Goal: Feedback & Contribution: Contribute content

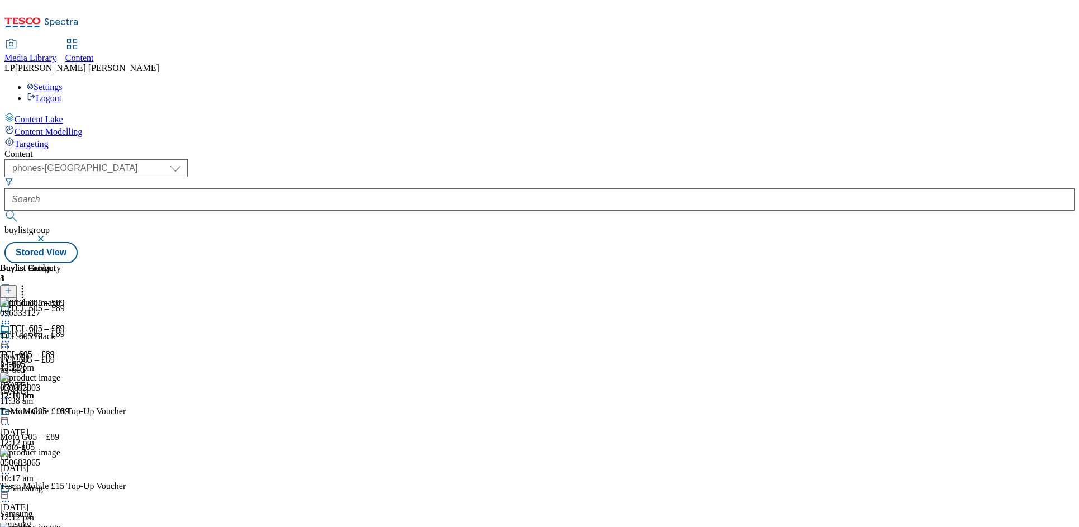
select select "phones-[GEOGRAPHIC_DATA]"
click at [65, 359] on div "tcl-605" at bounding box center [32, 364] width 65 height 10
click at [11, 336] on icon at bounding box center [5, 341] width 11 height 11
click at [61, 413] on span "Preview" at bounding box center [48, 417] width 26 height 8
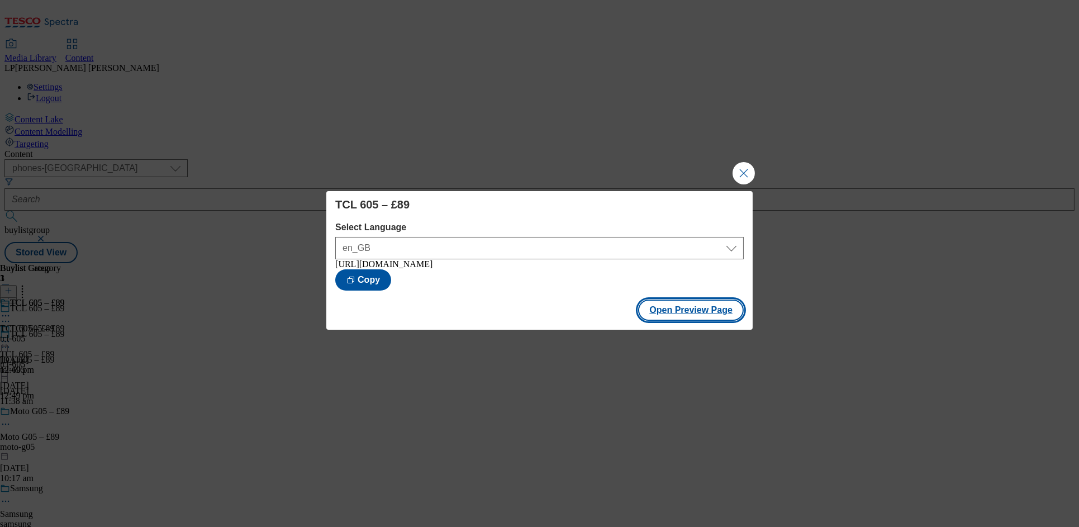
click at [698, 312] on button "Open Preview Page" at bounding box center [691, 310] width 106 height 21
click at [747, 175] on button "Close Modal" at bounding box center [744, 173] width 22 height 22
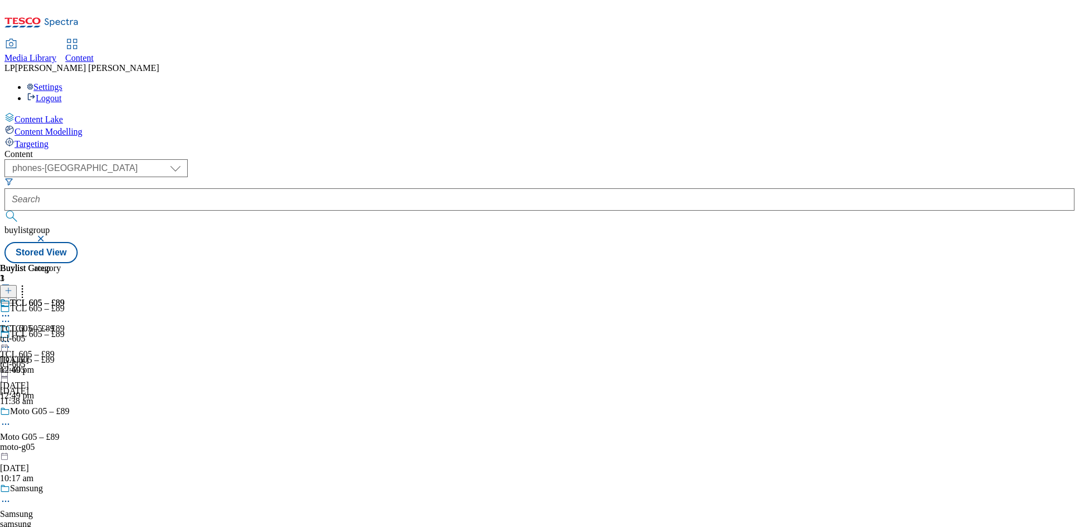
click at [69, 442] on div "moto-g05" at bounding box center [34, 447] width 69 height 10
click at [11, 310] on icon at bounding box center [5, 315] width 11 height 11
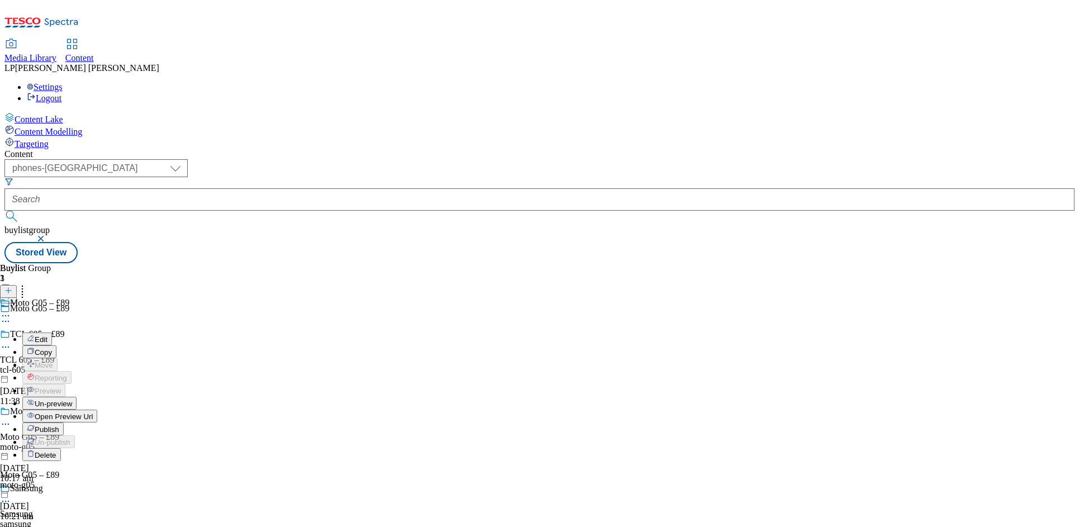
click at [93, 413] on span "Open Preview Url" at bounding box center [64, 417] width 58 height 8
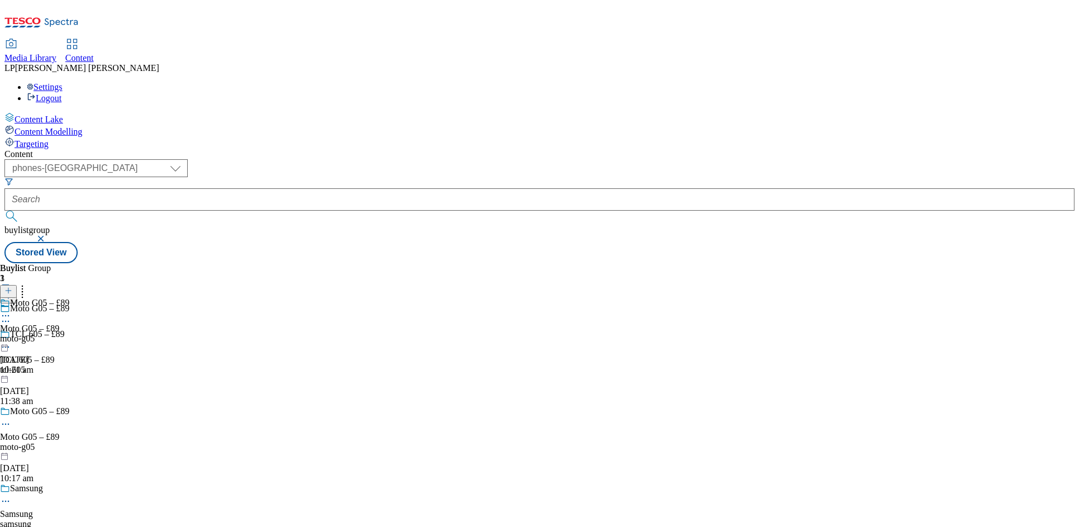
click at [69, 484] on div "Samsung Samsung samsung 8 Sept 2025 09:26 am" at bounding box center [34, 522] width 69 height 77
click at [126, 334] on div "samsung-a17" at bounding box center [63, 339] width 126 height 10
click at [11, 336] on icon at bounding box center [5, 341] width 11 height 11
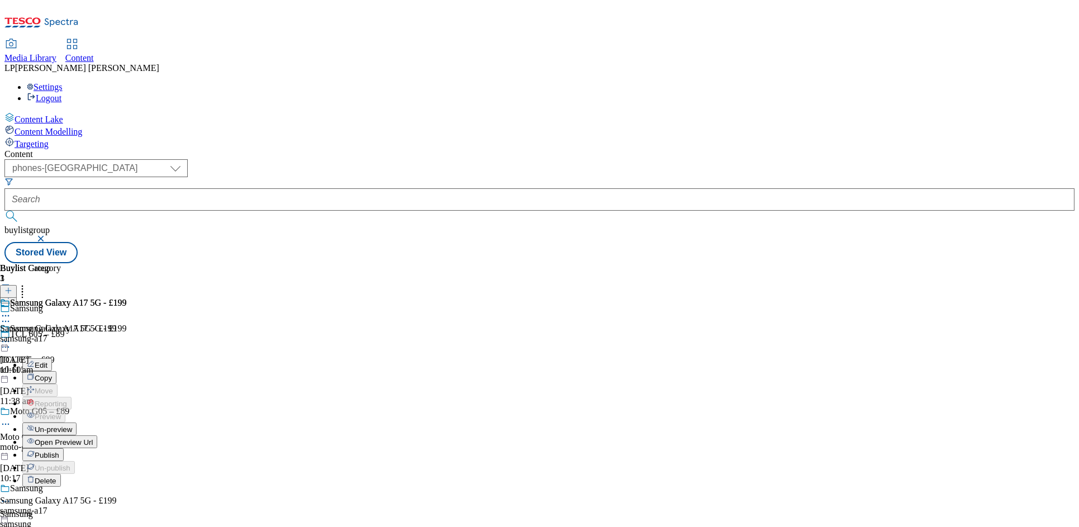
click at [126, 435] on li "Open Preview Url" at bounding box center [74, 441] width 104 height 13
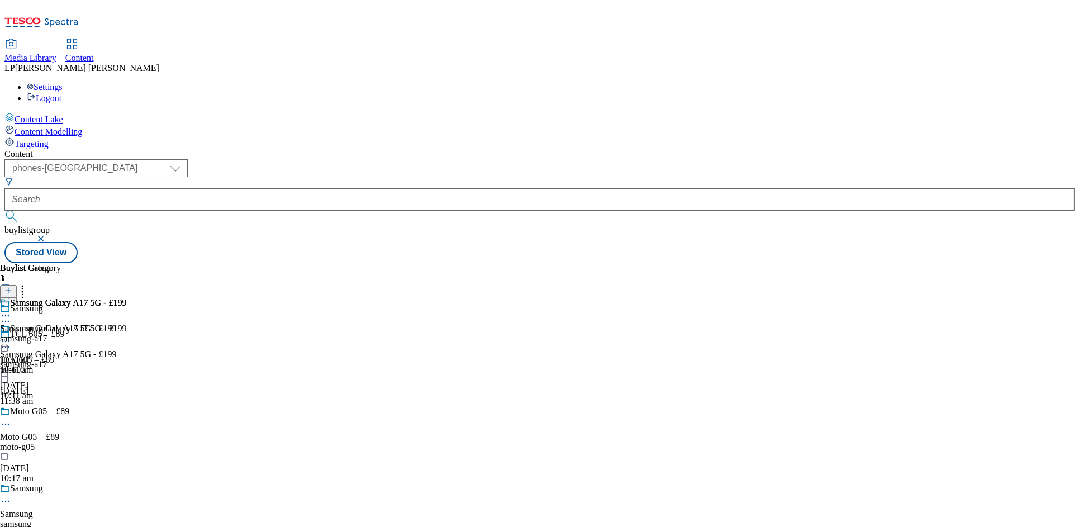
click at [11, 336] on icon at bounding box center [5, 341] width 11 height 11
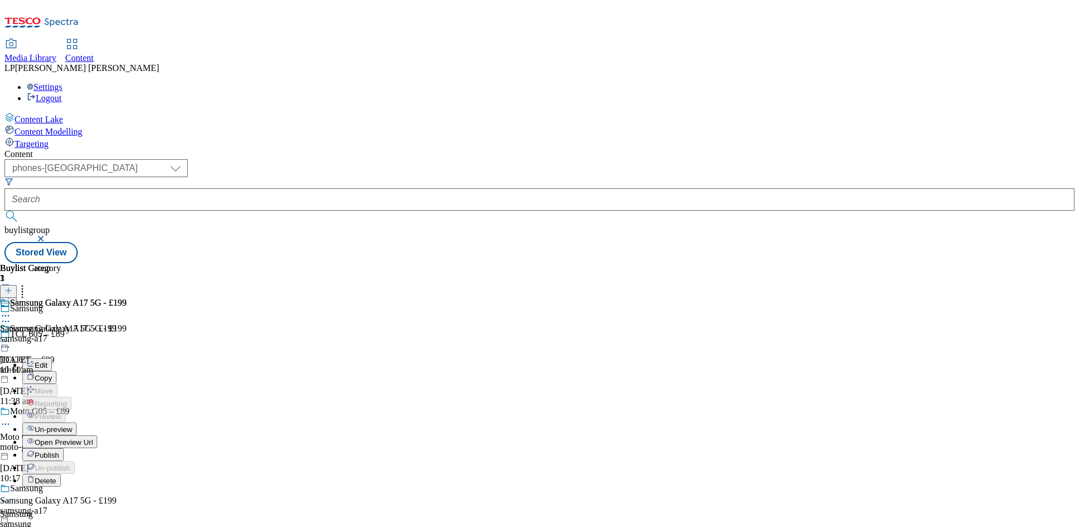
click at [93, 438] on span "Open Preview Url" at bounding box center [64, 442] width 58 height 8
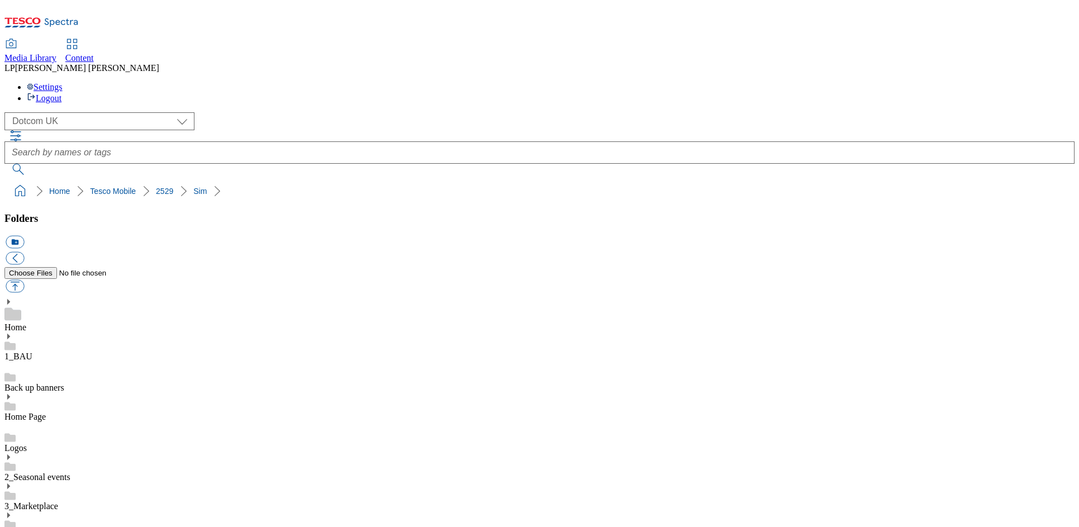
select select "flare-homepage"
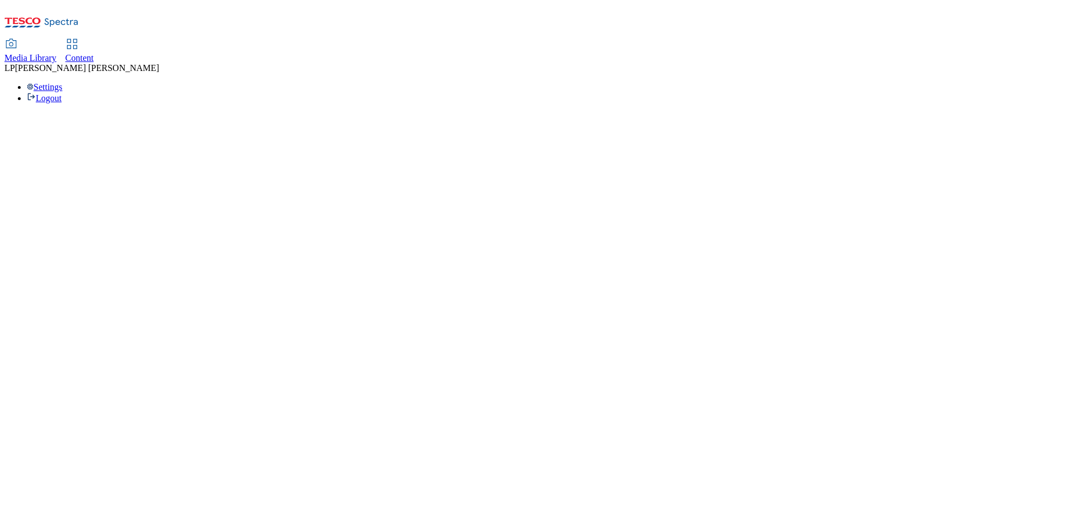
select select "flare-homepage"
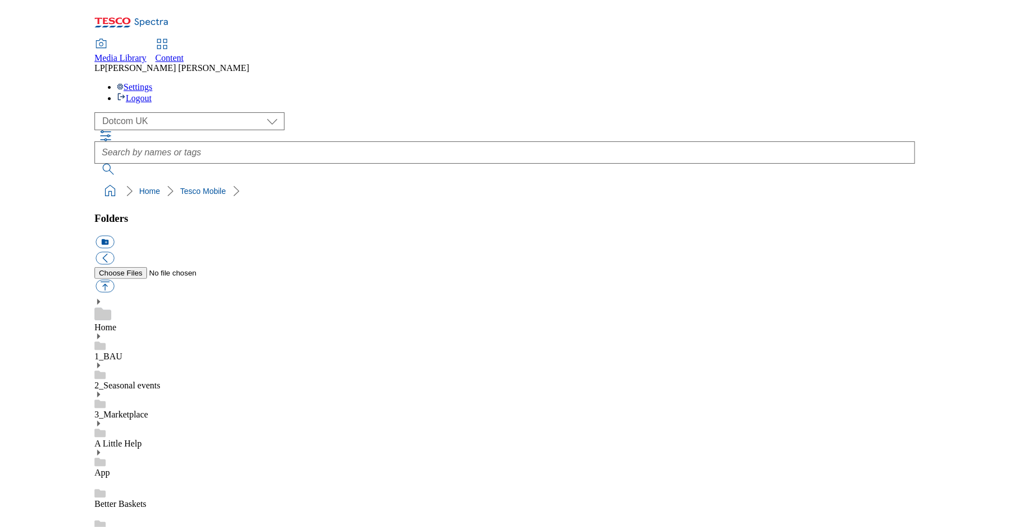
scroll to position [573, 0]
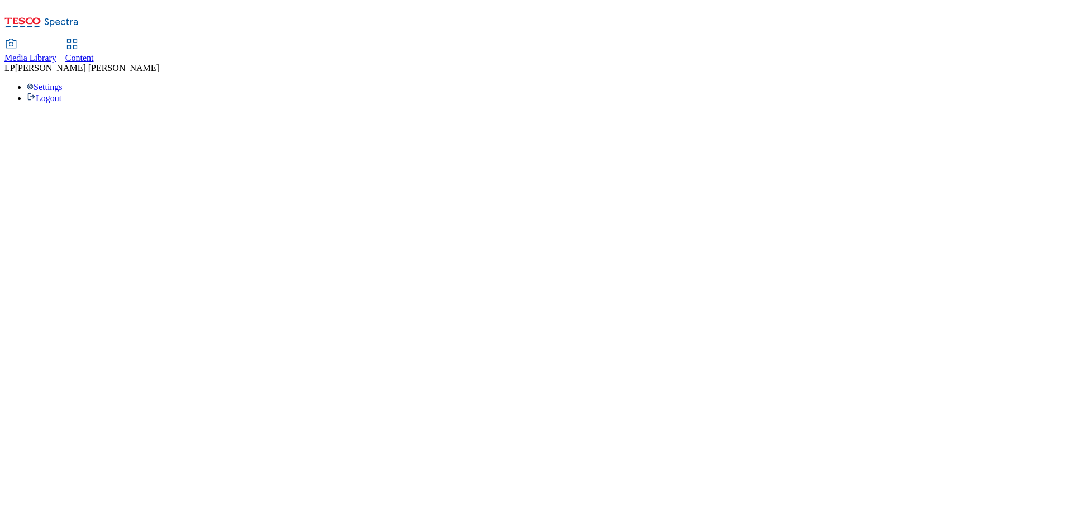
select select "phones-[GEOGRAPHIC_DATA]"
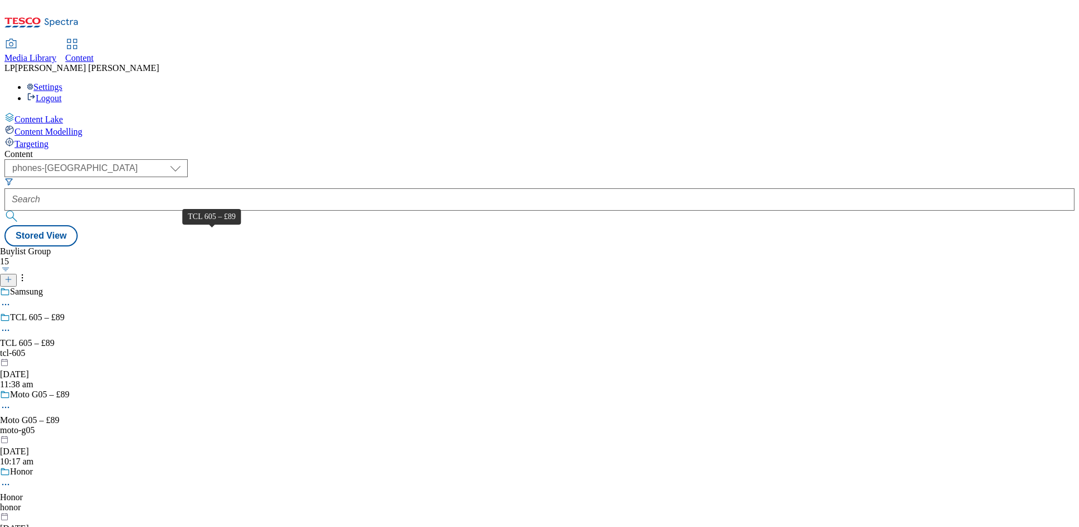
click at [55, 338] on div "TCL 605 – £89" at bounding box center [27, 343] width 55 height 10
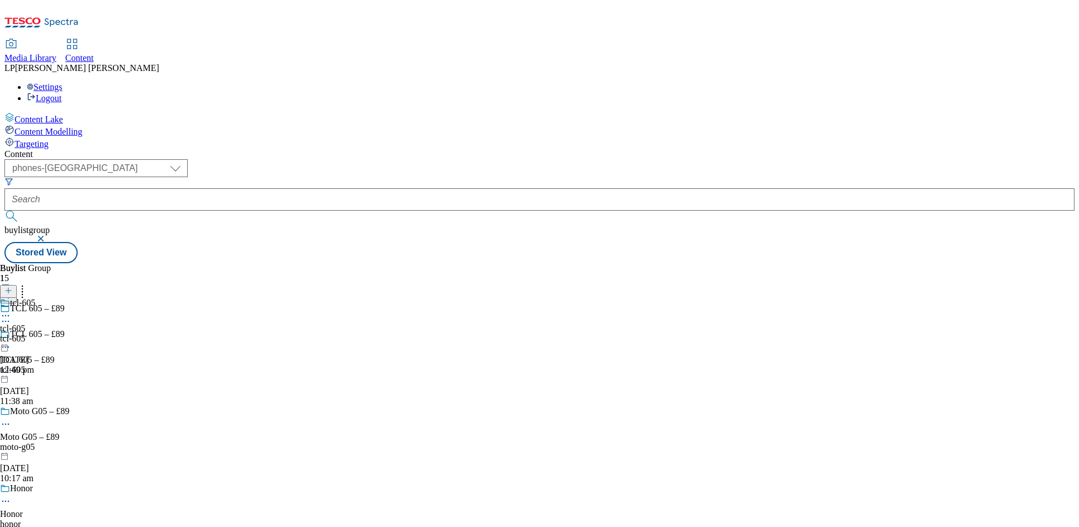
click at [11, 310] on icon at bounding box center [5, 315] width 11 height 11
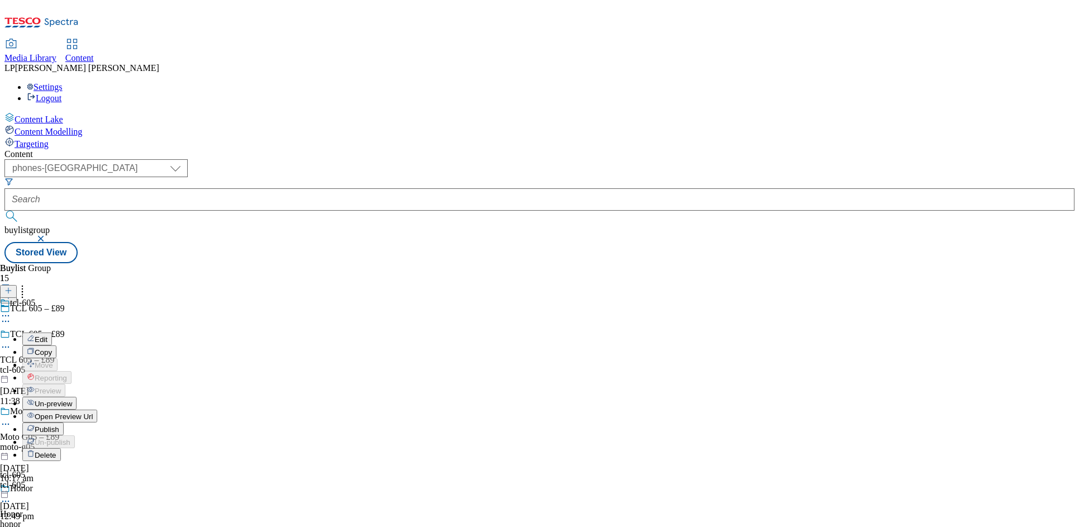
click at [48, 335] on span "Edit" at bounding box center [41, 339] width 13 height 8
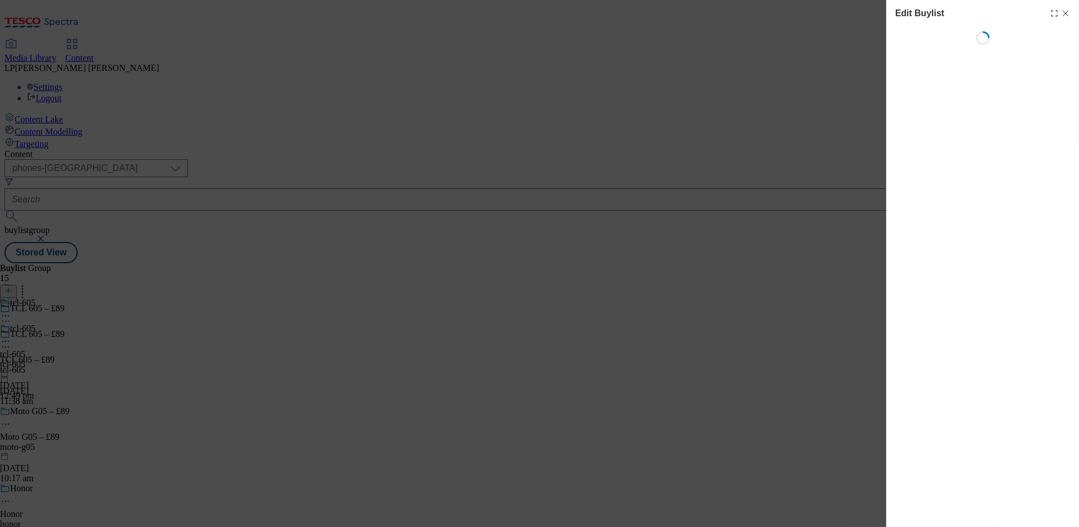
select select "evergreen"
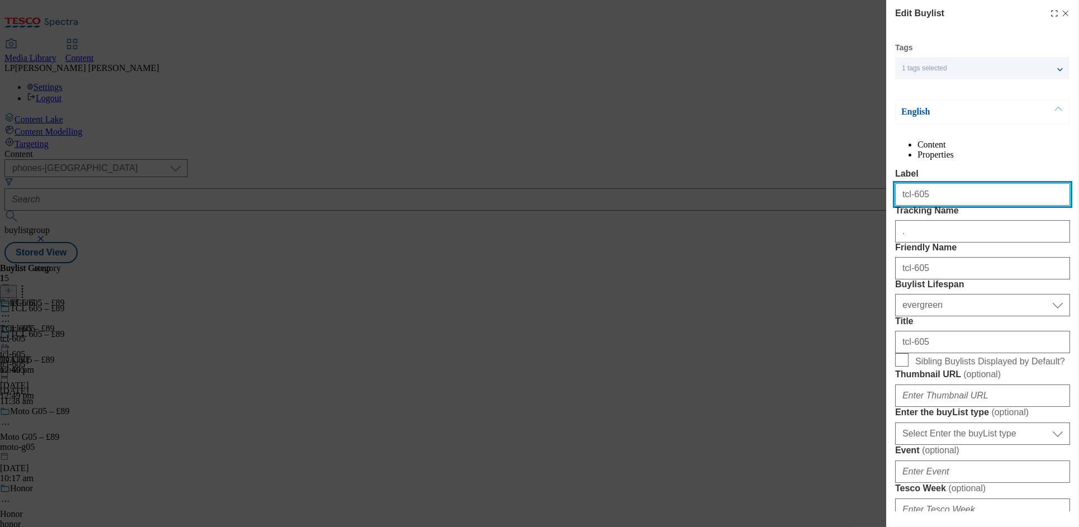
drag, startPoint x: 911, startPoint y: 220, endPoint x: 878, endPoint y: 219, distance: 33.6
click at [878, 219] on div "Edit Buylist Tags 1 tags selected buylist English Content Properties Label tcl-…" at bounding box center [539, 263] width 1079 height 527
type input "TCL-605"
click at [1055, 111] on button "Modal" at bounding box center [1058, 111] width 21 height 23
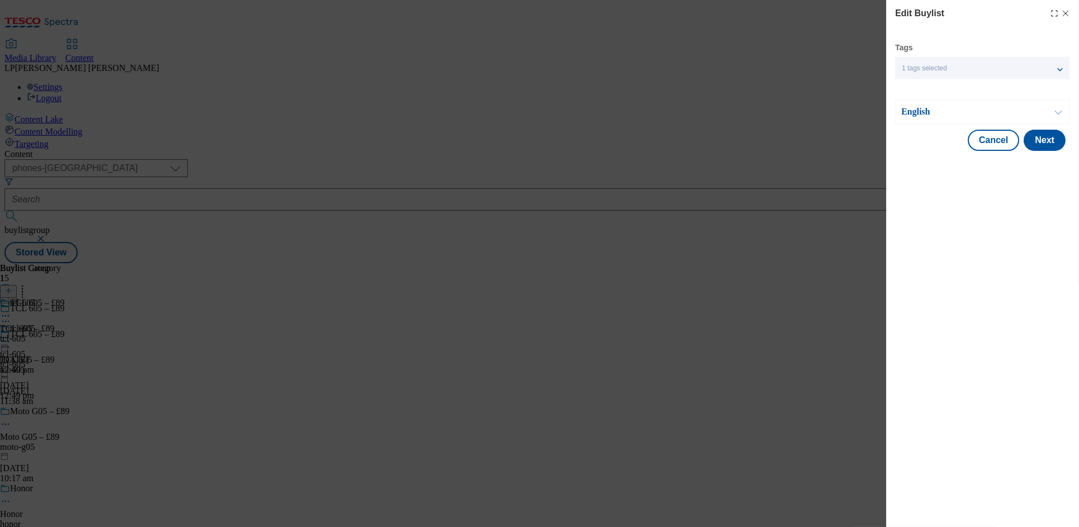
click at [1055, 111] on button "Modal" at bounding box center [1058, 111] width 21 height 23
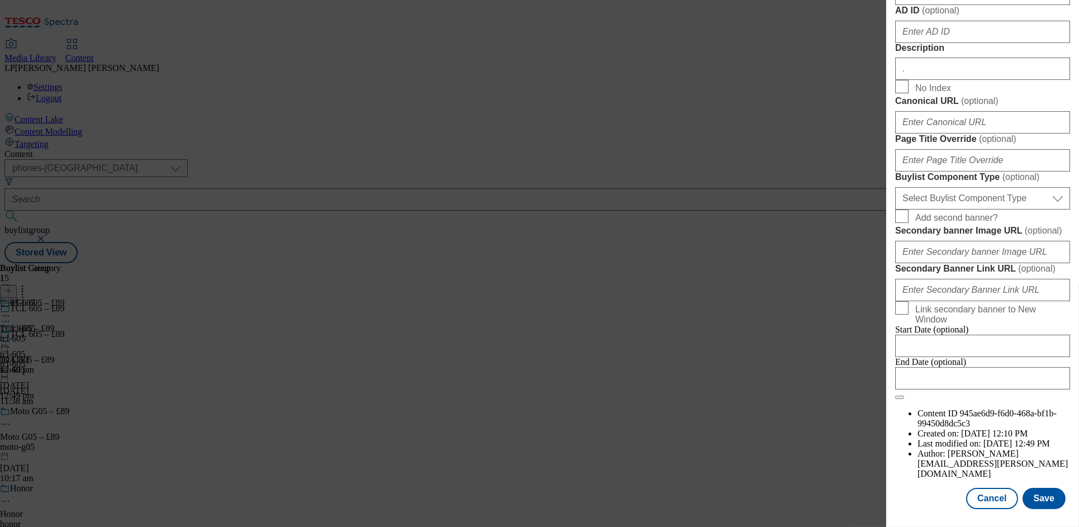
scroll to position [906, 0]
click at [1031, 488] on button "Save" at bounding box center [1044, 498] width 43 height 21
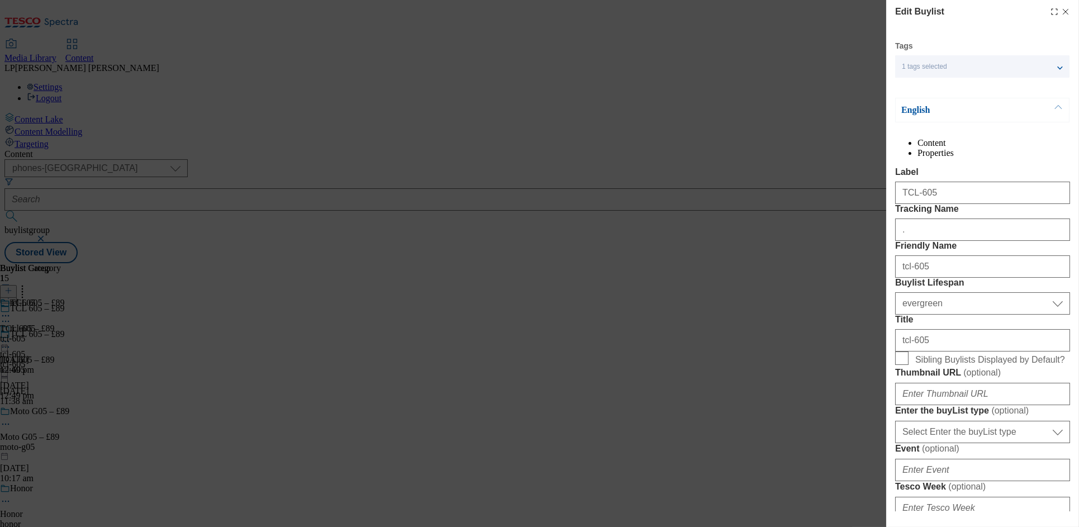
scroll to position [0, 0]
click at [983, 72] on div "1 tags selected" at bounding box center [983, 68] width 174 height 22
click at [1027, 117] on div "English" at bounding box center [983, 112] width 174 height 25
click at [1060, 110] on button "Modal" at bounding box center [1058, 111] width 21 height 23
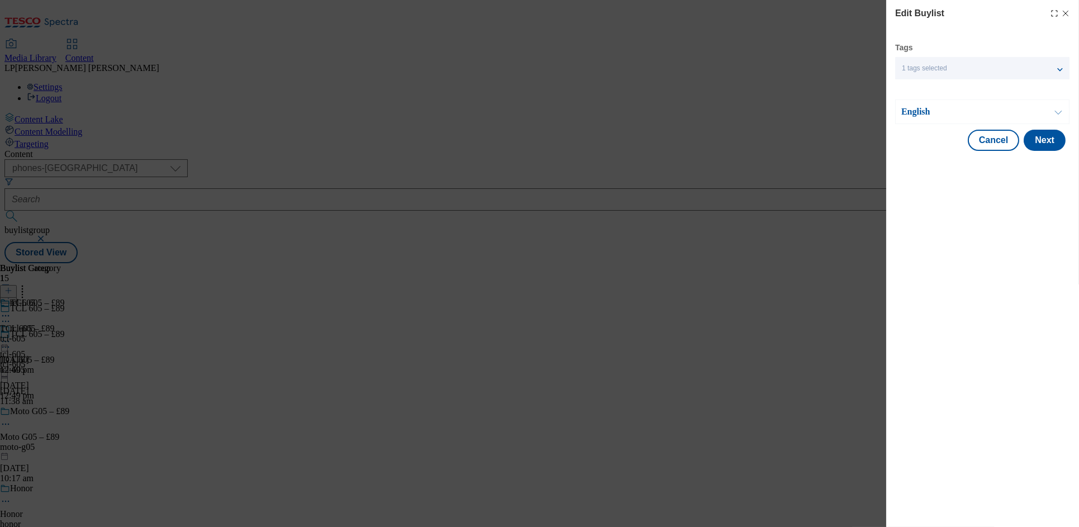
click at [1060, 110] on button "Modal" at bounding box center [1058, 111] width 21 height 23
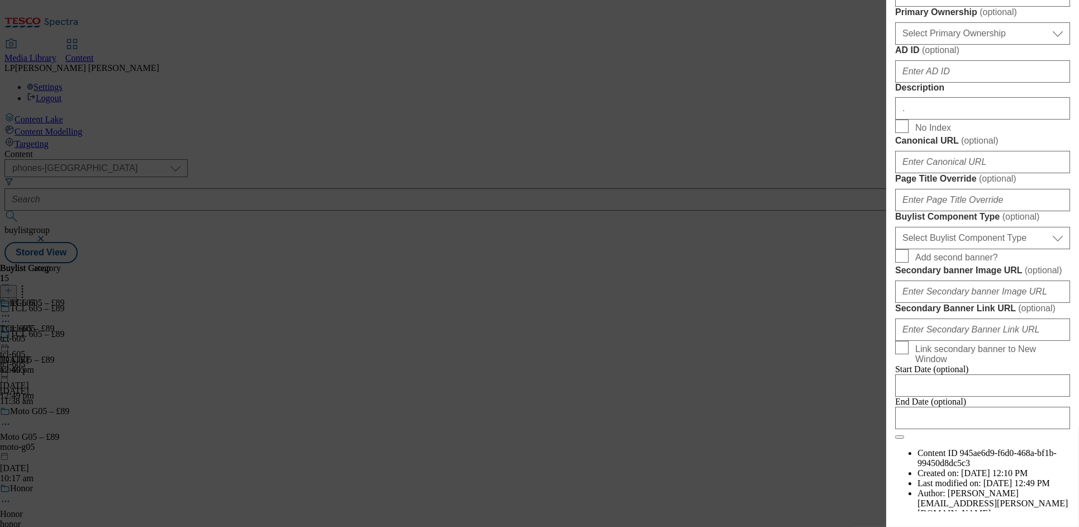
scroll to position [557, 0]
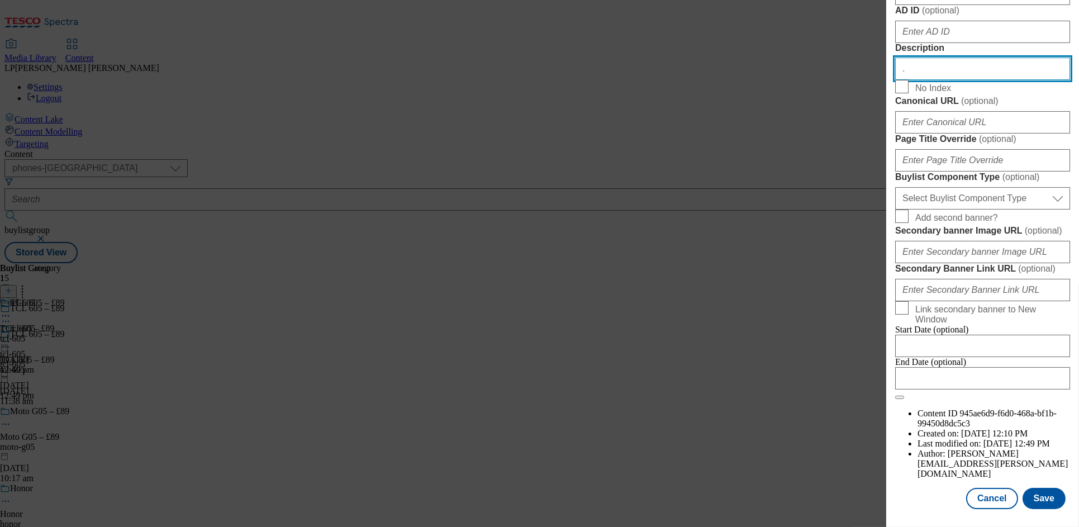
click at [954, 80] on input "." at bounding box center [983, 69] width 175 height 22
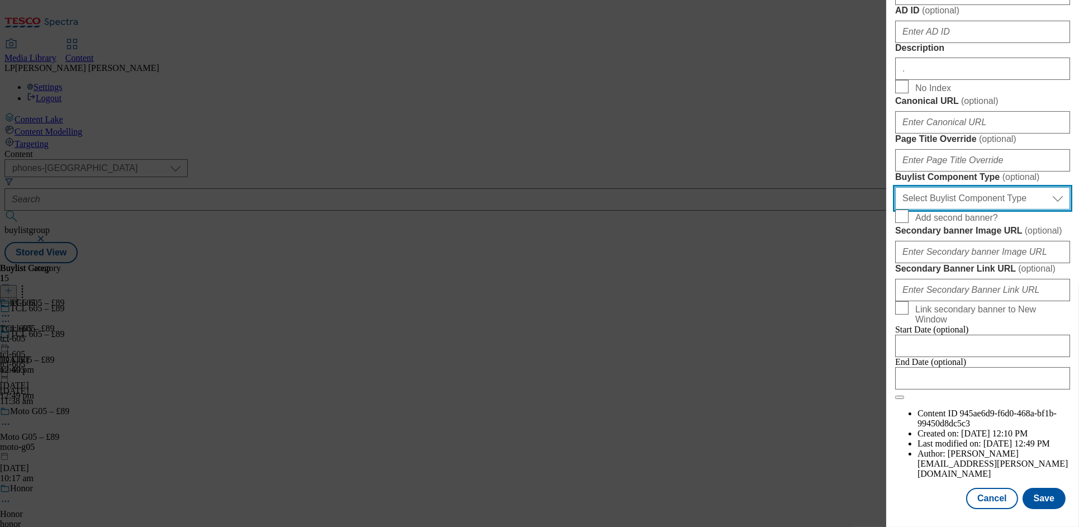
click at [945, 187] on select "Select Buylist Component Type Banner Competition Header Meal" at bounding box center [983, 198] width 175 height 22
click at [896, 187] on select "Select Buylist Component Type Banner Competition Header Meal" at bounding box center [983, 198] width 175 height 22
click at [1036, 210] on span "Add second banner?" at bounding box center [991, 216] width 150 height 13
click at [909, 210] on input "Add second banner?" at bounding box center [902, 216] width 13 height 13
click at [936, 213] on span "Add second banner?" at bounding box center [957, 218] width 83 height 10
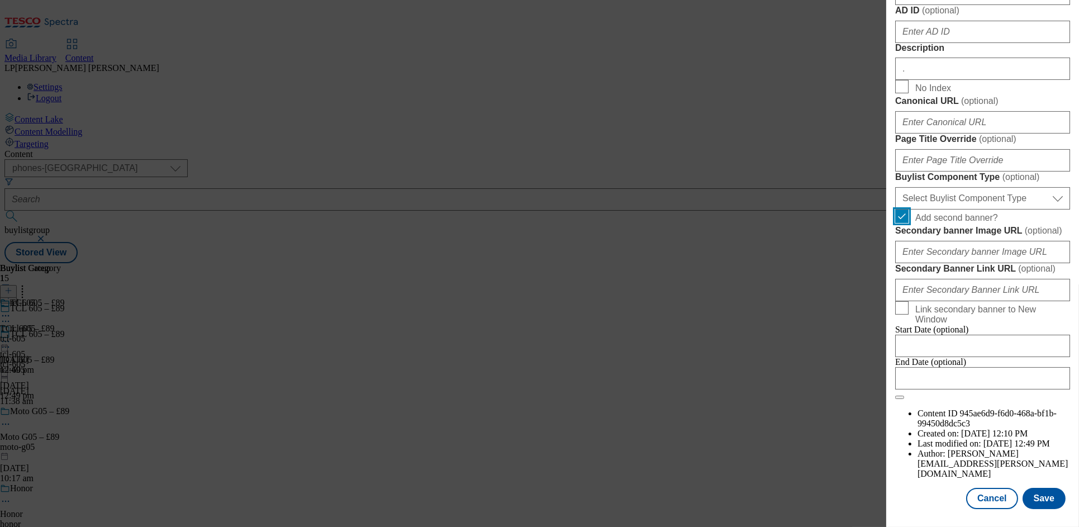
click at [909, 210] on input "Add second banner?" at bounding box center [902, 216] width 13 height 13
checkbox input "false"
click at [1039, 488] on button "Save" at bounding box center [1044, 498] width 43 height 21
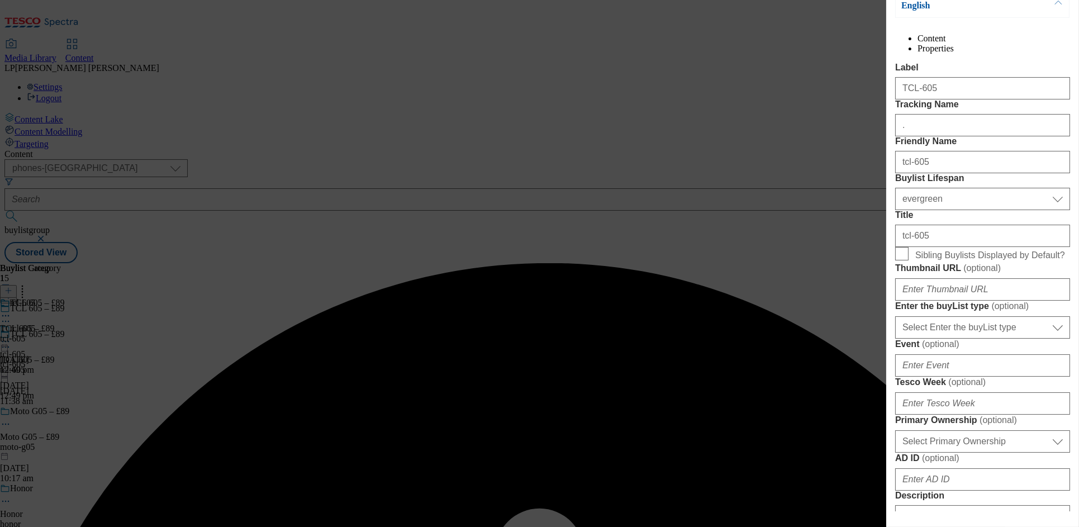
scroll to position [0, 0]
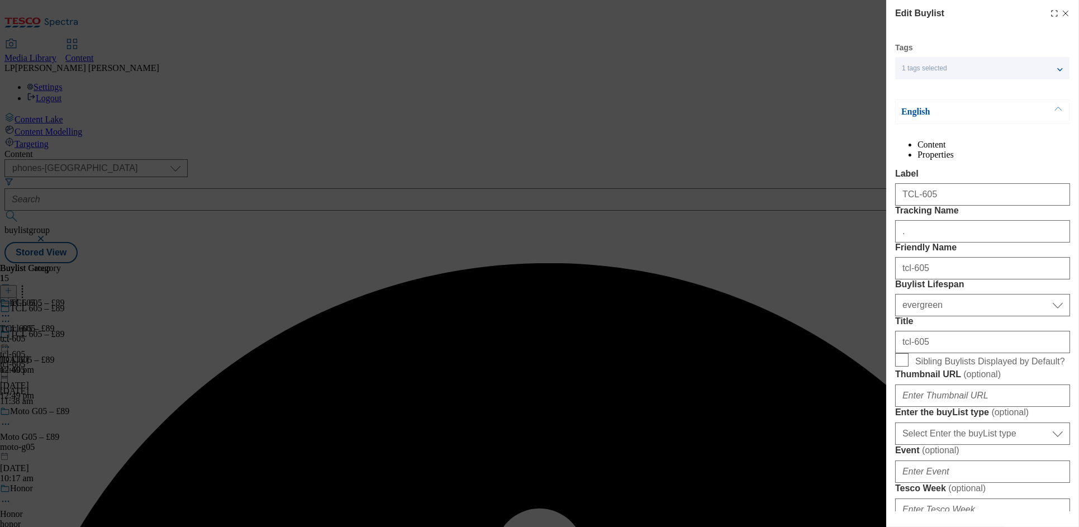
click at [1016, 154] on li "Properties" at bounding box center [994, 155] width 153 height 10
click at [930, 150] on li "Content" at bounding box center [994, 145] width 153 height 10
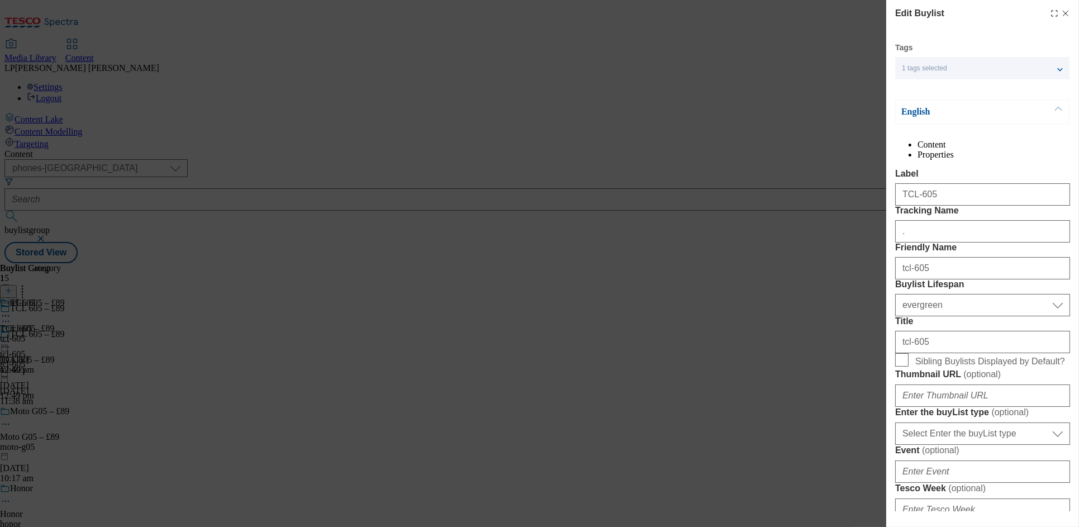
click at [955, 69] on div "1 tags selected" at bounding box center [983, 68] width 174 height 22
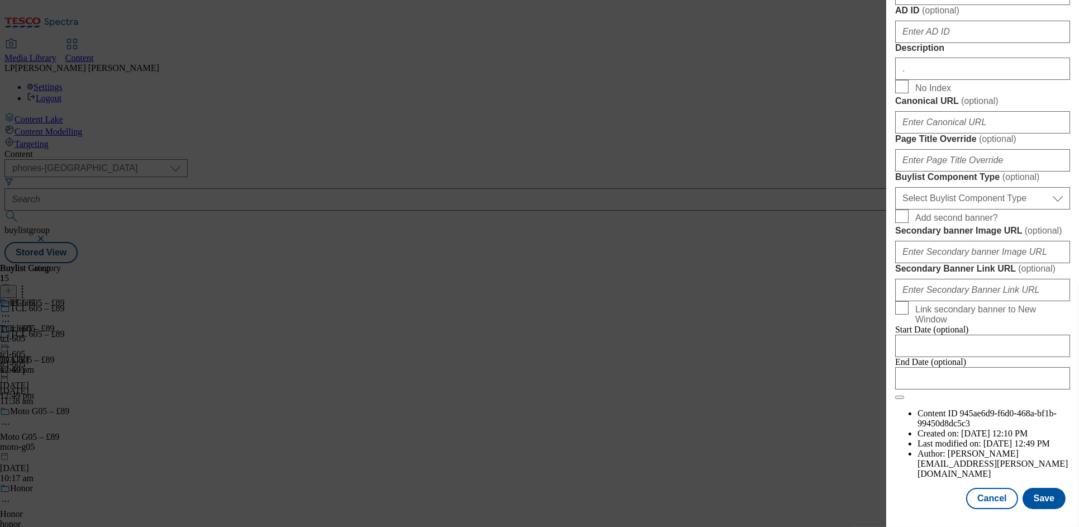
scroll to position [906, 0]
click at [927, 357] on input "Modal" at bounding box center [983, 346] width 175 height 22
select select "2025"
select select "September"
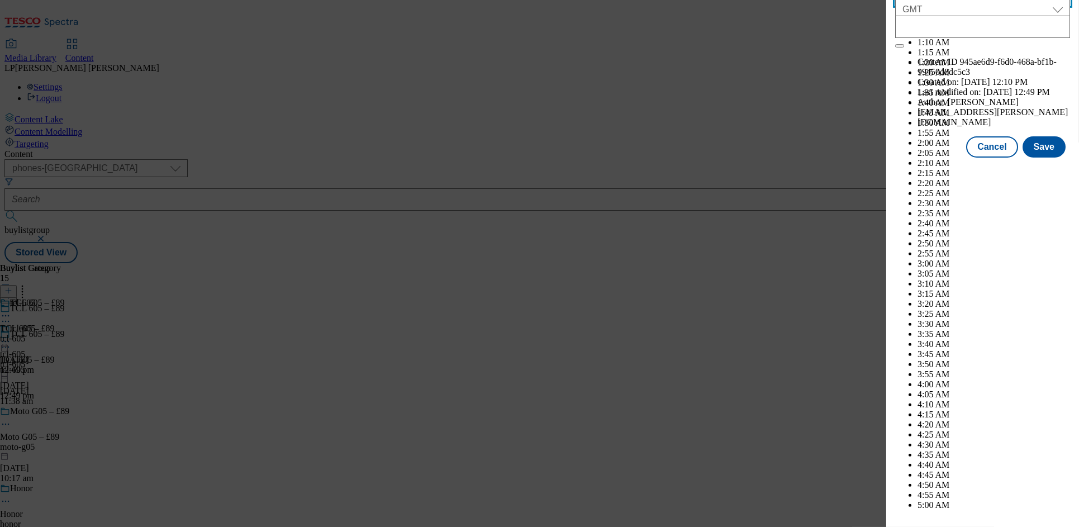
scroll to position [3224, 0]
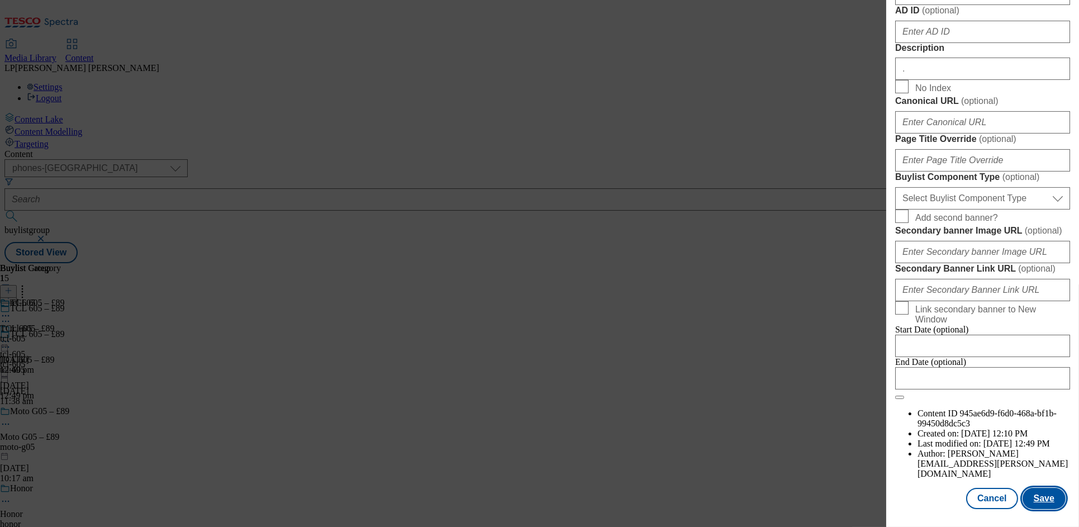
click at [1023, 490] on button "Save" at bounding box center [1044, 498] width 43 height 21
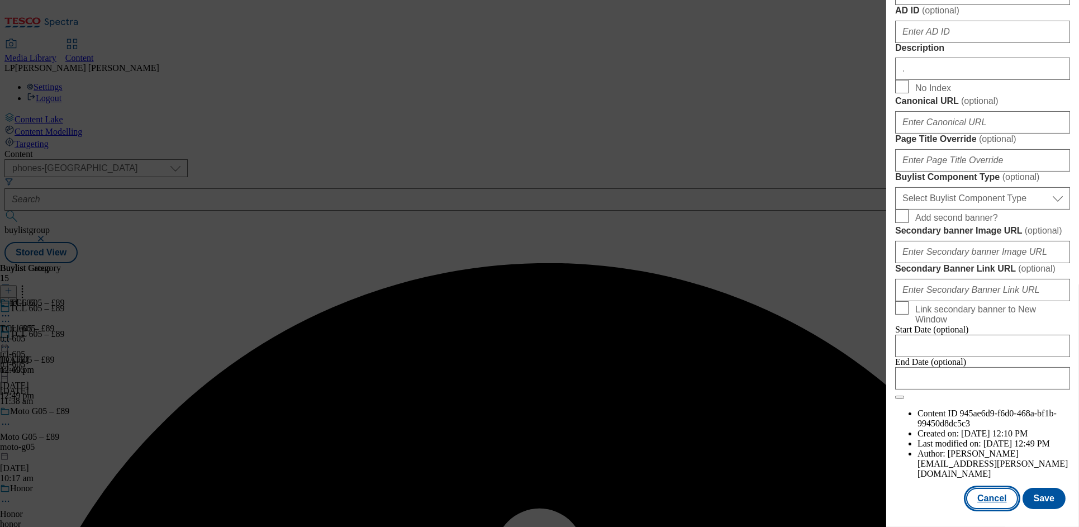
click at [986, 491] on button "Cancel" at bounding box center [992, 498] width 51 height 21
select select "evergreen"
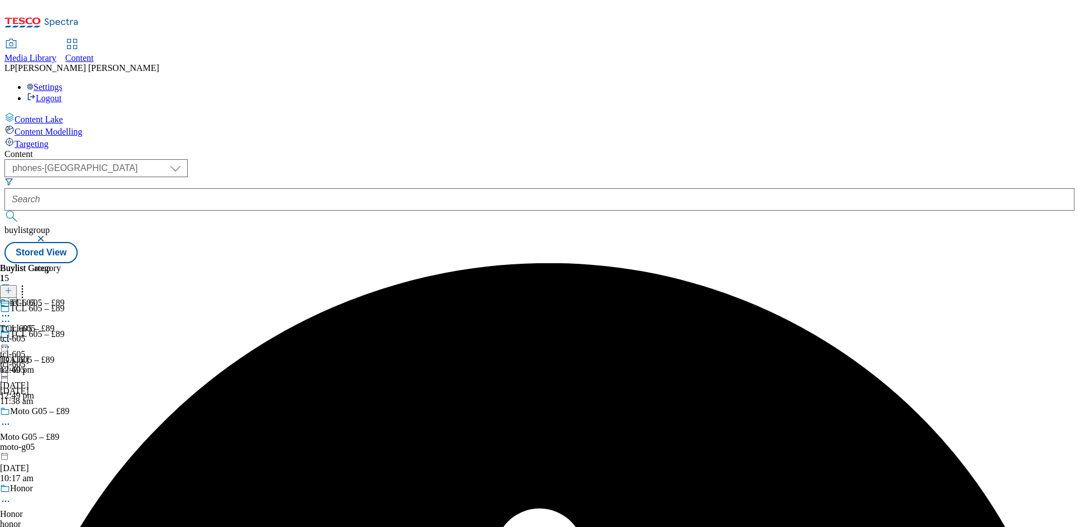
scroll to position [856, 0]
click at [7, 315] on circle at bounding box center [6, 316] width 2 height 2
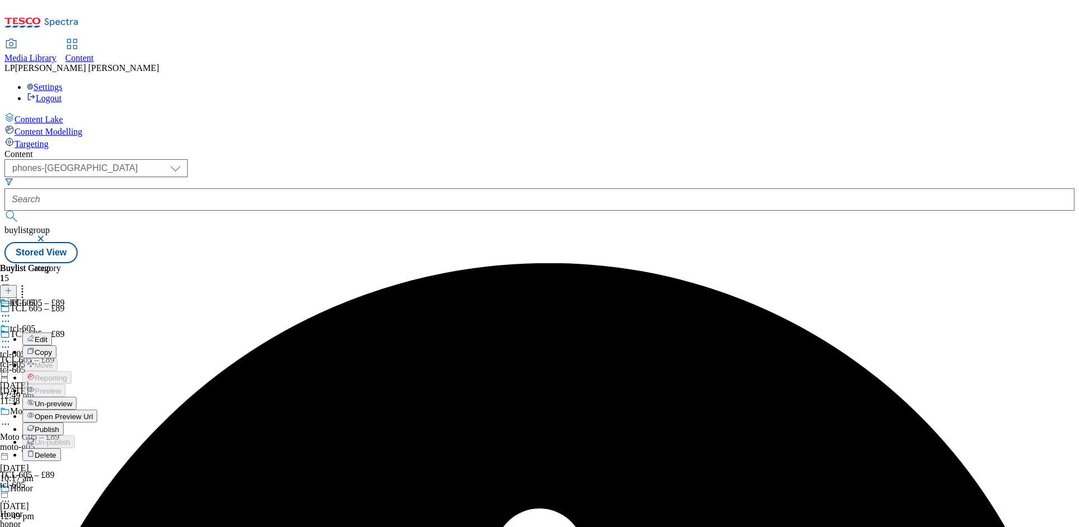
click at [52, 333] on button "Edit" at bounding box center [37, 339] width 30 height 13
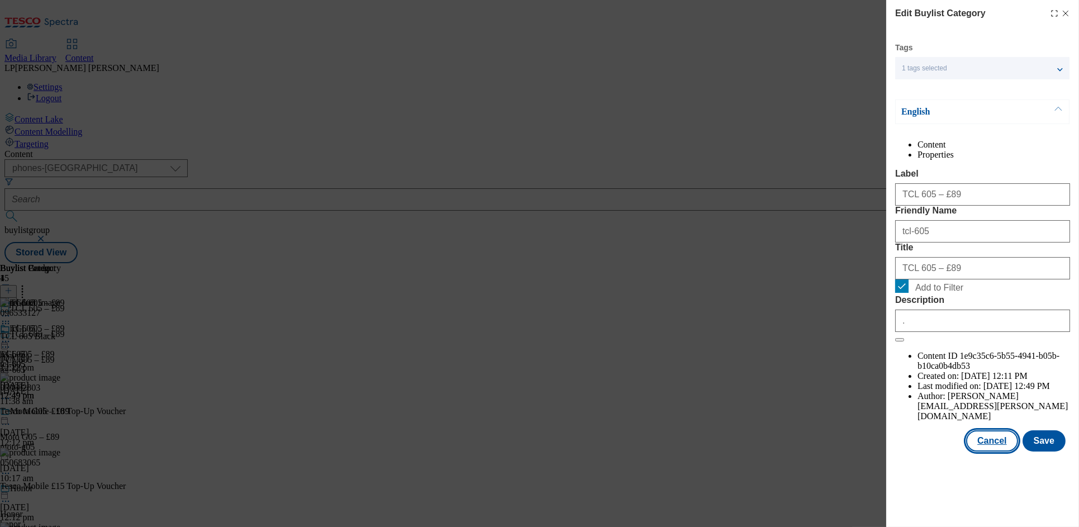
click at [984, 452] on button "Cancel" at bounding box center [992, 440] width 51 height 21
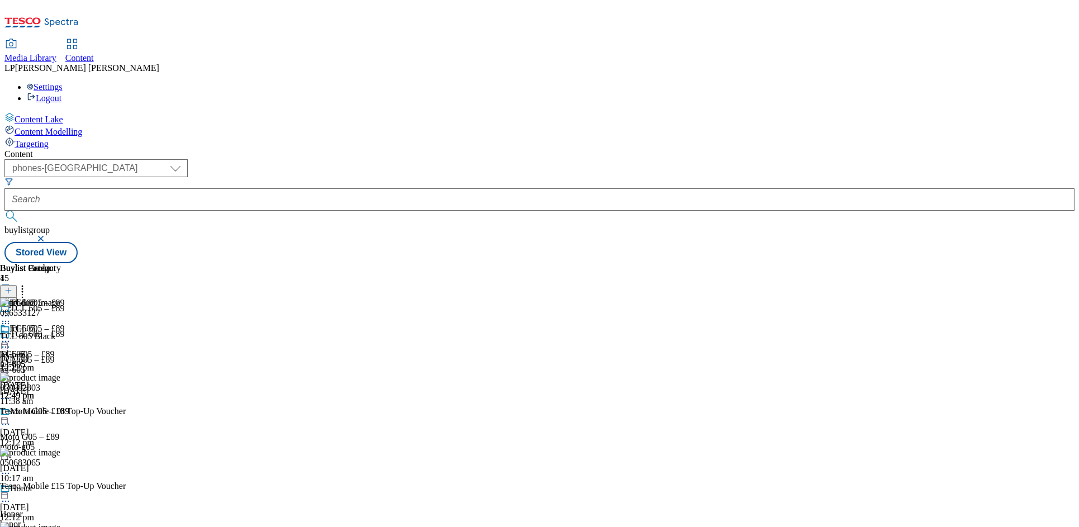
click at [7, 323] on circle at bounding box center [6, 324] width 2 height 2
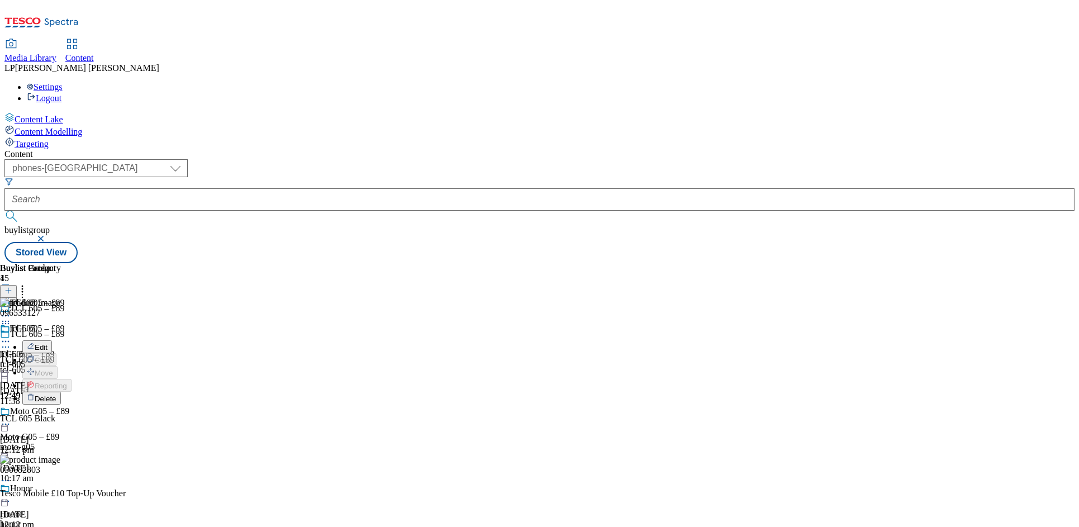
click at [48, 343] on span "Edit" at bounding box center [41, 347] width 13 height 8
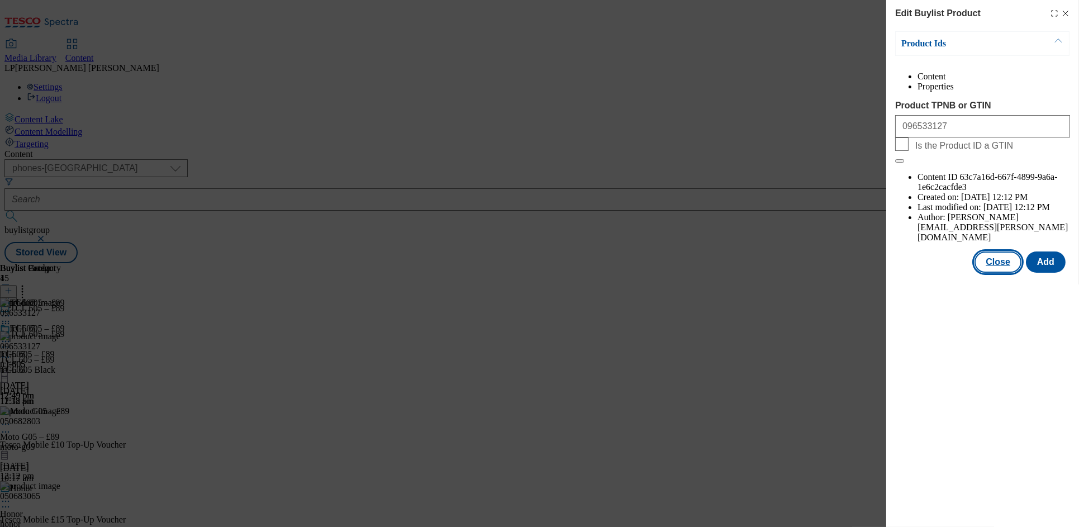
click at [998, 252] on button "Close" at bounding box center [998, 262] width 47 height 21
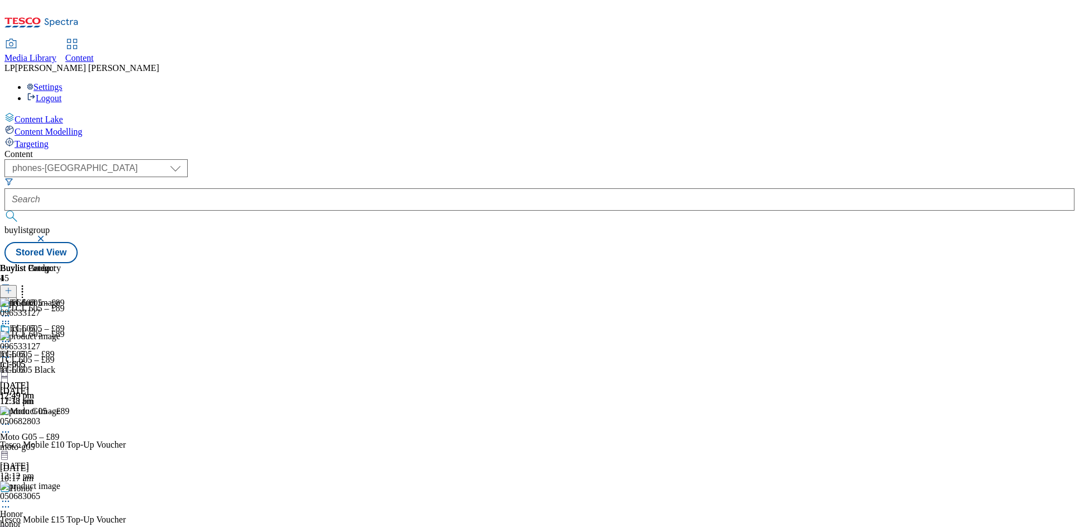
click at [11, 336] on icon at bounding box center [5, 341] width 11 height 11
click at [48, 361] on span "Edit" at bounding box center [41, 365] width 13 height 8
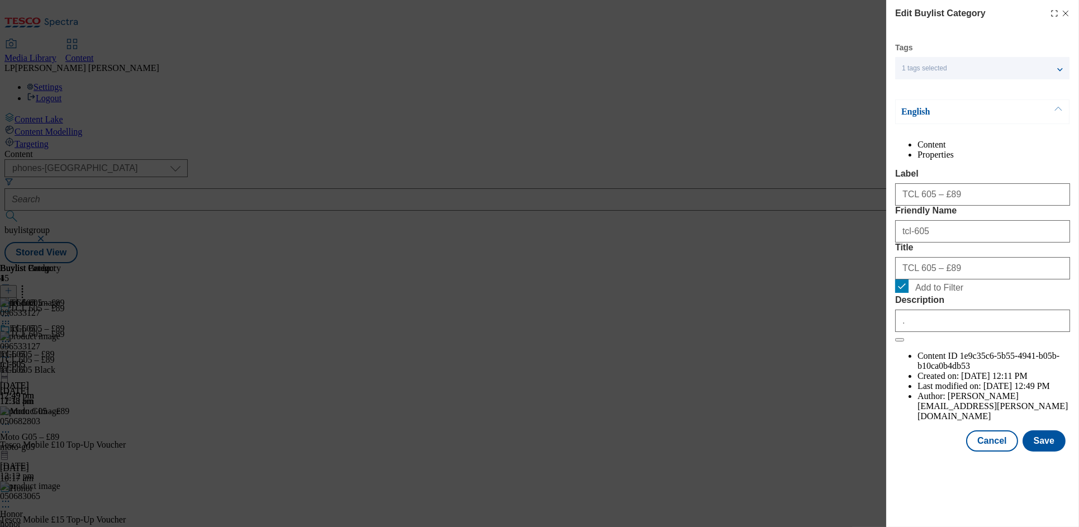
click at [1062, 111] on button "Modal" at bounding box center [1058, 111] width 21 height 23
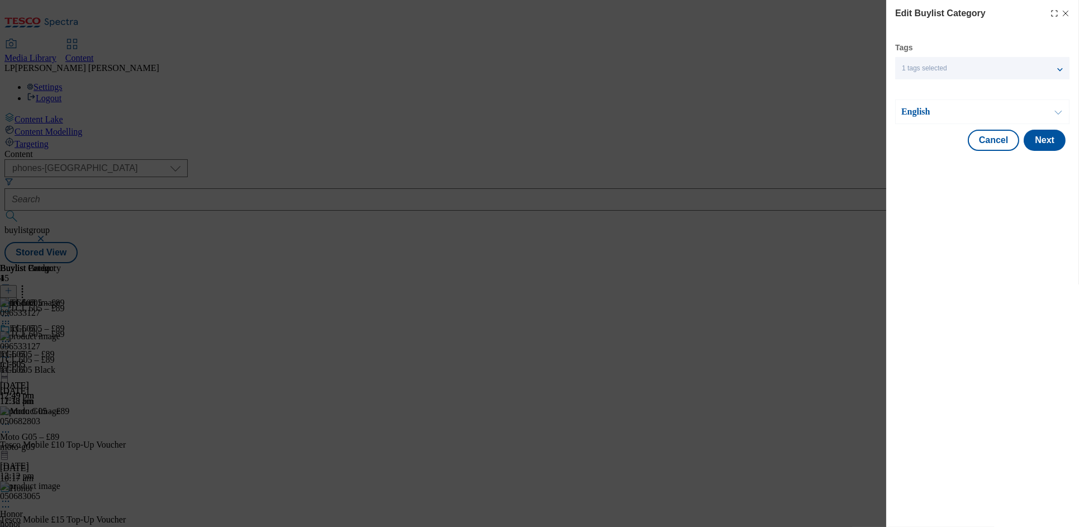
click at [1056, 115] on button "Modal" at bounding box center [1058, 111] width 21 height 23
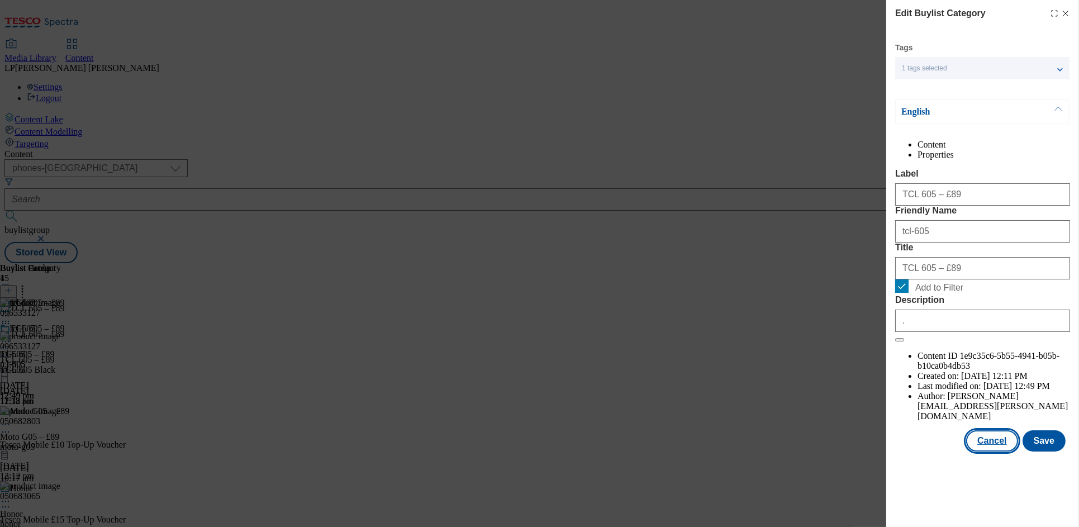
click at [1001, 452] on button "Cancel" at bounding box center [992, 440] width 51 height 21
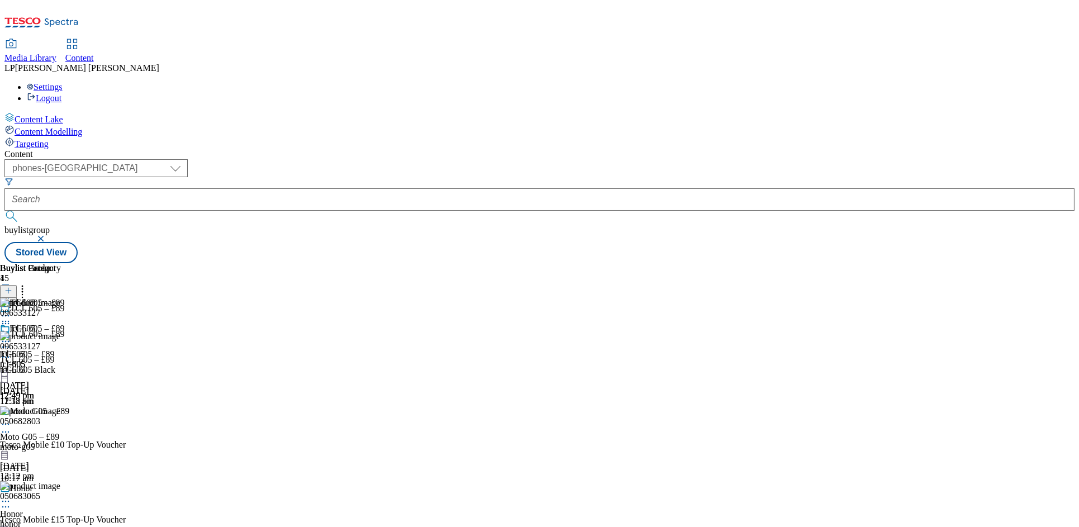
click at [35, 359] on div "tcl-605" at bounding box center [17, 364] width 35 height 10
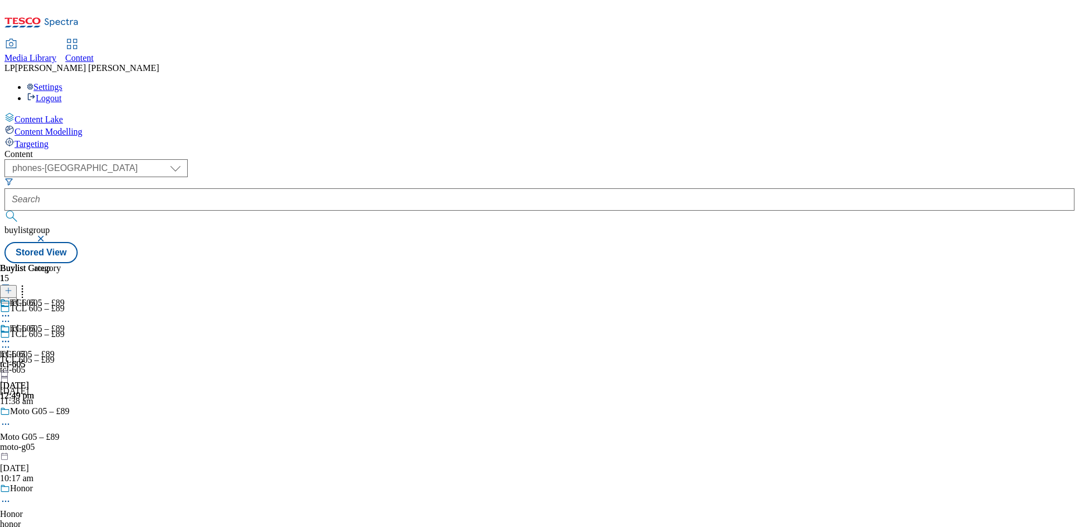
click at [11, 336] on icon at bounding box center [5, 341] width 11 height 11
click at [505, 149] on div "Content" at bounding box center [539, 154] width 1071 height 10
click at [11, 336] on icon at bounding box center [5, 341] width 11 height 11
click at [48, 361] on span "Edit" at bounding box center [41, 365] width 13 height 8
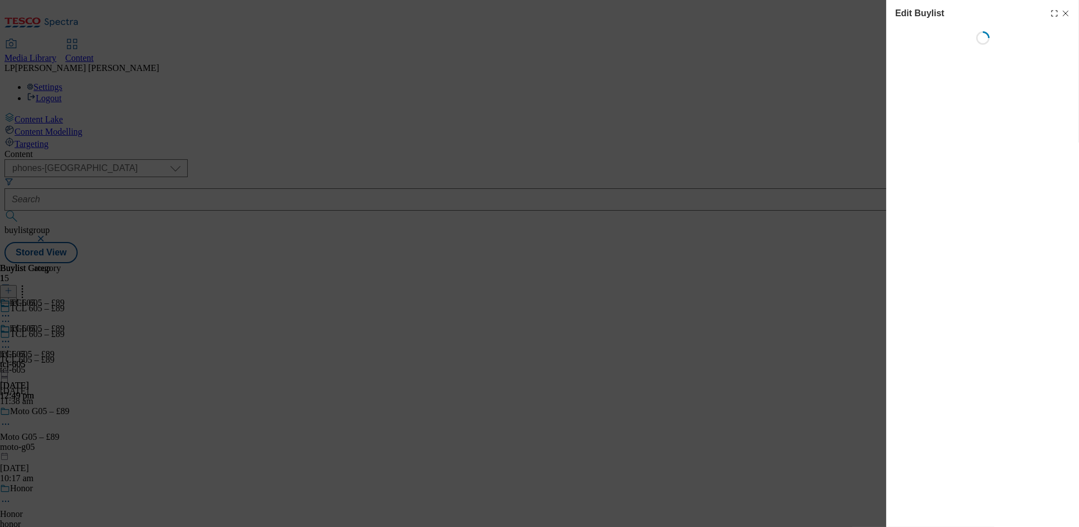
select select "evergreen"
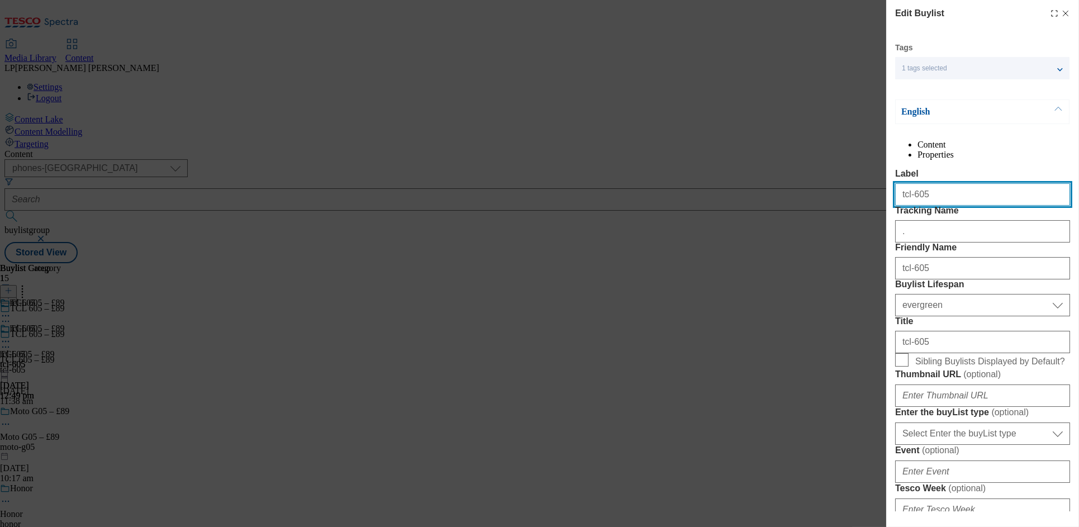
drag, startPoint x: 910, startPoint y: 219, endPoint x: 856, endPoint y: 219, distance: 53.1
click at [856, 219] on div "Edit Buylist Tags 1 tags selected buylist English Content Properties Label tcl-…" at bounding box center [539, 263] width 1079 height 527
type input "TCL-605"
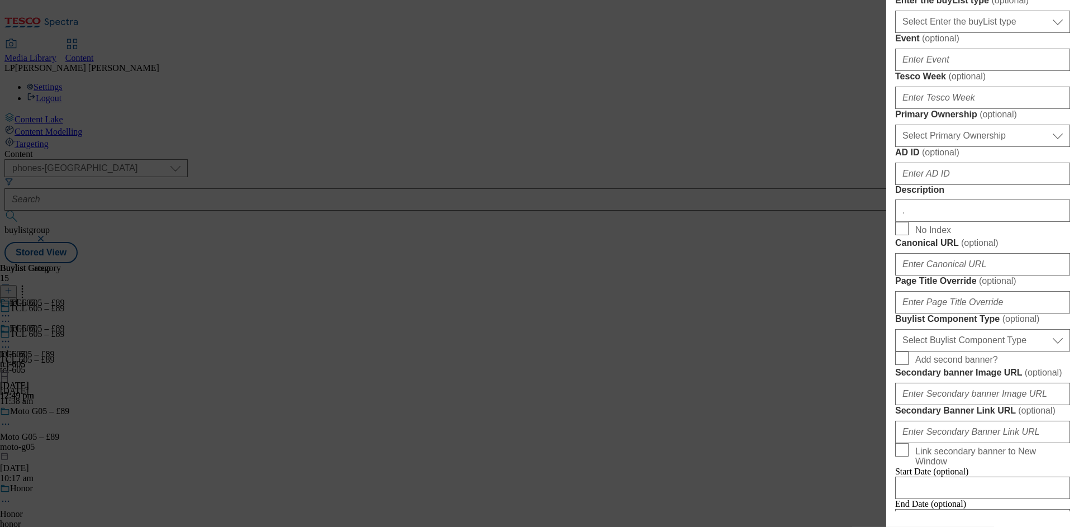
scroll to position [906, 0]
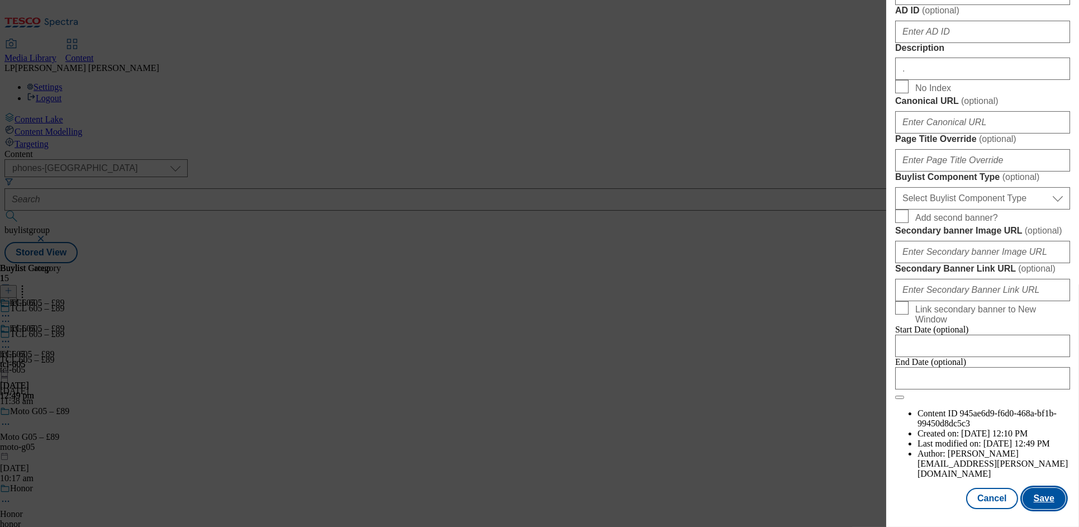
click at [1034, 488] on button "Save" at bounding box center [1044, 498] width 43 height 21
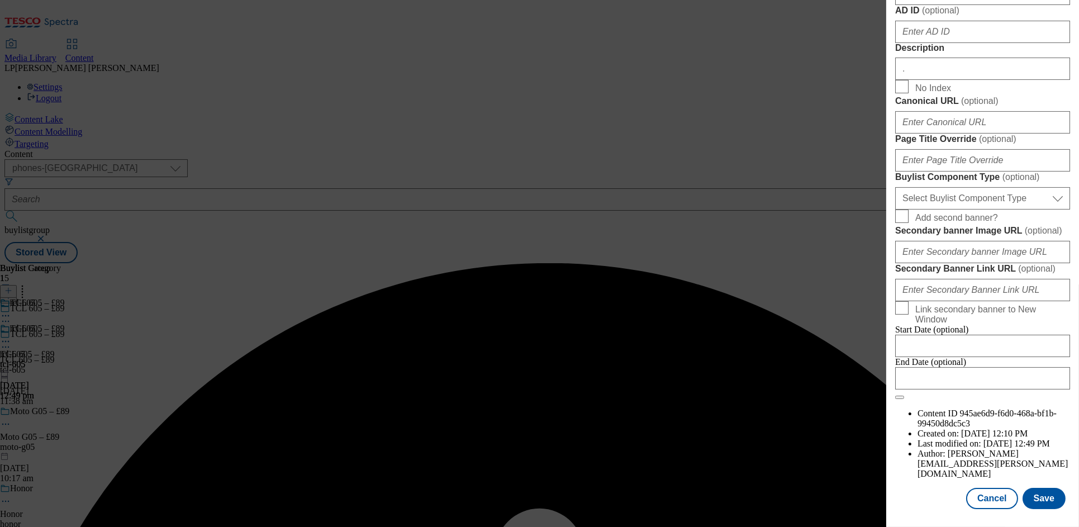
click at [982, 172] on label "Buylist Component Type ( optional )" at bounding box center [983, 177] width 175 height 11
click at [982, 187] on select "Select Buylist Component Type Banner Competition Header Meal" at bounding box center [983, 198] width 175 height 22
click at [976, 206] on form "Label TCL-605 Tracking Name . Friendly Name tcl-605 Buylist Lifespan Select Buy…" at bounding box center [983, 7] width 175 height 785
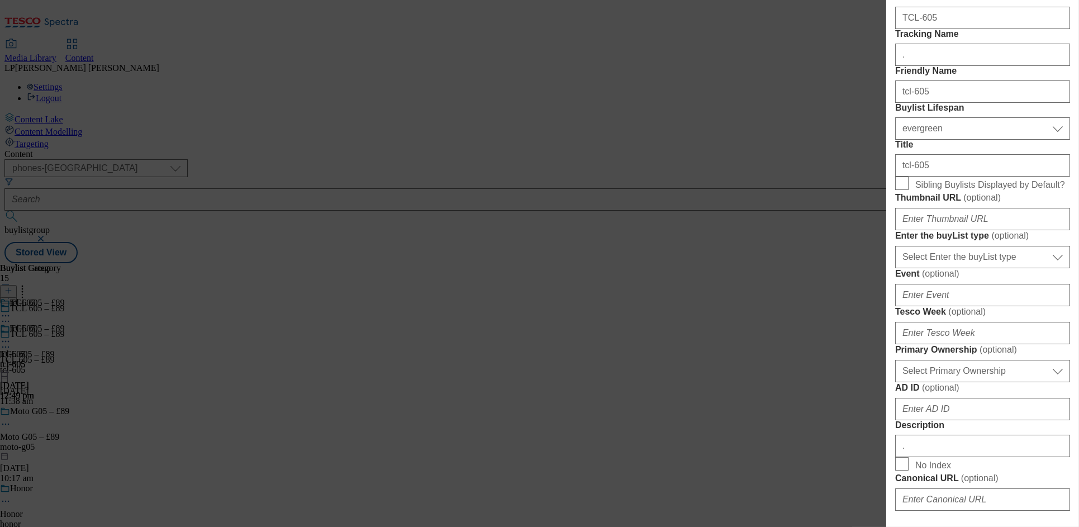
scroll to position [0, 0]
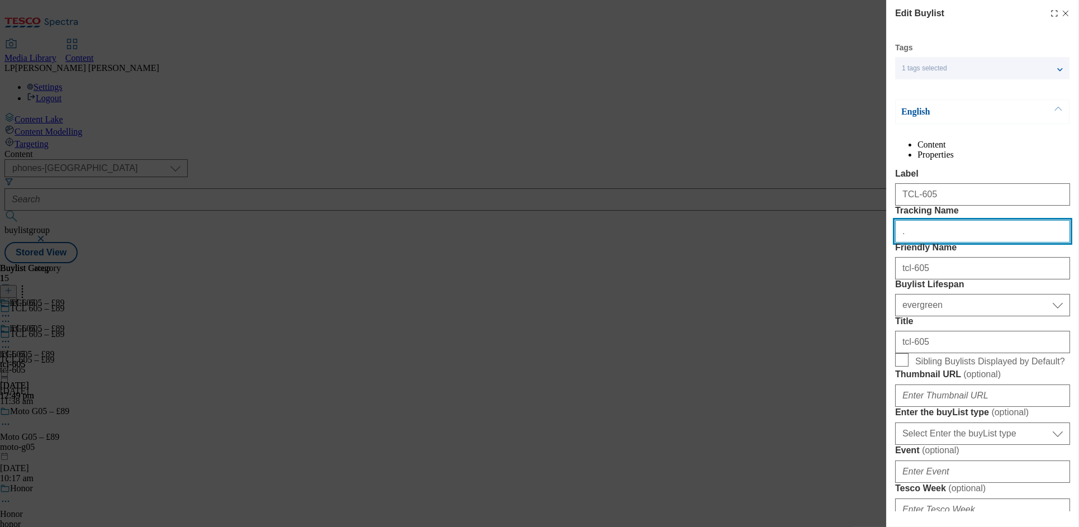
click at [933, 243] on input "." at bounding box center [983, 231] width 175 height 22
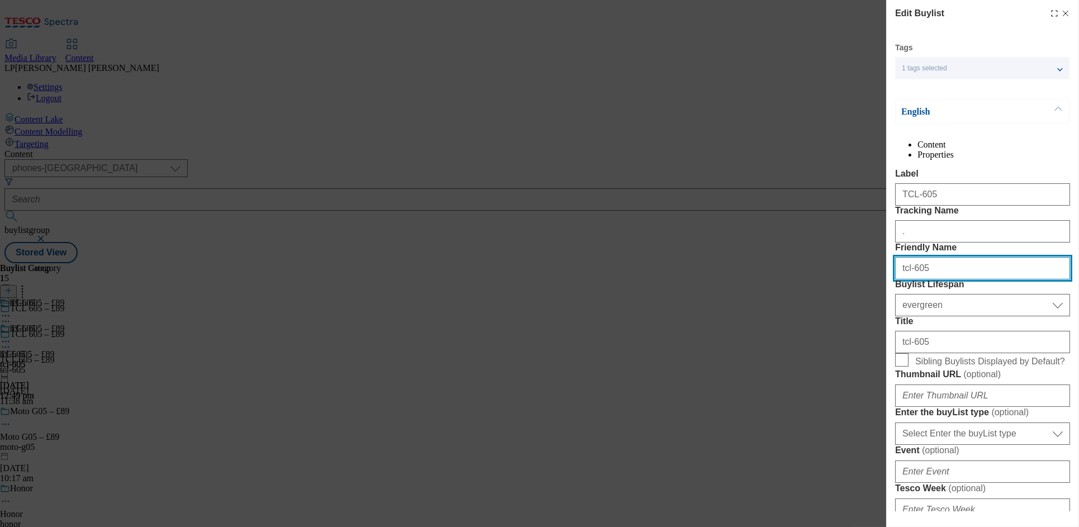
click at [931, 280] on input "tcl-605" at bounding box center [983, 268] width 175 height 22
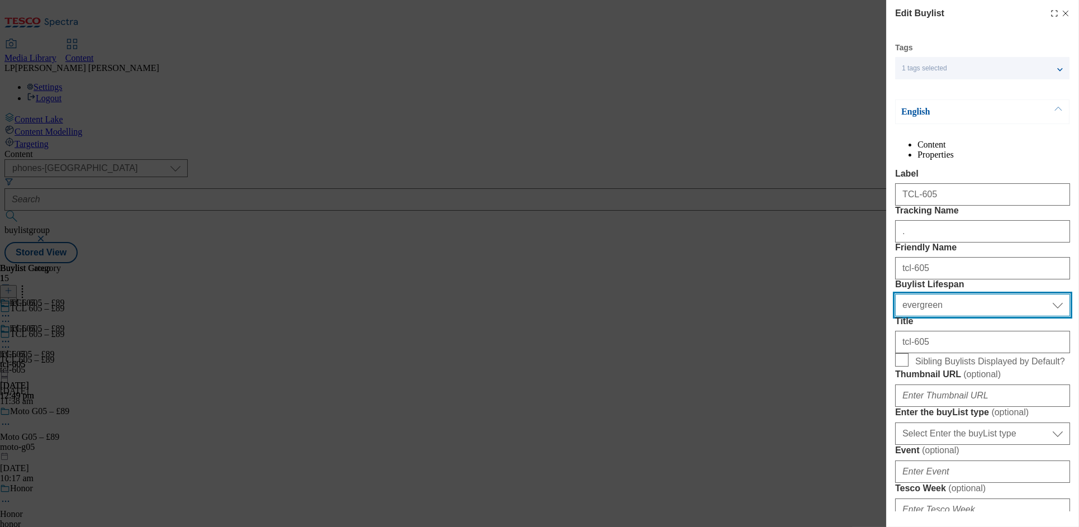
click at [949, 316] on select "Select Buylist Lifespan evergreen seasonal tactical" at bounding box center [983, 305] width 175 height 22
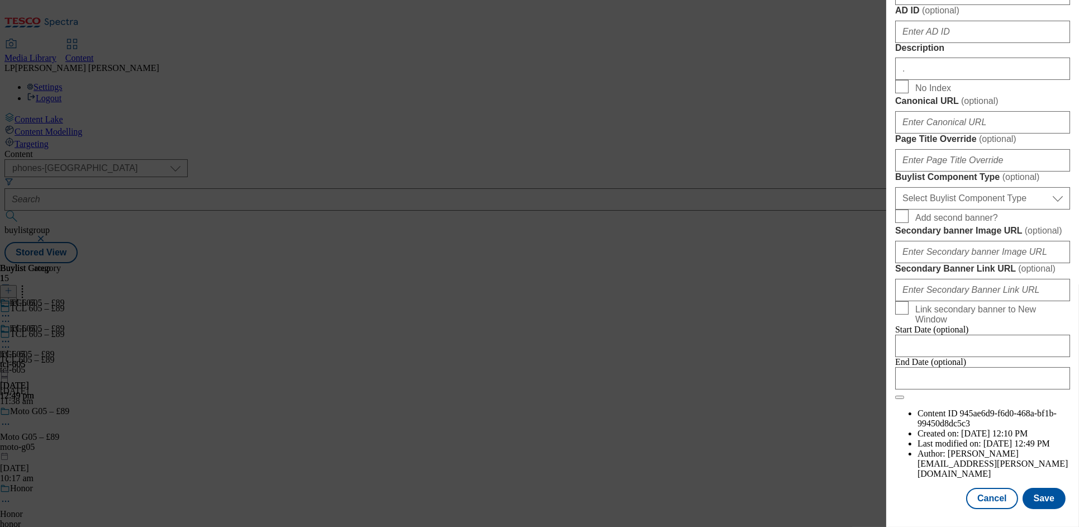
scroll to position [906, 0]
click at [988, 488] on button "Cancel" at bounding box center [992, 498] width 51 height 21
select select "evergreen"
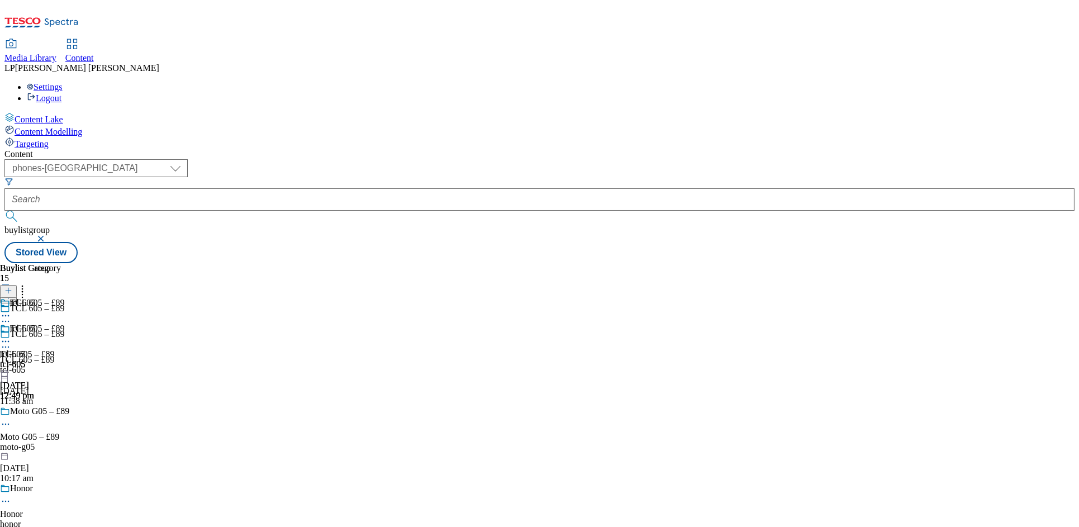
click at [206, 442] on div "moto-g05" at bounding box center [103, 447] width 206 height 10
click at [69, 334] on div "moto-g05" at bounding box center [34, 339] width 69 height 10
click at [11, 336] on icon at bounding box center [5, 341] width 11 height 11
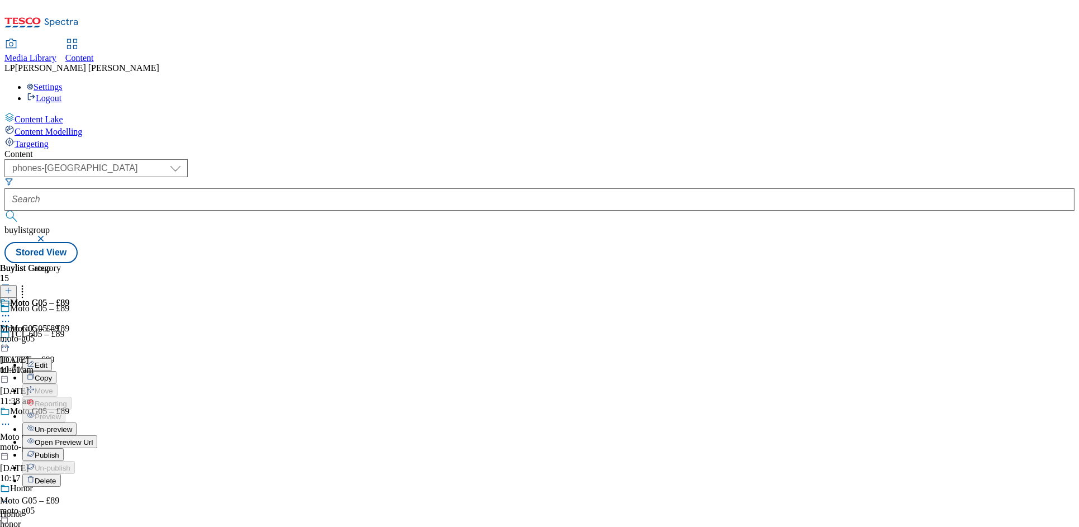
click at [93, 438] on span "Open Preview Url" at bounding box center [64, 442] width 58 height 8
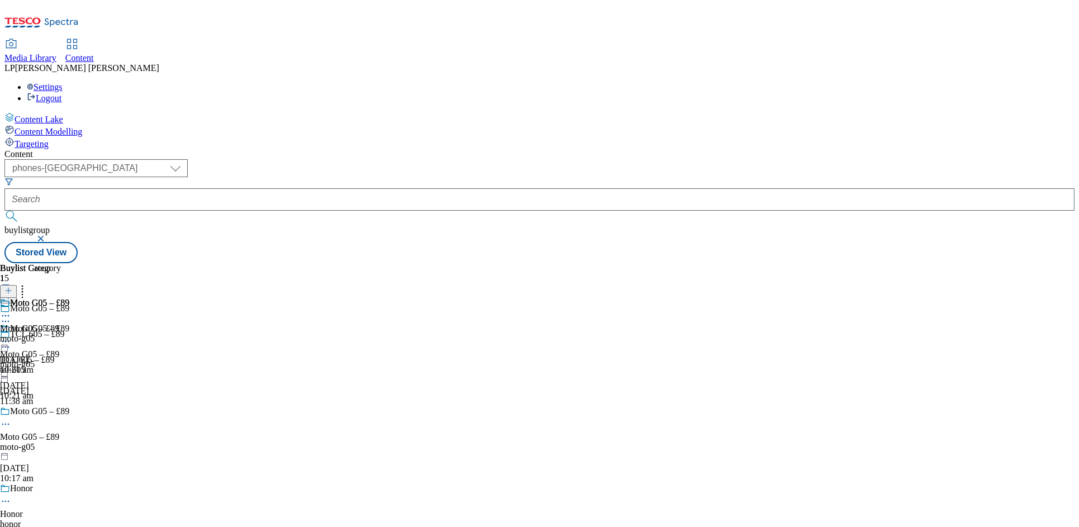
click at [69, 334] on div "moto-g05" at bounding box center [34, 339] width 69 height 10
click at [69, 359] on div "moto-g05" at bounding box center [34, 364] width 69 height 10
click at [12, 287] on icon at bounding box center [8, 291] width 8 height 8
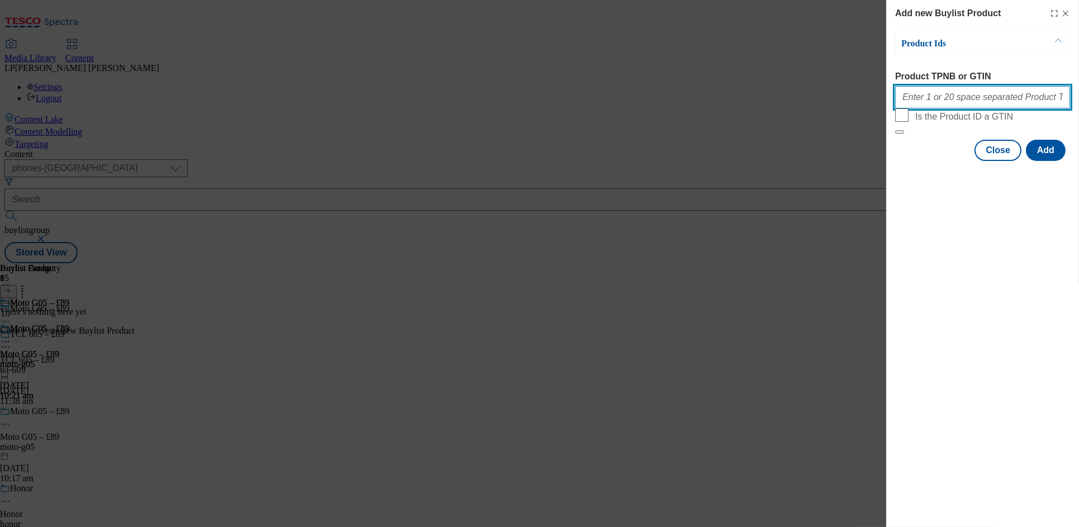
click at [941, 102] on input "Product TPNB or GTIN" at bounding box center [983, 97] width 175 height 22
paste input "096403420, 050682803, 050683065, 050683088"
drag, startPoint x: 982, startPoint y: 103, endPoint x: 861, endPoint y: 97, distance: 121.5
click at [861, 97] on div "Add new Buylist Product Product Ids Product TPNB or GTIN 096403420, 050682803, …" at bounding box center [539, 263] width 1079 height 527
type input "096403420, 050682803, 050683065, 050683088"
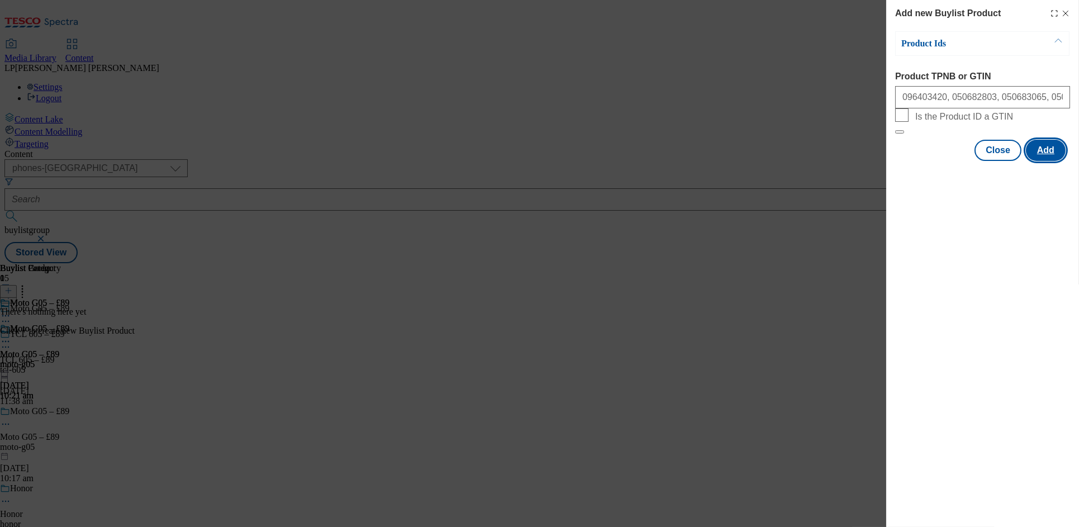
click at [1049, 161] on button "Add" at bounding box center [1046, 150] width 40 height 21
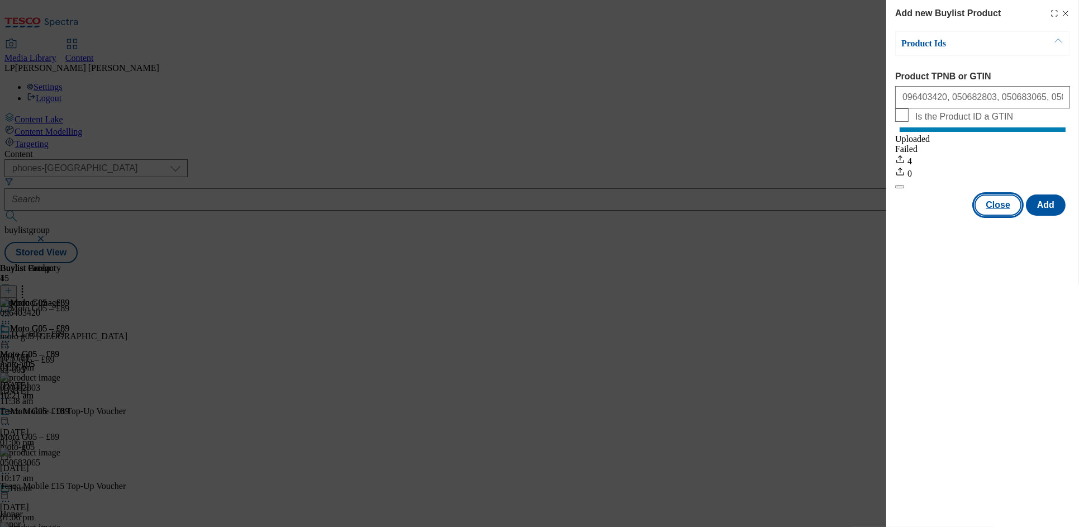
click at [1006, 216] on button "Close" at bounding box center [998, 205] width 47 height 21
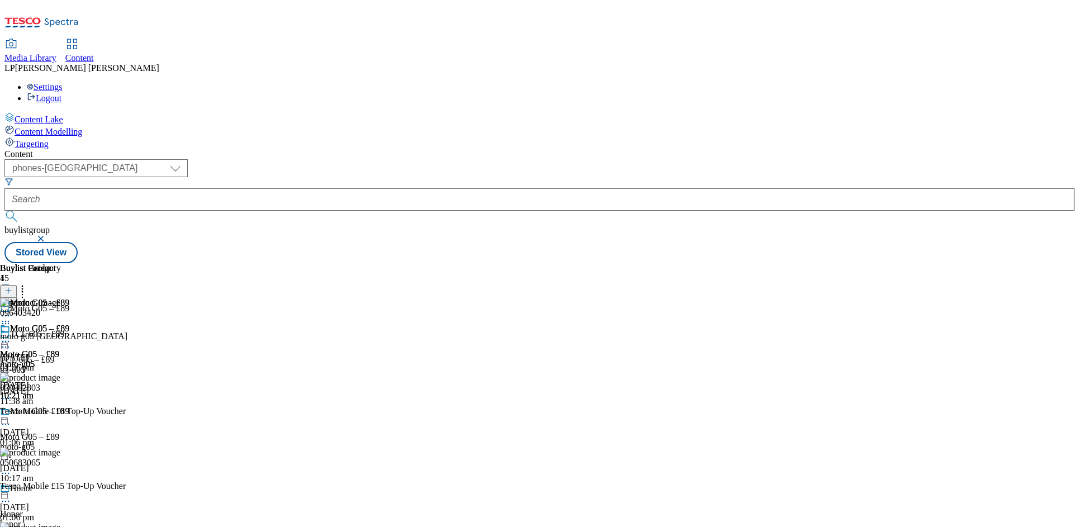
click at [69, 377] on div "Moto G05 – £89 Moto G05 – £89 moto-g05 8 Sept 2025 10:21 am" at bounding box center [34, 362] width 69 height 77
click at [23, 509] on div "Honor" at bounding box center [11, 514] width 23 height 10
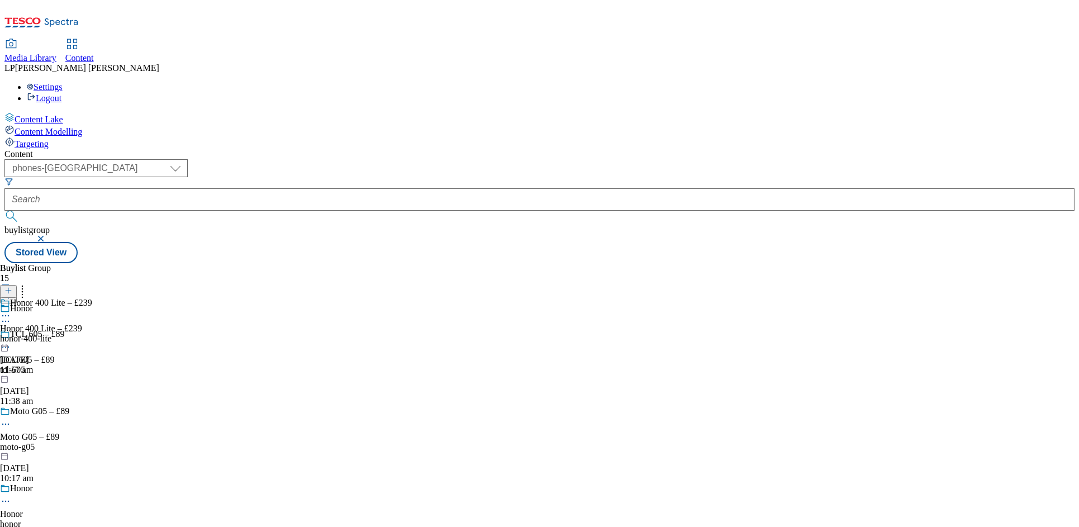
click at [92, 334] on div "honor-400-lite" at bounding box center [46, 339] width 92 height 10
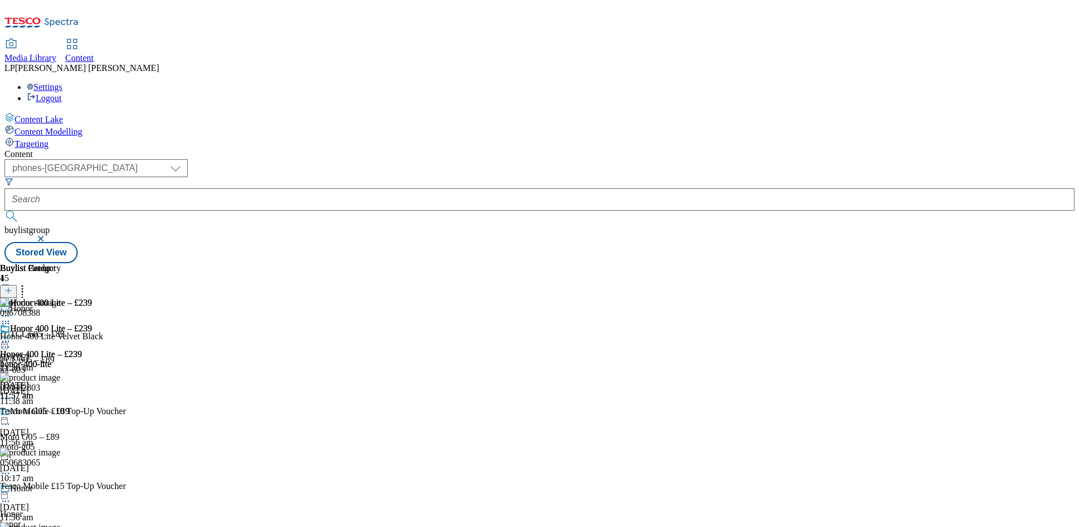
click at [11, 336] on icon at bounding box center [5, 341] width 11 height 11
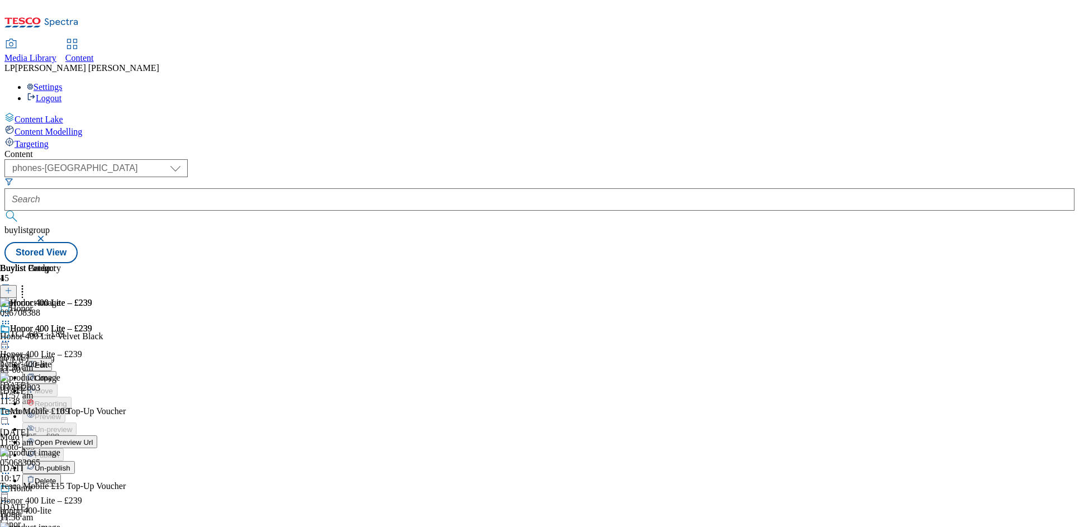
click at [93, 438] on span "Open Preview Url" at bounding box center [64, 442] width 58 height 8
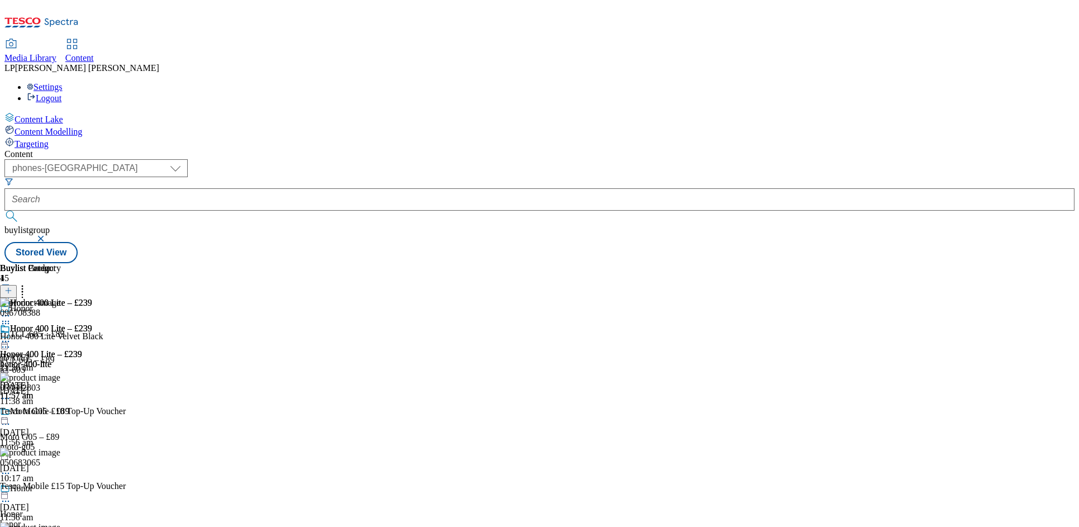
click at [206, 442] on div "moto-g05" at bounding box center [103, 447] width 206 height 10
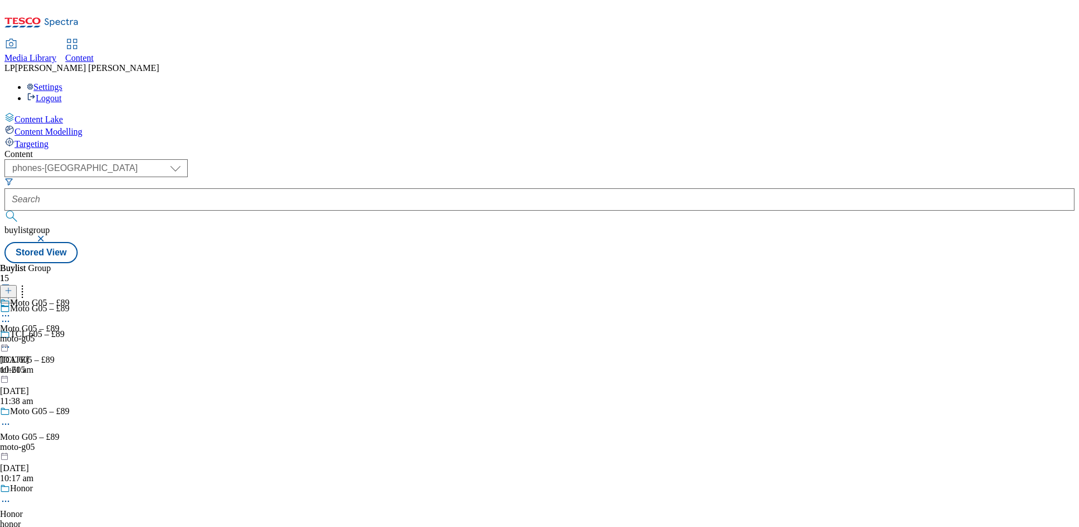
click at [206, 329] on div "TCL 605 – £89 TCL 605 – £89 tcl-605 8 Sept 2025 11:38 am" at bounding box center [103, 367] width 206 height 77
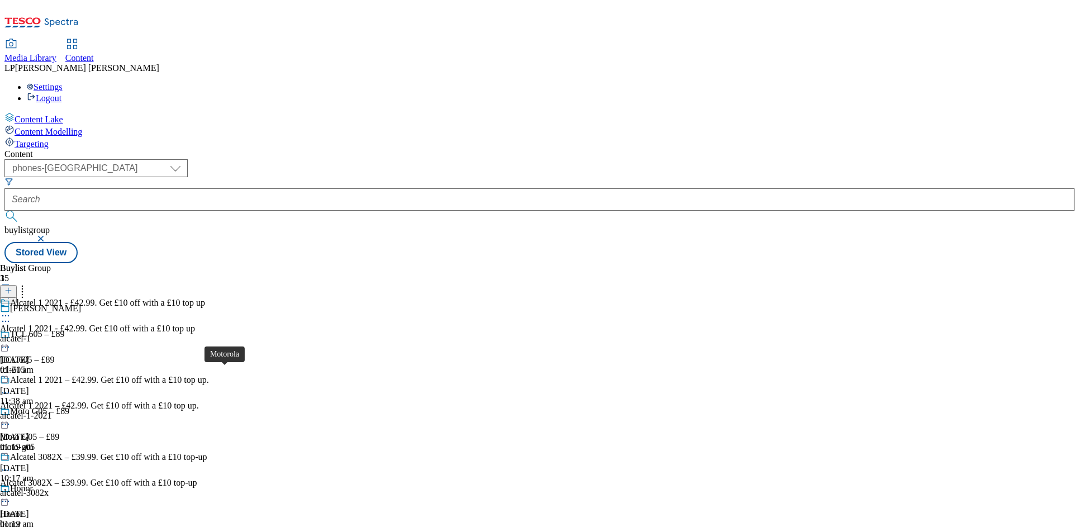
scroll to position [758, 0]
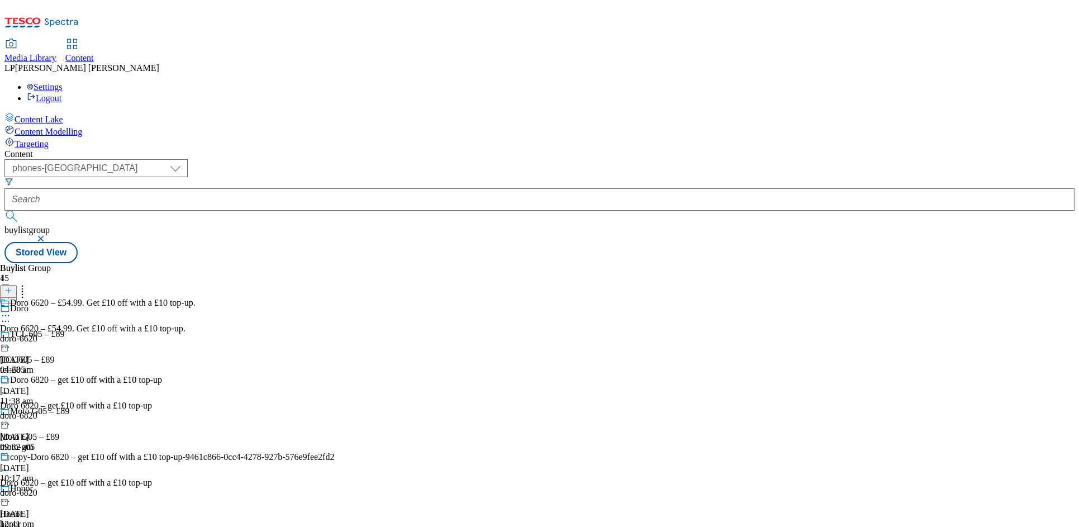
scroll to position [106, 0]
click at [88, 527] on div "Doro Leva L20 – £79" at bounding box center [49, 534] width 78 height 10
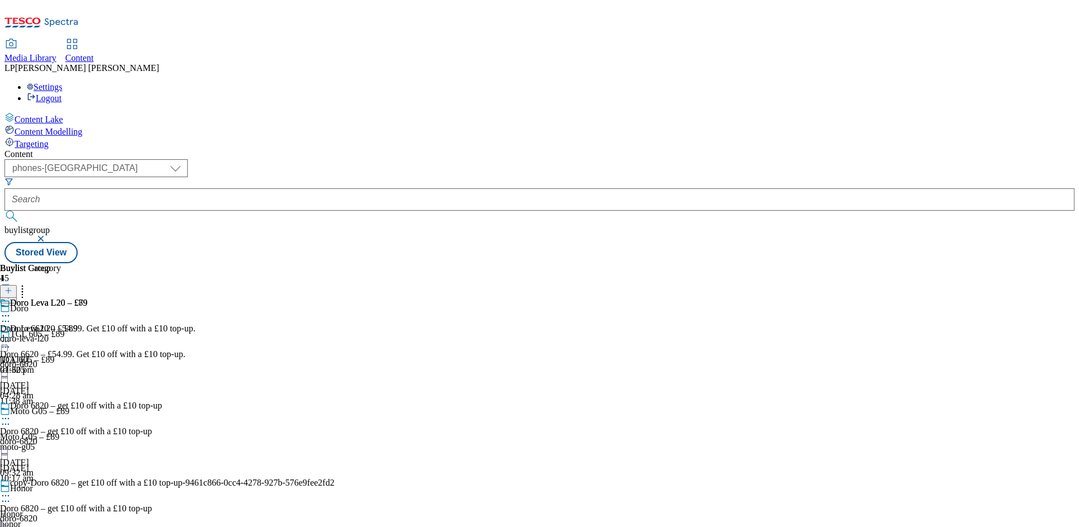
click at [88, 334] on div "doro-leva-l20" at bounding box center [44, 339] width 88 height 10
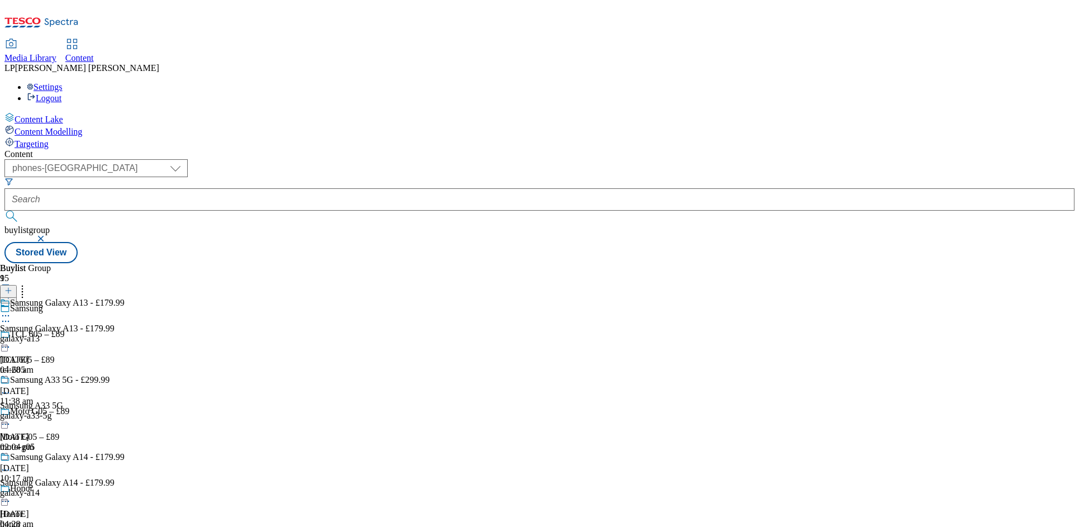
scroll to position [330, 0]
click at [17, 285] on button at bounding box center [8, 291] width 17 height 13
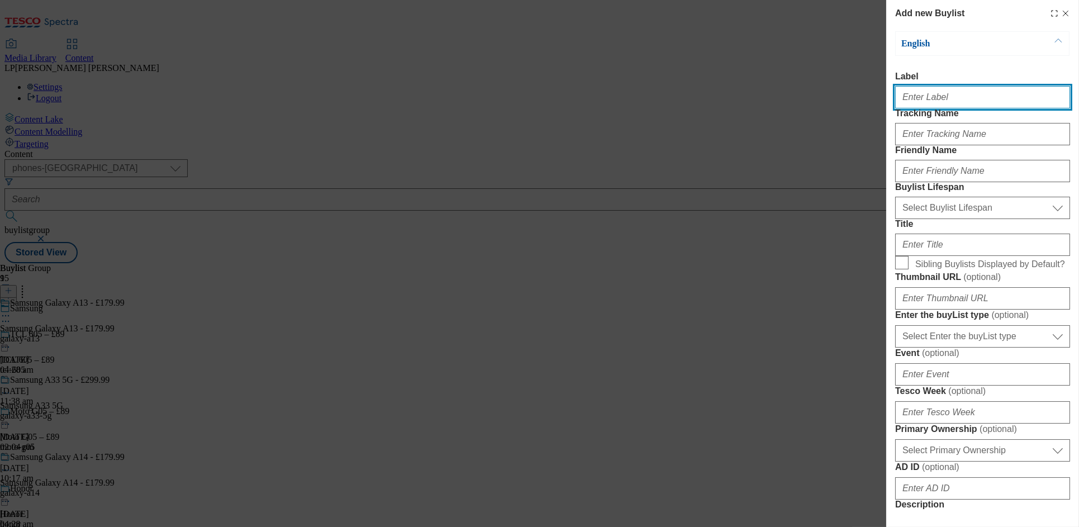
click at [925, 105] on input "Label" at bounding box center [983, 97] width 175 height 22
click at [926, 99] on input "Label" at bounding box center [983, 97] width 175 height 22
paste input "https://www.tesco.com/phones/buylists/honor/honor-400-lite?preview=true"
type input "https://www.tesco.com/phones/buylists/honor/honor-400-lite?preview=true"
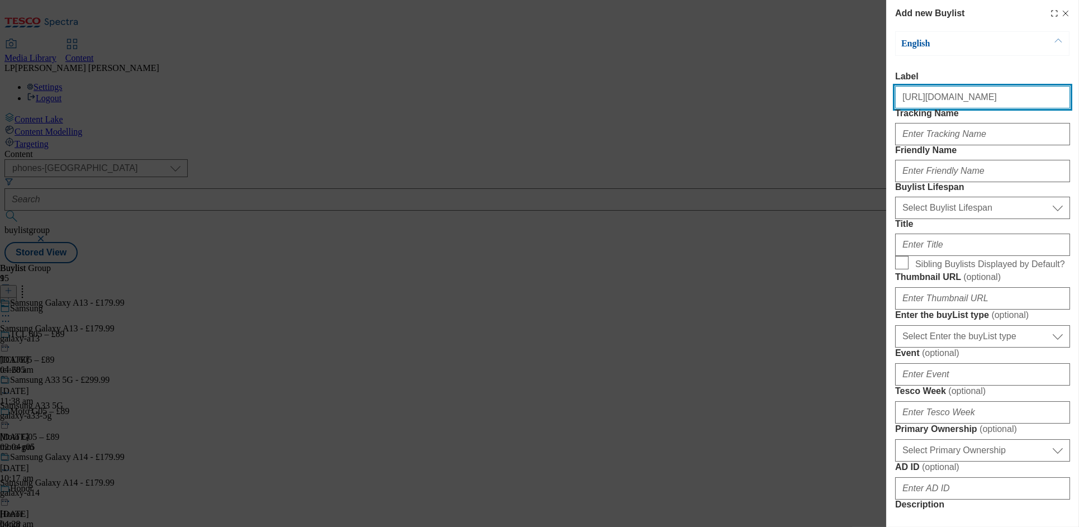
click at [951, 102] on input "https://www.tesco.com/phones/buylists/honor/honor-400-lite?preview=true" at bounding box center [983, 97] width 175 height 22
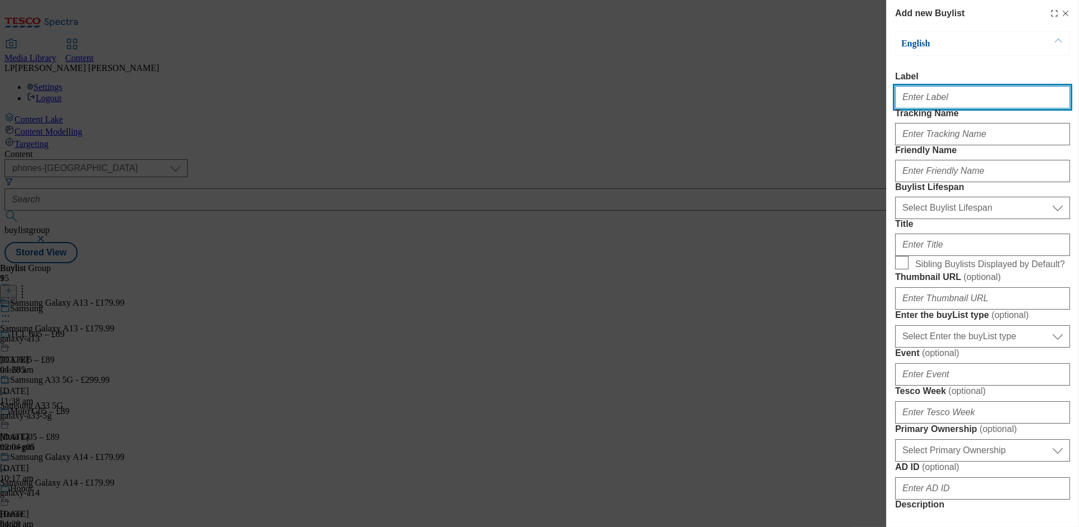
click at [922, 101] on input "Label" at bounding box center [983, 97] width 175 height 22
paste input "Samsung Galaxy A17 5G – £199"
type input "Samsung Galaxy A17 5G – £199"
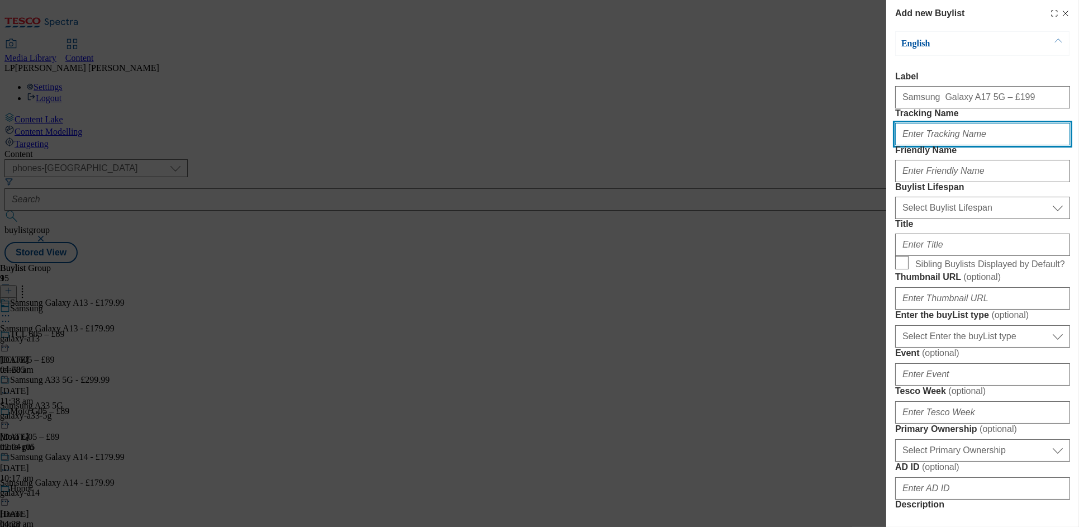
click at [938, 145] on input "Tracking Name" at bounding box center [983, 134] width 175 height 22
drag, startPoint x: 915, startPoint y: 159, endPoint x: 869, endPoint y: 157, distance: 45.9
click at [869, 157] on div "Add new Buylist English Label Samsung Galaxy A17 5G – £199 Tracking Name . Frie…" at bounding box center [539, 263] width 1079 height 527
paste input "SIMFREETS1=ICID"
type input "SIMFREETS1=ICID"
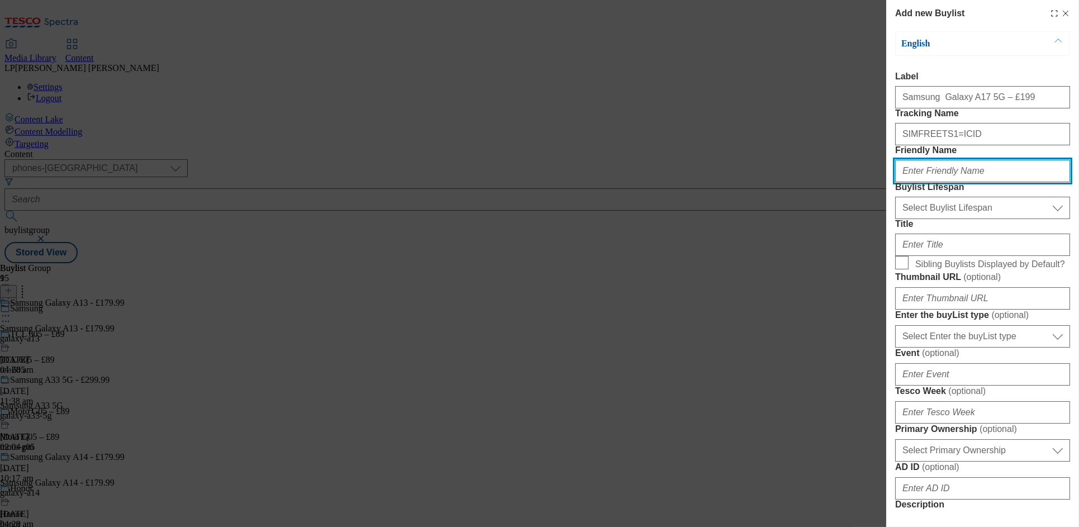
click at [934, 182] on input "Friendly Name" at bounding box center [983, 171] width 175 height 22
type input "galaxy-a17"
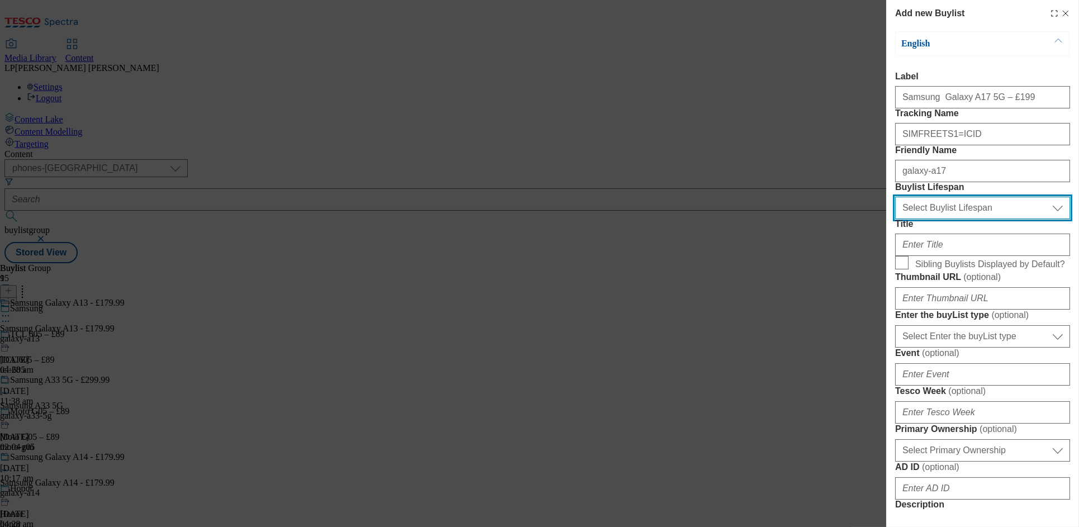
click at [936, 219] on select "Select Buylist Lifespan evergreen seasonal tactical" at bounding box center [983, 208] width 175 height 22
select select "evergreen"
click at [896, 219] on select "Select Buylist Lifespan evergreen seasonal tactical" at bounding box center [983, 208] width 175 height 22
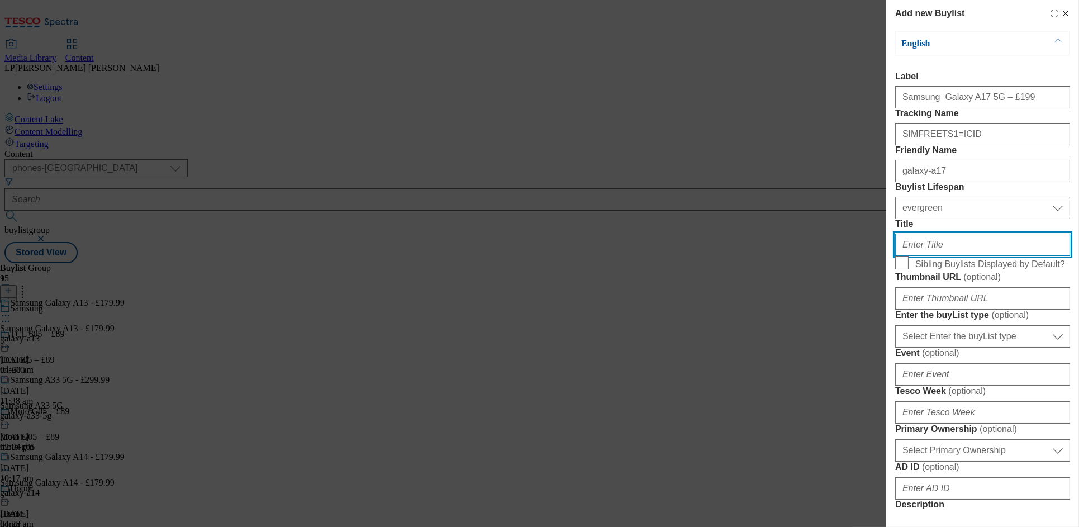
click at [929, 256] on input "Title" at bounding box center [983, 245] width 175 height 22
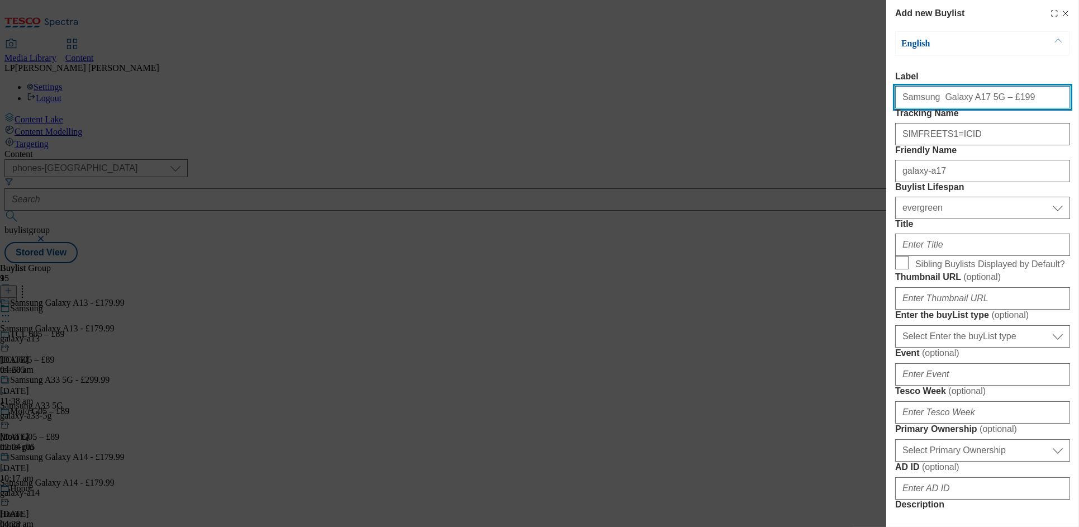
drag, startPoint x: 994, startPoint y: 103, endPoint x: 869, endPoint y: 103, distance: 125.2
click at [869, 103] on div "Add new Buylist English Label Samsung Galaxy A17 5G – £199 Tracking Name SIMFRE…" at bounding box center [539, 263] width 1079 height 527
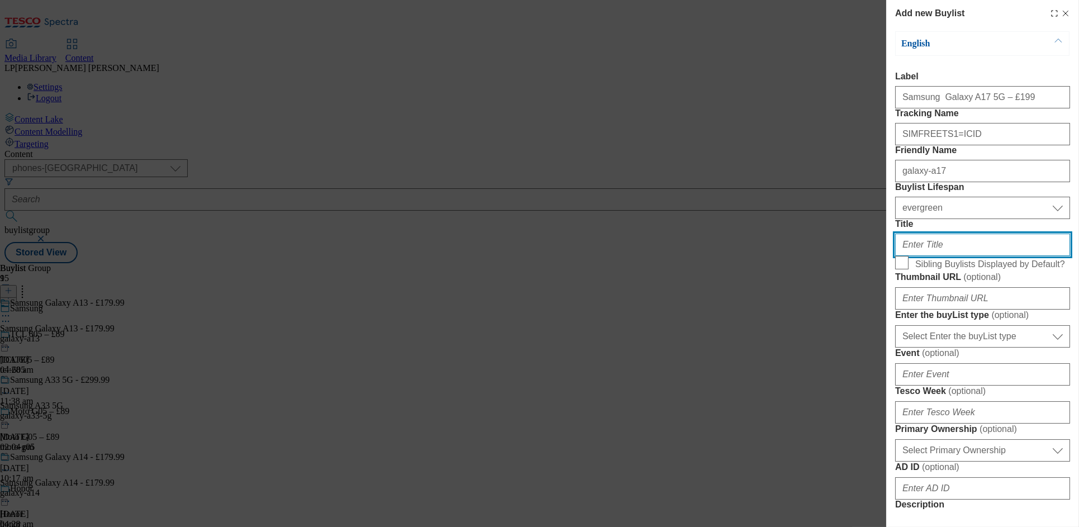
click at [922, 256] on input "Title" at bounding box center [983, 245] width 175 height 22
paste input "Samsung Galaxy A17 5G – £199"
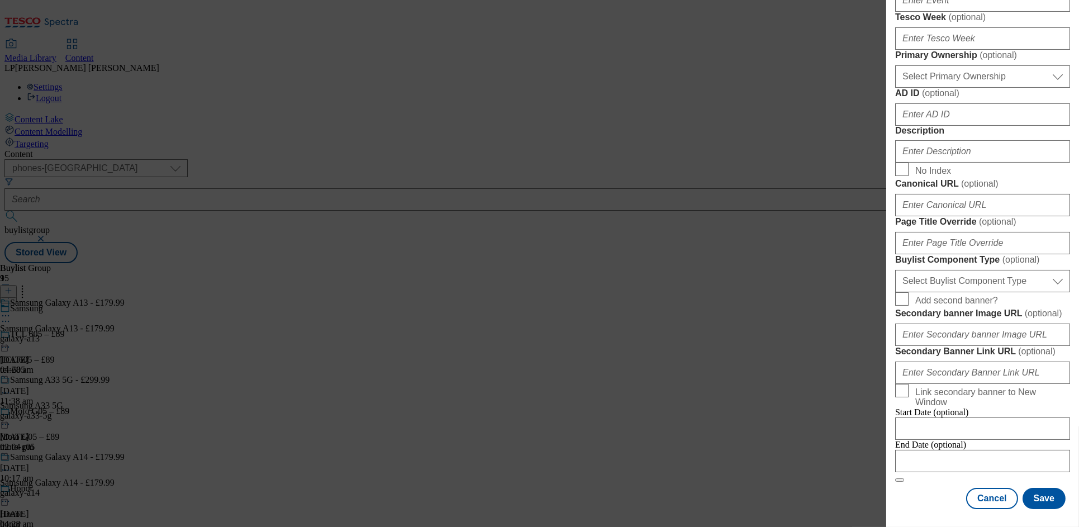
scroll to position [496, 0]
type input "Samsung Galaxy A17 5G – £199"
click at [928, 163] on input "Description" at bounding box center [983, 151] width 175 height 22
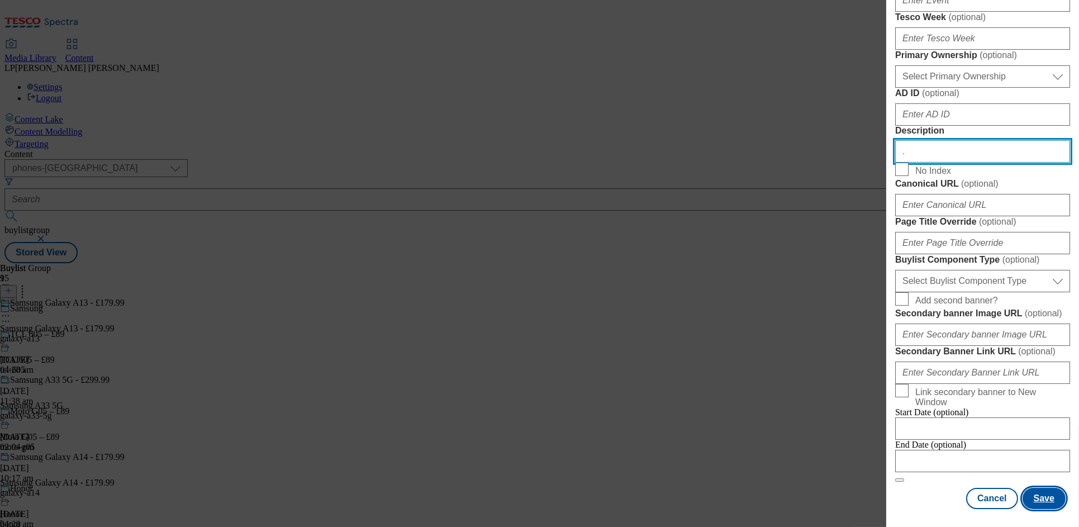
type input "."
click at [1032, 488] on button "Save" at bounding box center [1044, 498] width 43 height 21
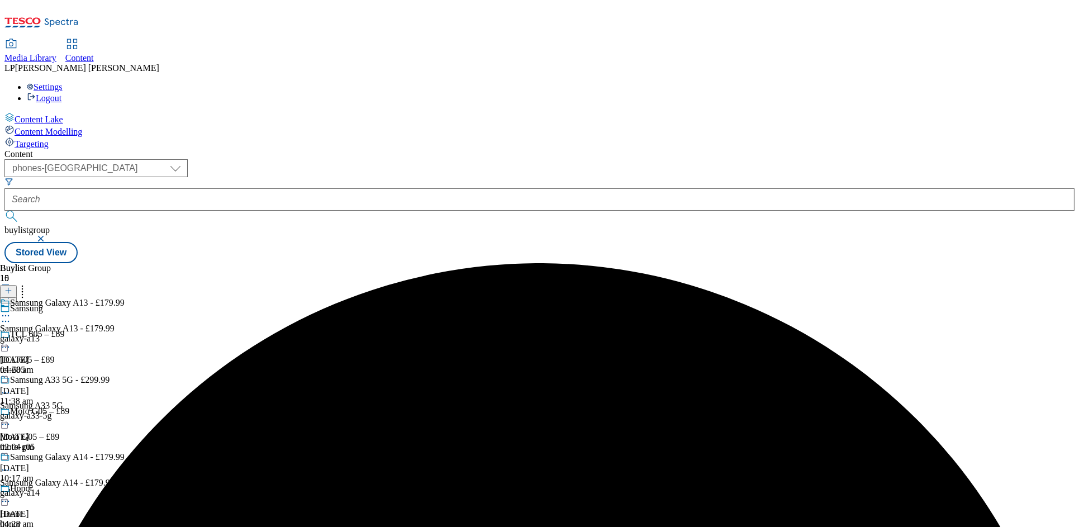
scroll to position [4, 0]
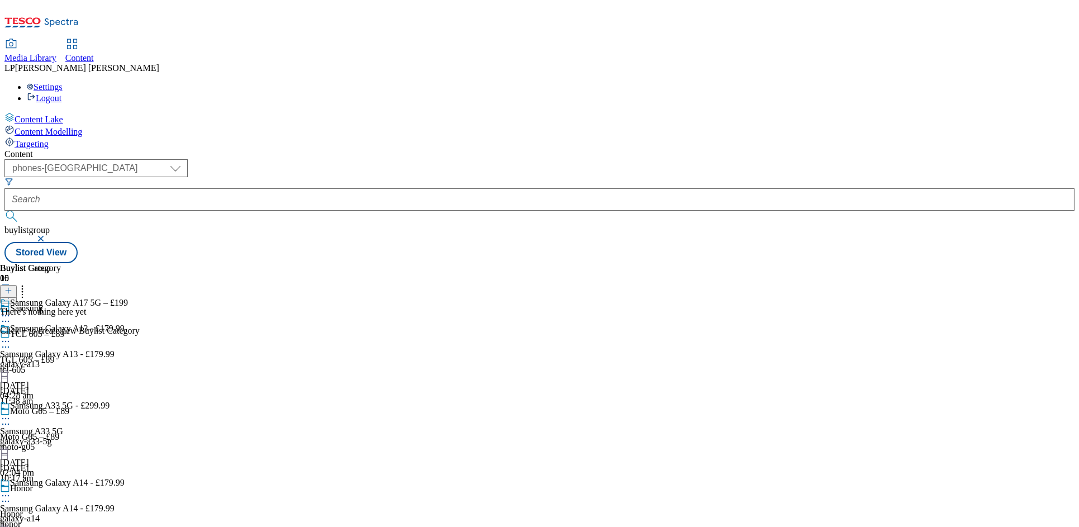
click at [12, 287] on icon at bounding box center [8, 291] width 8 height 8
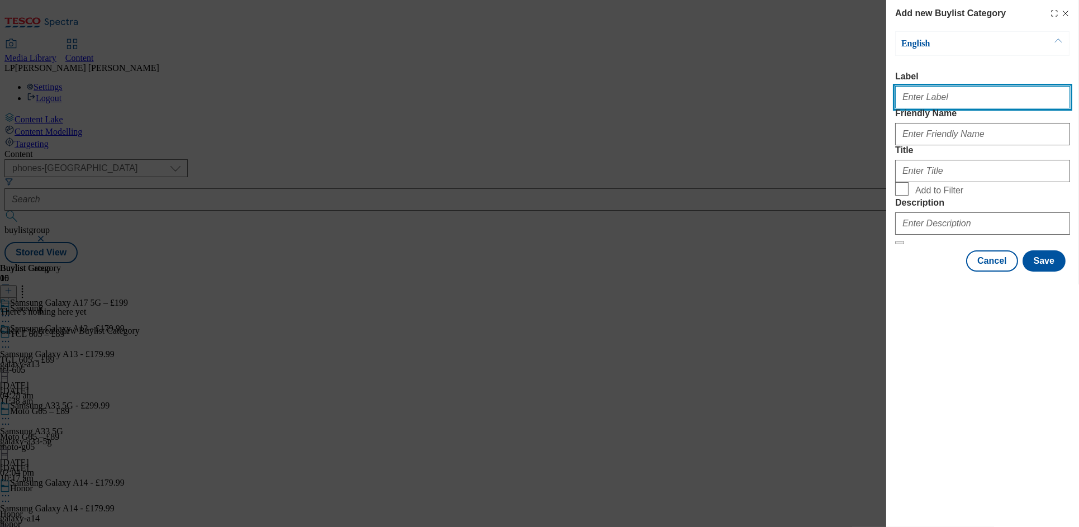
click at [935, 104] on input "Label" at bounding box center [983, 97] width 175 height 22
paste input "Samsung Galaxy A17 5G – £199"
type input "Samsung Galaxy A17 5G – £199"
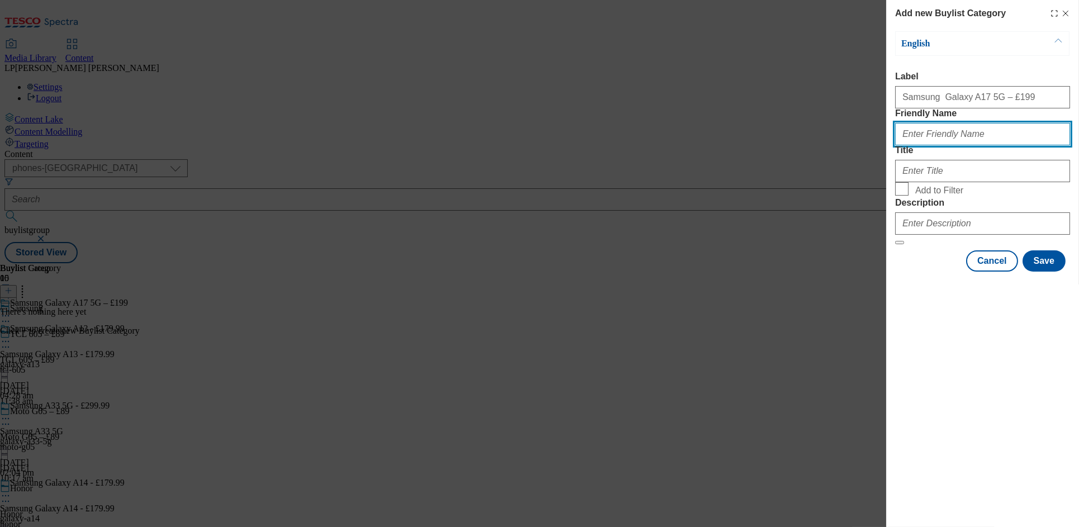
click at [935, 145] on input "Friendly Name" at bounding box center [983, 134] width 175 height 22
type input "galaxy-a17"
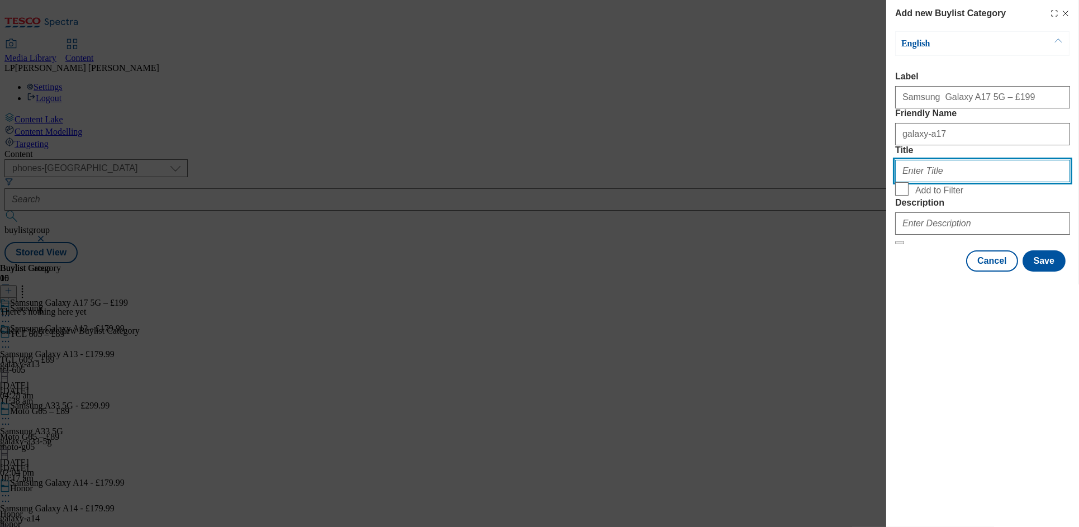
click at [933, 182] on input "Title" at bounding box center [983, 171] width 175 height 22
paste input "Samsung Galaxy A17 5G – £199"
type input "Samsung Galaxy A17 5G – £199"
click at [905, 196] on input "Add to Filter" at bounding box center [902, 188] width 13 height 13
checkbox input "true"
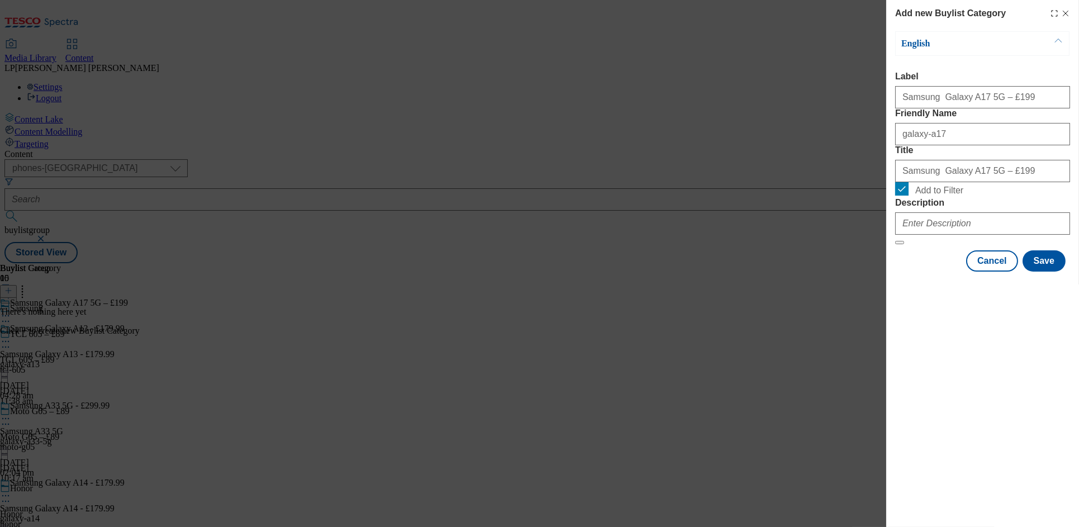
click at [914, 235] on div "Modal" at bounding box center [983, 221] width 175 height 27
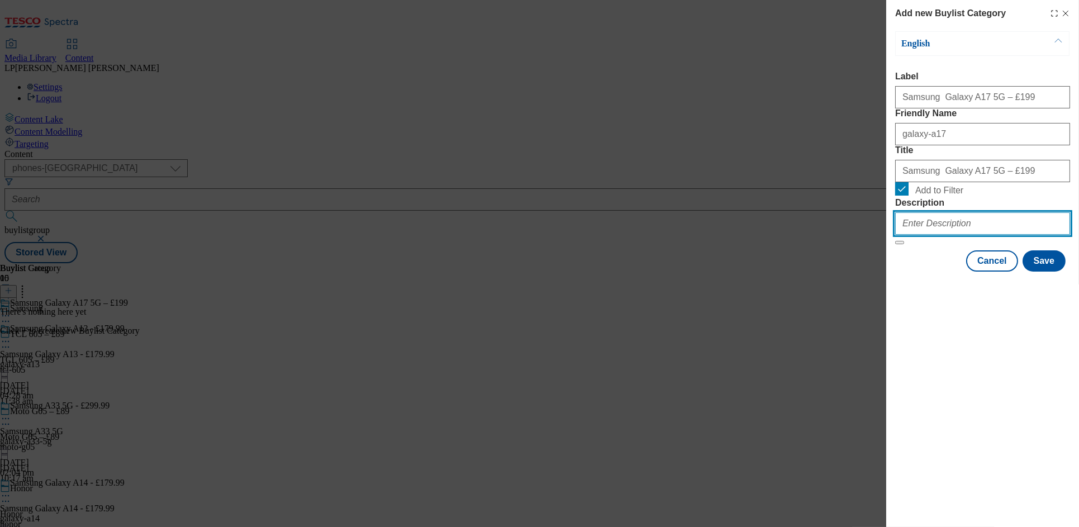
click at [915, 235] on input "Description" at bounding box center [983, 223] width 175 height 22
type input "."
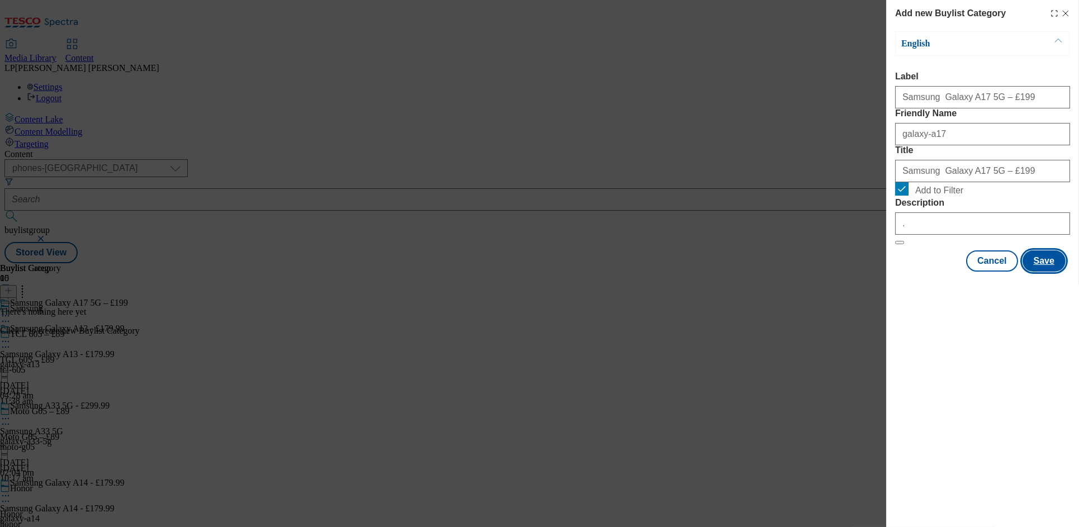
click at [1048, 272] on button "Save" at bounding box center [1044, 260] width 43 height 21
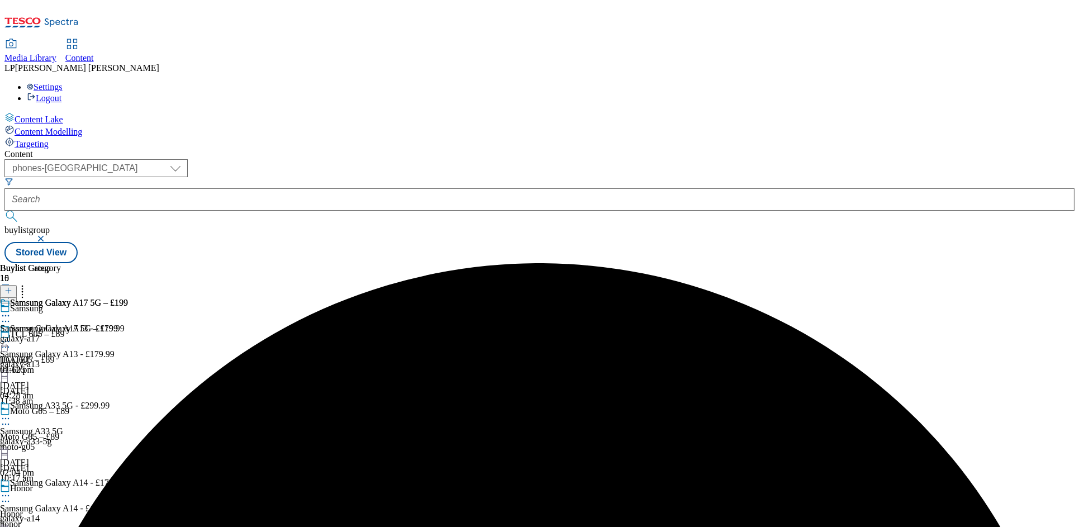
click at [128, 298] on div "Samsung Galaxy A17 5G – £199 Samsung Galaxy A17 5G – £199 galaxy-a17 8 Sept 202…" at bounding box center [64, 336] width 128 height 77
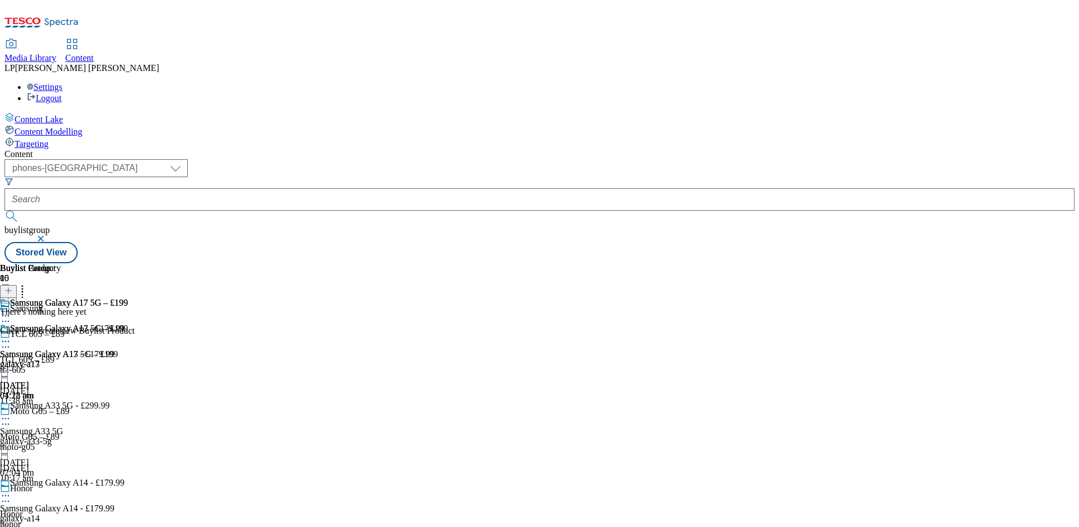
click at [12, 287] on icon at bounding box center [8, 291] width 8 height 8
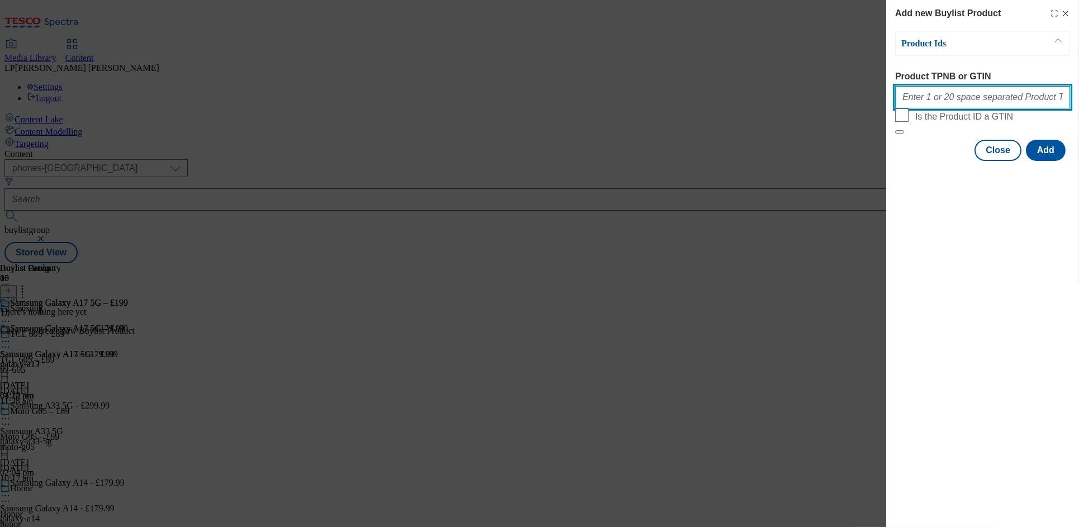
click at [939, 93] on input "Product TPNB or GTIN" at bounding box center [983, 97] width 175 height 22
click at [937, 97] on input "Product TPNB or GTIN" at bounding box center [983, 97] width 175 height 22
click at [956, 108] on input "Product TPNB or GTIN" at bounding box center [983, 97] width 175 height 22
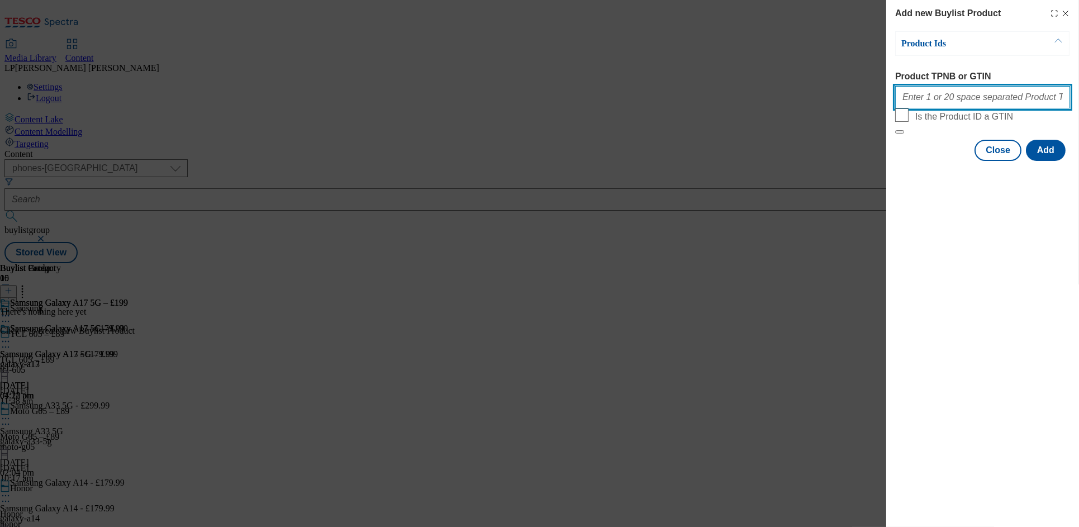
click at [994, 105] on input "Product TPNB or GTIN" at bounding box center [983, 97] width 175 height 22
paste input "097173194, 097313375, 097314161, 050682803, 050683065, 050683088"
click at [1000, 105] on input "097173194, 097313375, 097314161, 050682803, 050683065, 050683088" at bounding box center [983, 97] width 175 height 22
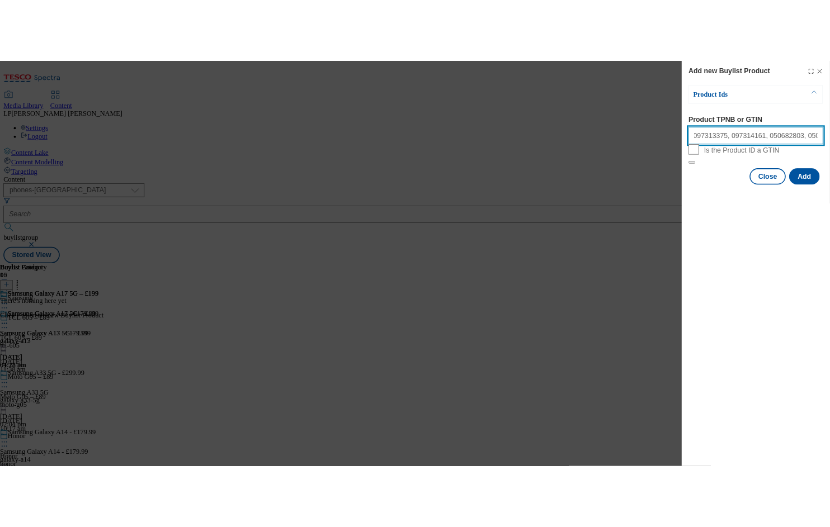
scroll to position [0, 0]
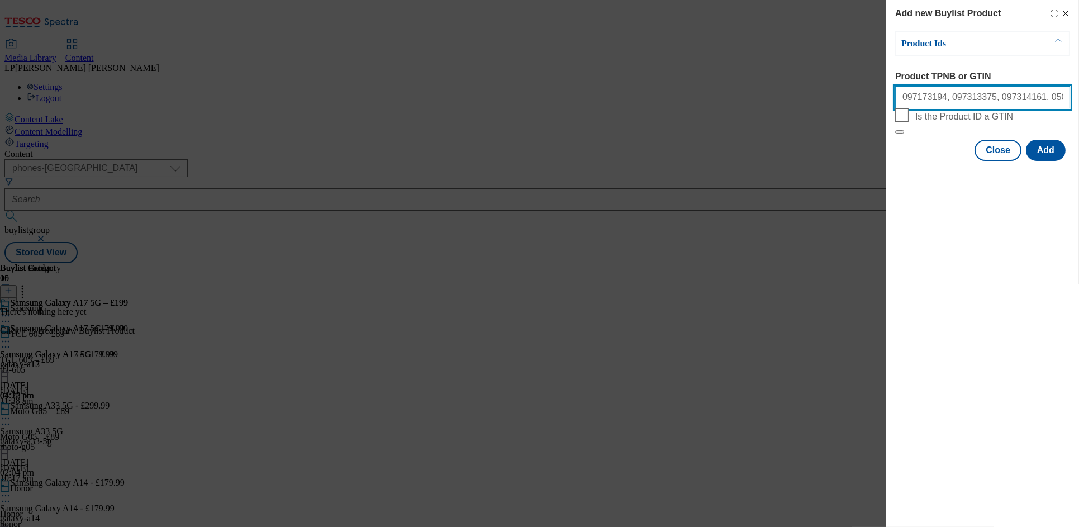
drag, startPoint x: 1021, startPoint y: 103, endPoint x: 787, endPoint y: 93, distance: 234.4
click at [787, 93] on div "Add new Buylist Product Product Ids Product TPNB or GTIN 097173194, 097313375, …" at bounding box center [539, 263] width 1079 height 527
type input "097173194, 097313375, 097314161, 050682803, 050683065, 050683088"
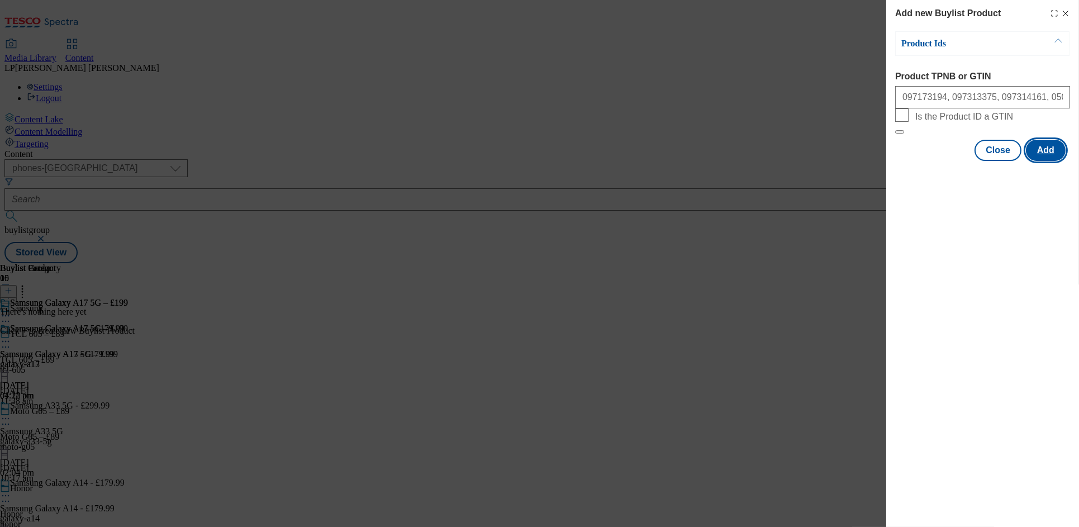
click at [1040, 161] on button "Add" at bounding box center [1046, 150] width 40 height 21
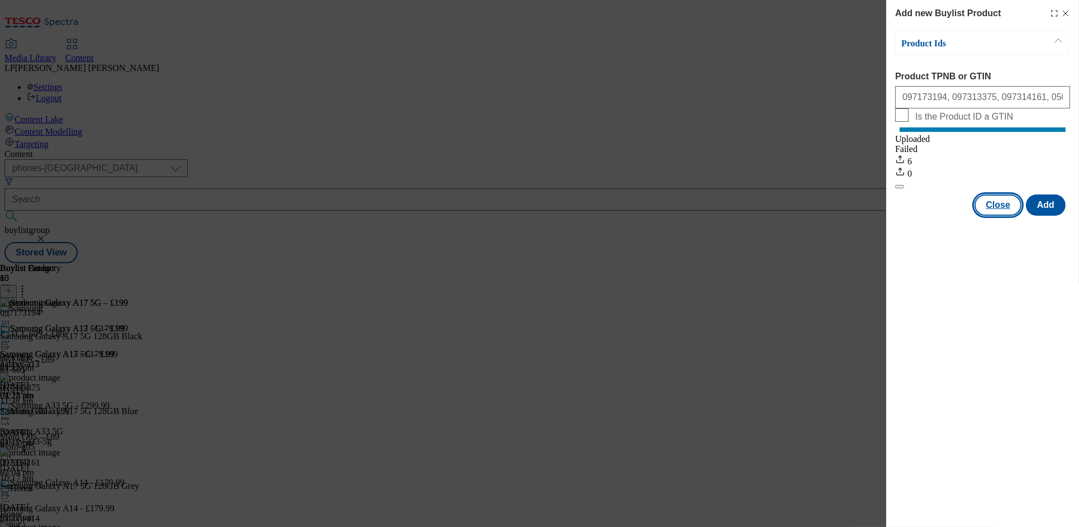
click at [996, 216] on button "Close" at bounding box center [998, 205] width 47 height 21
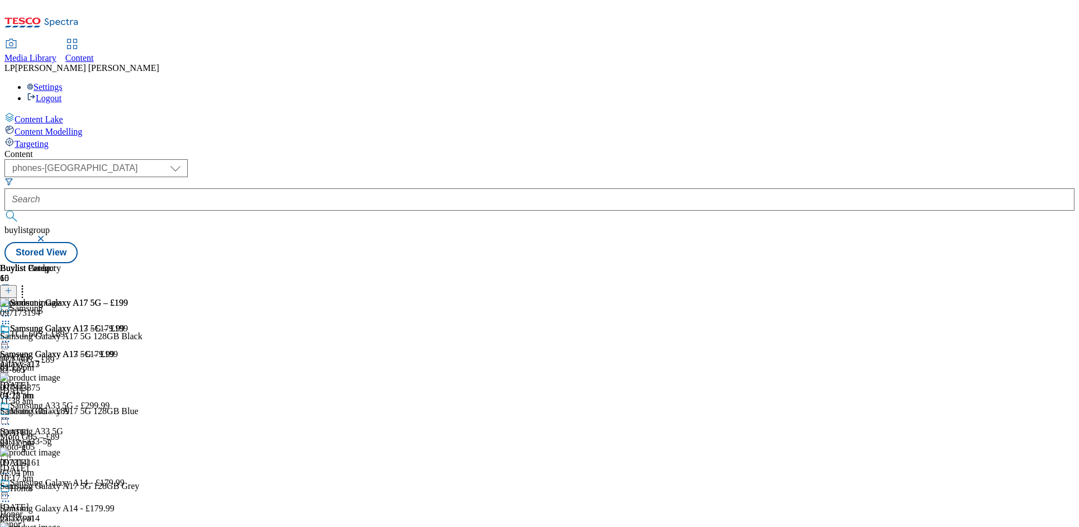
click at [143, 298] on div "097173194 Samsung Galaxy A17 5G 128GB Black 8 Sept 2025 01:12 pm" at bounding box center [71, 335] width 143 height 75
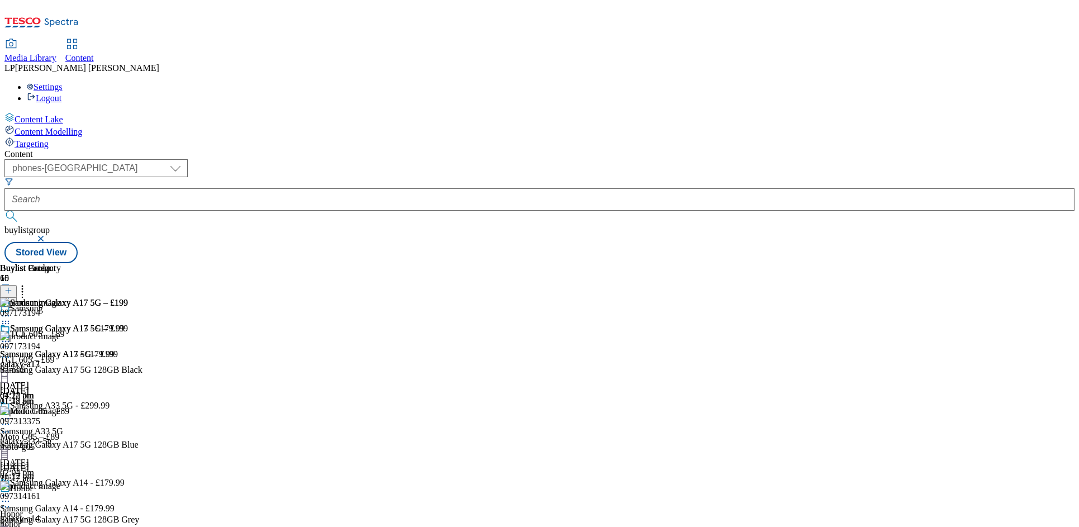
click at [11, 310] on icon at bounding box center [5, 315] width 11 height 11
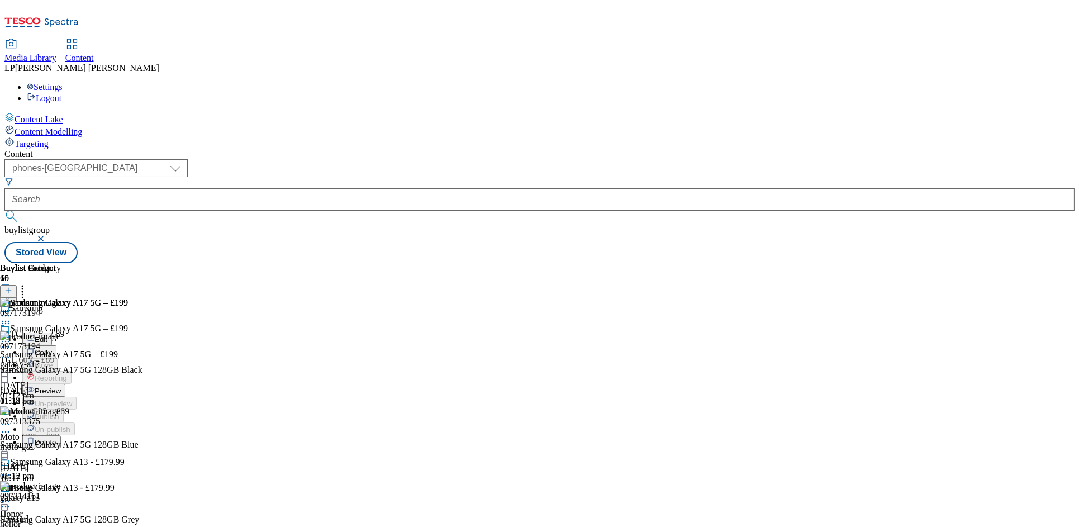
click at [61, 387] on span "Preview" at bounding box center [48, 391] width 26 height 8
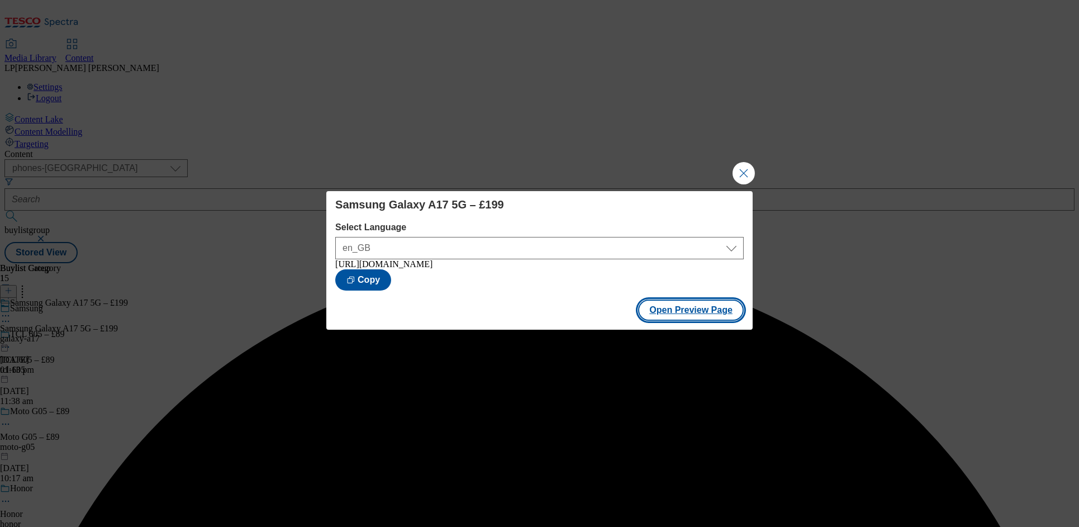
click at [676, 310] on button "Open Preview Page" at bounding box center [691, 310] width 106 height 21
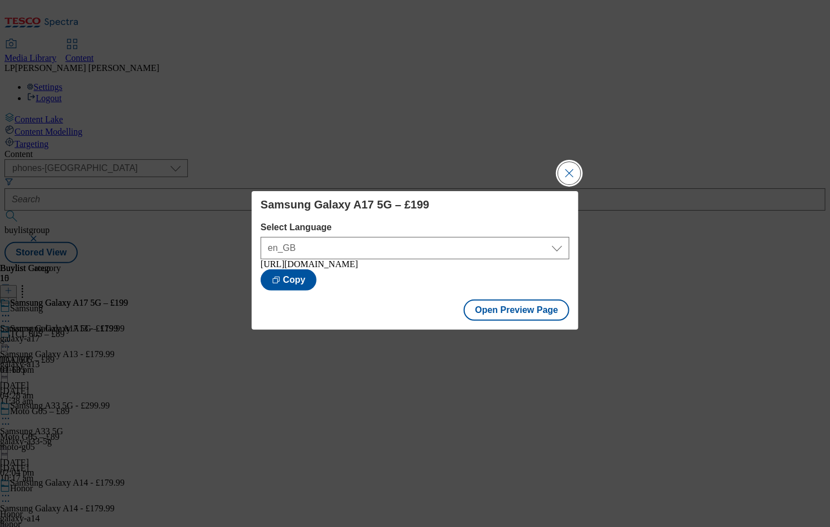
click at [565, 174] on button "Close Modal" at bounding box center [569, 173] width 22 height 22
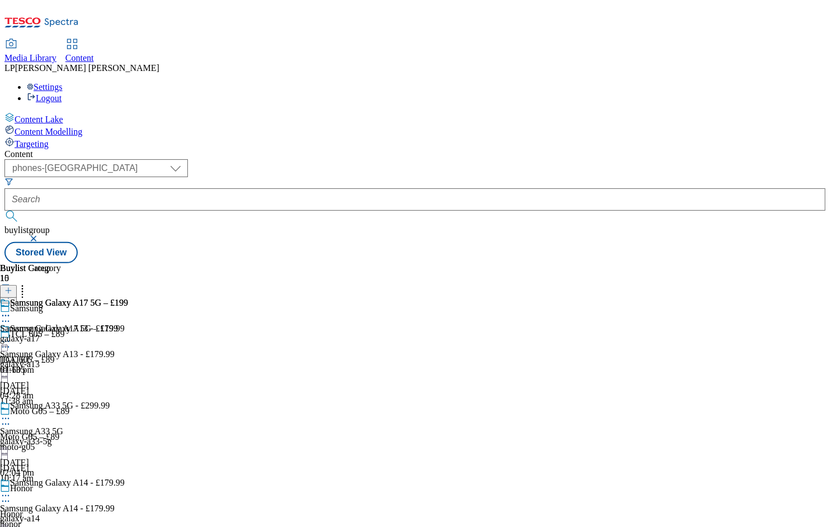
click at [206, 442] on div "moto-g05" at bounding box center [103, 447] width 206 height 10
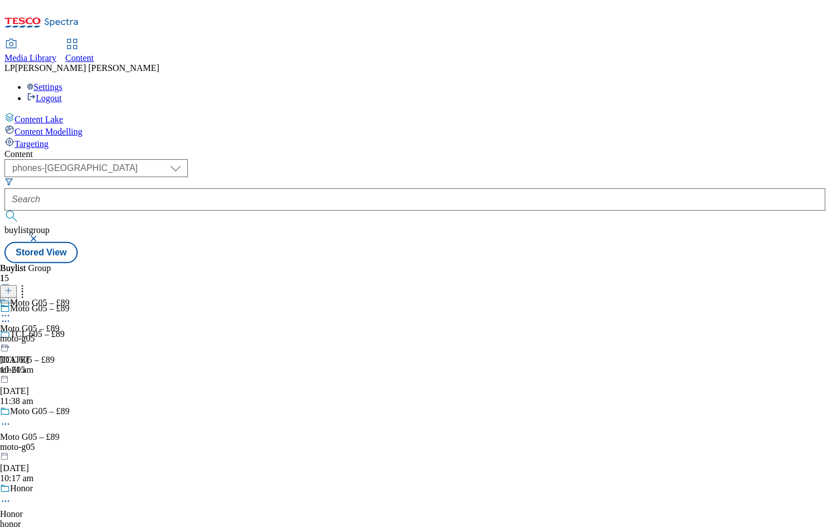
click at [69, 334] on div "moto-g05" at bounding box center [34, 339] width 69 height 10
click at [11, 336] on icon at bounding box center [5, 341] width 11 height 11
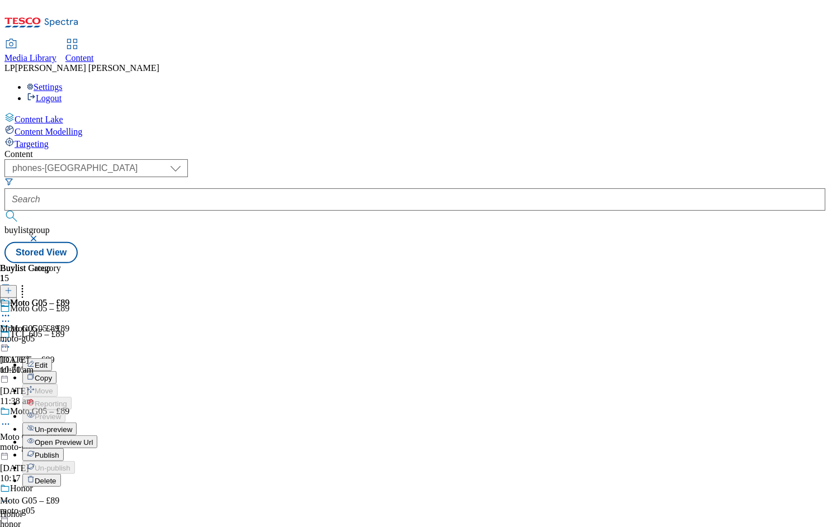
click at [93, 438] on span "Open Preview Url" at bounding box center [64, 442] width 58 height 8
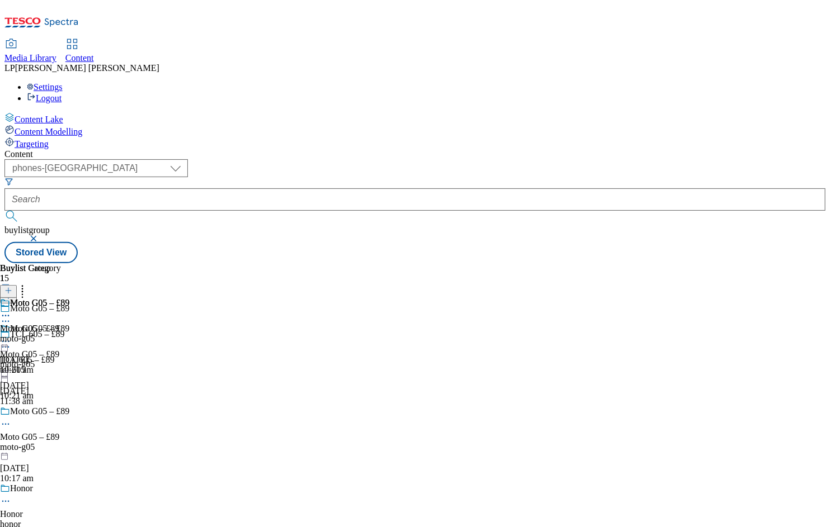
click at [59, 324] on div "Moto G05 – £89" at bounding box center [29, 329] width 59 height 10
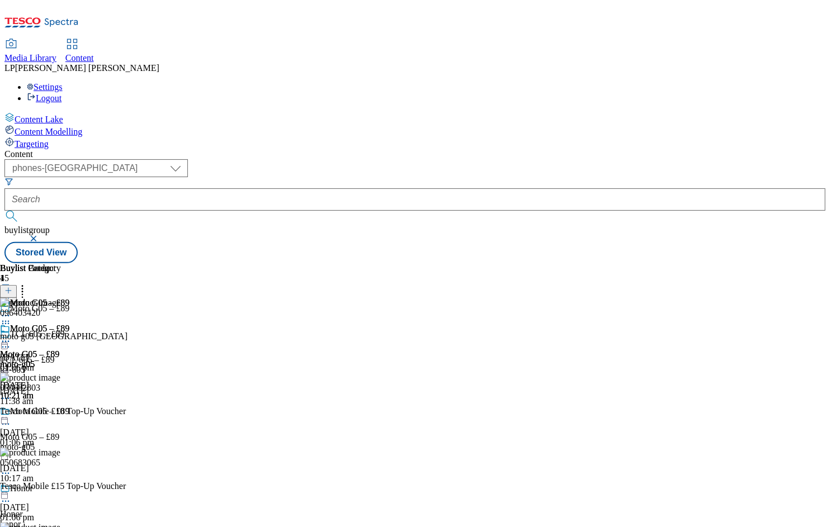
click at [11, 336] on icon at bounding box center [5, 341] width 11 height 11
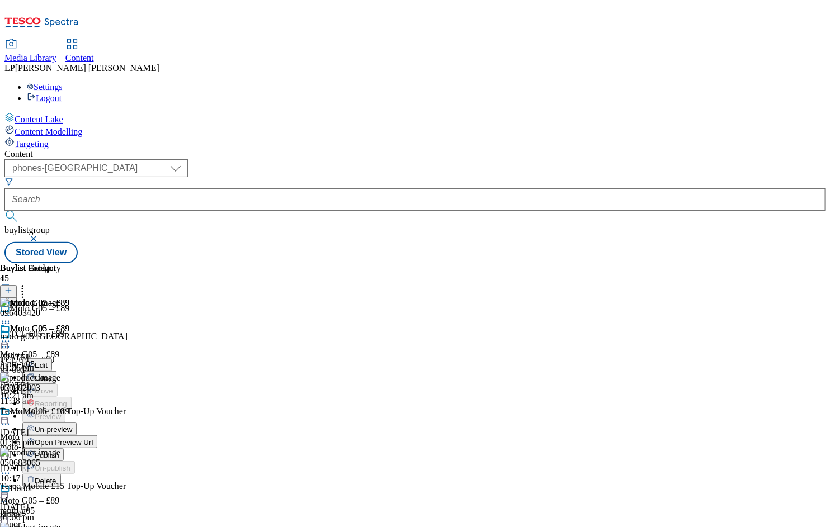
click at [93, 438] on span "Open Preview Url" at bounding box center [64, 442] width 58 height 8
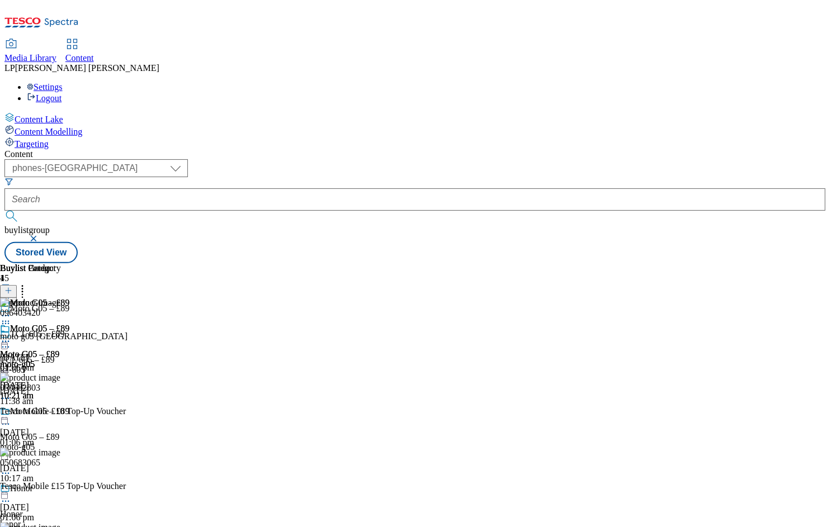
scroll to position [1240, 0]
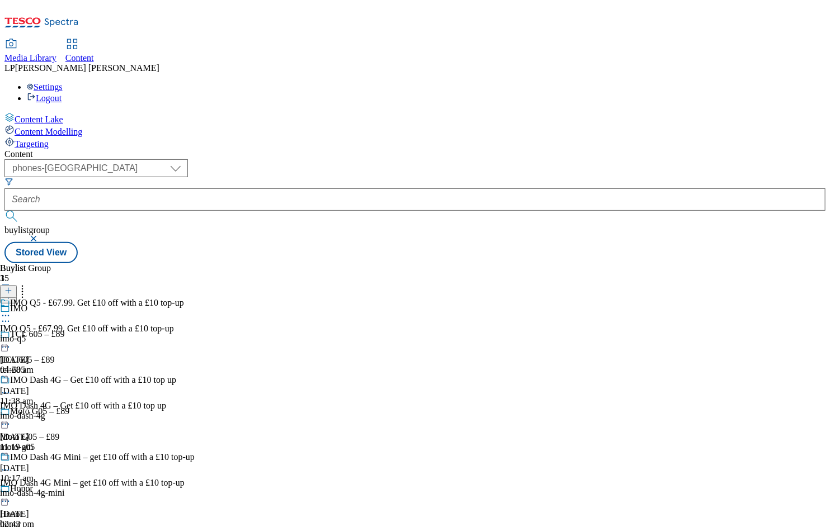
click at [195, 452] on div "IMO Dash 4G Mini – get £10 off with a £10 top-up IMO Dash 4G Mini – get £10 off…" at bounding box center [97, 490] width 195 height 77
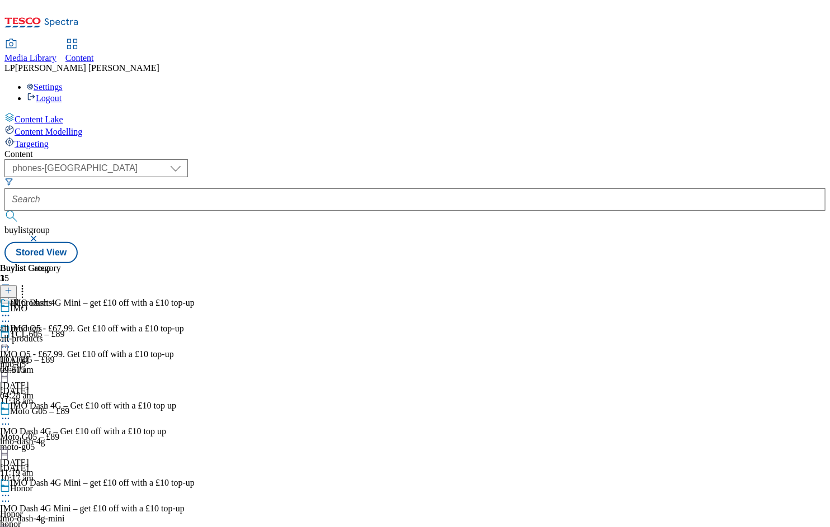
click at [11, 490] on icon at bounding box center [5, 495] width 11 height 11
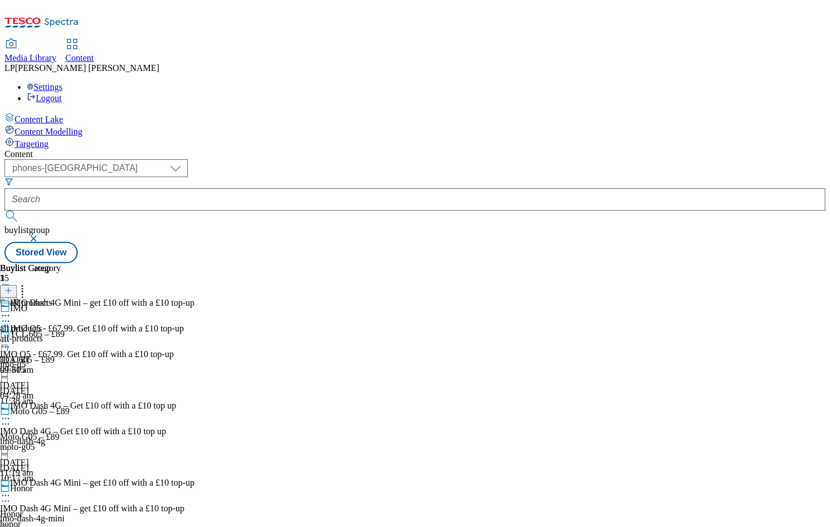
scroll to position [1394, 0]
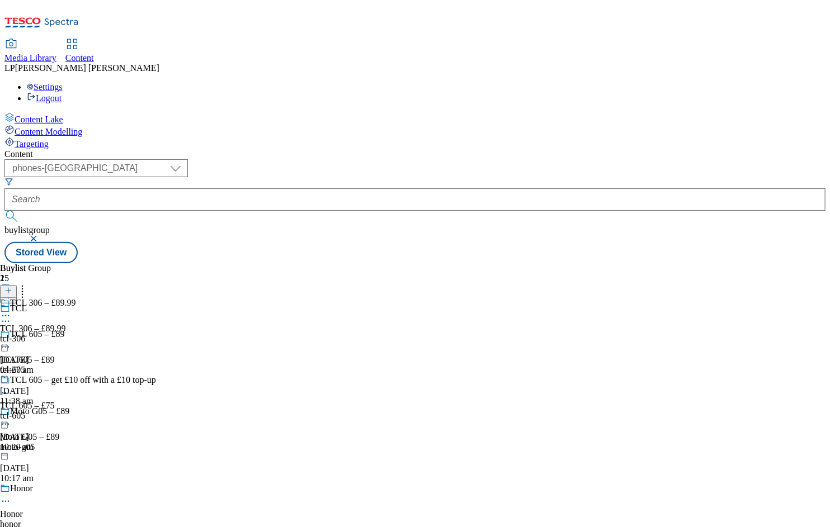
click at [156, 411] on div "tcl-605" at bounding box center [78, 416] width 156 height 10
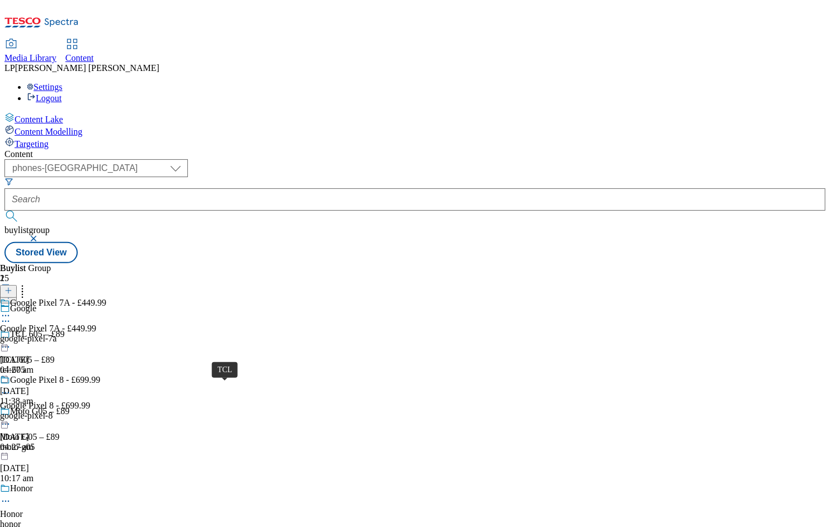
click at [206, 365] on div "tcl-605" at bounding box center [103, 370] width 206 height 10
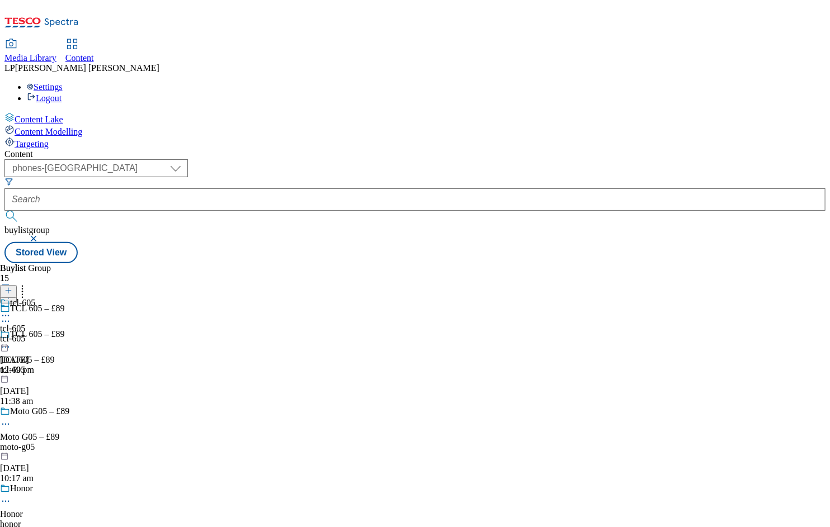
click at [35, 334] on div "tcl-605" at bounding box center [17, 339] width 35 height 10
click at [65, 334] on div "tcl-605" at bounding box center [32, 339] width 65 height 10
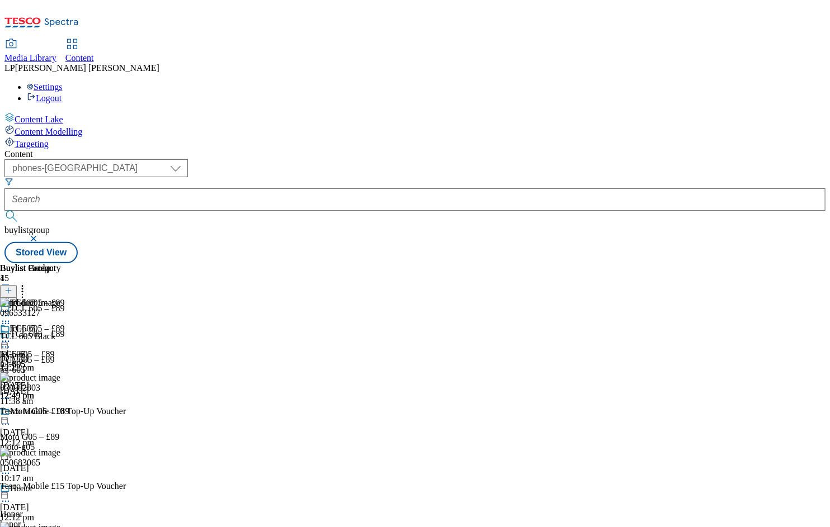
click at [35, 359] on div "tcl-605" at bounding box center [17, 364] width 35 height 10
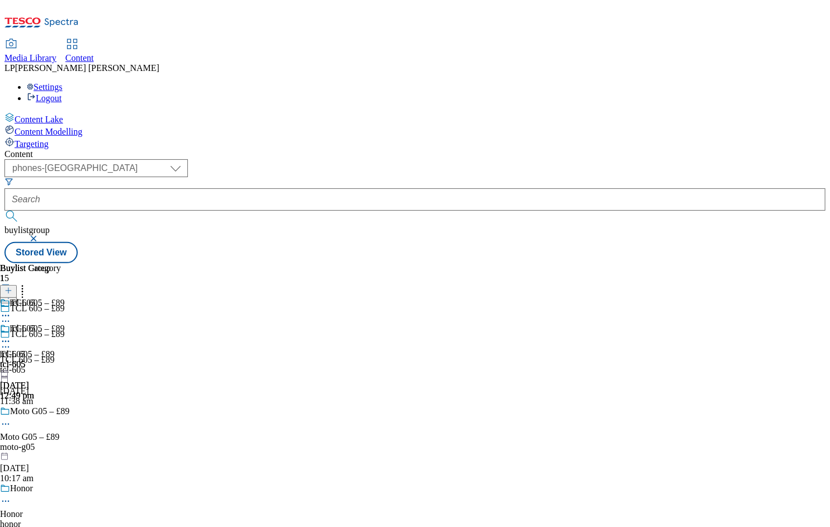
scroll to position [652, 0]
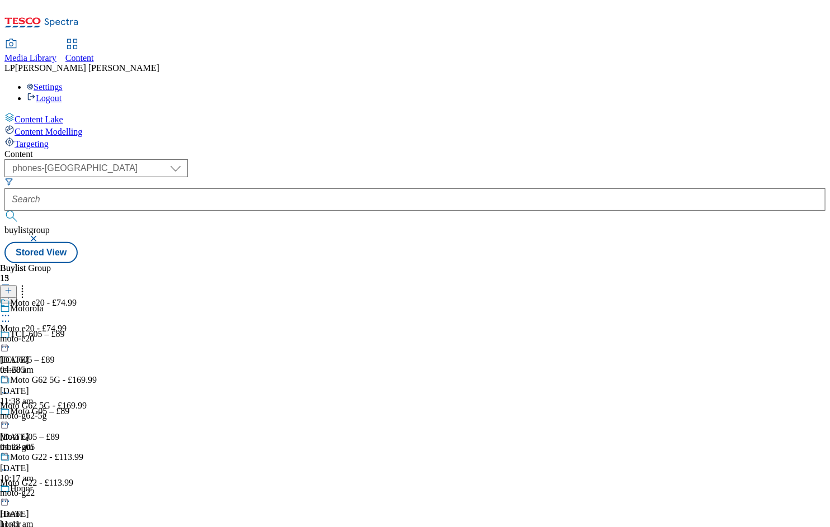
scroll to position [750, 0]
click at [12, 287] on icon at bounding box center [8, 291] width 8 height 8
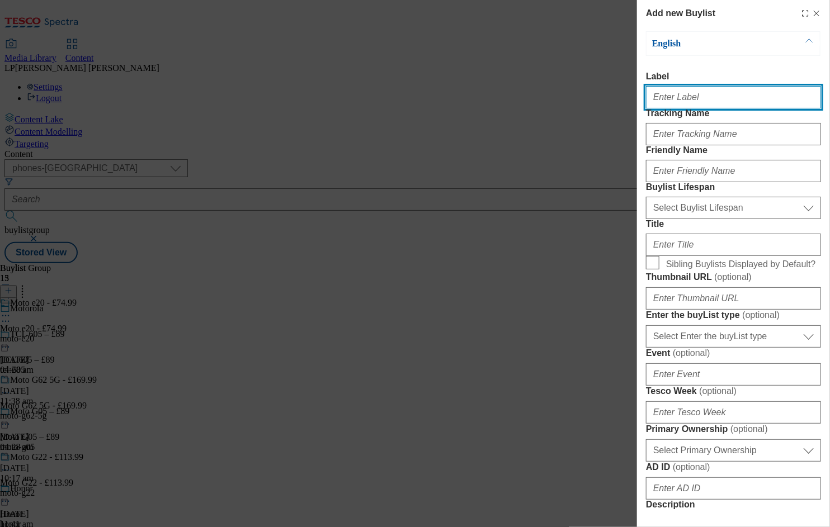
click at [709, 102] on input "Label" at bounding box center [733, 97] width 175 height 22
paste input "Moto G05 – £89"
drag, startPoint x: 703, startPoint y: 101, endPoint x: 613, endPoint y: 98, distance: 90.6
click at [613, 98] on div "Add new Buylist English Label Moto G05 – £89 Tracking Name Friendly Name Buylis…" at bounding box center [415, 263] width 830 height 527
type input "Moto G05 – £89"
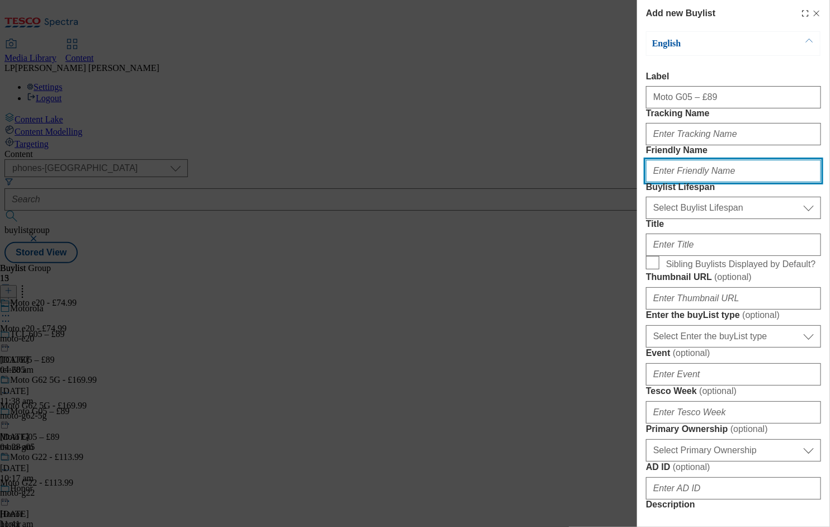
click at [665, 182] on input "Friendly Name" at bounding box center [733, 171] width 175 height 22
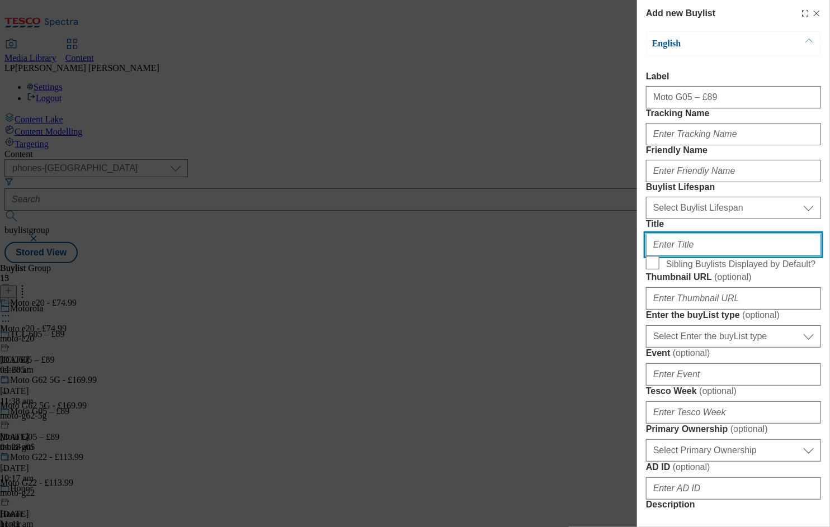
click at [670, 256] on input "Title" at bounding box center [733, 245] width 175 height 22
paste input "Moto G05 – £89"
type input "Moto G05 – £89"
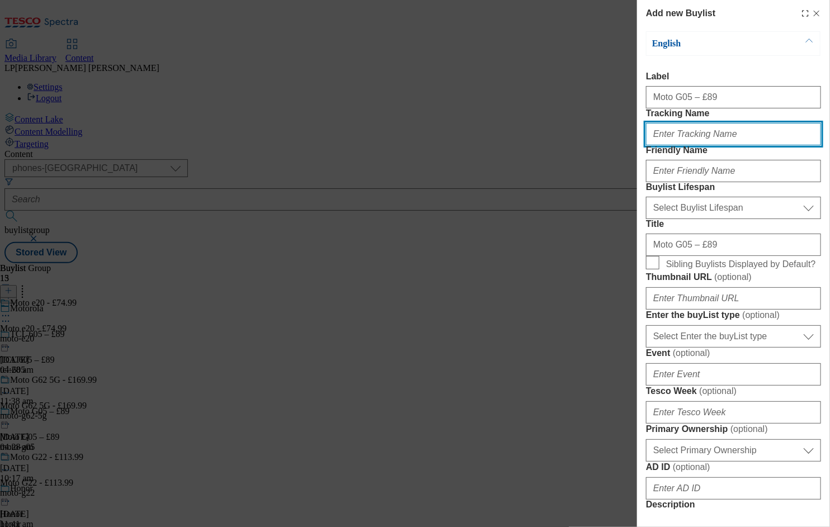
click at [680, 145] on input "Tracking Name" at bounding box center [733, 134] width 175 height 22
type input "."
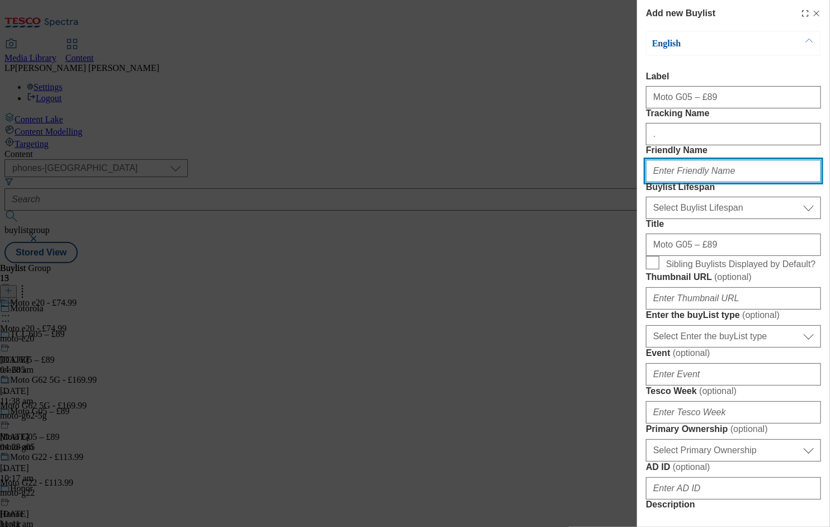
click at [669, 182] on input "Friendly Name" at bounding box center [733, 171] width 175 height 22
type input "moto-g05"
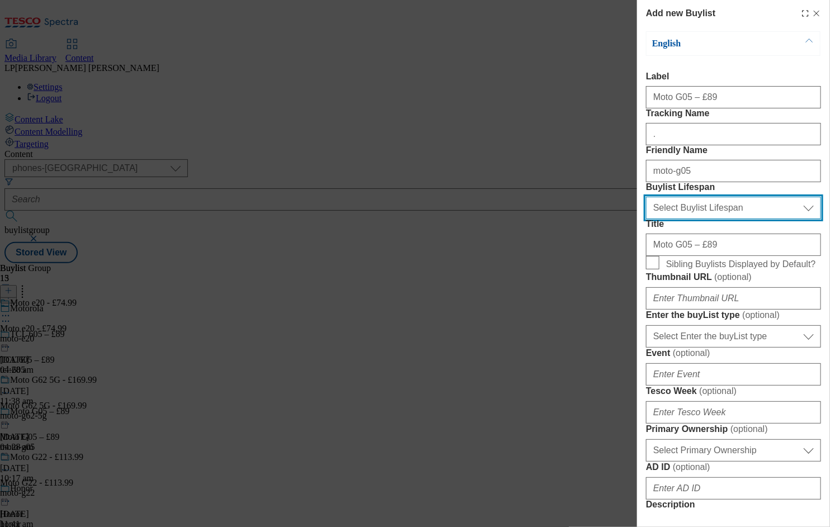
click at [650, 219] on select "Select Buylist Lifespan evergreen seasonal tactical" at bounding box center [733, 208] width 175 height 22
select select "evergreen"
click at [646, 219] on select "Select Buylist Lifespan evergreen seasonal tactical" at bounding box center [733, 208] width 175 height 22
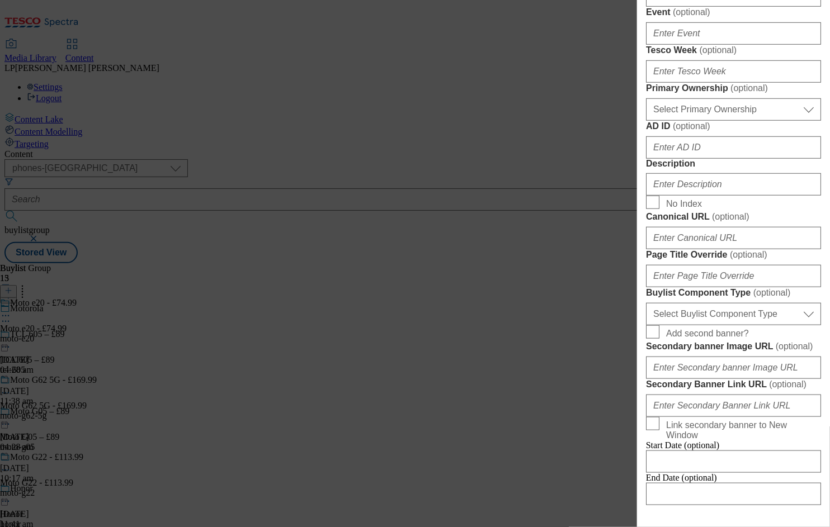
scroll to position [351, 0]
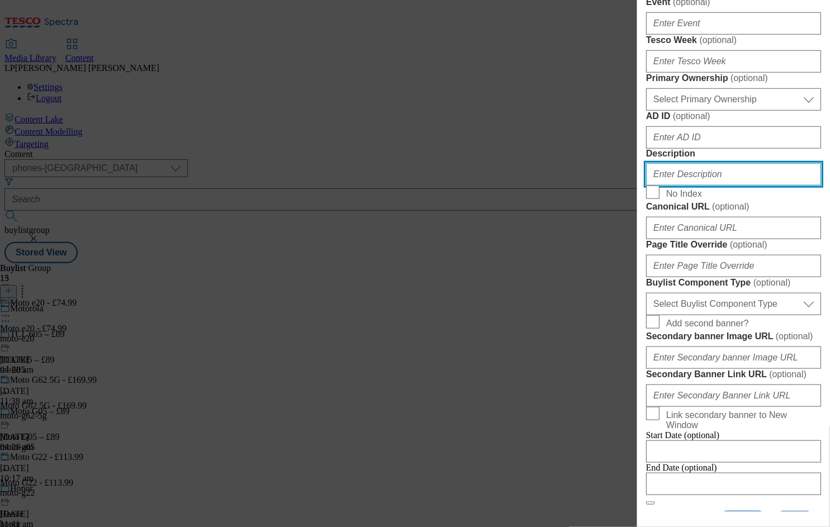
click at [680, 186] on input "Description" at bounding box center [733, 174] width 175 height 22
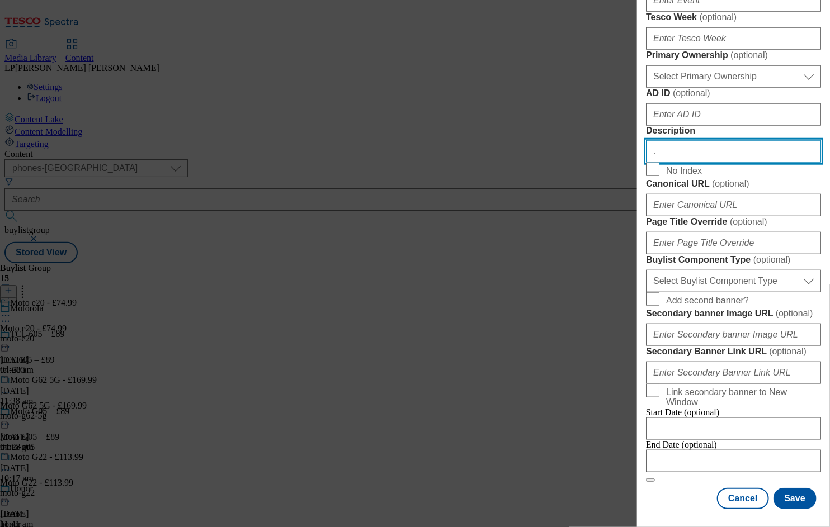
scroll to position [787, 0]
type input "."
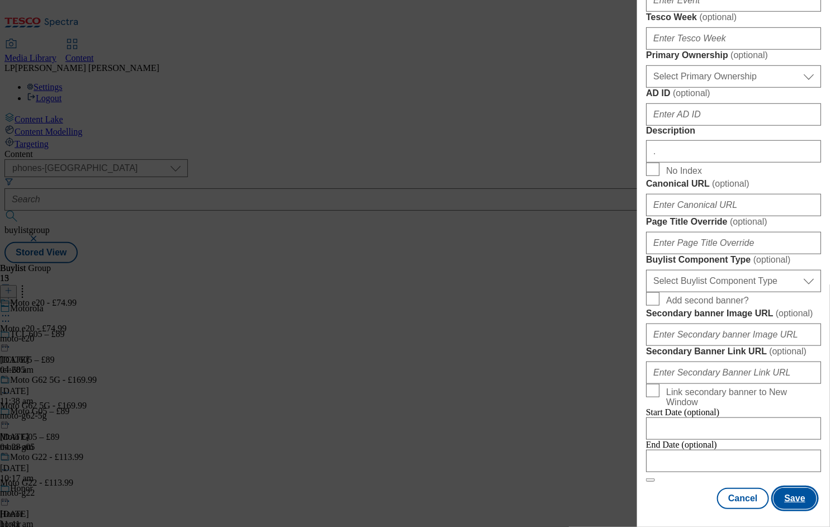
click at [801, 491] on button "Save" at bounding box center [794, 498] width 43 height 21
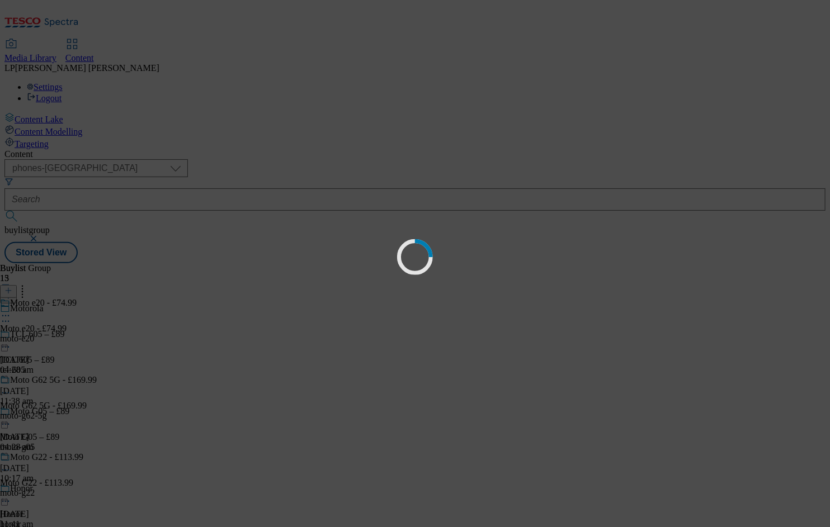
select select "evergreen"
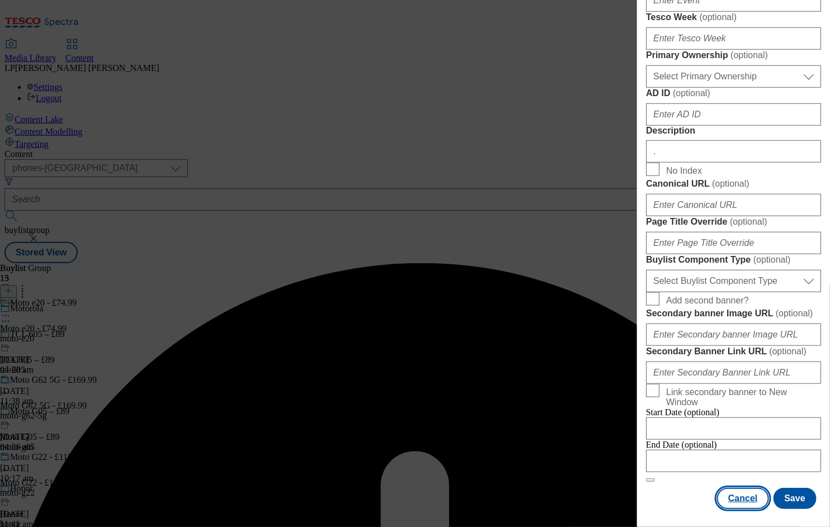
click at [738, 488] on button "Cancel" at bounding box center [742, 498] width 51 height 21
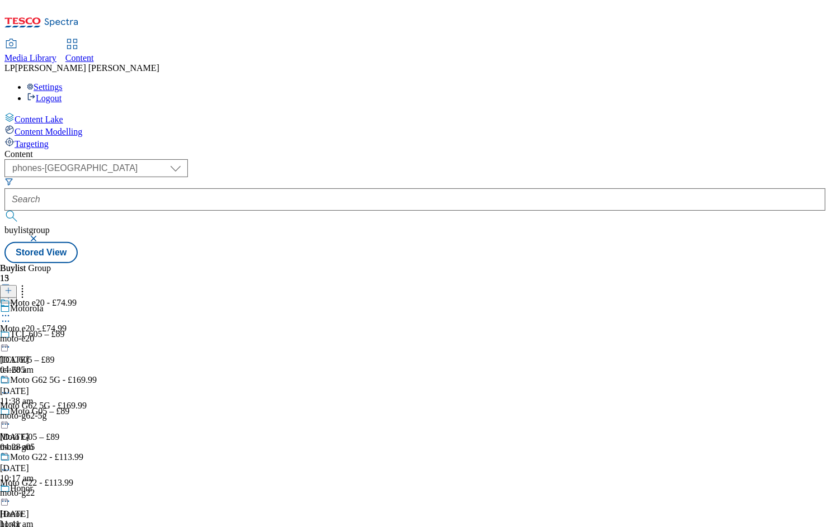
scroll to position [0, 0]
click at [206, 406] on div "Moto G05 – £89 Moto G05 – £89 moto-g05 8 Sept 2025 10:17 am" at bounding box center [103, 444] width 206 height 77
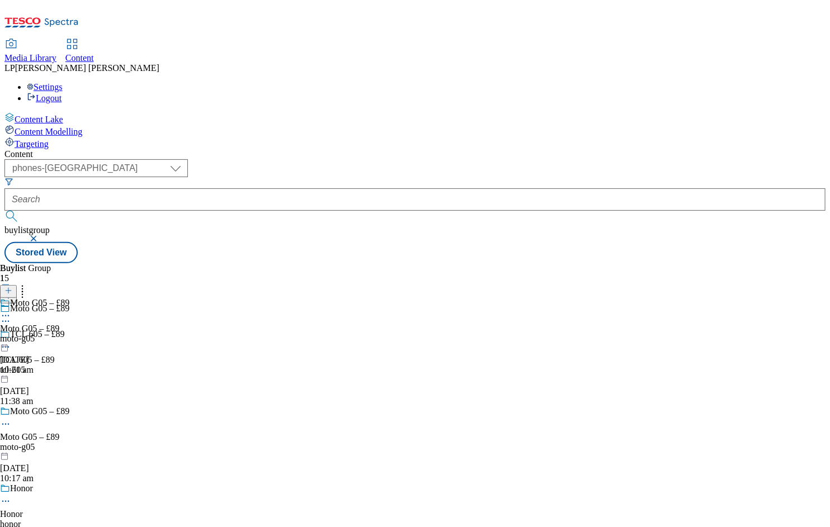
click at [206, 419] on div at bounding box center [103, 425] width 206 height 13
click at [56, 495] on span "Delete" at bounding box center [46, 499] width 22 height 8
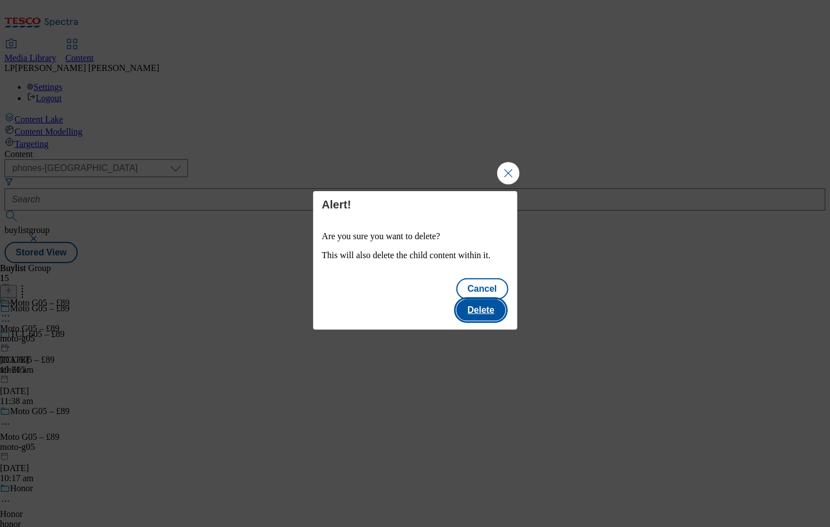
click at [492, 300] on button "Delete" at bounding box center [480, 310] width 49 height 21
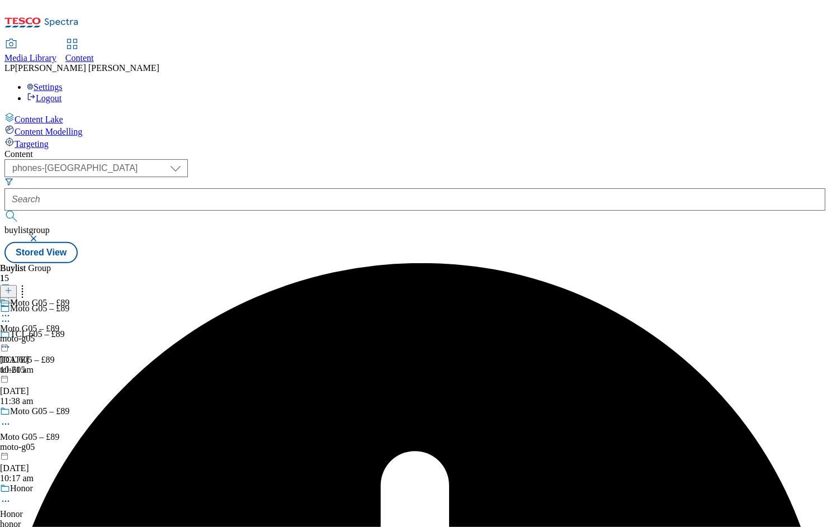
click at [69, 298] on div "Moto G05 – £89" at bounding box center [34, 311] width 69 height 26
click at [11, 336] on icon at bounding box center [5, 341] width 11 height 11
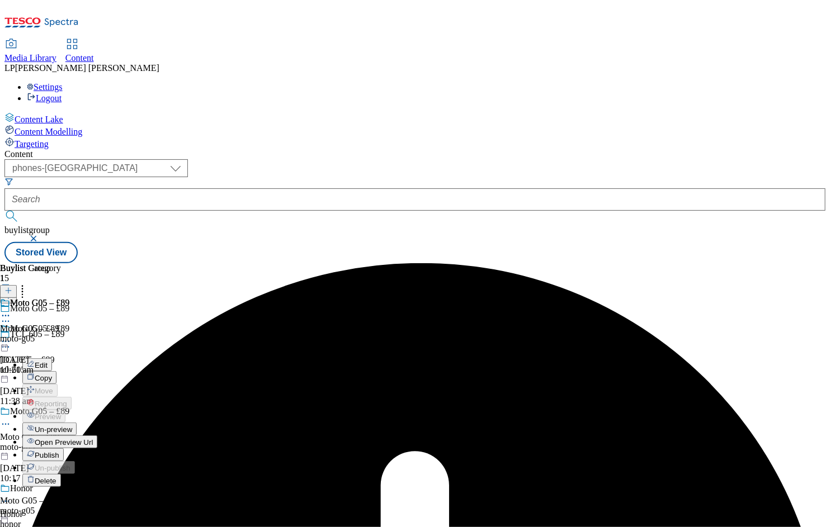
click at [59, 451] on span "Publish" at bounding box center [47, 455] width 25 height 8
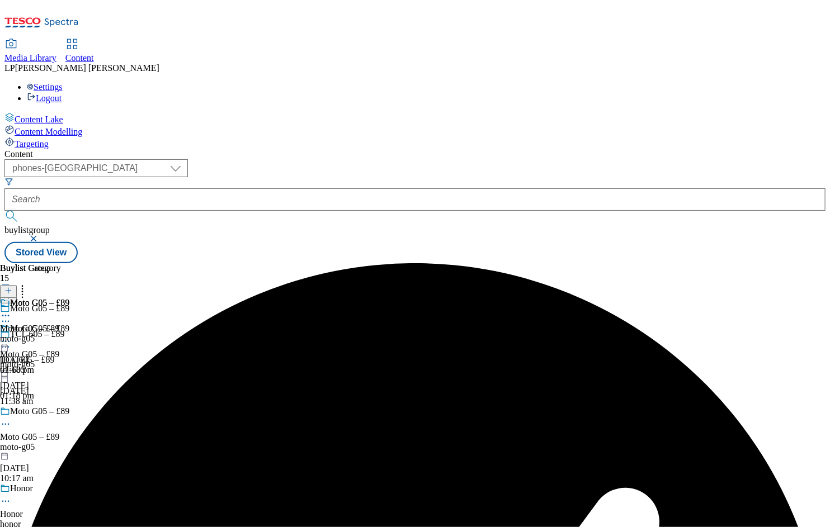
click at [11, 310] on icon at bounding box center [5, 315] width 11 height 11
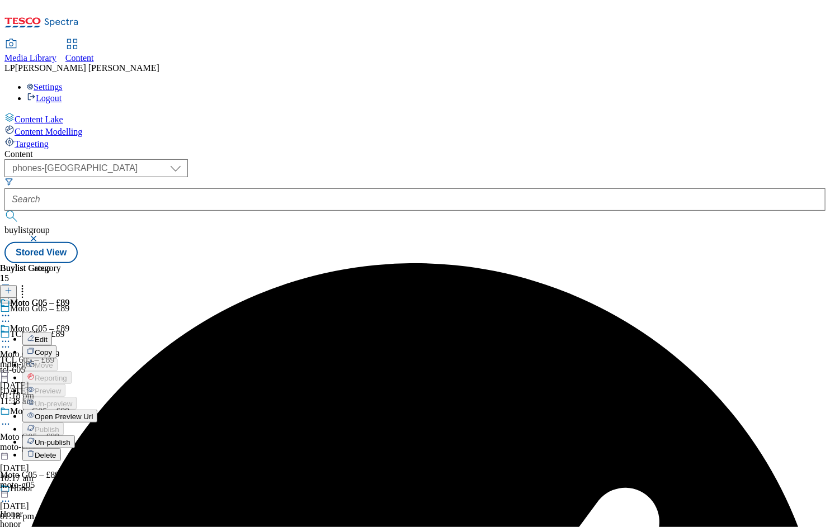
click at [70, 438] on span "Un-publish" at bounding box center [53, 442] width 36 height 8
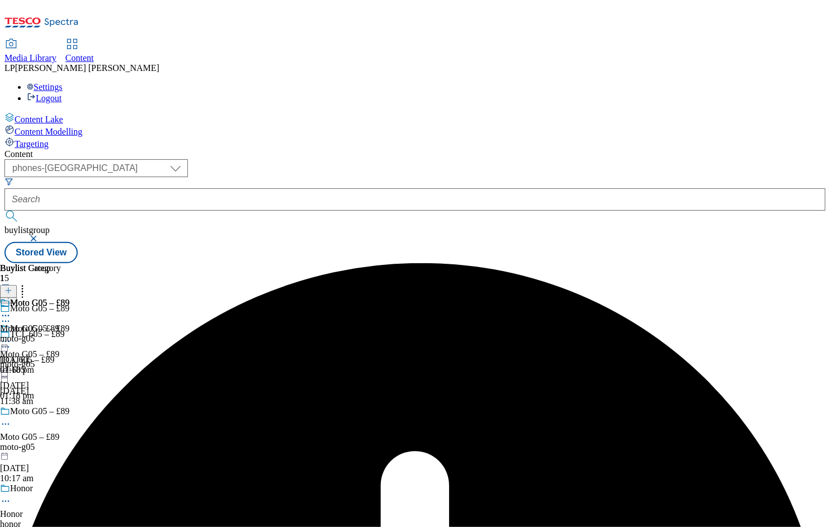
click at [11, 419] on icon at bounding box center [5, 424] width 11 height 11
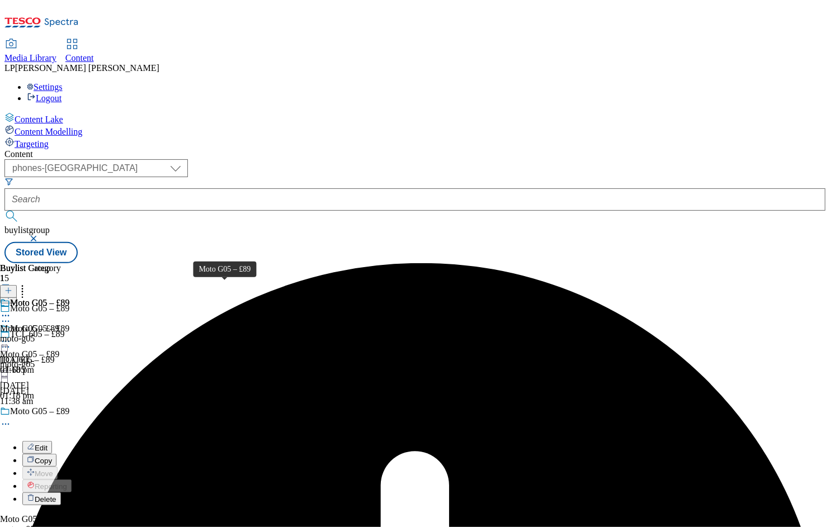
click at [69, 406] on div "Moto G05 – £89" at bounding box center [39, 411] width 59 height 10
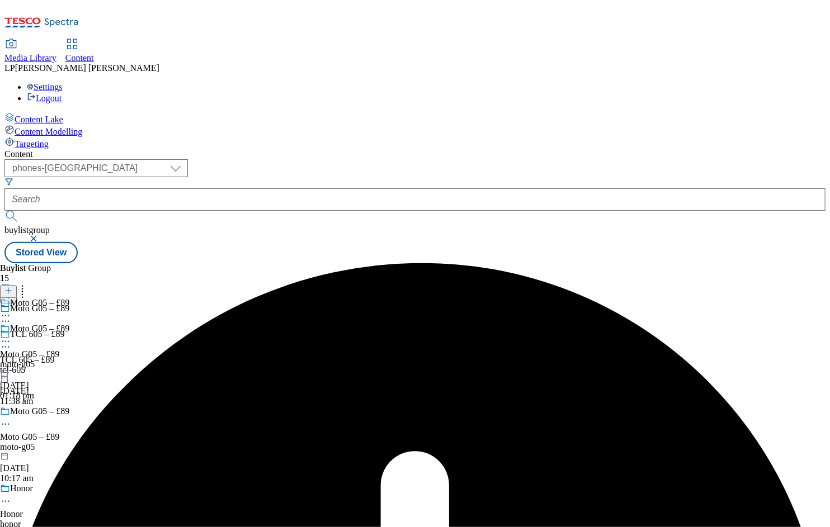
click at [11, 419] on icon at bounding box center [5, 424] width 11 height 11
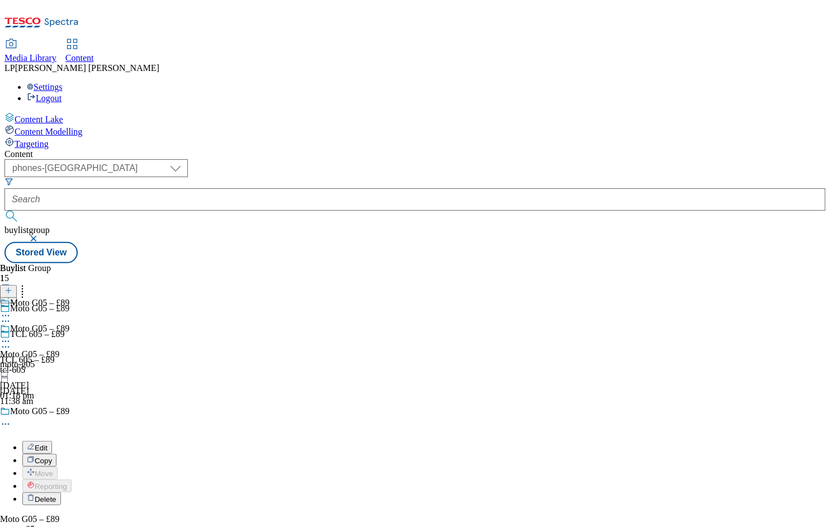
click at [56, 495] on span "Delete" at bounding box center [46, 499] width 22 height 8
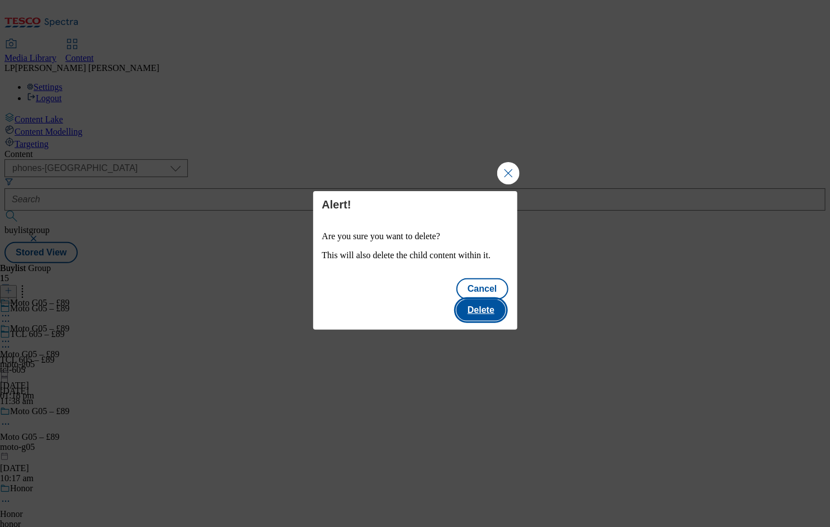
click at [480, 300] on button "Delete" at bounding box center [480, 310] width 49 height 21
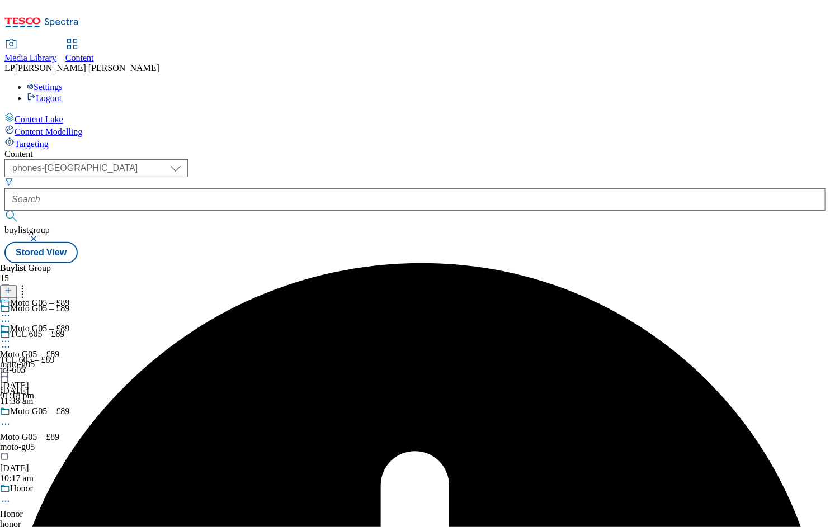
click at [11, 336] on icon at bounding box center [5, 341] width 11 height 11
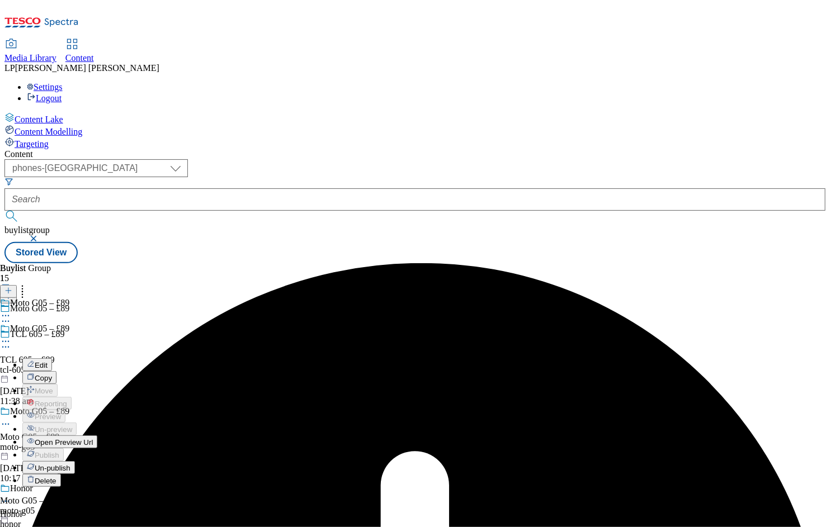
click at [70, 464] on span "Un-publish" at bounding box center [53, 468] width 36 height 8
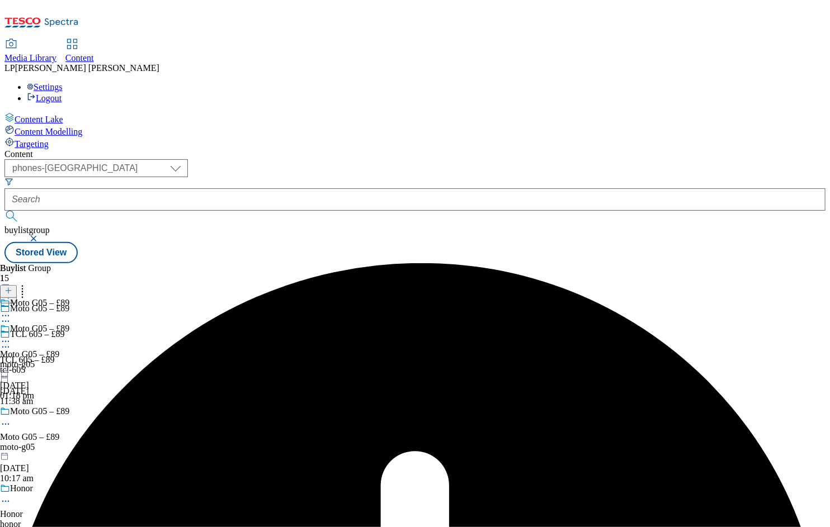
click at [11, 419] on icon at bounding box center [5, 424] width 11 height 11
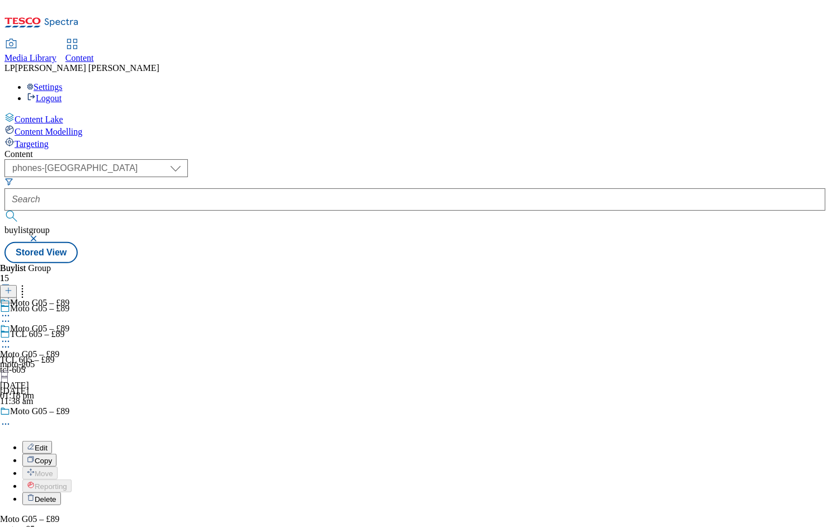
click at [69, 324] on div "Moto G05 – £89 Moto G05 – £89 moto-g05 8 Sept 2025 01:18 pm" at bounding box center [34, 362] width 69 height 77
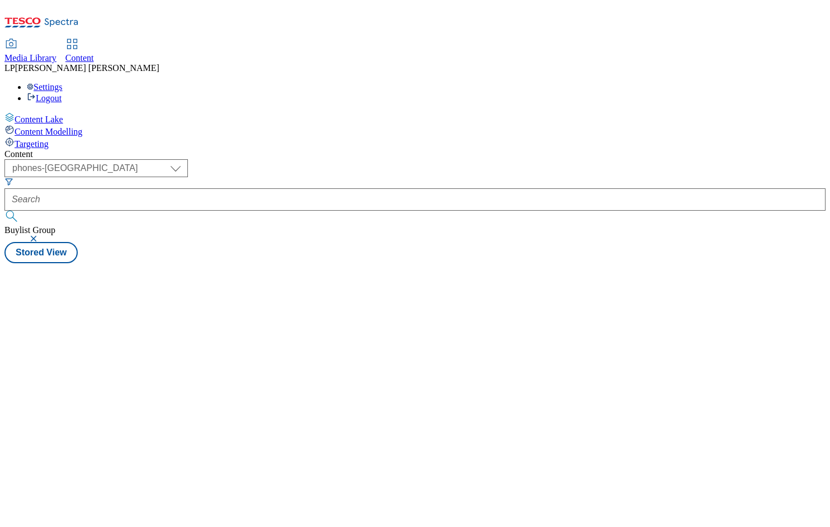
select select "phones-[GEOGRAPHIC_DATA]"
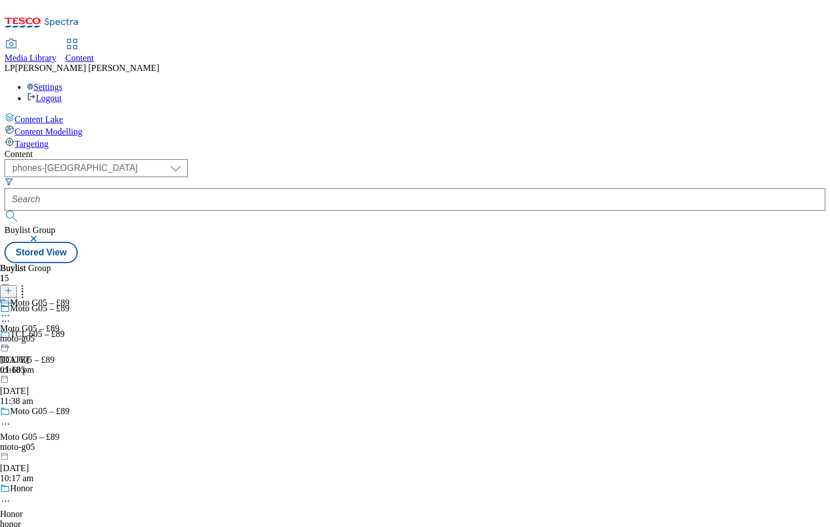
click at [11, 310] on icon at bounding box center [5, 315] width 11 height 11
click at [69, 343] on div "Moto G05 – £89 Moto G05 – £89 moto-g05 [DATE] 01:18 pm" at bounding box center [34, 336] width 69 height 77
click at [11, 419] on icon at bounding box center [5, 424] width 11 height 11
click at [56, 495] on span "Delete" at bounding box center [46, 499] width 22 height 8
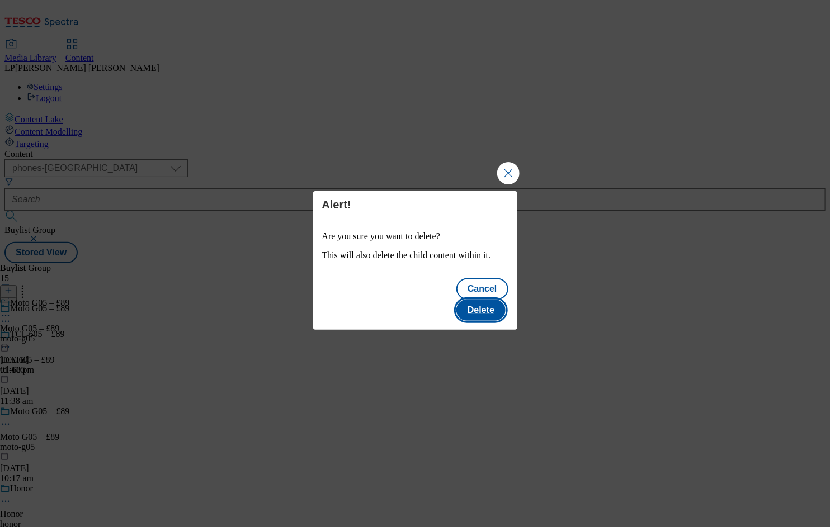
click at [495, 300] on button "Delete" at bounding box center [480, 310] width 49 height 21
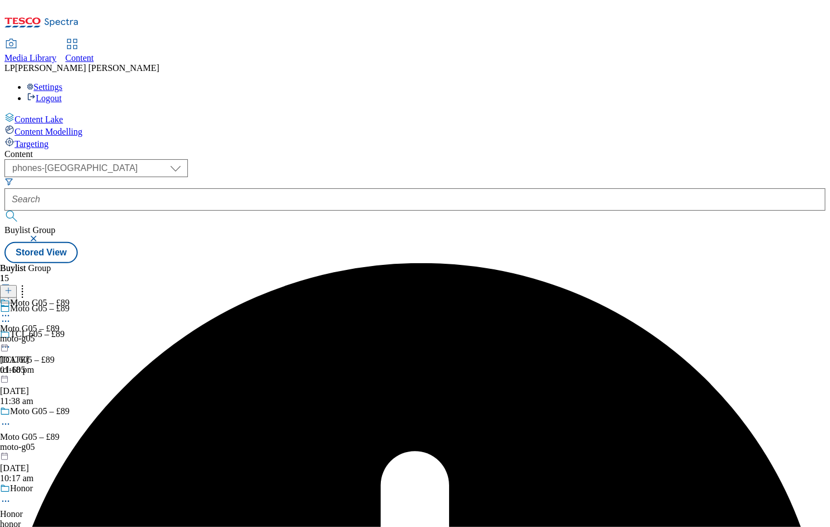
click at [69, 363] on div "Moto G05 – £89 Moto G05 – £89 moto-g05 8 Sept 2025 01:18 pm" at bounding box center [34, 336] width 69 height 77
click at [11, 310] on icon at bounding box center [5, 315] width 11 height 11
click at [69, 375] on div "Moto G05 – £89 Moto G05 – £89 moto-g05 8 Sept 2025 01:18 pm" at bounding box center [34, 336] width 69 height 77
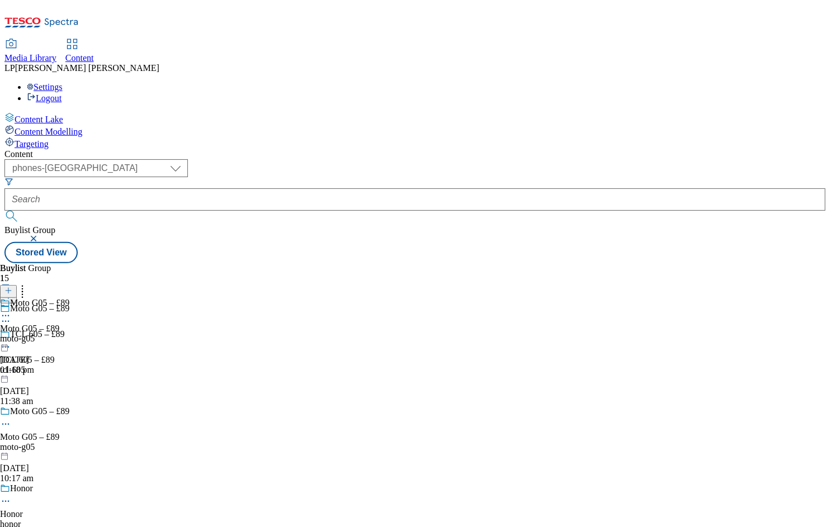
scroll to position [812, 0]
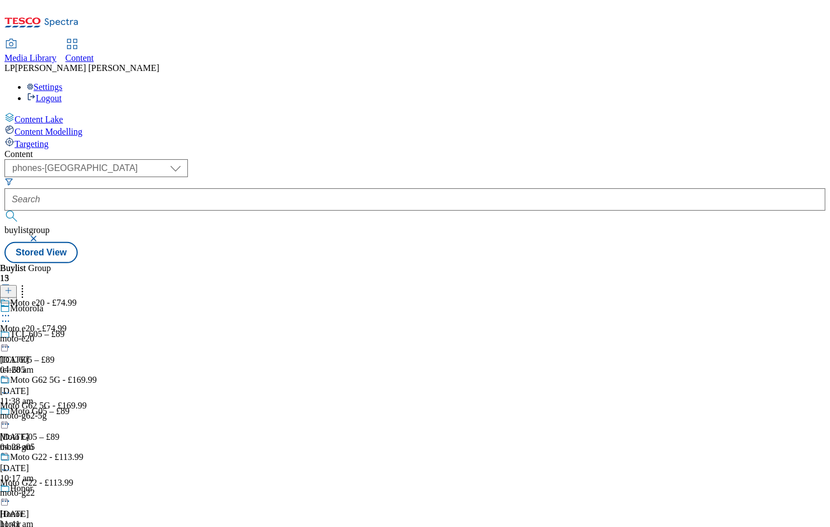
click at [12, 287] on icon at bounding box center [8, 291] width 8 height 8
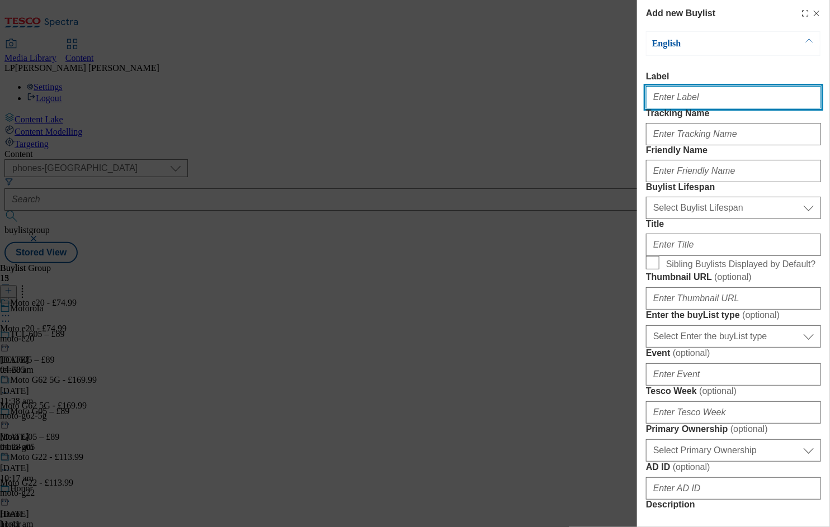
click at [689, 102] on input "Label" at bounding box center [733, 97] width 175 height 22
paste input "Moto G05 – £89"
type input "Moto G05 – £89"
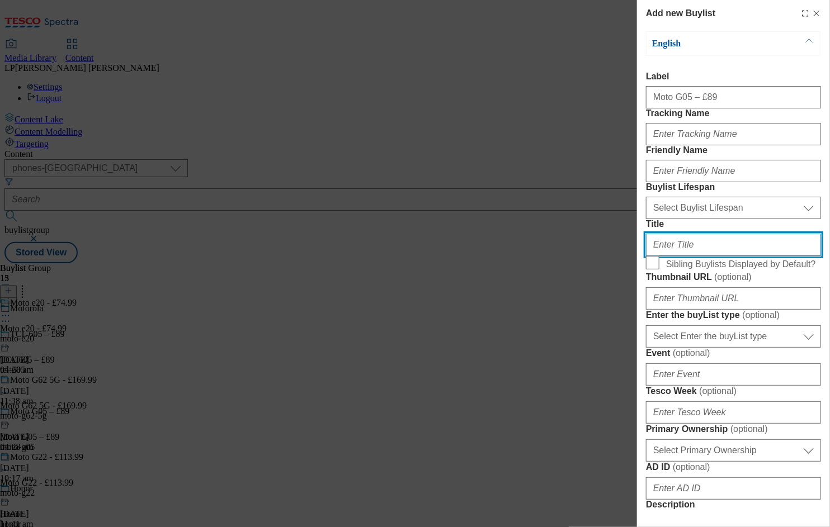
click at [669, 256] on input "Title" at bounding box center [733, 245] width 175 height 22
paste input "Moto G05 – £89"
type input "Moto G05 – £89"
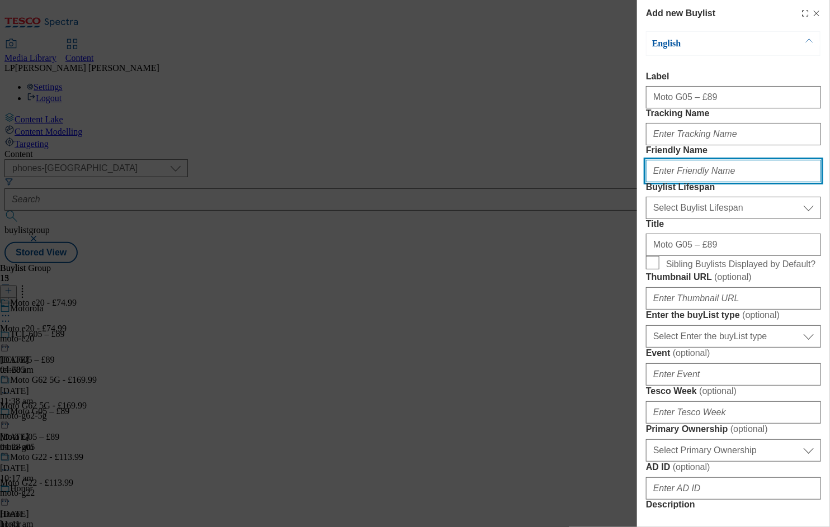
click at [695, 182] on input "Friendly Name" at bounding box center [733, 171] width 175 height 22
type input "moto-g05"
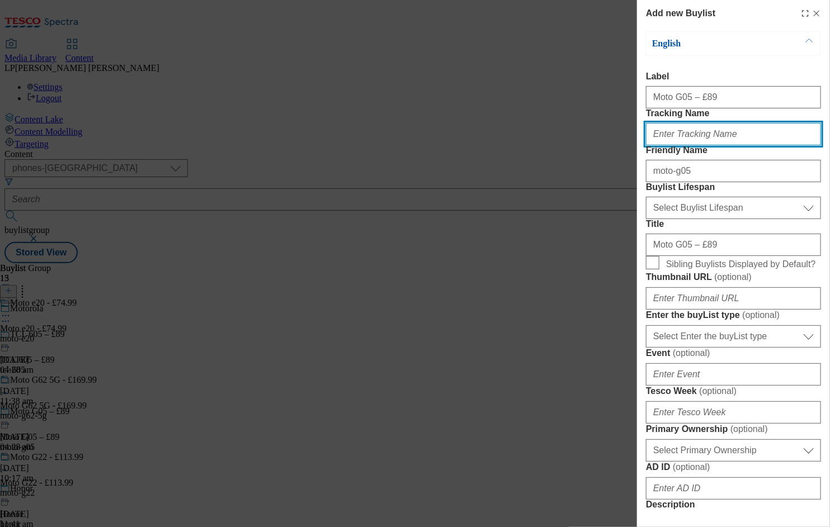
click at [692, 145] on input "Tracking Name" at bounding box center [733, 134] width 175 height 22
type input "."
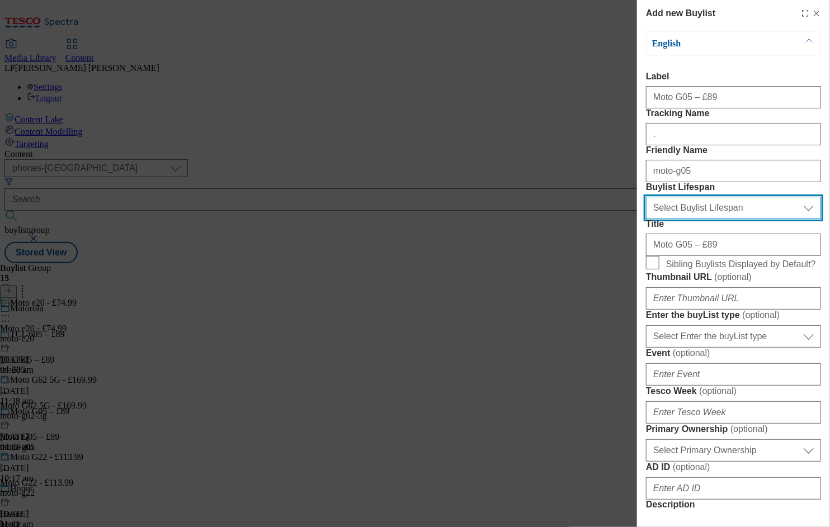
click at [672, 219] on select "Select Buylist Lifespan evergreen seasonal tactical" at bounding box center [733, 208] width 175 height 22
select select "evergreen"
click at [646, 219] on select "Select Buylist Lifespan evergreen seasonal tactical" at bounding box center [733, 208] width 175 height 22
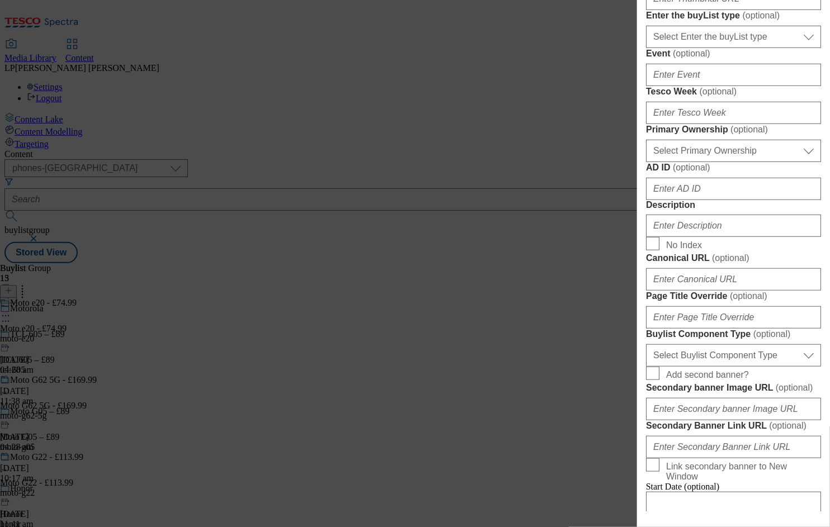
scroll to position [367, 0]
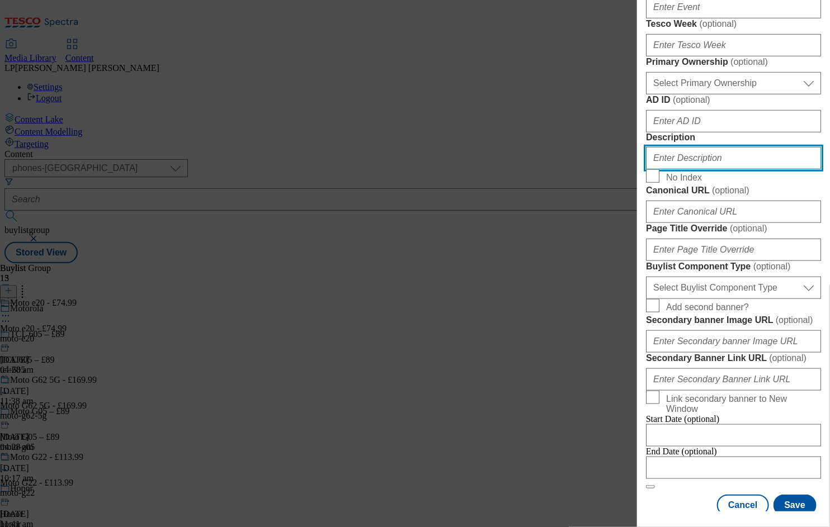
click at [689, 169] on input "Description" at bounding box center [733, 158] width 175 height 22
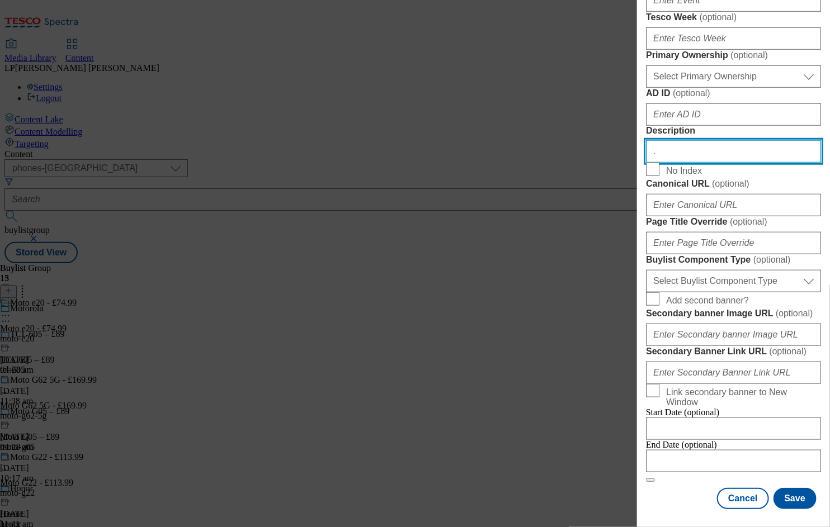
scroll to position [787, 0]
type input "."
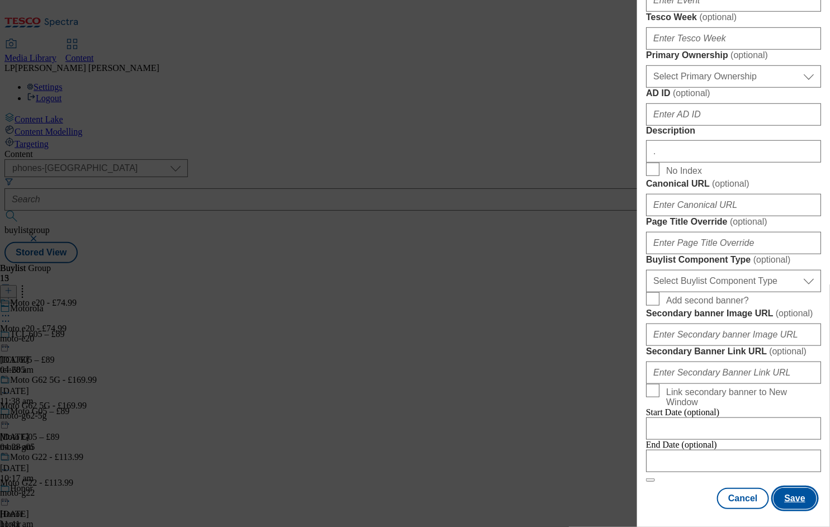
click at [784, 488] on button "Save" at bounding box center [794, 498] width 43 height 21
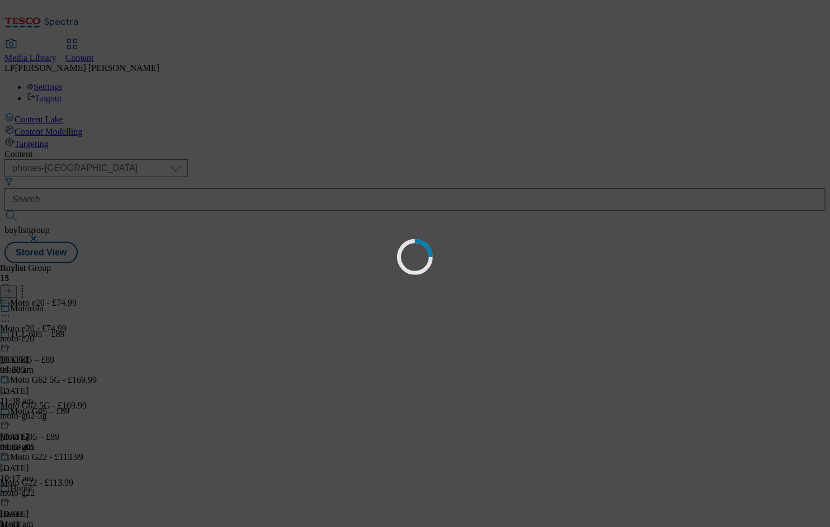
select select "evergreen"
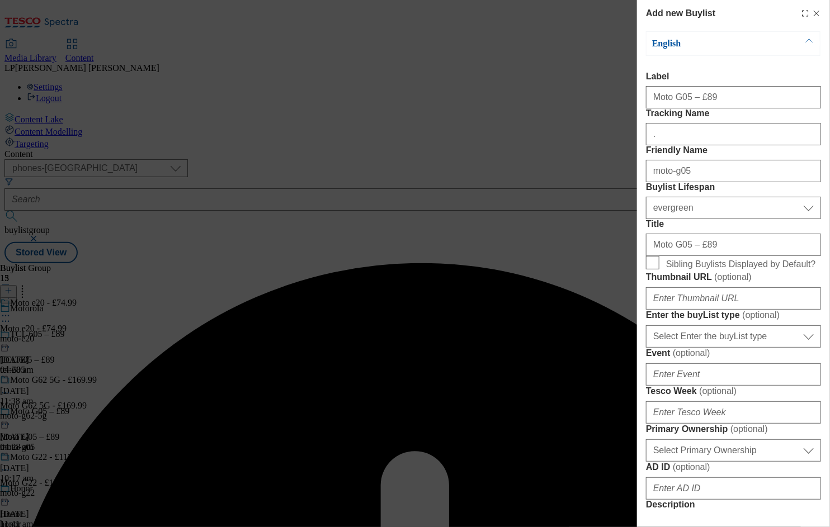
click at [615, 149] on div "Add new Buylist English Label Moto G05 – £89 Tracking Name . Friendly Name moto…" at bounding box center [415, 263] width 830 height 527
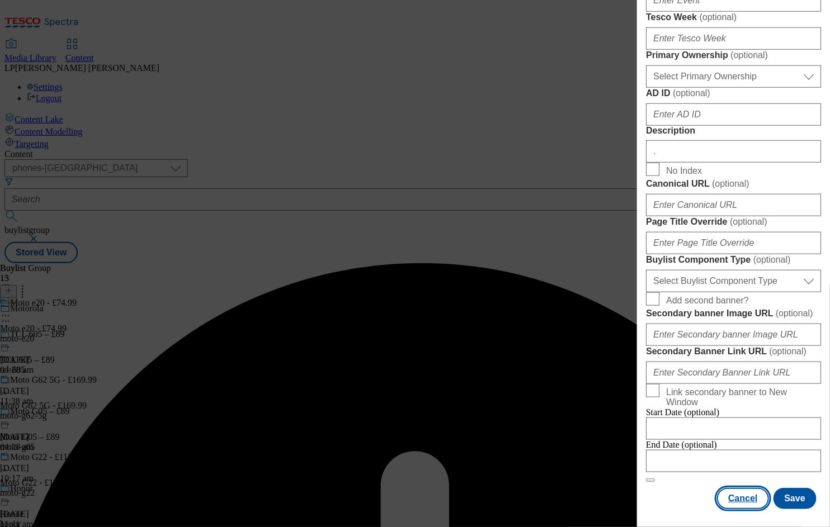
click at [732, 496] on button "Cancel" at bounding box center [742, 498] width 51 height 21
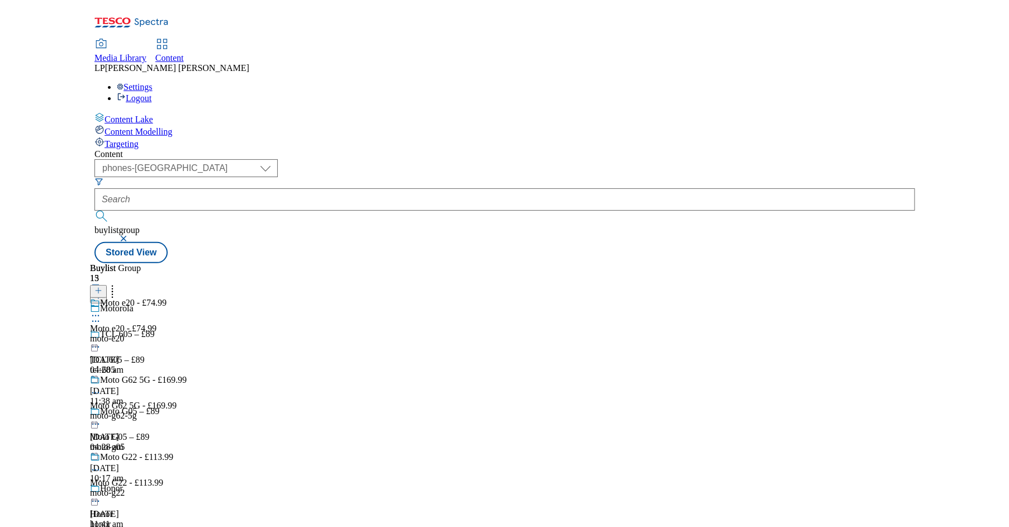
scroll to position [0, 0]
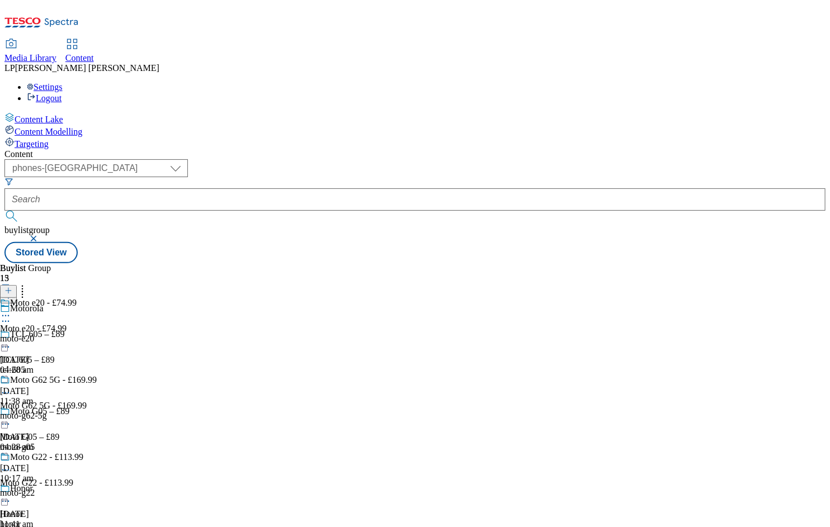
click at [206, 442] on div "moto-g05" at bounding box center [103, 447] width 206 height 10
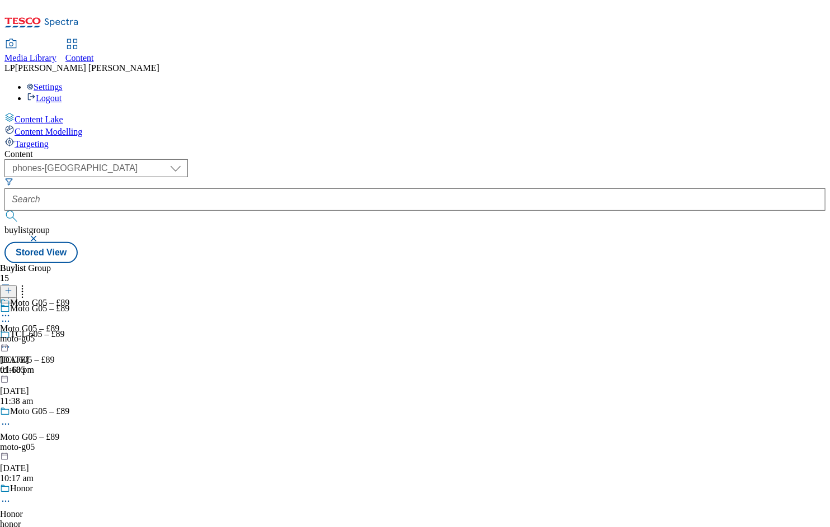
click at [69, 334] on div "moto-g05" at bounding box center [34, 339] width 69 height 10
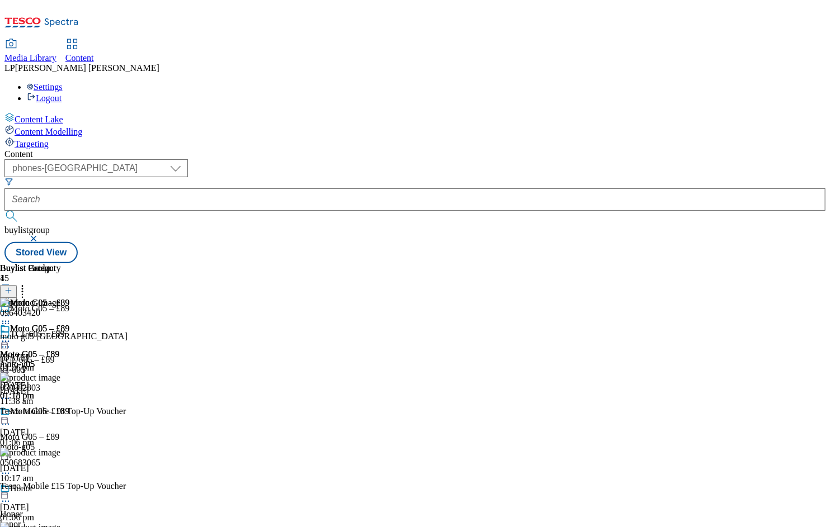
click at [11, 336] on icon at bounding box center [5, 341] width 11 height 11
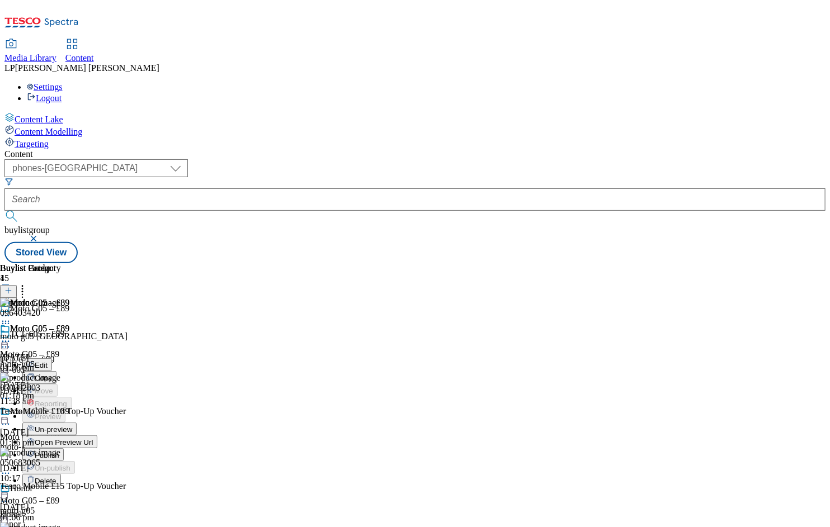
click at [93, 438] on span "Open Preview Url" at bounding box center [64, 442] width 58 height 8
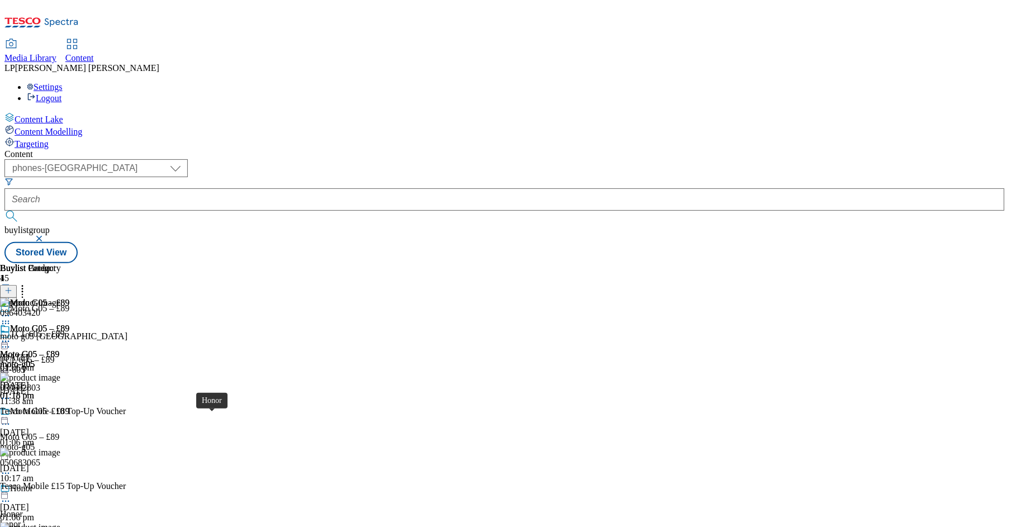
click at [23, 509] on div "Honor" at bounding box center [11, 514] width 23 height 10
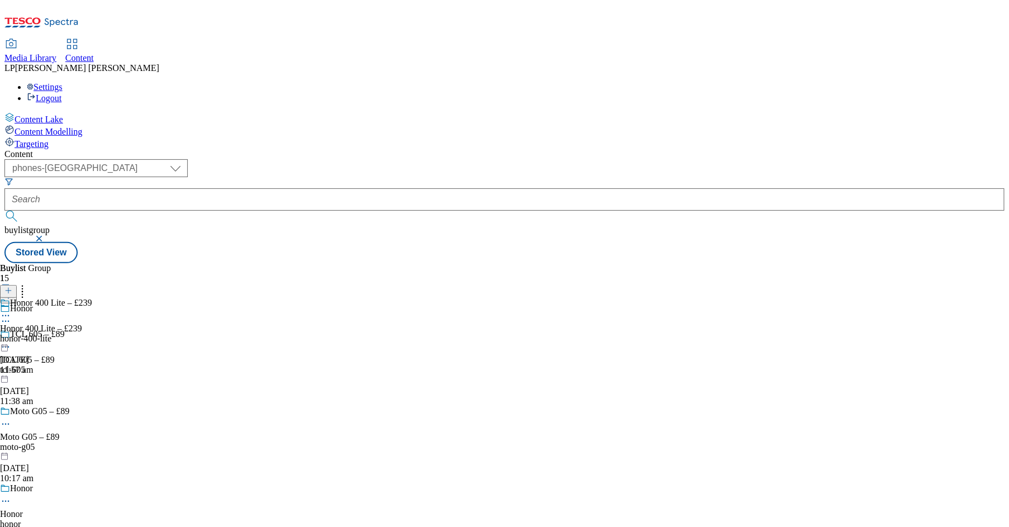
click at [92, 334] on div "honor-400-lite" at bounding box center [46, 339] width 92 height 10
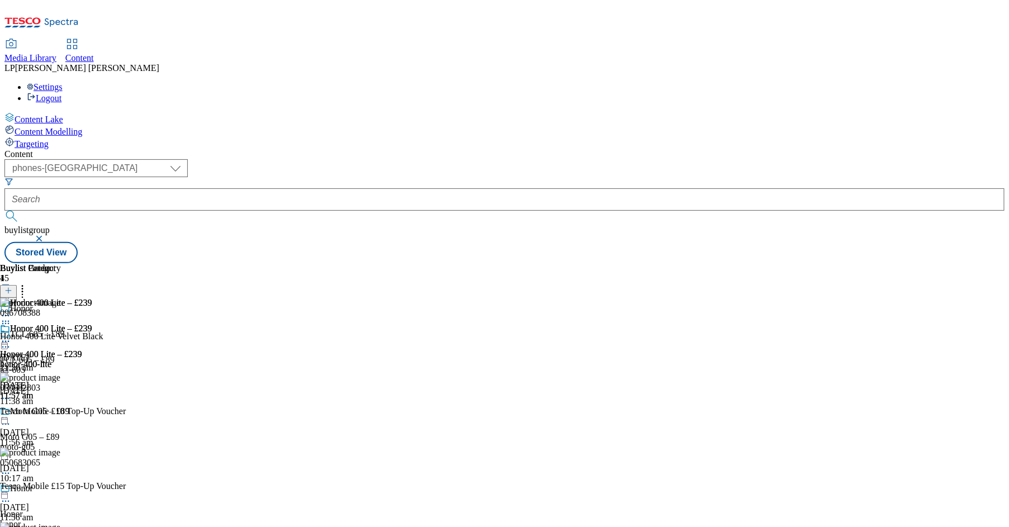
click at [11, 336] on icon at bounding box center [5, 341] width 11 height 11
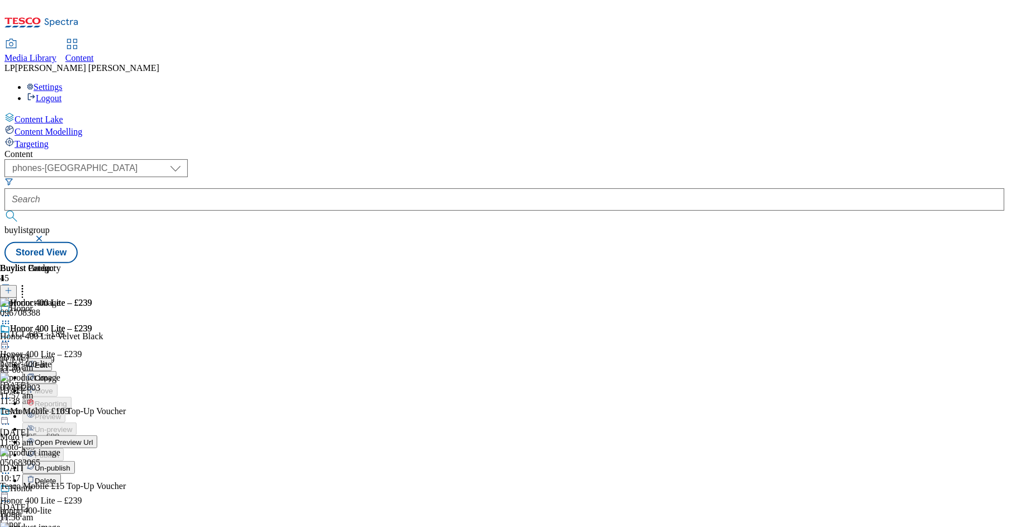
click at [93, 438] on span "Open Preview Url" at bounding box center [64, 442] width 58 height 8
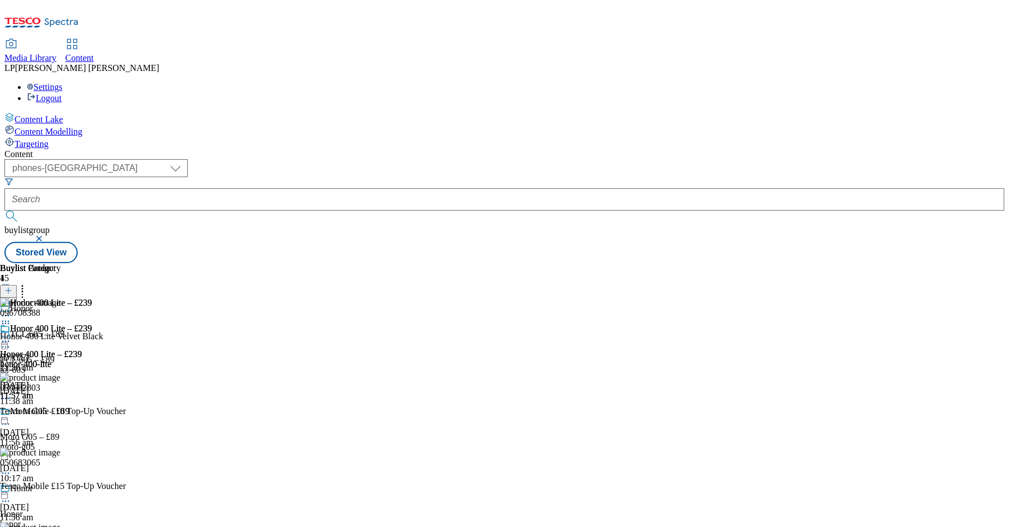
click at [92, 359] on div "honor-400-lite" at bounding box center [46, 364] width 92 height 10
click at [126, 342] on div at bounding box center [63, 342] width 126 height 0
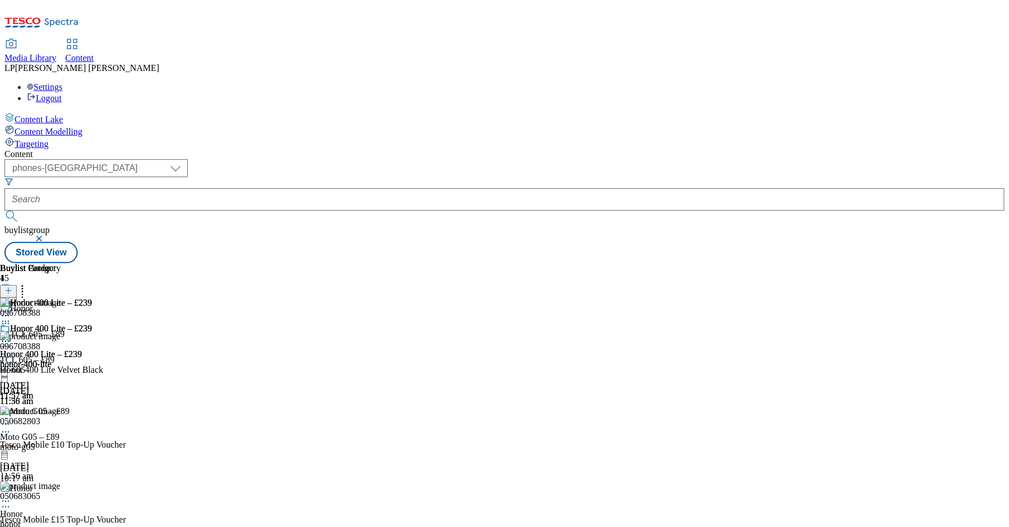
click at [92, 359] on div "honor-400-lite" at bounding box center [46, 364] width 92 height 10
click at [206, 519] on div "honor" at bounding box center [103, 524] width 206 height 10
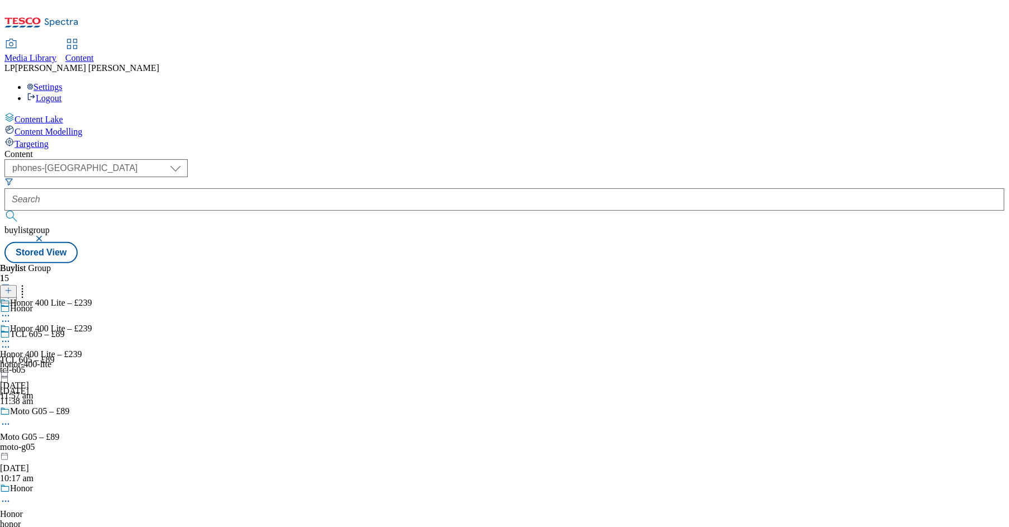
click at [92, 359] on div "honor-400-lite" at bounding box center [46, 364] width 92 height 10
click at [206, 442] on div "moto-g05" at bounding box center [103, 447] width 206 height 10
click at [460, 263] on div "Buylist 1 Moto G05 – £89 Moto G05 – £89 moto-g05 8 Sept 2025 01:18 pm" at bounding box center [504, 263] width 1000 height 0
click at [206, 519] on div "honor" at bounding box center [103, 524] width 206 height 10
click at [92, 334] on div "honor-400-lite" at bounding box center [46, 339] width 92 height 10
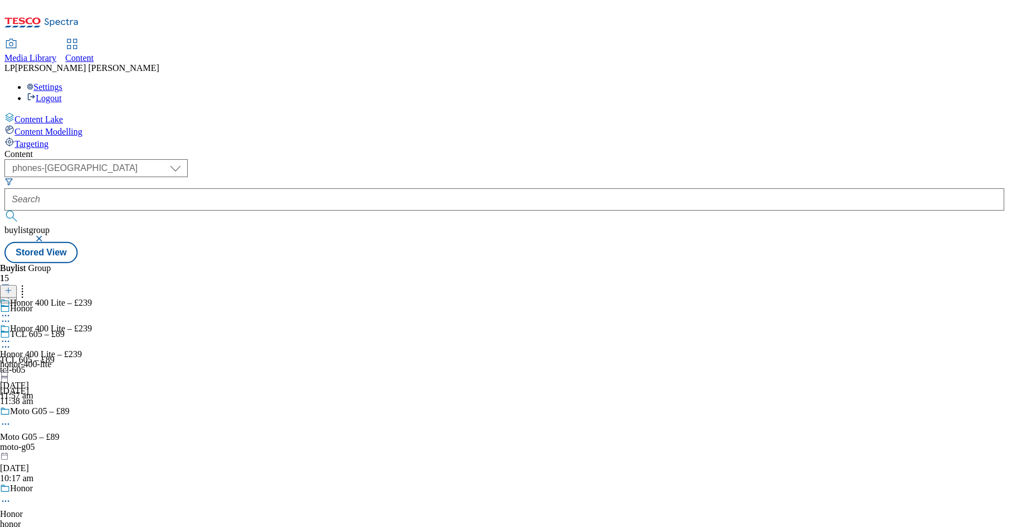
scroll to position [4, 0]
click at [206, 484] on div "Honor Honor honor 14 Jul 2025 11:52 am" at bounding box center [103, 522] width 206 height 77
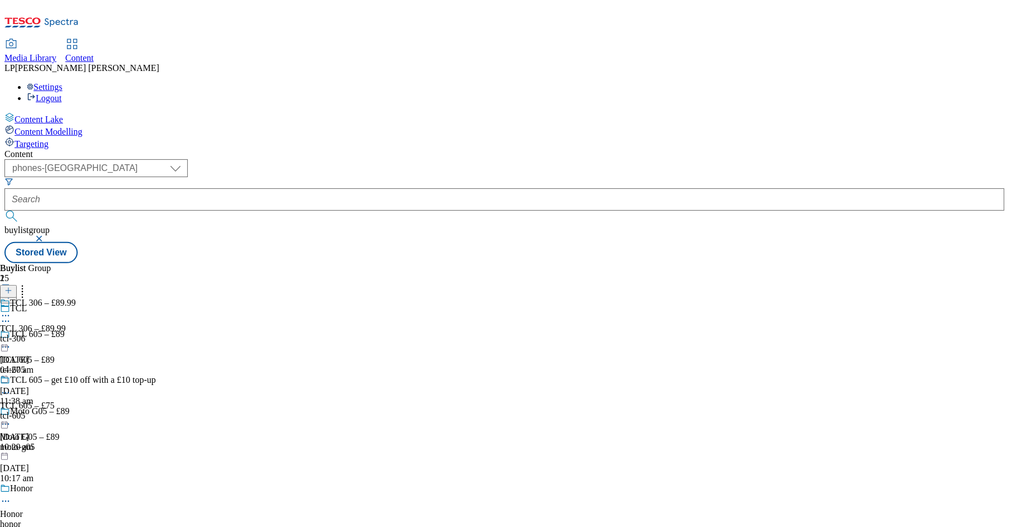
click at [156, 411] on div "tcl-605" at bounding box center [78, 416] width 156 height 10
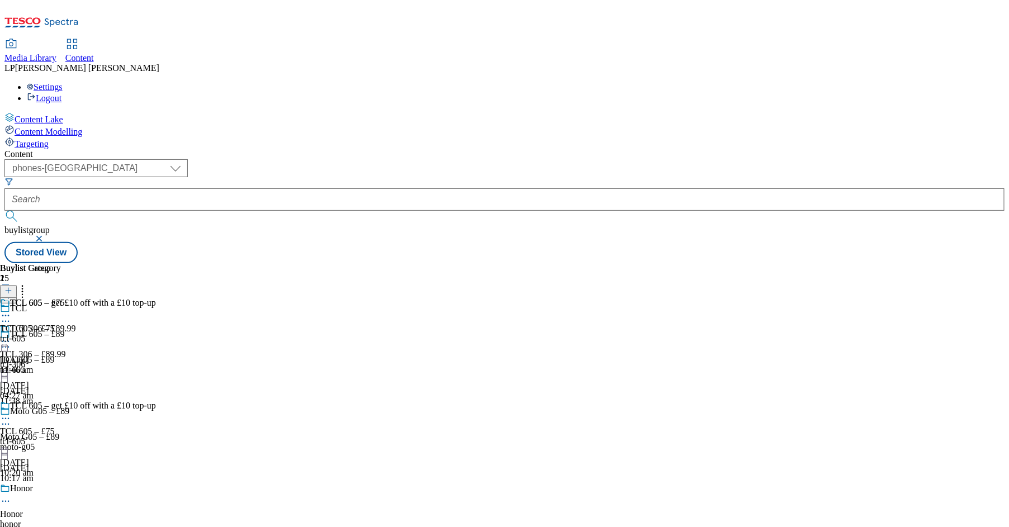
click at [156, 359] on div "tcl-306" at bounding box center [78, 364] width 156 height 10
click at [206, 329] on div "TCL 605 – £89 TCL 605 – £89 tcl-605 8 Sept 2025 11:38 am" at bounding box center [103, 367] width 206 height 77
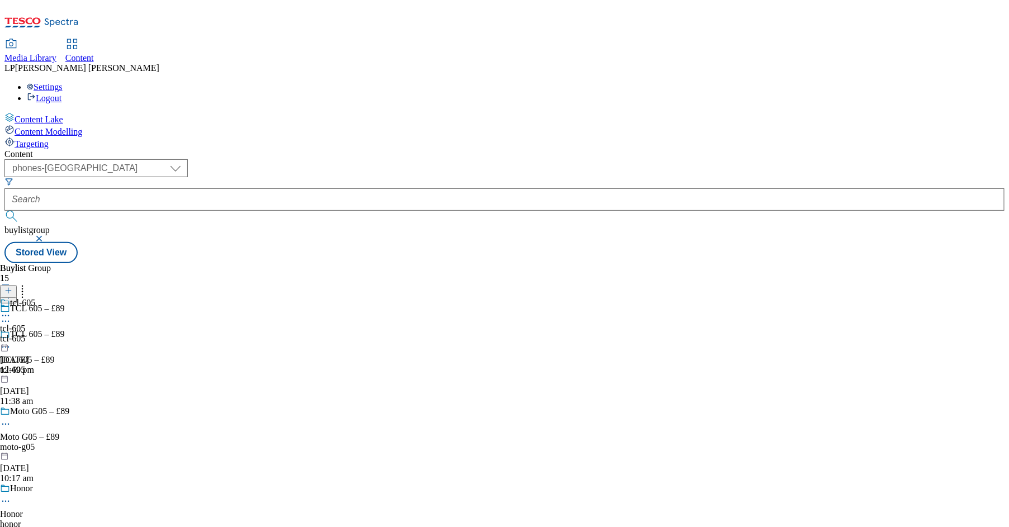
scroll to position [185, 0]
click at [206, 519] on div "honor" at bounding box center [103, 524] width 206 height 10
click at [92, 334] on div "honor-400-lite" at bounding box center [46, 339] width 92 height 10
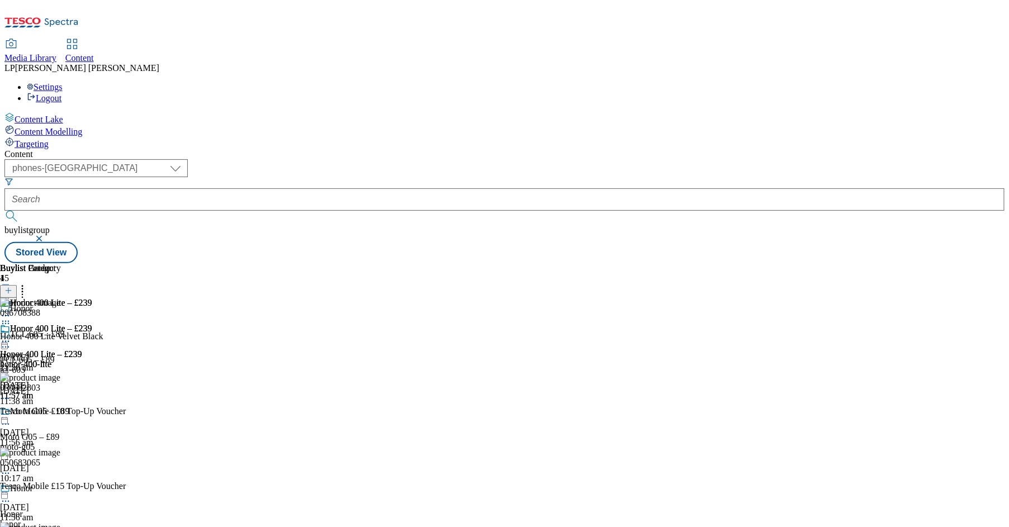
click at [92, 359] on div "honor-400-lite" at bounding box center [46, 364] width 92 height 10
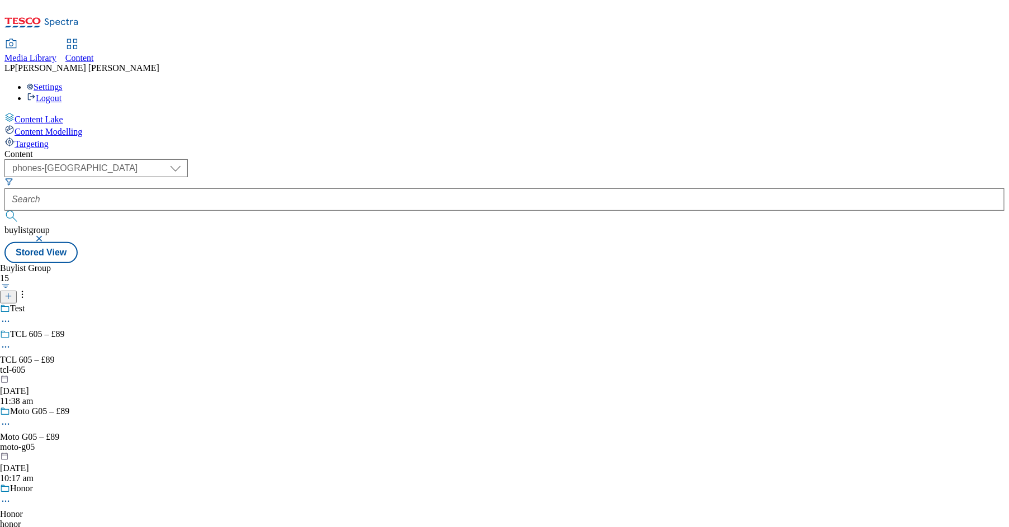
click at [206, 519] on div "honor" at bounding box center [103, 524] width 206 height 10
click at [17, 285] on button at bounding box center [8, 291] width 17 height 13
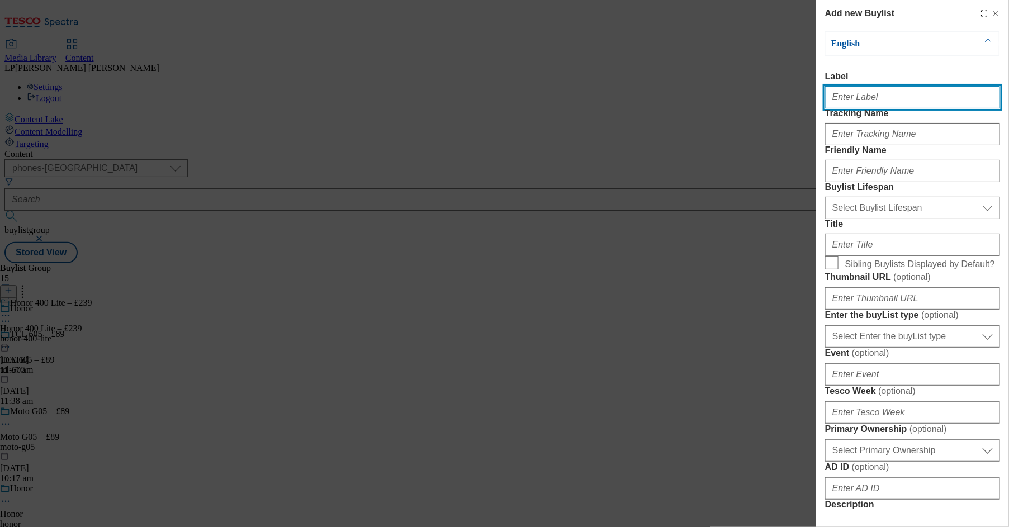
click at [829, 102] on input "Label" at bounding box center [912, 97] width 175 height 22
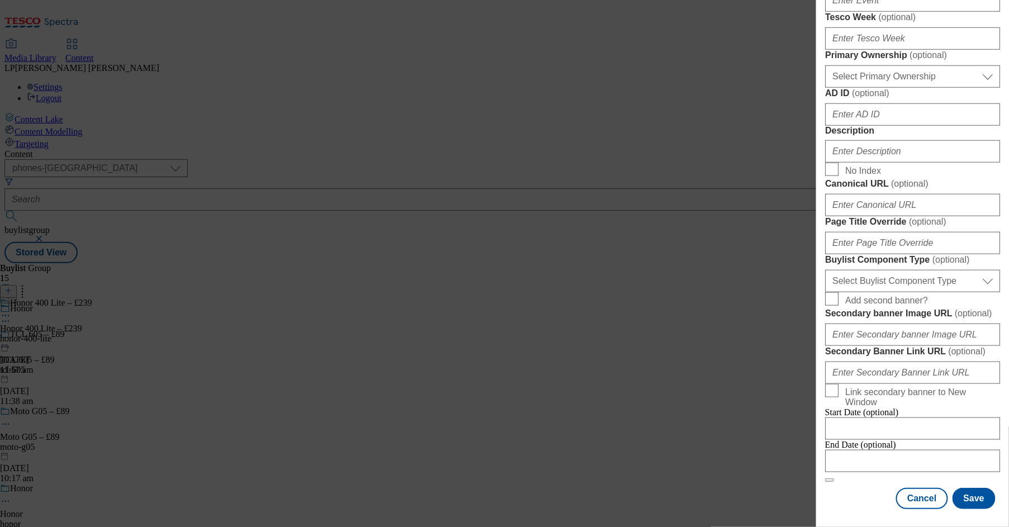
scroll to position [787, 0]
click at [829, 491] on button "Cancel" at bounding box center [921, 498] width 51 height 21
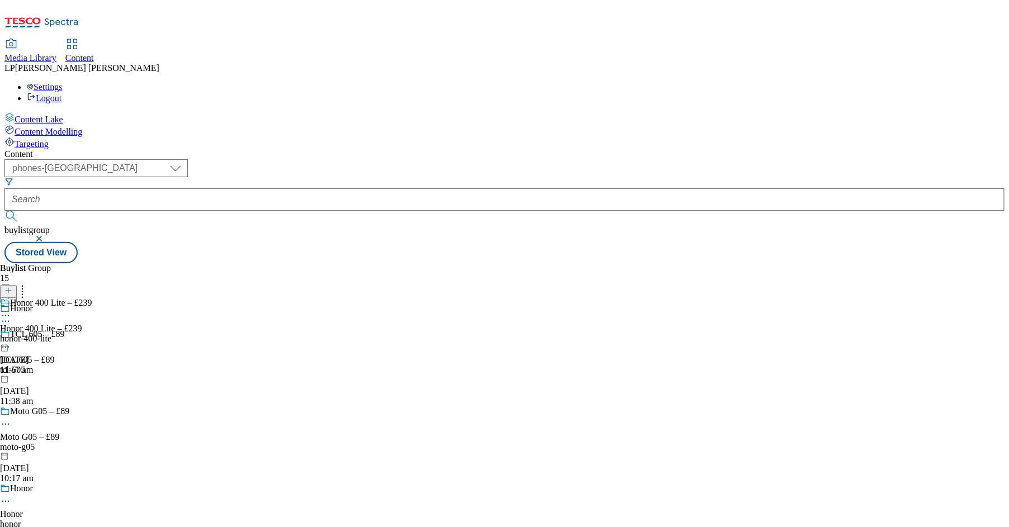
click at [206, 519] on div "honor" at bounding box center [103, 524] width 206 height 10
click at [12, 287] on icon at bounding box center [8, 291] width 8 height 8
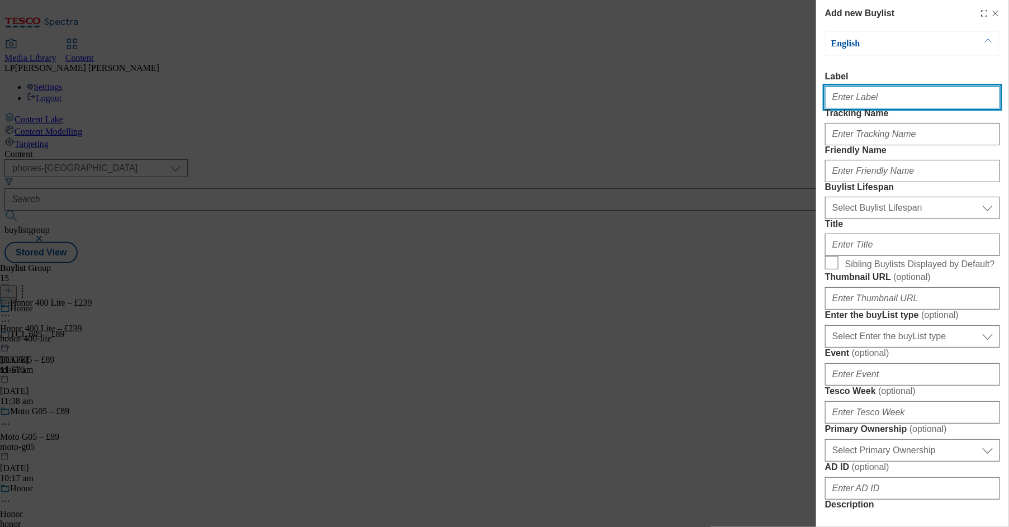
click at [829, 98] on input "Label" at bounding box center [912, 97] width 175 height 22
paste input "HONOR 400 with HONOR Pad X8a – £339"
drag, startPoint x: 957, startPoint y: 103, endPoint x: 806, endPoint y: 105, distance: 151.5
click at [806, 105] on div "Add new Buylist English Label HONOR 400 with HONOR Pad X8a – £339 Tracking Name…" at bounding box center [504, 263] width 1009 height 527
type input "HONOR 400 with HONOR Pad X8a – £339"
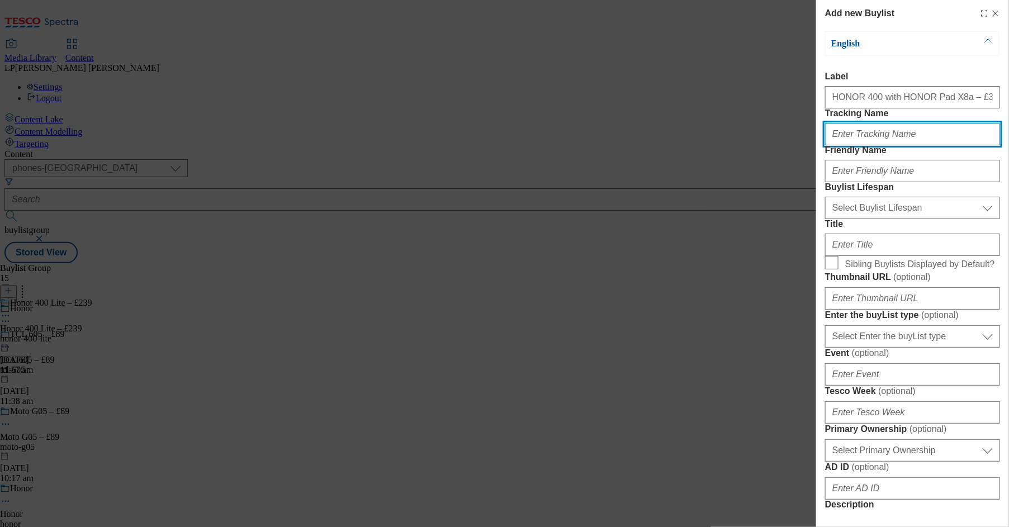
click at [829, 145] on input "Tracking Name" at bounding box center [912, 134] width 175 height 22
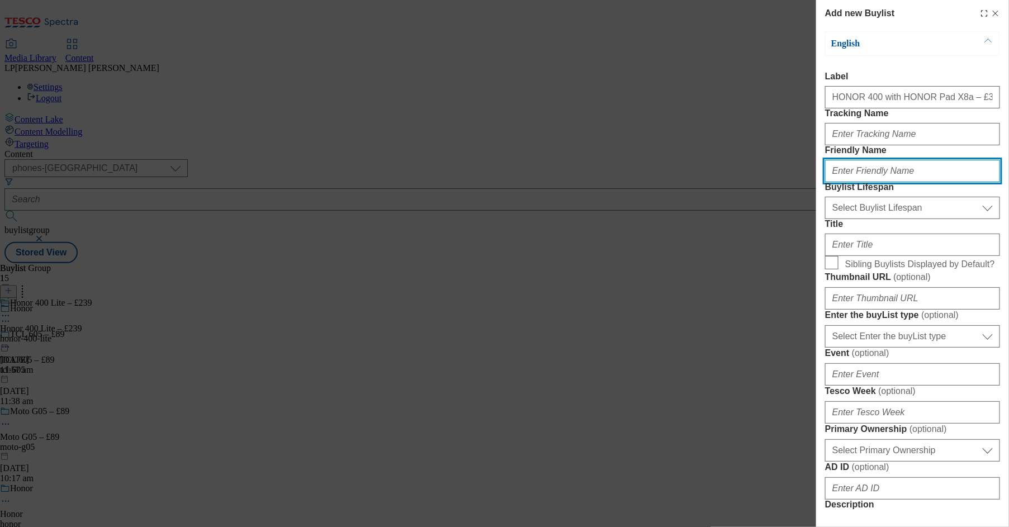
click at [829, 182] on input "Friendly Name" at bounding box center [912, 171] width 175 height 22
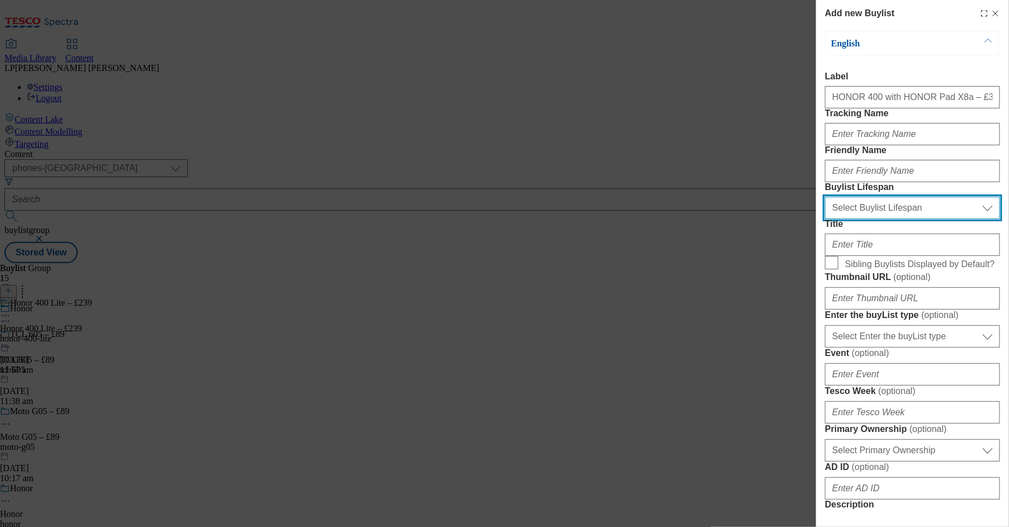
click at [829, 219] on select "Select Buylist Lifespan evergreen seasonal tactical" at bounding box center [912, 208] width 175 height 22
select select "evergreen"
click at [825, 219] on select "Select Buylist Lifespan evergreen seasonal tactical" at bounding box center [912, 208] width 175 height 22
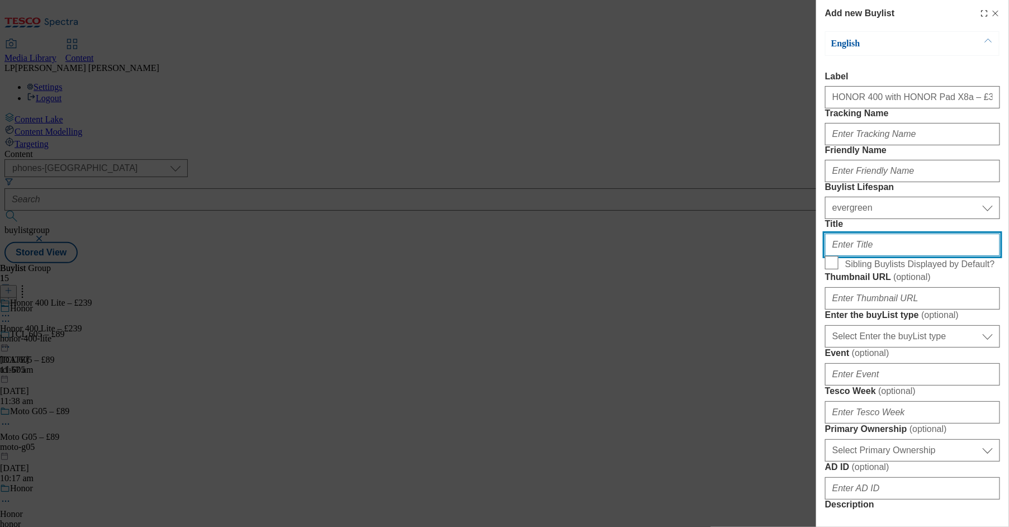
click at [829, 256] on input "Title" at bounding box center [912, 245] width 175 height 22
paste input "HONOR 400 with HONOR Pad X8a – £339"
type input "HONOR 400 with HONOR Pad X8a – £339"
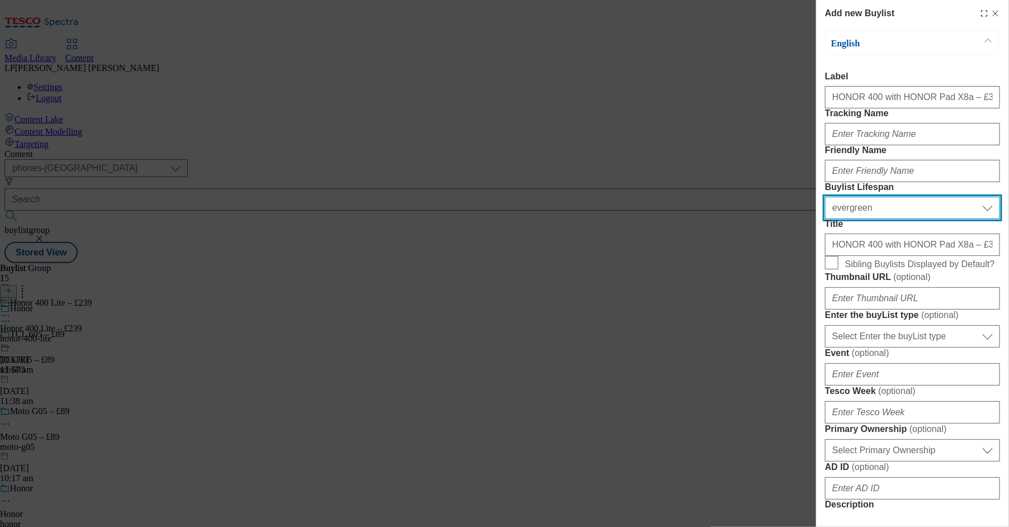
click at [829, 219] on select "Select Buylist Lifespan evergreen seasonal tactical" at bounding box center [912, 208] width 175 height 22
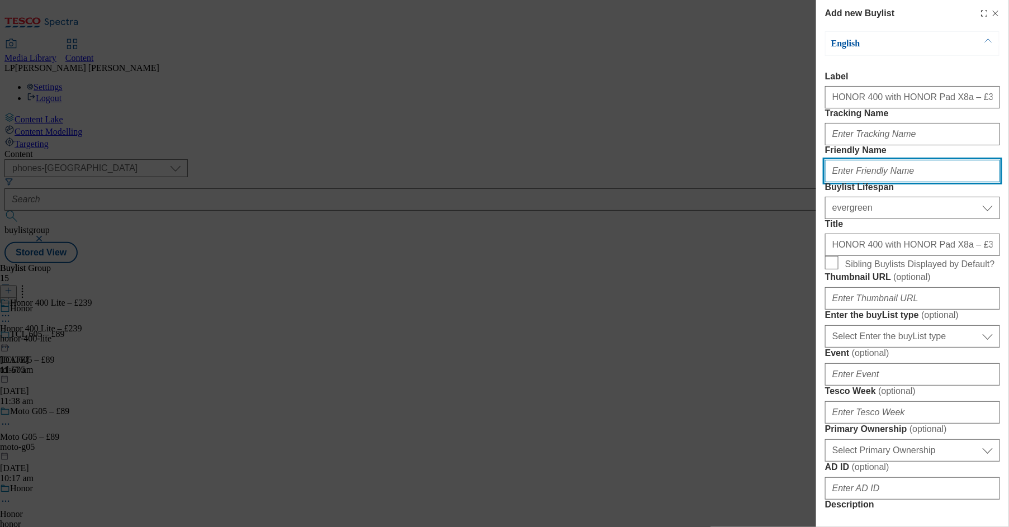
click at [829, 182] on input "Friendly Name" at bounding box center [912, 171] width 175 height 22
type input "honor-400"
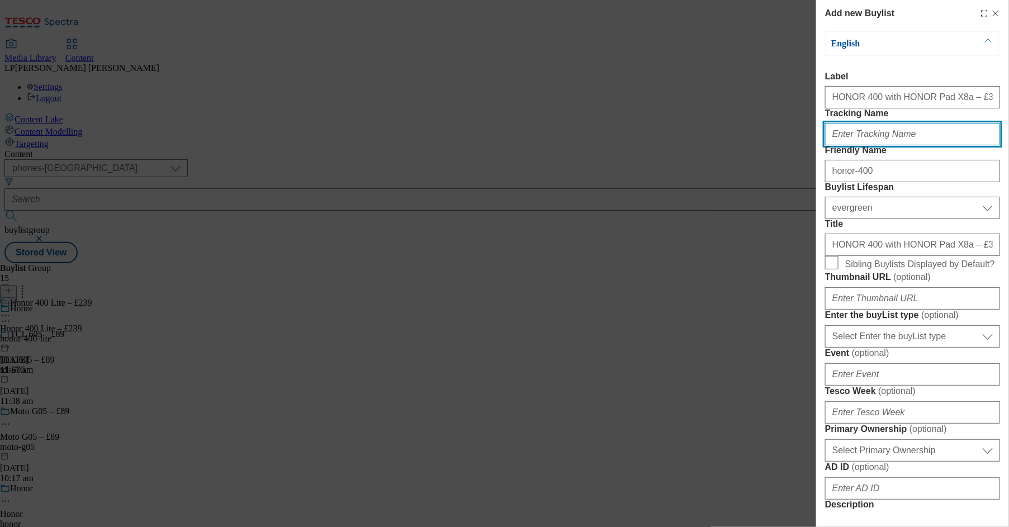
click at [829, 145] on input "Tracking Name" at bounding box center [912, 134] width 175 height 22
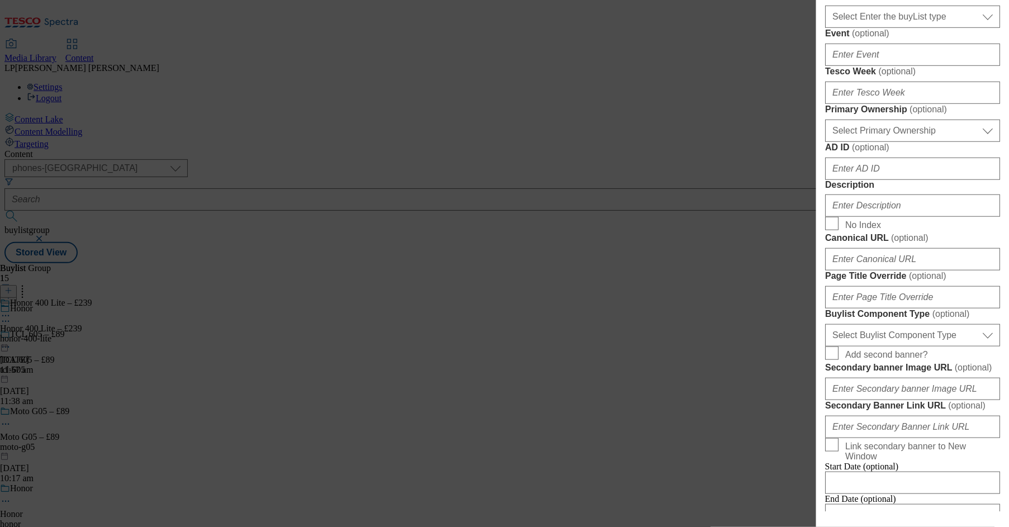
scroll to position [321, 0]
type input "."
click at [829, 215] on input "Description" at bounding box center [912, 204] width 175 height 22
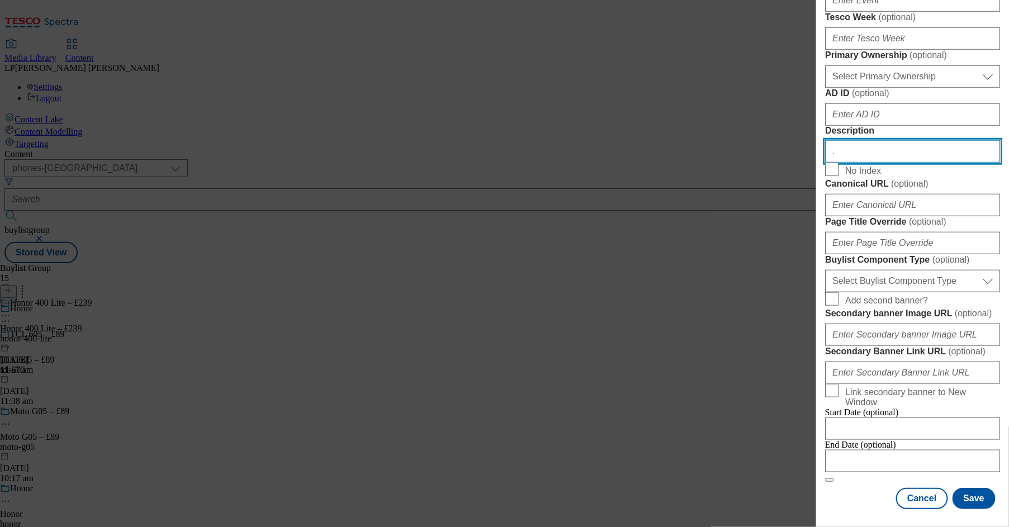
scroll to position [787, 0]
type input "."
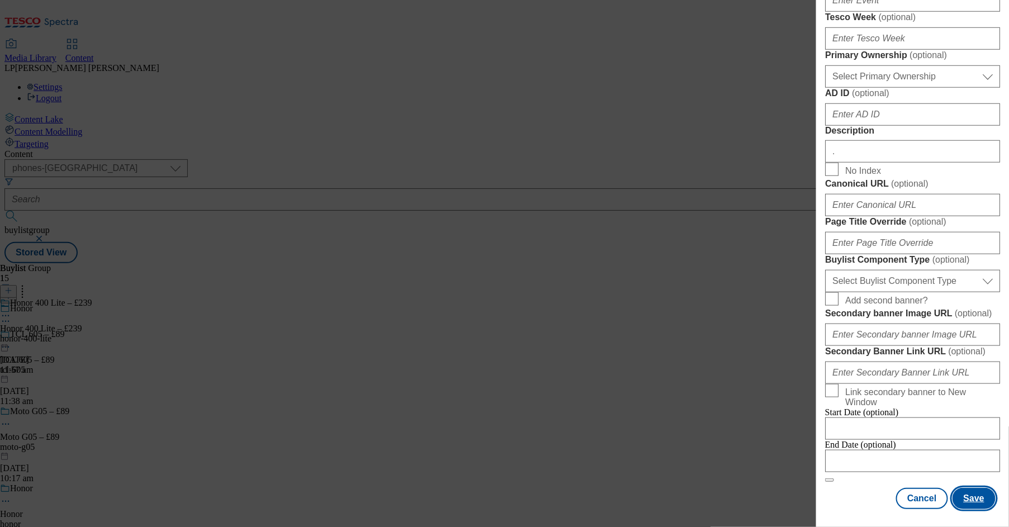
click at [829, 488] on button "Save" at bounding box center [974, 498] width 43 height 21
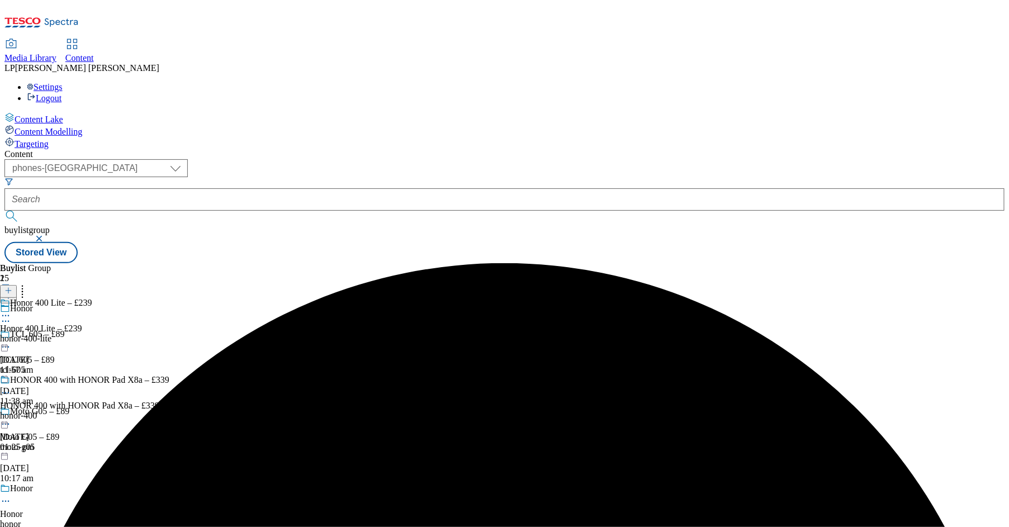
click at [169, 411] on div "honor-400" at bounding box center [84, 416] width 169 height 10
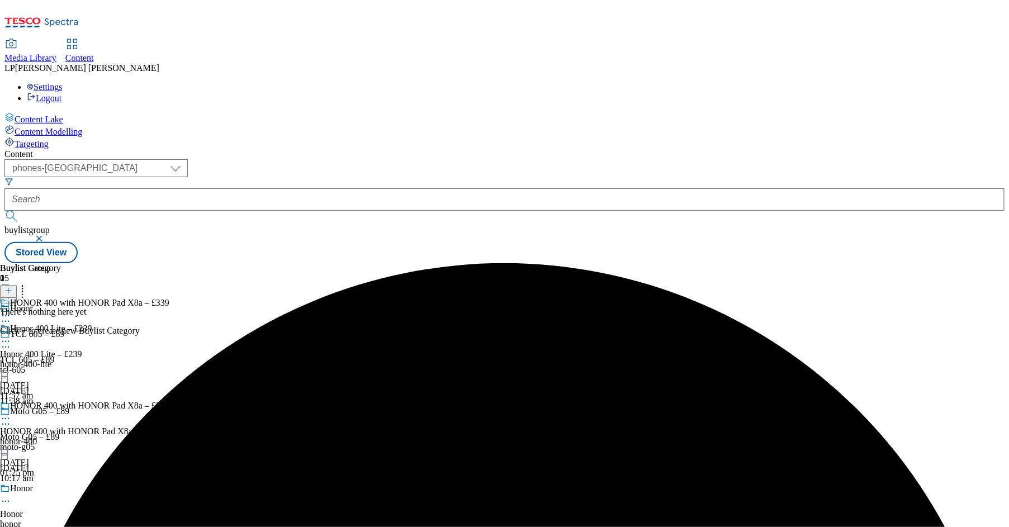
click at [8, 288] on line at bounding box center [8, 291] width 0 height 6
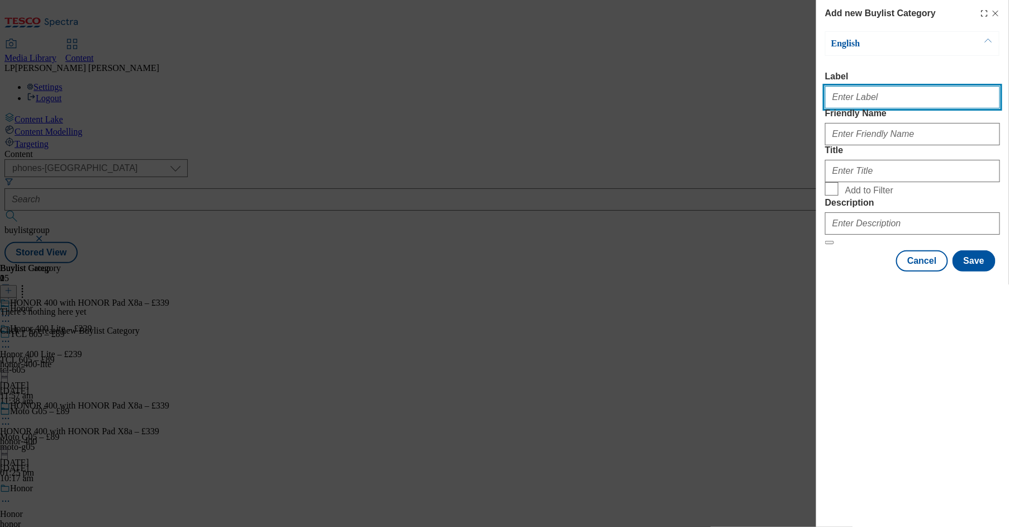
click at [829, 101] on input "Label" at bounding box center [912, 97] width 175 height 22
paste input "HONOR 400 with HONOR Pad X8a – £339"
type input "HONOR 400 with HONOR Pad X8a – £339"
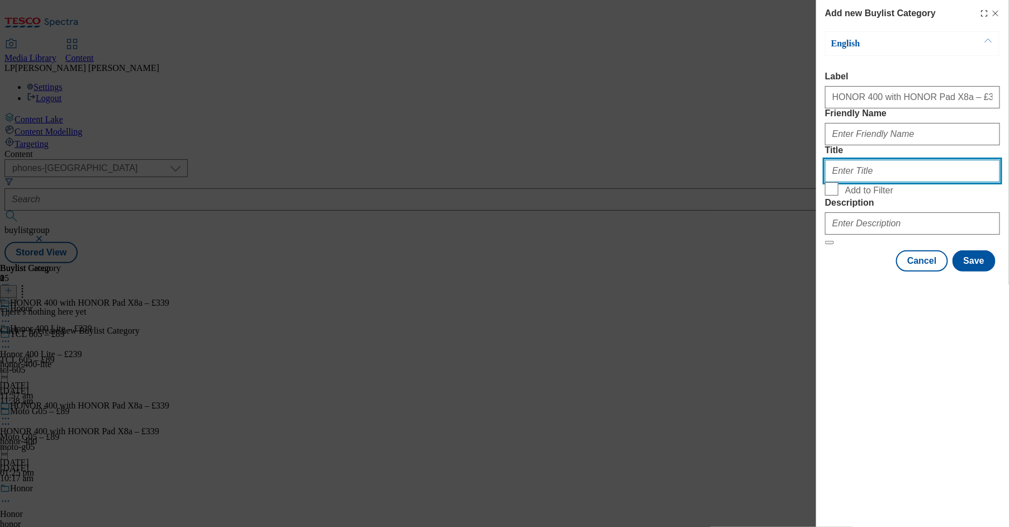
click at [829, 182] on input "Title" at bounding box center [912, 171] width 175 height 22
paste input "HONOR 400 with HONOR Pad X8a – £339"
type input "HONOR 400 with HONOR Pad X8a – £339"
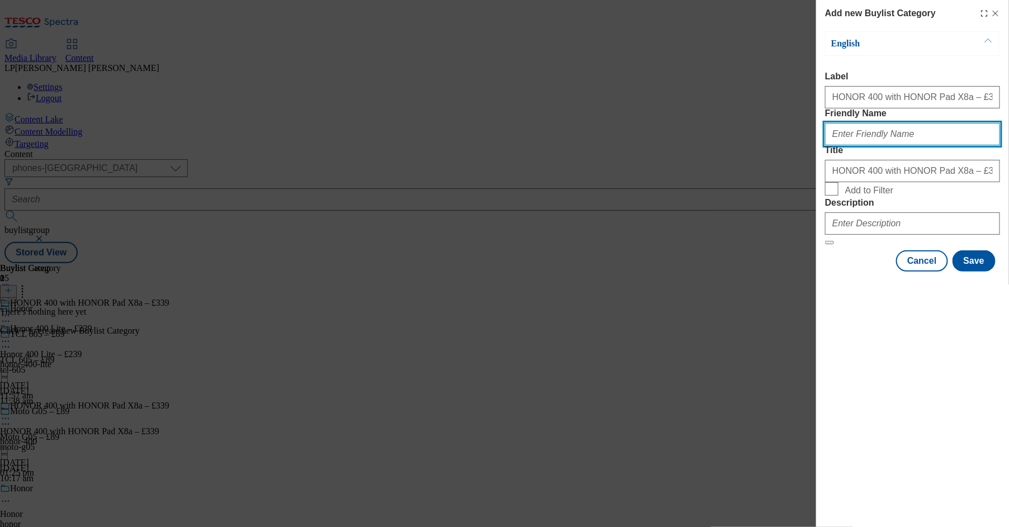
click at [829, 145] on input "Friendly Name" at bounding box center [912, 134] width 175 height 22
type input "honor-400"
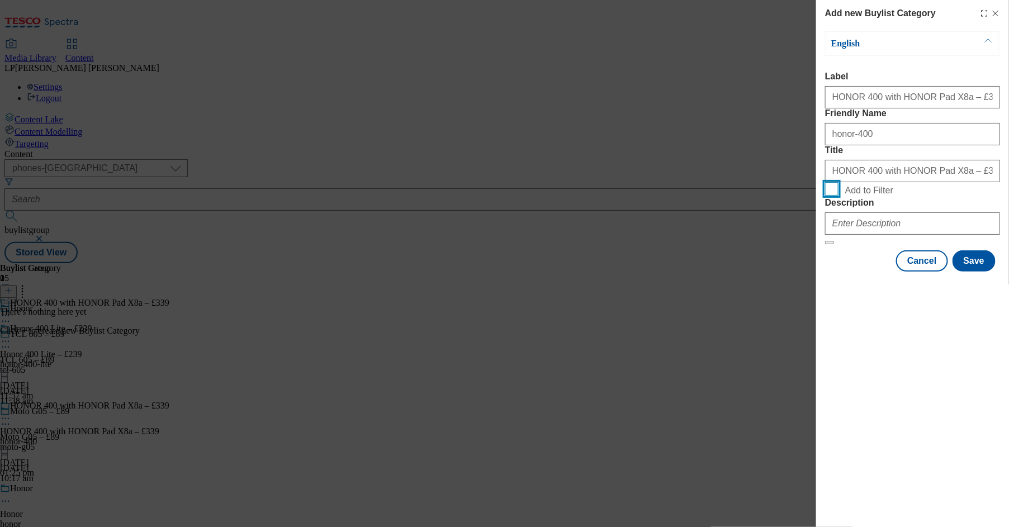
click at [829, 196] on input "Add to Filter" at bounding box center [831, 188] width 13 height 13
checkbox input "true"
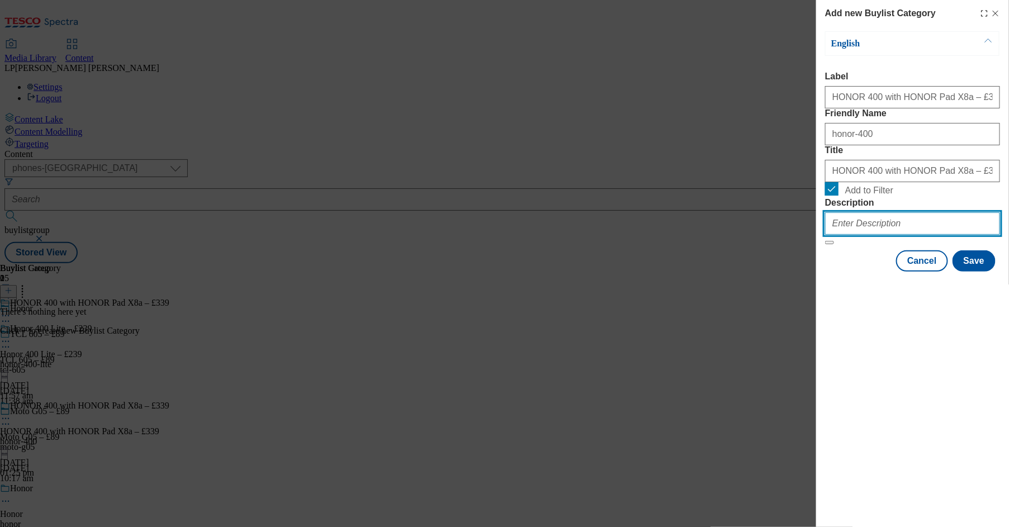
click at [829, 235] on input "Description" at bounding box center [912, 223] width 175 height 22
type input "."
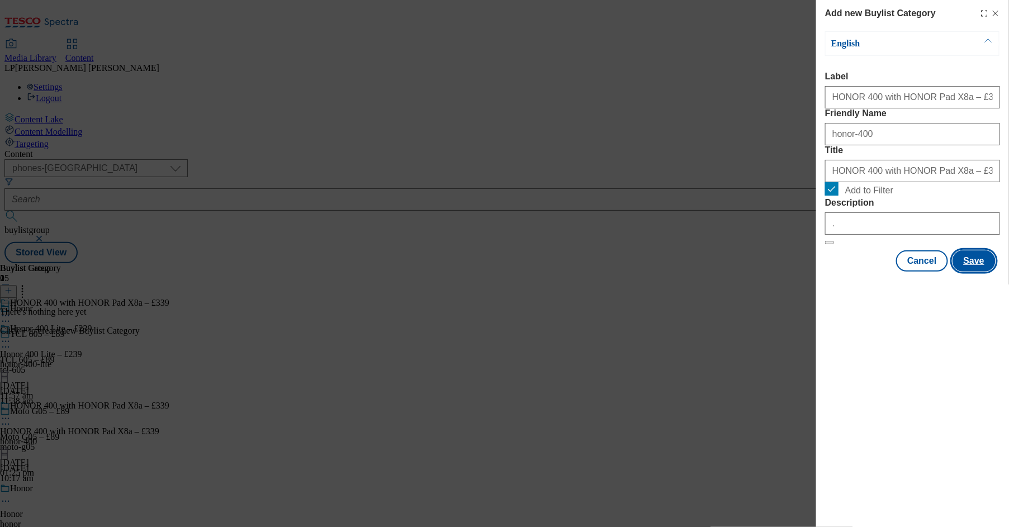
click at [829, 272] on button "Save" at bounding box center [974, 260] width 43 height 21
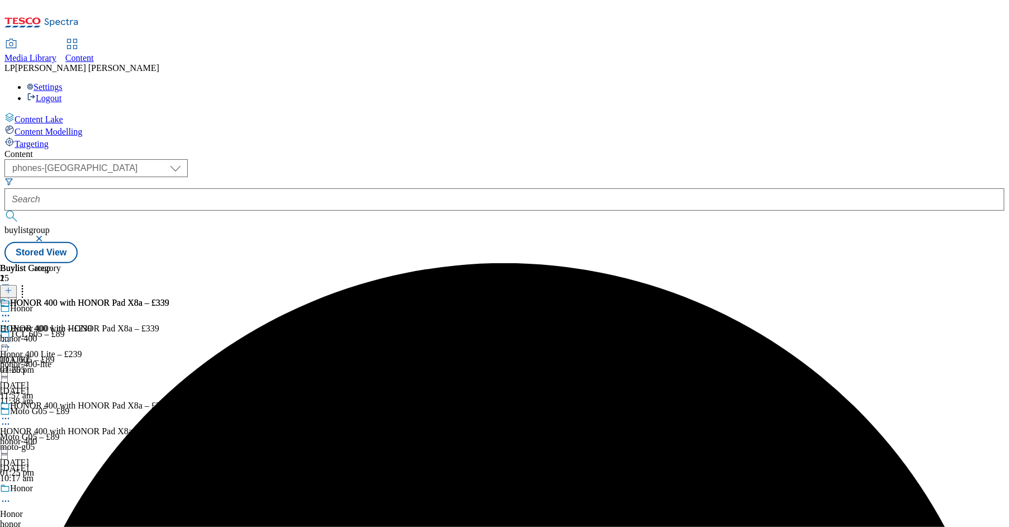
click at [169, 334] on div "honor-400" at bounding box center [84, 339] width 169 height 10
click at [12, 287] on icon at bounding box center [8, 291] width 8 height 8
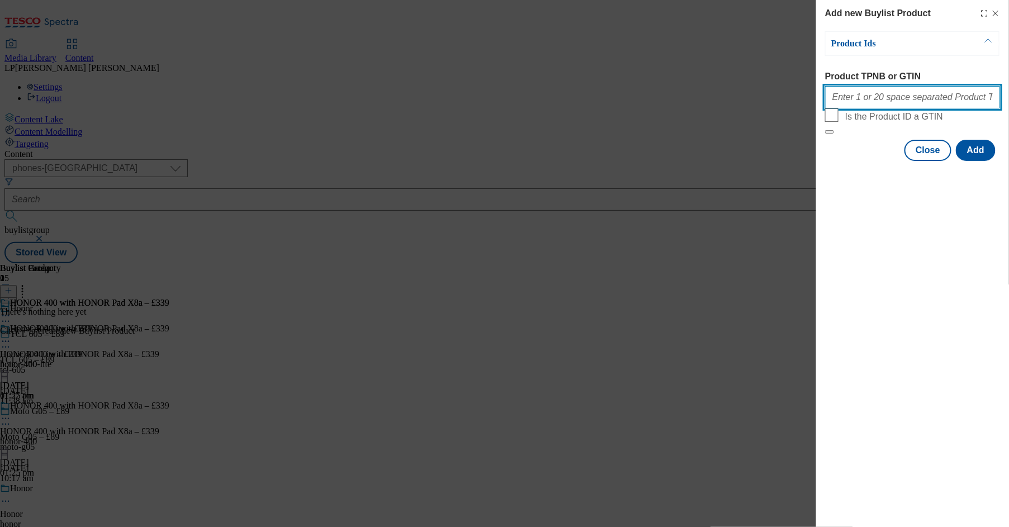
click at [829, 103] on input "Product TPNB or GTIN" at bounding box center [912, 97] width 175 height 22
click at [829, 105] on input "Product TPNB or GTIN" at bounding box center [912, 97] width 175 height 22
paste input "097023891, 050682803, 050683065, 050683088"
type input "097023891, 050682803, 050683065, 050683088"
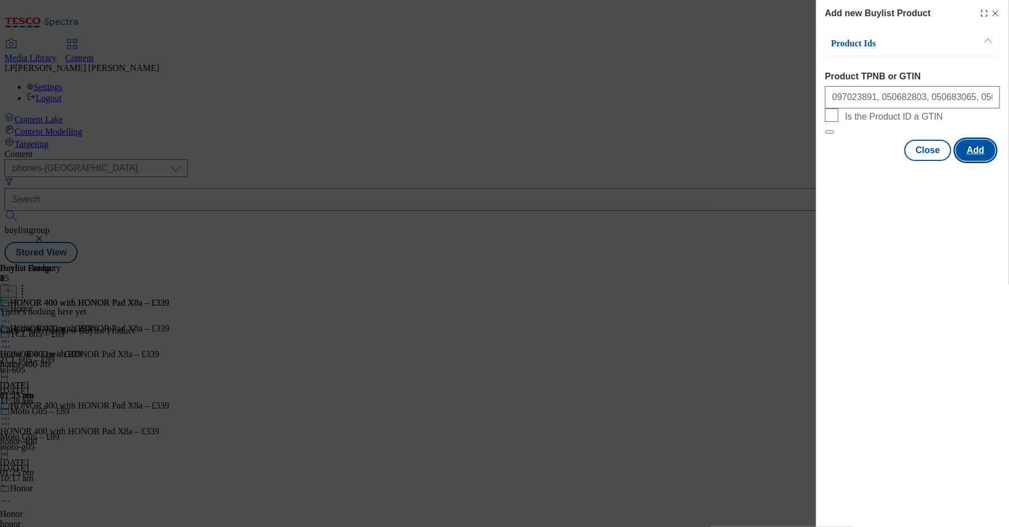
click at [829, 161] on button "Add" at bounding box center [976, 150] width 40 height 21
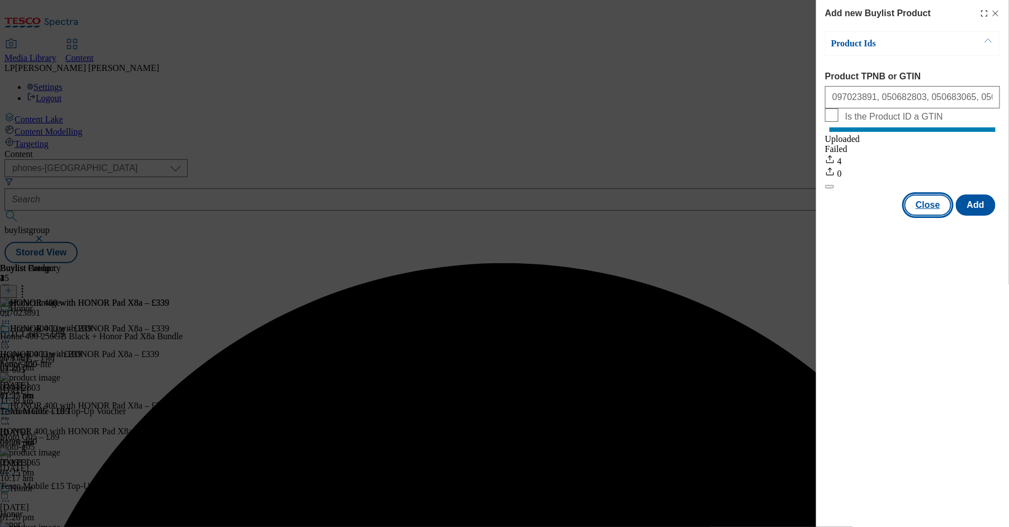
click at [829, 215] on button "Close" at bounding box center [927, 205] width 47 height 21
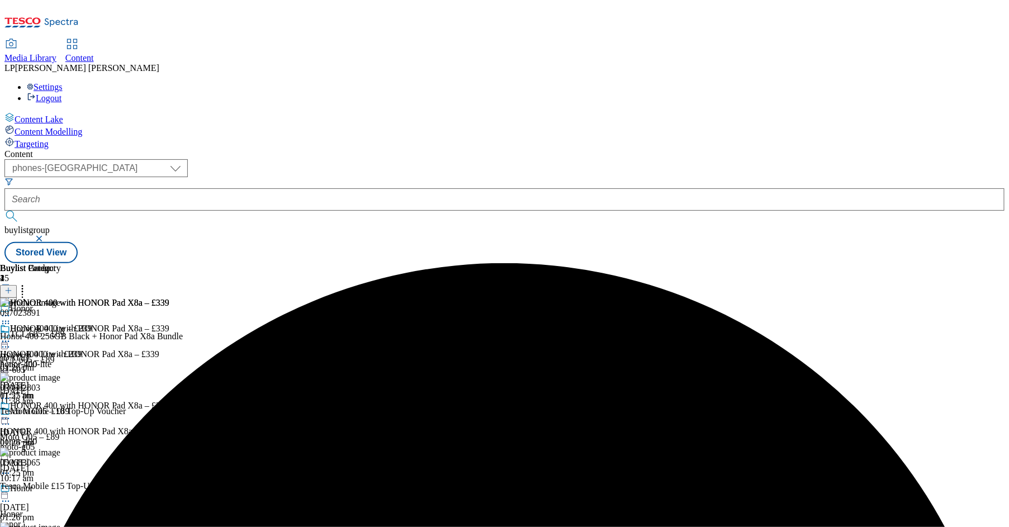
click at [11, 413] on icon at bounding box center [5, 418] width 11 height 11
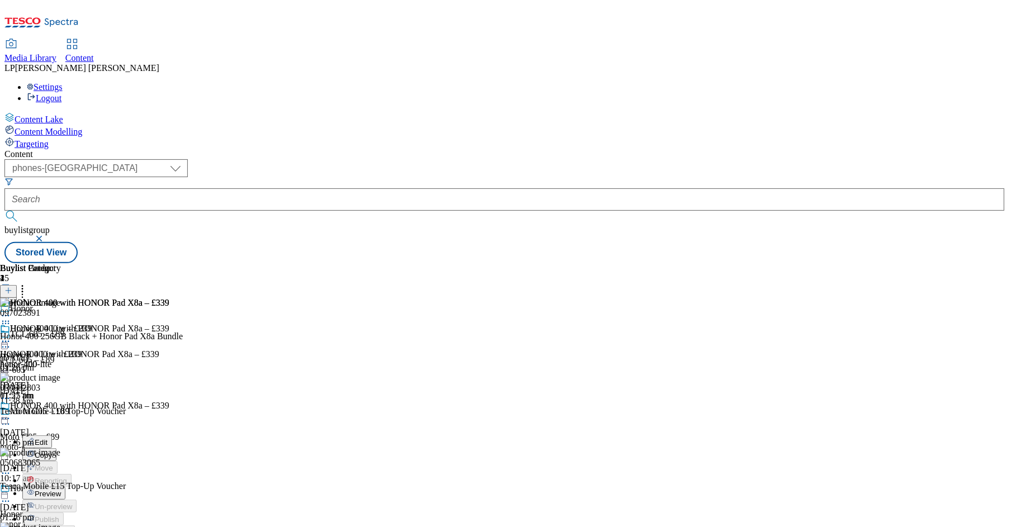
click at [61, 490] on span "Preview" at bounding box center [48, 494] width 26 height 8
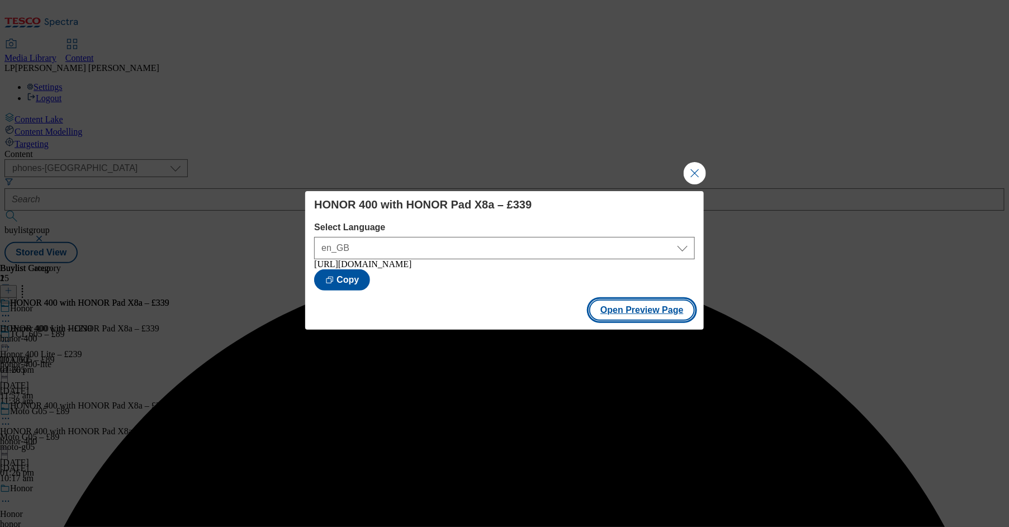
click at [618, 309] on button "Open Preview Page" at bounding box center [642, 310] width 106 height 21
click at [696, 168] on button "Close Modal" at bounding box center [695, 173] width 22 height 22
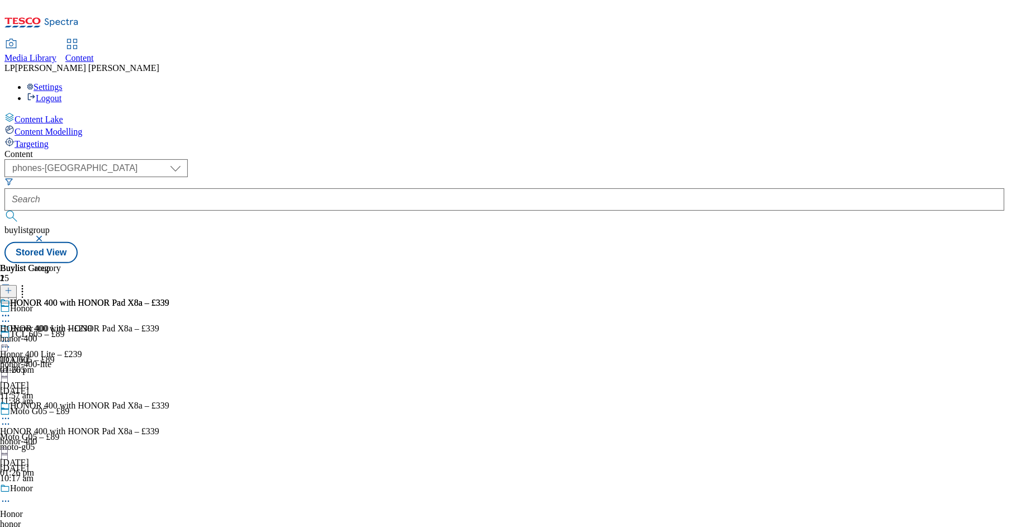
scroll to position [788, 0]
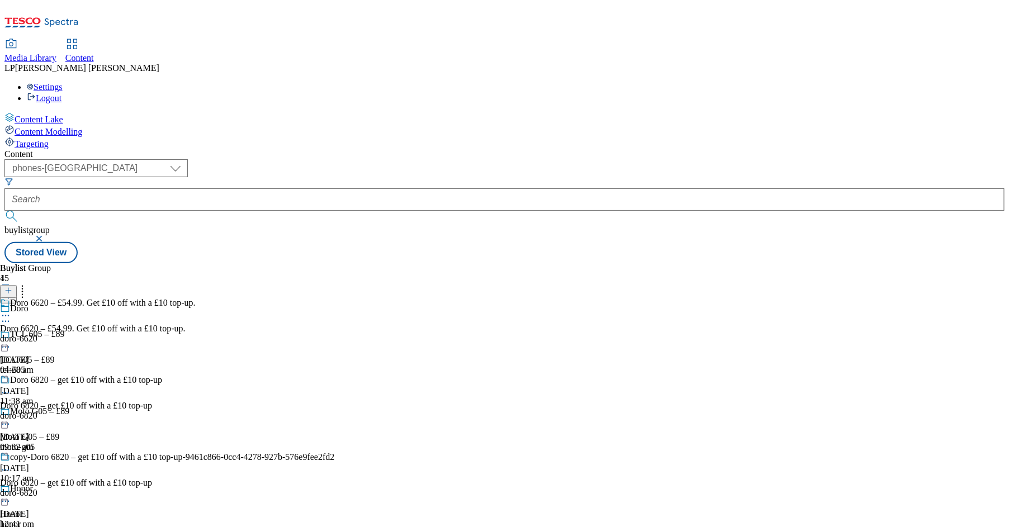
scroll to position [106, 0]
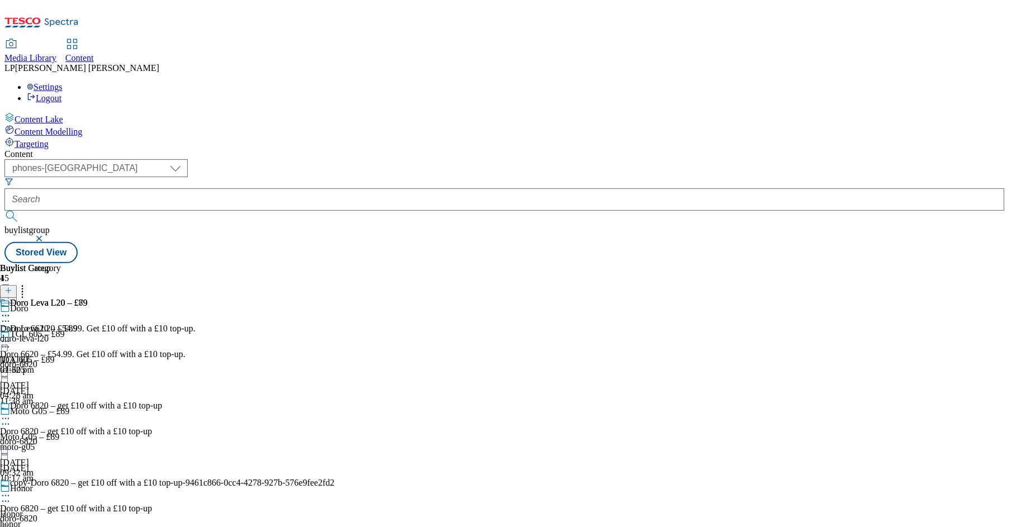
click at [17, 287] on div at bounding box center [8, 292] width 17 height 10
click at [12, 287] on icon at bounding box center [8, 291] width 8 height 8
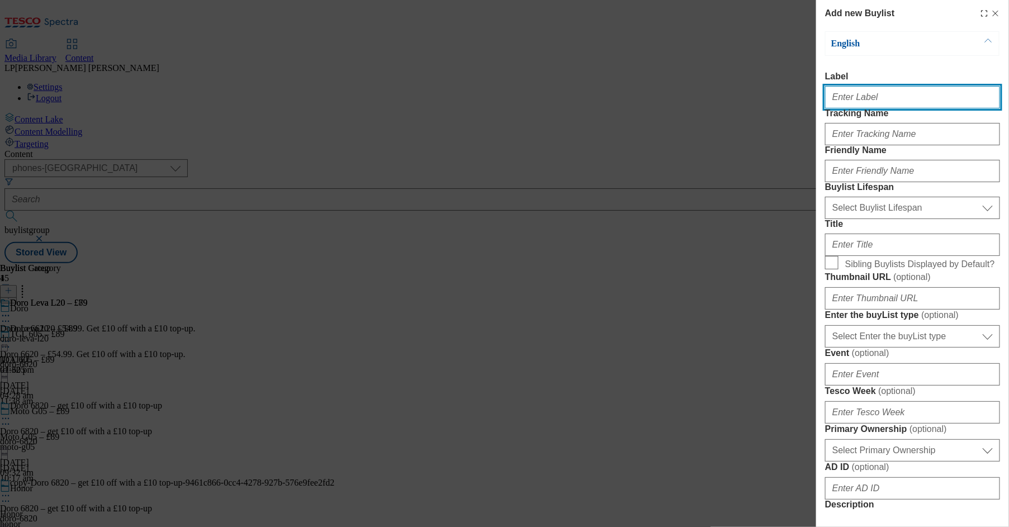
click at [829, 105] on input "Label" at bounding box center [912, 97] width 175 height 22
paste input "Doro Leva L20 – £89"
drag, startPoint x: 894, startPoint y: 101, endPoint x: 758, endPoint y: 102, distance: 135.8
click at [758, 102] on div "Add new Buylist English Label Doro Leva L20 – £89 Tracking Name Friendly Name B…" at bounding box center [504, 263] width 1009 height 527
type input "Doro Leva L20 – £89"
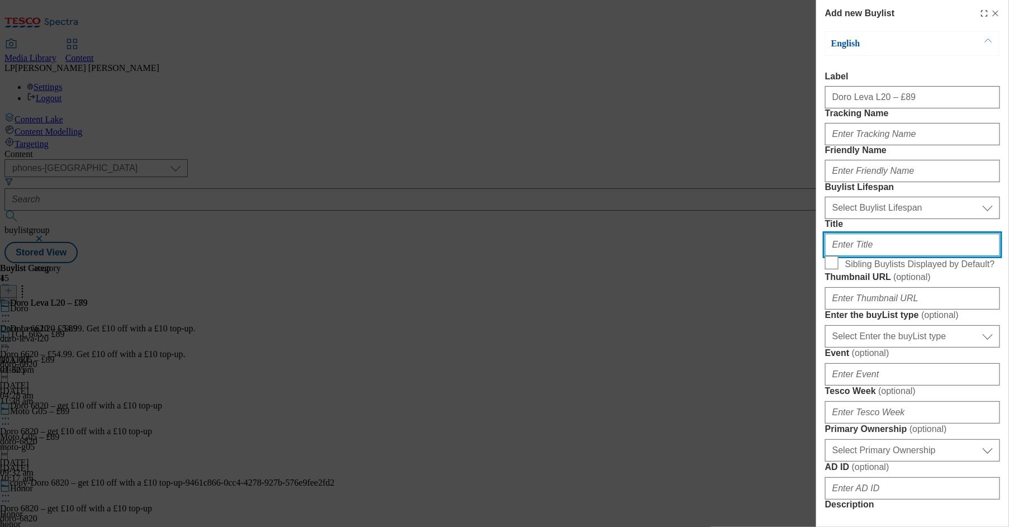
click at [829, 256] on input "Title" at bounding box center [912, 245] width 175 height 22
paste input "Doro Leva L20 – £89"
type input "Doro Leva L20 – £89"
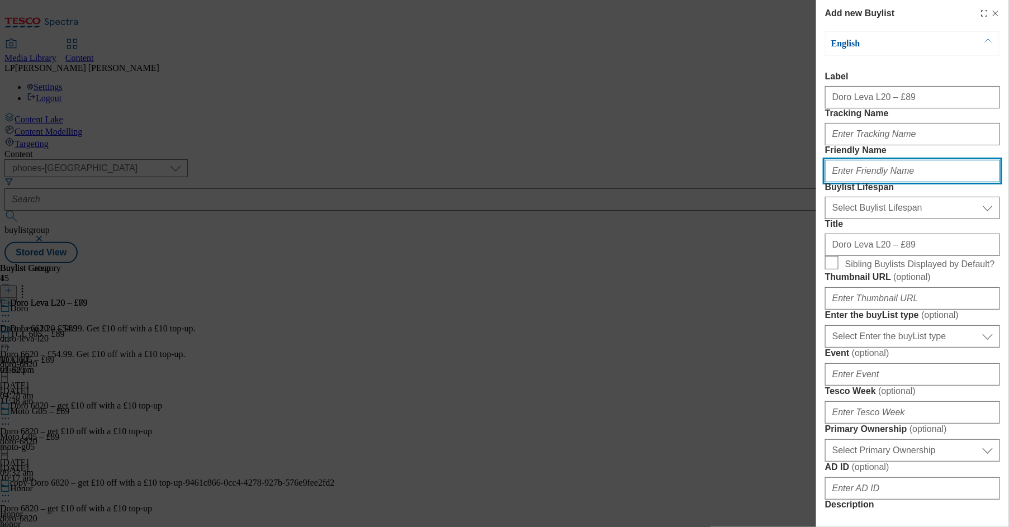
click at [829, 182] on input "Friendly Name" at bounding box center [912, 171] width 175 height 22
type input "doro-leva-l20"
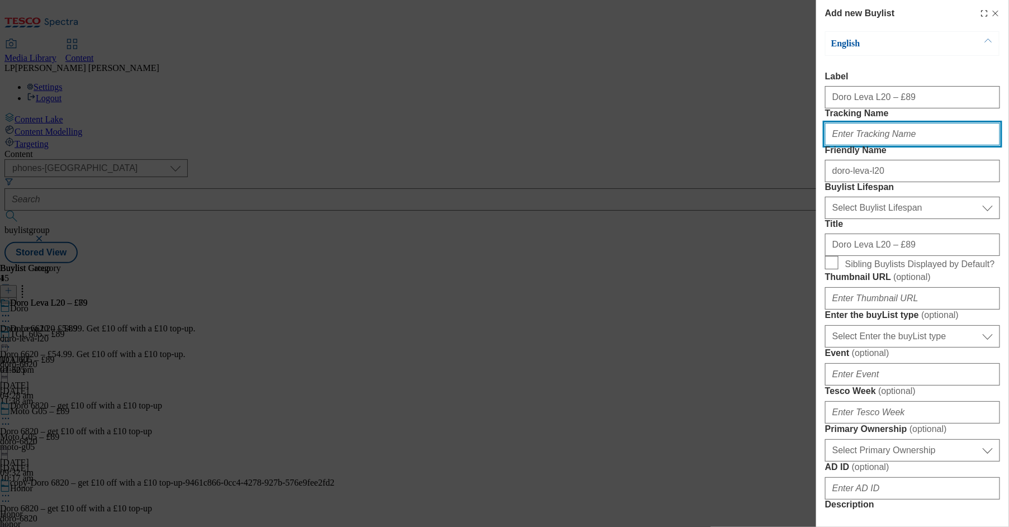
click at [829, 145] on input "Tracking Name" at bounding box center [912, 134] width 175 height 22
type input "."
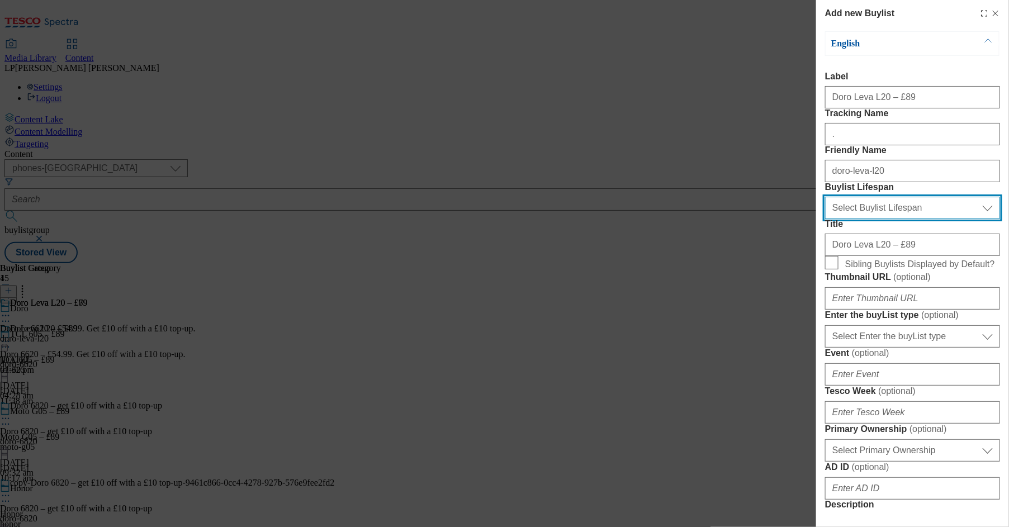
click at [829, 219] on select "Select Buylist Lifespan evergreen seasonal tactical" at bounding box center [912, 208] width 175 height 22
select select "evergreen"
click at [825, 219] on select "Select Buylist Lifespan evergreen seasonal tactical" at bounding box center [912, 208] width 175 height 22
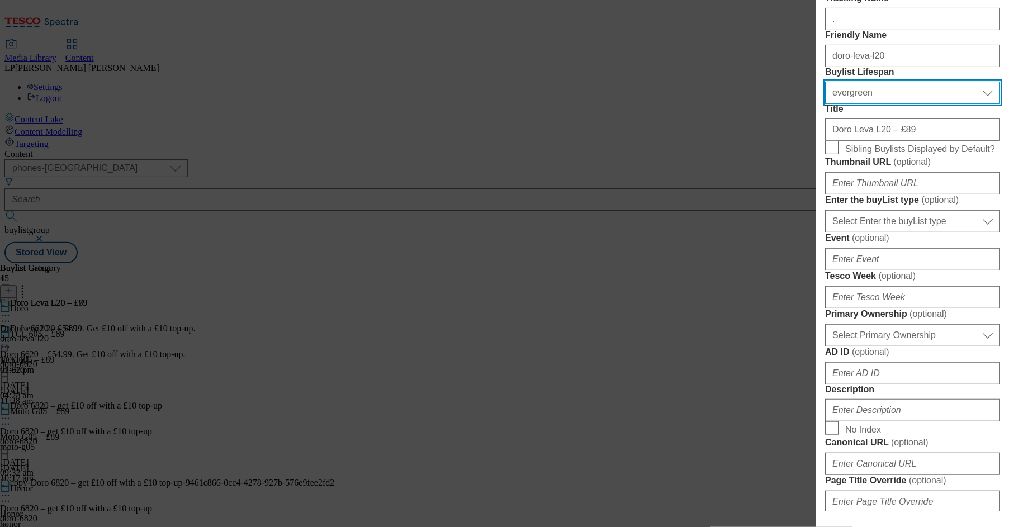
scroll to position [340, 0]
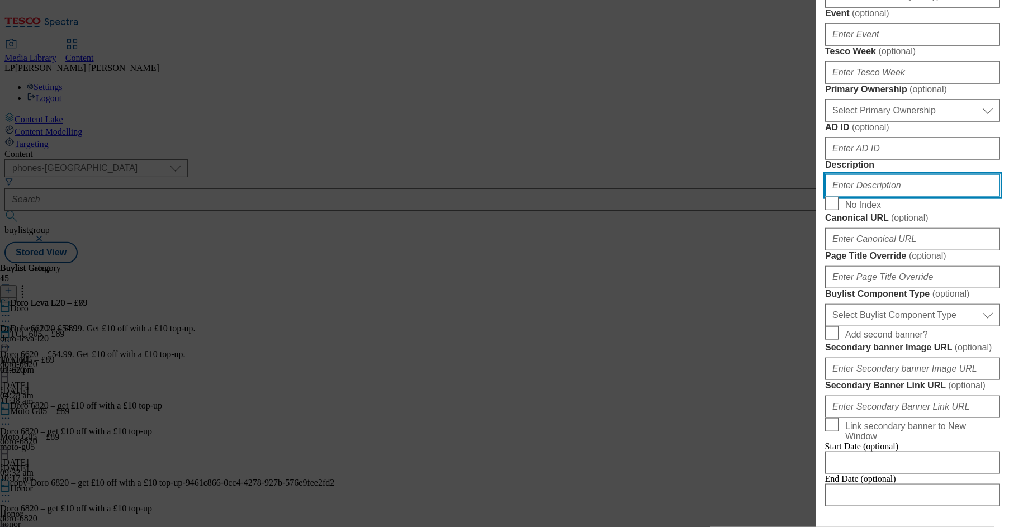
click at [829, 197] on input "Description" at bounding box center [912, 185] width 175 height 22
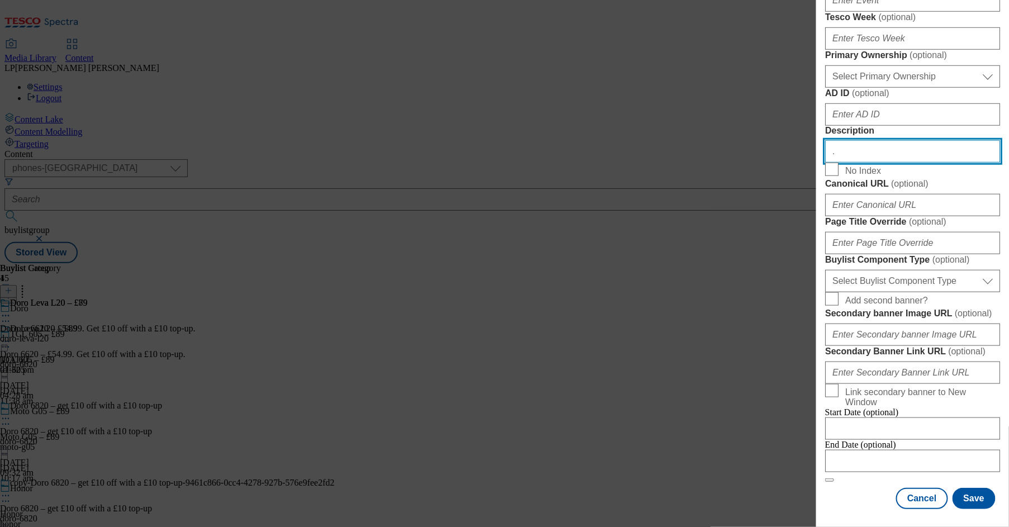
scroll to position [787, 0]
type input "."
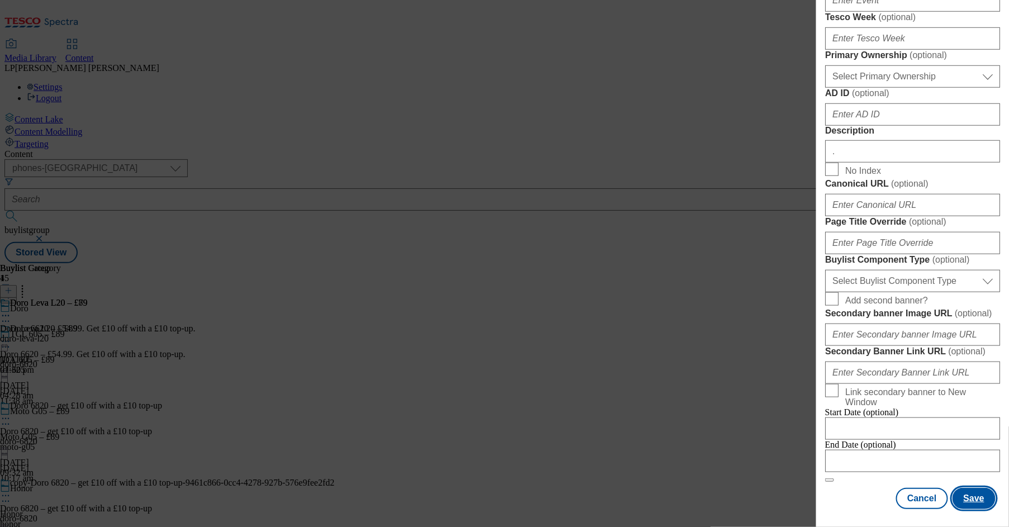
click at [829, 488] on button "Save" at bounding box center [974, 498] width 43 height 21
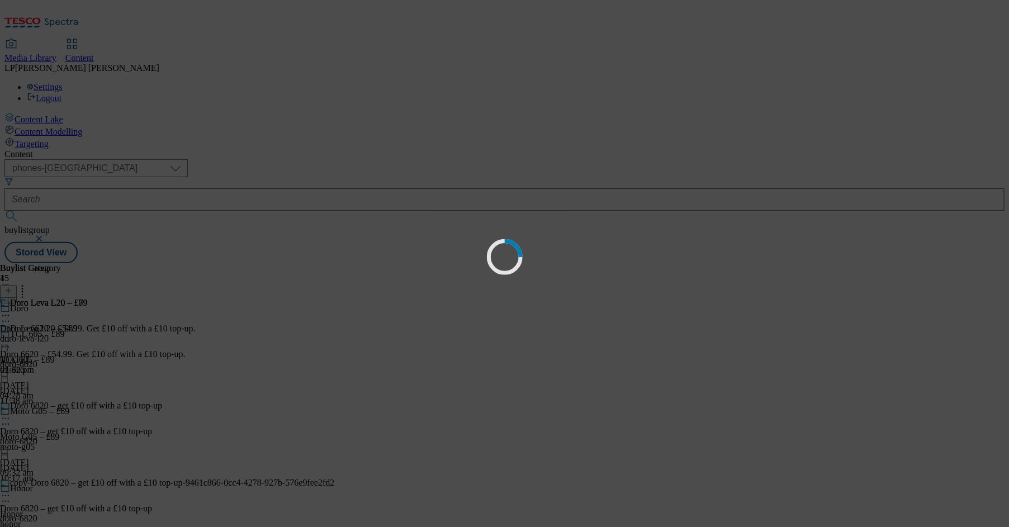
select select "evergreen"
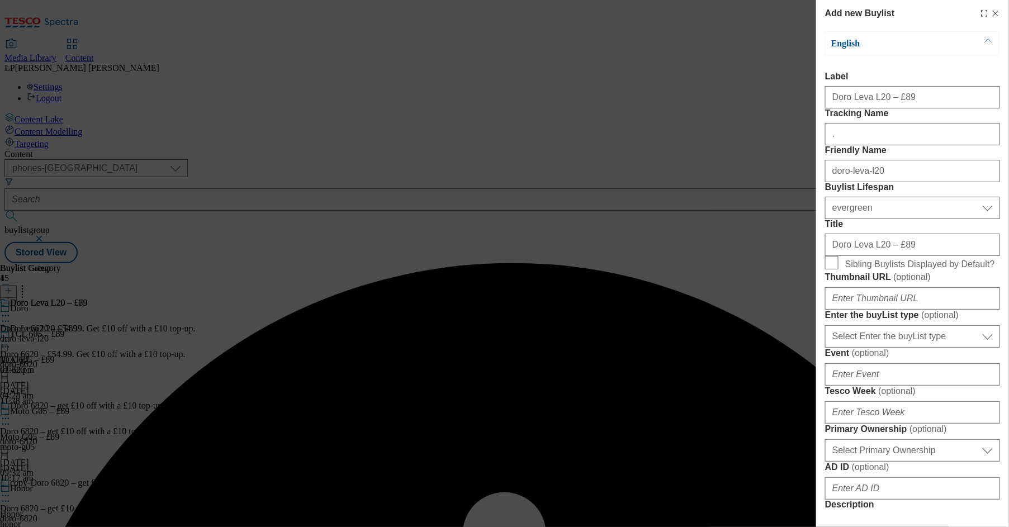
click at [829, 179] on form "Label Doro Leva L20 – £89 Tracking Name . Friendly Name doro-leva-l20 Buylist L…" at bounding box center [912, 464] width 175 height 785
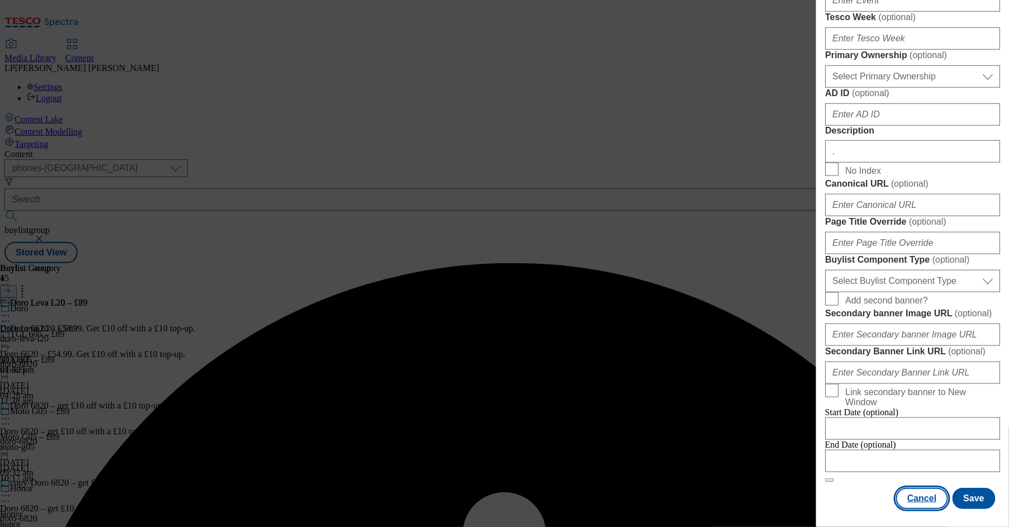
click at [829, 493] on button "Cancel" at bounding box center [921, 498] width 51 height 21
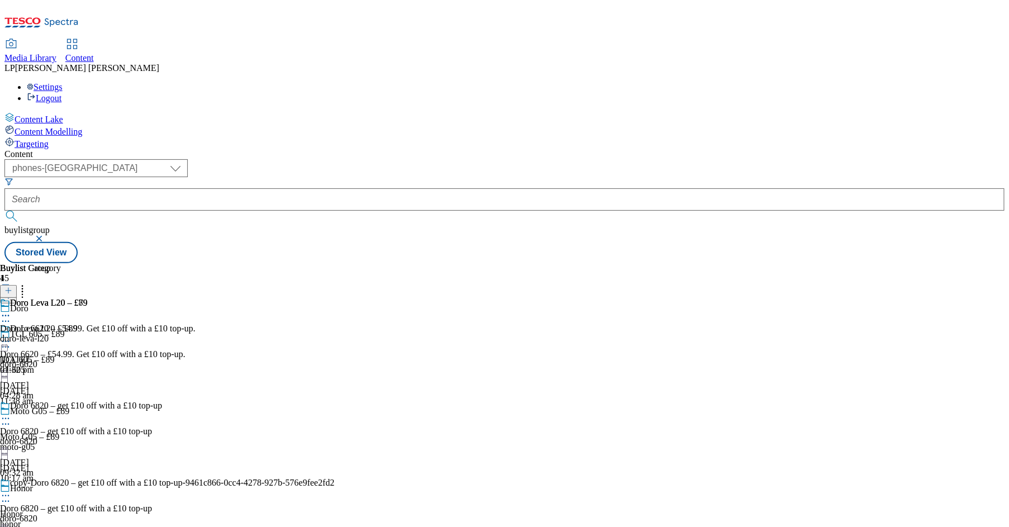
click at [88, 334] on div "doro-leva-l20" at bounding box center [44, 339] width 88 height 10
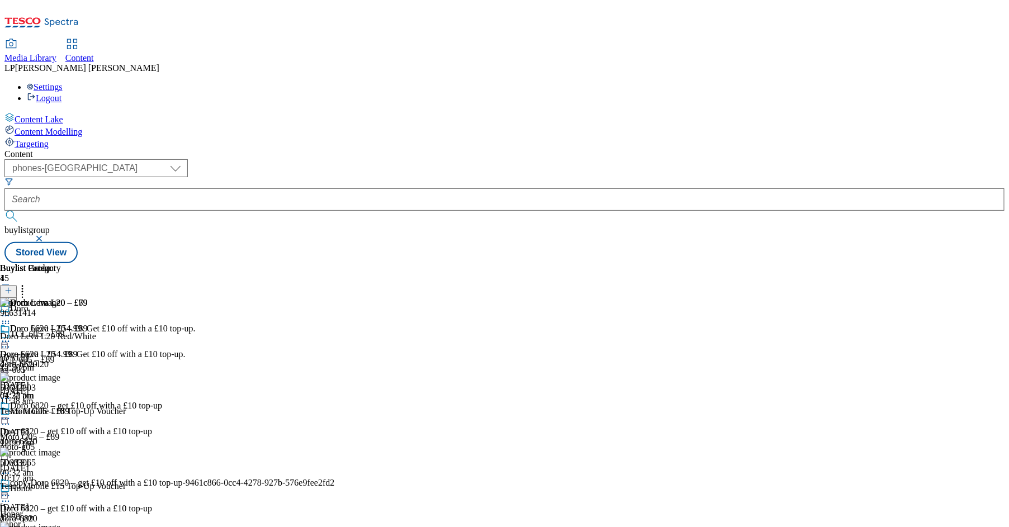
click at [12, 287] on icon at bounding box center [8, 291] width 8 height 8
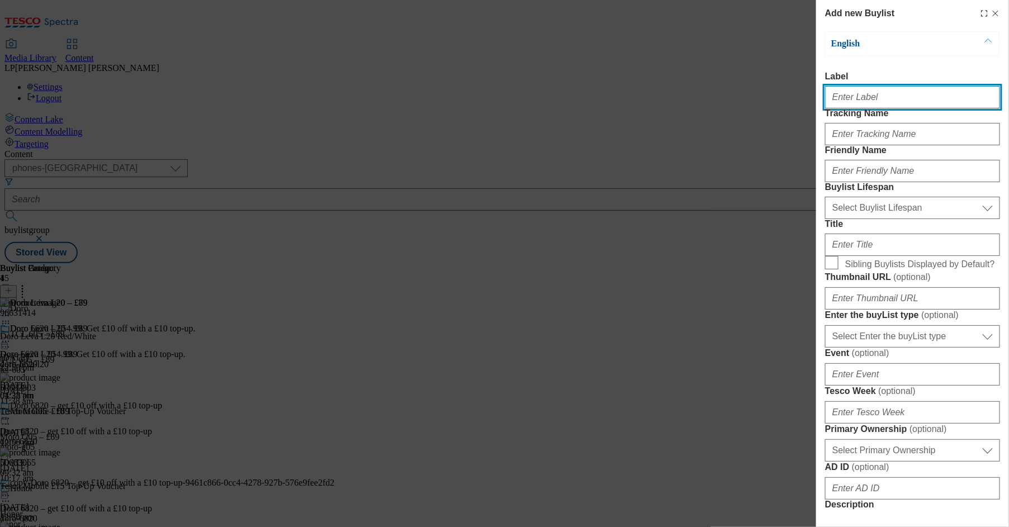
click at [829, 103] on input "Label" at bounding box center [912, 97] width 175 height 22
paste input "Doro Leva L20 – £89"
type input "Doro Leva L20 – £89"
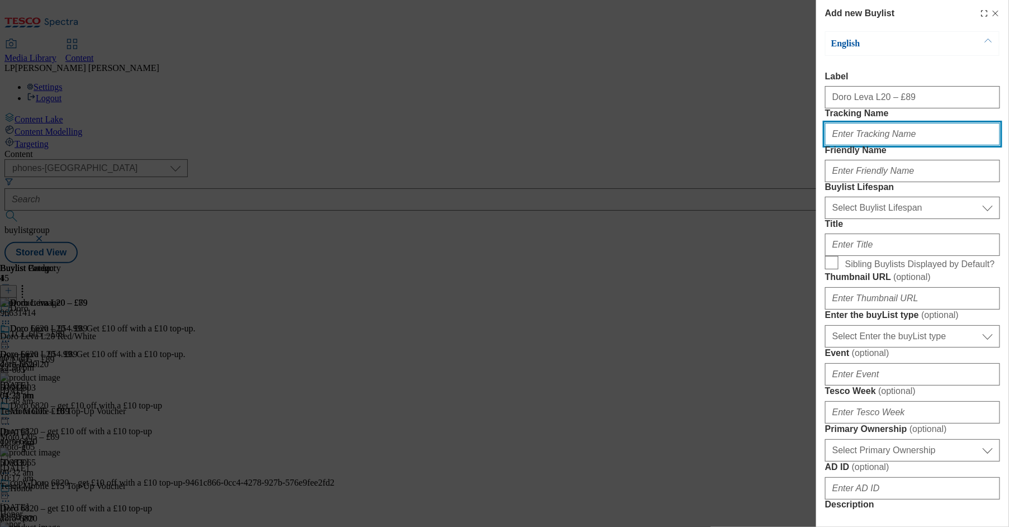
click at [829, 145] on input "Tracking Name" at bounding box center [912, 134] width 175 height 22
type input "."
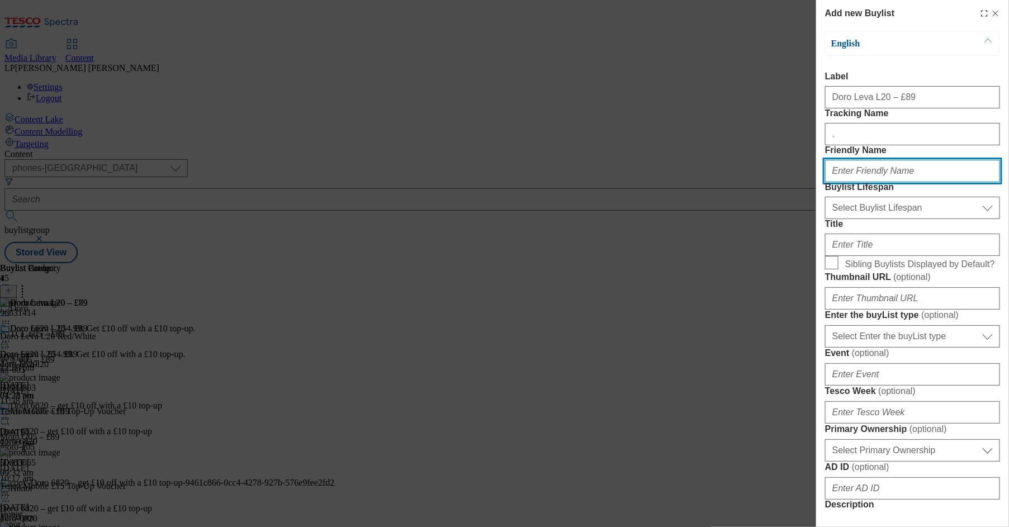
click at [829, 182] on input "Friendly Name" at bounding box center [912, 171] width 175 height 22
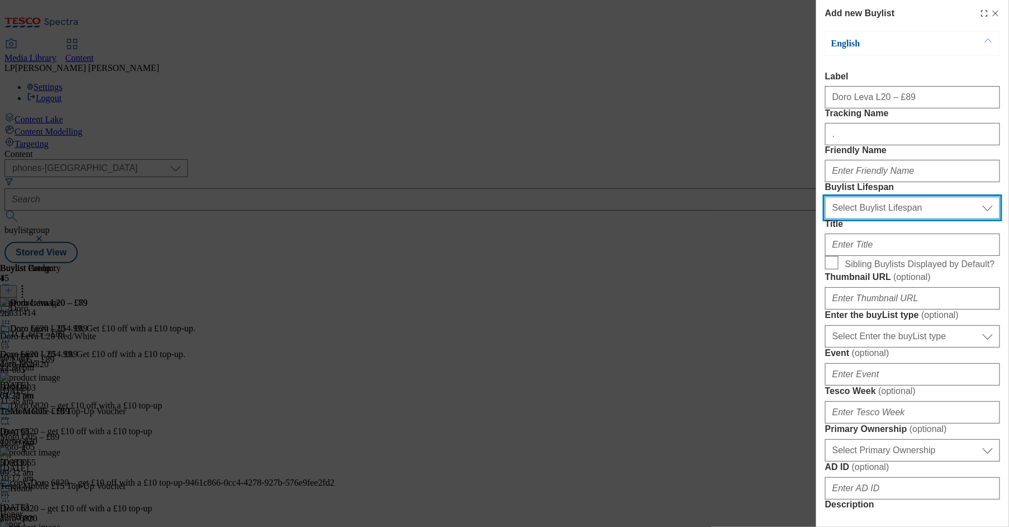
click at [829, 219] on select "Select Buylist Lifespan evergreen seasonal tactical" at bounding box center [912, 208] width 175 height 22
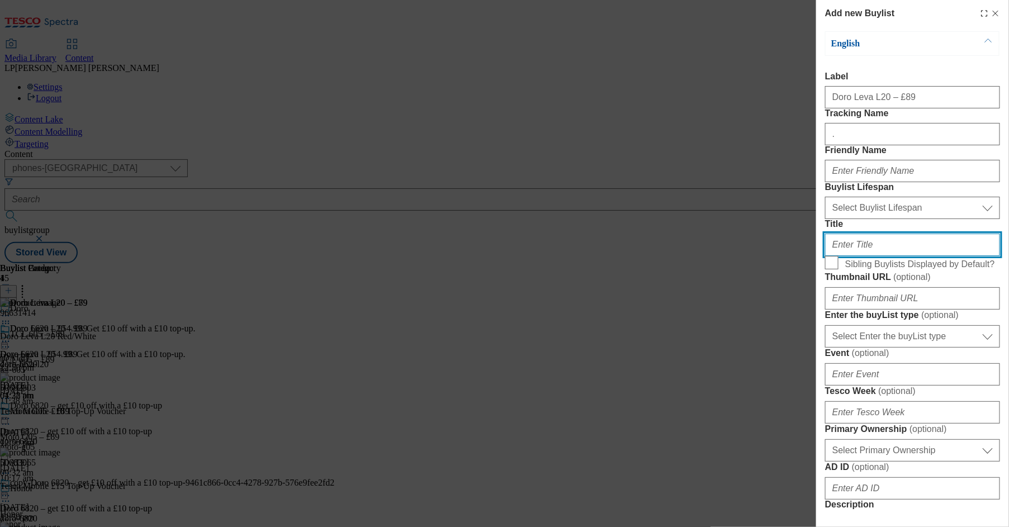
click at [829, 256] on input "Title" at bounding box center [912, 245] width 175 height 22
paste input "Doro Leva L20 – £89"
type input "Doro Leva L20 – £89"
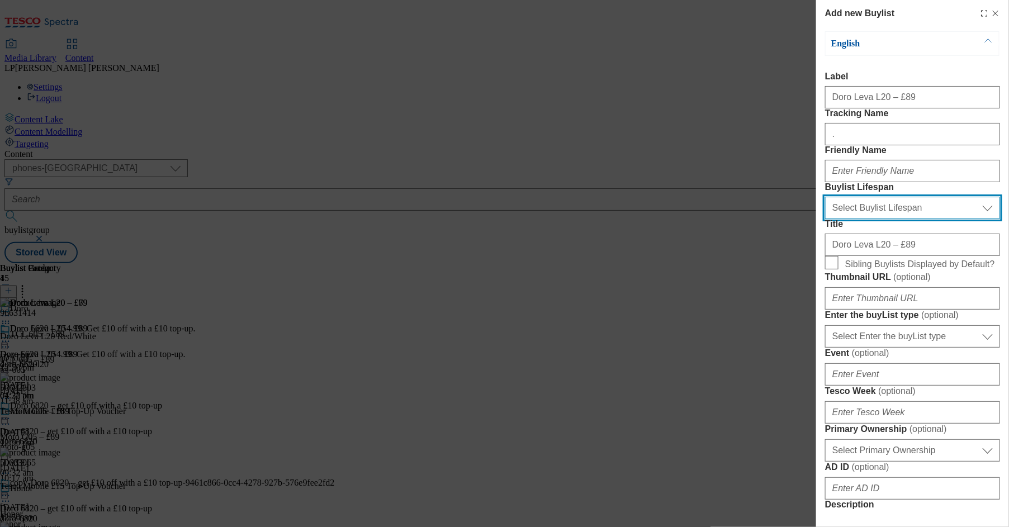
click at [829, 219] on select "Select Buylist Lifespan evergreen seasonal tactical" at bounding box center [912, 208] width 175 height 22
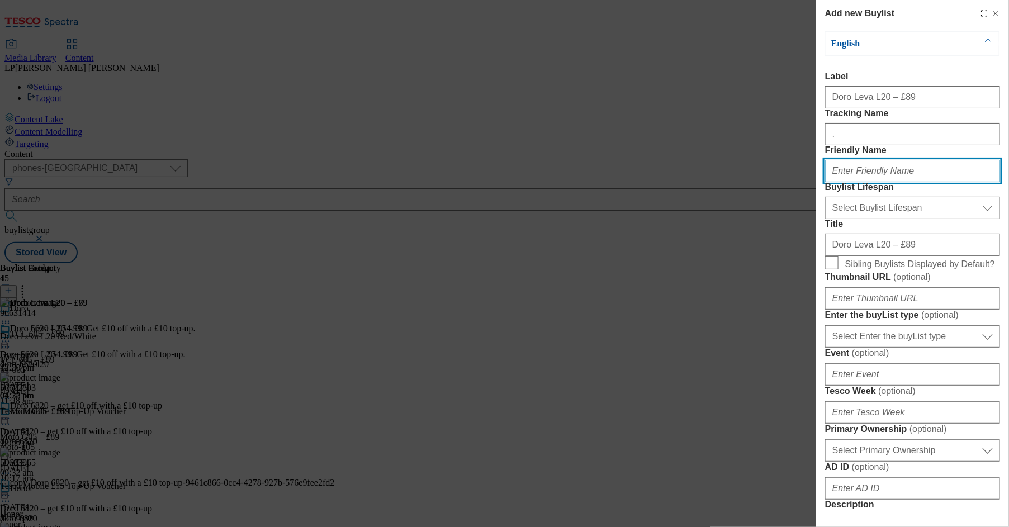
click at [829, 182] on input "Friendly Name" at bounding box center [912, 171] width 175 height 22
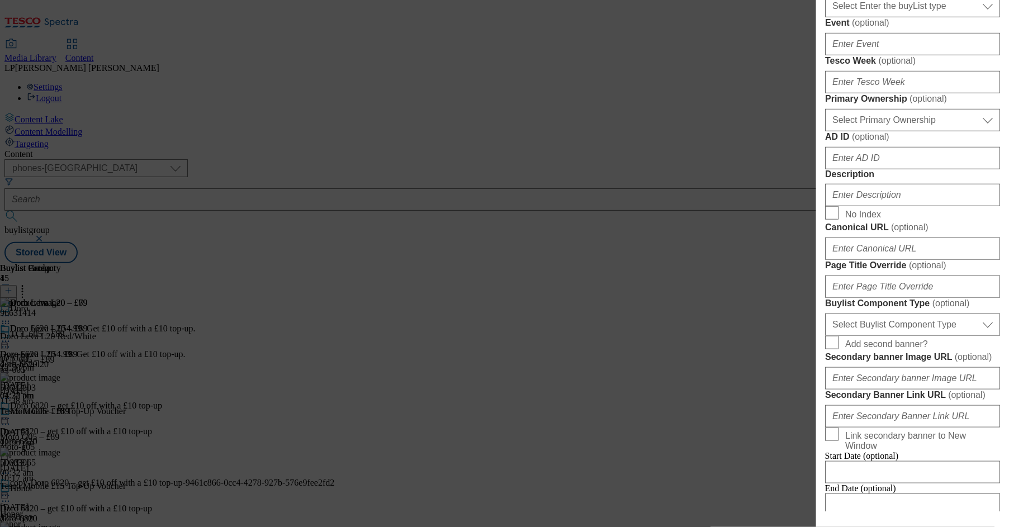
scroll to position [425, 0]
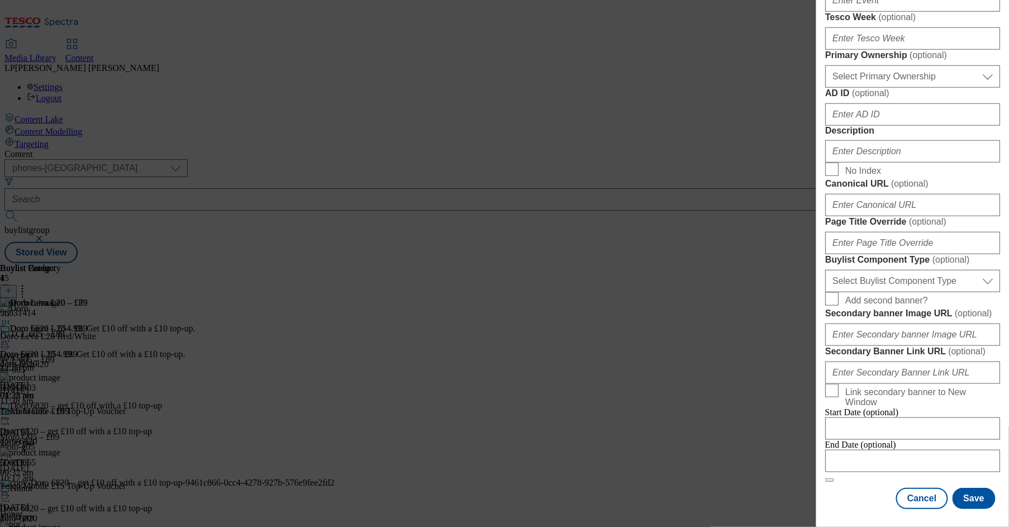
type input "doro-leva-l20-red-white"
click at [829, 163] on input "Description" at bounding box center [912, 151] width 175 height 22
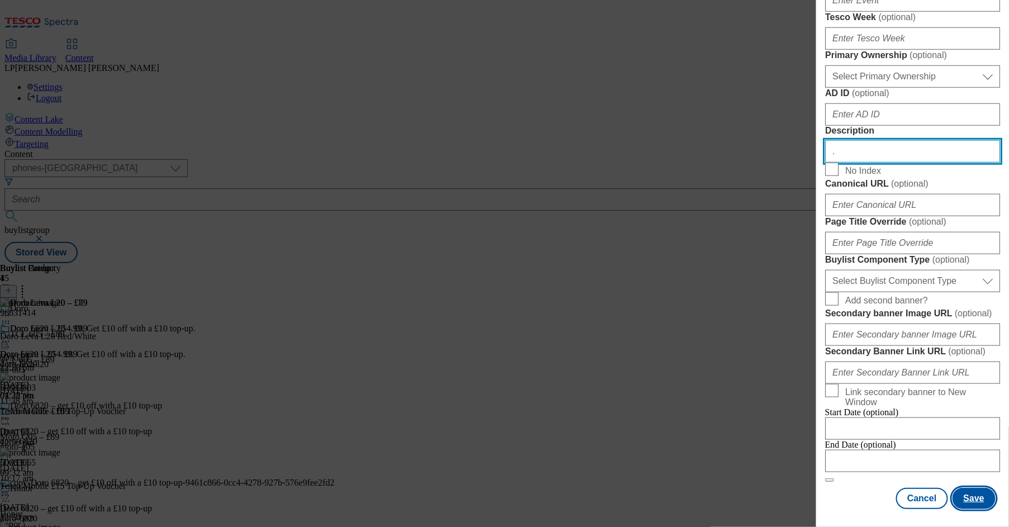
type input "."
click at [829, 495] on button "Save" at bounding box center [974, 498] width 43 height 21
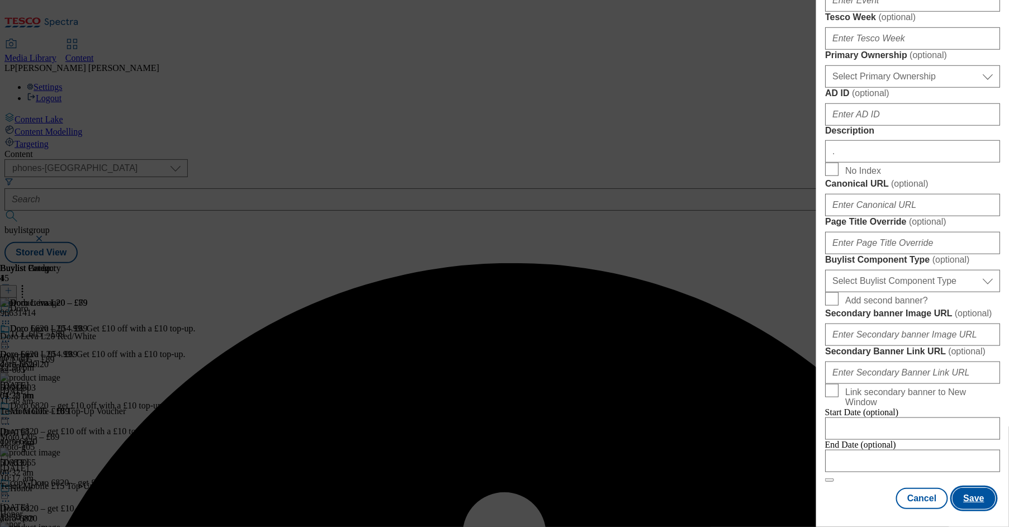
scroll to position [803, 0]
click at [829, 259] on form "Label Doro Leva L20 – £89 Tracking Name . Friendly Name doro-leva-l20-red-white…" at bounding box center [912, 82] width 175 height 800
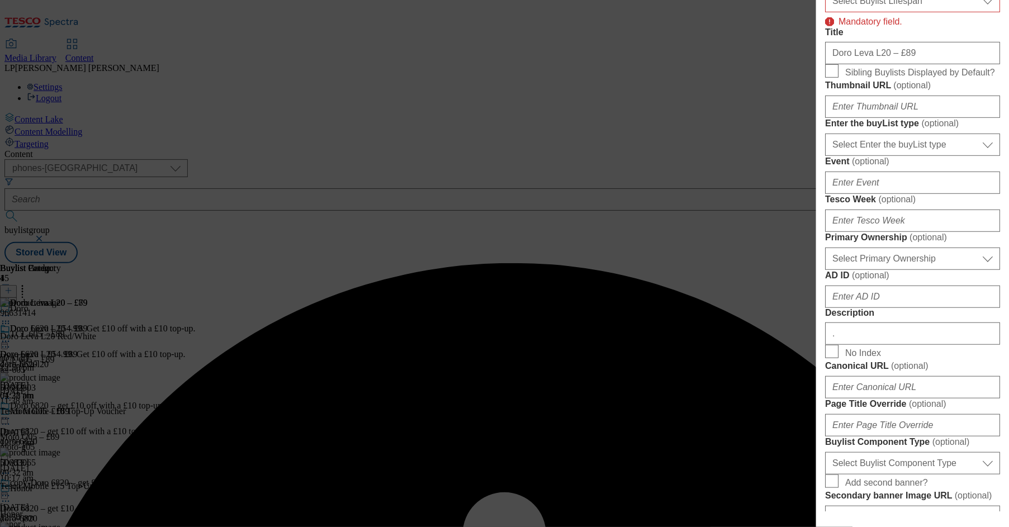
scroll to position [0, 0]
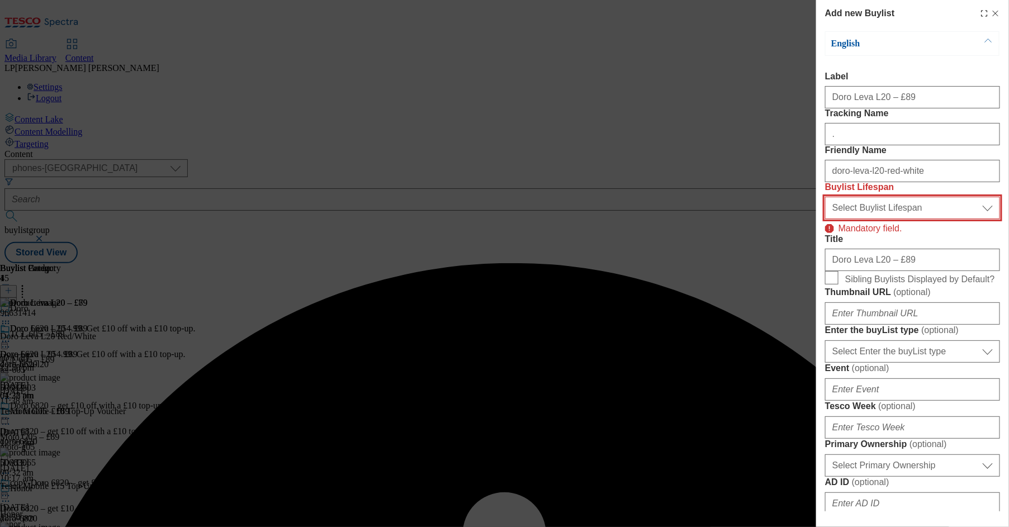
click at [829, 219] on select "Select Buylist Lifespan evergreen seasonal tactical" at bounding box center [912, 208] width 175 height 22
select select "evergreen"
click at [825, 219] on select "Select Buylist Lifespan evergreen seasonal tactical" at bounding box center [912, 208] width 175 height 22
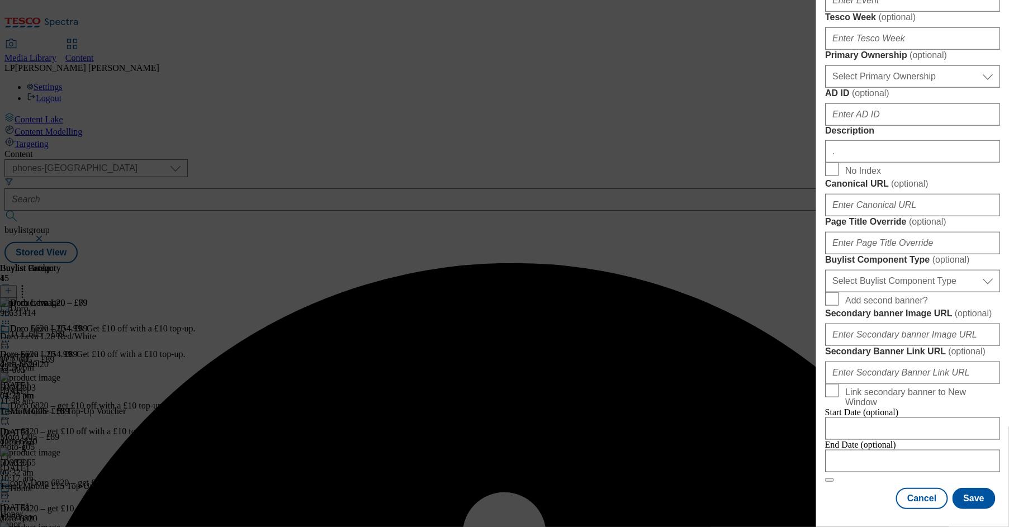
scroll to position [787, 0]
click at [829, 488] on button "Save" at bounding box center [974, 498] width 43 height 21
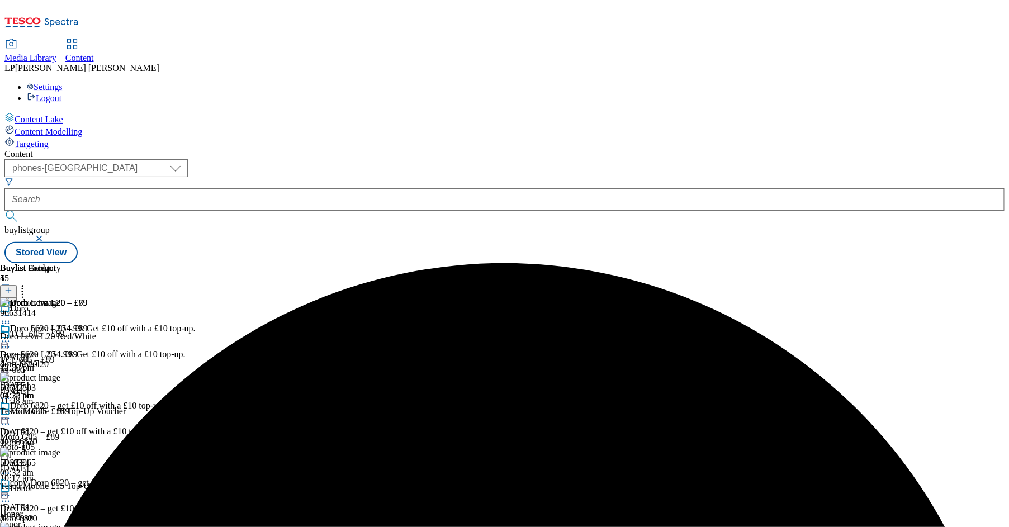
scroll to position [221, 0]
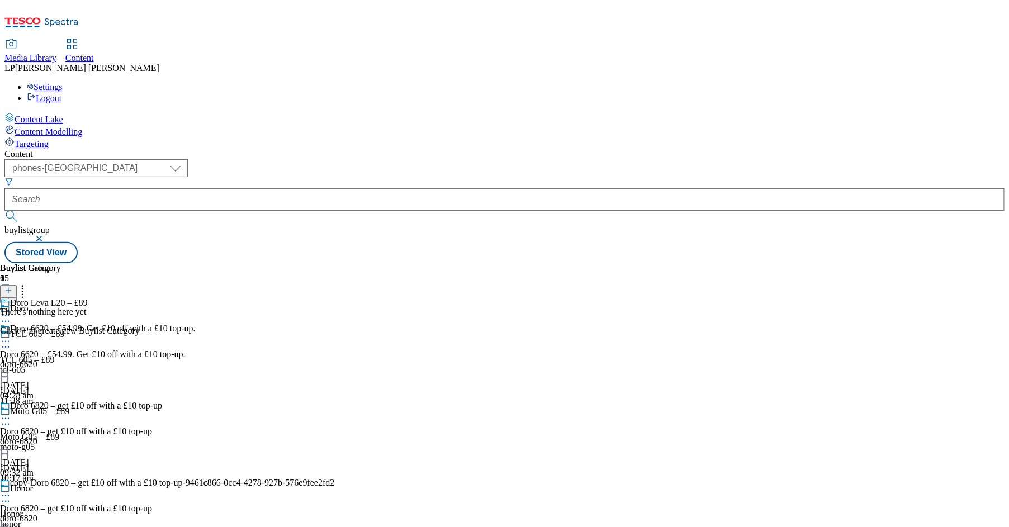
click at [8, 288] on line at bounding box center [8, 291] width 0 height 6
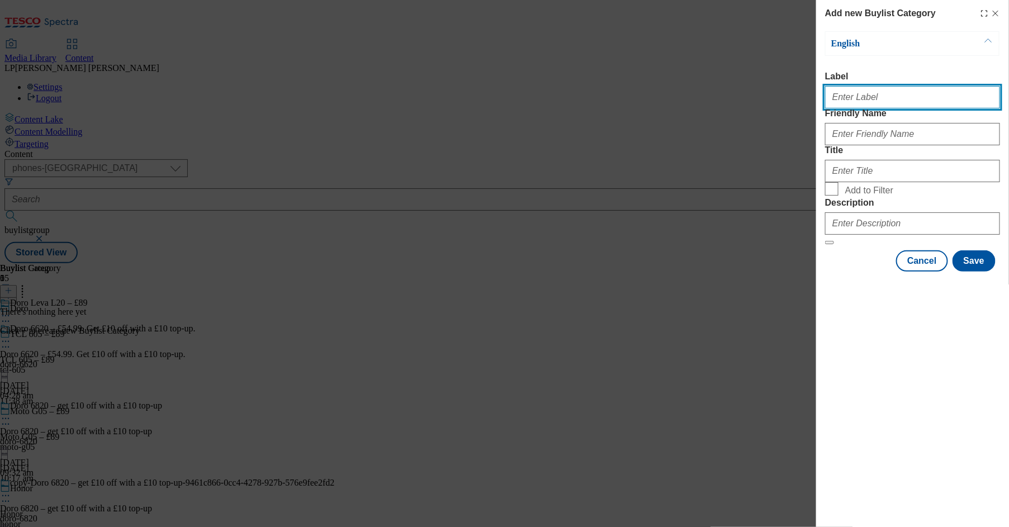
click at [829, 98] on input "Label" at bounding box center [912, 97] width 175 height 22
paste input "Doro Leva L20 – £89"
type input "Doro Leva L20 – £89"
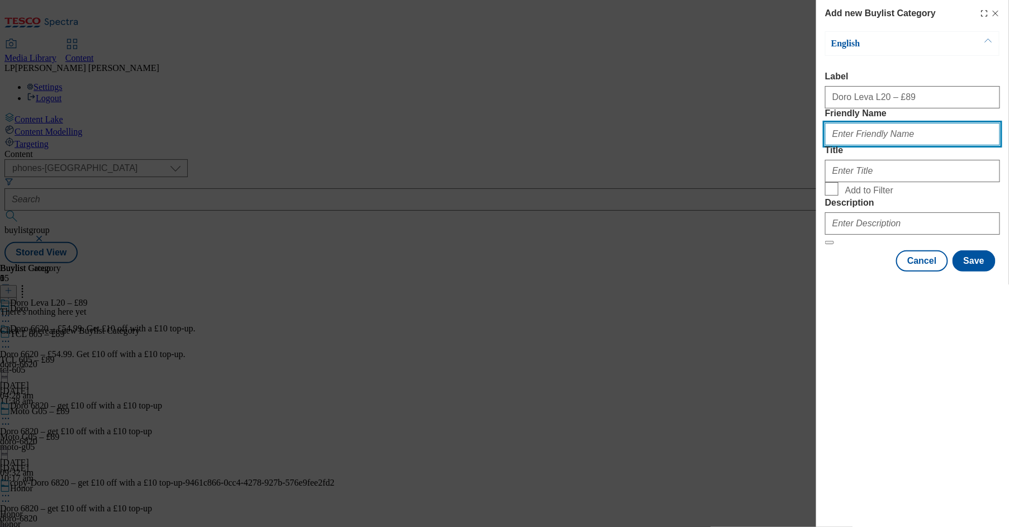
click at [829, 145] on input "Friendly Name" at bounding box center [912, 134] width 175 height 22
type input "doro-leva-l20-red-white"
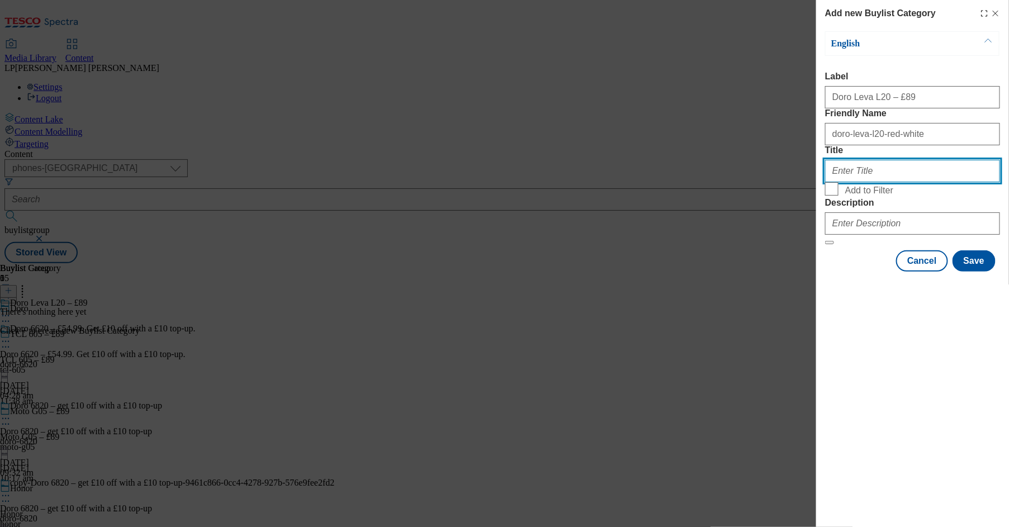
click at [829, 182] on input "Title" at bounding box center [912, 171] width 175 height 22
type input "d"
paste input "Doro Leva L20 – £89"
type input "Doro Leva L20 – £89"
click at [829, 196] on input "Add to Filter" at bounding box center [831, 188] width 13 height 13
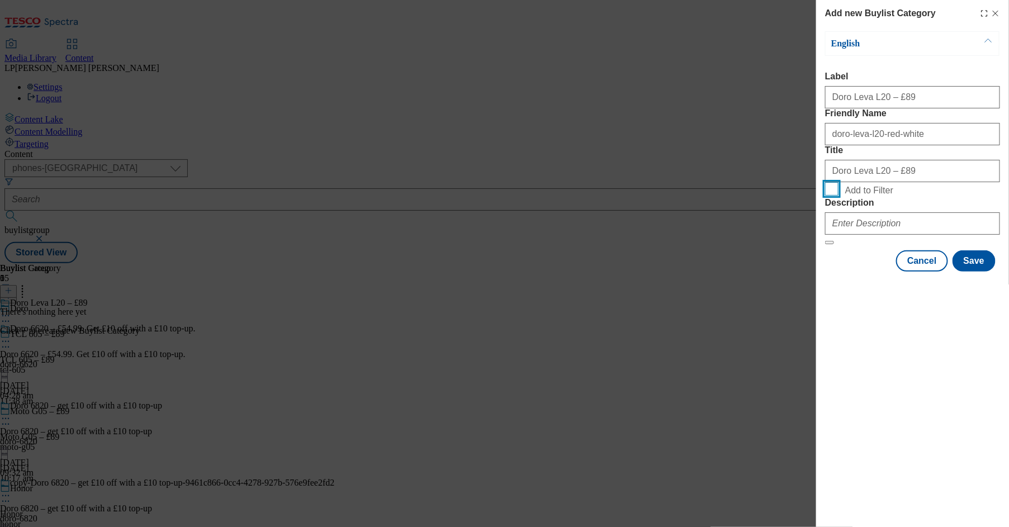
checkbox input "true"
click at [829, 272] on button "Save" at bounding box center [974, 260] width 43 height 21
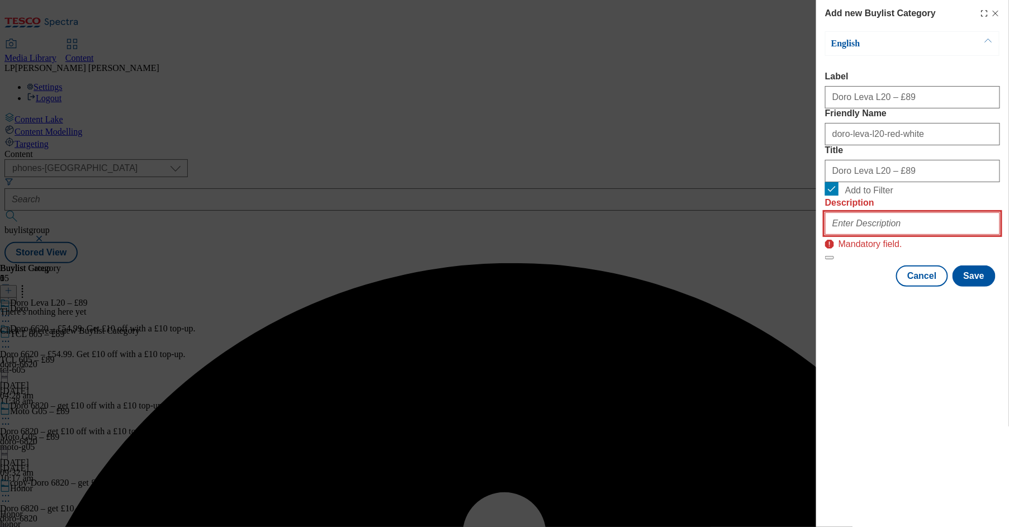
click at [829, 235] on input "Description" at bounding box center [912, 223] width 175 height 22
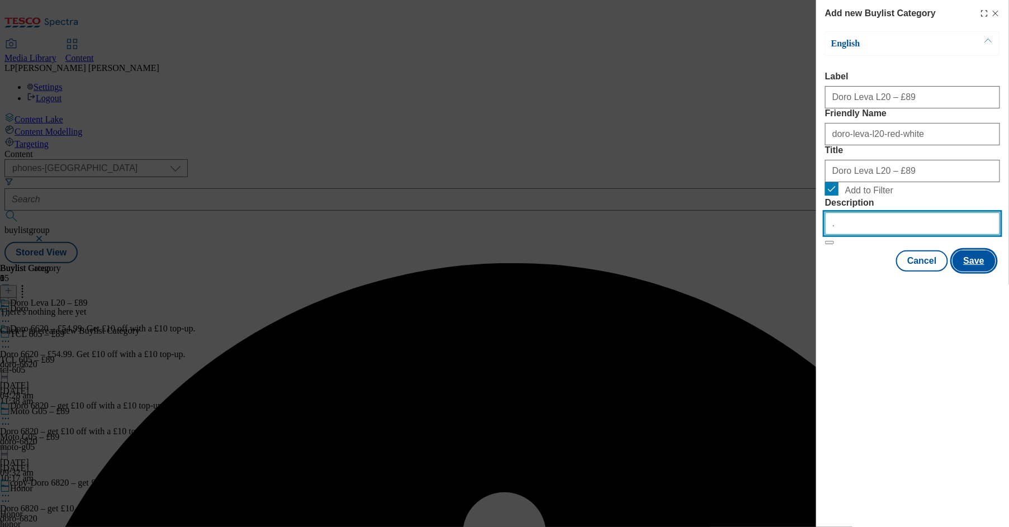
type input "."
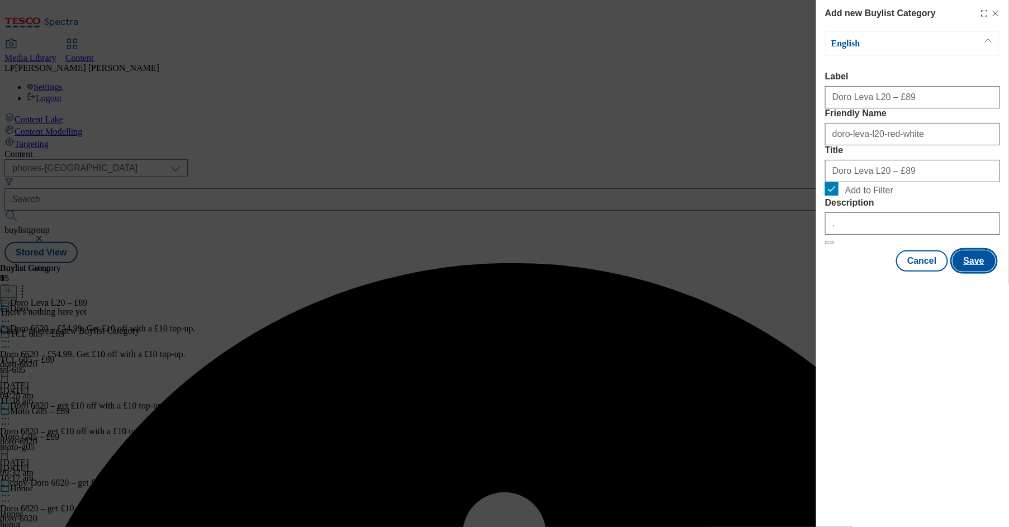
click at [829, 272] on button "Save" at bounding box center [974, 260] width 43 height 21
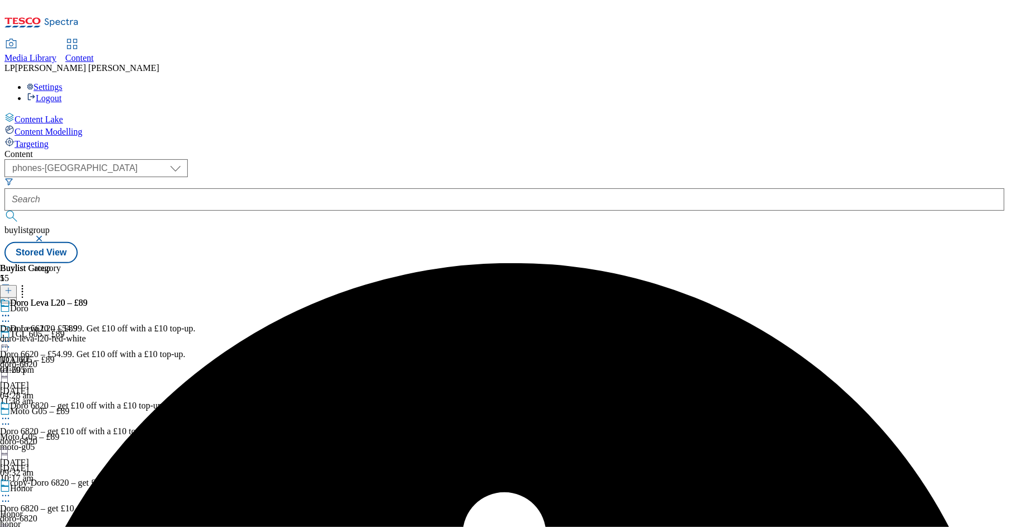
click at [88, 334] on div "doro-leva-l20-red-white" at bounding box center [44, 339] width 88 height 10
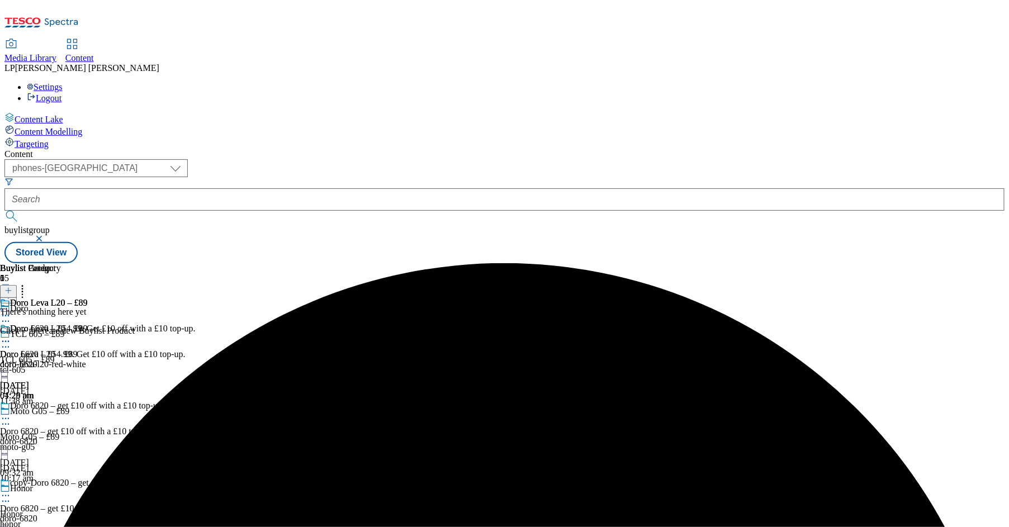
click at [12, 287] on icon at bounding box center [8, 291] width 8 height 8
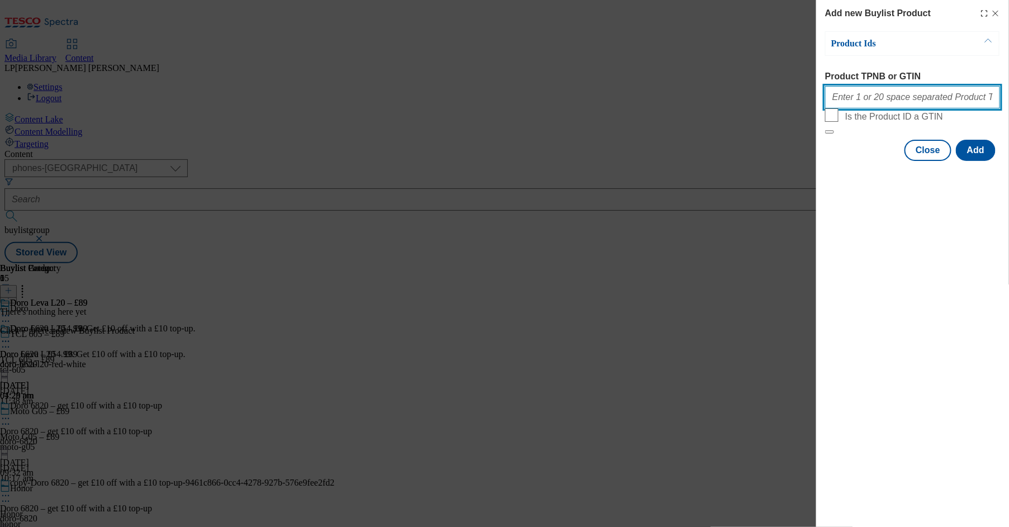
click at [829, 103] on input "Product TPNB or GTIN" at bounding box center [912, 97] width 175 height 22
click at [829, 105] on input "Product TPNB or GTIN" at bounding box center [912, 97] width 175 height 22
paste input "096631414, 096639688, 050682803, 050683065, 050683088"
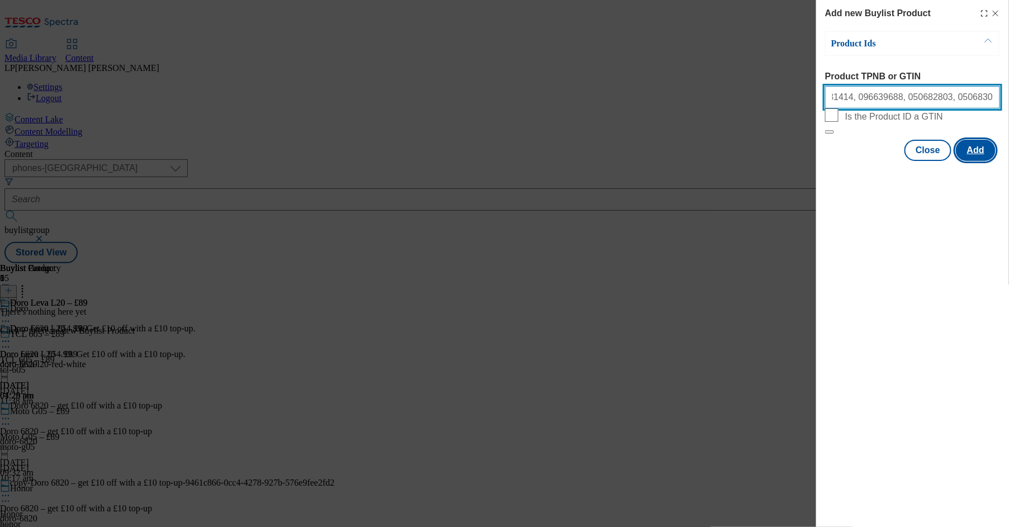
type input "096631414, 096639688, 050682803, 050683065, 050683088"
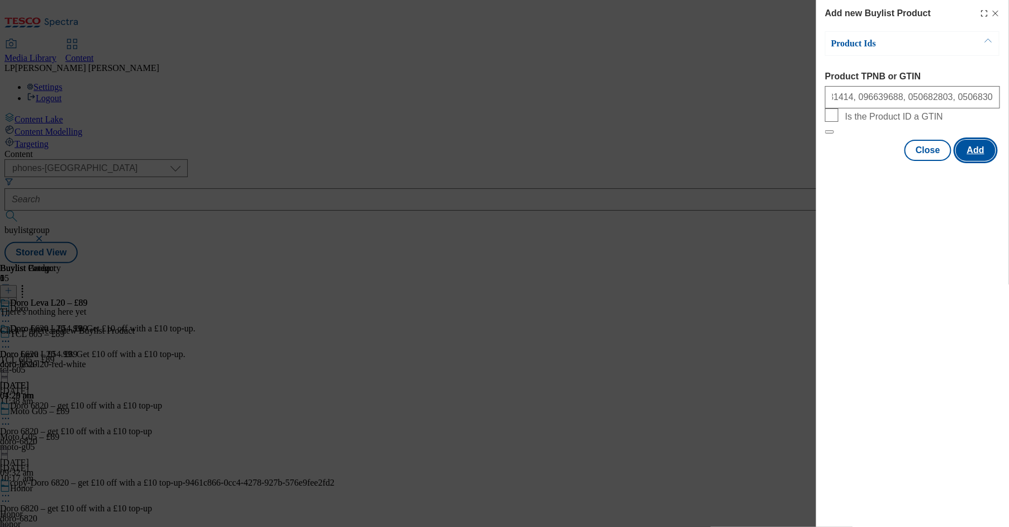
scroll to position [0, 0]
click at [829, 161] on button "Add" at bounding box center [976, 150] width 40 height 21
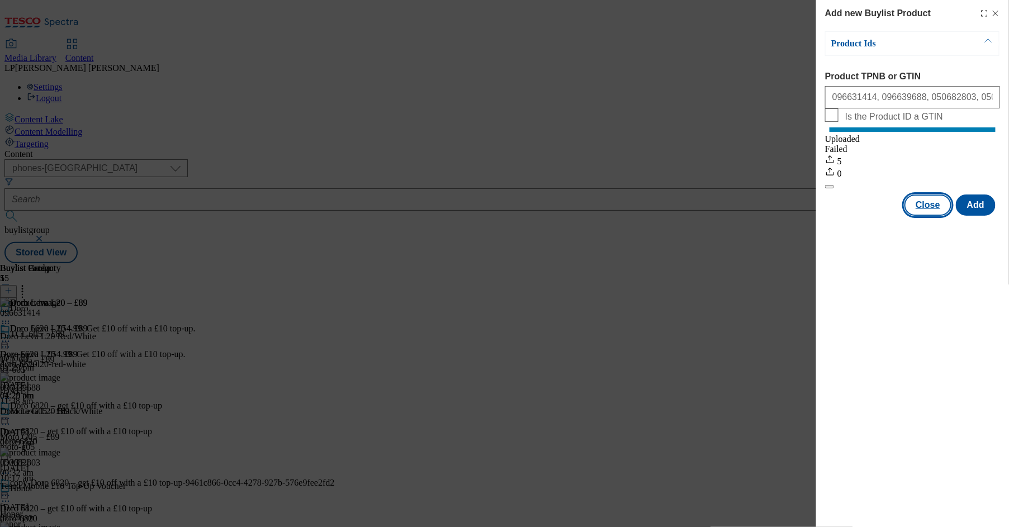
click at [829, 216] on button "Close" at bounding box center [927, 205] width 47 height 21
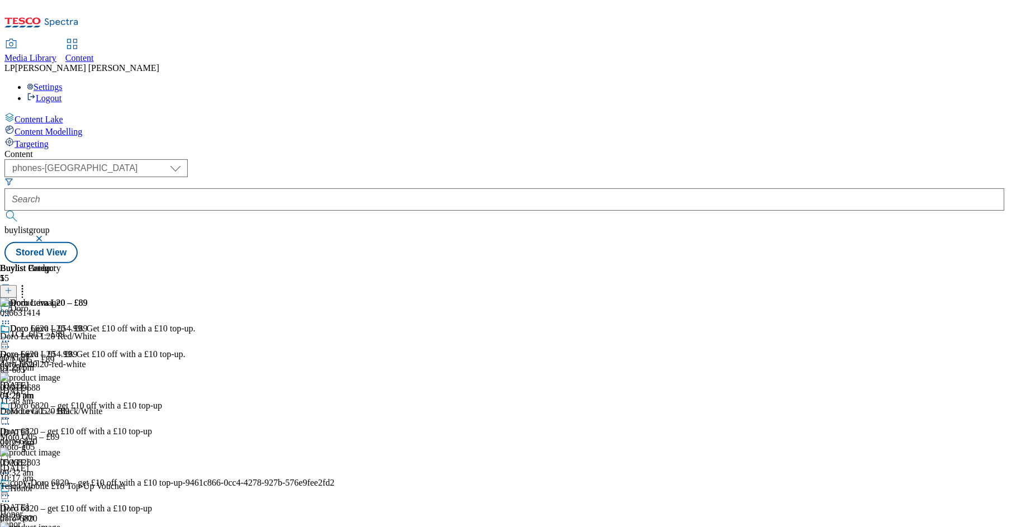
scroll to position [215, 0]
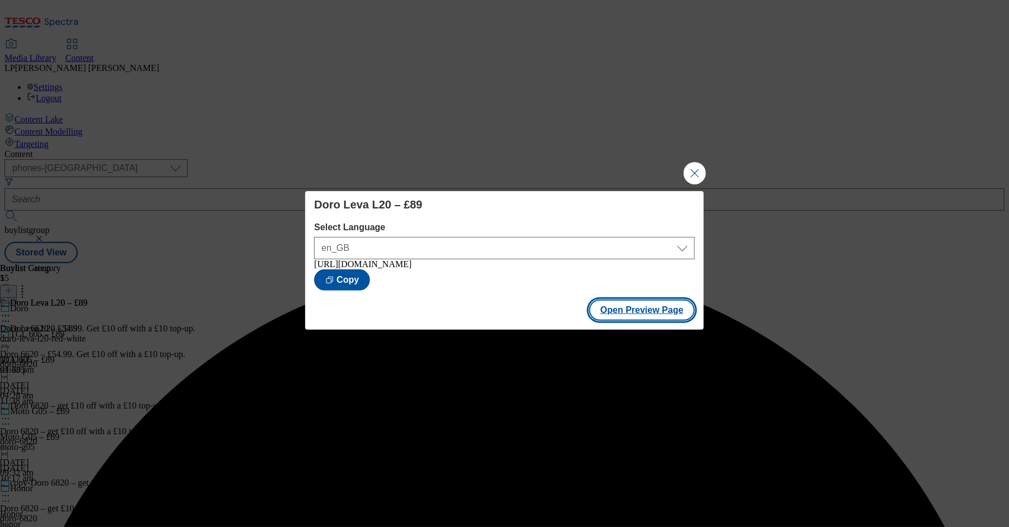
click at [642, 311] on button "Open Preview Page" at bounding box center [642, 310] width 106 height 21
click at [699, 170] on button "Close Modal" at bounding box center [695, 173] width 22 height 22
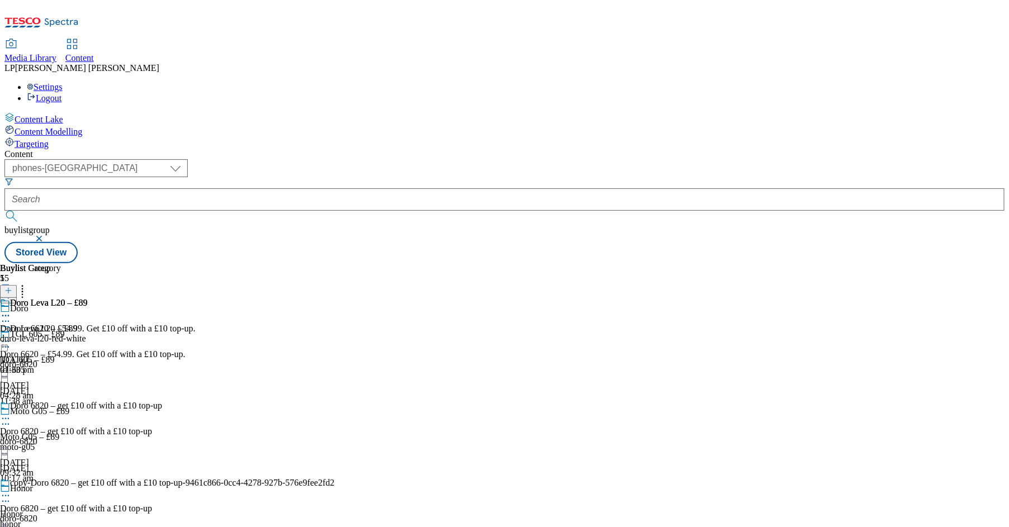
click at [206, 365] on div "tcl-605" at bounding box center [103, 370] width 206 height 10
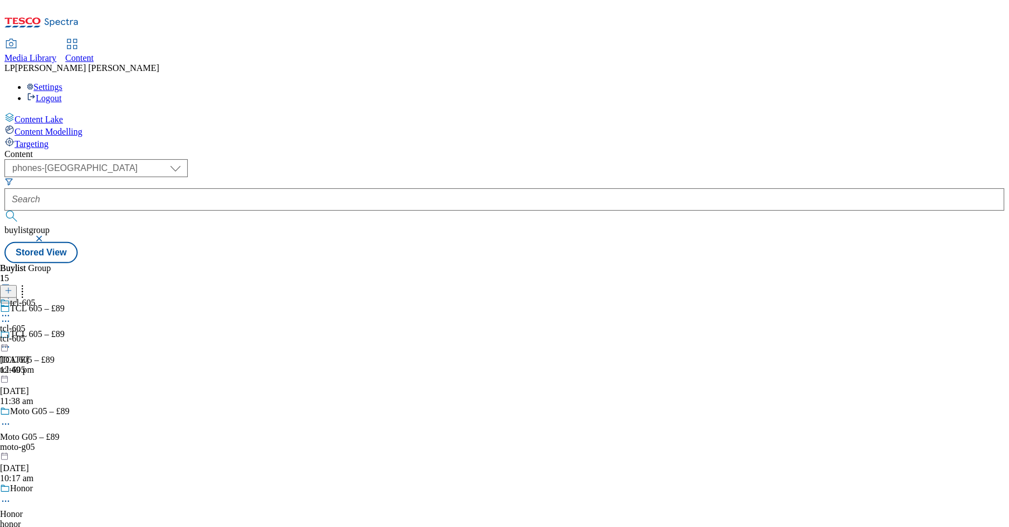
click at [206, 442] on div "moto-g05" at bounding box center [103, 447] width 206 height 10
click at [11, 419] on icon at bounding box center [5, 424] width 11 height 11
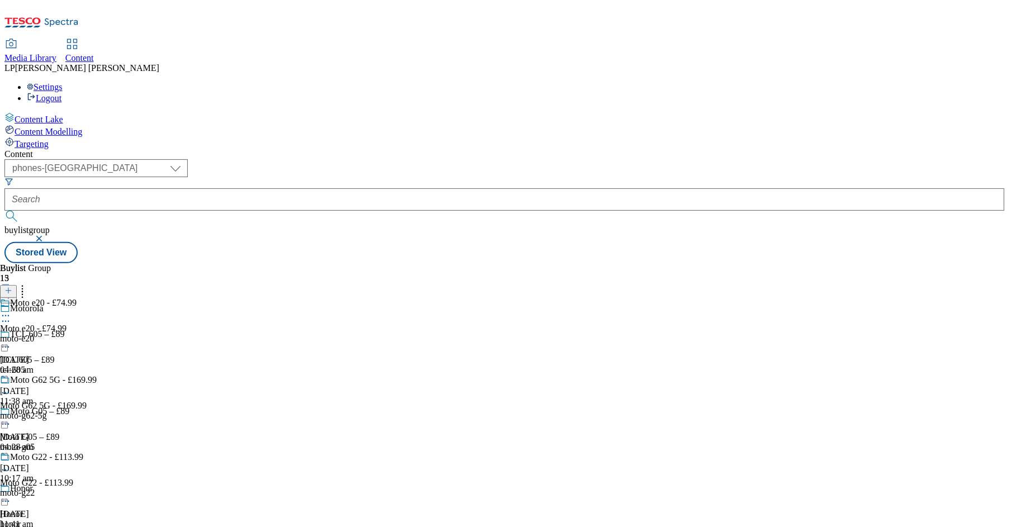
scroll to position [1081, 0]
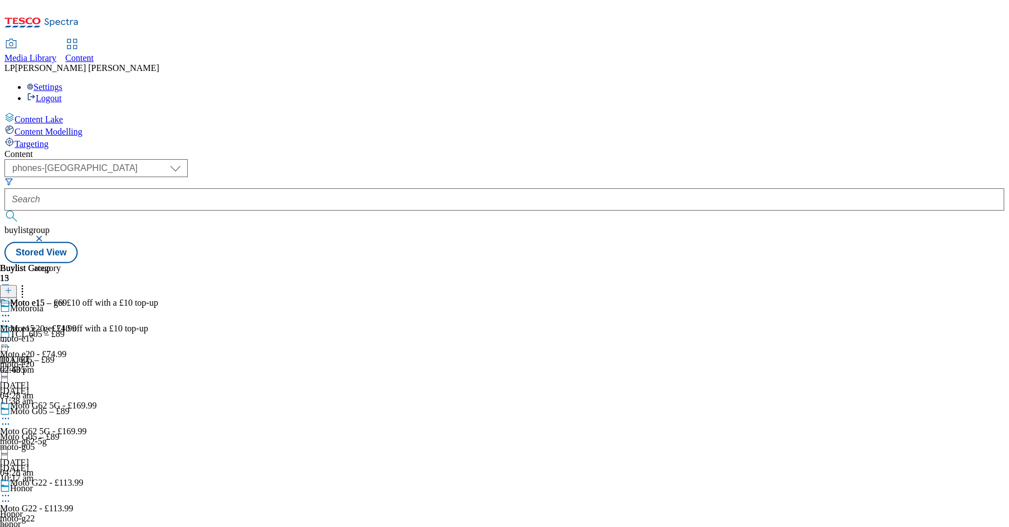
scroll to position [1163, 0]
click at [11, 291] on line at bounding box center [9, 291] width 6 height 0
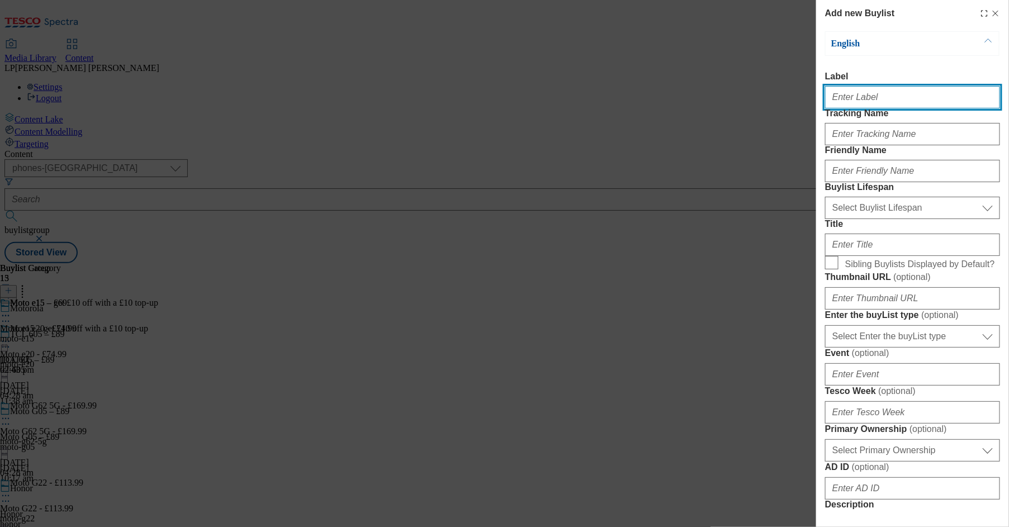
click at [829, 104] on input "Label" at bounding box center [912, 97] width 175 height 22
paste input "Moto e15 – £69"
drag, startPoint x: 884, startPoint y: 103, endPoint x: 795, endPoint y: 102, distance: 88.3
click at [795, 102] on div "Add new Buylist English Label Moto e15 – £69 Tracking Name Friendly Name Buylis…" at bounding box center [504, 263] width 1009 height 527
type input "Moto e15 – £69"
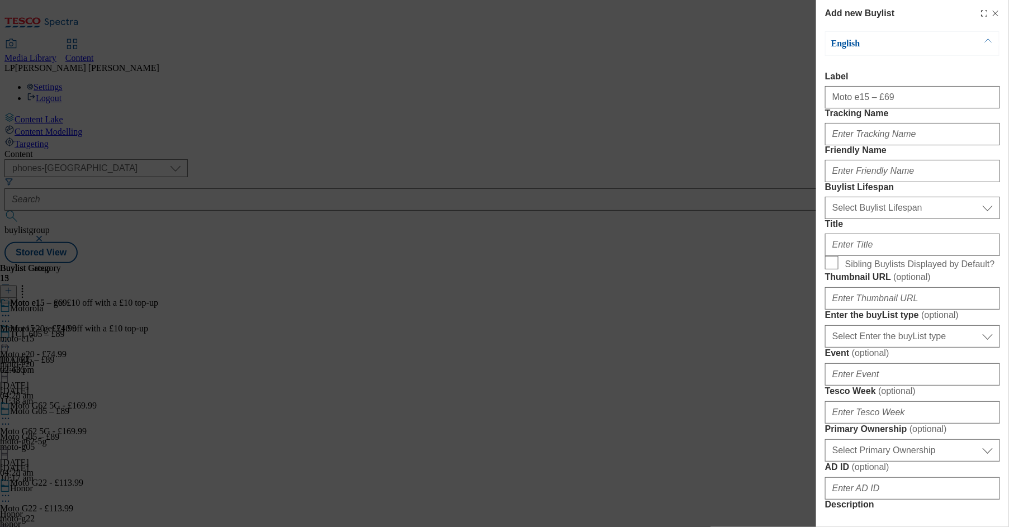
click at [829, 256] on div "Modal" at bounding box center [912, 242] width 175 height 27
click at [829, 256] on input "Title" at bounding box center [912, 245] width 175 height 22
paste input "Moto e15 – £69"
type input "Moto e15 – £69"
click at [829, 145] on input "Tracking Name" at bounding box center [912, 134] width 175 height 22
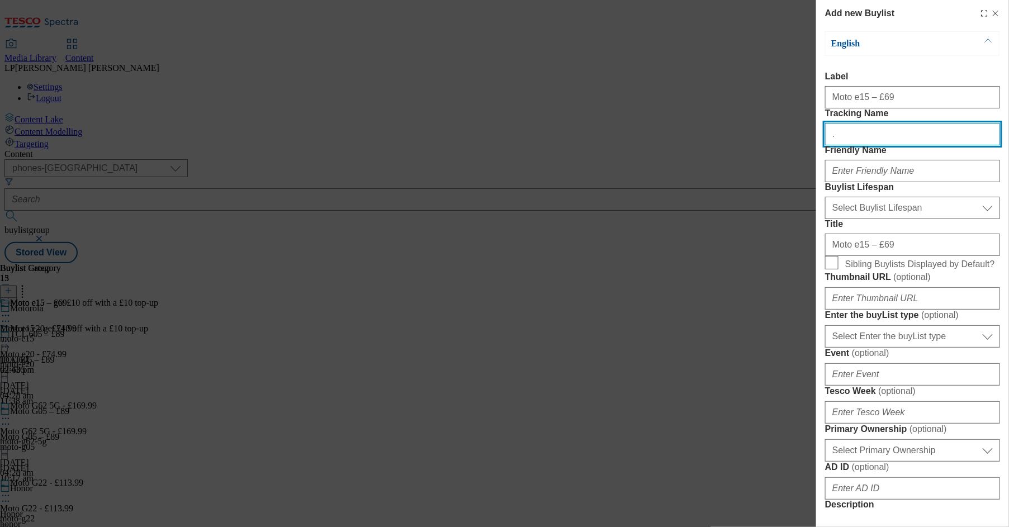
type input "."
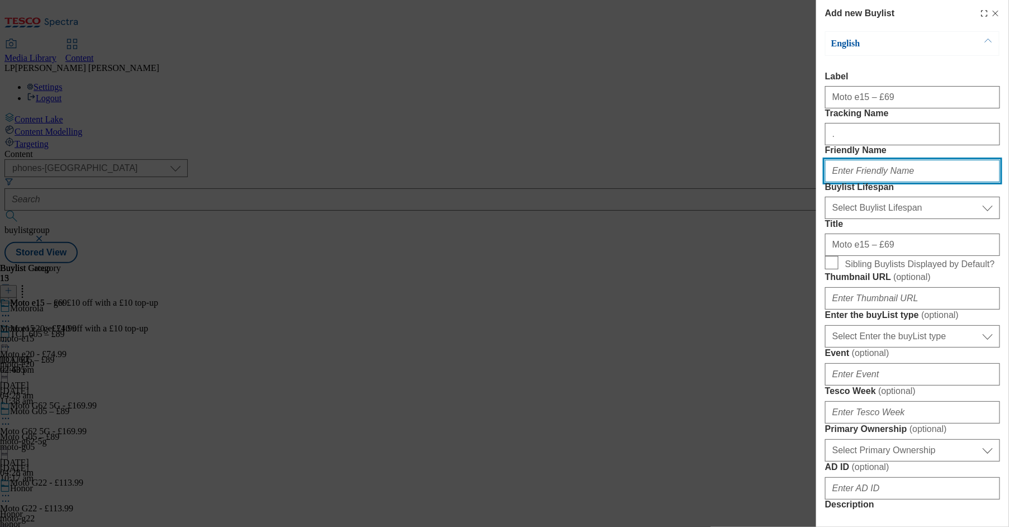
click at [829, 182] on input "Friendly Name" at bounding box center [912, 171] width 175 height 22
type input "moto-e15-denim-blue"
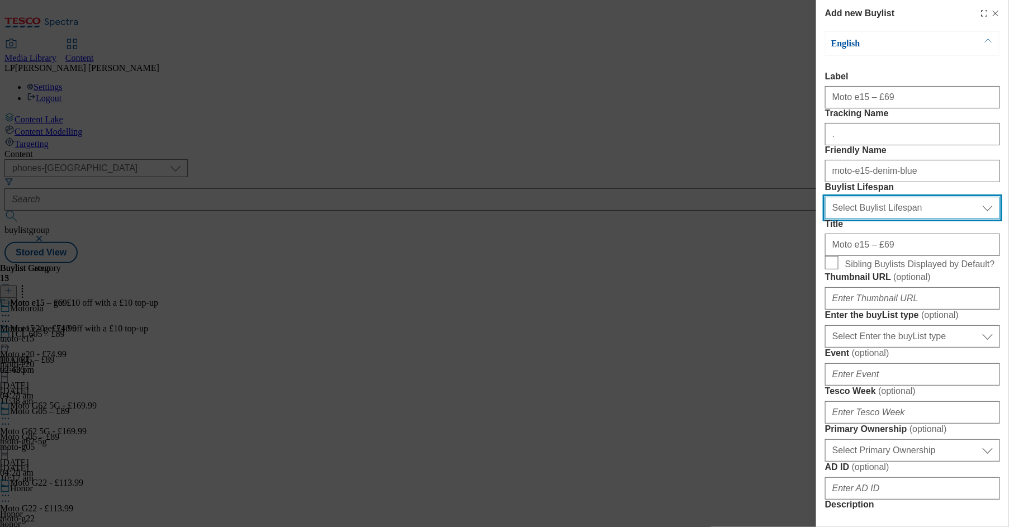
click at [829, 219] on select "Select Buylist Lifespan evergreen seasonal tactical" at bounding box center [912, 208] width 175 height 22
select select "evergreen"
click at [825, 219] on select "Select Buylist Lifespan evergreen seasonal tactical" at bounding box center [912, 208] width 175 height 22
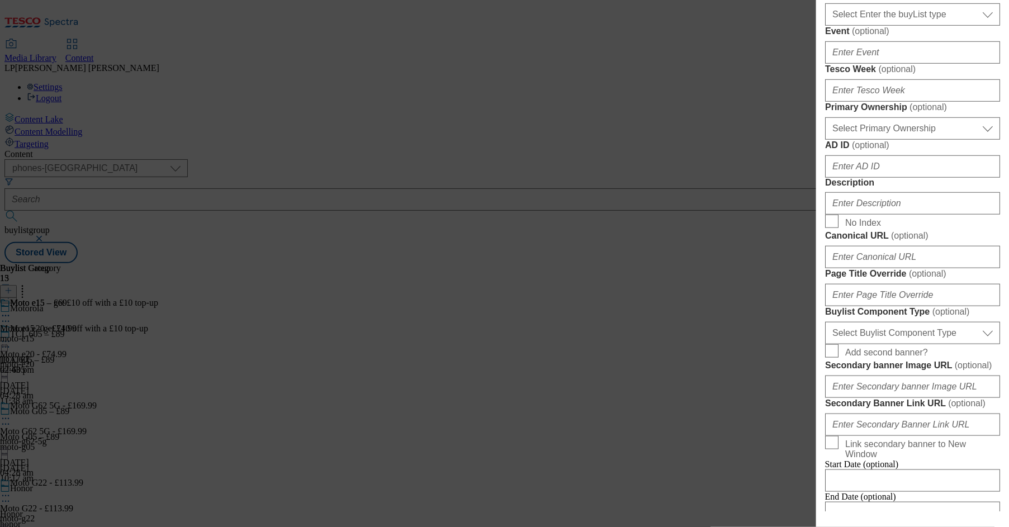
scroll to position [330, 0]
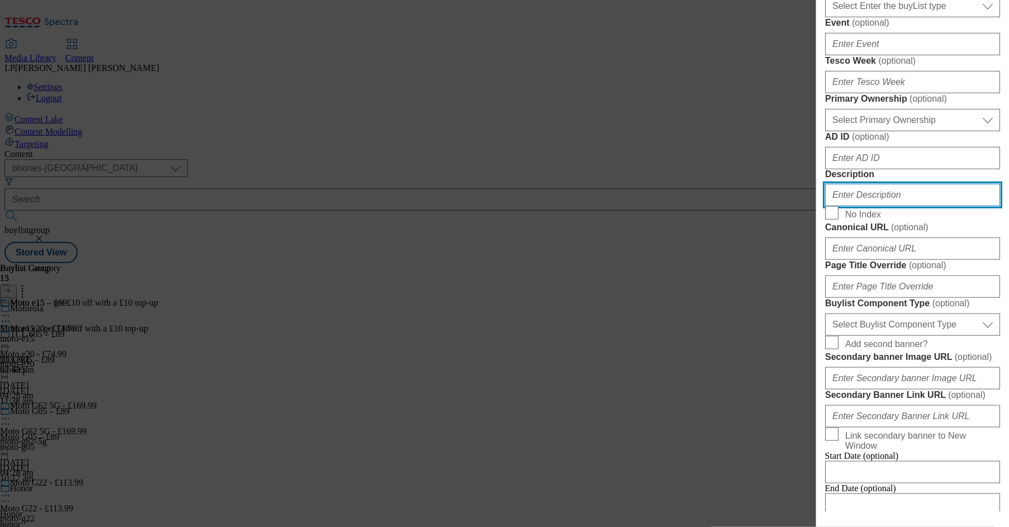
click at [829, 206] on input "Description" at bounding box center [912, 195] width 175 height 22
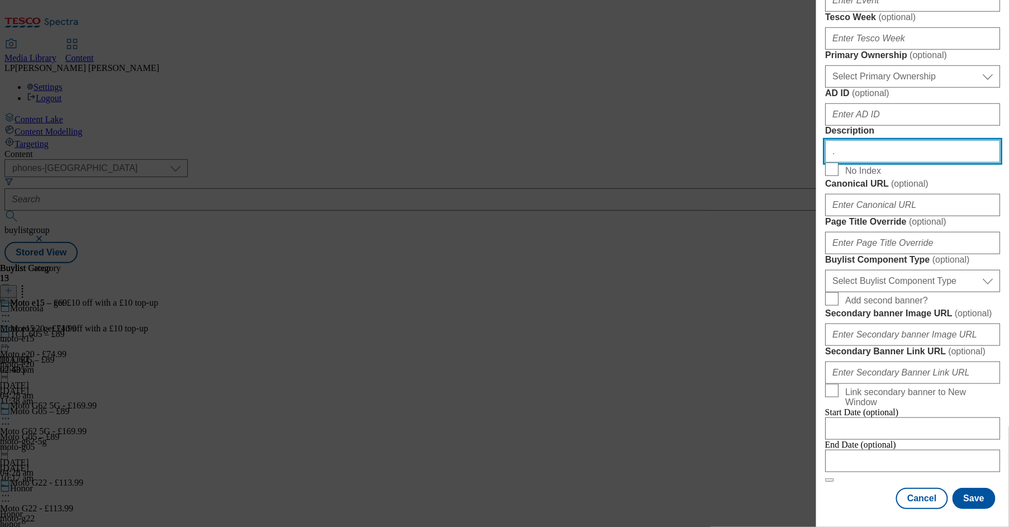
scroll to position [787, 0]
type input "."
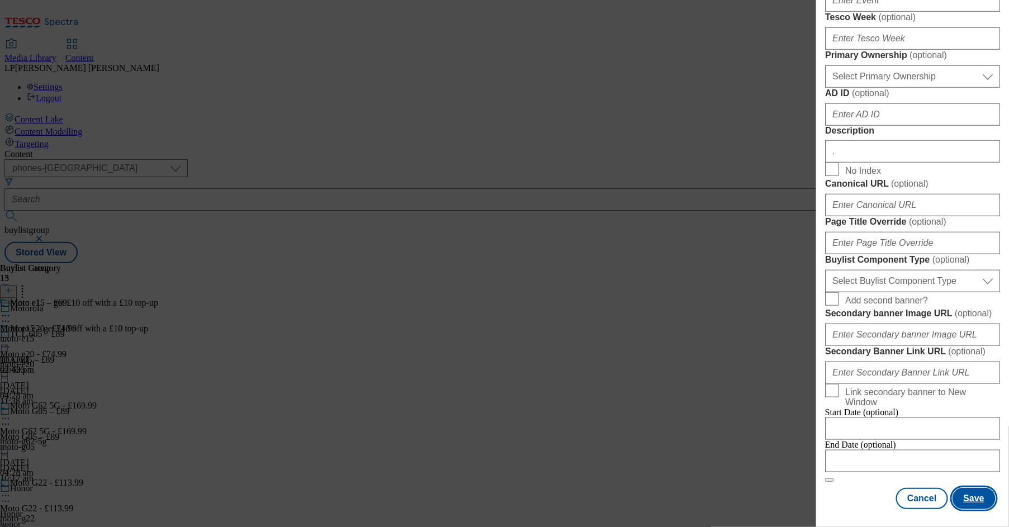
click at [829, 495] on button "Save" at bounding box center [974, 498] width 43 height 21
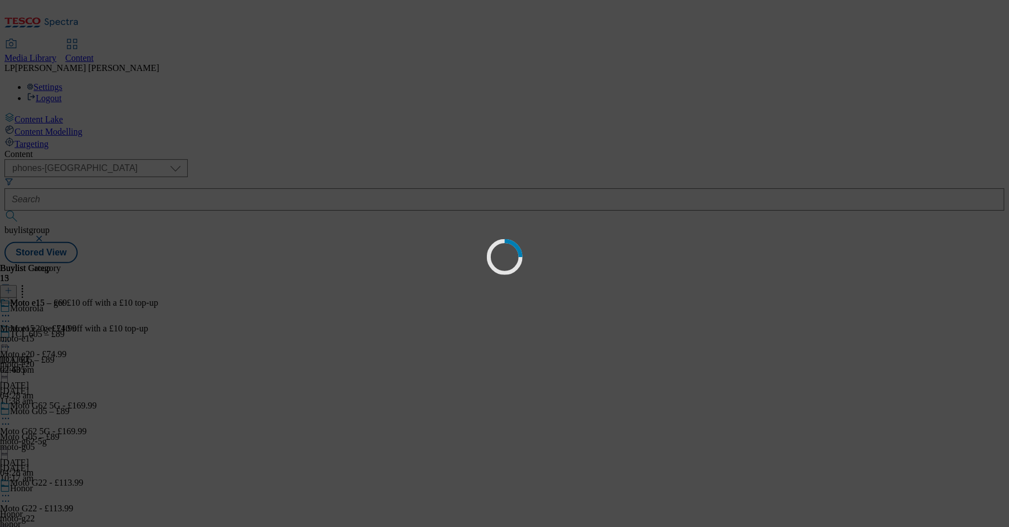
select select "evergreen"
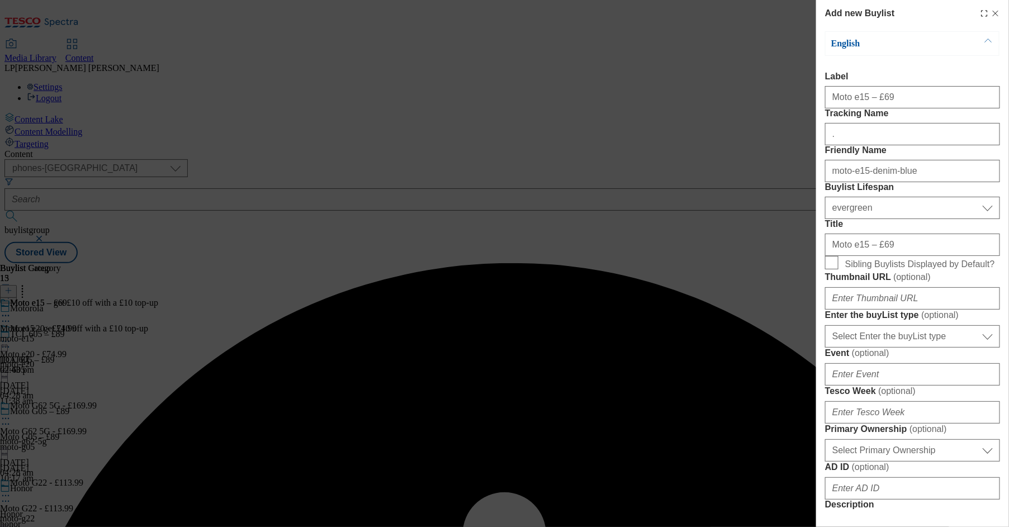
click at [829, 80] on label "Label" at bounding box center [912, 77] width 175 height 10
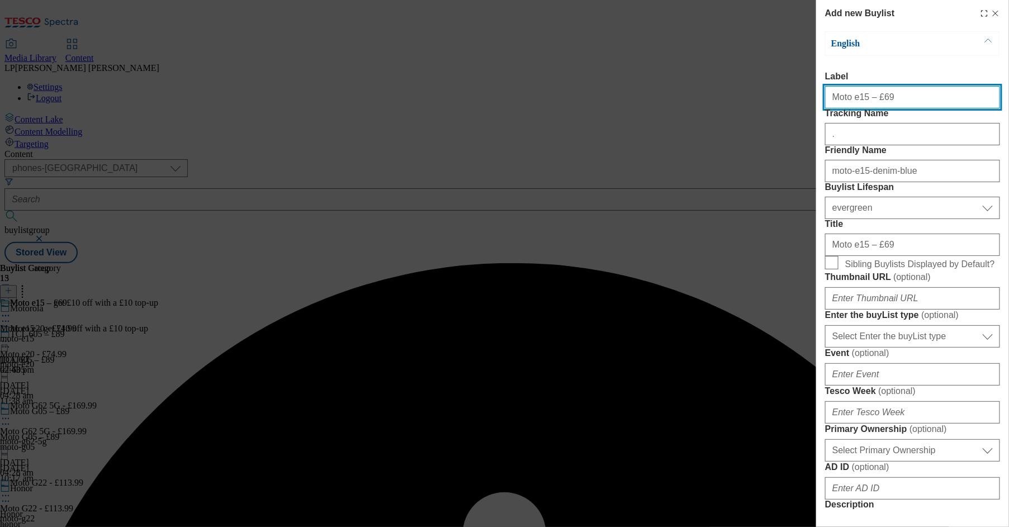
click at [829, 86] on input "Moto e15 – £69" at bounding box center [912, 97] width 175 height 22
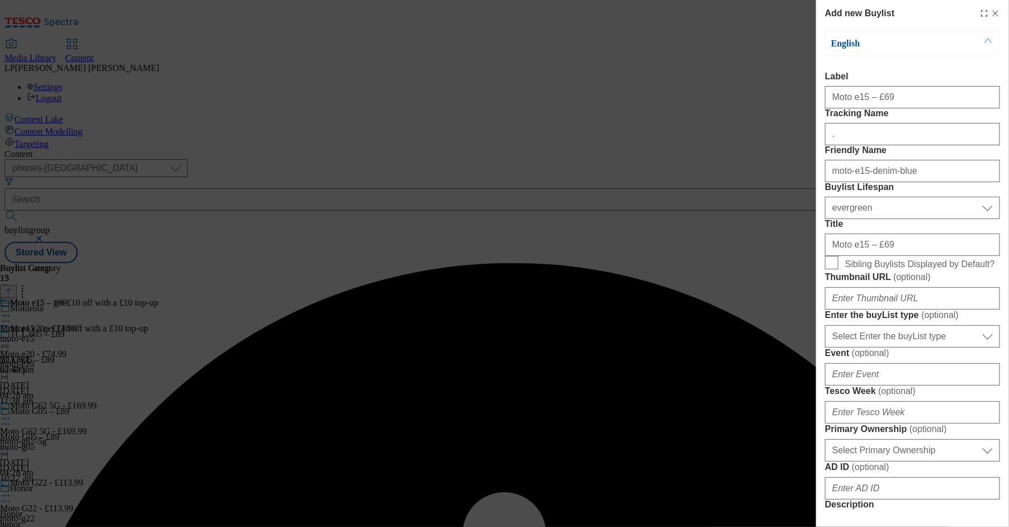
click at [829, 72] on label "Label" at bounding box center [912, 77] width 175 height 10
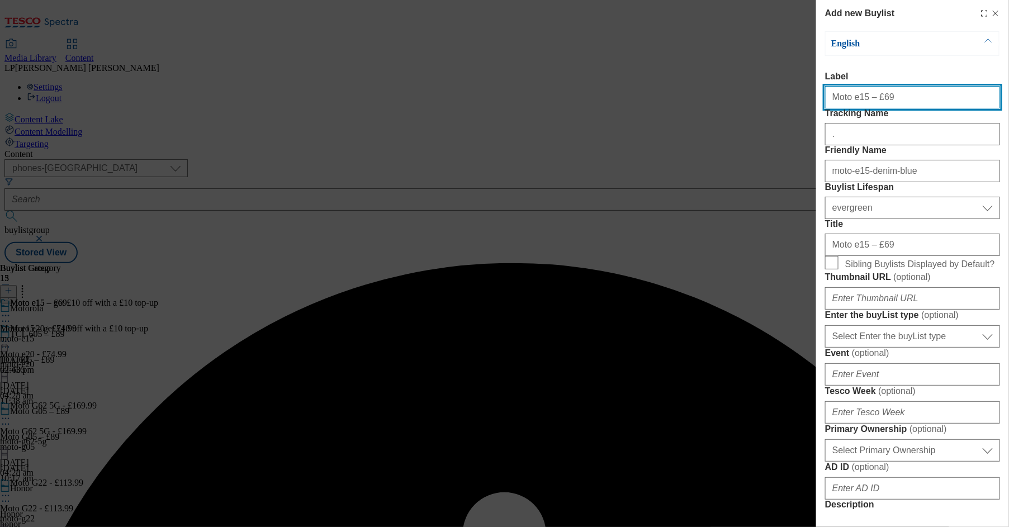
click at [829, 86] on input "Moto e15 – £69" at bounding box center [912, 97] width 175 height 22
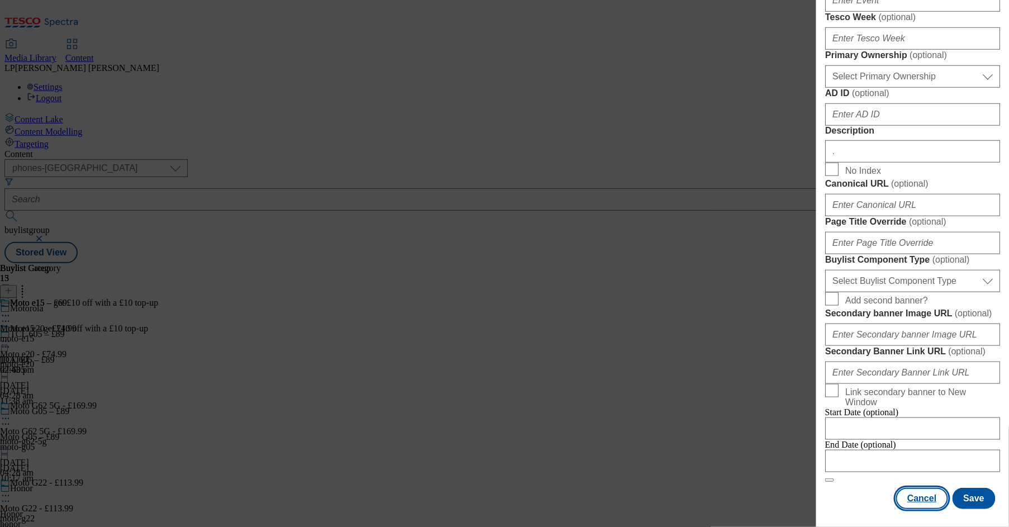
click at [829, 496] on button "Cancel" at bounding box center [921, 498] width 51 height 21
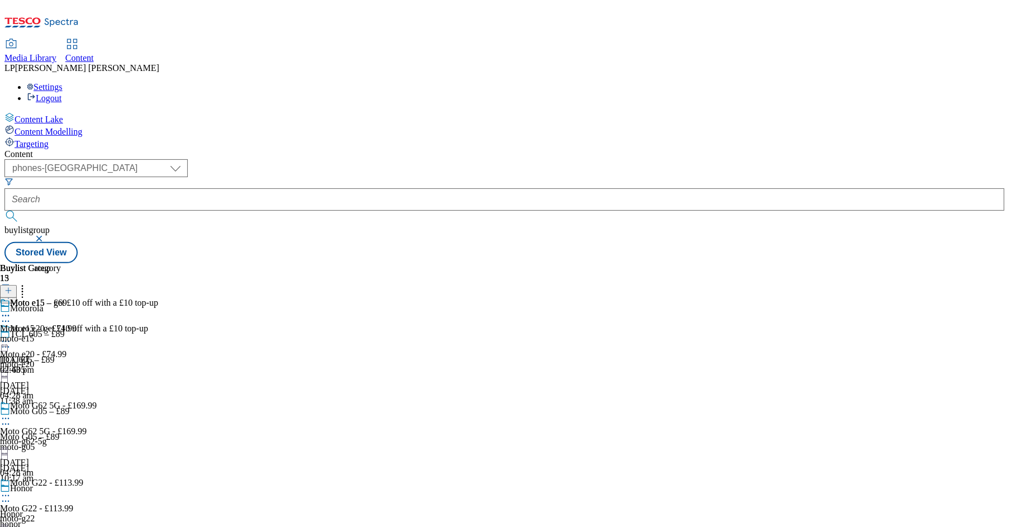
scroll to position [0, 0]
click at [11, 310] on icon at bounding box center [5, 315] width 11 height 11
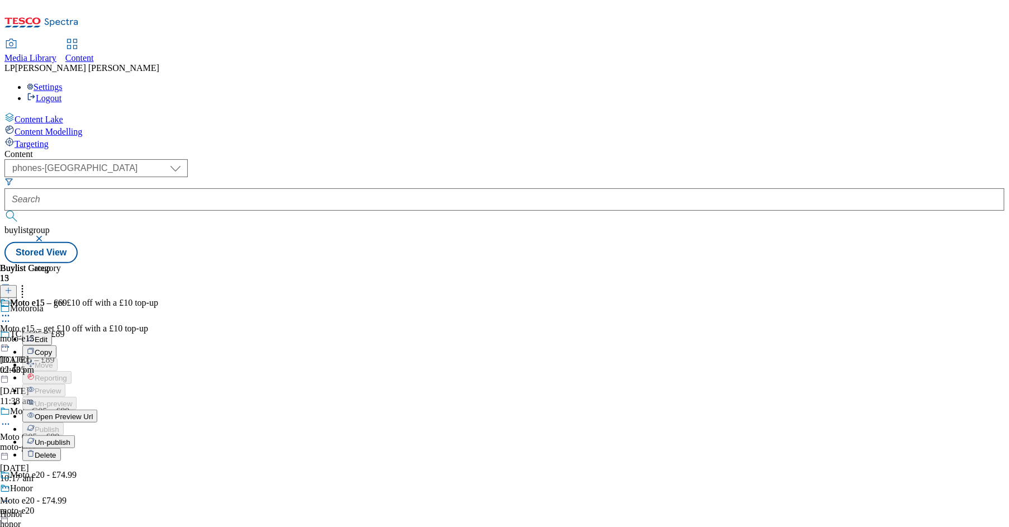
click at [187, 333] on li "Edit" at bounding box center [104, 339] width 165 height 13
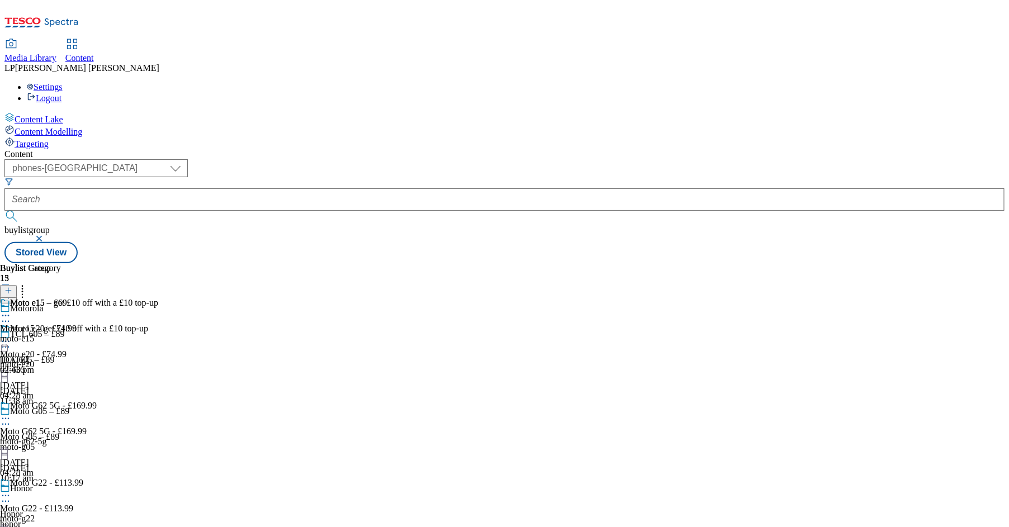
click at [11, 310] on icon at bounding box center [5, 315] width 11 height 11
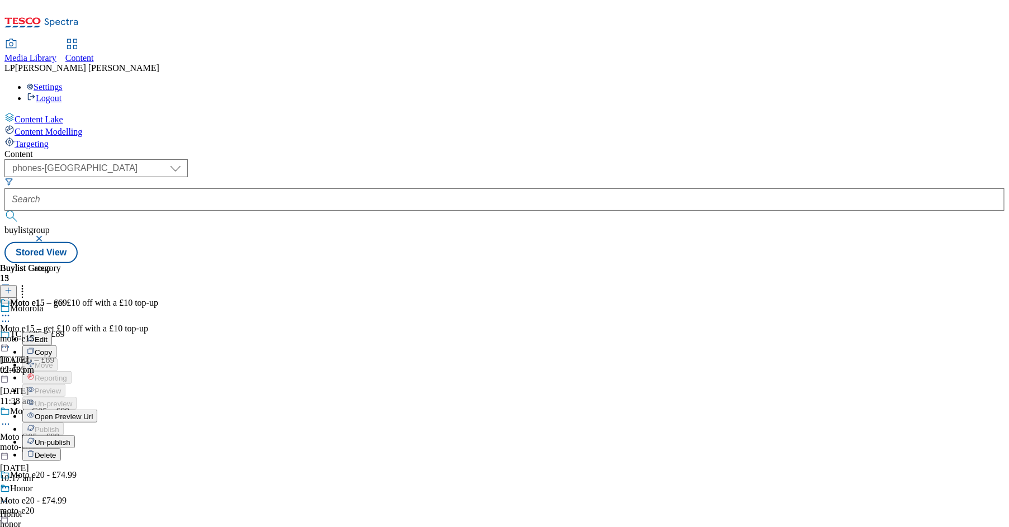
click at [48, 335] on span "Edit" at bounding box center [41, 339] width 13 height 8
select select "evergreen"
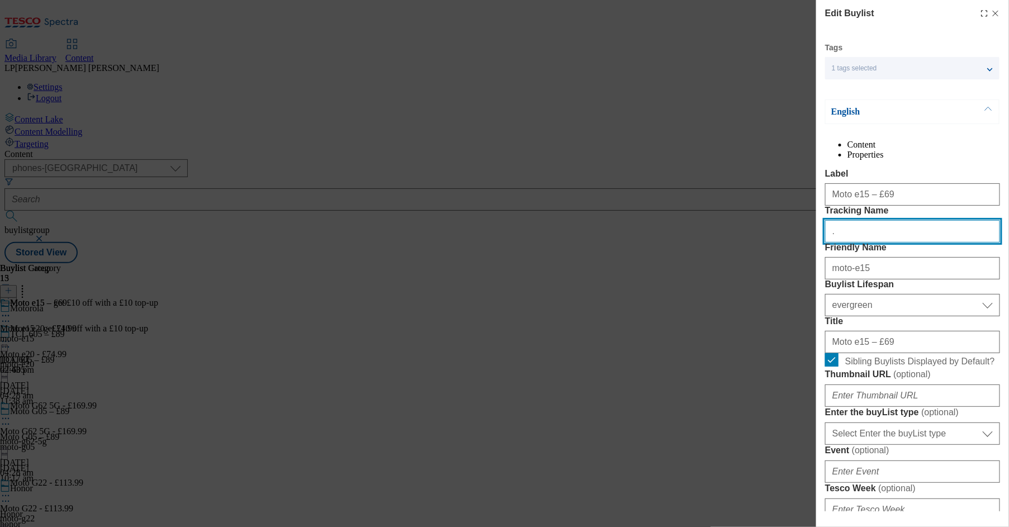
click at [829, 243] on input "." at bounding box center [912, 231] width 175 height 22
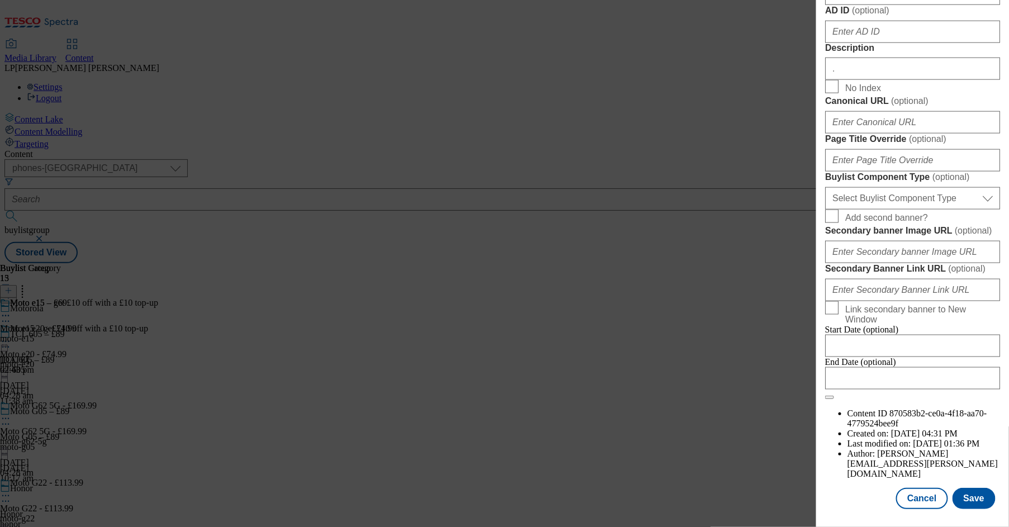
scroll to position [906, 0]
click at [829, 488] on button "Cancel" at bounding box center [921, 498] width 51 height 21
select select "evergreen"
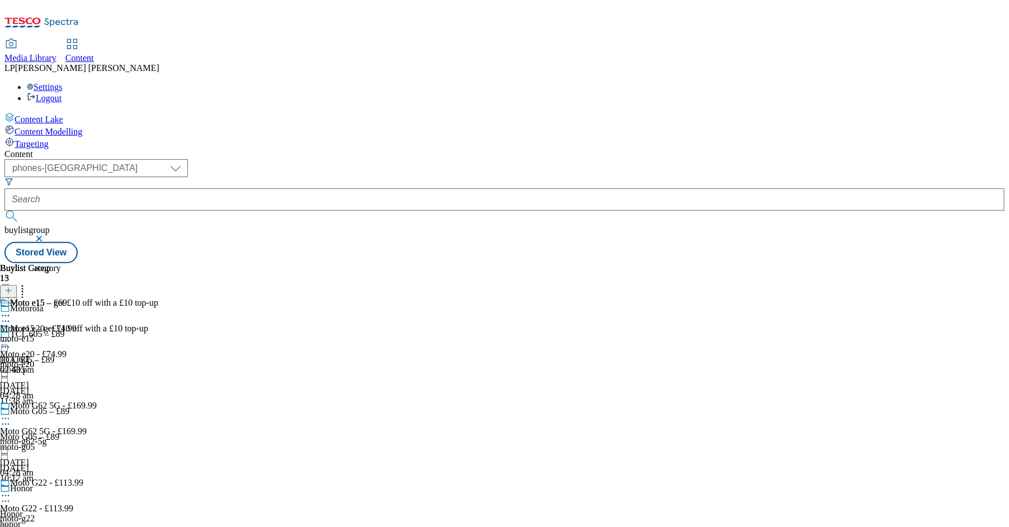
click at [11, 310] on icon at bounding box center [5, 315] width 11 height 11
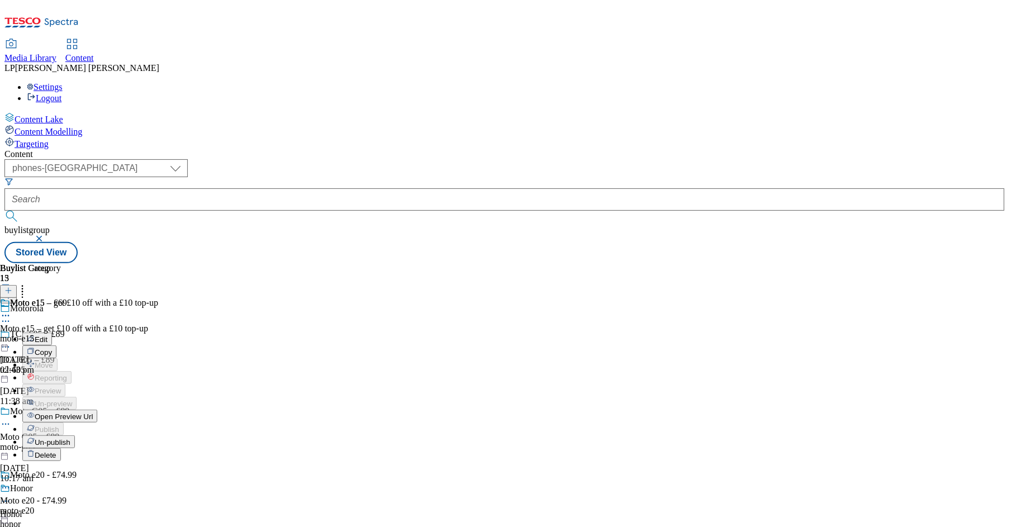
click at [52, 333] on button "Edit" at bounding box center [37, 339] width 30 height 13
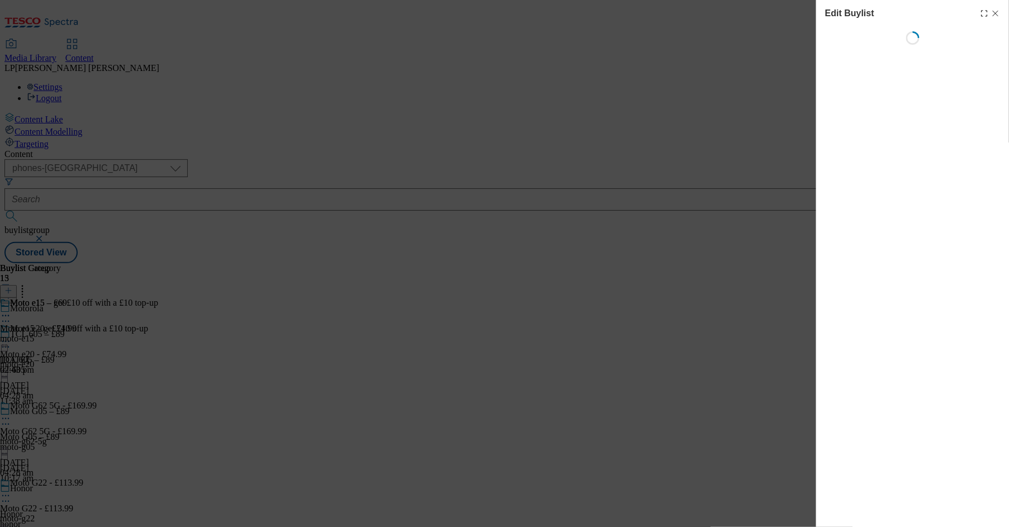
select select "evergreen"
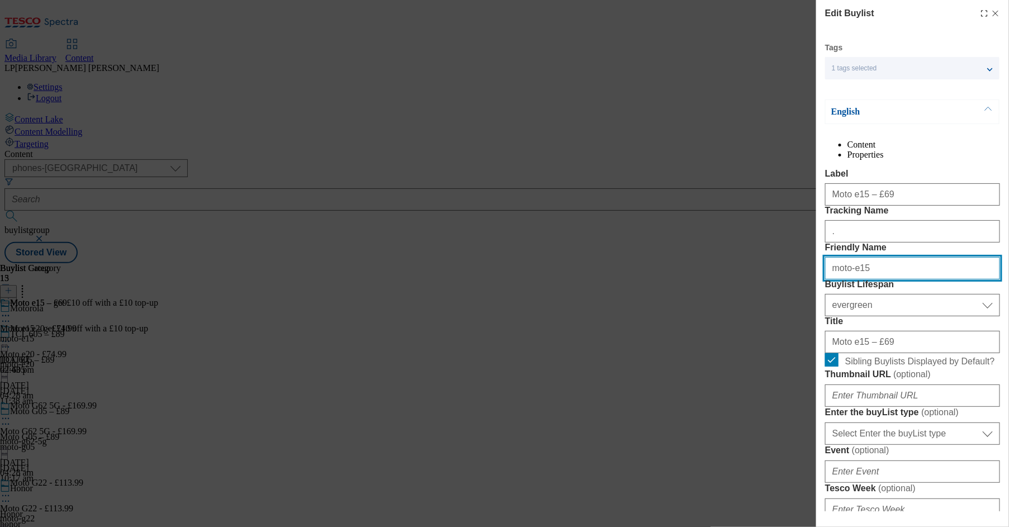
click at [829, 280] on input "moto-e15" at bounding box center [912, 268] width 175 height 22
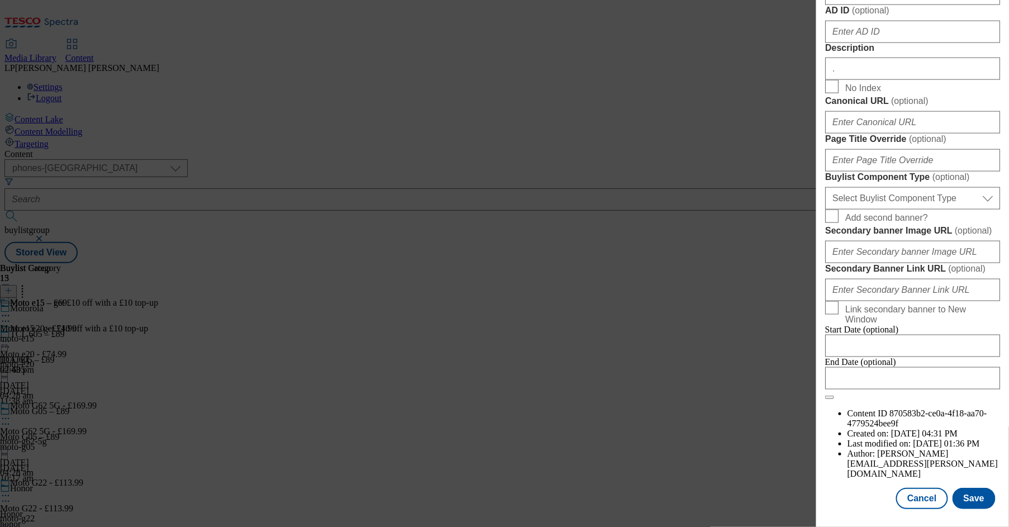
scroll to position [906, 0]
type input "moto-e15-denim-blue"
click at [829, 496] on button "Save" at bounding box center [974, 498] width 43 height 21
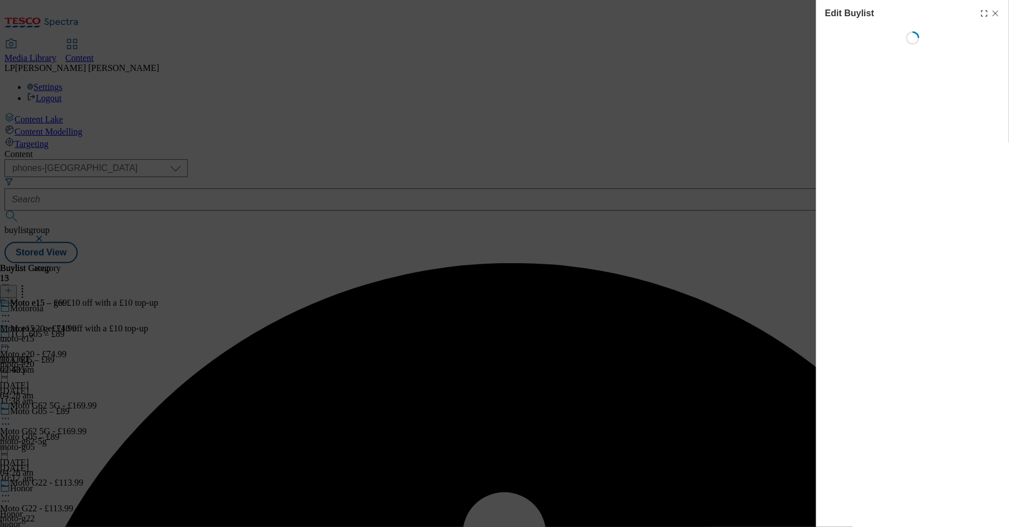
select select "evergreen"
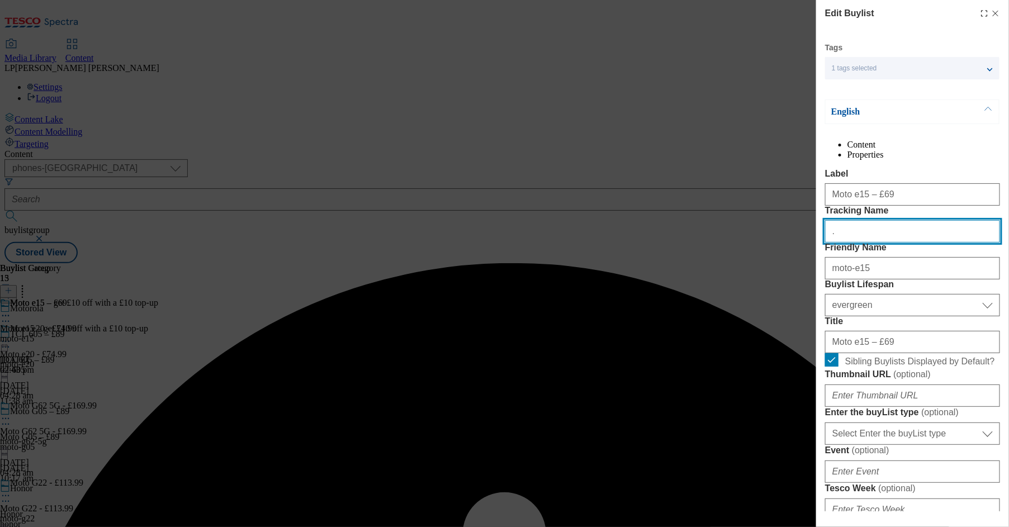
click at [829, 243] on input "." at bounding box center [912, 231] width 175 height 22
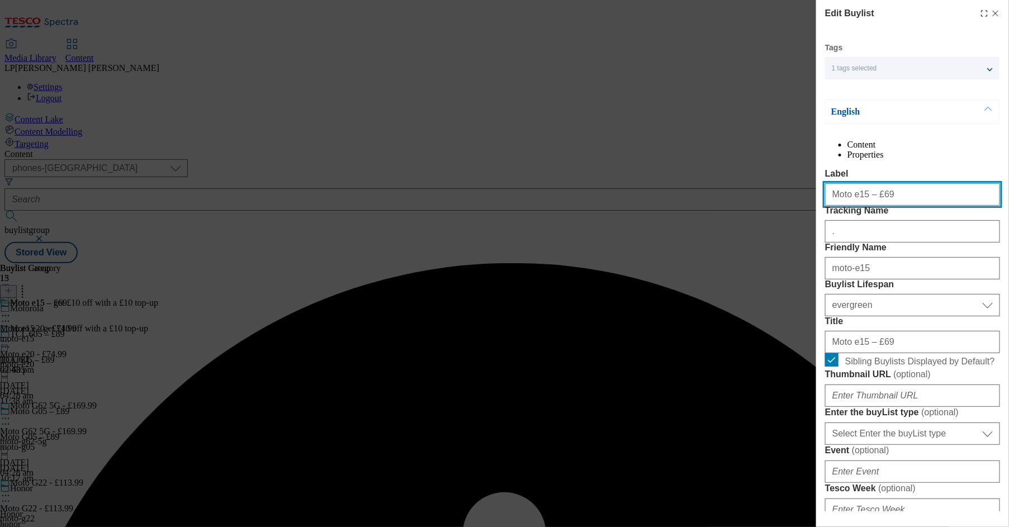
click at [829, 206] on input "Moto e15 – £69" at bounding box center [912, 194] width 175 height 22
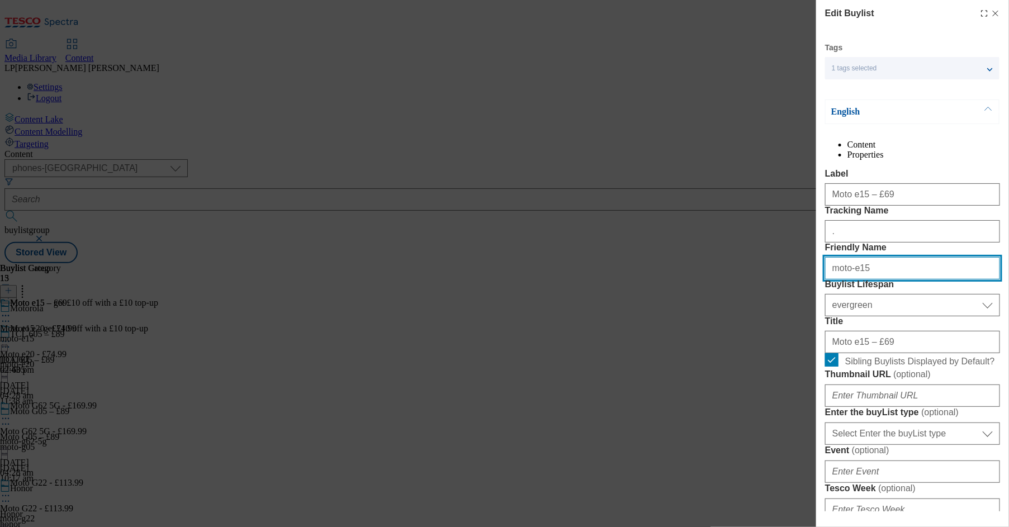
click at [829, 280] on input "moto-e15" at bounding box center [912, 268] width 175 height 22
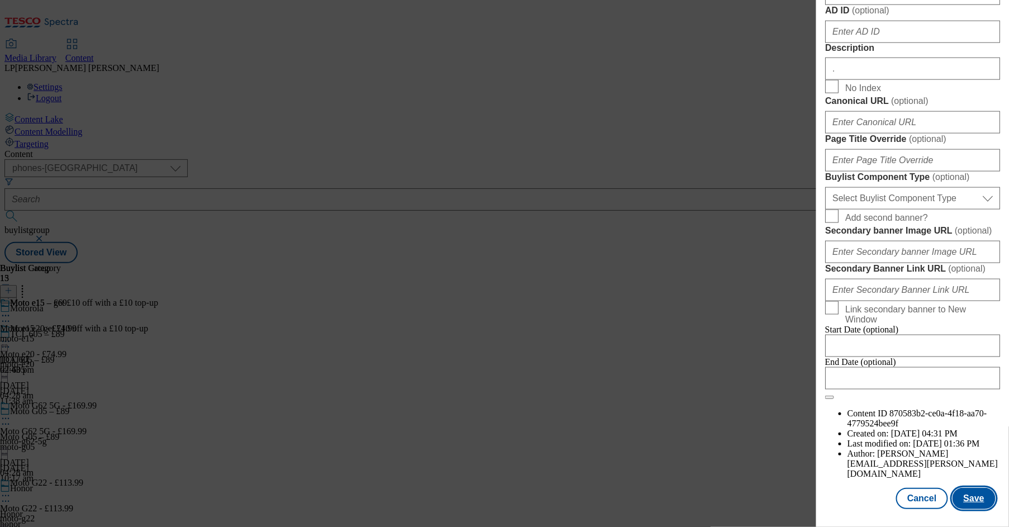
type input "moto-e15-denim-blue"
click at [829, 494] on button "Save" at bounding box center [974, 498] width 43 height 21
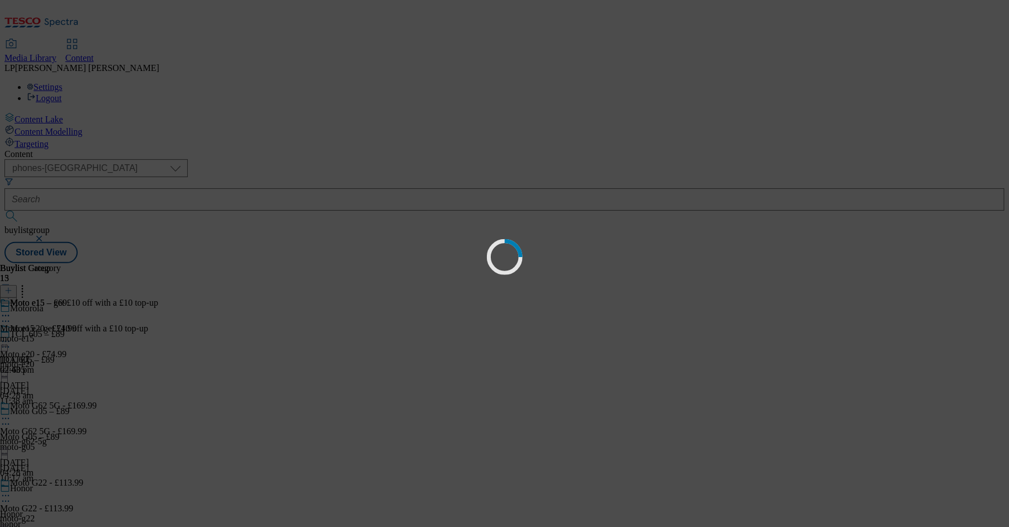
scroll to position [0, 0]
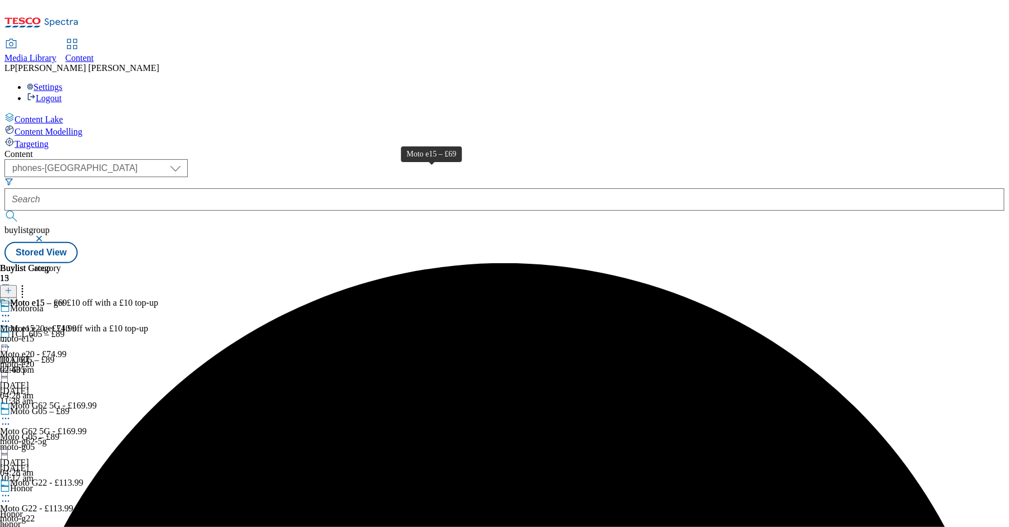
click at [67, 298] on span "Moto e15 – £69" at bounding box center [38, 304] width 57 height 12
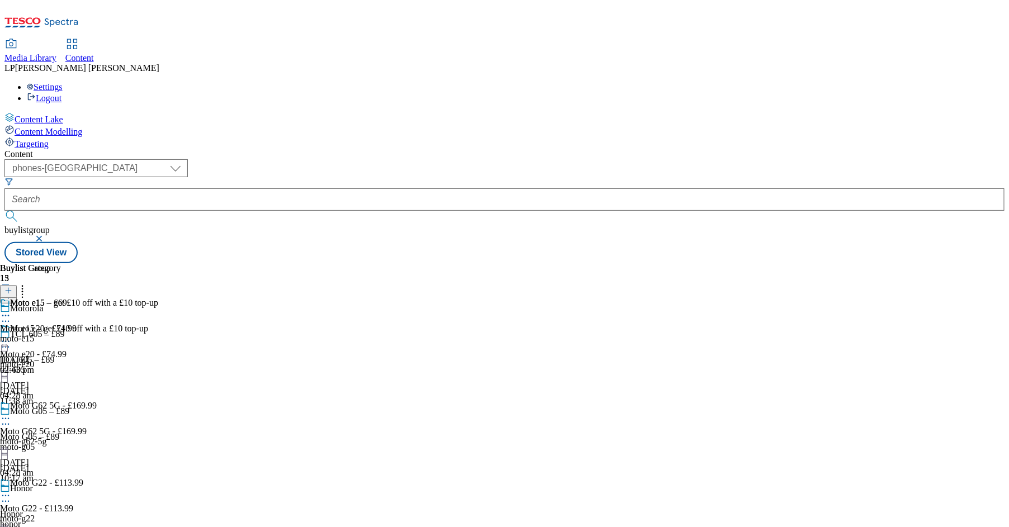
scroll to position [1076, 0]
click at [12, 287] on icon at bounding box center [8, 291] width 8 height 8
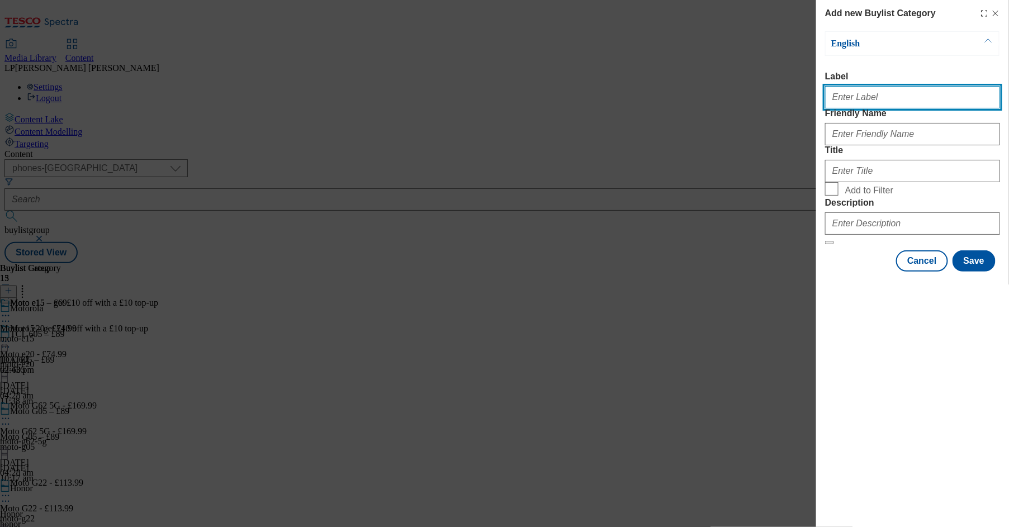
click at [829, 105] on input "Label" at bounding box center [912, 97] width 175 height 22
paste input "Moto e15 – £69"
type input "Moto e15 – £69"
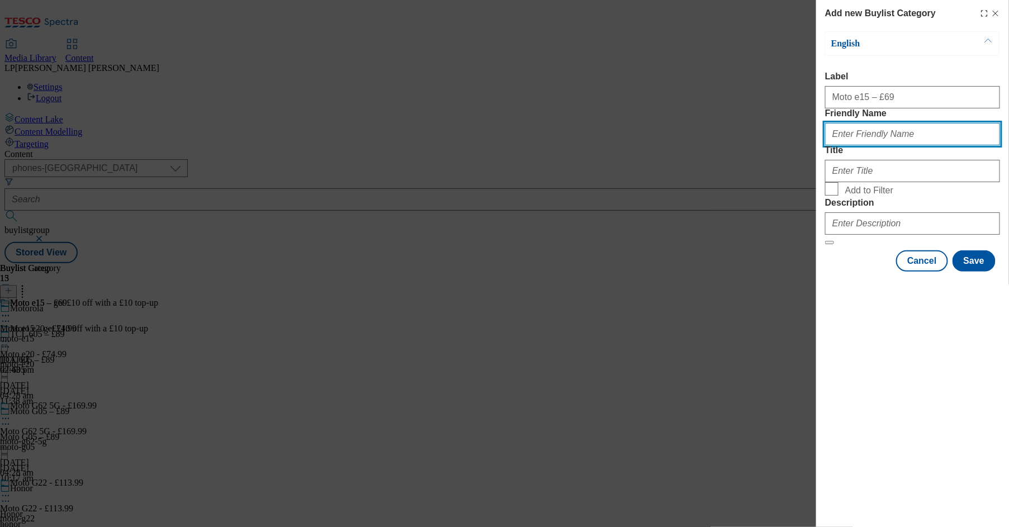
click at [829, 145] on input "Friendly Name" at bounding box center [912, 134] width 175 height 22
type input "moto-e15-denim-blue"
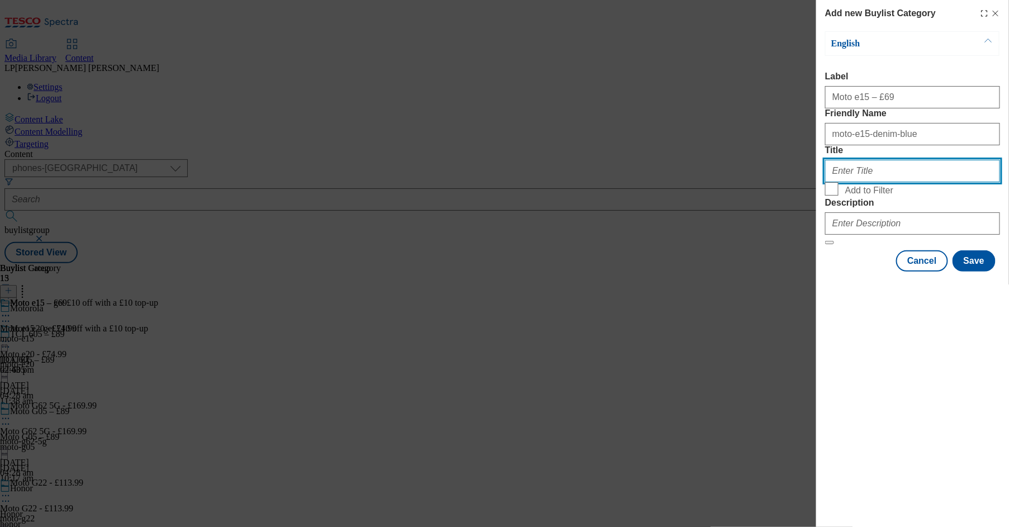
click at [829, 182] on input "Title" at bounding box center [912, 171] width 175 height 22
paste input "Moto e15 – £69"
type input "Moto e15 – £69"
click at [829, 196] on input "Add to Filter" at bounding box center [831, 188] width 13 height 13
checkbox input "true"
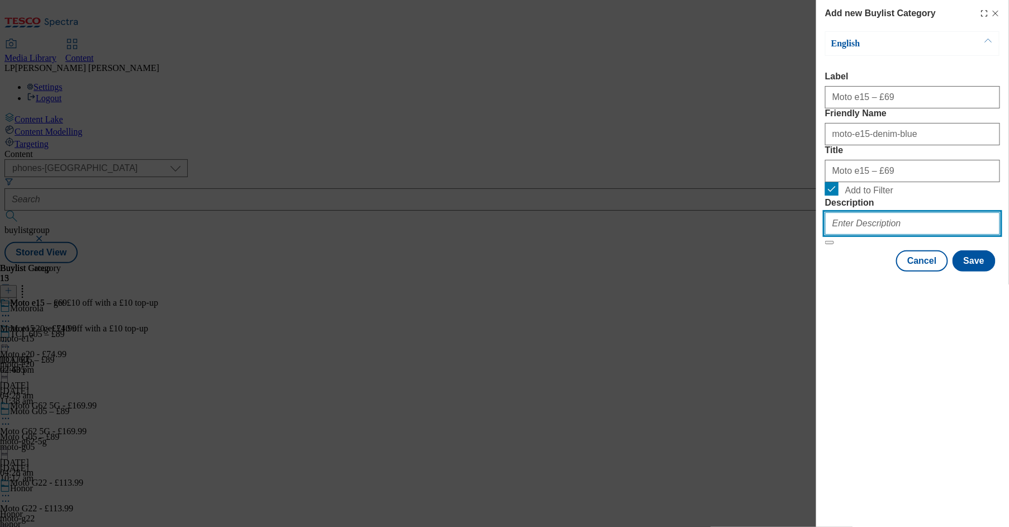
click at [829, 235] on input "Description" at bounding box center [912, 223] width 175 height 22
type input "."
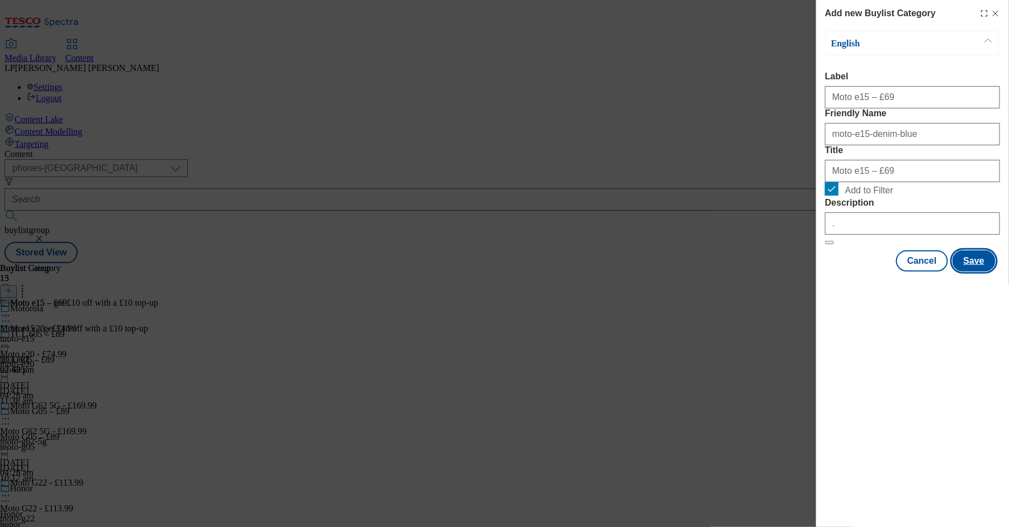
click at [829, 272] on button "Save" at bounding box center [974, 260] width 43 height 21
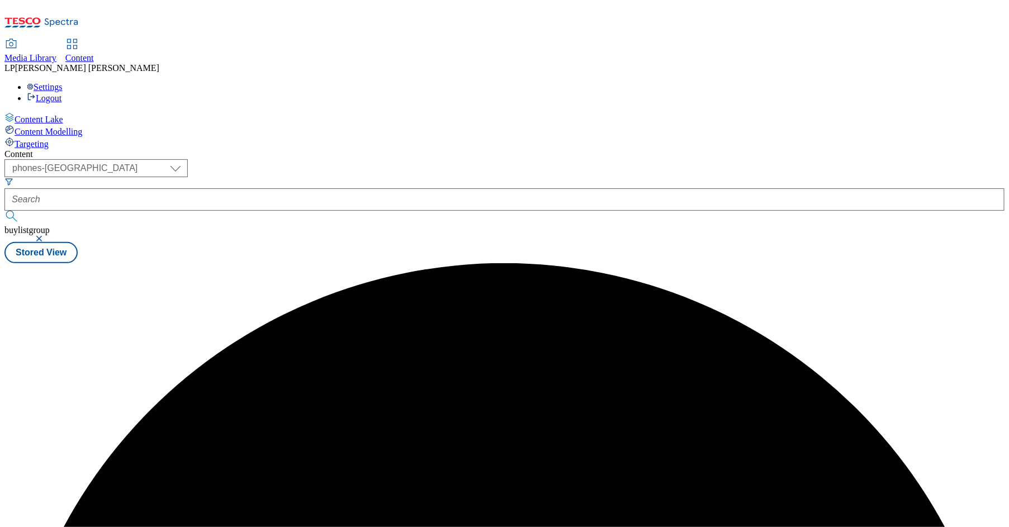
scroll to position [0, 0]
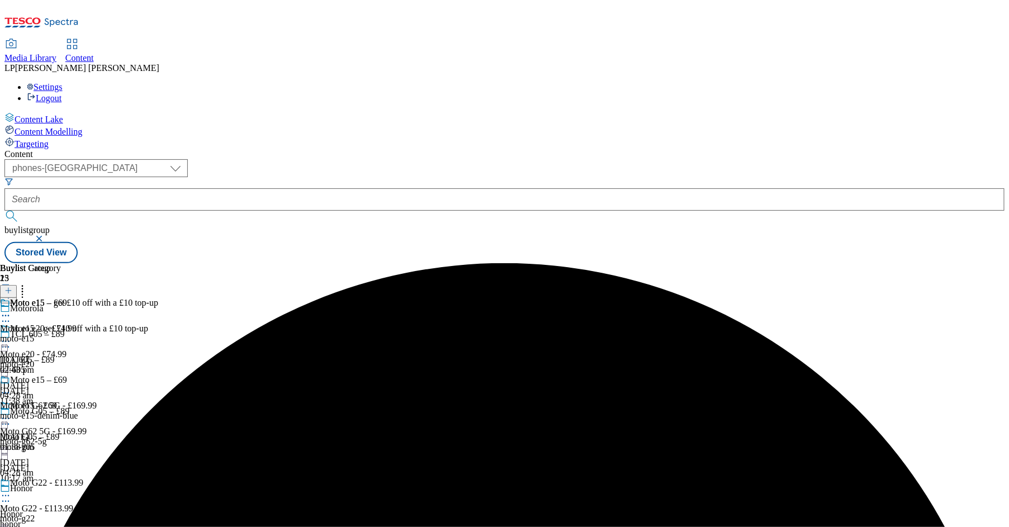
click at [158, 411] on div "moto-e15-denim-blue" at bounding box center [79, 416] width 158 height 10
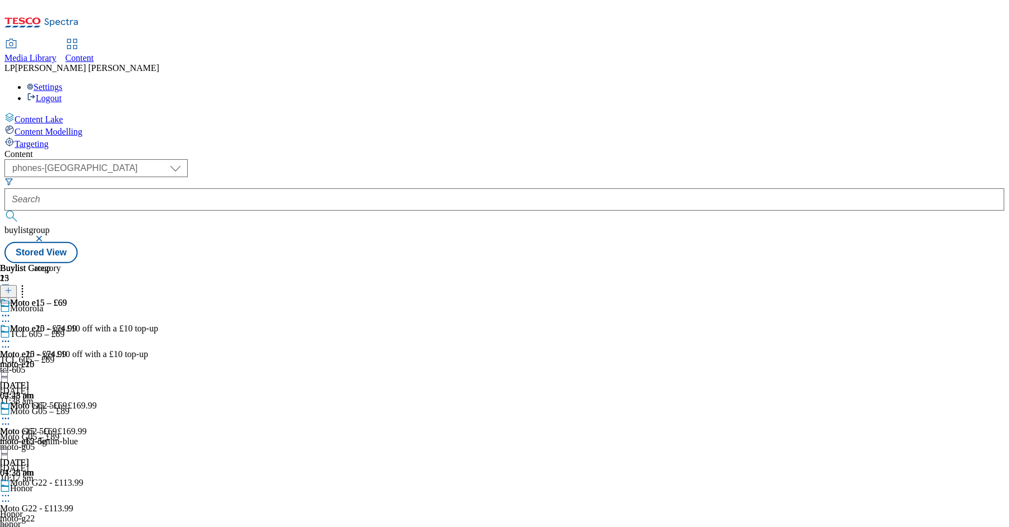
click at [158, 401] on div "Moto e15 – £69 Moto e15 – £69 moto-e15-denim-blue 8 Sept 2025 01:38 pm" at bounding box center [79, 439] width 158 height 77
click at [158, 359] on div "moto-e15" at bounding box center [79, 364] width 158 height 10
click at [158, 437] on div "moto-e15-denim-blue" at bounding box center [79, 442] width 158 height 10
click at [12, 287] on icon at bounding box center [8, 291] width 8 height 8
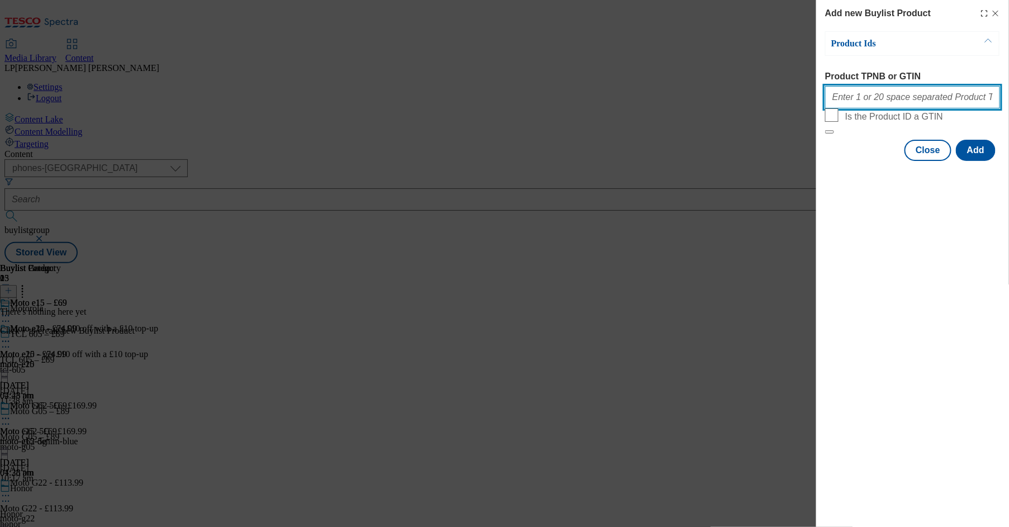
click at [829, 103] on input "Product TPNB or GTIN" at bounding box center [912, 97] width 175 height 22
click at [829, 102] on input "Product TPNB or GTIN" at bounding box center [912, 97] width 175 height 22
paste input "096632396, 094037482, , 050682803, 050683065, 050683088"
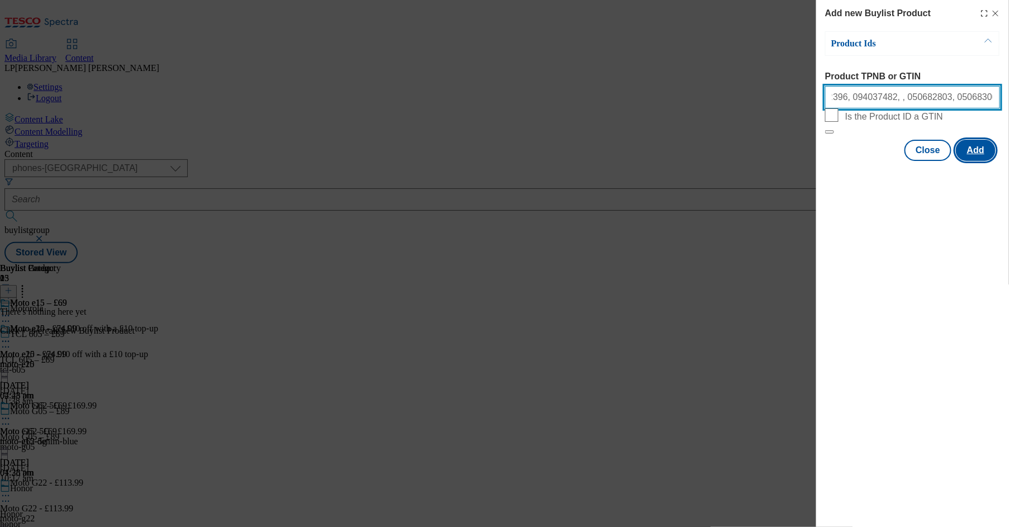
type input "096632396, 094037482, , 050682803, 050683065, 050683088"
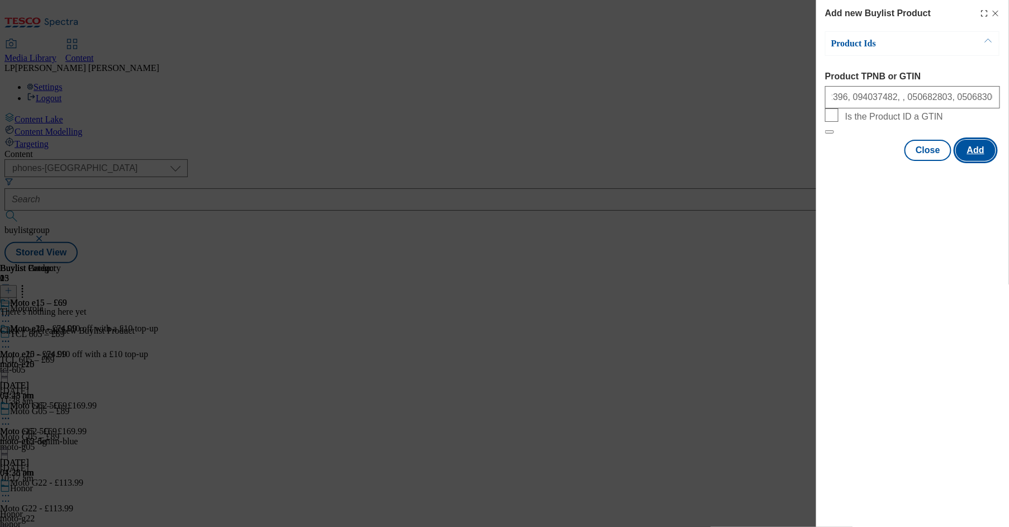
scroll to position [0, 0]
click at [829, 161] on button "Add" at bounding box center [976, 150] width 40 height 21
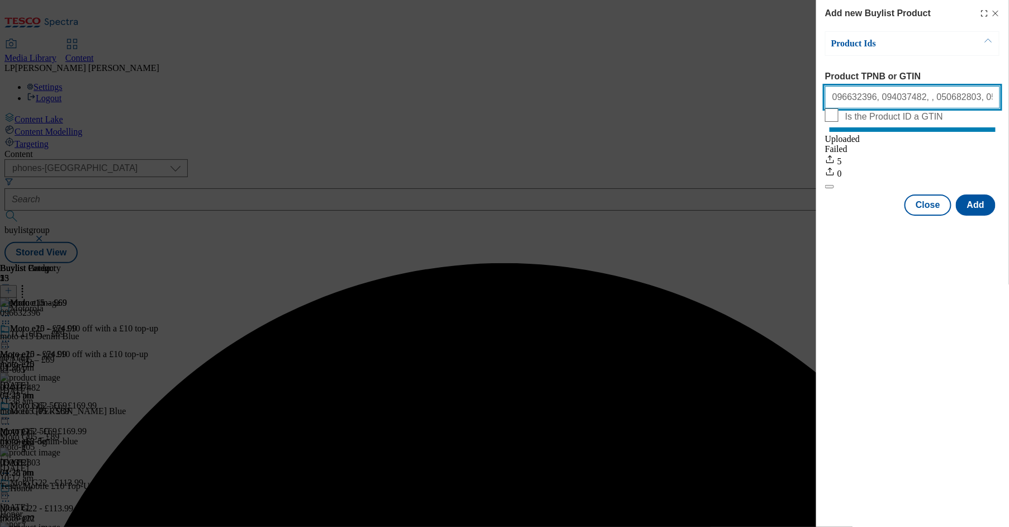
click at [829, 102] on input "096632396, 094037482, , 050682803, 050683065, 050683088" at bounding box center [912, 97] width 175 height 22
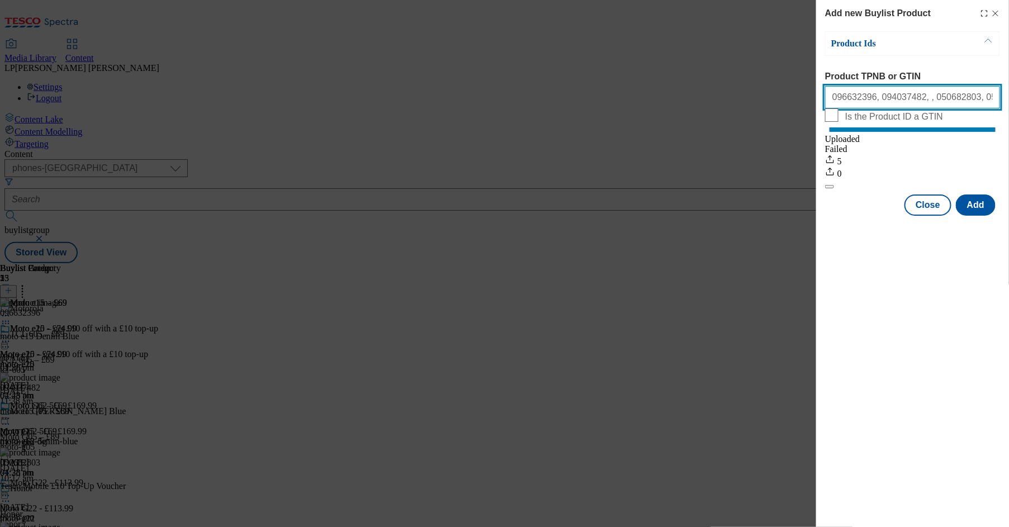
click at [829, 98] on input "096632396, 094037482, , 050682803, 050683065, 050683088" at bounding box center [912, 97] width 175 height 22
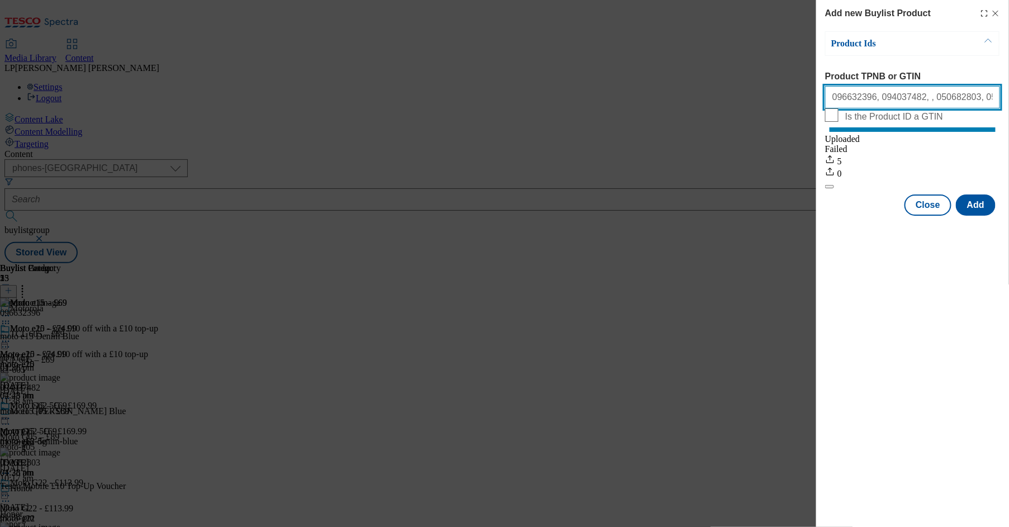
click at [829, 98] on input "096632396, 094037482, , 050682803, 050683065, 050683088" at bounding box center [912, 97] width 175 height 22
drag, startPoint x: 835, startPoint y: 100, endPoint x: 1044, endPoint y: 107, distance: 209.8
click at [829, 107] on html "Icons icon_account icon_add icon_backward_link icon_basket icon_benefits icon_c…" at bounding box center [504, 134] width 1009 height 268
click at [829, 101] on input "096632396, 094037482, , 050682803, 050683065, 050683088" at bounding box center [912, 97] width 175 height 22
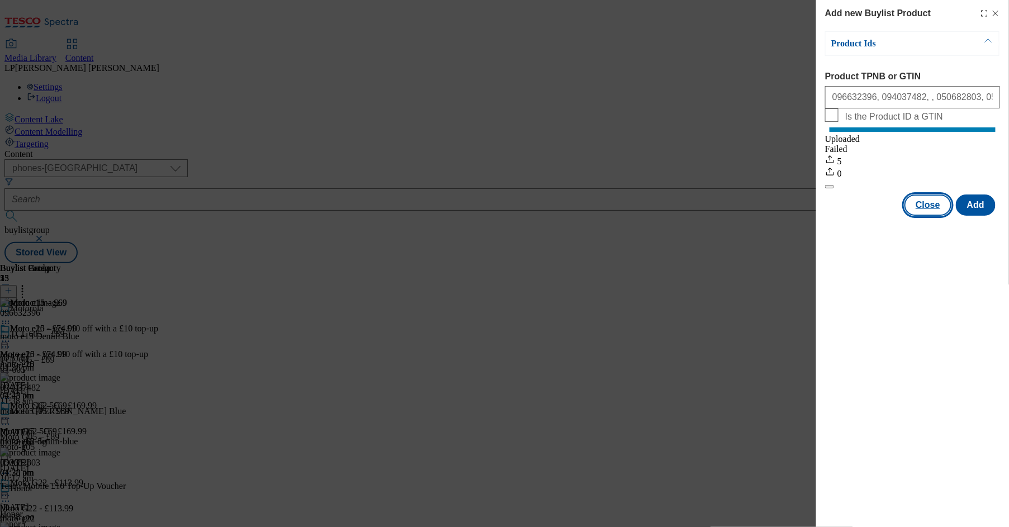
click at [829, 216] on button "Close" at bounding box center [927, 205] width 47 height 21
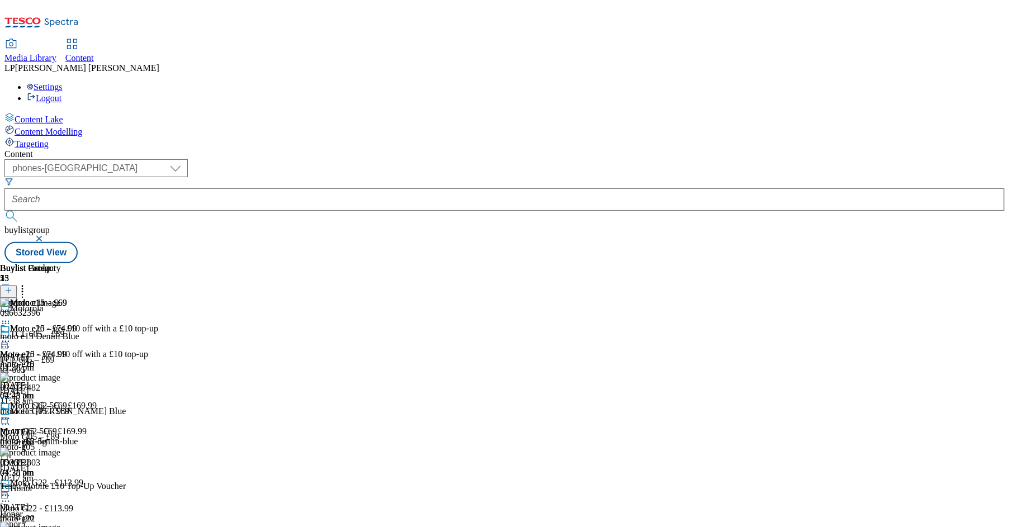
click at [126, 342] on div at bounding box center [63, 342] width 126 height 0
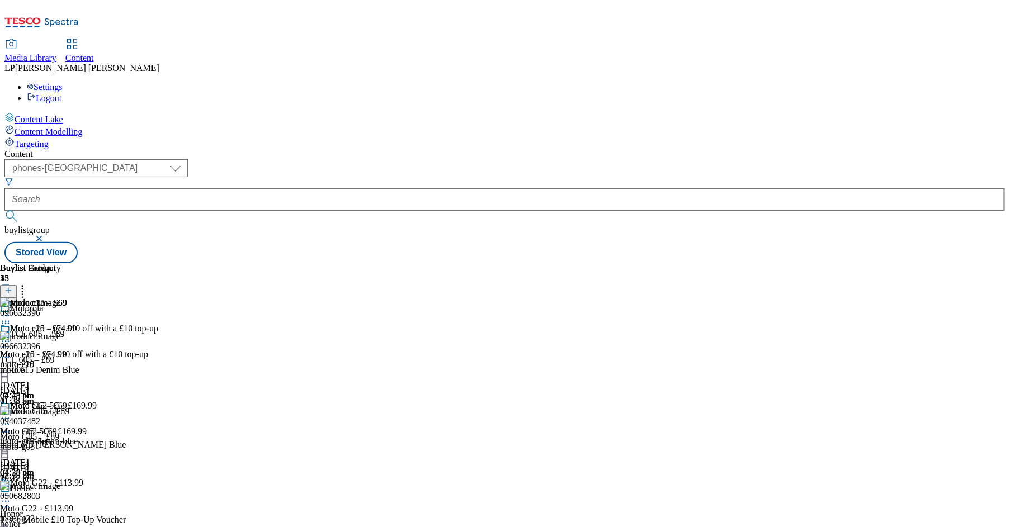
click at [67, 401] on span "Moto e15 – £69" at bounding box center [38, 407] width 57 height 12
click at [11, 413] on icon at bounding box center [5, 418] width 11 height 11
click at [61, 490] on span "Preview" at bounding box center [48, 494] width 26 height 8
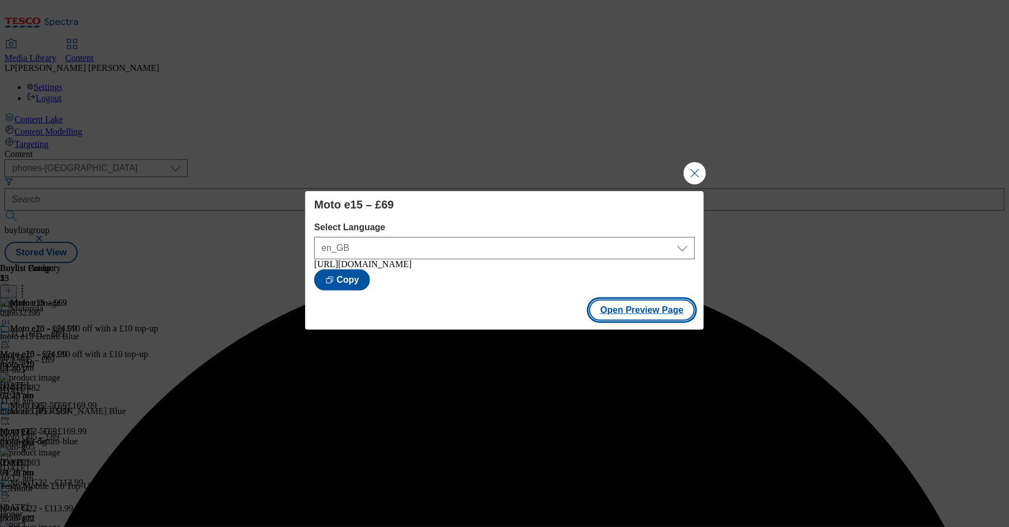
click at [642, 316] on button "Open Preview Page" at bounding box center [642, 310] width 106 height 21
click at [695, 174] on button "Close Modal" at bounding box center [695, 173] width 22 height 22
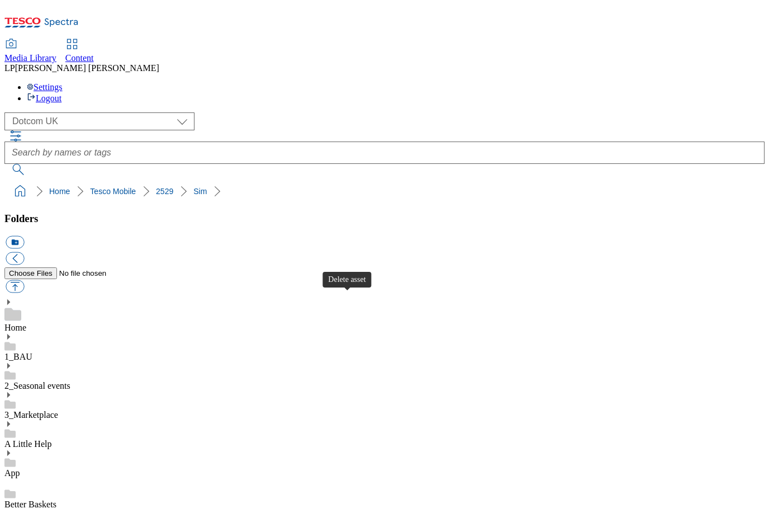
select select "flare-homepage"
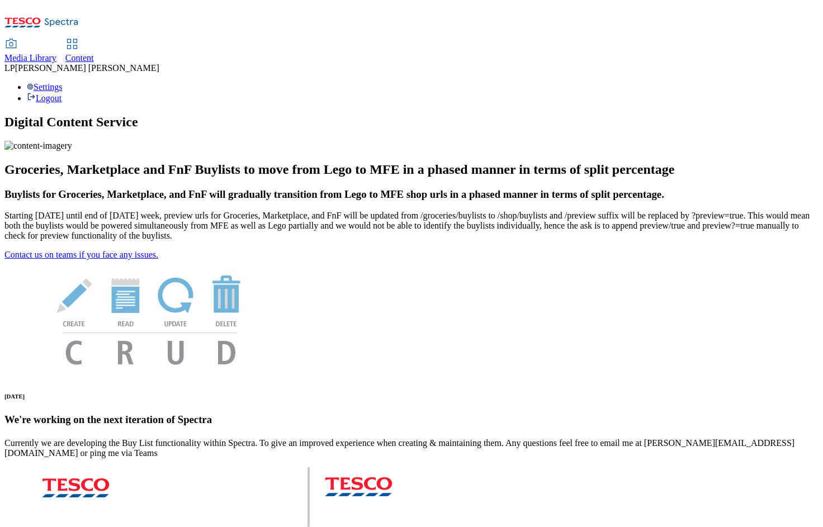
click at [94, 40] on link "Content" at bounding box center [79, 51] width 29 height 23
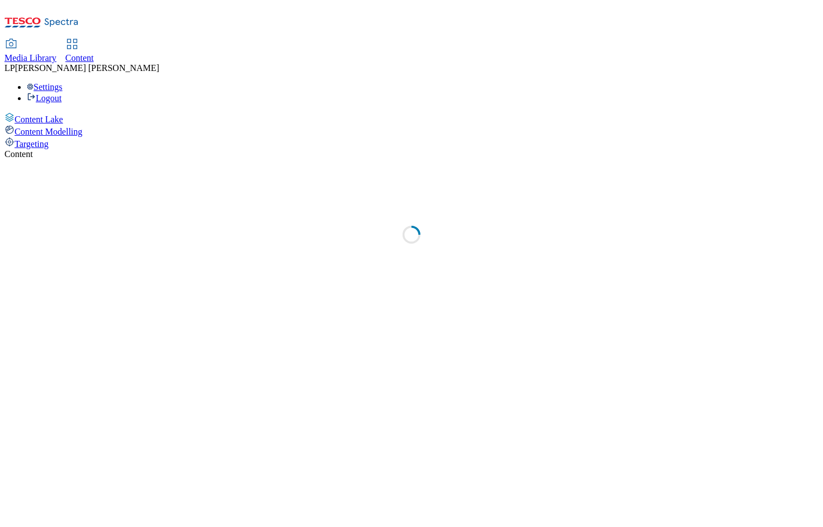
select select "phones-[GEOGRAPHIC_DATA]"
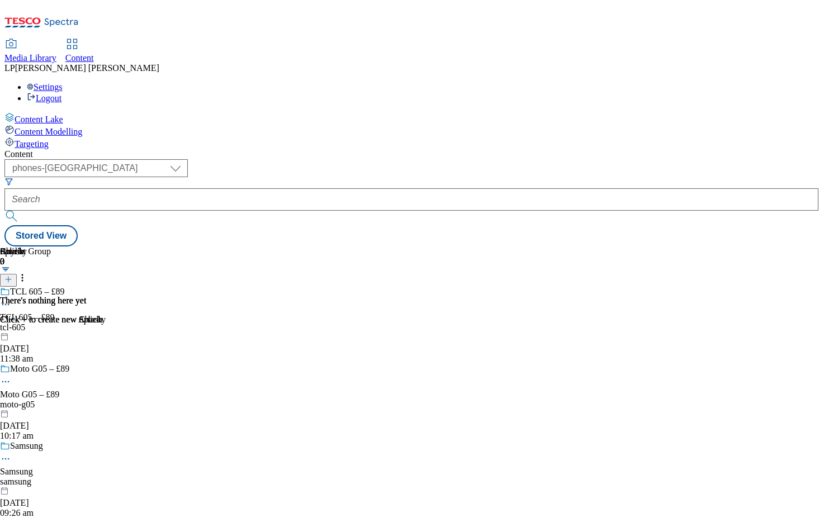
click at [56, 53] on span "Media Library" at bounding box center [30, 58] width 52 height 10
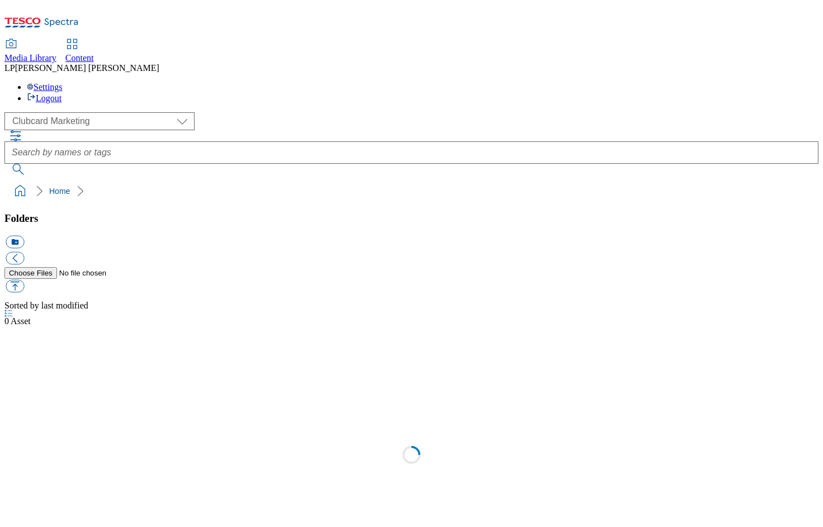
select select "flare-clubcard-mktg"
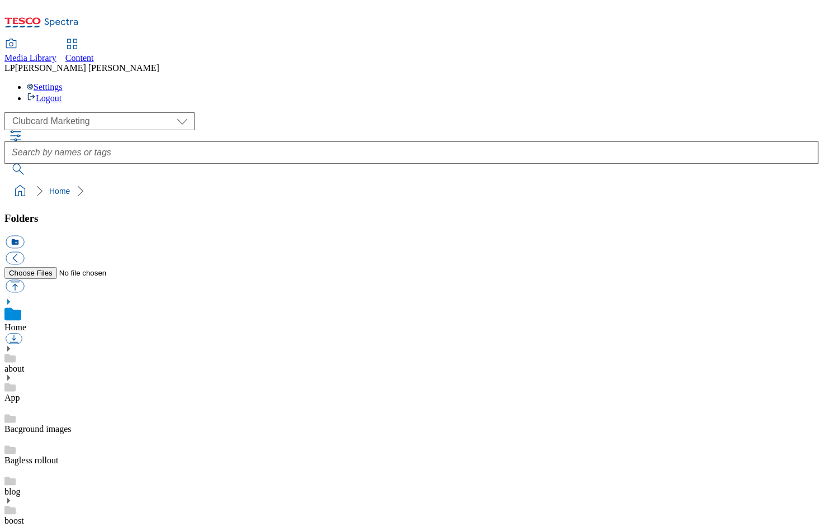
click at [94, 40] on link "Content" at bounding box center [79, 51] width 29 height 23
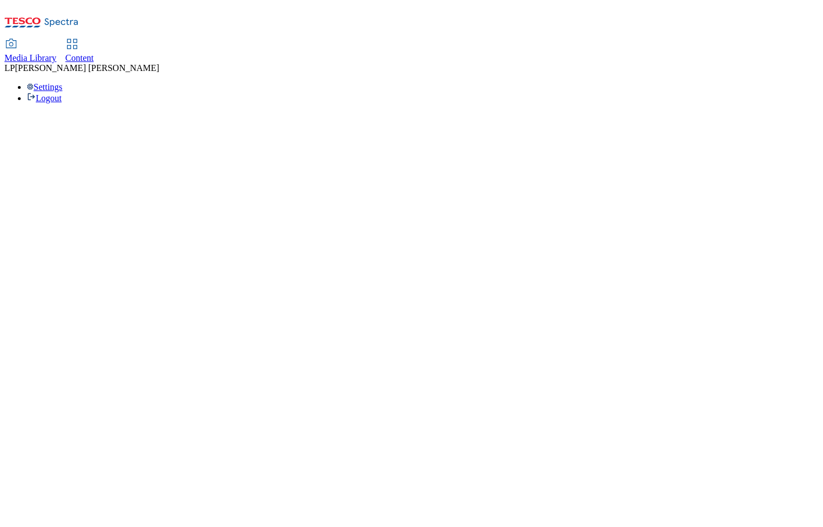
select select "phones-[GEOGRAPHIC_DATA]"
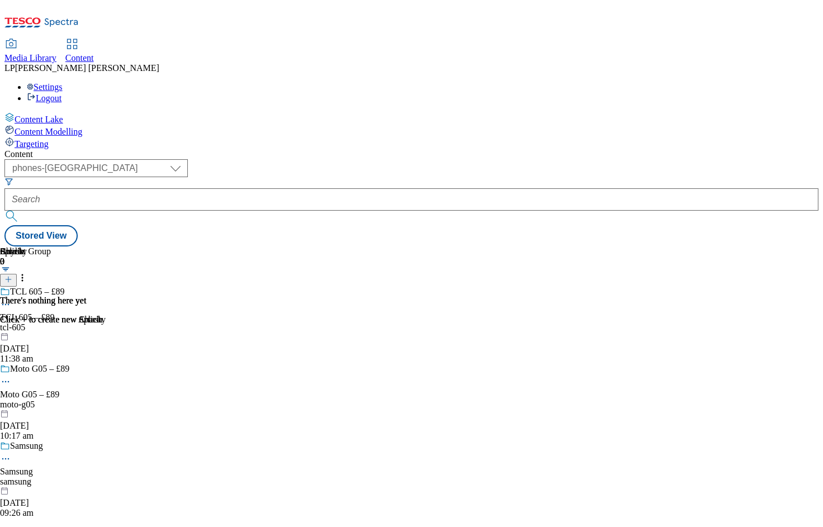
click at [56, 53] on span "Media Library" at bounding box center [30, 58] width 52 height 10
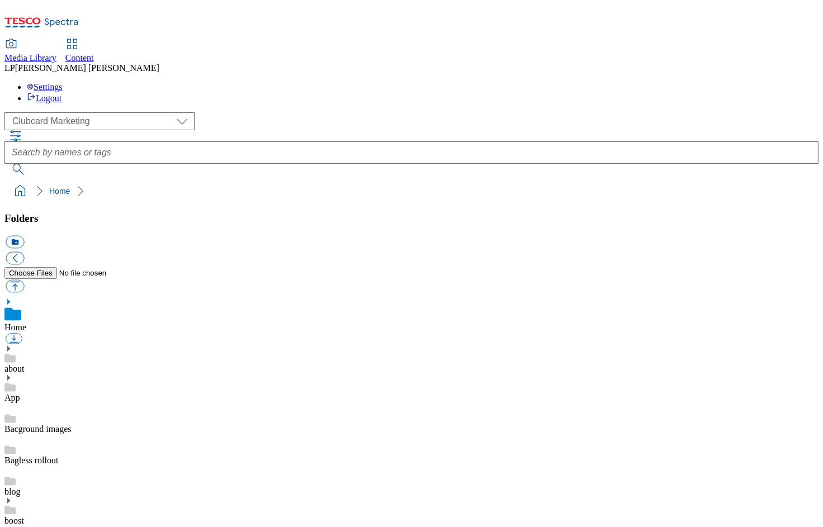
scroll to position [2, 0]
click at [79, 112] on select "Clubcard Marketing Demo Dotcom UK Emails GHS Marketing UK GHS Product UK GHS RO…" at bounding box center [99, 121] width 190 height 18
select select "flare-ghs-roi"
click at [7, 112] on select "Clubcard Marketing Demo Dotcom UK Emails GHS Marketing UK GHS Product UK GHS RO…" at bounding box center [99, 121] width 190 height 18
click at [10, 346] on use at bounding box center [8, 349] width 3 height 6
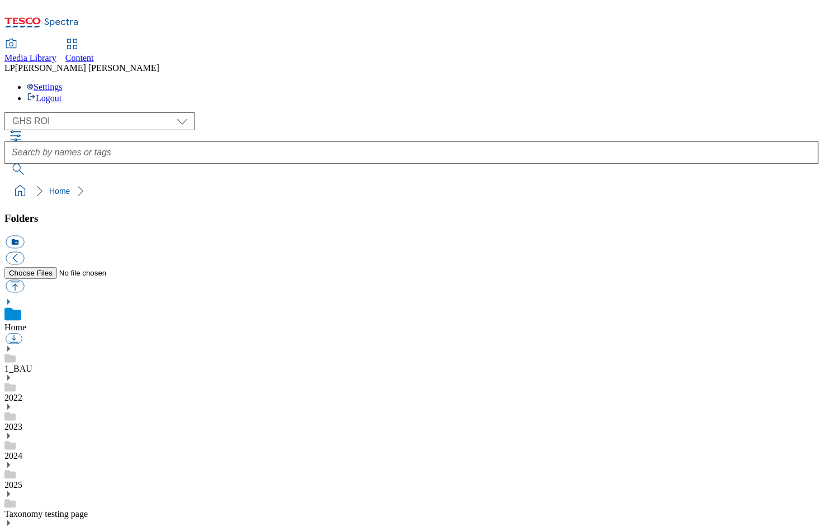
click at [10, 462] on use at bounding box center [8, 465] width 3 height 6
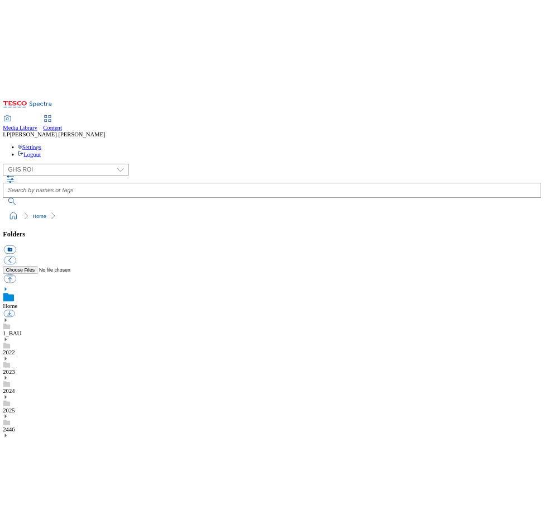
scroll to position [576, 0]
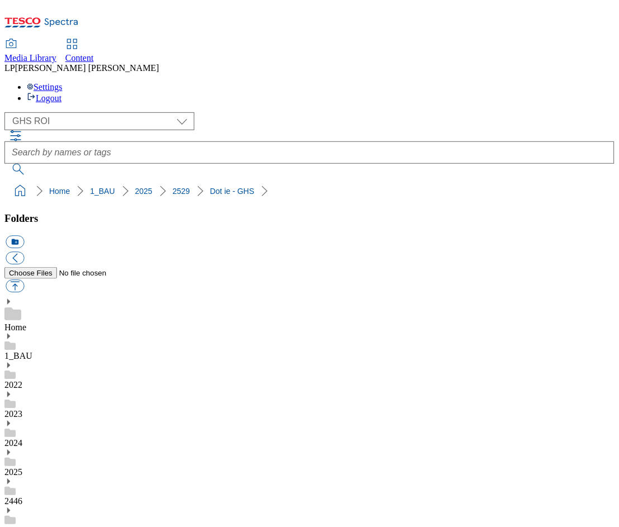
scroll to position [77, 0]
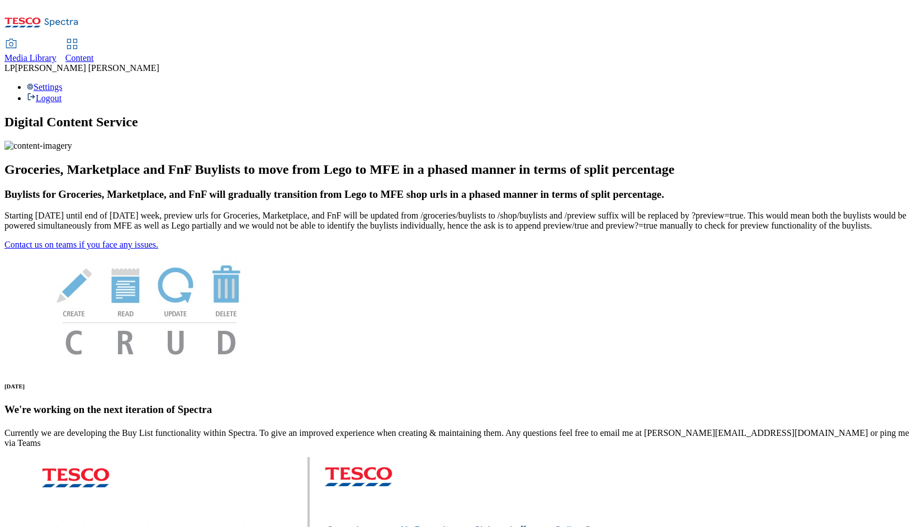
click at [56, 53] on div "Media Library" at bounding box center [30, 58] width 52 height 10
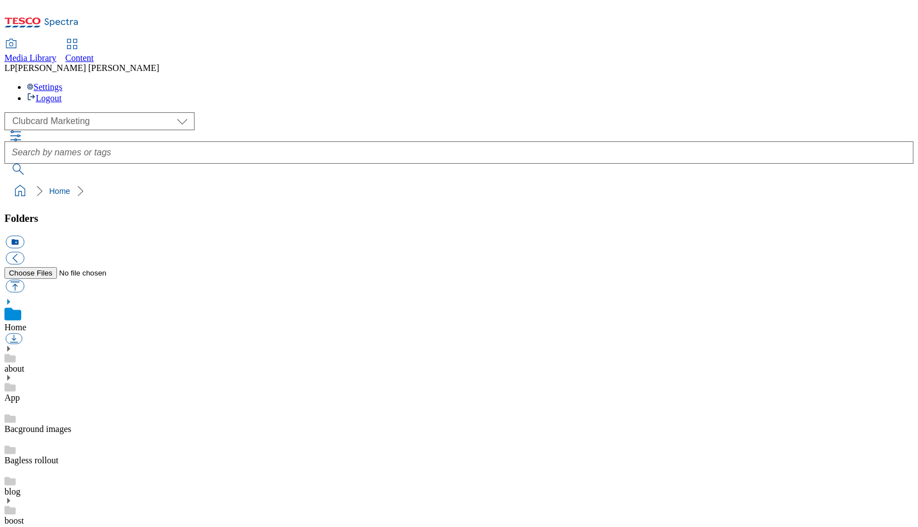
scroll to position [2, 0]
click at [94, 40] on link "Content" at bounding box center [79, 51] width 29 height 23
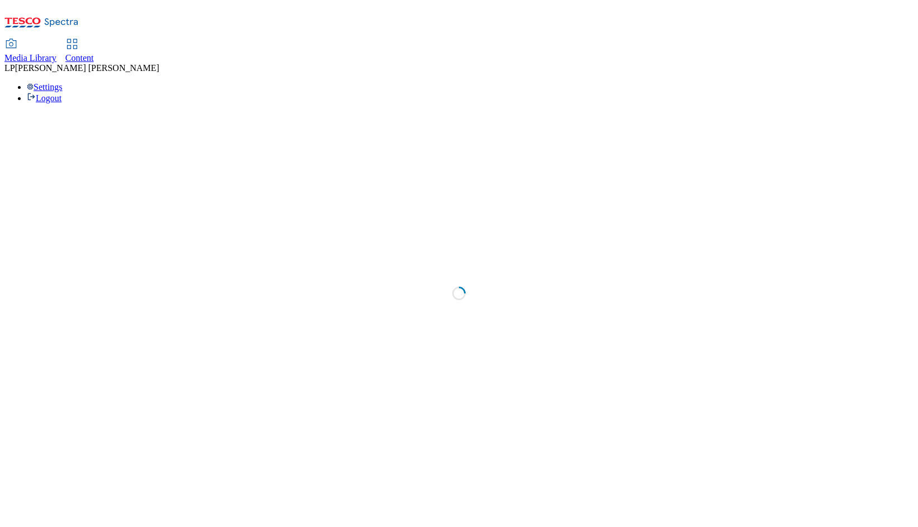
select select "phones-[GEOGRAPHIC_DATA]"
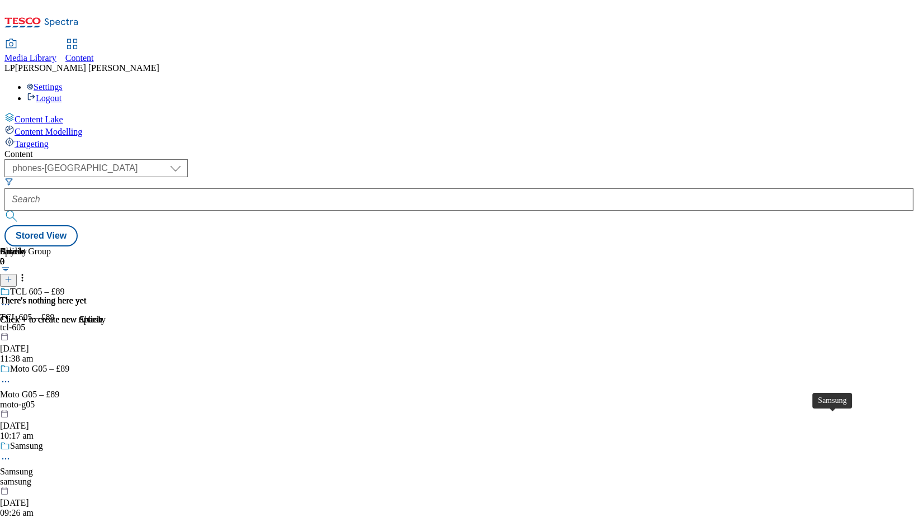
click at [33, 467] on span "Samsung" at bounding box center [16, 472] width 33 height 10
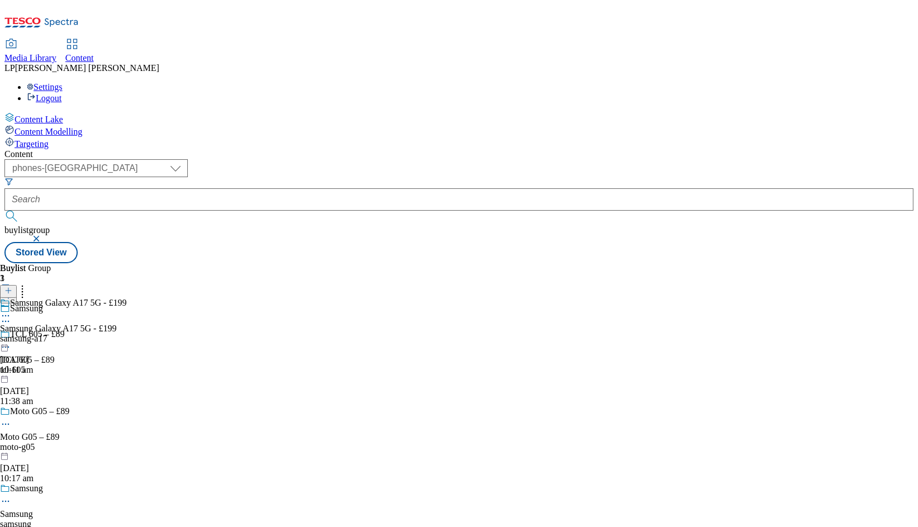
click at [126, 298] on div "Samsung Galaxy A17 5G - £199 Samsung Galaxy A17 5G - £199 samsung-a17 [DATE] 10…" at bounding box center [63, 336] width 126 height 77
click at [126, 334] on div "samsung-a17" at bounding box center [63, 339] width 126 height 10
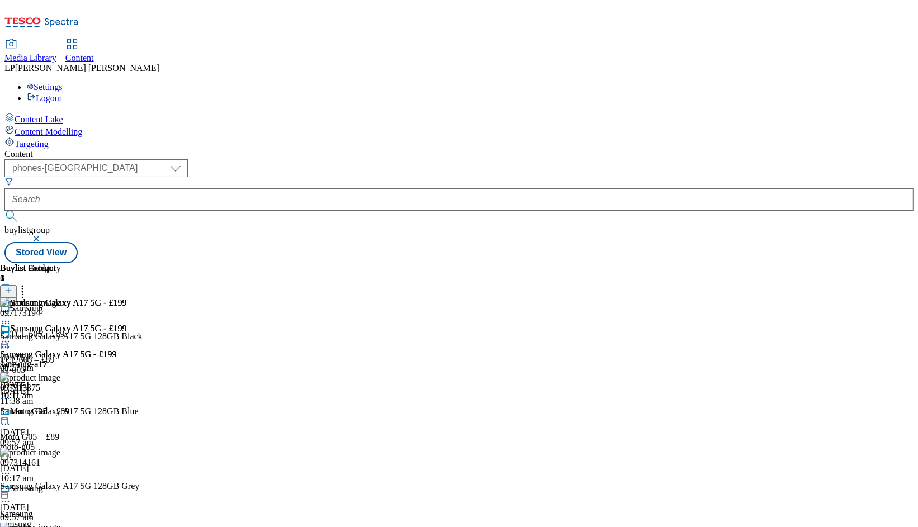
click at [126, 359] on div "samsung-a17" at bounding box center [63, 364] width 126 height 10
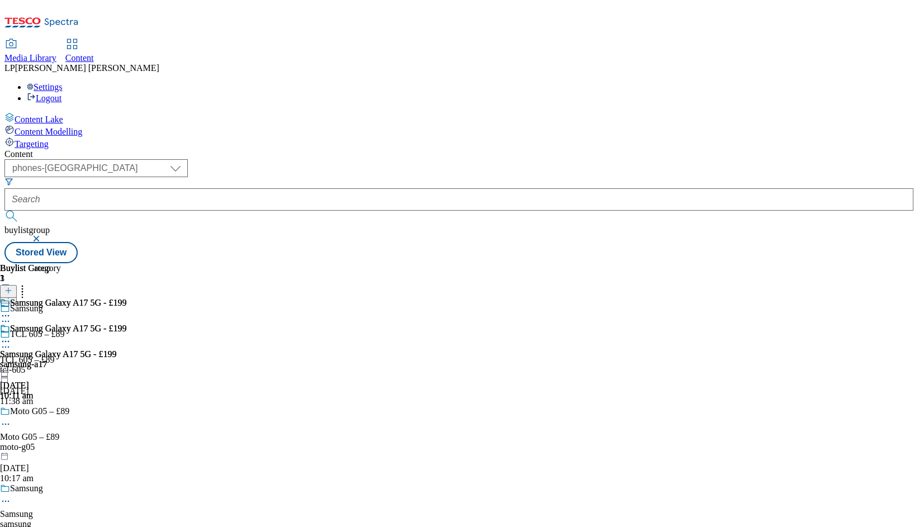
click at [11, 336] on icon at bounding box center [5, 341] width 11 height 11
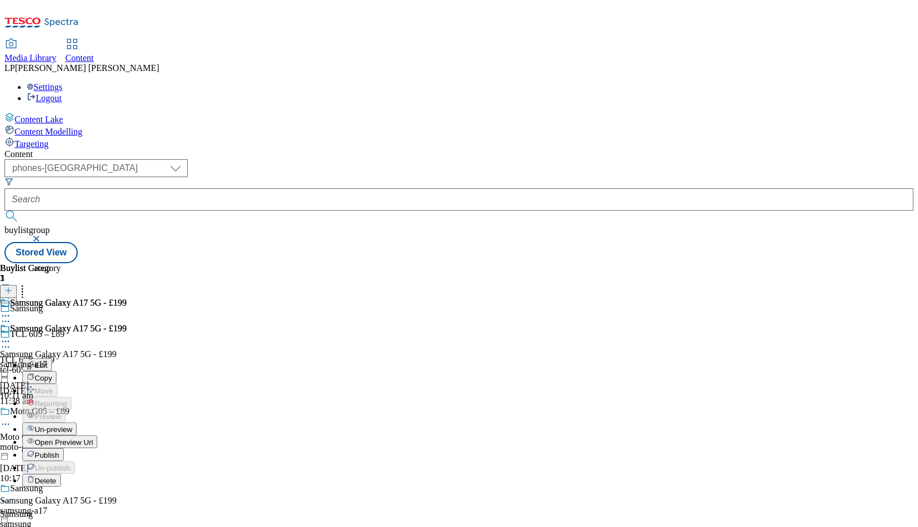
click at [93, 438] on span "Open Preview Url" at bounding box center [64, 442] width 58 height 8
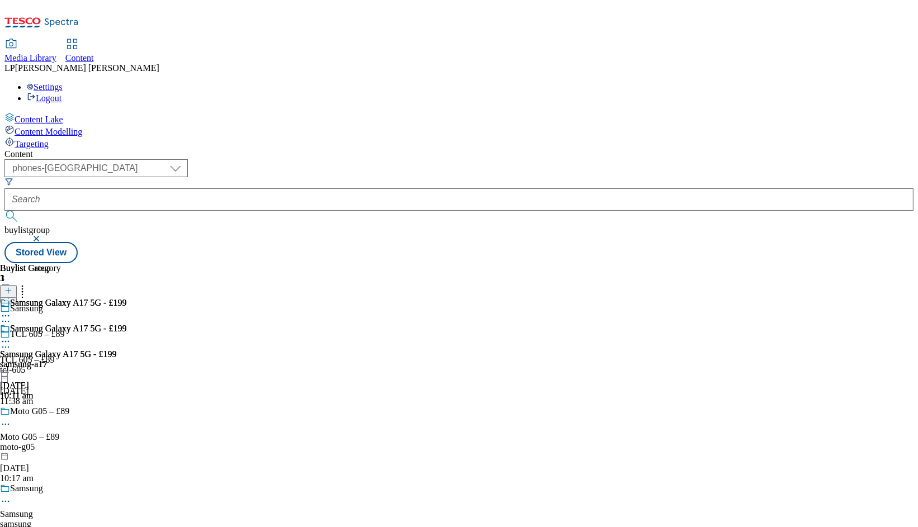
click at [69, 519] on div "samsung" at bounding box center [34, 524] width 69 height 10
click at [126, 359] on div "samsung-a17" at bounding box center [63, 364] width 126 height 10
click at [126, 334] on div "samsung-a17" at bounding box center [63, 339] width 126 height 10
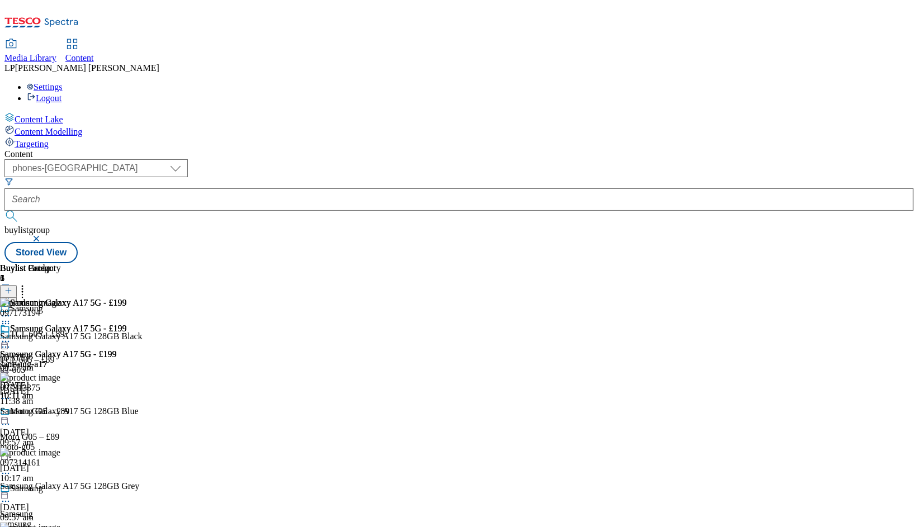
click at [143, 342] on div at bounding box center [71, 342] width 143 height 0
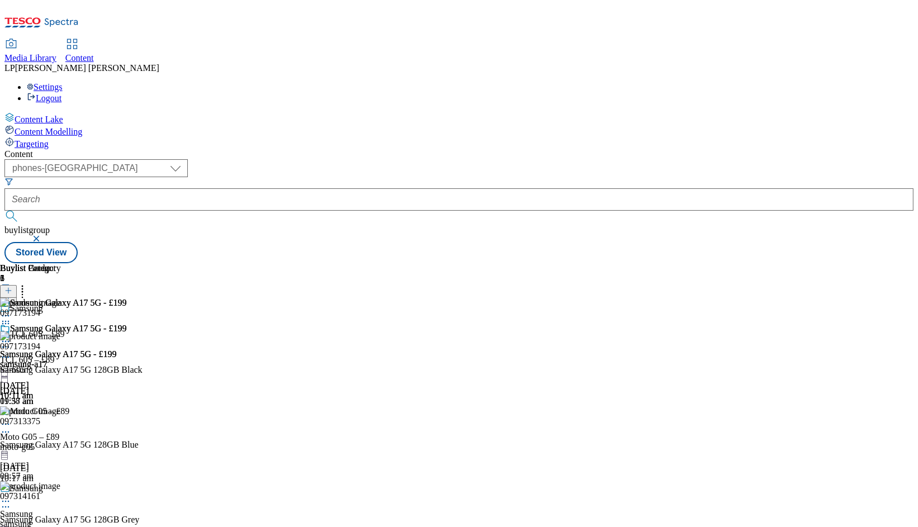
click at [143, 450] on div at bounding box center [71, 450] width 143 height 0
click at [143, 481] on div "097314161 Samsung Galaxy A17 5G 128GB Grey [DATE] 09:57 am" at bounding box center [71, 518] width 143 height 75
click at [69, 442] on div "moto-g05" at bounding box center [34, 447] width 69 height 10
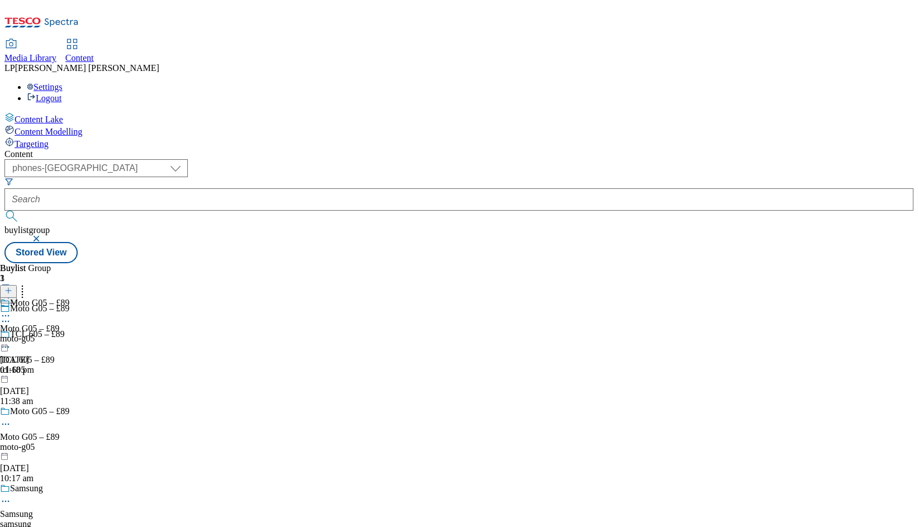
click at [69, 519] on div "samsung" at bounding box center [34, 524] width 69 height 10
click at [126, 334] on div "samsung-a17" at bounding box center [63, 339] width 126 height 10
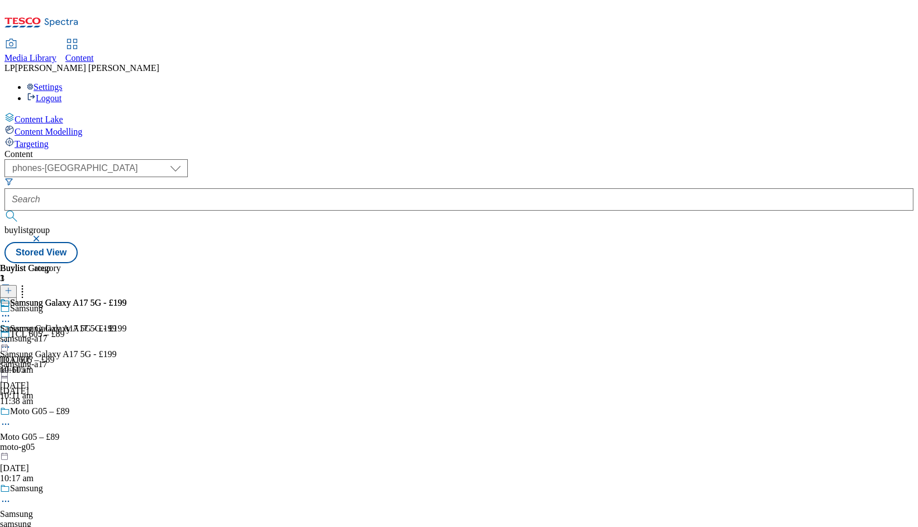
click at [11, 336] on icon at bounding box center [5, 341] width 11 height 11
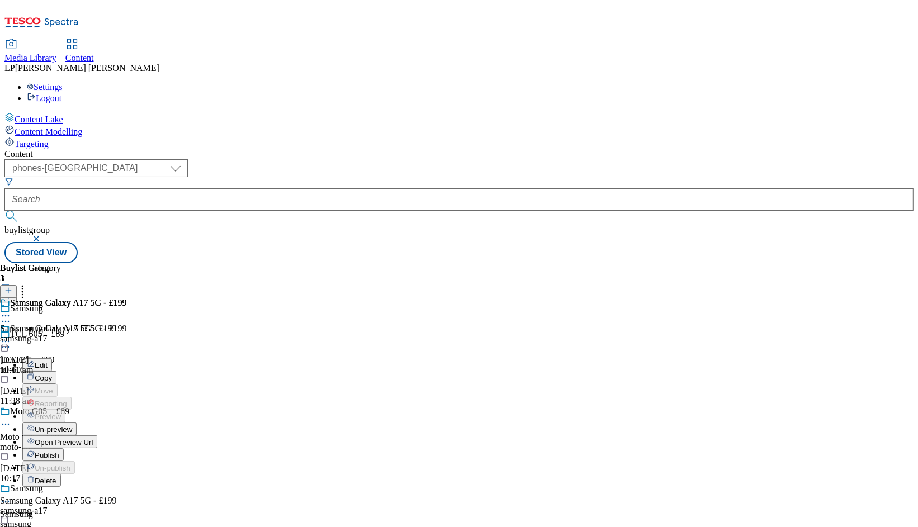
click at [93, 438] on span "Open Preview Url" at bounding box center [64, 442] width 58 height 8
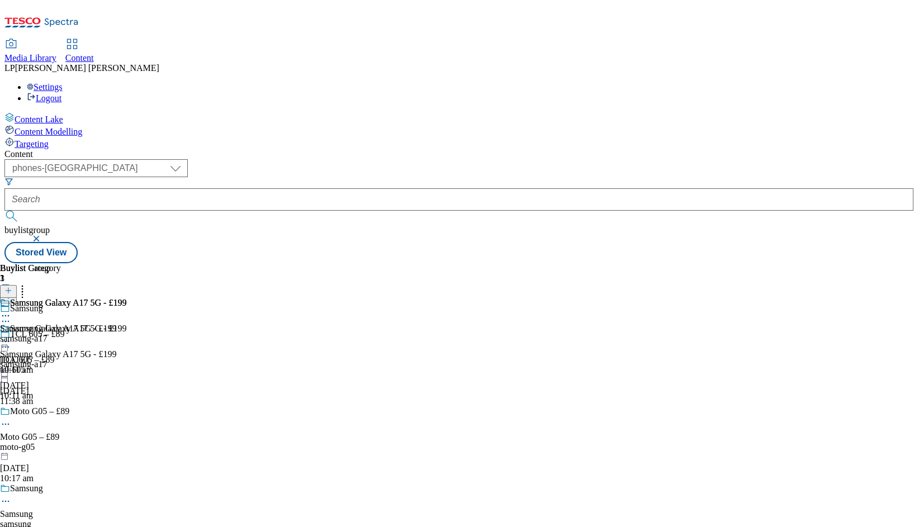
click at [11, 496] on icon at bounding box center [5, 501] width 11 height 11
click at [72, 518] on li "Edit" at bounding box center [46, 524] width 49 height 13
click at [11, 496] on icon at bounding box center [5, 501] width 11 height 11
click at [48, 521] on span "Edit" at bounding box center [41, 525] width 13 height 8
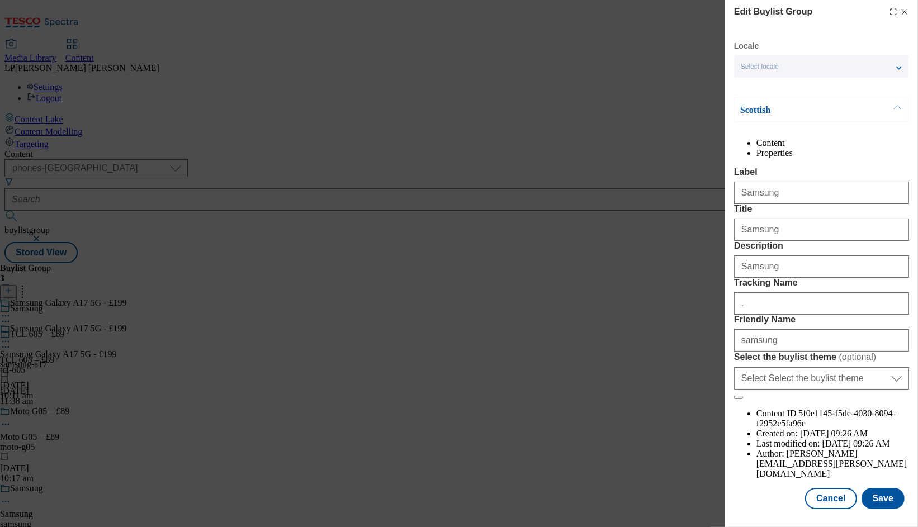
scroll to position [41, 0]
click at [833, 502] on button "Cancel" at bounding box center [830, 498] width 51 height 21
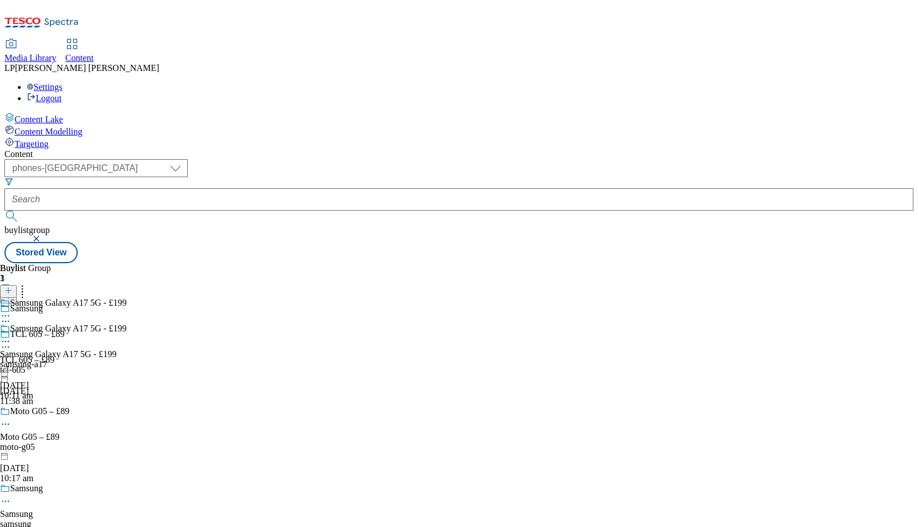
click at [126, 324] on div "Samsung Galaxy A17 5G - £199 Samsung Galaxy A17 5G - £199 samsung-a17 [DATE] 10…" at bounding box center [63, 362] width 126 height 77
click at [7, 341] on circle at bounding box center [6, 342] width 2 height 2
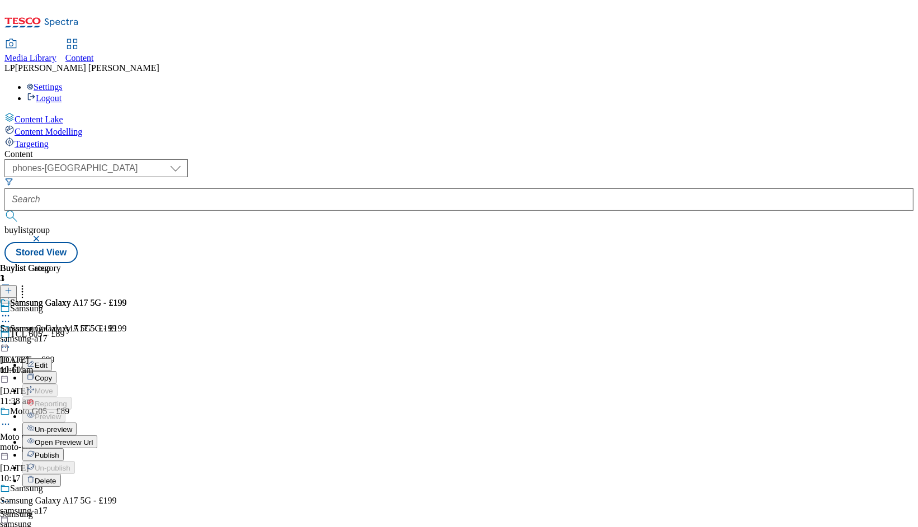
click at [52, 358] on button "Edit" at bounding box center [37, 364] width 30 height 13
select select "evergreen"
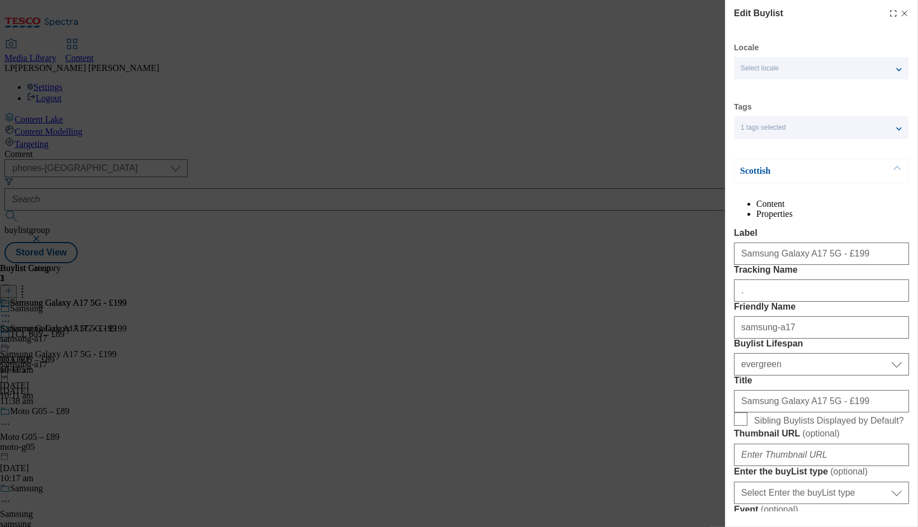
click at [783, 70] on div "Select locale" at bounding box center [821, 68] width 174 height 22
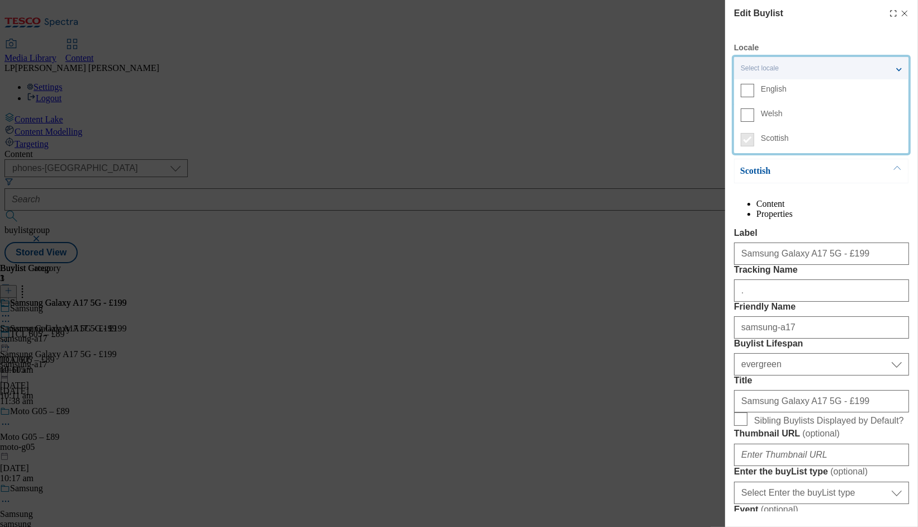
click at [765, 89] on span "English" at bounding box center [774, 89] width 26 height 6
click at [754, 89] on input "English" at bounding box center [747, 90] width 13 height 13
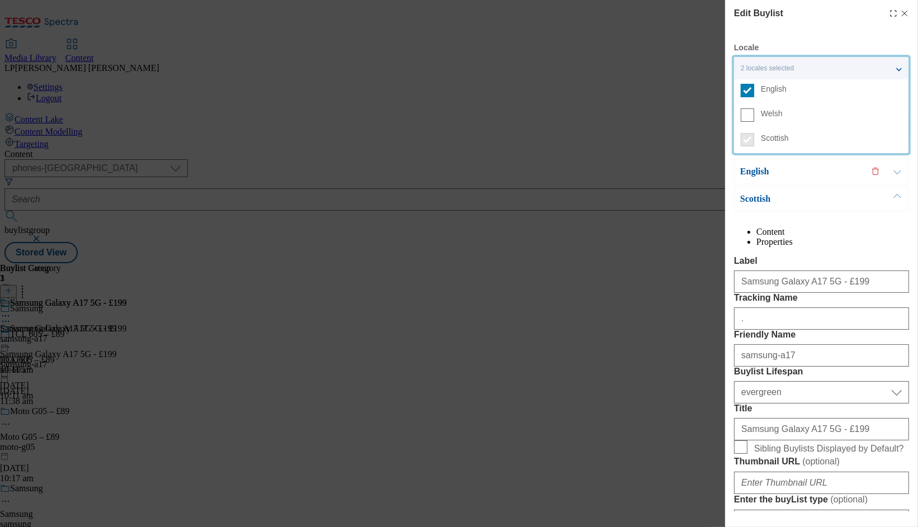
click at [897, 174] on button "Modal" at bounding box center [897, 171] width 21 height 25
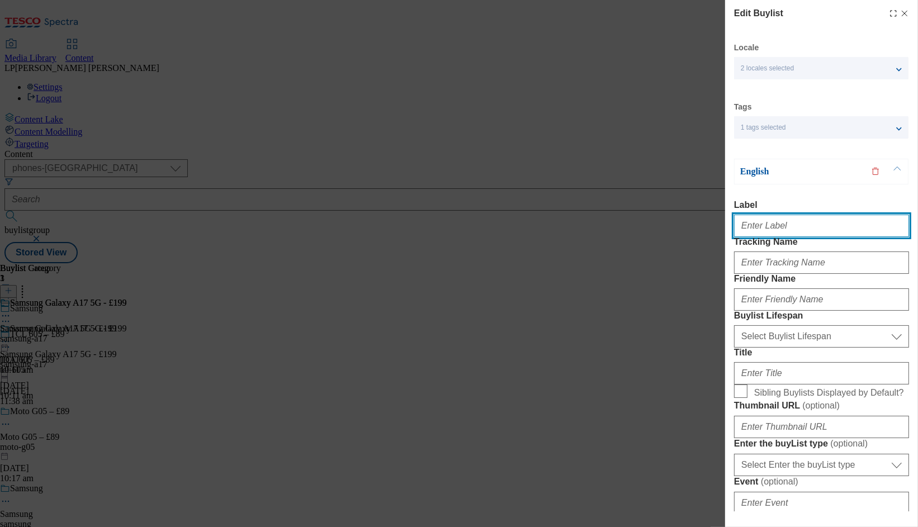
click at [786, 233] on input "Label" at bounding box center [821, 226] width 175 height 22
paste input "[URL][DOMAIN_NAME]"
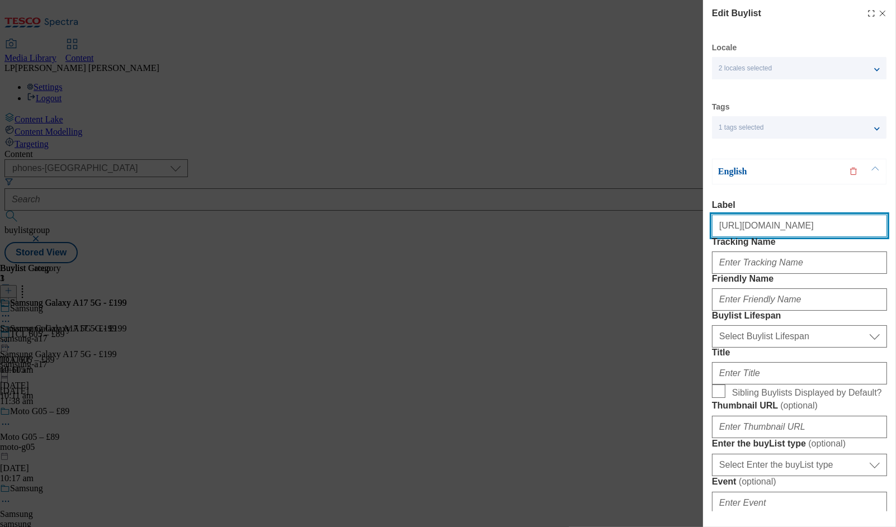
click at [782, 229] on input "[URL][DOMAIN_NAME]" at bounding box center [799, 226] width 175 height 22
paste input "Samsung Galaxy A17 5G - £199"
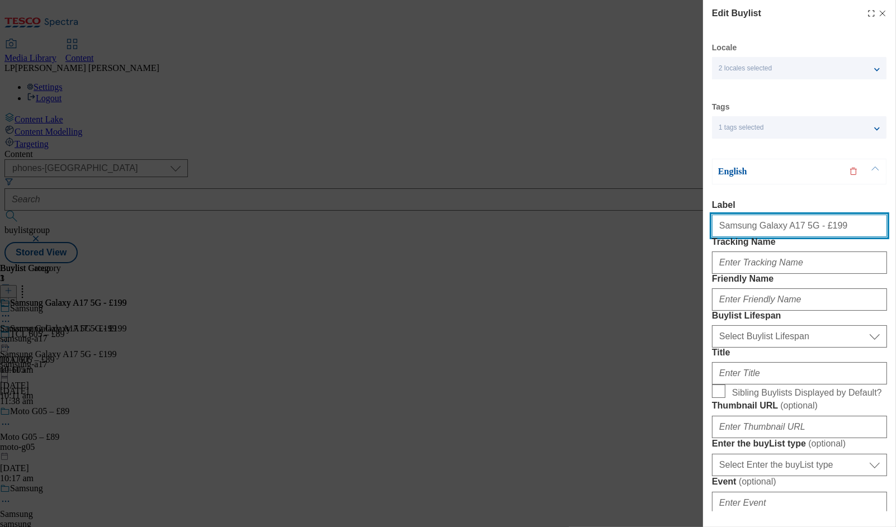
type input "Samsung Galaxy A17 5G - £199"
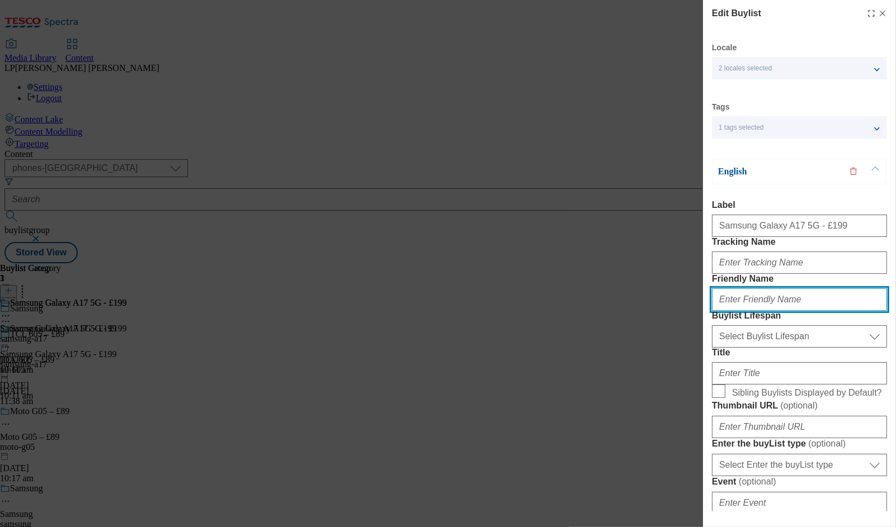
click at [747, 311] on input "Friendly Name" at bounding box center [799, 299] width 175 height 22
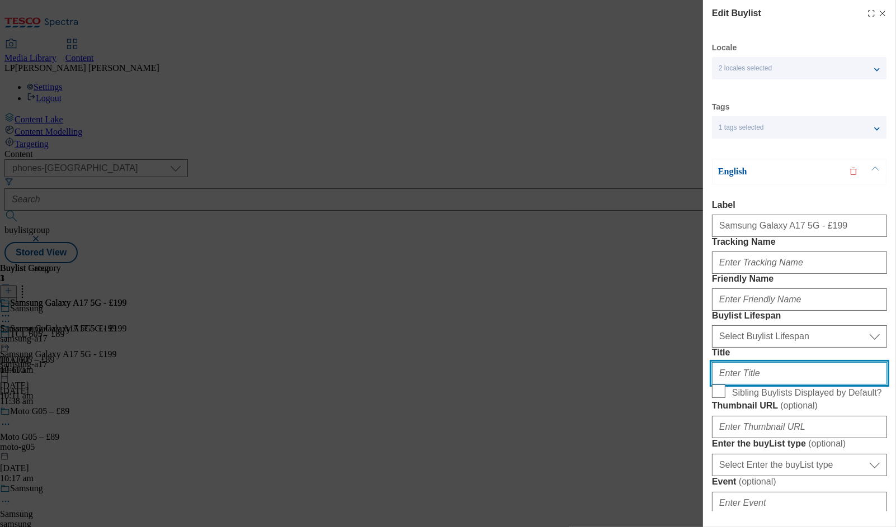
click at [735, 385] on input "Title" at bounding box center [799, 373] width 175 height 22
paste input "Samsung Galaxy A17 5G - £199"
type input "Samsung Galaxy A17 5G - £199"
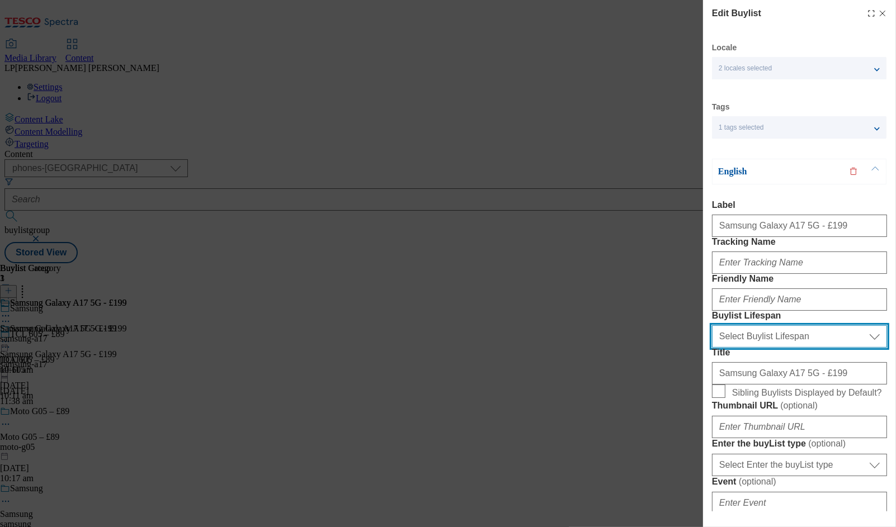
click at [735, 348] on select "Select Buylist Lifespan evergreen seasonal tactical" at bounding box center [799, 336] width 175 height 22
select select "evergreen"
click at [712, 348] on select "Select Buylist Lifespan evergreen seasonal tactical" at bounding box center [799, 336] width 175 height 22
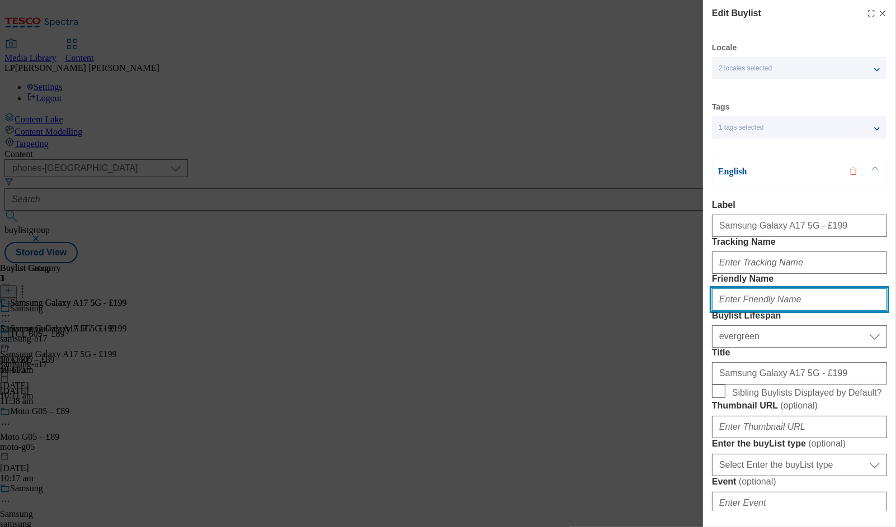
click at [745, 311] on input "Friendly Name" at bounding box center [799, 299] width 175 height 22
type input "galaxy-a17-5G"
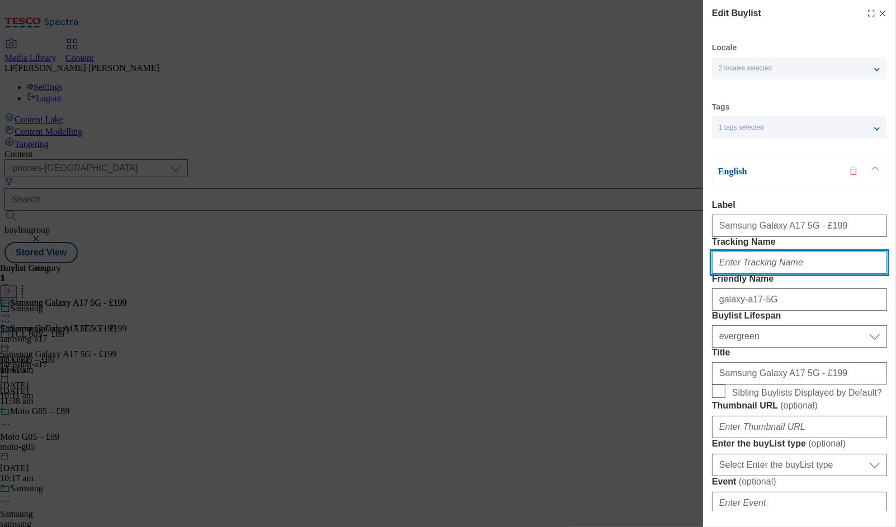
click at [745, 274] on input "Tracking Name" at bounding box center [799, 263] width 175 height 22
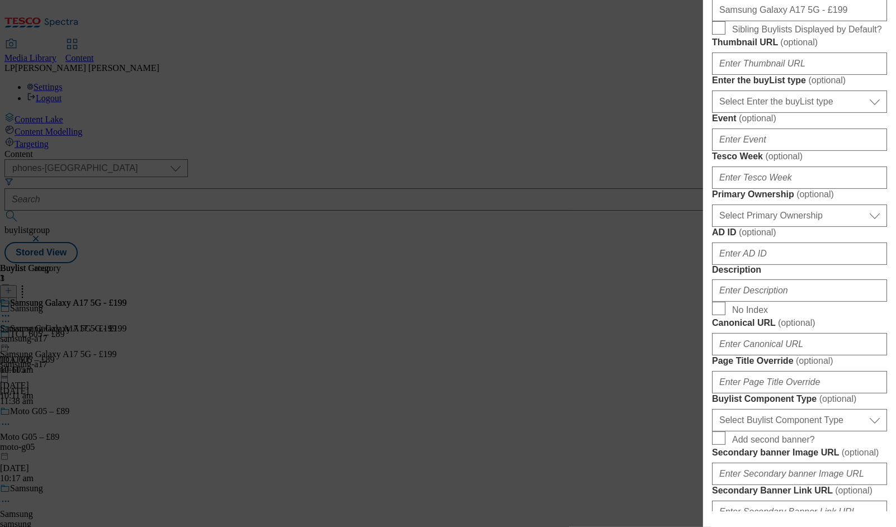
scroll to position [424, 0]
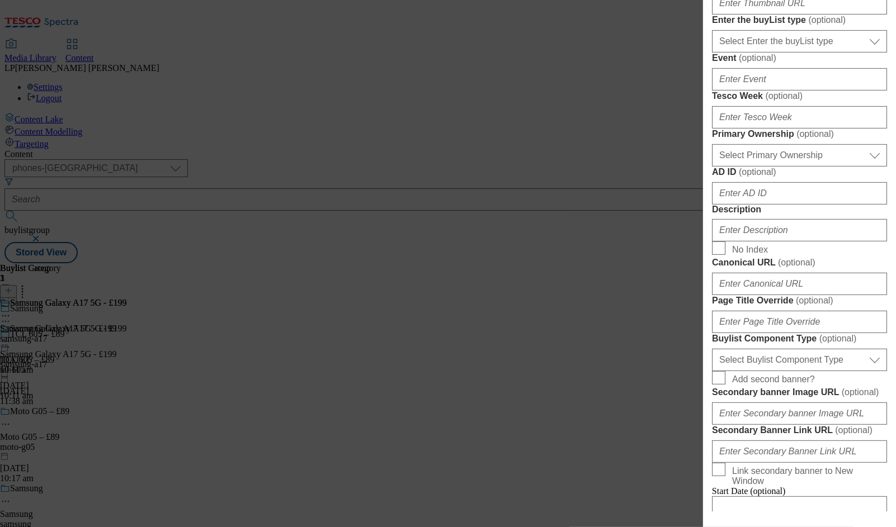
type input "."
click at [771, 241] on input "Description" at bounding box center [799, 230] width 175 height 22
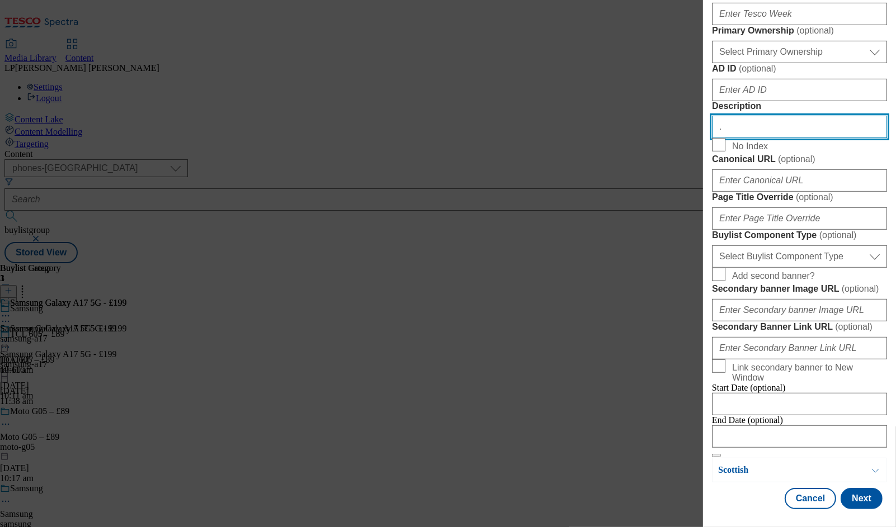
scroll to position [922, 0]
type input "."
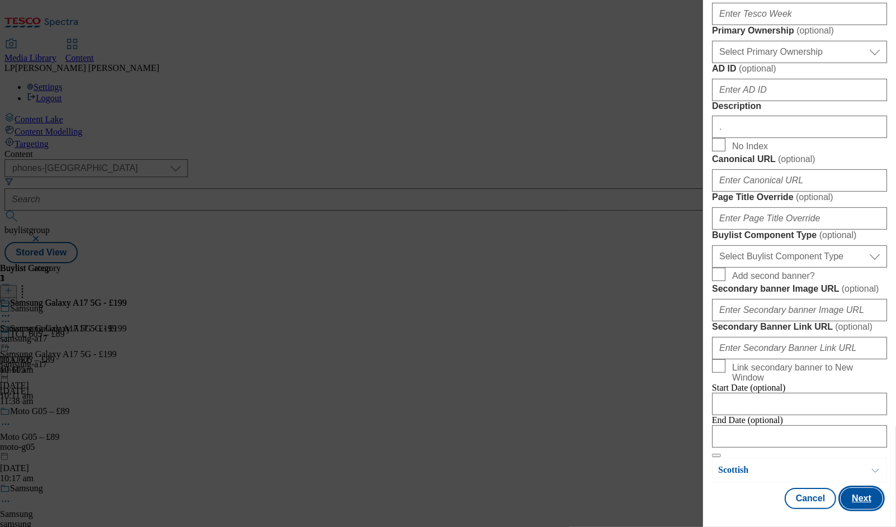
click at [855, 495] on button "Next" at bounding box center [861, 498] width 42 height 21
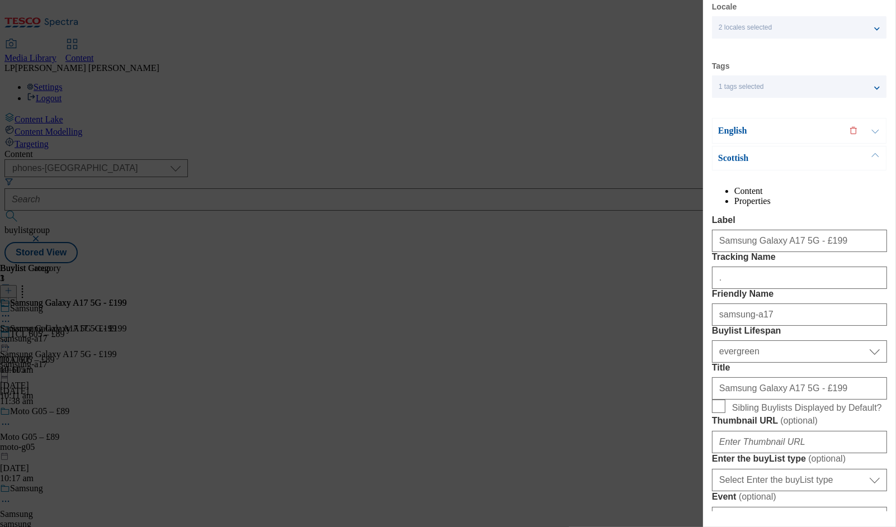
scroll to position [64, 0]
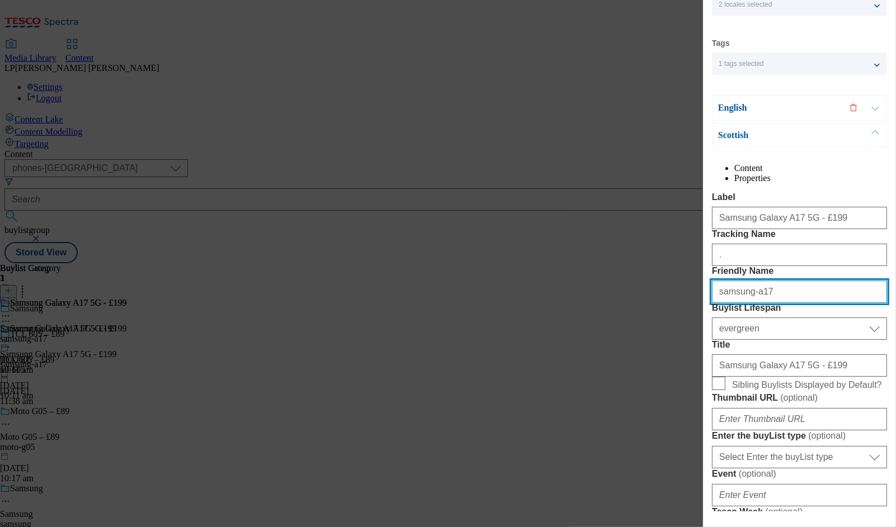
drag, startPoint x: 785, startPoint y: 351, endPoint x: 642, endPoint y: 348, distance: 143.1
click at [642, 348] on div "Edit Buylist Locale 2 locales selected English Welsh Scottish Tags 1 tags selec…" at bounding box center [448, 263] width 896 height 527
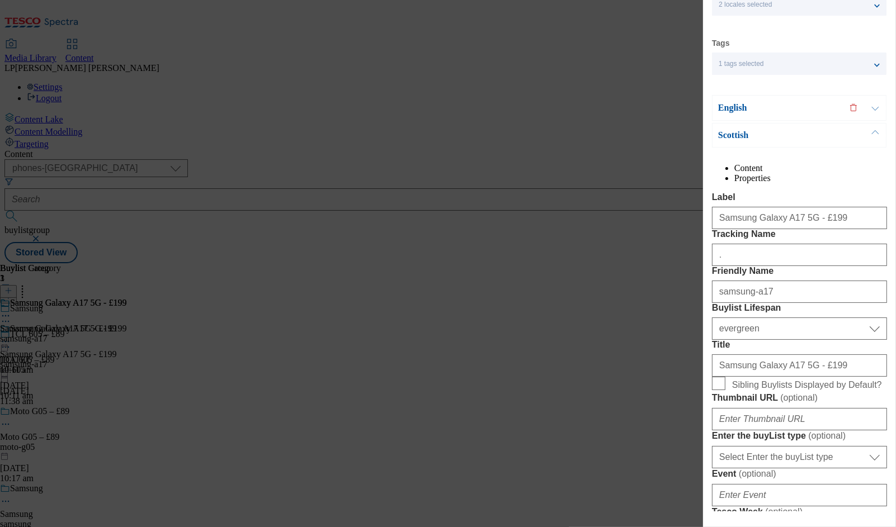
click at [873, 109] on button "Modal" at bounding box center [874, 108] width 21 height 25
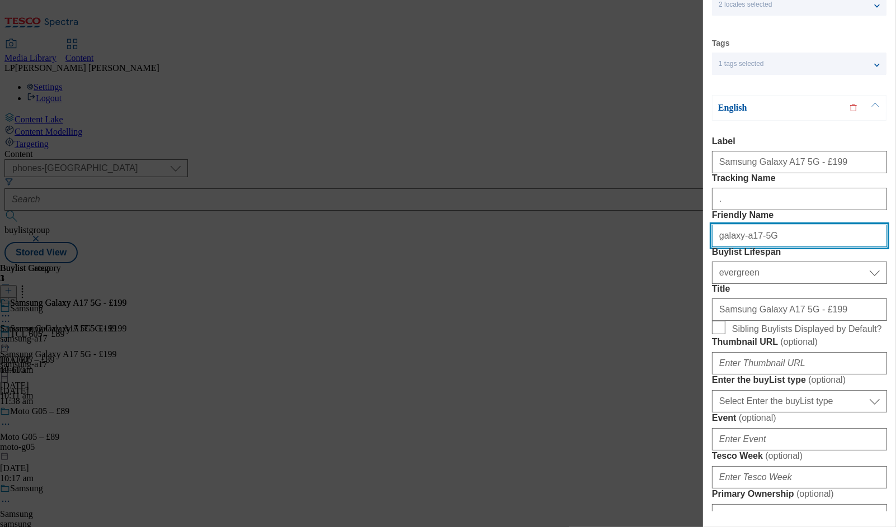
drag, startPoint x: 784, startPoint y: 278, endPoint x: 617, endPoint y: 276, distance: 167.2
click at [617, 276] on div "Edit Buylist Locale 2 locales selected English Welsh Scottish Tags 1 tags selec…" at bounding box center [448, 263] width 896 height 527
paste input "samsung-a17"
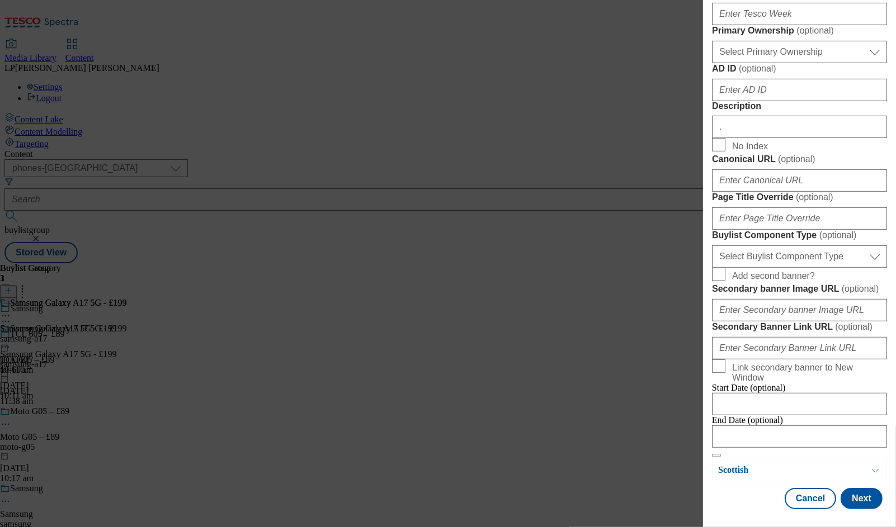
scroll to position [922, 0]
type input "samsung-a17"
click at [856, 492] on button "Next" at bounding box center [861, 498] width 42 height 21
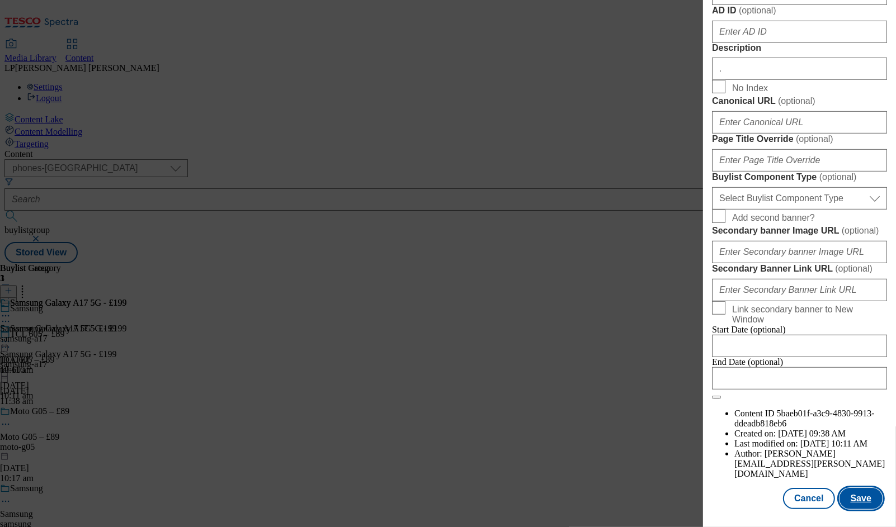
scroll to position [974, 0]
click at [856, 502] on button "Save" at bounding box center [860, 498] width 43 height 21
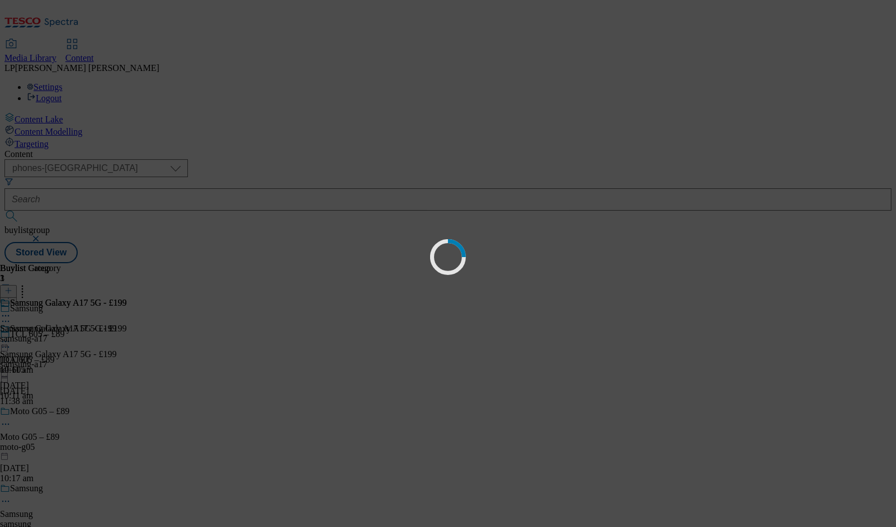
select select "evergreen"
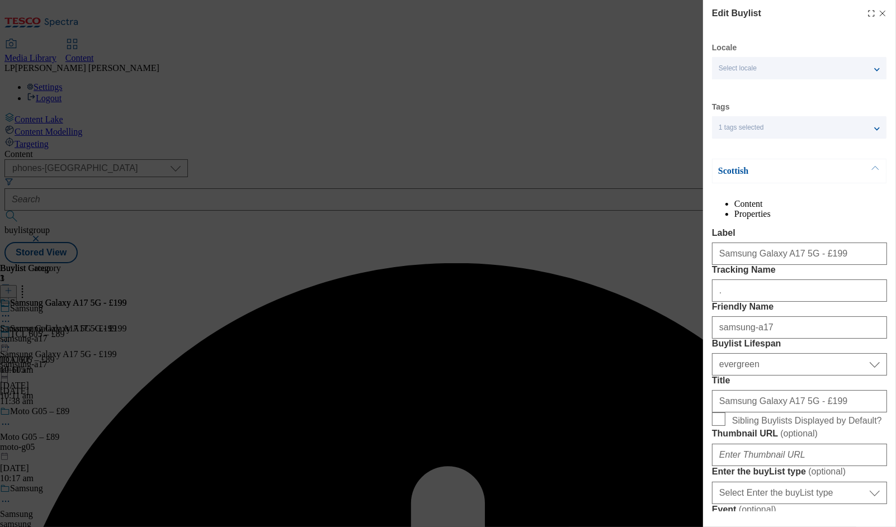
click at [614, 63] on div "Edit Buylist Locale Select locale English Welsh Scottish Tags 1 tags selected b…" at bounding box center [448, 263] width 896 height 527
click at [832, 111] on div "Tags 1 tags selected buylist" at bounding box center [799, 120] width 174 height 37
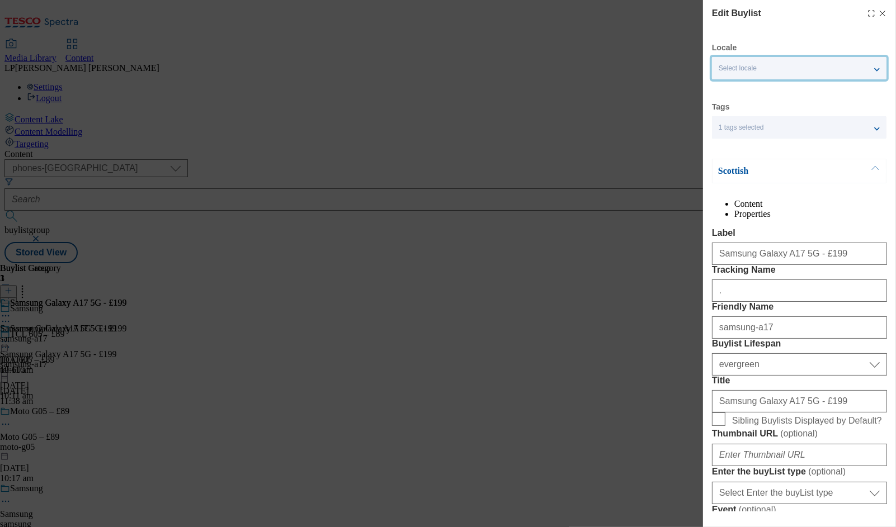
click at [755, 66] on span "Select locale" at bounding box center [737, 68] width 38 height 8
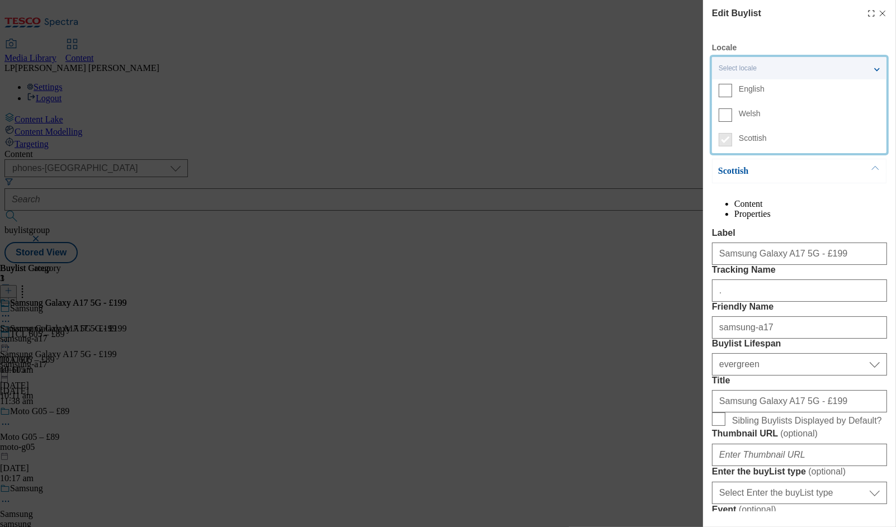
click at [734, 88] on label "English" at bounding box center [799, 91] width 174 height 25
click at [732, 88] on input "English" at bounding box center [724, 90] width 13 height 13
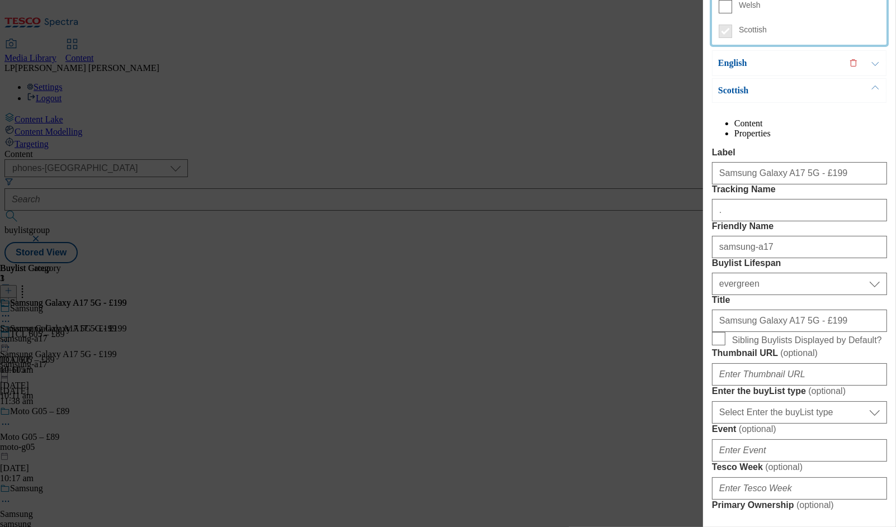
scroll to position [111, 0]
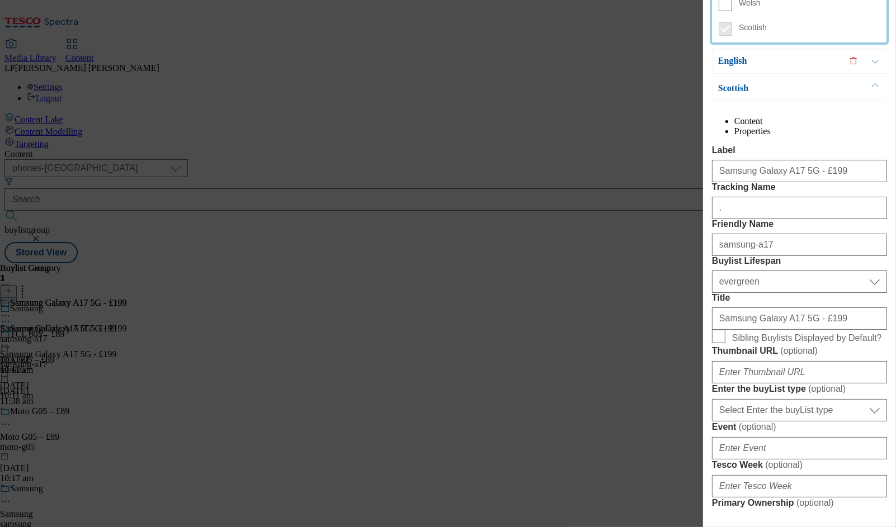
click at [878, 64] on button "Modal" at bounding box center [874, 61] width 21 height 25
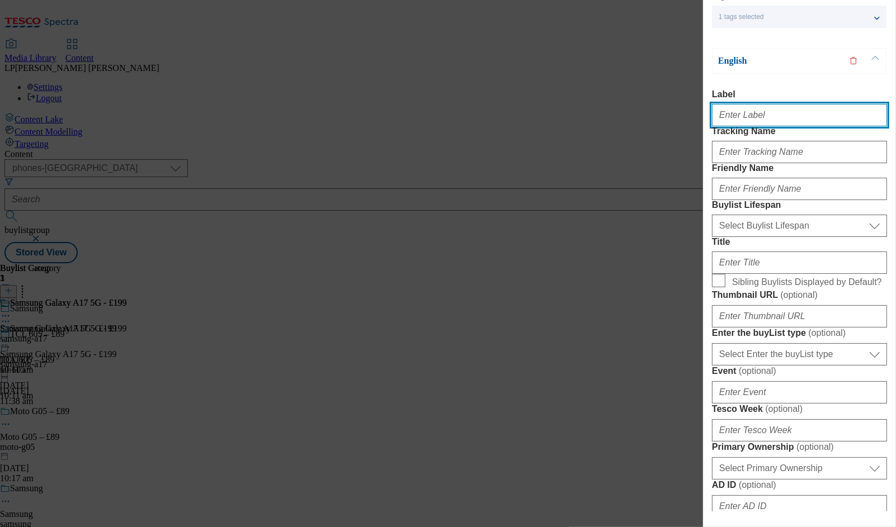
click at [774, 121] on input "Label" at bounding box center [799, 115] width 175 height 22
paste input "samsung-a17"
type input "samsung-a17"
drag, startPoint x: 773, startPoint y: 121, endPoint x: 650, endPoint y: 117, distance: 123.0
click at [650, 117] on div "Edit Buylist Locale 2 locales selected English Welsh Scottish Tags 1 tags selec…" at bounding box center [448, 263] width 896 height 527
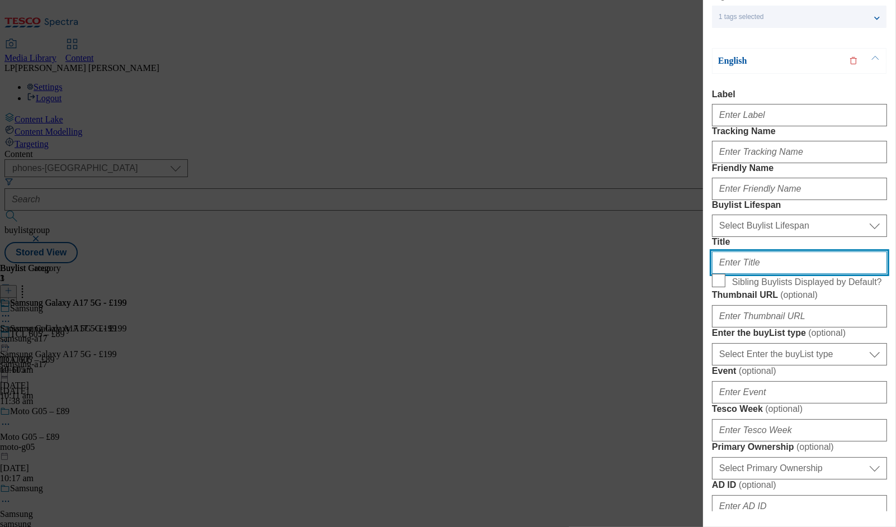
click at [749, 274] on input "Title" at bounding box center [799, 263] width 175 height 22
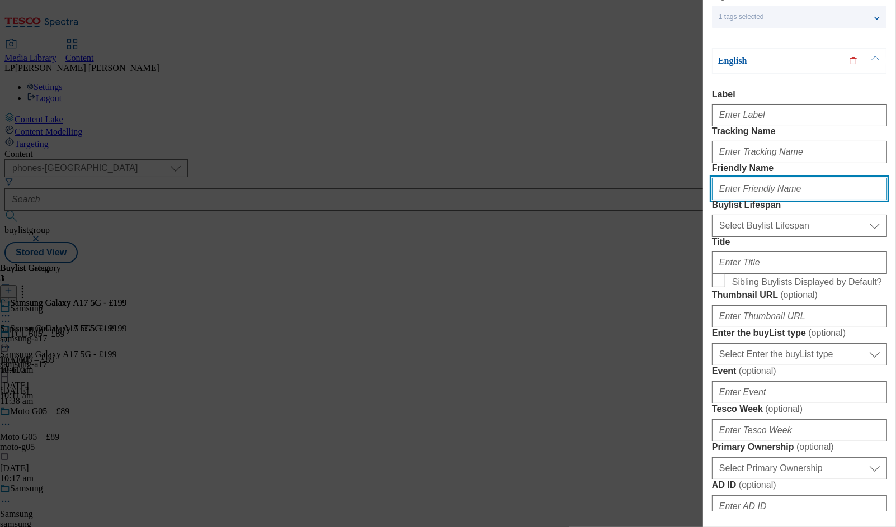
click at [747, 200] on input "Friendly Name" at bounding box center [799, 189] width 175 height 22
paste input "samsung-a17"
type input "samsung-a17"
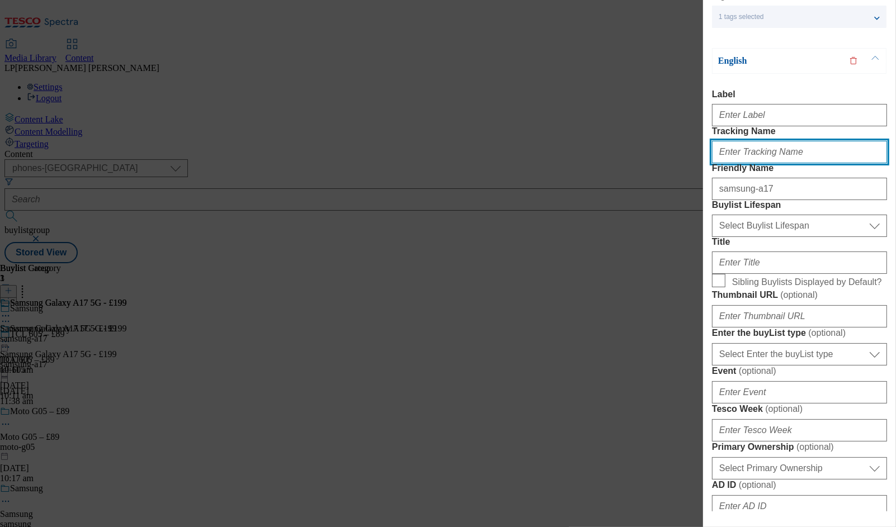
click at [746, 163] on input "Tracking Name" at bounding box center [799, 152] width 175 height 22
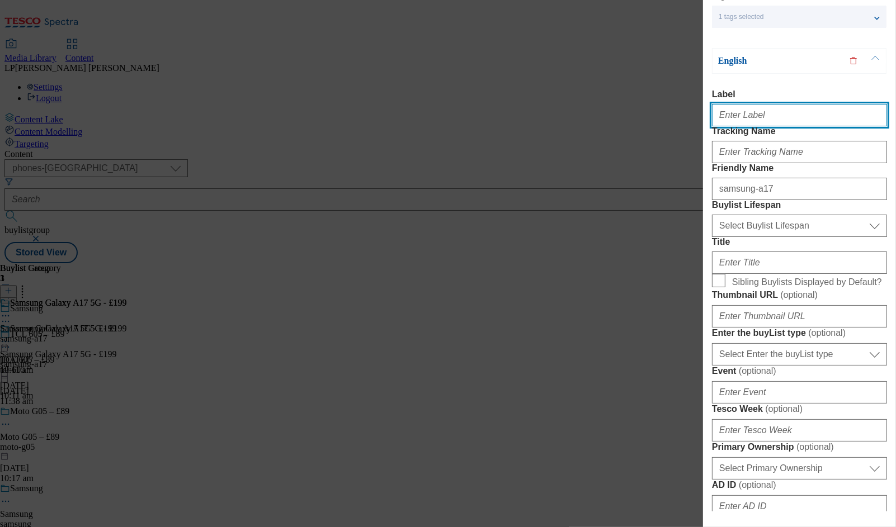
click at [745, 120] on input "Label" at bounding box center [799, 115] width 175 height 22
paste input "Samsung Galaxy A17 5G - £199"
click at [807, 121] on input "Samsung Galaxy A17 5G - £199" at bounding box center [799, 115] width 175 height 22
click at [856, 119] on input "Samsung Galaxy A17 5G - £199" at bounding box center [799, 115] width 175 height 22
drag, startPoint x: 814, startPoint y: 121, endPoint x: 674, endPoint y: 117, distance: 140.4
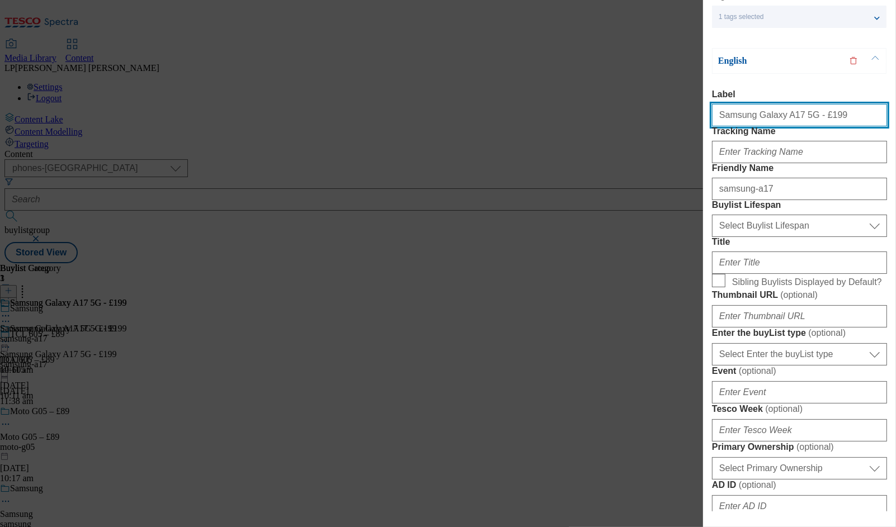
click at [674, 117] on div "Edit Buylist Locale 2 locales selected English Welsh Scottish Tags 1 tags selec…" at bounding box center [448, 263] width 896 height 527
type input "Samsung Galaxy A17 5G - £199"
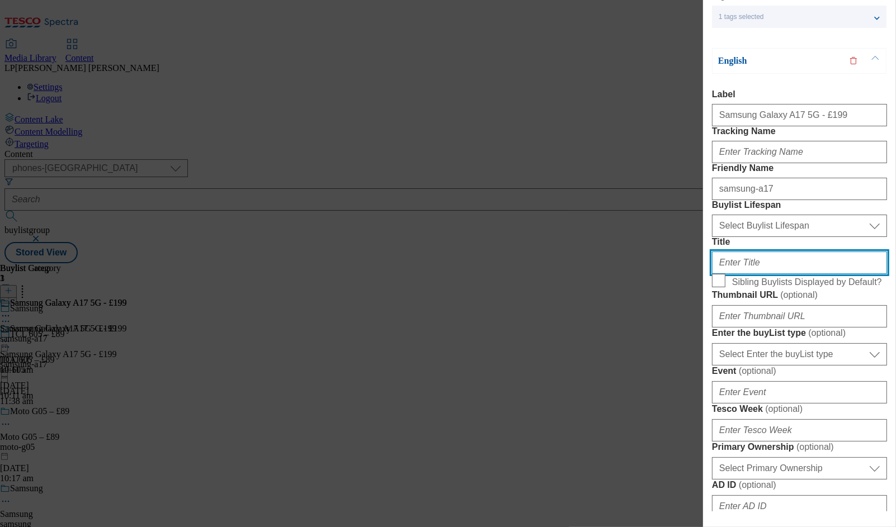
click at [733, 274] on input "Title" at bounding box center [799, 263] width 175 height 22
paste input "Samsung Galaxy A17 5G - £199"
type input "Samsung Galaxy A17 5G - £199"
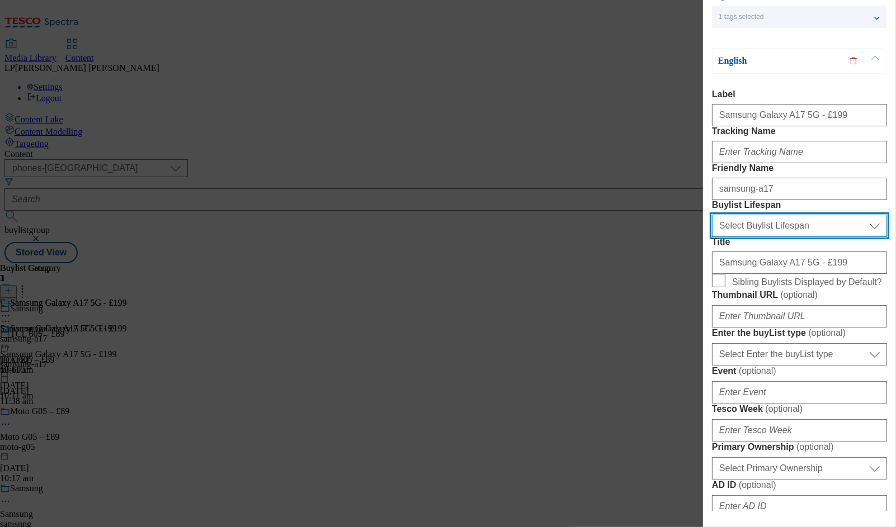
click at [736, 237] on select "Select Buylist Lifespan evergreen seasonal tactical" at bounding box center [799, 226] width 175 height 22
select select "evergreen"
click at [712, 237] on select "Select Buylist Lifespan evergreen seasonal tactical" at bounding box center [799, 226] width 175 height 22
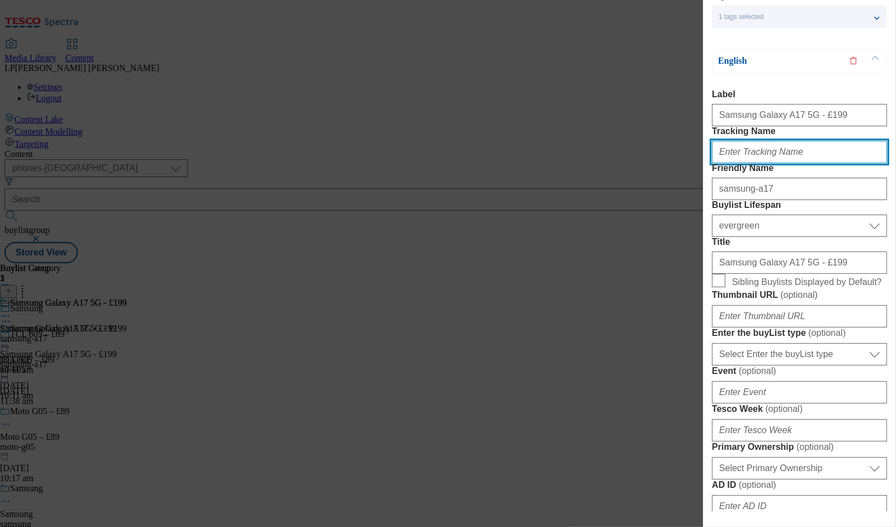
click at [742, 163] on input "Tracking Name" at bounding box center [799, 152] width 175 height 22
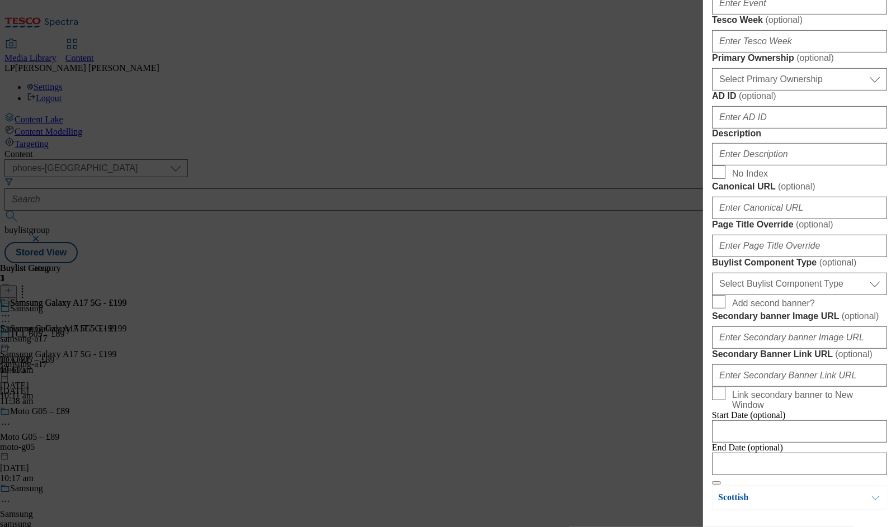
scroll to position [520, 0]
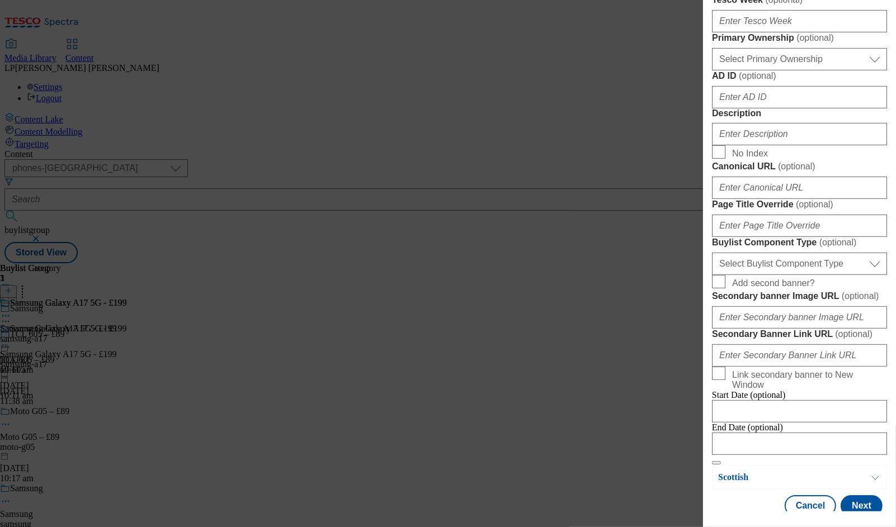
type input "."
click at [768, 145] on input "Description" at bounding box center [799, 134] width 175 height 22
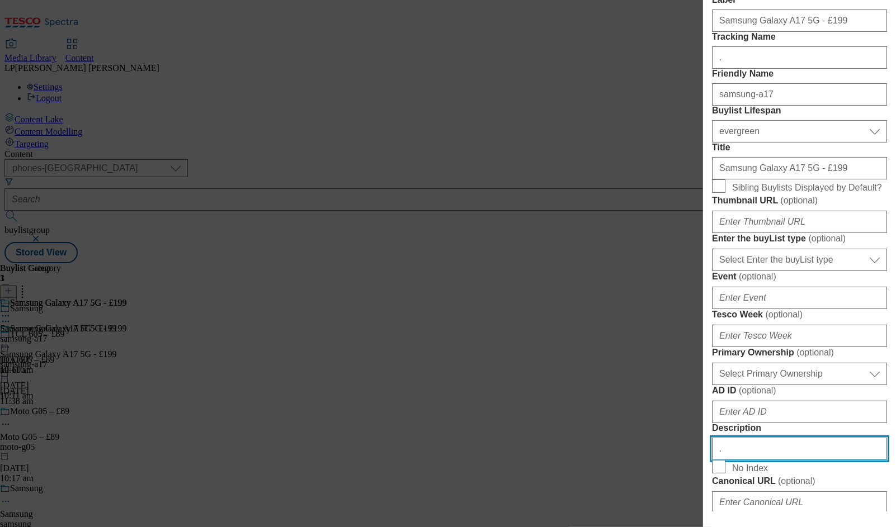
scroll to position [0, 0]
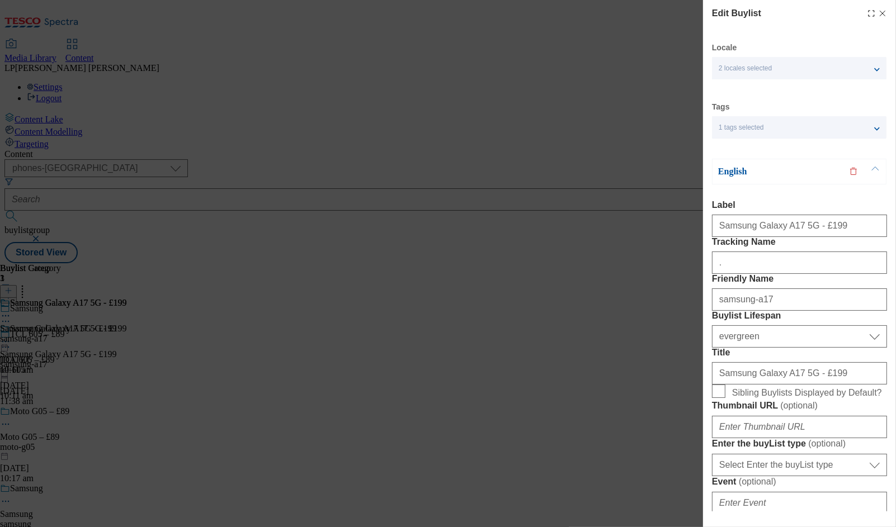
type input "."
click at [752, 69] on span "2 locales selected" at bounding box center [744, 68] width 53 height 8
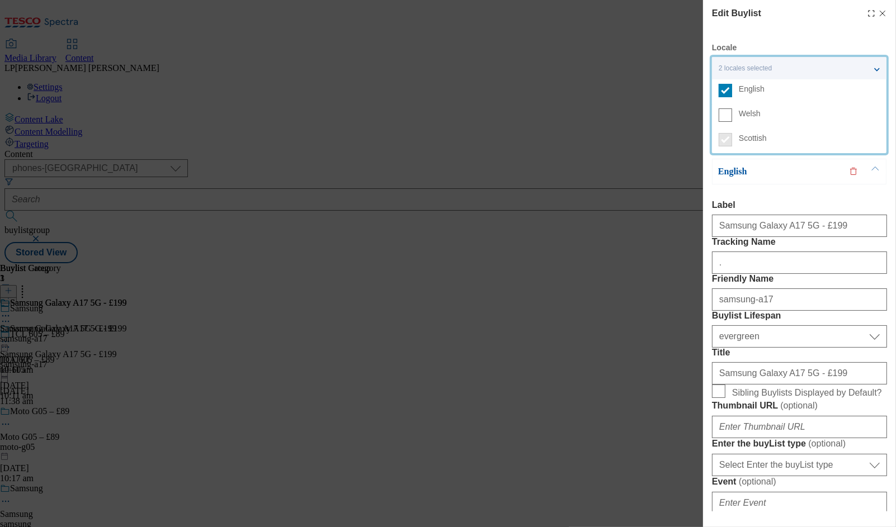
click at [752, 69] on span "2 locales selected" at bounding box center [744, 68] width 53 height 8
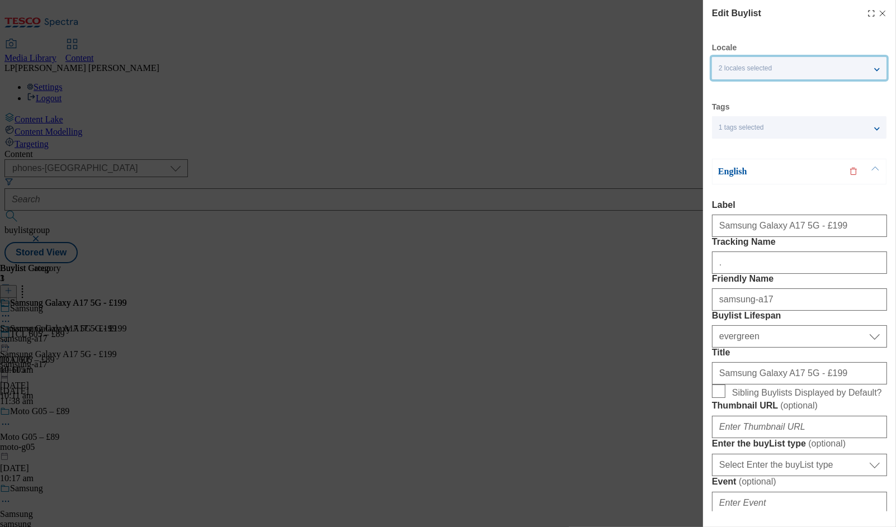
click at [758, 132] on div "1 tags selected" at bounding box center [799, 127] width 174 height 22
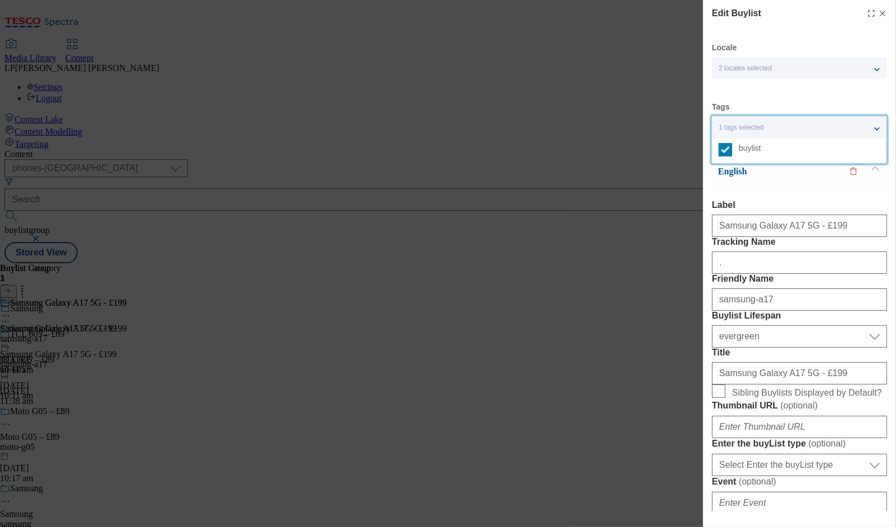
click at [758, 132] on div "1 tags selected" at bounding box center [799, 127] width 174 height 22
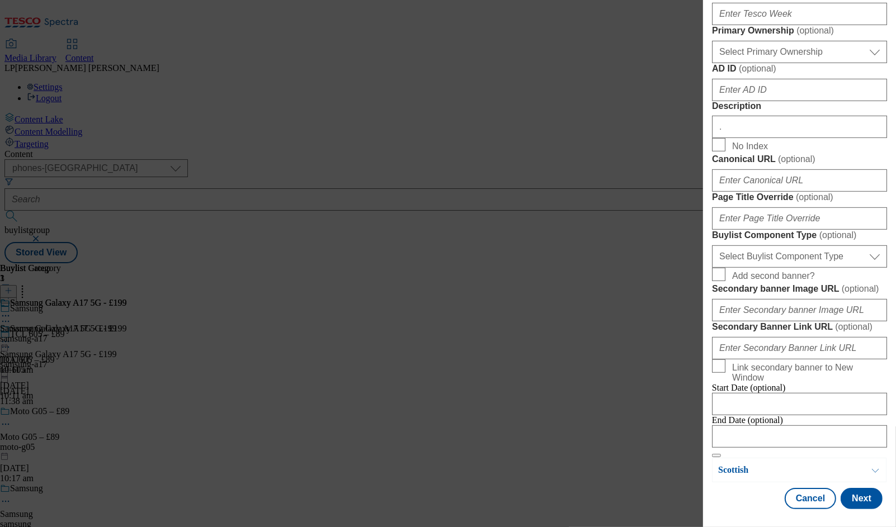
scroll to position [922, 0]
click at [863, 503] on button "Next" at bounding box center [861, 498] width 42 height 21
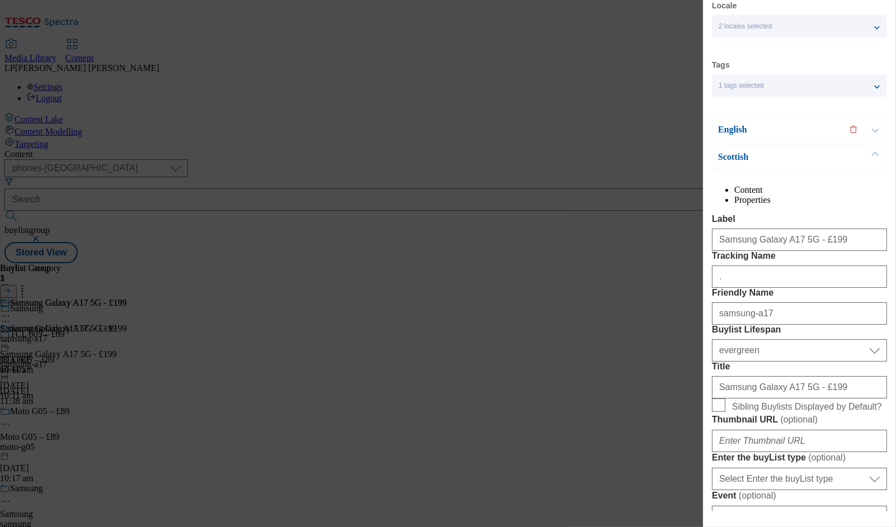
scroll to position [0, 0]
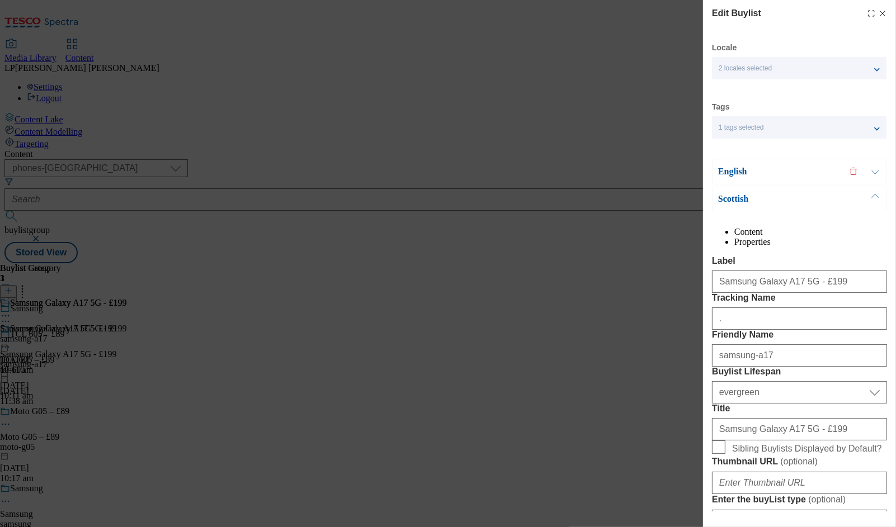
click at [875, 175] on button "Modal" at bounding box center [874, 171] width 21 height 25
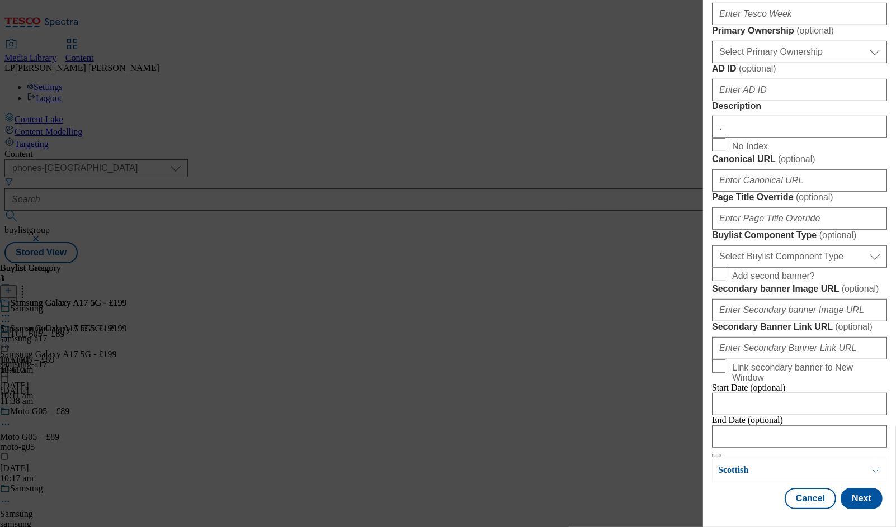
scroll to position [922, 0]
click at [859, 504] on button "Next" at bounding box center [861, 498] width 42 height 21
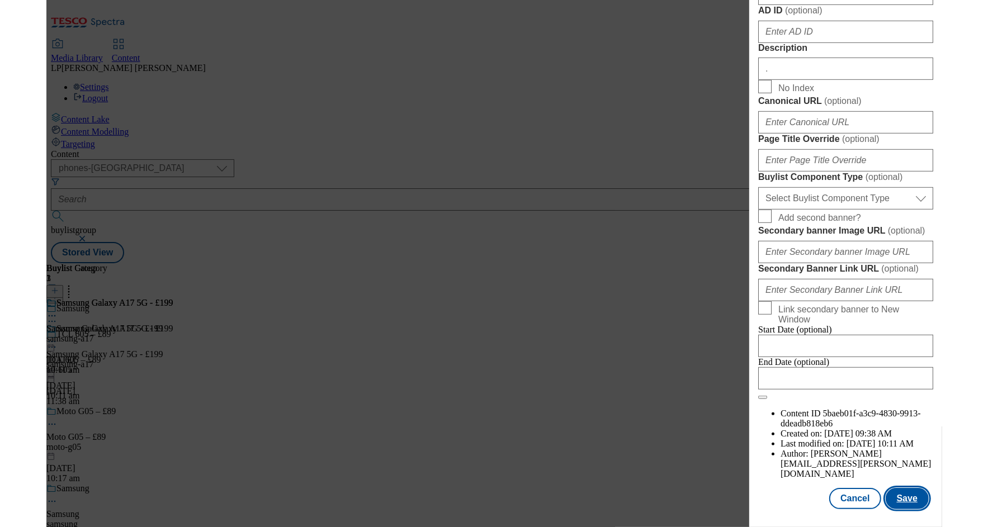
scroll to position [974, 0]
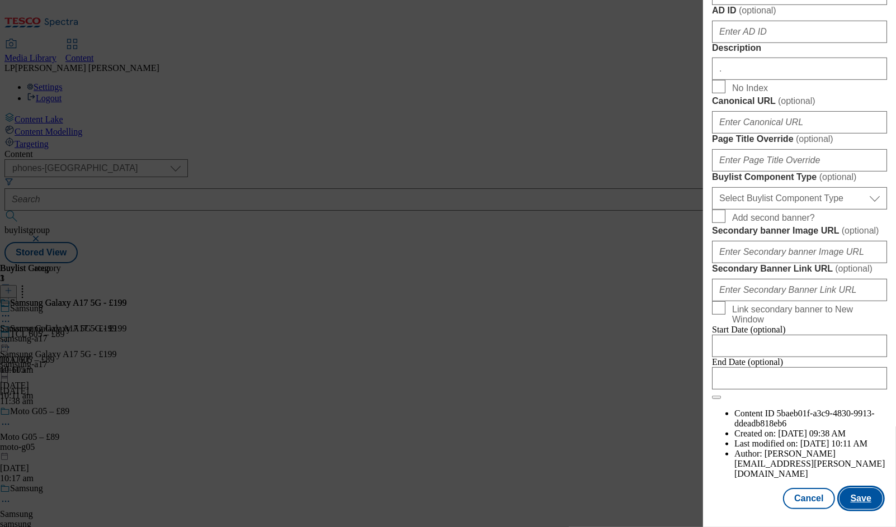
click at [854, 500] on button "Save" at bounding box center [860, 498] width 43 height 21
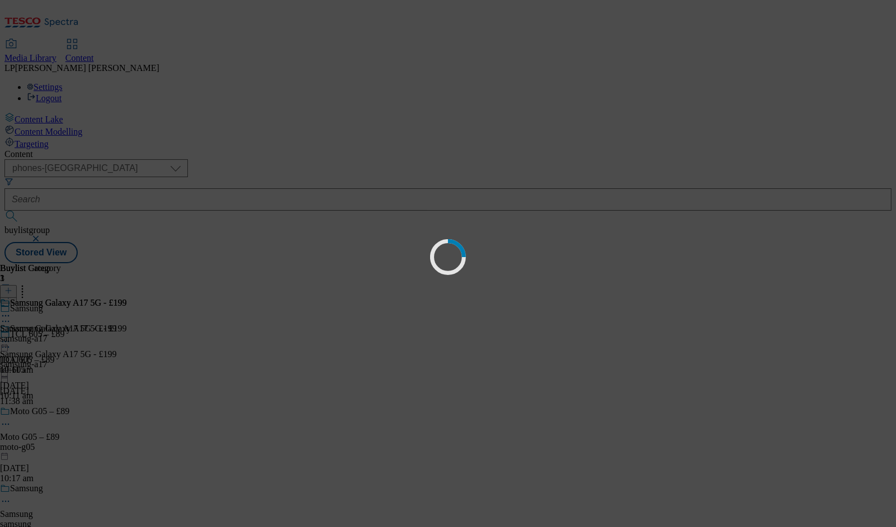
select select "evergreen"
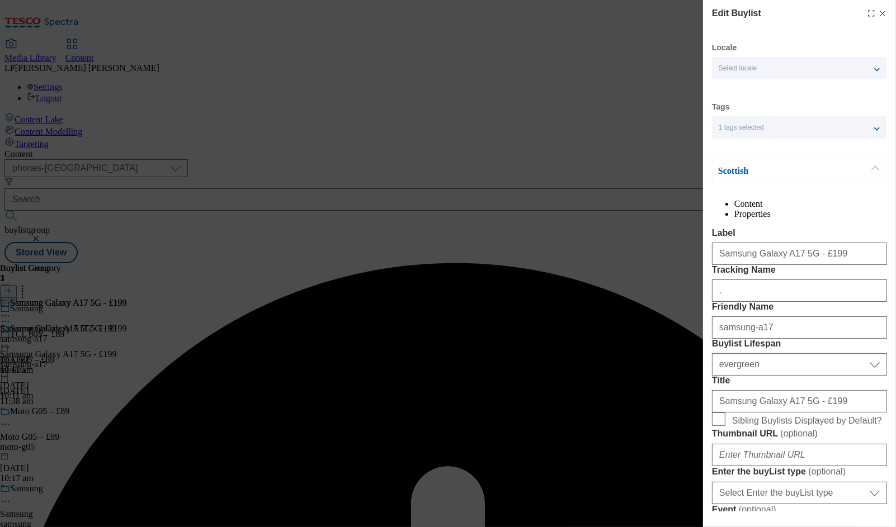
click at [572, 49] on div "Edit Buylist Locale Select locale English Welsh Scottish Tags 1 tags selected b…" at bounding box center [448, 263] width 896 height 527
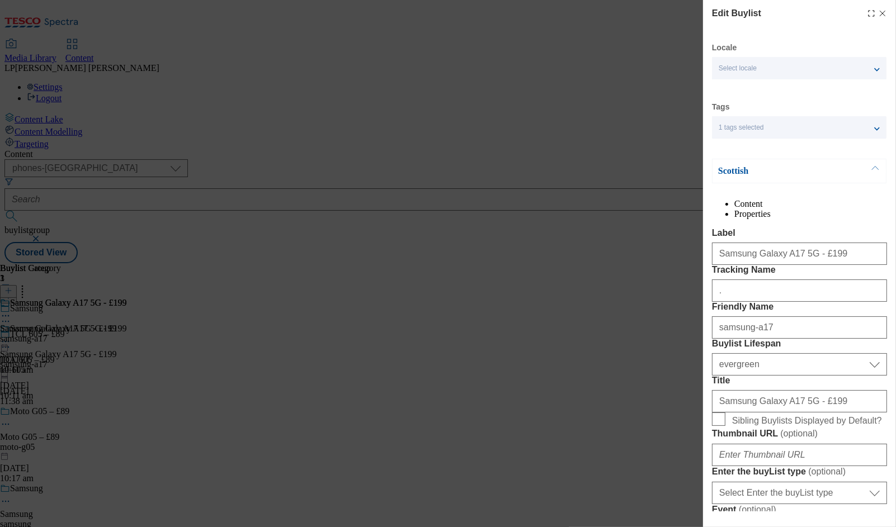
click at [878, 10] on icon "Modal" at bounding box center [882, 13] width 9 height 9
select select "evergreen"
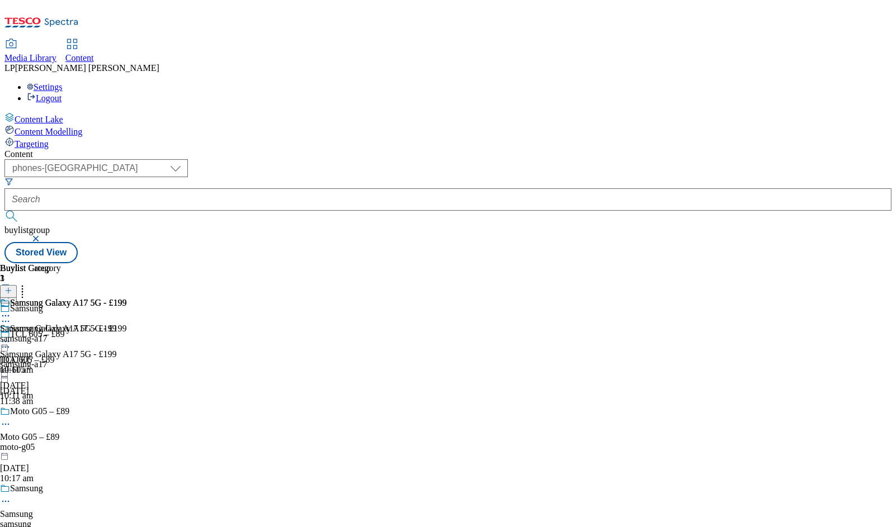
click at [10, 315] on circle at bounding box center [9, 316] width 2 height 2
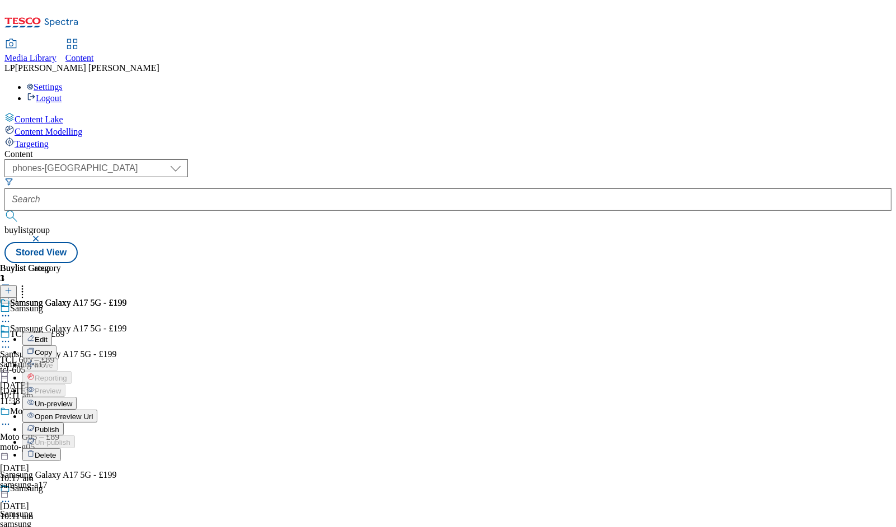
click at [126, 298] on div "Samsung Galaxy A17 5G - £199 Edit Copy Move Reporting Preview Un-preview Open P…" at bounding box center [63, 410] width 126 height 224
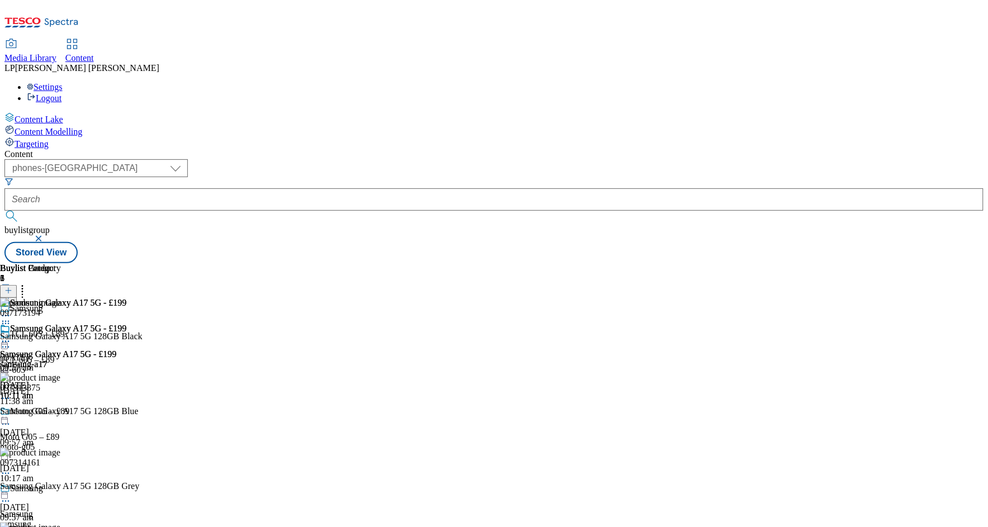
click at [11, 318] on icon at bounding box center [5, 323] width 11 height 11
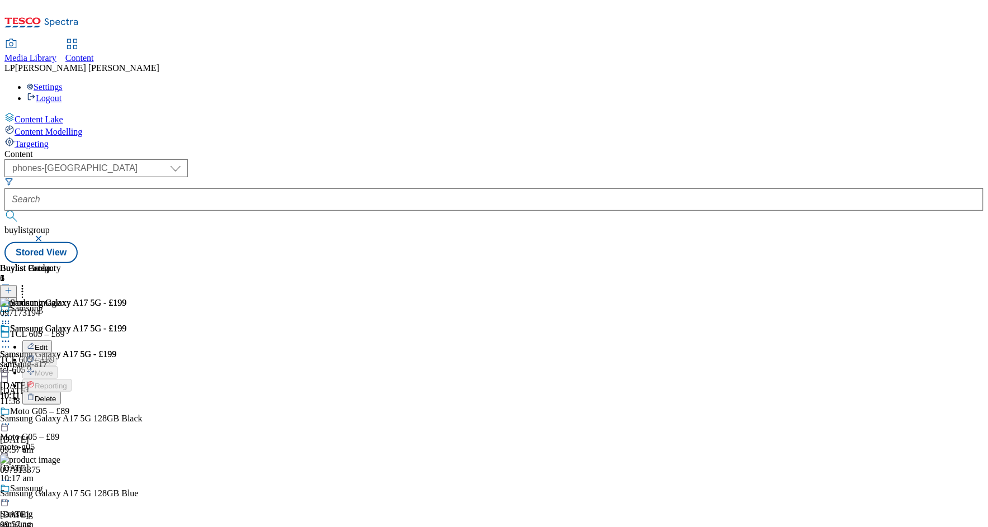
click at [28, 283] on icon at bounding box center [22, 288] width 11 height 11
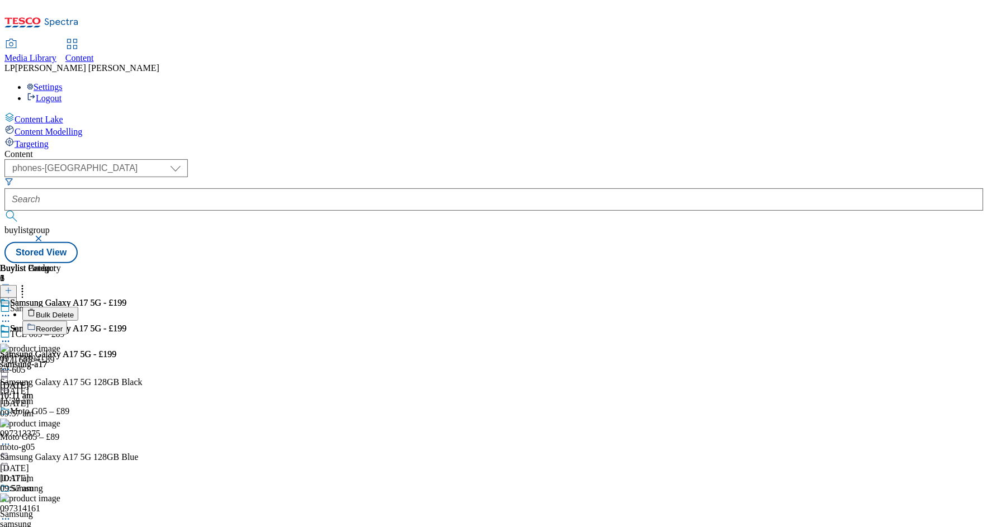
click at [74, 311] on span "Bulk Delete" at bounding box center [55, 315] width 38 height 8
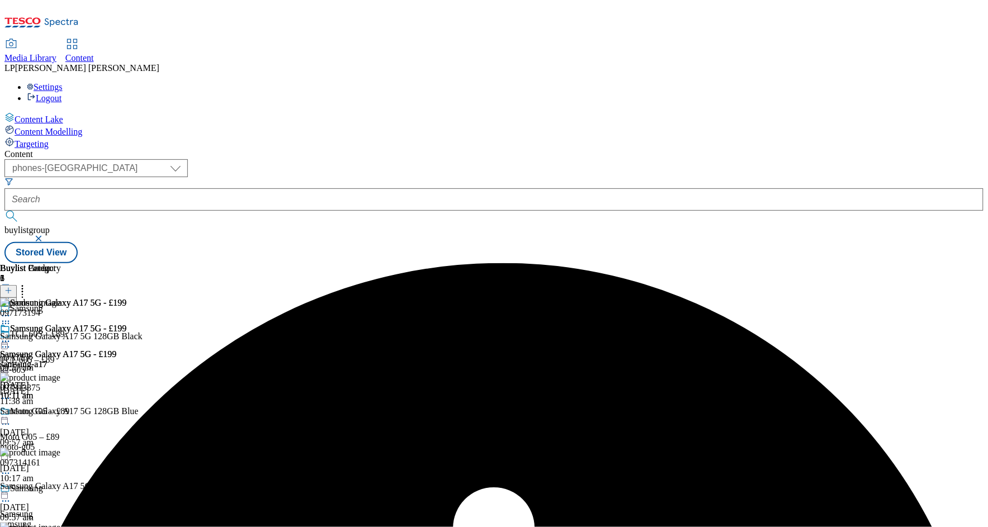
click at [11, 336] on icon at bounding box center [5, 341] width 11 height 11
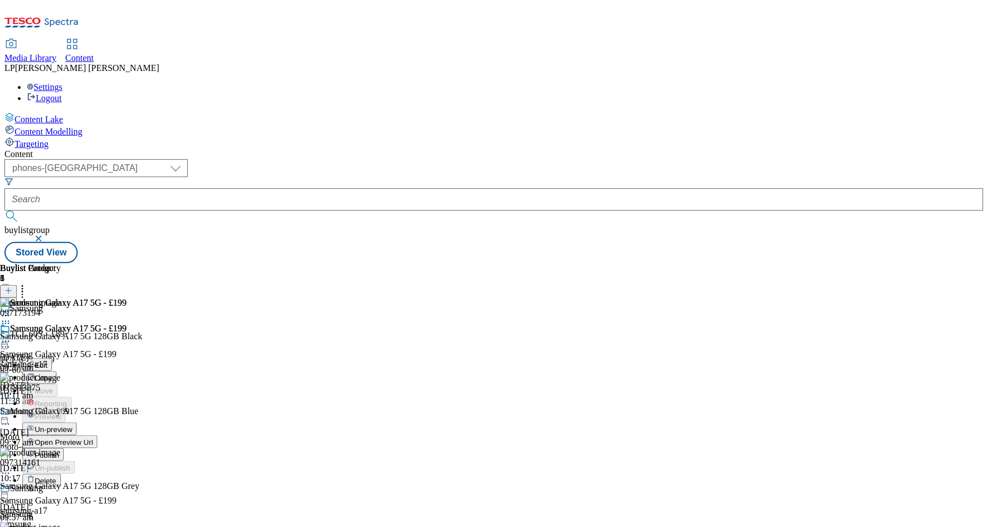
click at [72, 425] on span "Un-preview" at bounding box center [53, 429] width 37 height 8
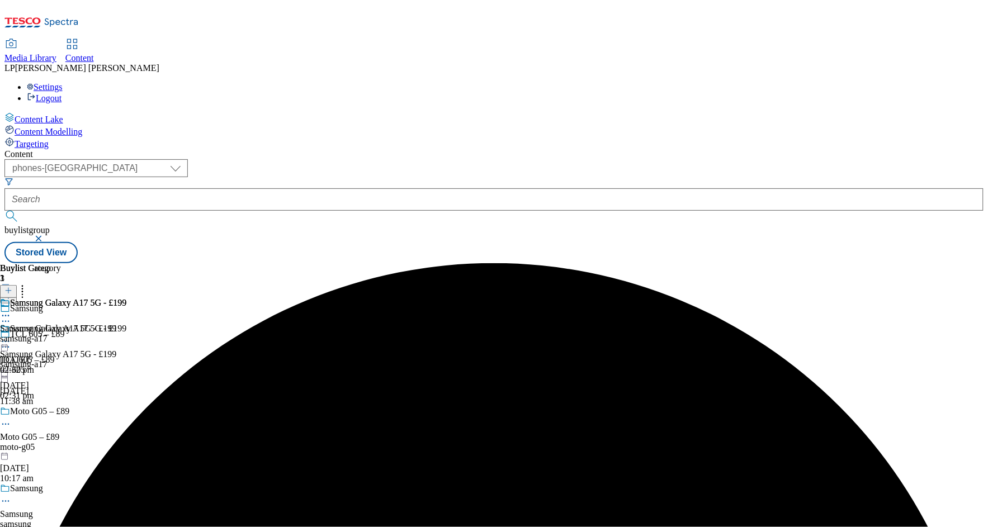
click at [11, 310] on icon at bounding box center [5, 315] width 11 height 11
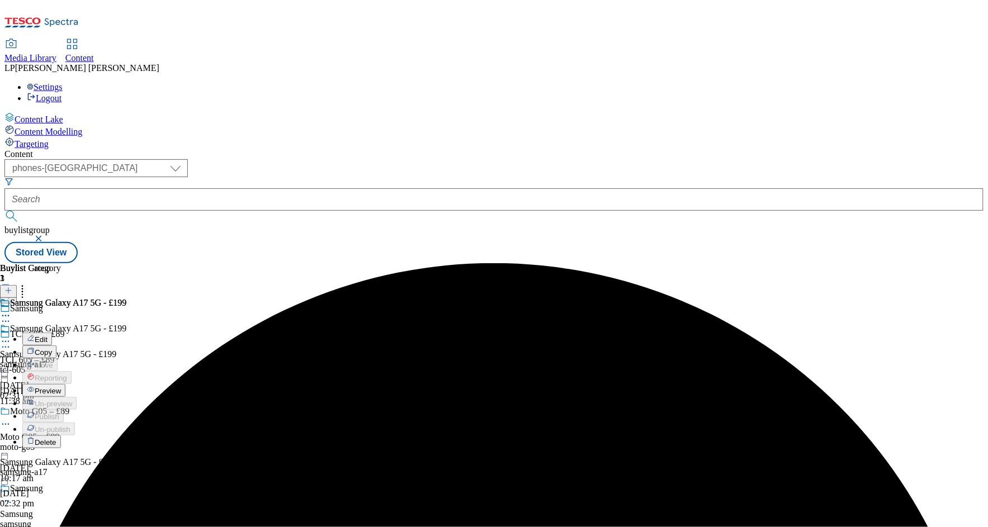
click at [126, 298] on div "Samsung Galaxy A17 5G - £199 Edit Copy Move Reporting Preview Un-preview Publis…" at bounding box center [63, 373] width 126 height 150
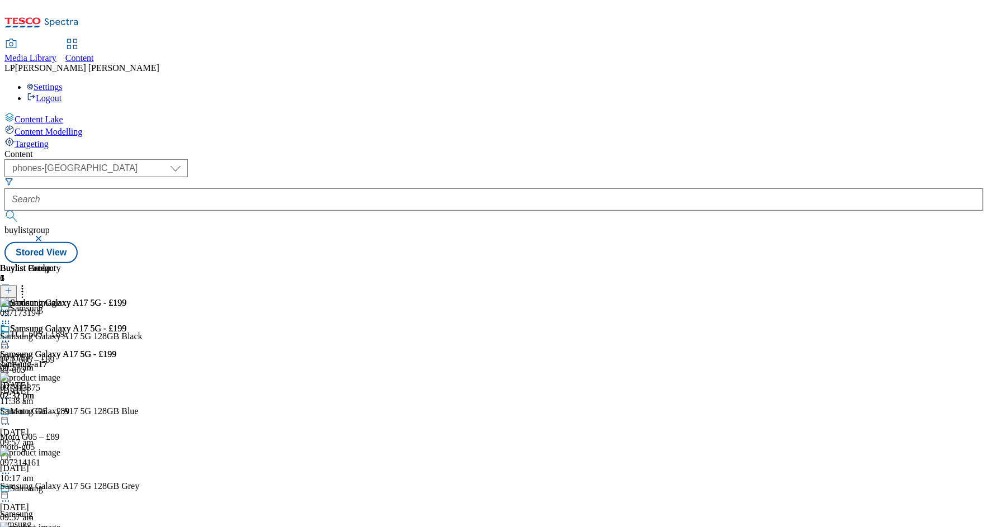
click at [28, 283] on icon at bounding box center [22, 288] width 11 height 11
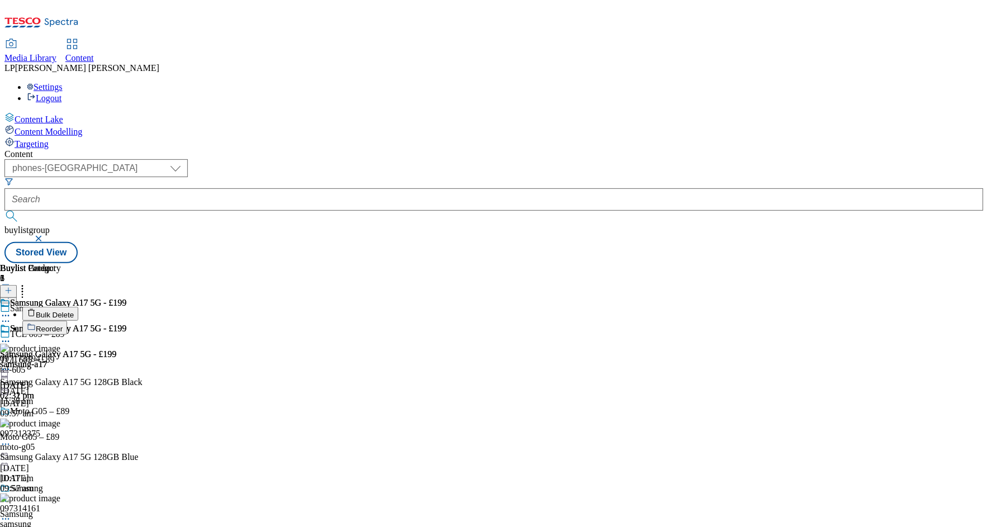
click at [74, 311] on span "Bulk Delete" at bounding box center [55, 315] width 38 height 8
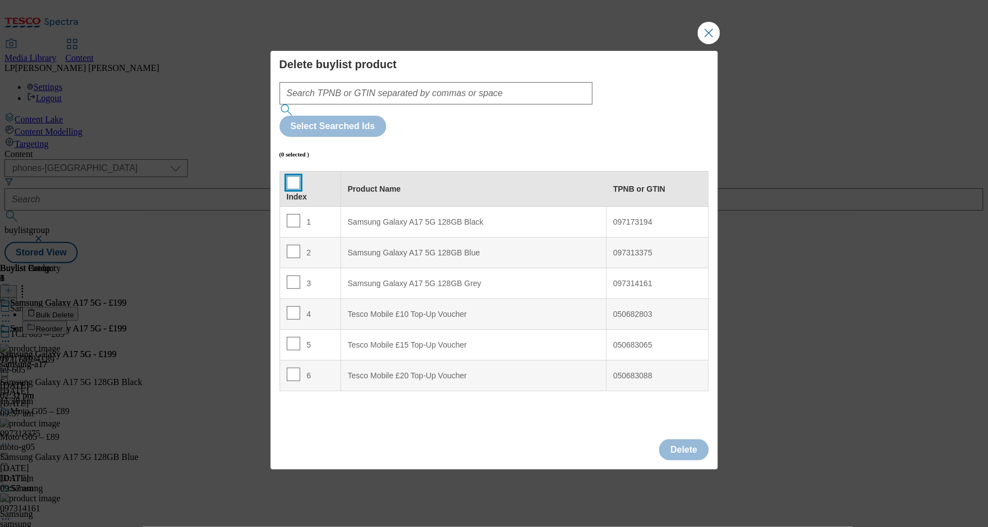
click at [292, 176] on input "Modal" at bounding box center [293, 182] width 13 height 13
checkbox input "true"
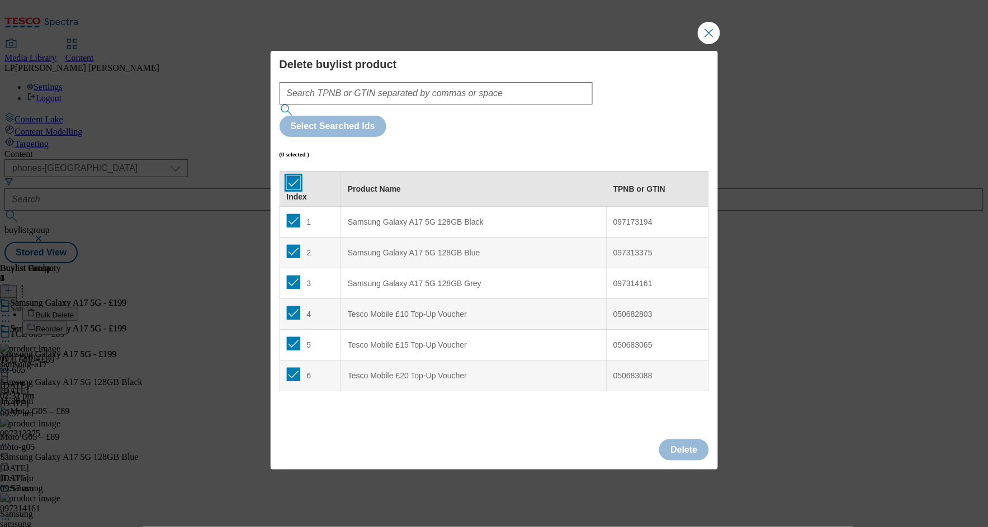
checkbox input "true"
click at [692, 439] on button "Delete" at bounding box center [683, 449] width 49 height 21
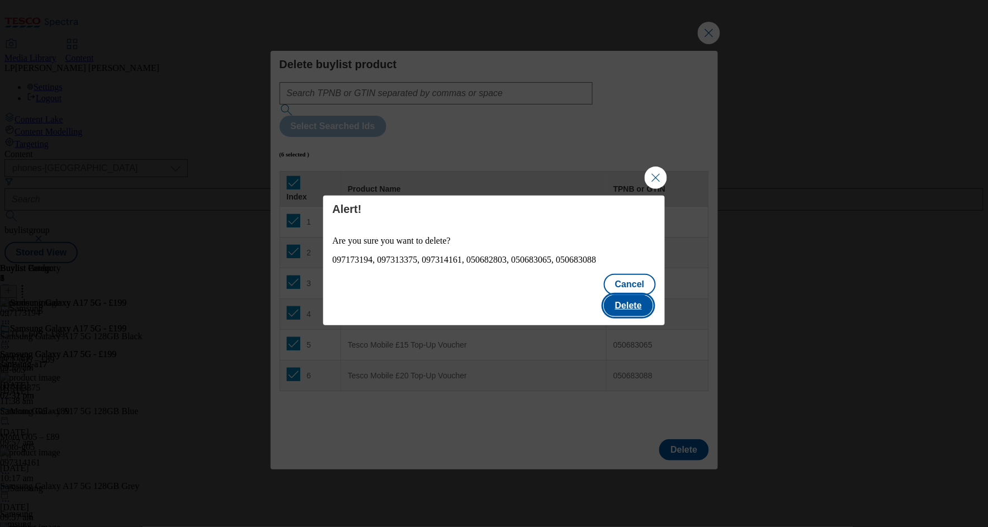
click at [629, 297] on button "Delete" at bounding box center [628, 305] width 49 height 21
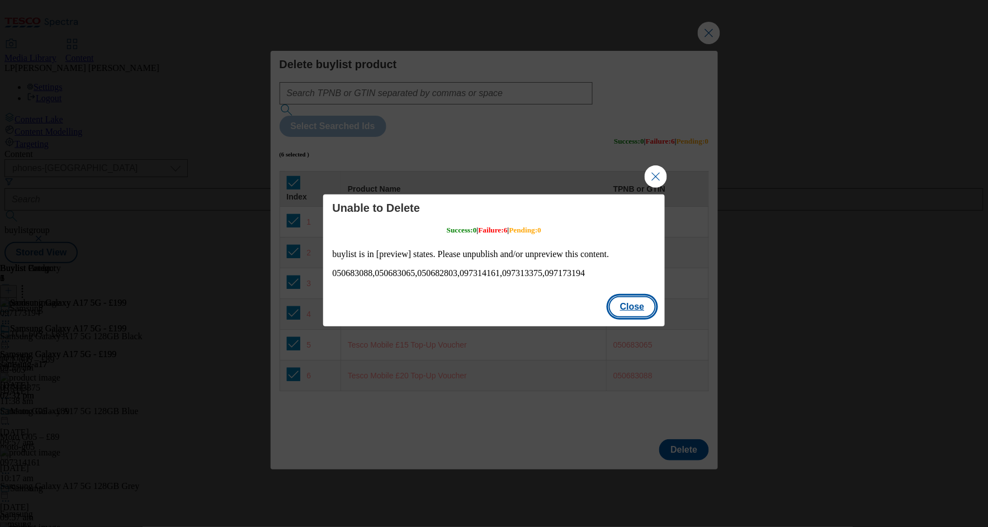
click at [628, 302] on button "Close" at bounding box center [632, 306] width 47 height 21
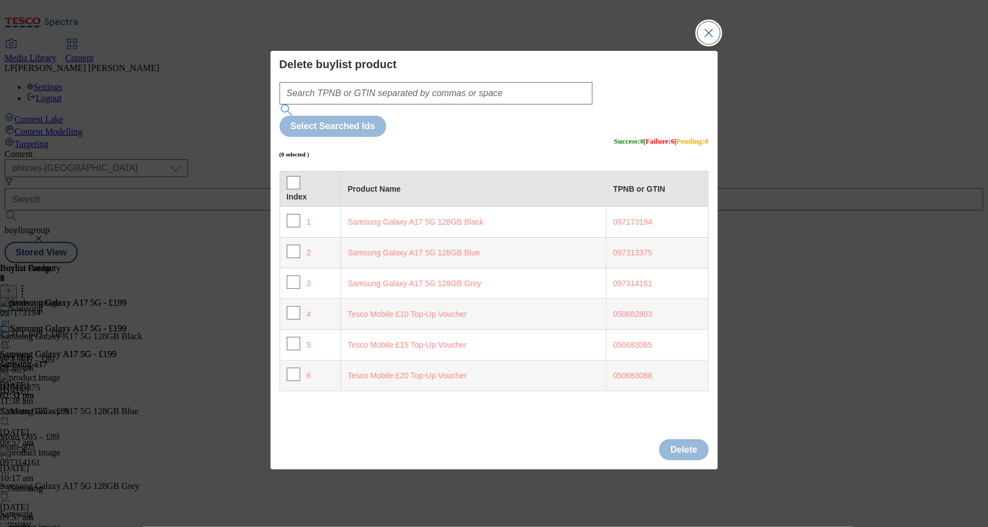
click at [713, 44] on button "Close Modal" at bounding box center [709, 33] width 22 height 22
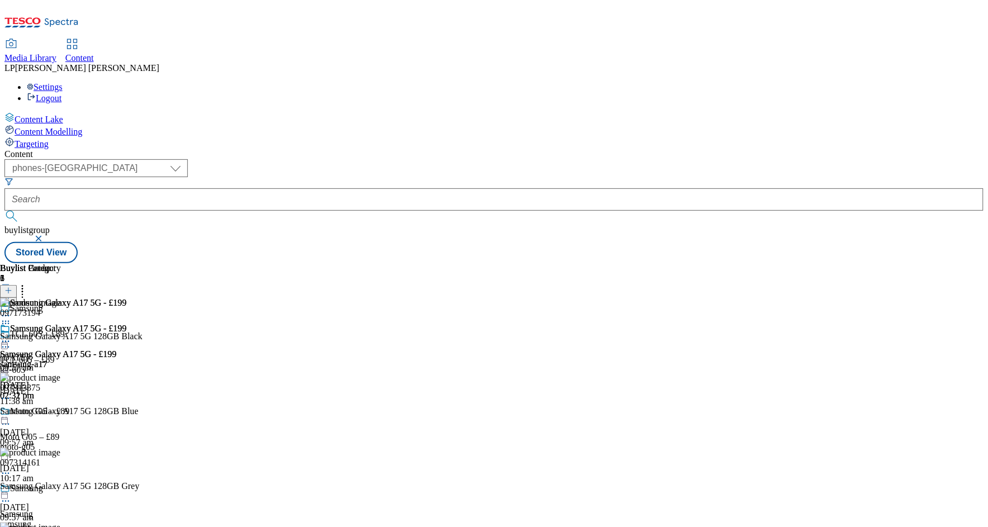
click at [11, 318] on icon at bounding box center [5, 323] width 11 height 11
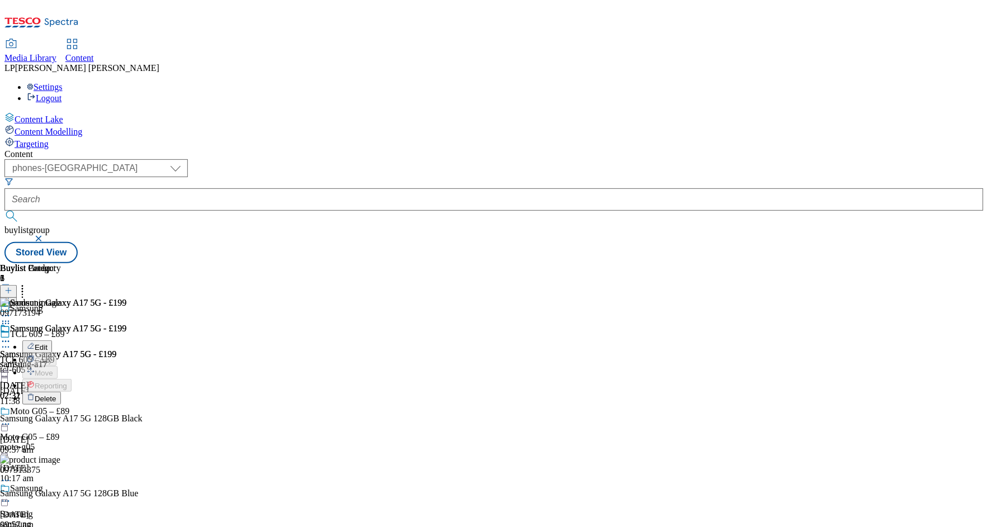
click at [56, 395] on span "Delete" at bounding box center [46, 399] width 22 height 8
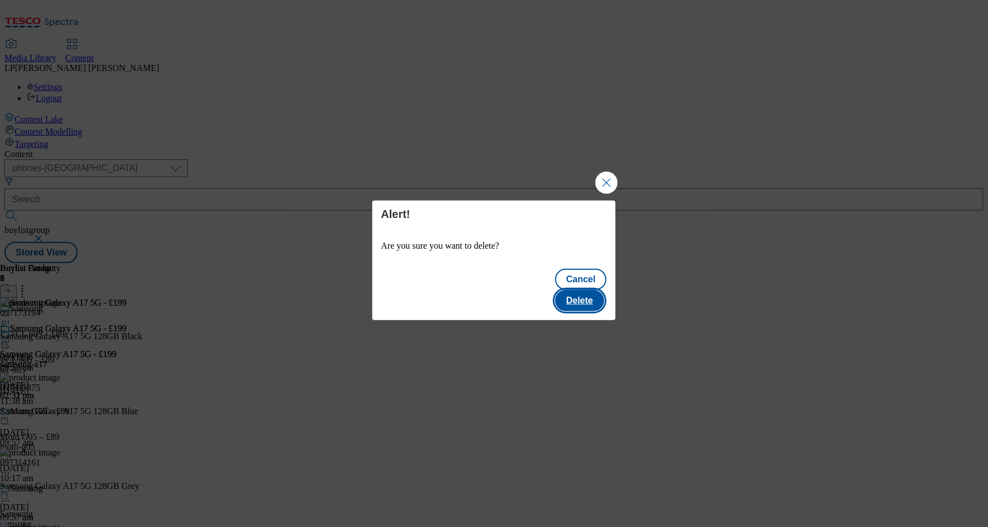
click at [582, 295] on button "Delete" at bounding box center [579, 300] width 49 height 21
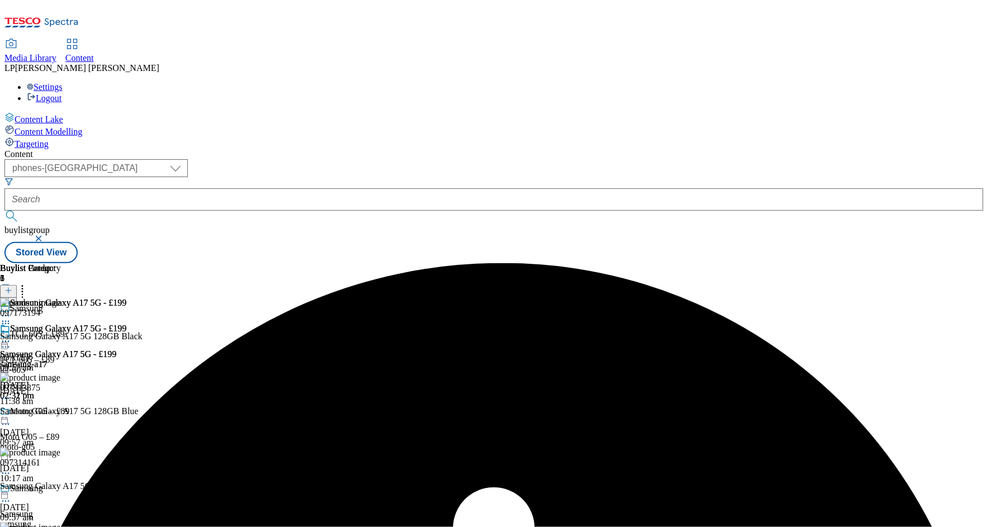
click at [126, 324] on div "Samsung Galaxy A17 5G - £199 Samsung Galaxy A17 5G - £199 samsung-a17 8 Sept 20…" at bounding box center [63, 362] width 126 height 77
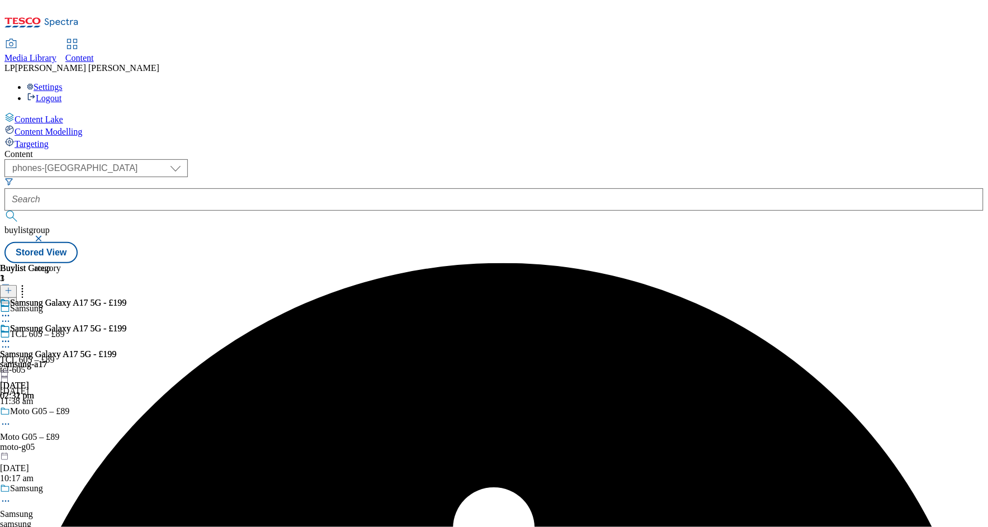
click at [126, 359] on div "samsung-a17" at bounding box center [63, 364] width 126 height 10
click at [69, 519] on div "samsung" at bounding box center [34, 524] width 69 height 10
click at [11, 496] on icon at bounding box center [5, 501] width 11 height 11
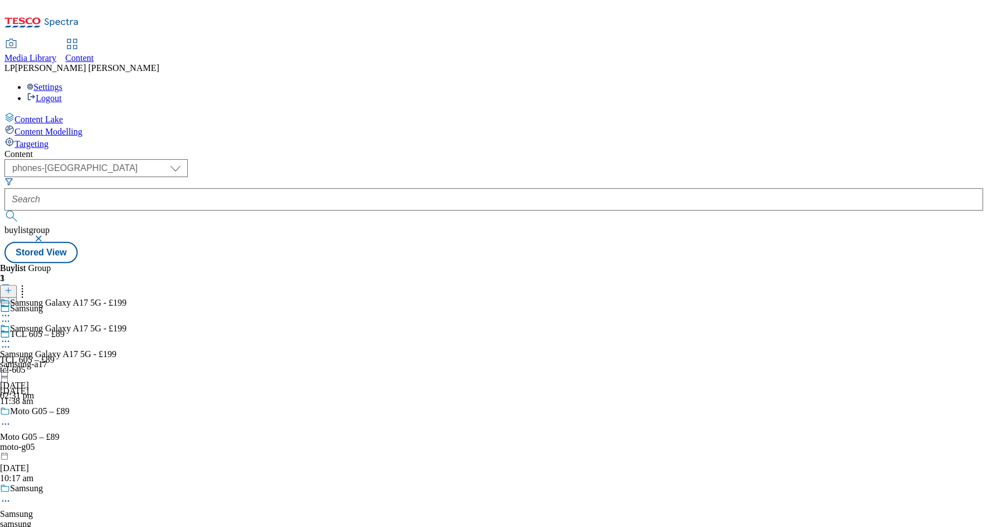
click at [11, 336] on icon at bounding box center [5, 341] width 11 height 11
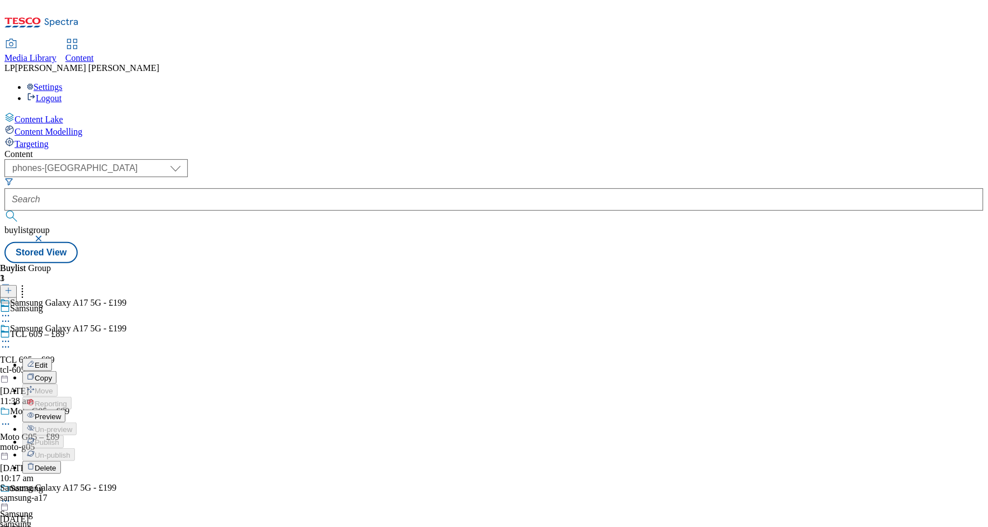
click at [126, 336] on div "Edit Copy Move Reporting Preview Un-preview Publish Un-publish Delete" at bounding box center [63, 405] width 126 height 138
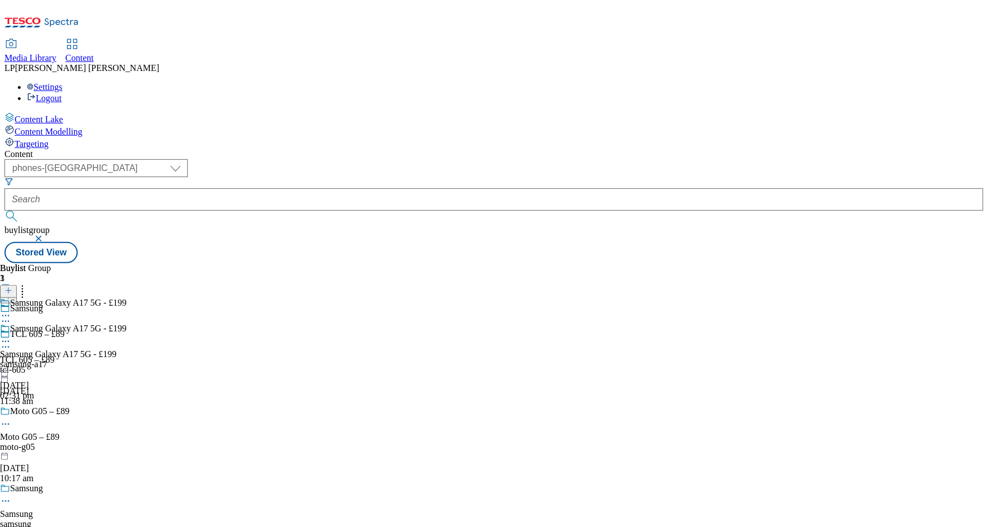
click at [126, 359] on div "samsung-a17" at bounding box center [63, 364] width 126 height 10
click at [126, 334] on div "samsung-a17" at bounding box center [63, 339] width 126 height 10
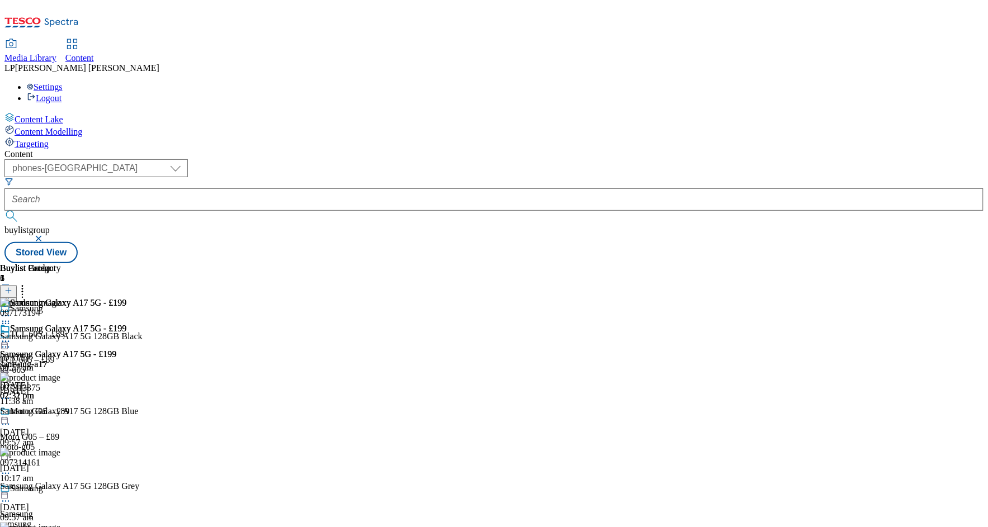
click at [4, 341] on circle at bounding box center [3, 342] width 2 height 2
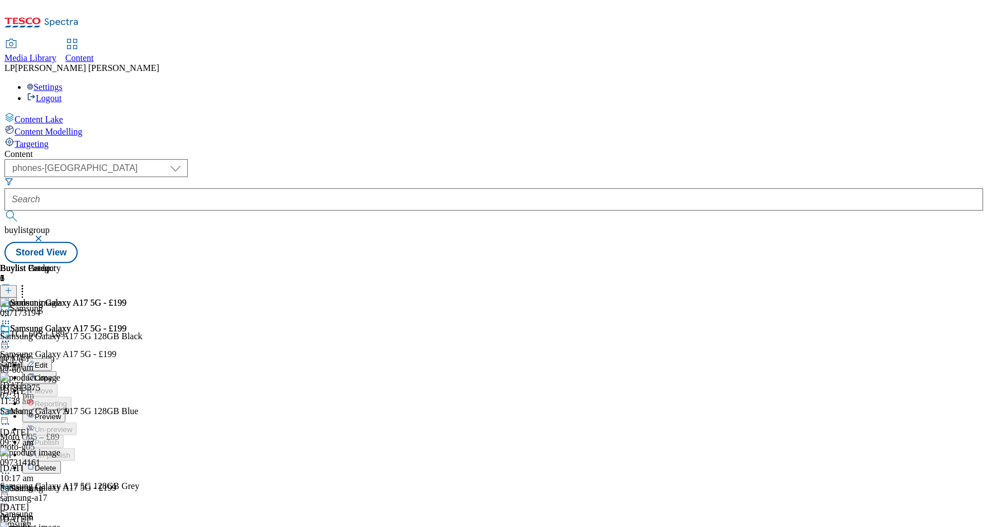
click at [126, 493] on div "samsung-a17" at bounding box center [63, 498] width 126 height 10
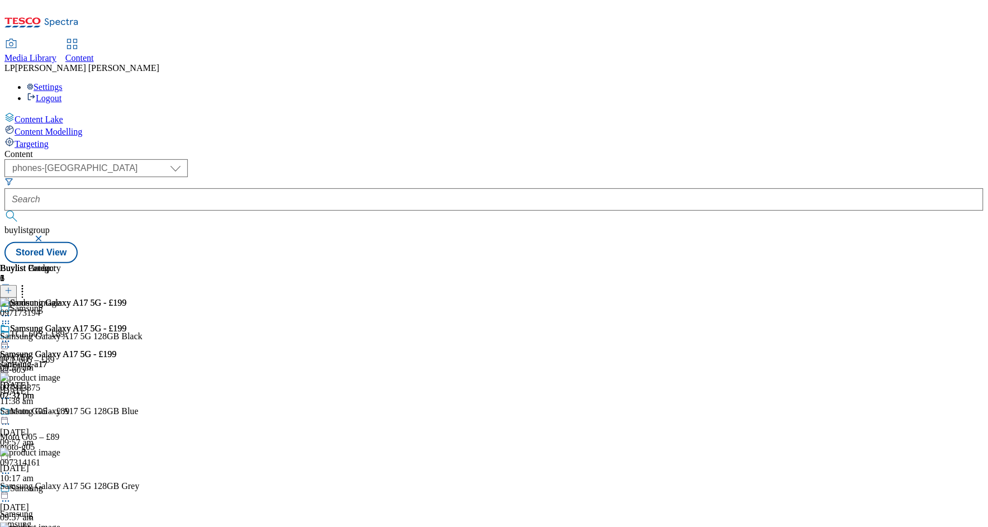
click at [28, 283] on icon at bounding box center [22, 288] width 11 height 11
click at [126, 359] on div "samsung-a17" at bounding box center [63, 364] width 126 height 10
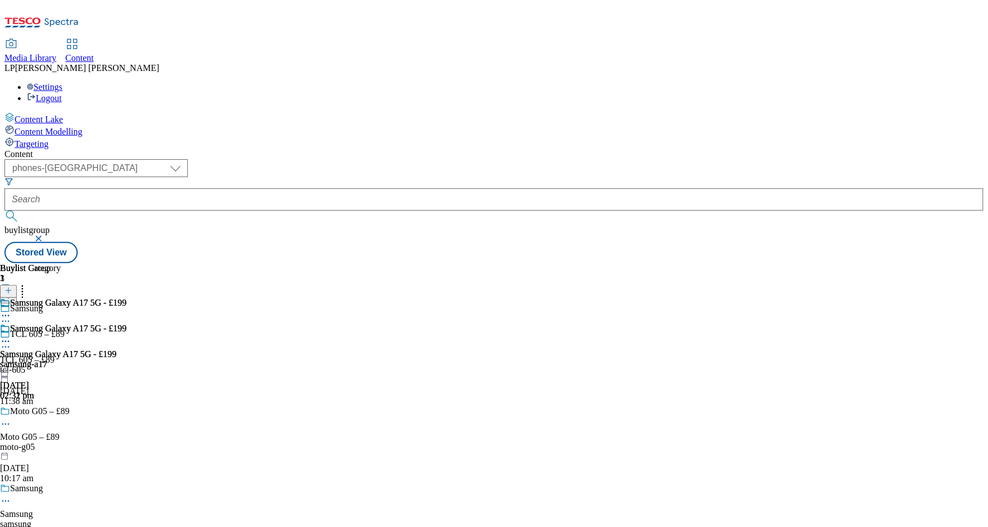
click at [69, 519] on div "samsung" at bounding box center [34, 524] width 69 height 10
click at [126, 359] on div "samsung-a17" at bounding box center [63, 364] width 126 height 10
click at [11, 336] on icon at bounding box center [5, 341] width 11 height 11
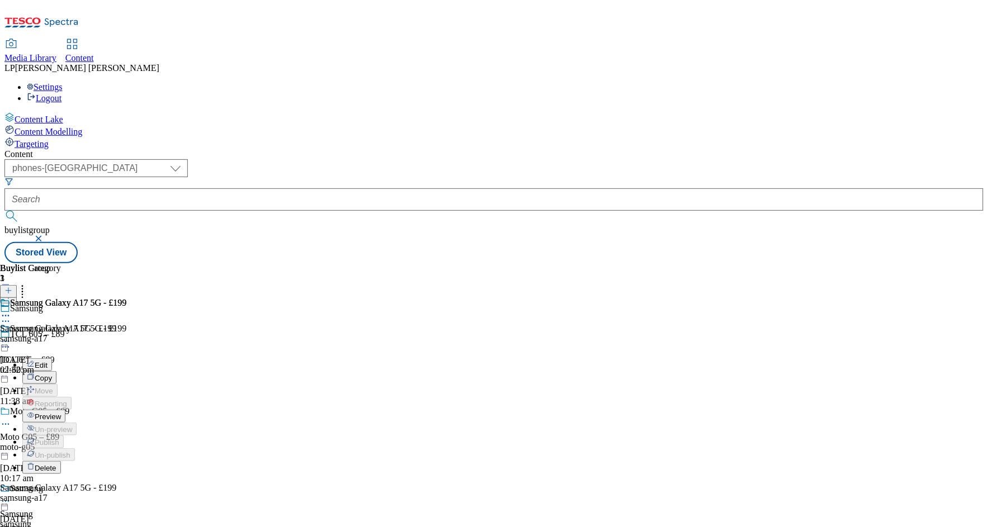
click at [11, 336] on icon at bounding box center [5, 341] width 11 height 11
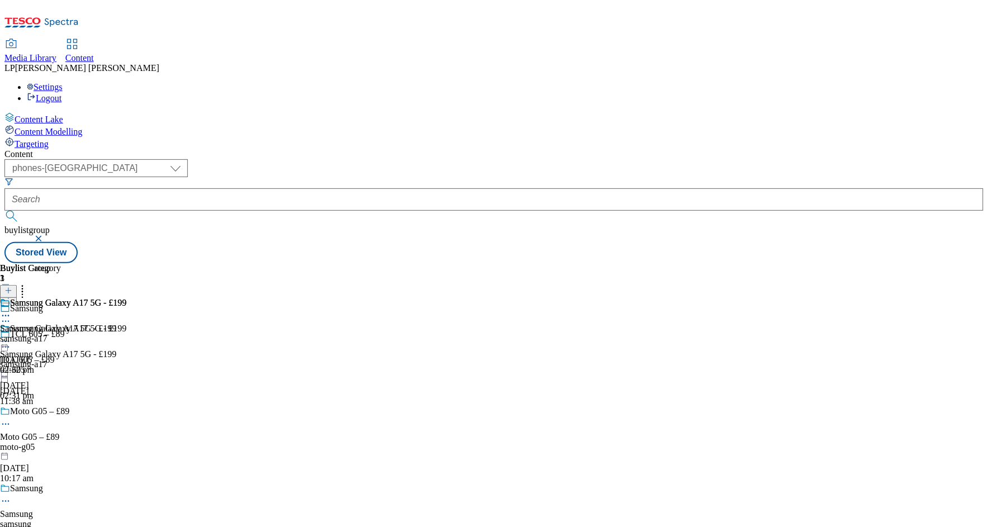
click at [126, 359] on div "samsung-a17" at bounding box center [63, 364] width 126 height 10
click at [11, 336] on icon at bounding box center [5, 341] width 11 height 11
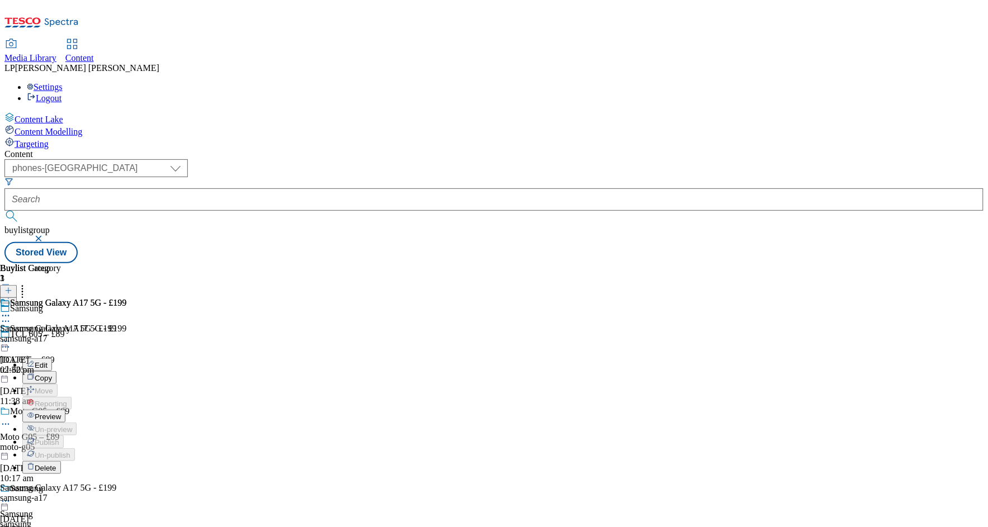
click at [65, 410] on button "Preview" at bounding box center [43, 416] width 43 height 13
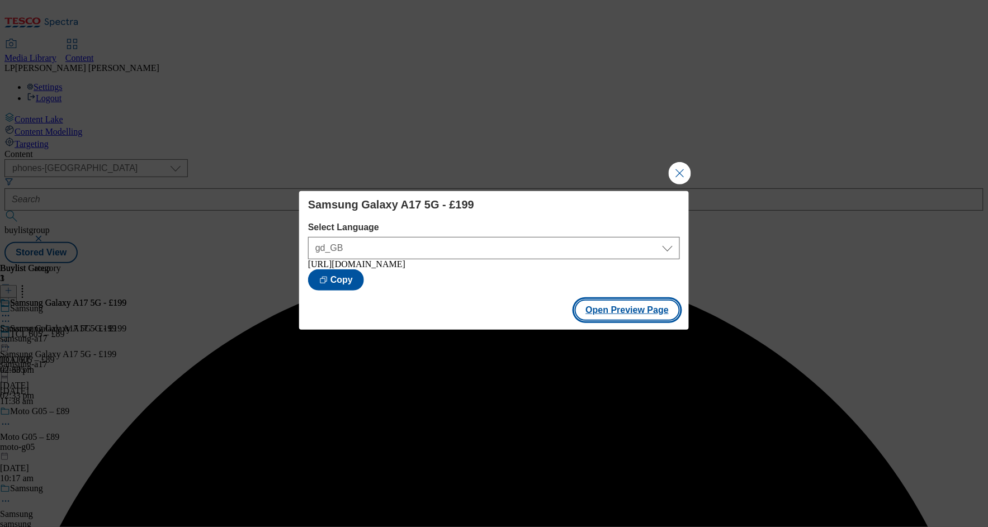
click at [618, 311] on button "Open Preview Page" at bounding box center [628, 310] width 106 height 21
click at [683, 174] on button "Close Modal" at bounding box center [680, 173] width 22 height 22
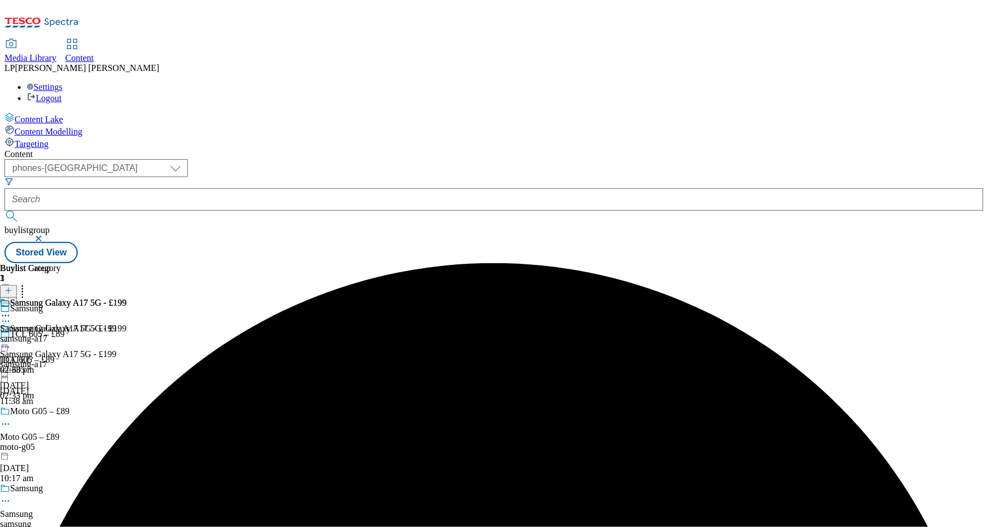
click at [11, 310] on icon at bounding box center [5, 315] width 11 height 11
click at [28, 283] on icon at bounding box center [22, 288] width 11 height 11
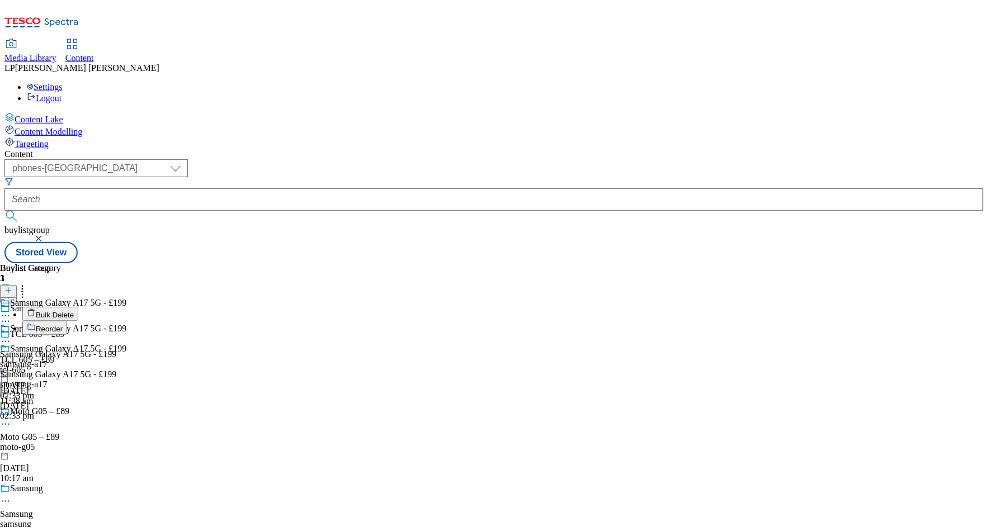
click at [74, 311] on span "Bulk Delete" at bounding box center [55, 315] width 38 height 8
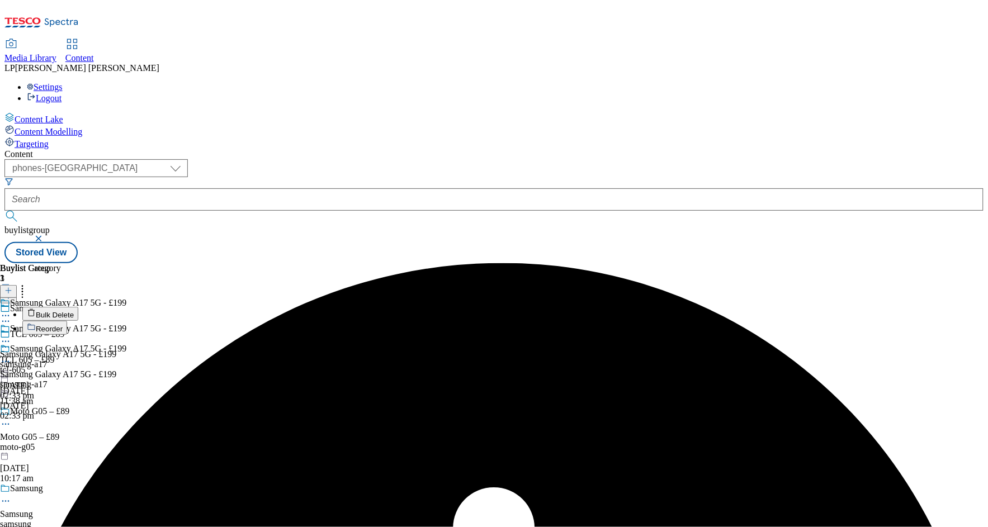
click at [126, 263] on header "Buylist Category 1 Bulk Delete Reorder" at bounding box center [63, 299] width 126 height 72
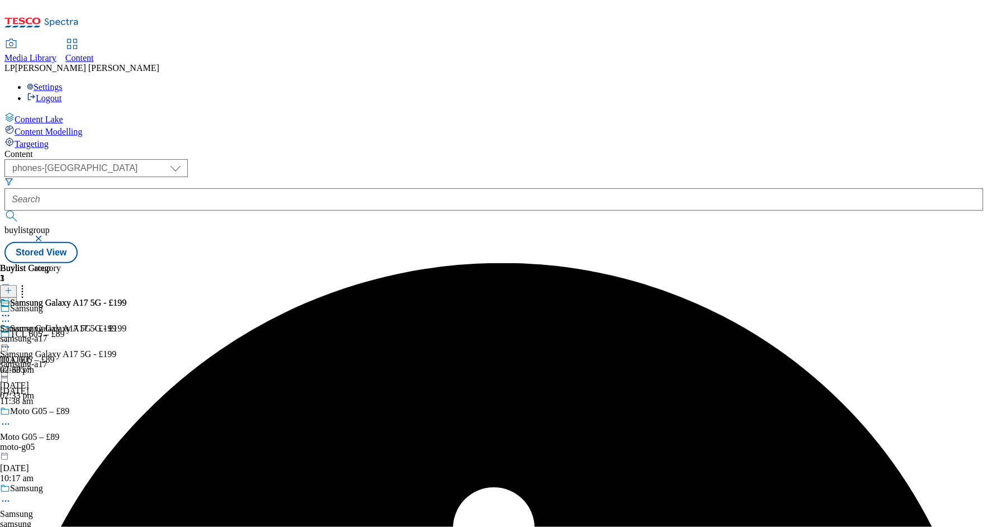
click at [607, 263] on div "Buylist Category 1 Samsung Galaxy A17 5G - £199 Samsung Galaxy A17 5G - £199 sa…" at bounding box center [493, 263] width 979 height 0
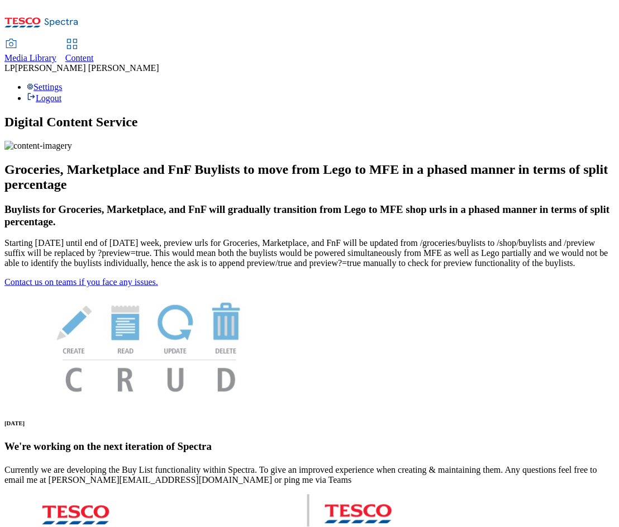
click at [56, 53] on span "Media Library" at bounding box center [30, 58] width 52 height 10
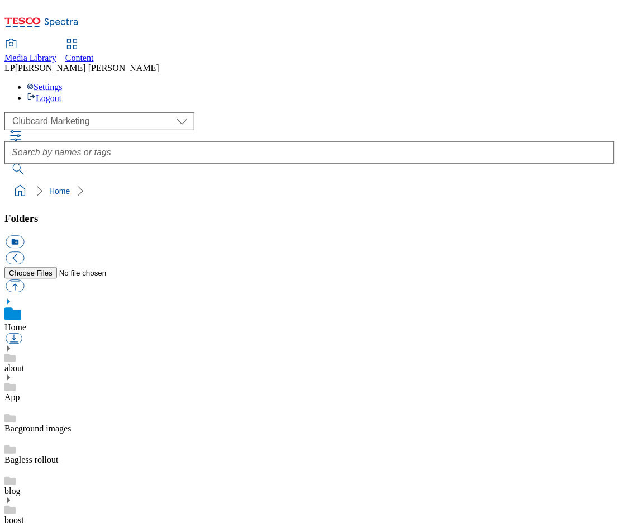
scroll to position [2, 0]
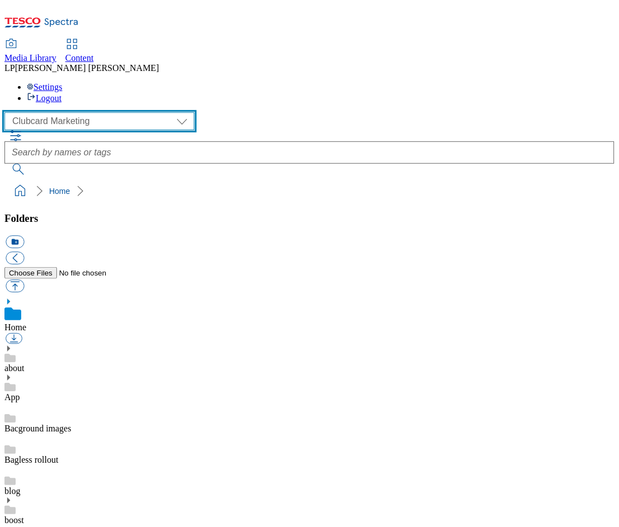
click at [49, 112] on select "Clubcard Marketing Demo Dotcom [GEOGRAPHIC_DATA] Emails GHS Marketing UK GHS Pr…" at bounding box center [99, 121] width 190 height 18
select select "flare-homepage"
click at [7, 112] on select "Clubcard Marketing Demo Dotcom [GEOGRAPHIC_DATA] Emails GHS Marketing UK GHS Pr…" at bounding box center [99, 121] width 190 height 18
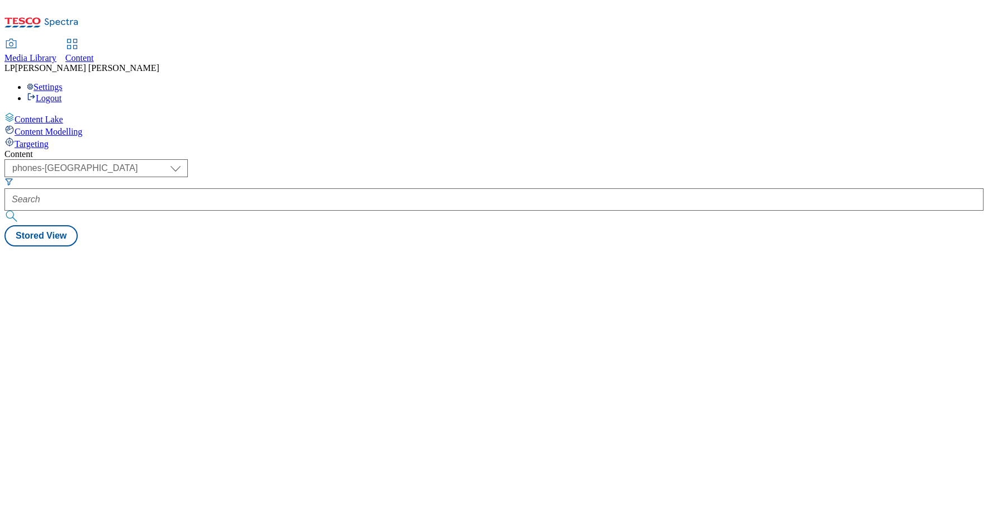
select select "phones-[GEOGRAPHIC_DATA]"
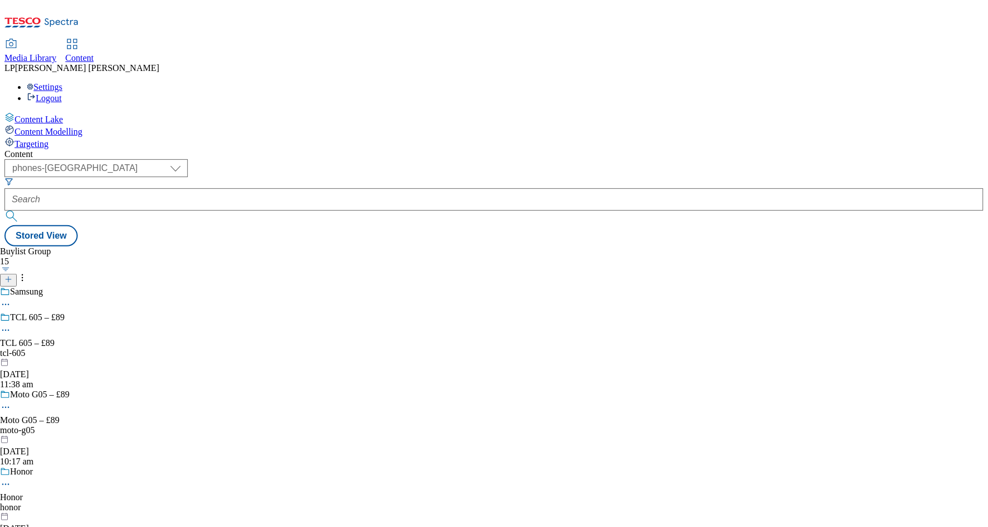
scroll to position [863, 0]
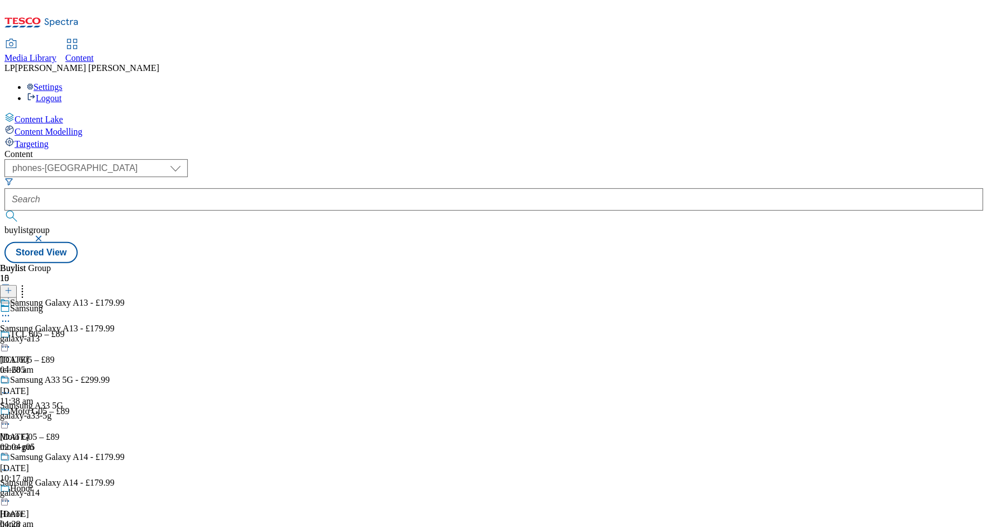
scroll to position [796, 0]
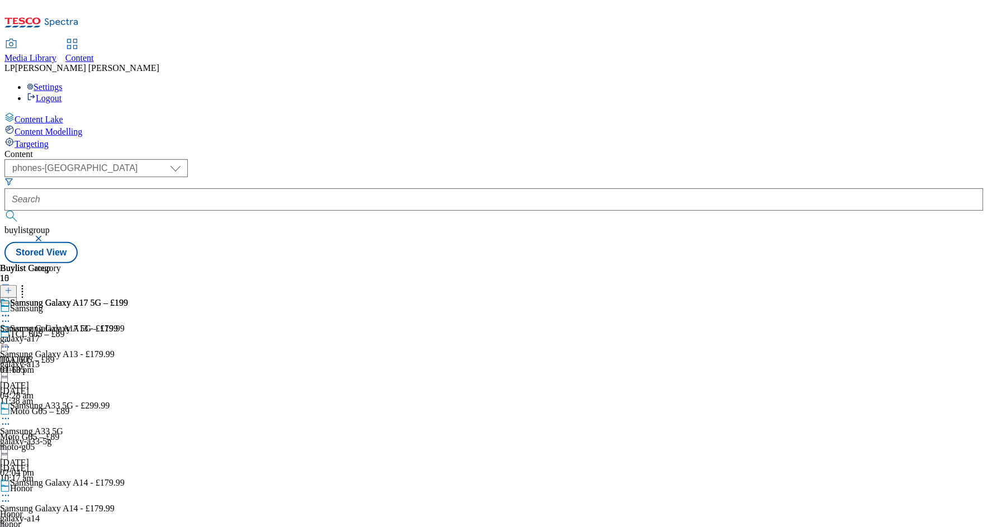
click at [128, 334] on div "galaxy-a17" at bounding box center [64, 339] width 128 height 10
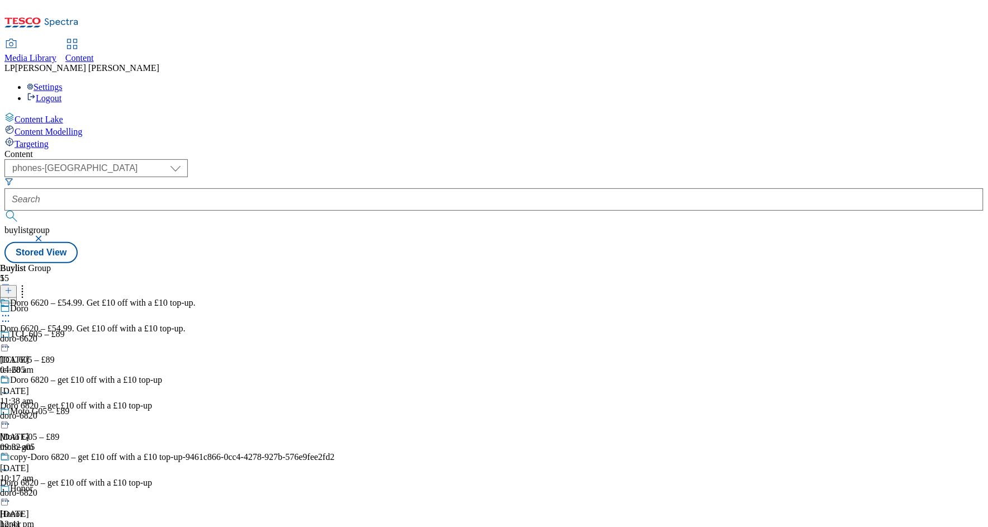
click at [206, 365] on div "tcl-605" at bounding box center [103, 370] width 206 height 10
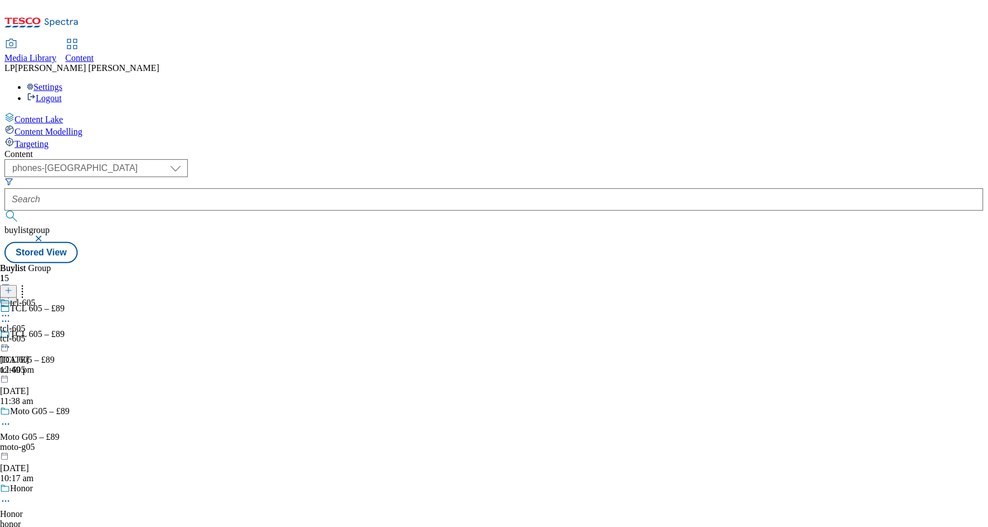
click at [35, 298] on div "tcl-605" at bounding box center [17, 311] width 35 height 26
click at [11, 336] on icon at bounding box center [5, 341] width 11 height 11
click at [65, 298] on div "TCL 605 – £89" at bounding box center [32, 311] width 65 height 26
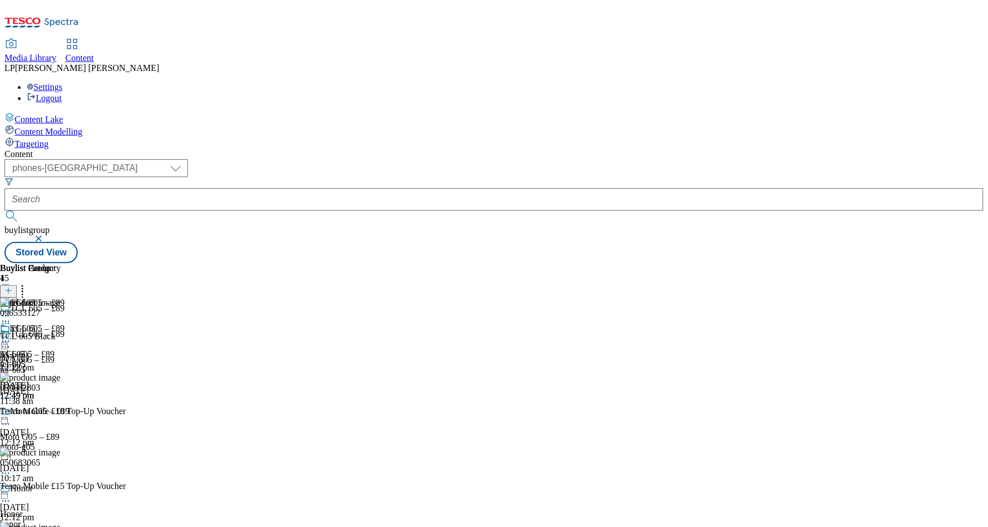
click at [4, 341] on circle at bounding box center [3, 342] width 2 height 2
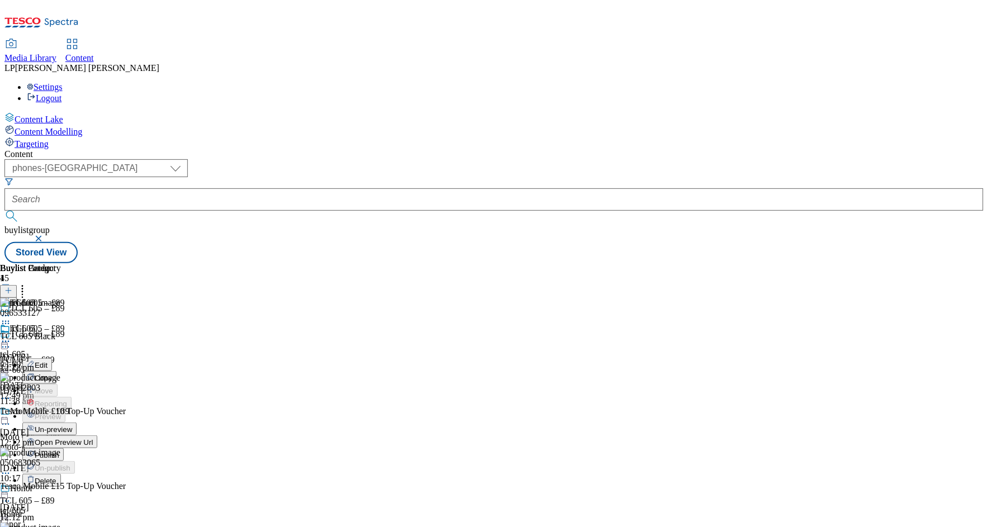
click at [72, 425] on span "Un-preview" at bounding box center [53, 429] width 37 height 8
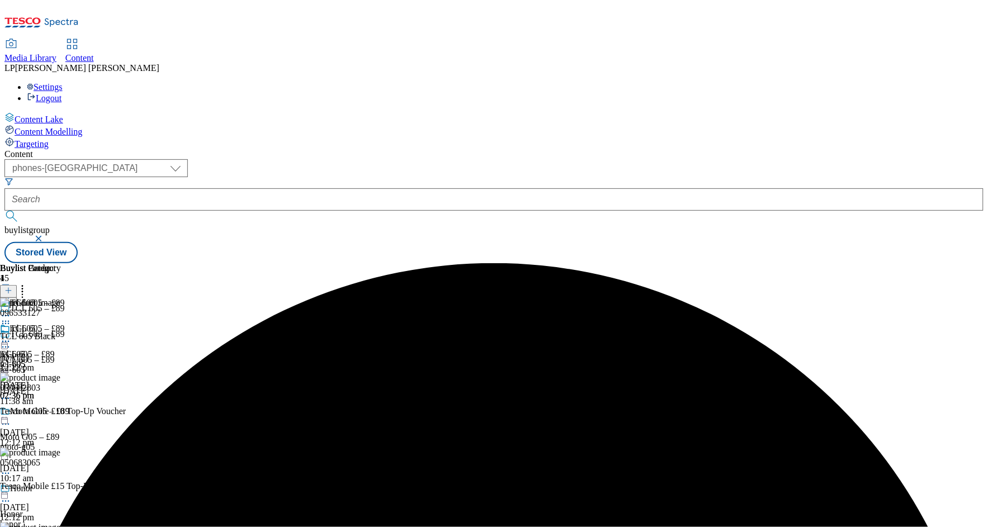
click at [7, 341] on circle at bounding box center [6, 342] width 2 height 2
click at [77, 358] on li "Edit" at bounding box center [49, 364] width 54 height 13
click at [11, 336] on icon at bounding box center [5, 341] width 11 height 11
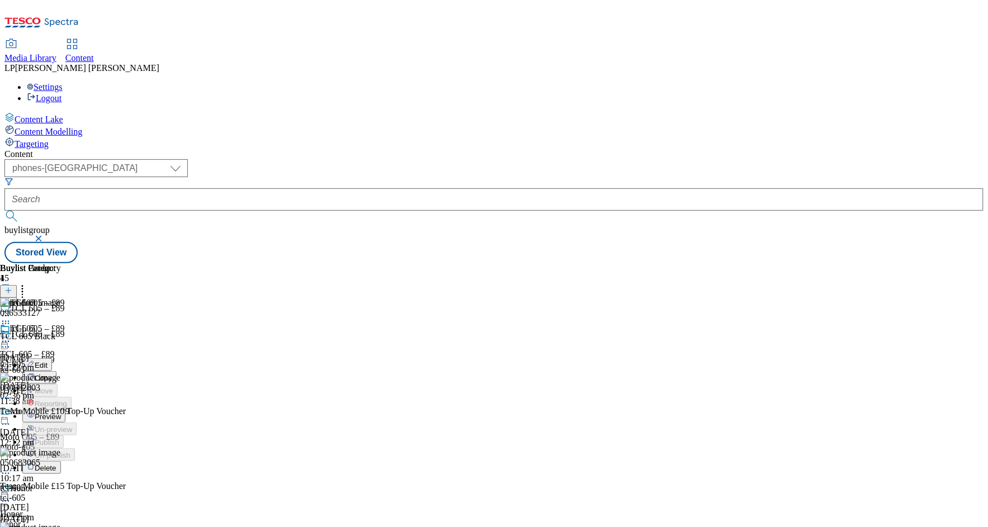
click at [48, 361] on span "Edit" at bounding box center [41, 365] width 13 height 8
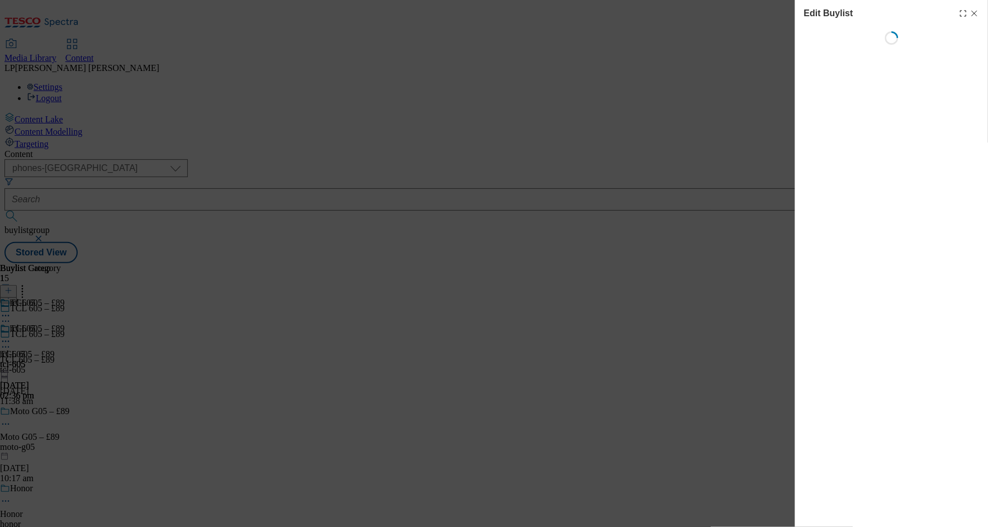
select select "evergreen"
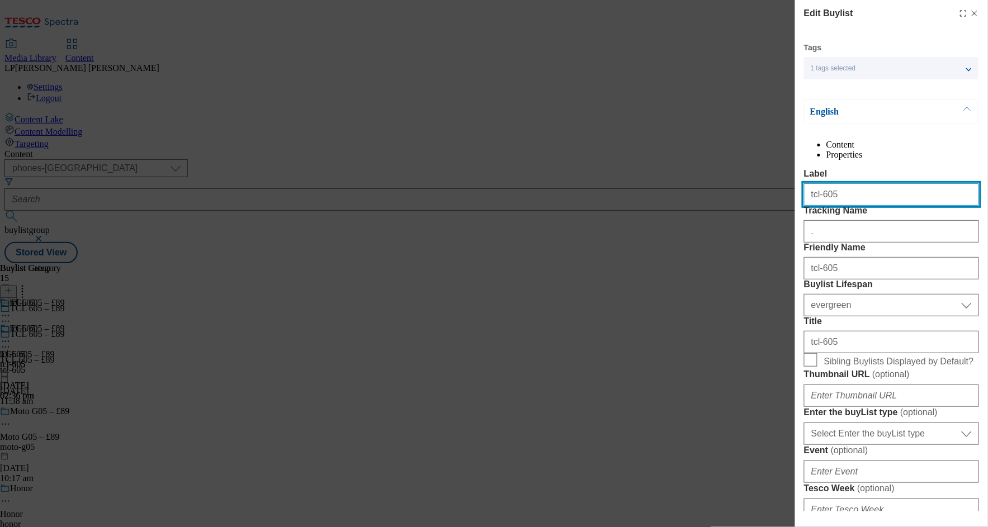
click at [847, 206] on input "tcl-605" at bounding box center [891, 194] width 175 height 22
drag, startPoint x: 853, startPoint y: 220, endPoint x: 720, endPoint y: 218, distance: 132.5
click at [720, 218] on div "Edit Buylist Tags 1 tags selected buylist English Content Properties Label tcl-…" at bounding box center [494, 263] width 988 height 527
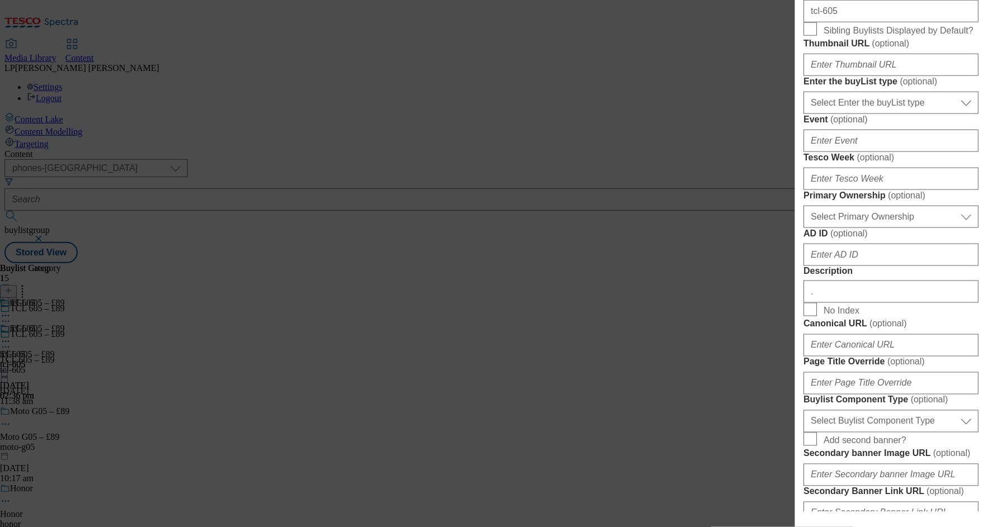
scroll to position [170, 0]
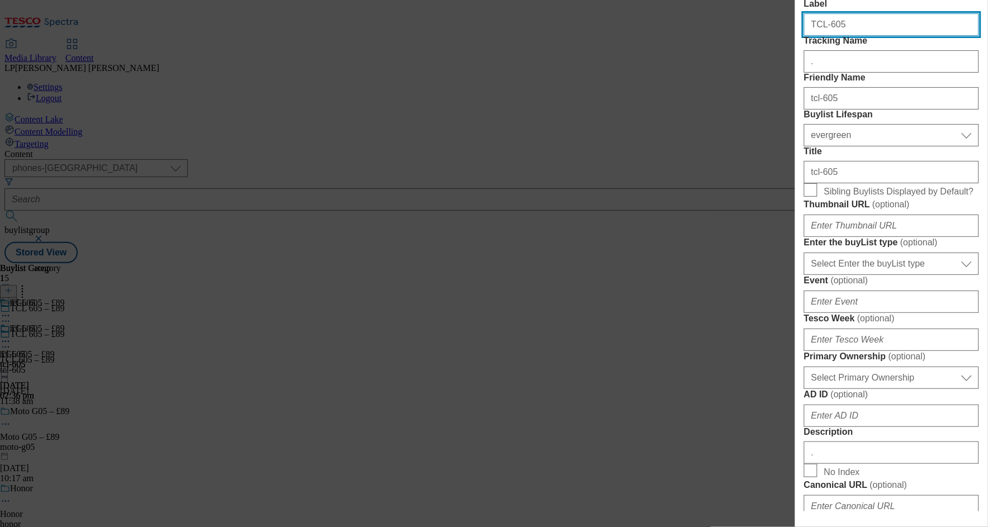
drag, startPoint x: 846, startPoint y: 54, endPoint x: 754, endPoint y: 49, distance: 92.9
click at [754, 49] on div "Edit Buylist Tags 1 tags selected buylist English Content Properties Label TCL-…" at bounding box center [494, 263] width 988 height 527
type input "TCL-605"
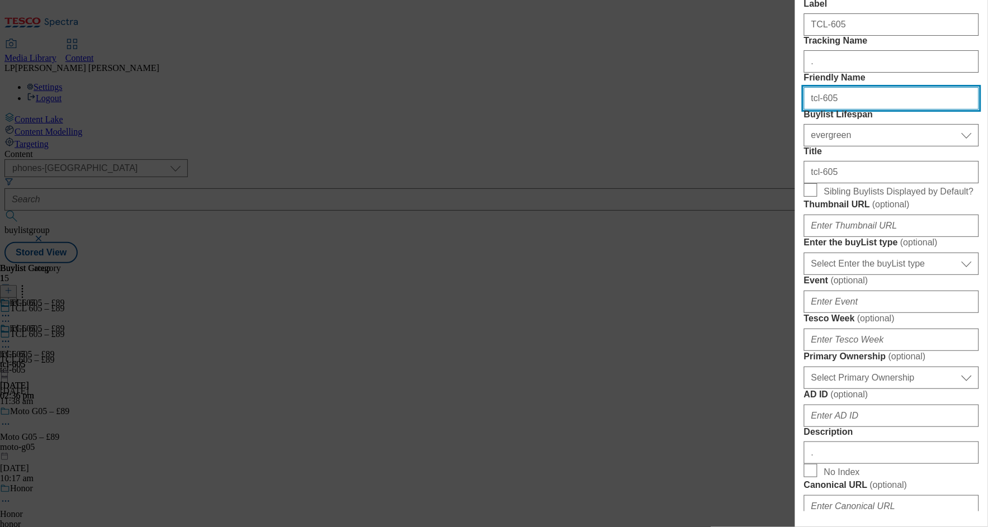
drag, startPoint x: 855, startPoint y: 155, endPoint x: 750, endPoint y: 153, distance: 104.6
click at [750, 153] on div "Edit Buylist Tags 1 tags selected buylist English Content Properties Label TCL-…" at bounding box center [494, 263] width 988 height 527
paste input "TCL-605"
drag, startPoint x: 871, startPoint y: 164, endPoint x: 697, endPoint y: 154, distance: 174.7
click at [697, 154] on div "Edit Buylist Tags 1 tags selected buylist English Content Properties Label TCL-…" at bounding box center [494, 263] width 988 height 527
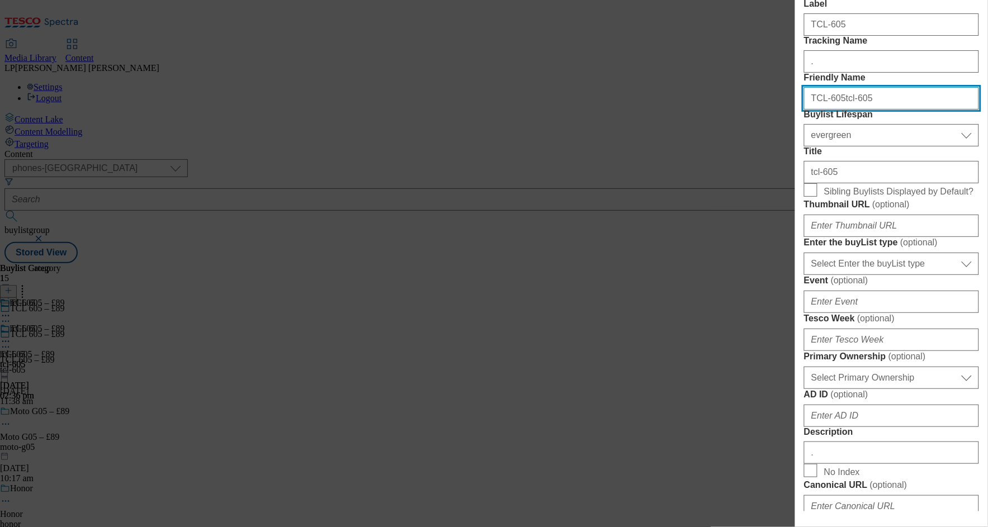
paste input "Modal"
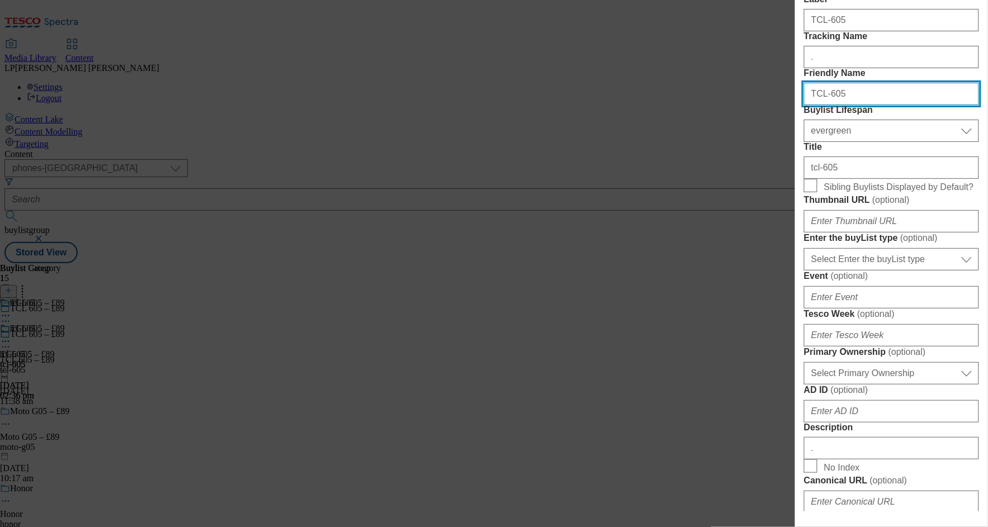
scroll to position [177, 0]
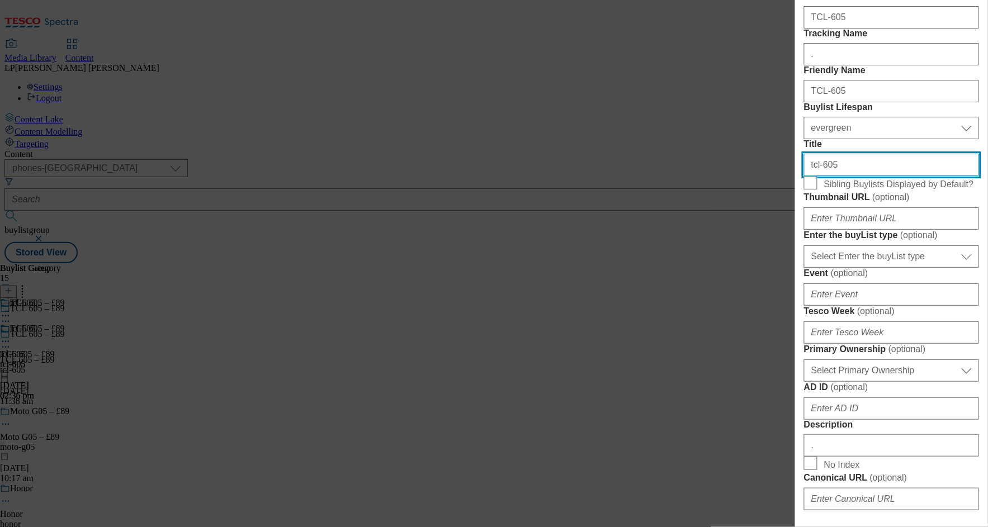
click at [855, 176] on input "tcl-605" at bounding box center [891, 165] width 175 height 22
drag, startPoint x: 850, startPoint y: 263, endPoint x: 732, endPoint y: 257, distance: 118.1
click at [732, 257] on div "Edit Buylist Tags 1 tags selected buylist English Content Properties Label TCL-…" at bounding box center [494, 263] width 988 height 527
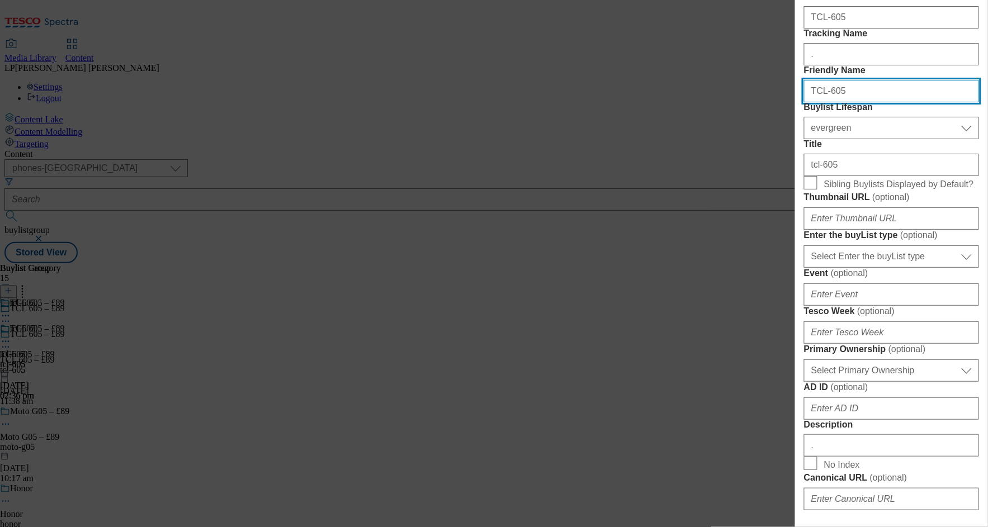
drag, startPoint x: 850, startPoint y: 153, endPoint x: 765, endPoint y: 153, distance: 85.0
click at [765, 153] on div "Edit Buylist Tags 1 tags selected buylist English Content Properties Label TCL-…" at bounding box center [494, 263] width 988 height 527
type input "tcl-605"
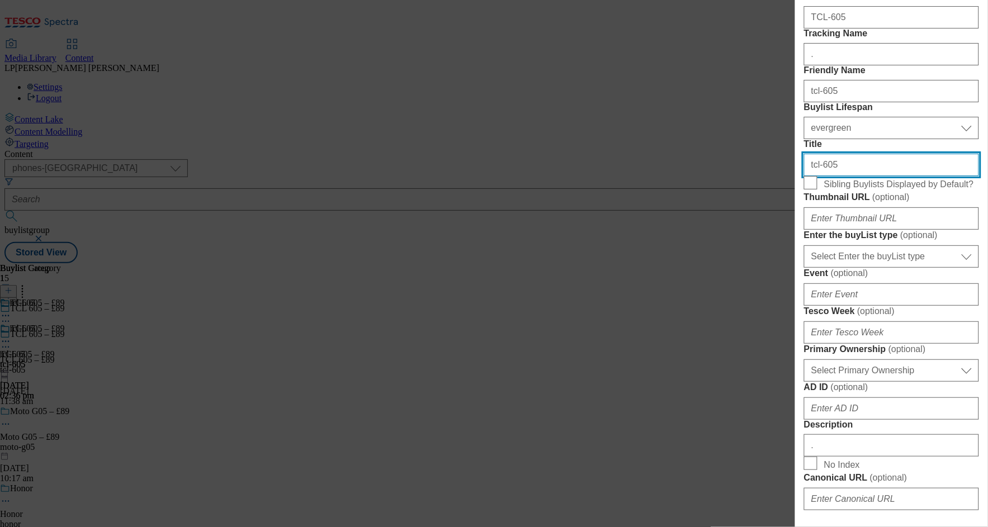
drag, startPoint x: 844, startPoint y: 262, endPoint x: 708, endPoint y: 264, distance: 135.9
click at [708, 264] on div "Edit Buylist Tags 1 tags selected buylist English Content Properties Label TCL-…" at bounding box center [494, 263] width 988 height 527
paste input "TCL"
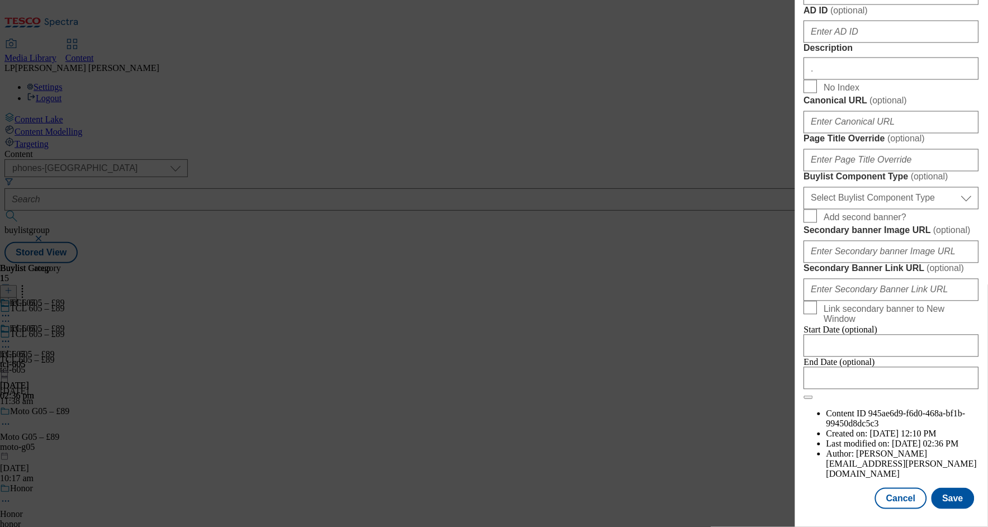
scroll to position [906, 0]
type input "TCL-605"
click at [939, 492] on button "Save" at bounding box center [952, 498] width 43 height 21
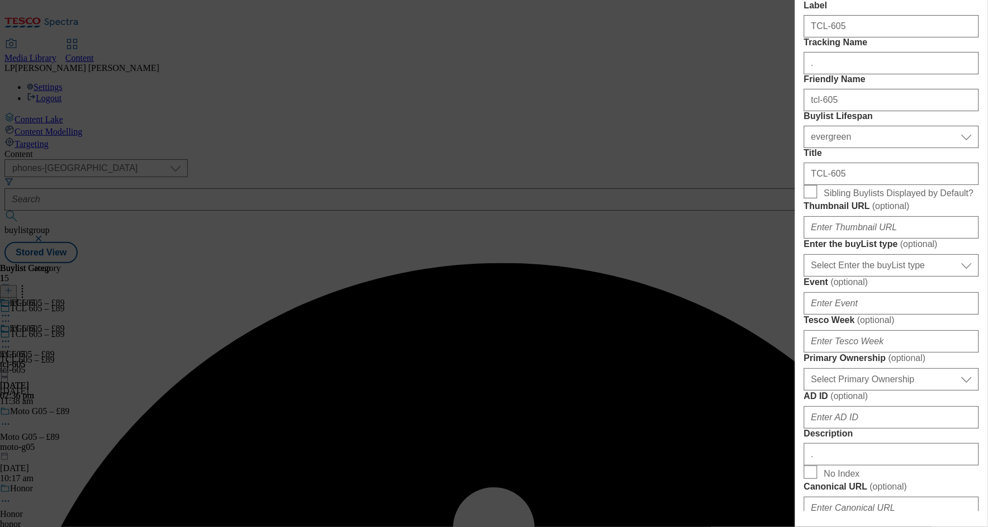
scroll to position [0, 0]
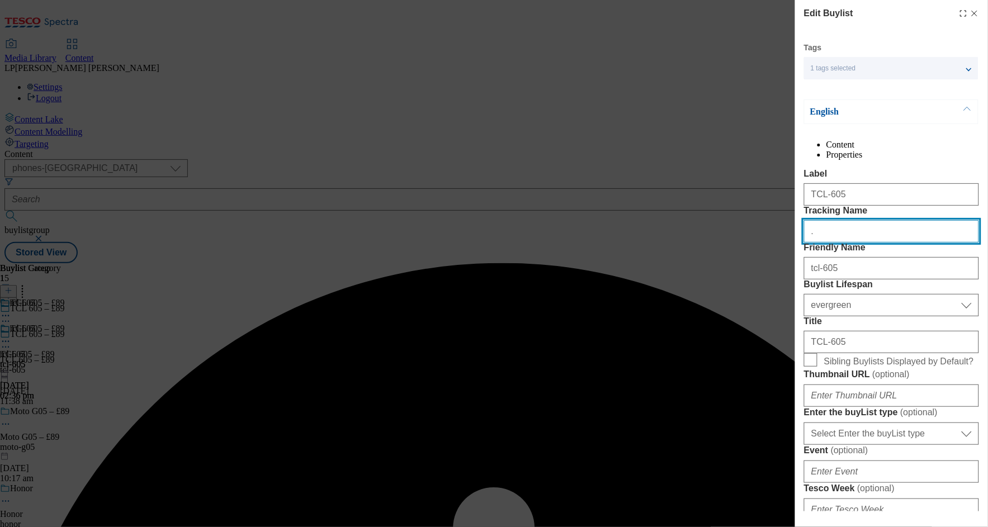
click at [847, 243] on input "." at bounding box center [891, 231] width 175 height 22
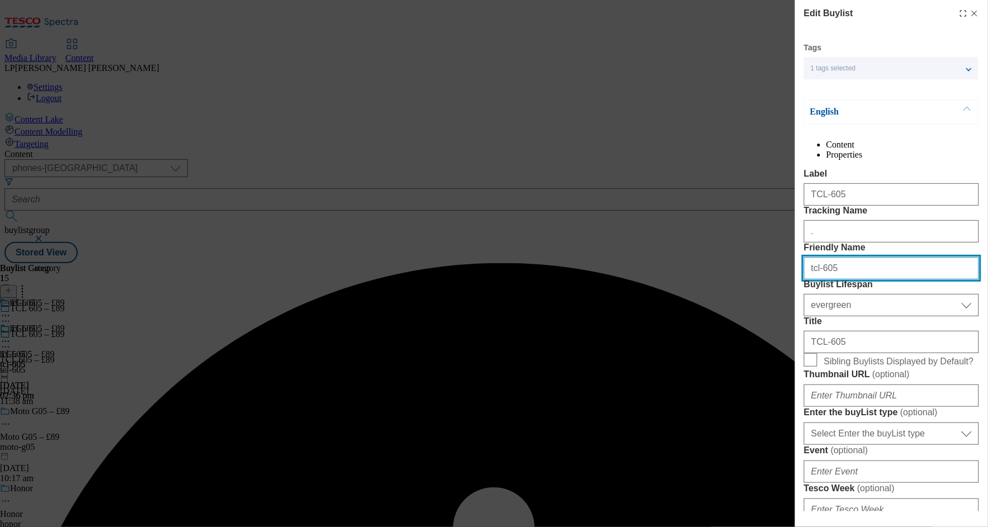
click at [847, 280] on input "tcl-605" at bounding box center [891, 268] width 175 height 22
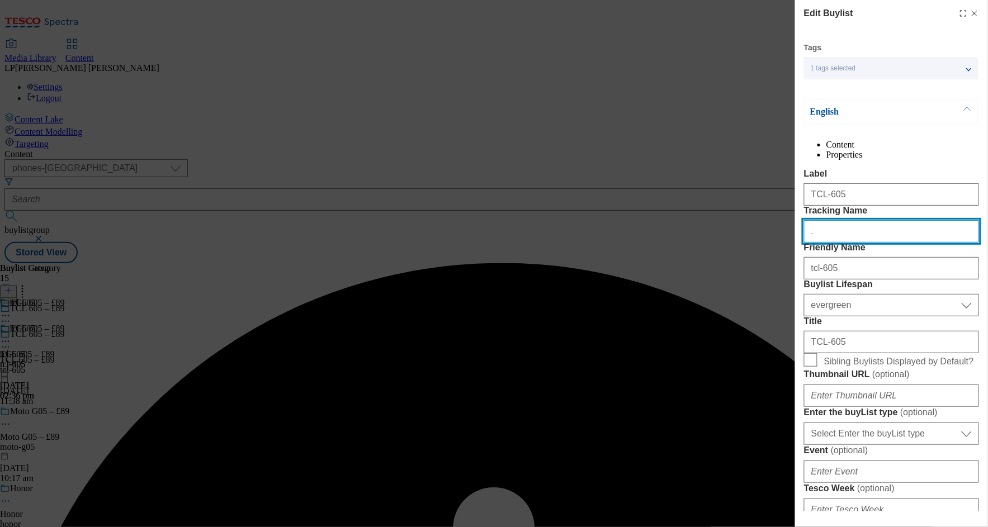
click at [889, 243] on input "." at bounding box center [891, 231] width 175 height 22
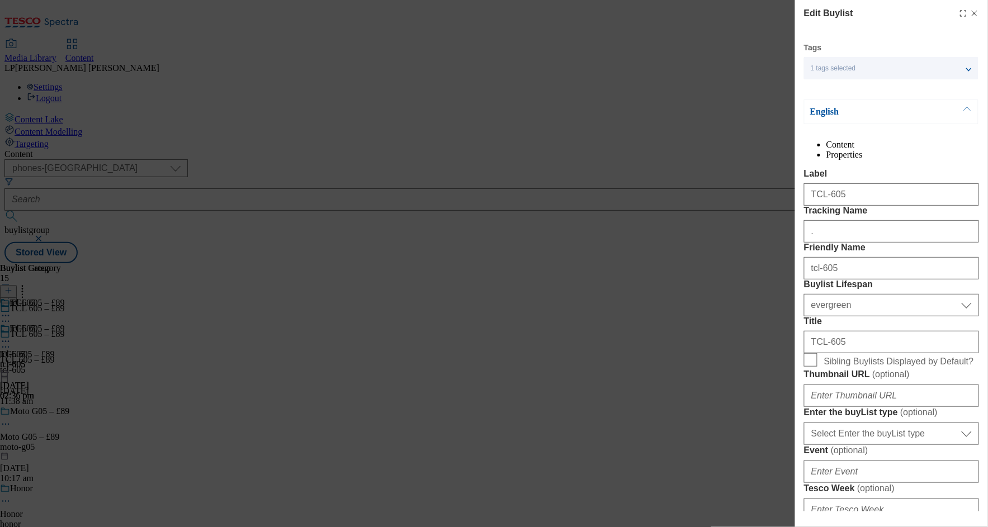
click at [969, 111] on button "Modal" at bounding box center [966, 111] width 21 height 23
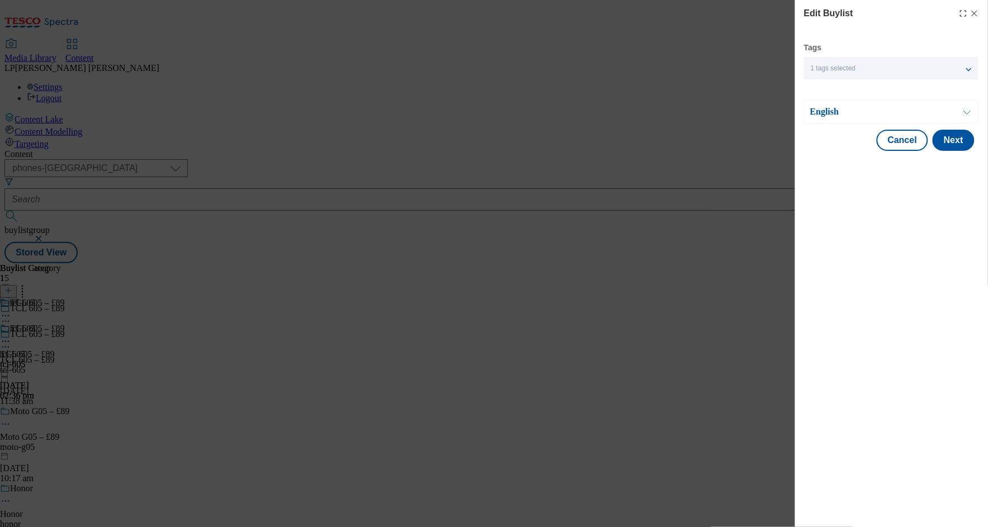
click at [969, 111] on button "Modal" at bounding box center [966, 111] width 21 height 23
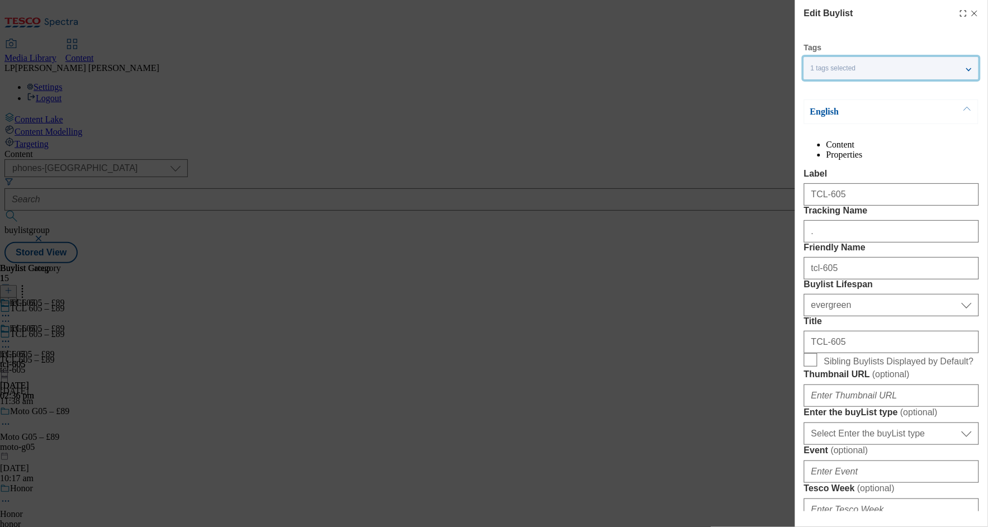
click at [970, 68] on div "1 tags selected" at bounding box center [891, 68] width 174 height 22
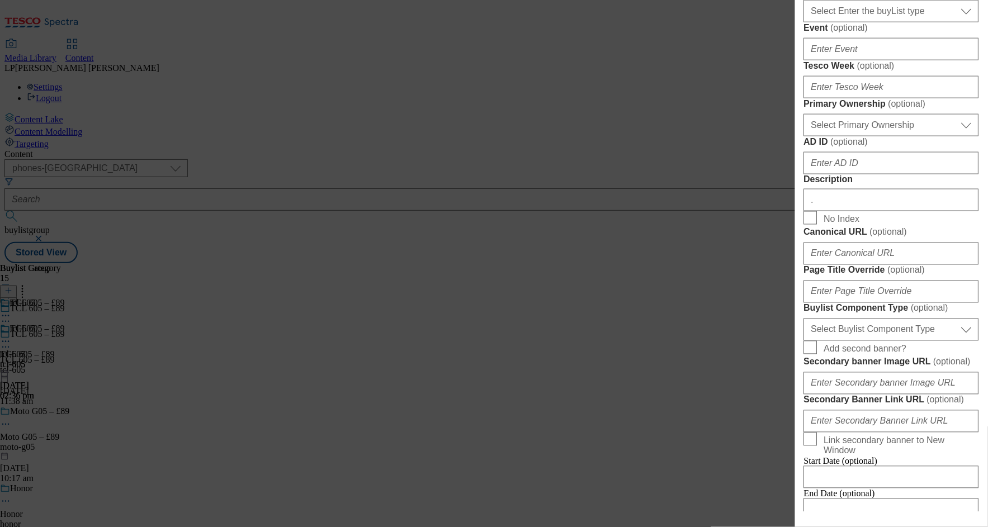
scroll to position [432, 0]
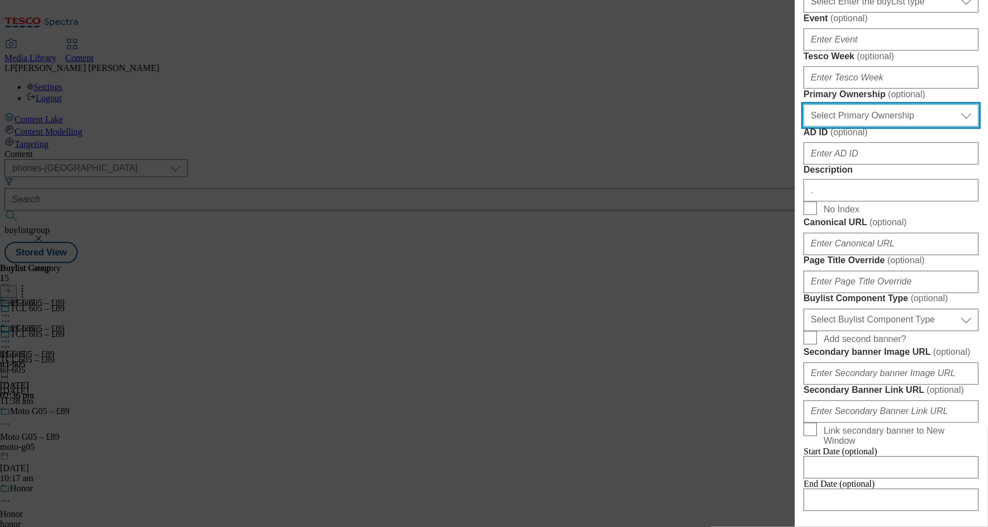
click at [879, 127] on select "Select Primary Ownership tesco dunnhumby" at bounding box center [891, 116] width 175 height 22
click at [804, 127] on select "Select Primary Ownership tesco dunnhumby" at bounding box center [891, 116] width 175 height 22
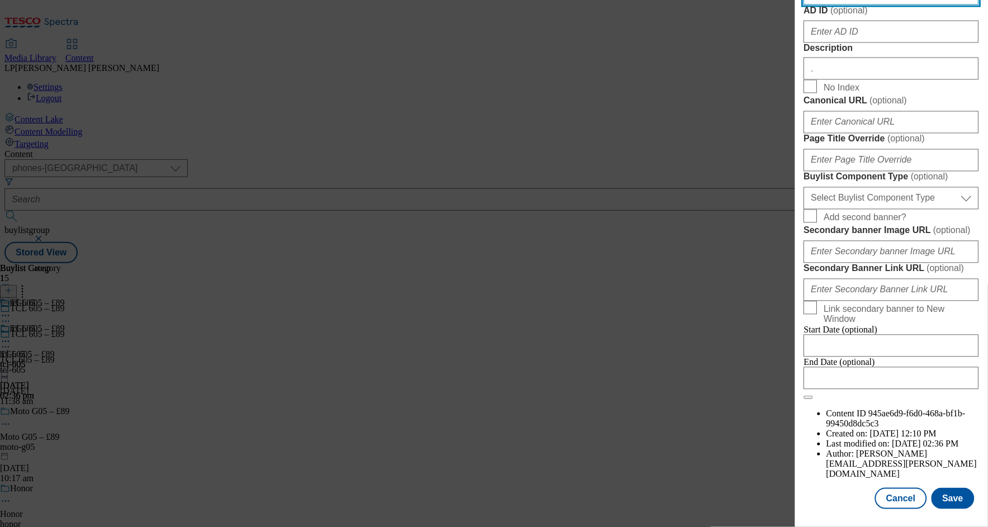
scroll to position [700, 0]
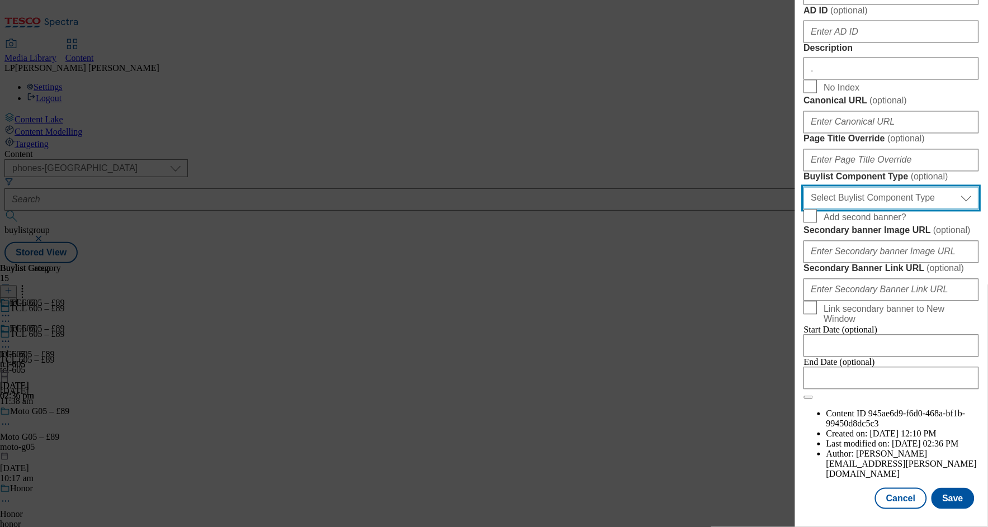
click at [891, 210] on select "Select Buylist Component Type Banner Competition Header Meal" at bounding box center [891, 198] width 175 height 22
click at [804, 210] on select "Select Buylist Component Type Banner Competition Header Meal" at bounding box center [891, 198] width 175 height 22
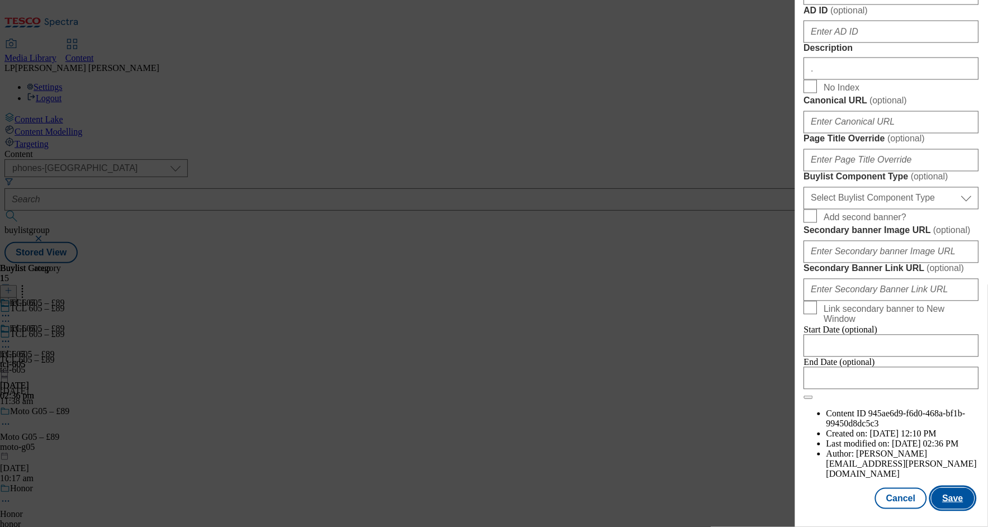
click at [944, 492] on button "Save" at bounding box center [952, 498] width 43 height 21
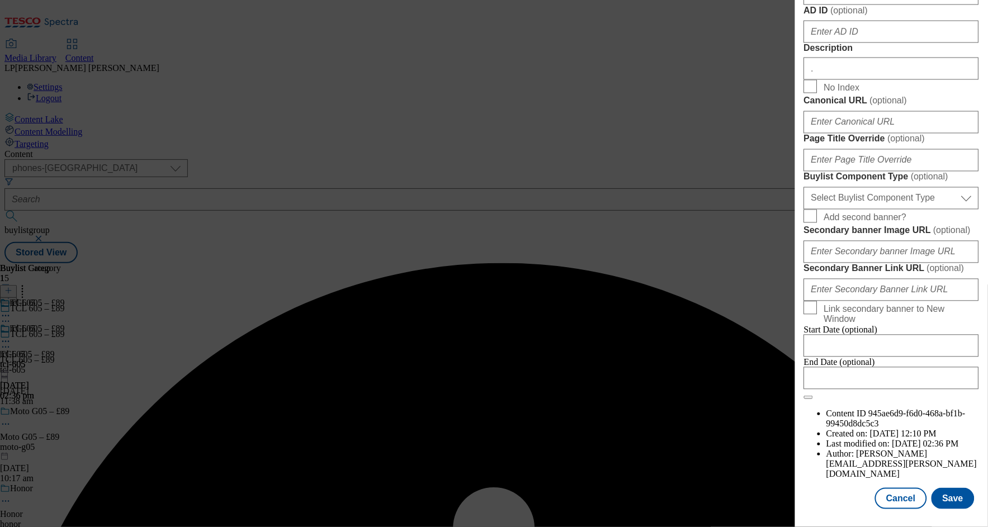
click at [896, 213] on span "Add second banner?" at bounding box center [865, 218] width 83 height 10
click at [817, 210] on input "Add second banner?" at bounding box center [810, 216] width 13 height 13
checkbox input "true"
click at [939, 206] on form "Label TCL-605 Tracking Name . Friendly Name tcl-605 Buylist Lifespan Select Buy…" at bounding box center [891, 7] width 175 height 785
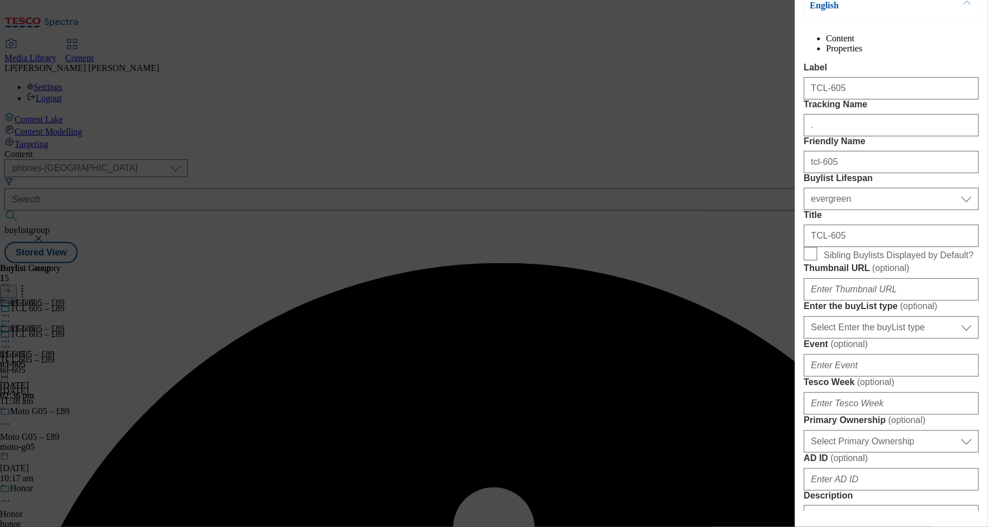
scroll to position [0, 0]
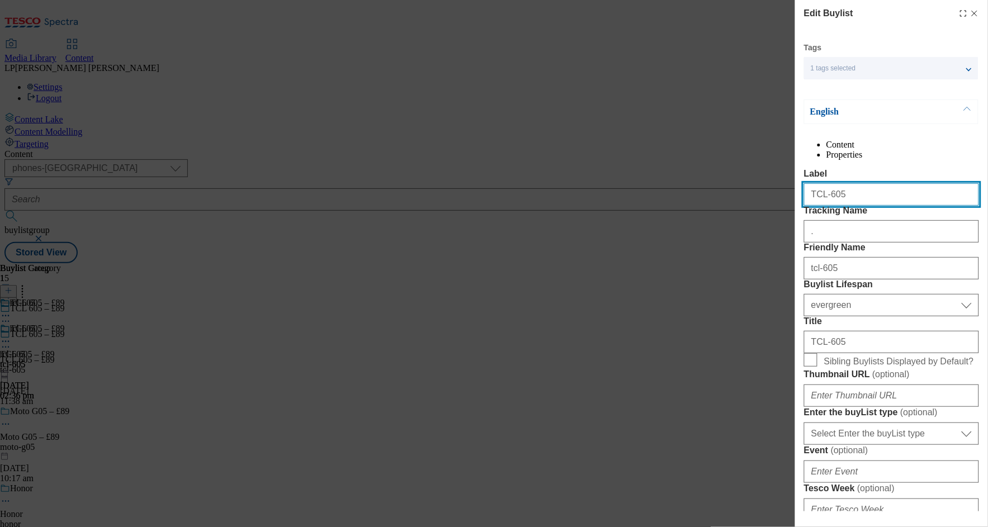
drag, startPoint x: 843, startPoint y: 226, endPoint x: 851, endPoint y: 221, distance: 9.8
click at [843, 206] on input "TCL-605" at bounding box center [891, 194] width 175 height 22
drag, startPoint x: 861, startPoint y: 219, endPoint x: 739, endPoint y: 217, distance: 121.9
click at [739, 217] on div "Edit Buylist Tags 1 tags selected buylist English Content Properties Label TCL-…" at bounding box center [494, 263] width 988 height 527
click at [830, 206] on input "TCL-605" at bounding box center [891, 194] width 175 height 22
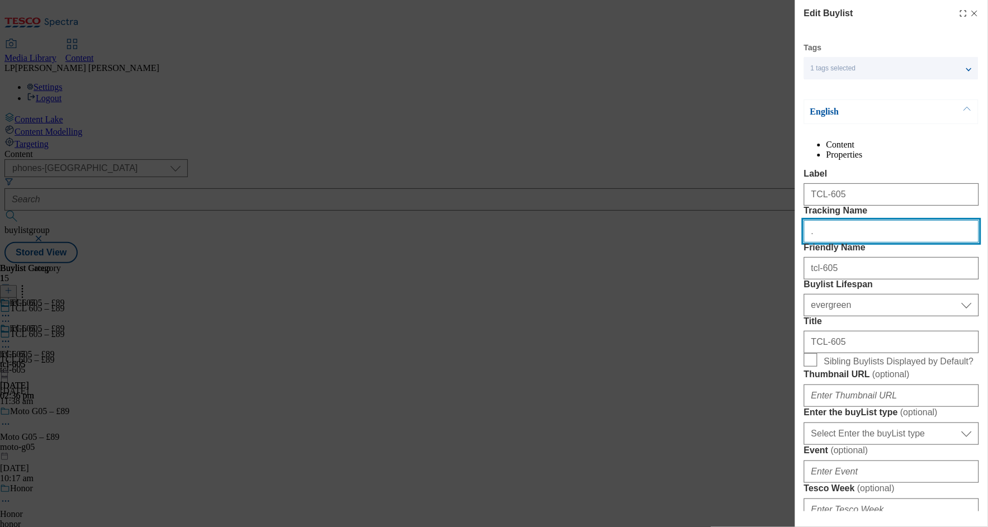
click at [861, 243] on input "." at bounding box center [891, 231] width 175 height 22
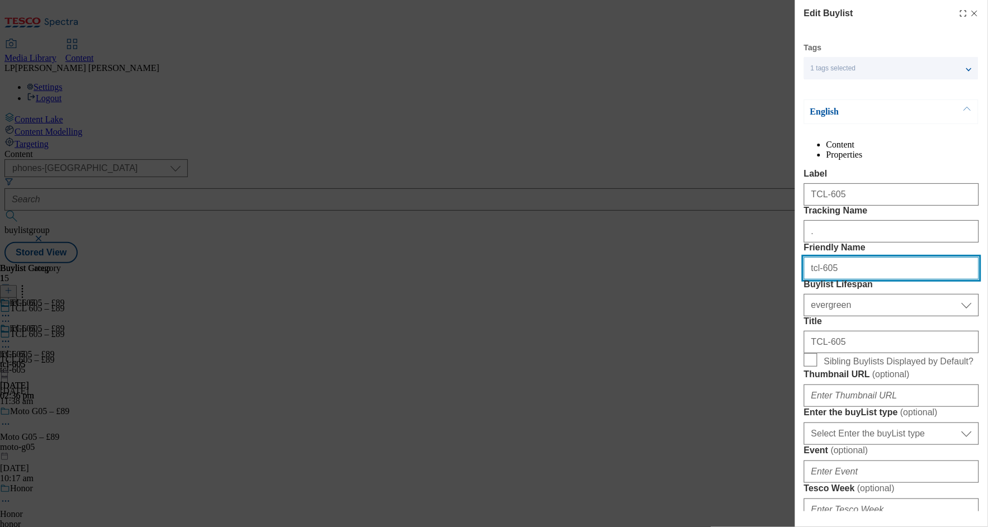
click at [858, 280] on input "tcl-605" at bounding box center [891, 268] width 175 height 22
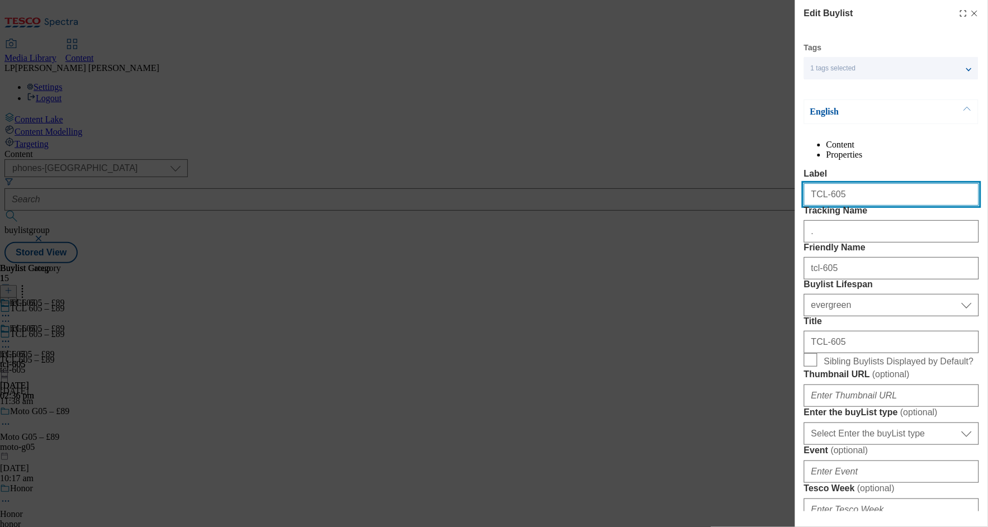
click at [873, 206] on input "TCL-605" at bounding box center [891, 194] width 175 height 22
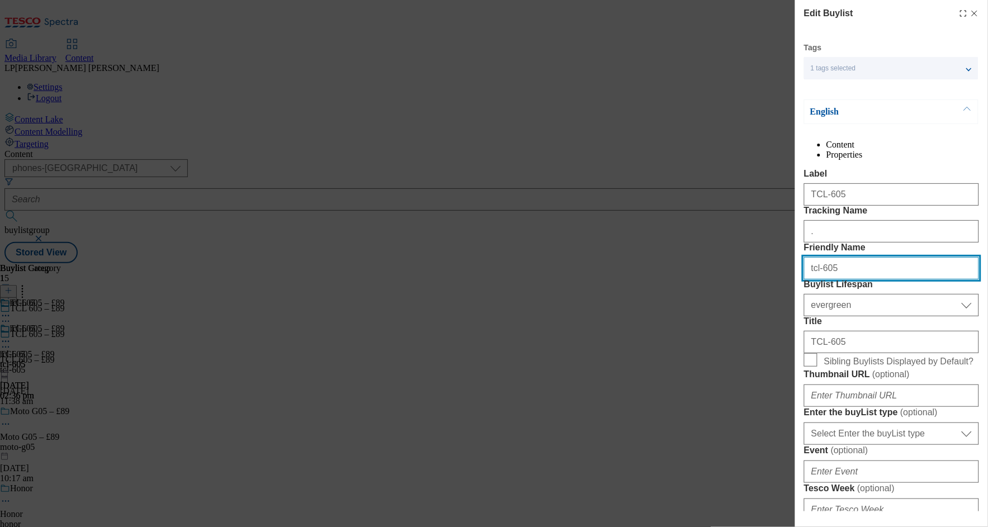
click at [853, 280] on input "tcl-605" at bounding box center [891, 268] width 175 height 22
click at [854, 280] on input "tcl-605" at bounding box center [891, 268] width 175 height 22
type input "tcl-605"
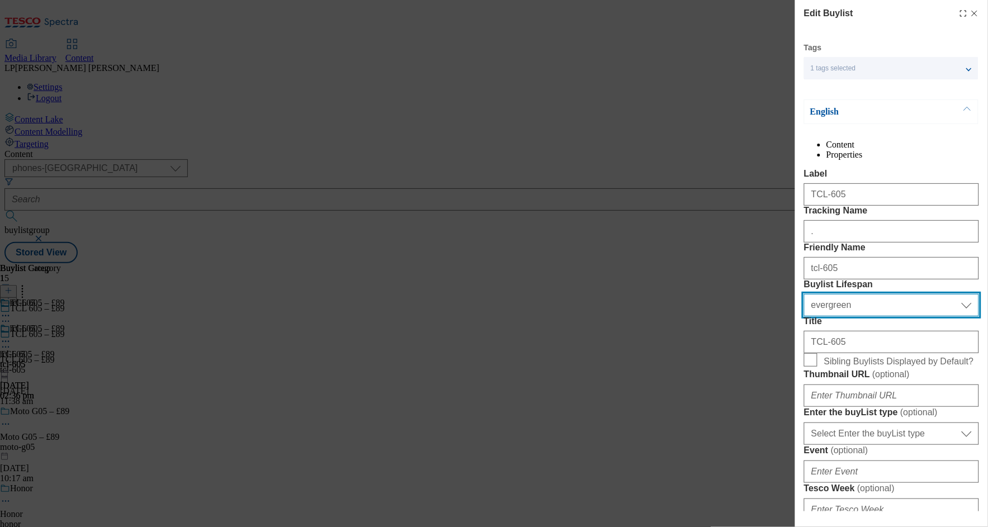
click at [875, 316] on select "Select Buylist Lifespan evergreen seasonal tactical" at bounding box center [891, 305] width 175 height 22
click at [804, 316] on select "Select Buylist Lifespan evergreen seasonal tactical" at bounding box center [891, 305] width 175 height 22
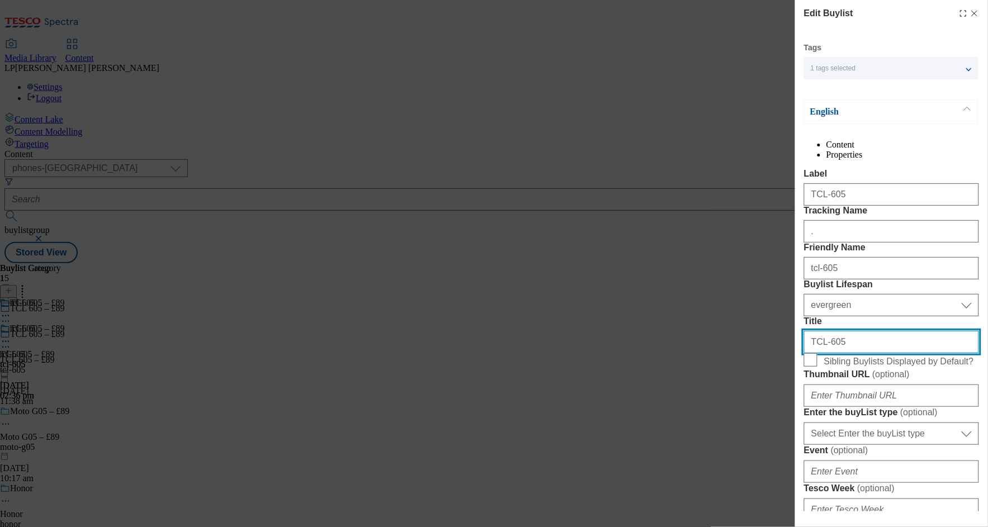
click at [858, 353] on input "TCL-605" at bounding box center [891, 342] width 175 height 22
click at [929, 157] on li "Properties" at bounding box center [902, 155] width 153 height 10
click at [845, 150] on li "Content" at bounding box center [902, 145] width 153 height 10
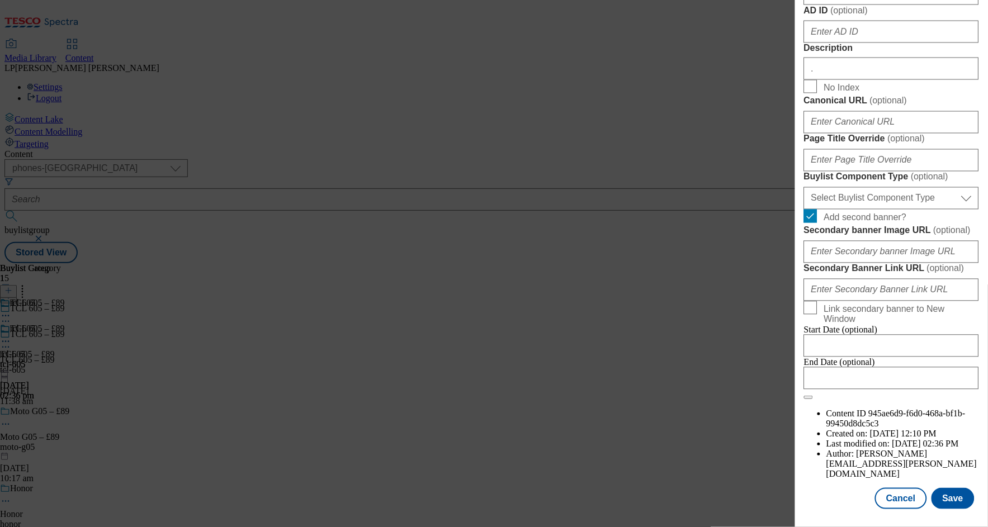
scroll to position [906, 0]
click at [949, 488] on button "Save" at bounding box center [952, 498] width 43 height 21
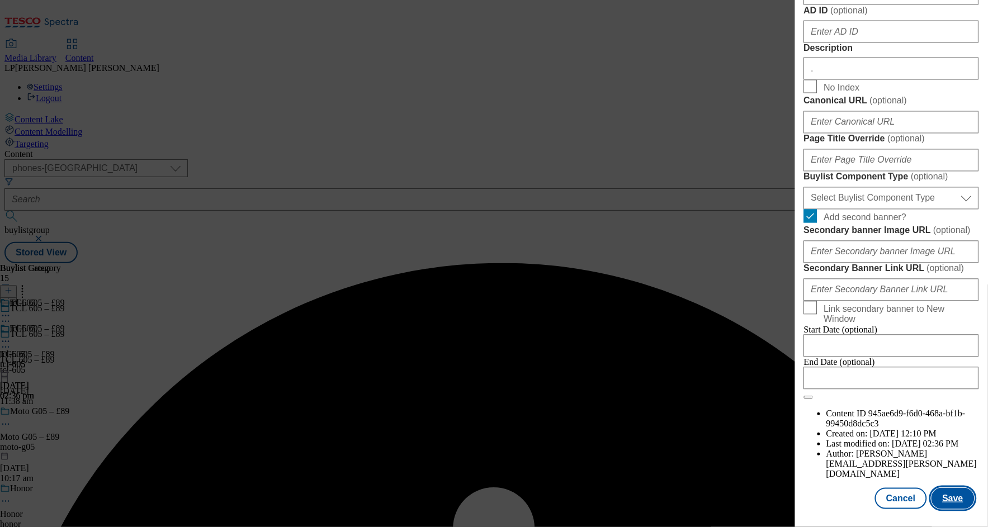
click at [946, 490] on button "Save" at bounding box center [952, 498] width 43 height 21
click at [946, 489] on button "Save" at bounding box center [952, 498] width 43 height 21
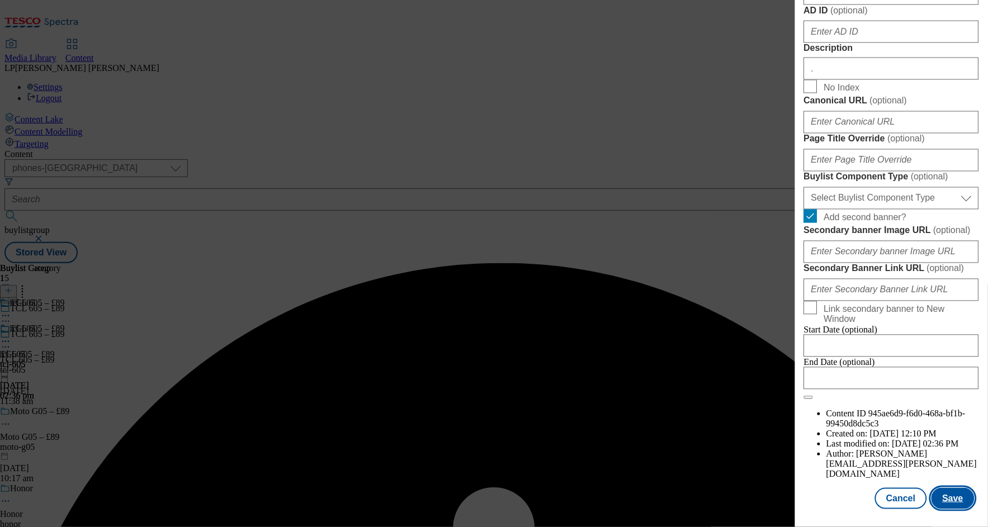
click at [946, 489] on button "Save" at bounding box center [952, 498] width 43 height 21
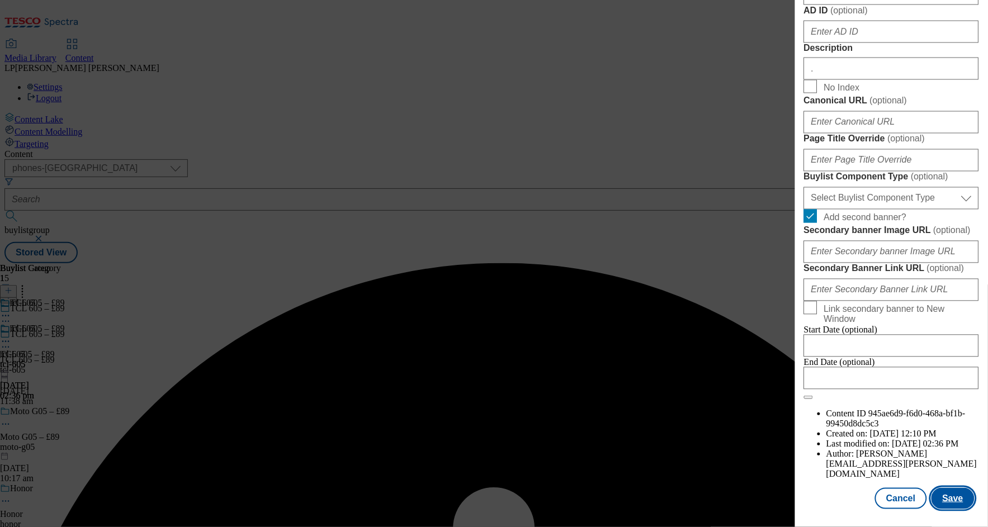
click at [946, 489] on button "Save" at bounding box center [952, 498] width 43 height 21
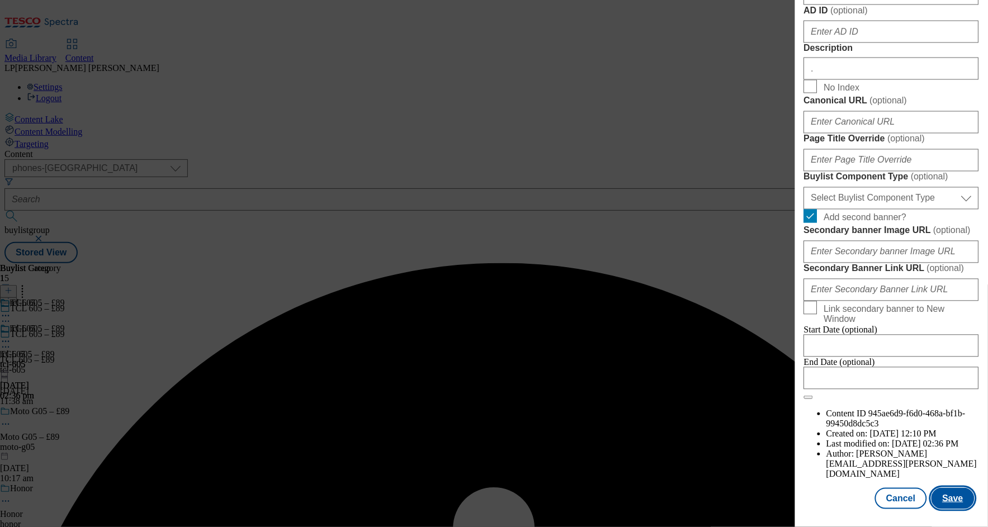
click at [946, 489] on button "Save" at bounding box center [952, 498] width 43 height 21
click at [945, 489] on button "Save" at bounding box center [952, 498] width 43 height 21
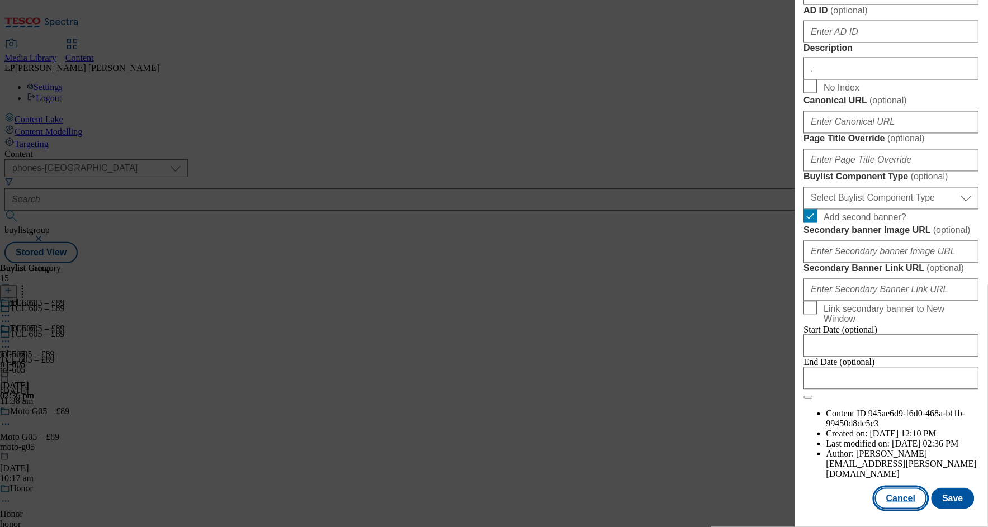
click at [887, 488] on button "Cancel" at bounding box center [900, 498] width 51 height 21
select select "evergreen"
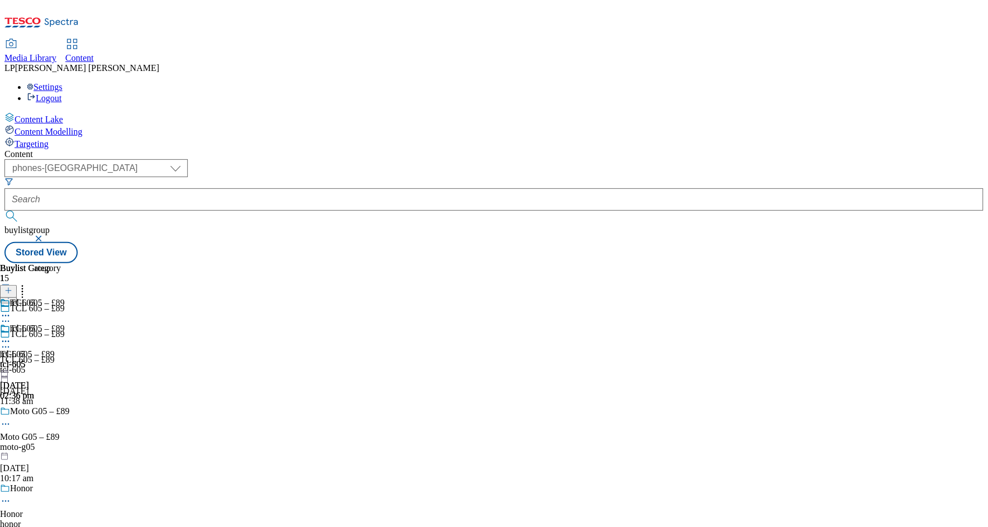
click at [11, 342] on icon at bounding box center [5, 347] width 11 height 11
click at [52, 364] on button "Edit" at bounding box center [37, 370] width 30 height 13
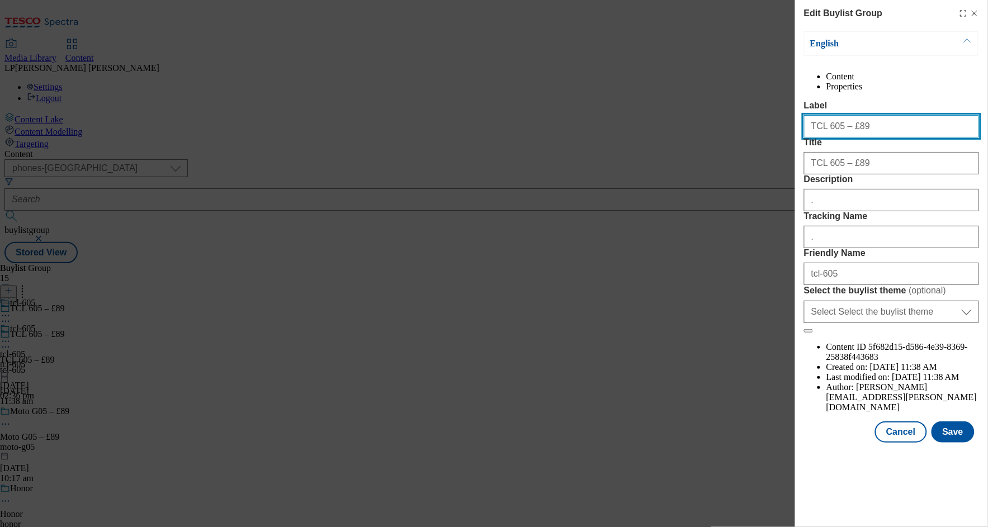
click at [872, 138] on input "TCL 605 – £89" at bounding box center [891, 126] width 175 height 22
drag, startPoint x: 894, startPoint y: 149, endPoint x: 754, endPoint y: 143, distance: 140.4
click at [754, 143] on div "Edit Buylist Group English Content Properties Label TCL 605 – £89 Title TCL 605…" at bounding box center [494, 263] width 988 height 527
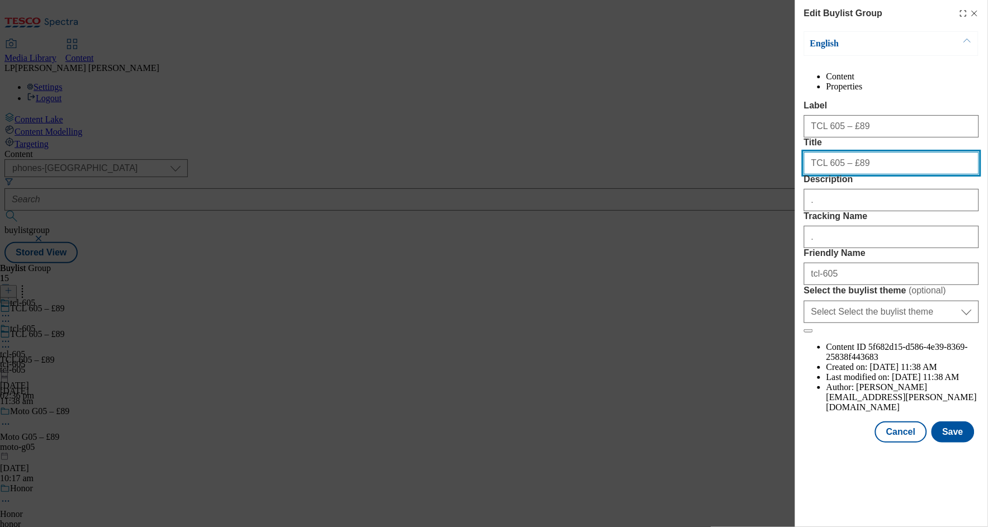
click at [892, 174] on input "TCL 605 – £89" at bounding box center [891, 163] width 175 height 22
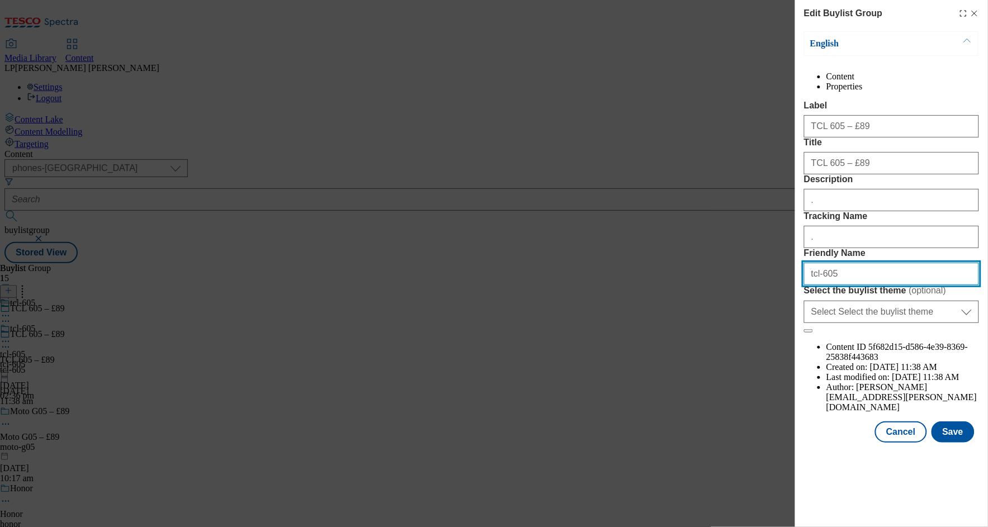
drag, startPoint x: 845, startPoint y: 373, endPoint x: 753, endPoint y: 368, distance: 92.4
click at [753, 368] on div "Edit Buylist Group English Content Properties Label TCL 605 – £89 Title TCL 605…" at bounding box center [494, 263] width 988 height 527
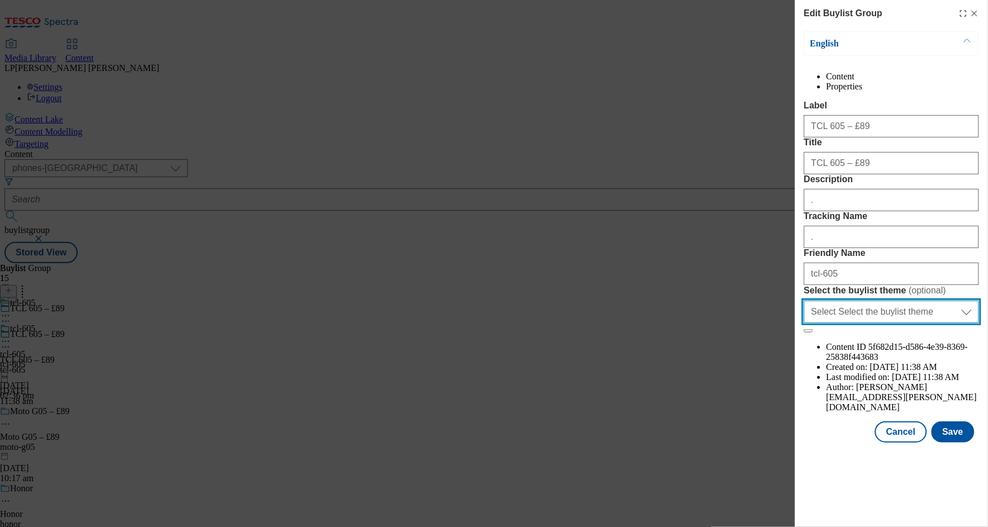
click at [908, 323] on select "Select Select the buylist theme default fandf" at bounding box center [891, 312] width 175 height 22
click at [804, 323] on select "Select Select the buylist theme default fandf" at bounding box center [891, 312] width 175 height 22
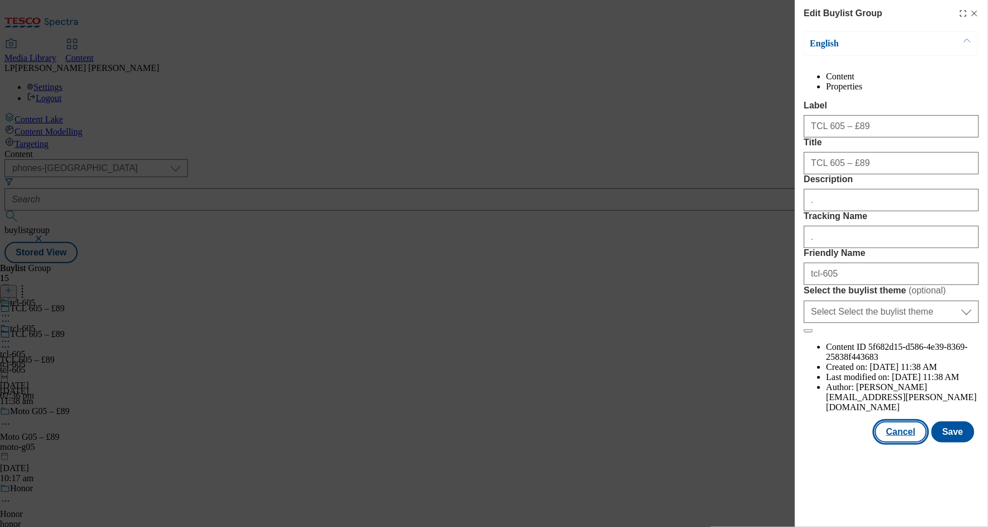
click at [902, 443] on button "Cancel" at bounding box center [900, 432] width 51 height 21
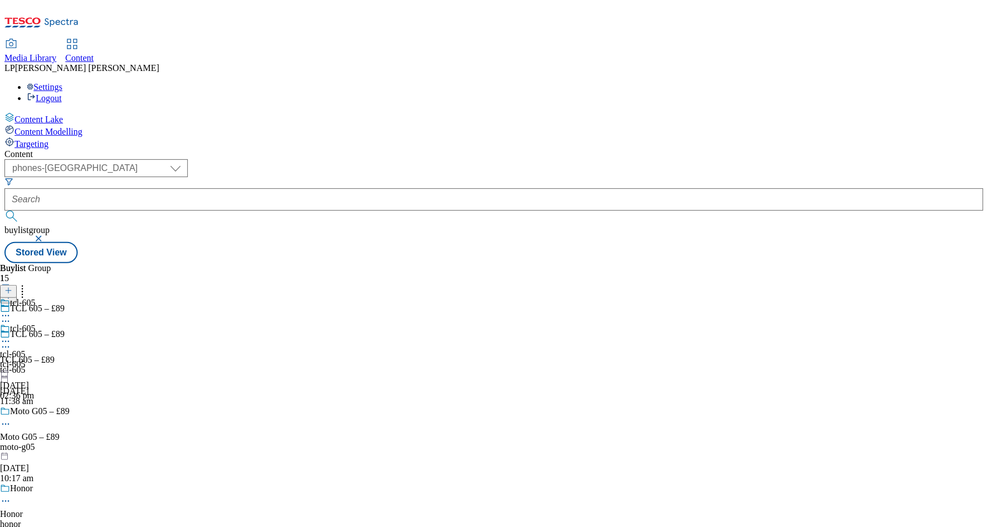
click at [11, 336] on icon at bounding box center [5, 341] width 11 height 11
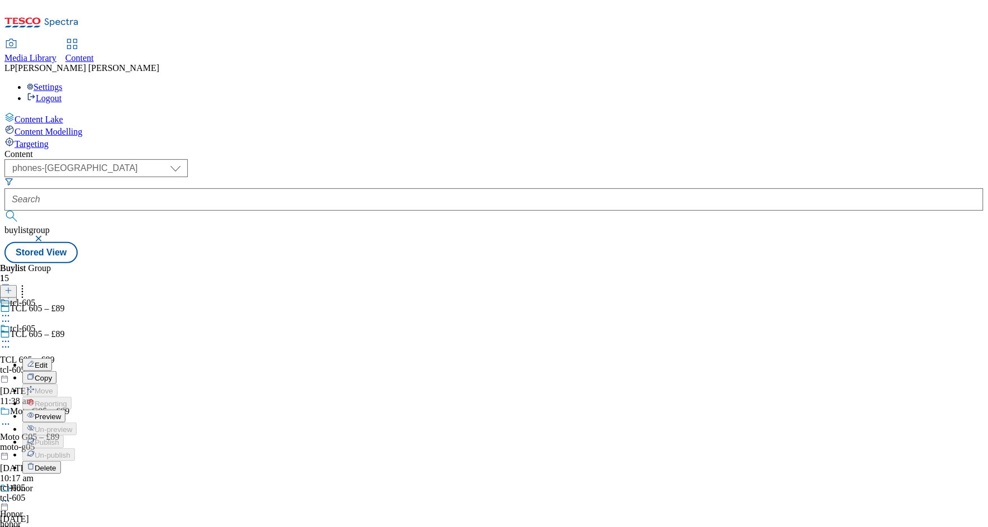
click at [52, 358] on button "Edit" at bounding box center [37, 364] width 30 height 13
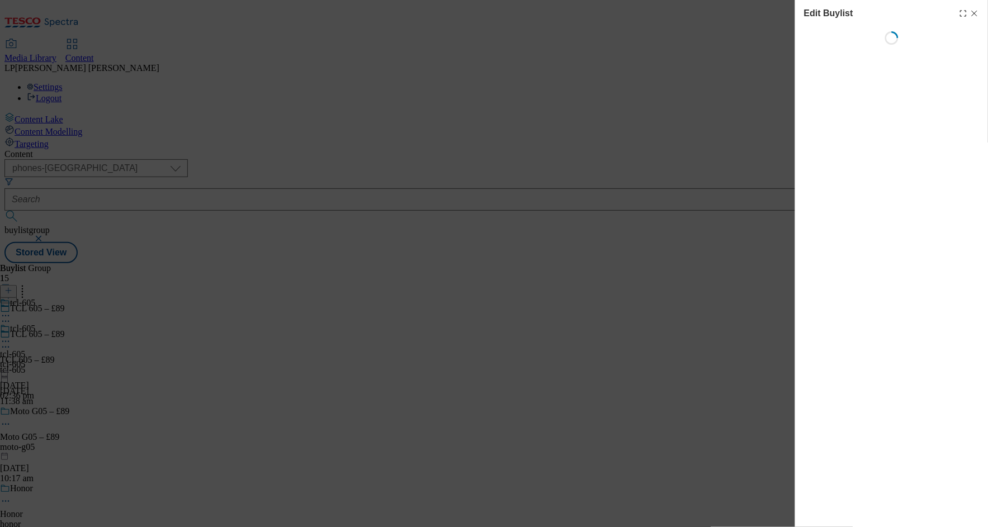
select select "evergreen"
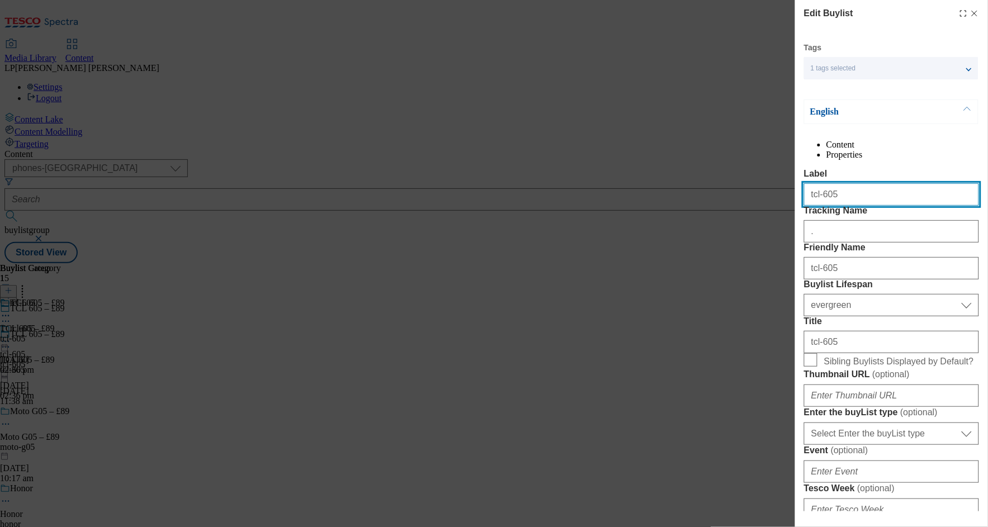
drag, startPoint x: 853, startPoint y: 220, endPoint x: 699, endPoint y: 214, distance: 153.3
click at [699, 214] on div "Edit Buylist Tags 1 tags selected buylist English Content Properties Label tcl-…" at bounding box center [494, 263] width 988 height 527
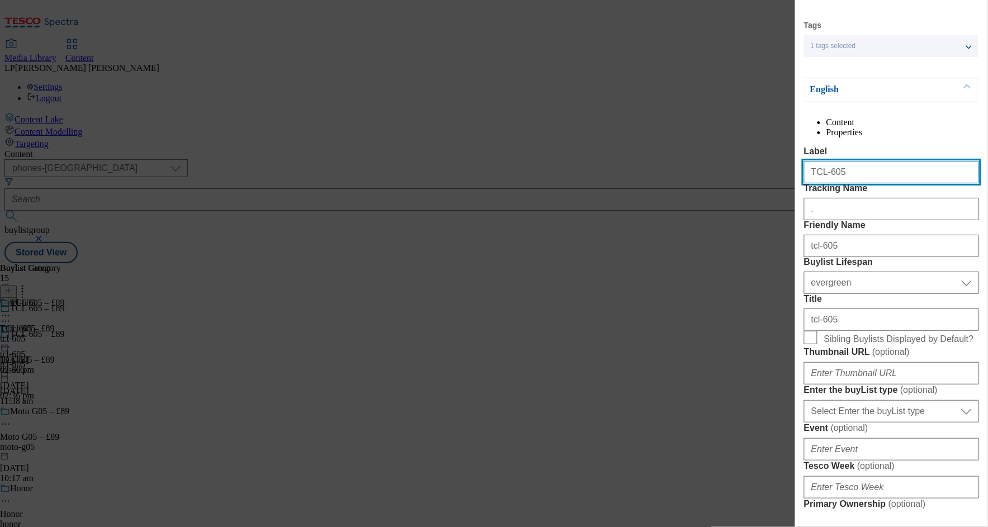
scroll to position [49, 0]
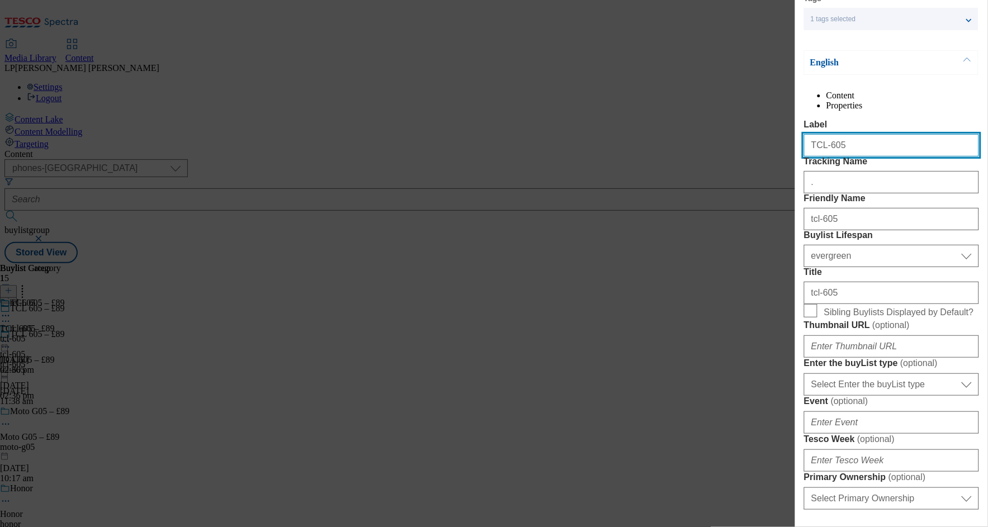
type input "TCL-605"
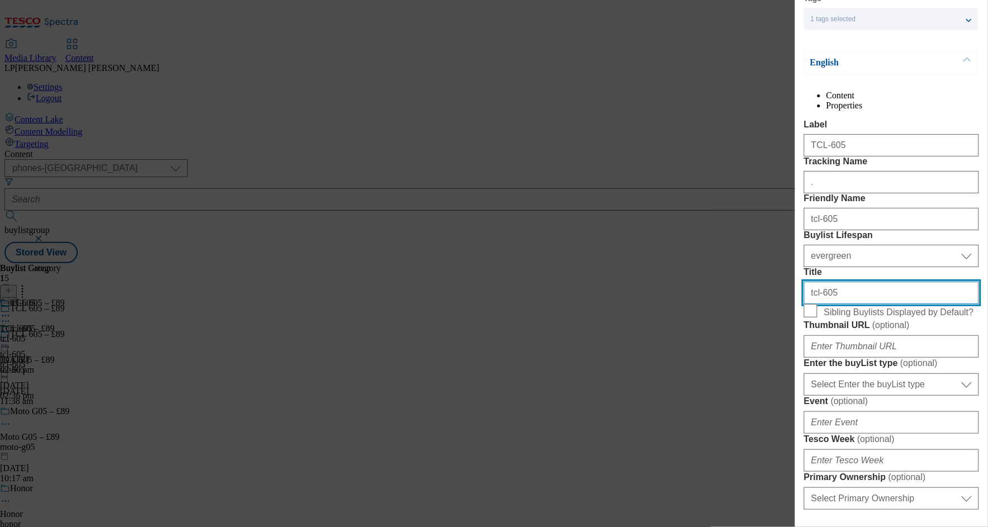
drag, startPoint x: 854, startPoint y: 390, endPoint x: 692, endPoint y: 391, distance: 162.1
click at [693, 391] on div "Edit Buylist Tags 1 tags selected buylist English Content Properties Label TCL-…" at bounding box center [494, 263] width 988 height 527
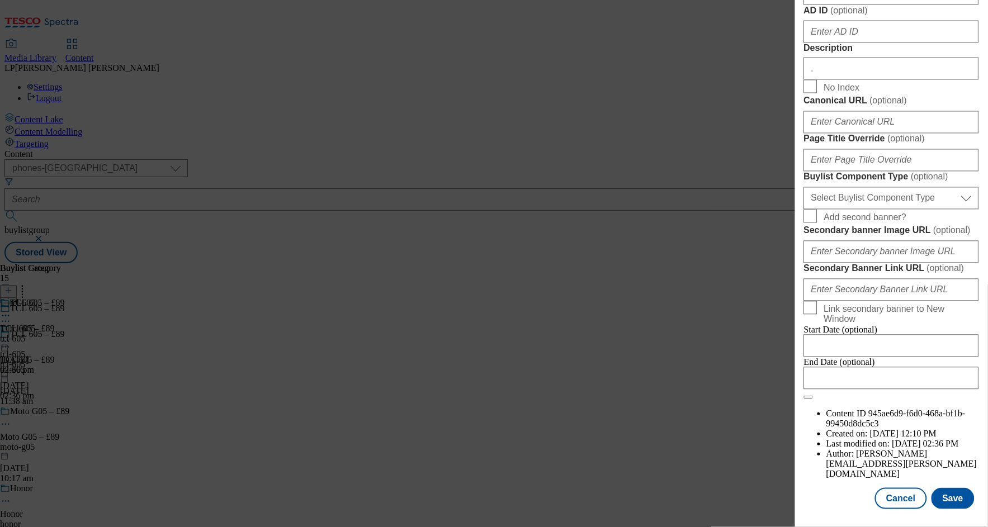
scroll to position [906, 0]
type input "TCL-605"
click at [954, 492] on button "Save" at bounding box center [952, 498] width 43 height 21
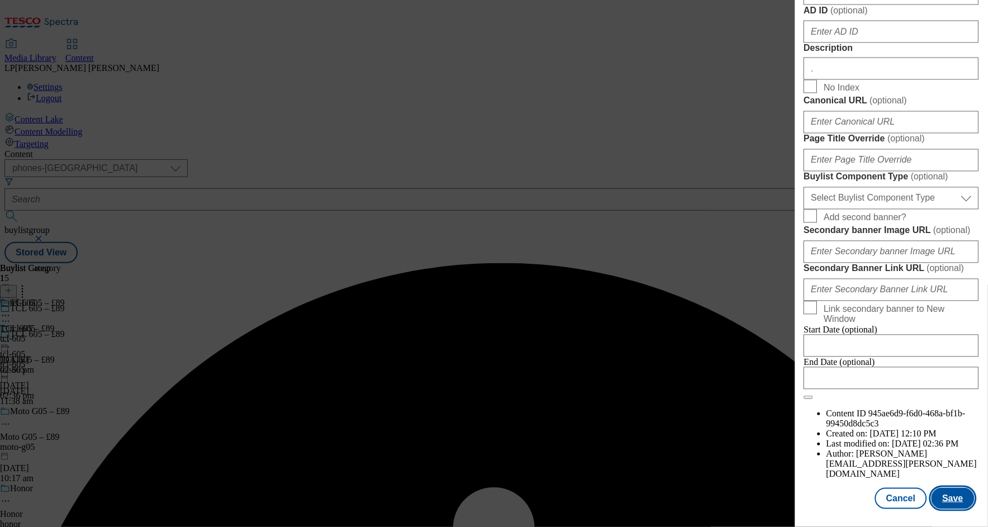
click at [953, 492] on button "Save" at bounding box center [952, 498] width 43 height 21
click at [952, 492] on button "Save" at bounding box center [952, 498] width 43 height 21
drag, startPoint x: 674, startPoint y: 350, endPoint x: 740, endPoint y: 378, distance: 71.1
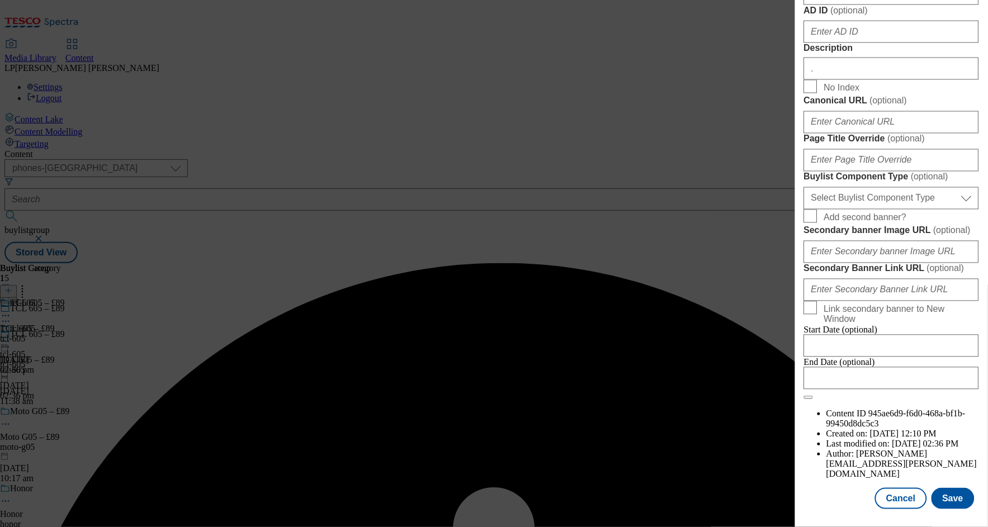
click at [674, 350] on div "Edit Buylist Tags 1 tags selected buylist English Content Properties Label TCL-…" at bounding box center [494, 263] width 988 height 527
click at [894, 490] on button "Cancel" at bounding box center [900, 498] width 51 height 21
select select "evergreen"
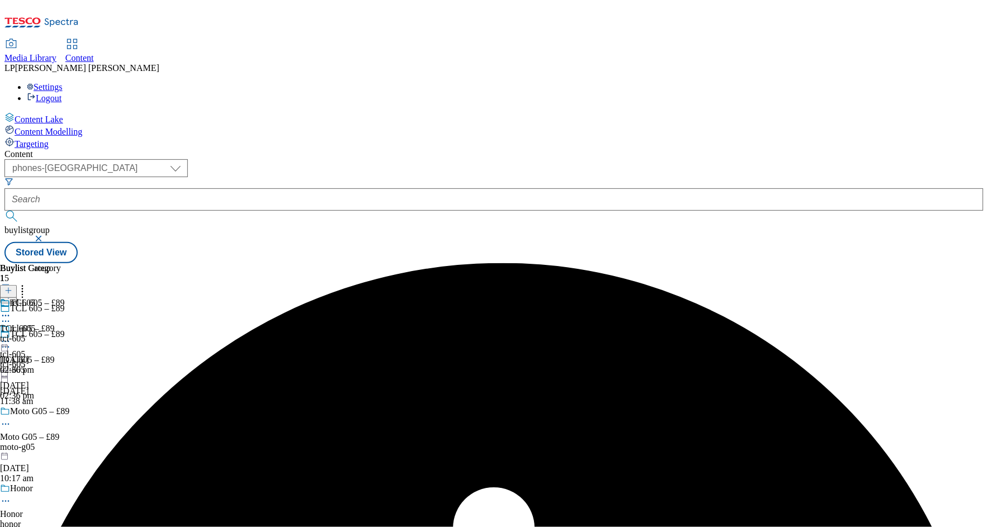
scroll to position [856, 0]
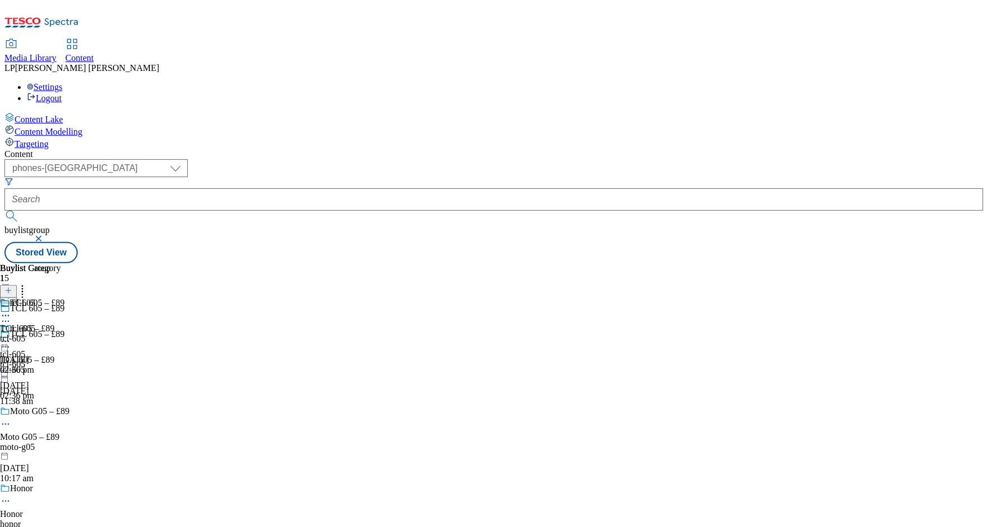
click at [65, 298] on div "TCL 605 – £89 TCL 605 – £89 tcl-605 8 Sept 2025 02:36 pm" at bounding box center [32, 336] width 65 height 77
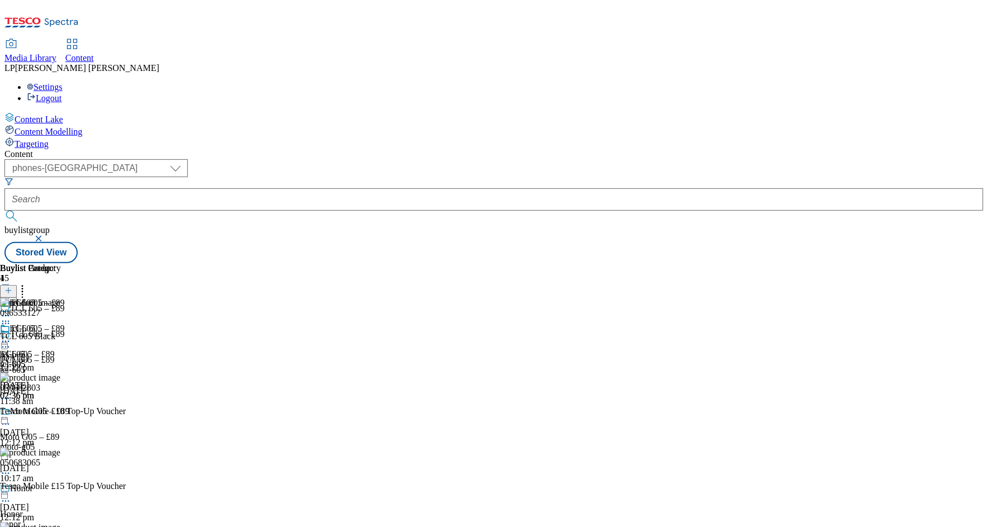
click at [11, 336] on icon at bounding box center [5, 341] width 11 height 11
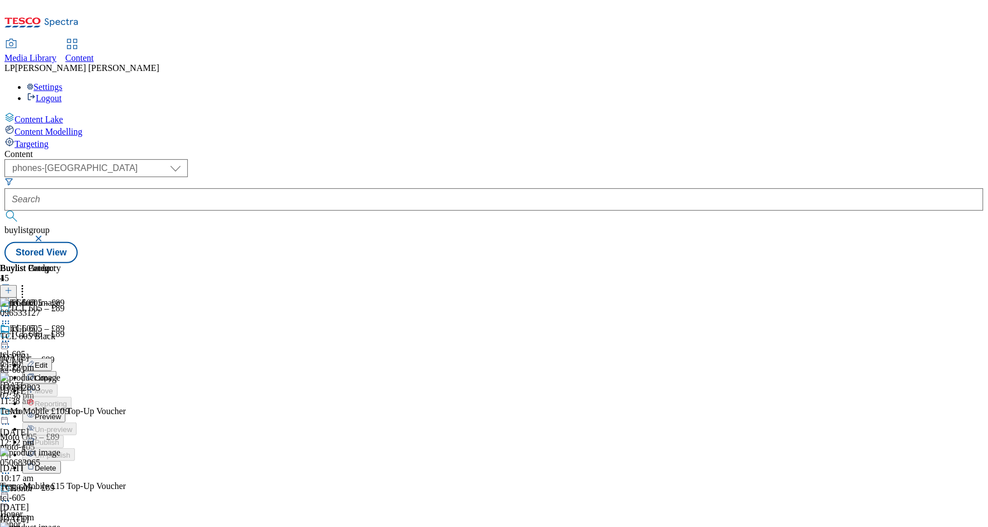
click at [35, 324] on div "tcl-605 tcl-605 tcl-605 8 Sept 2025 02:36 pm" at bounding box center [17, 362] width 35 height 77
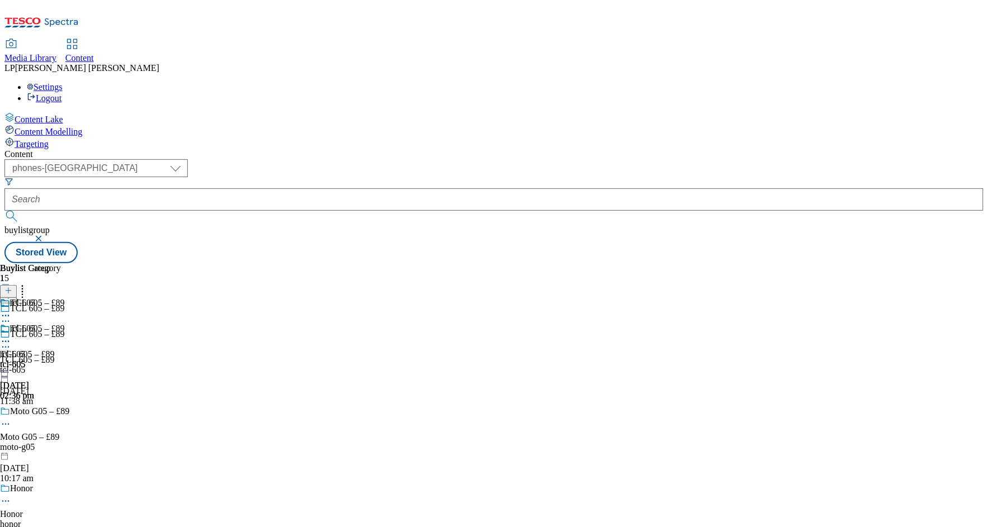
click at [35, 324] on div "tcl-605 tcl-605 tcl-605 8 Sept 2025 02:36 pm" at bounding box center [17, 362] width 35 height 77
click at [11, 336] on icon at bounding box center [5, 341] width 11 height 11
click at [35, 324] on div "tcl-605" at bounding box center [22, 329] width 25 height 10
click at [11, 336] on icon at bounding box center [5, 341] width 11 height 11
click at [61, 413] on span "Preview" at bounding box center [48, 417] width 26 height 8
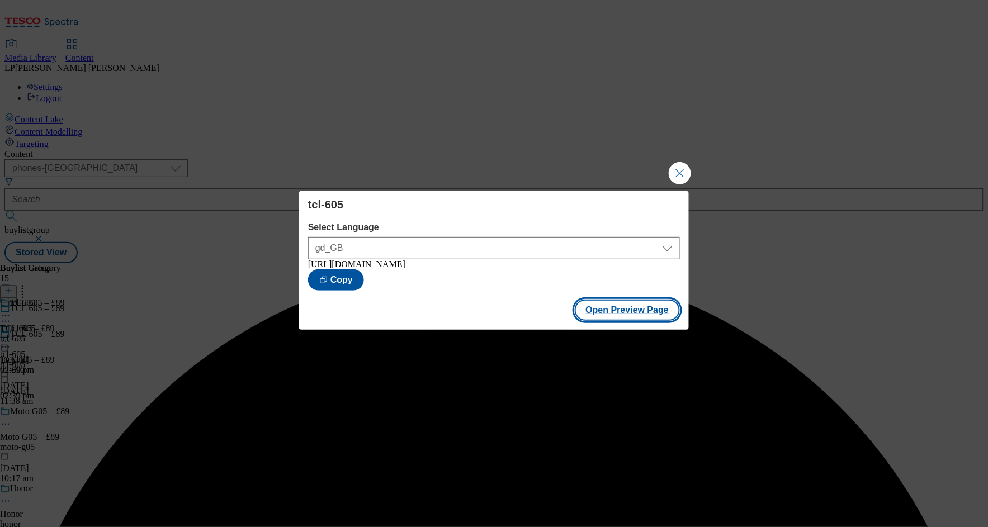
click at [640, 317] on button "Open Preview Page" at bounding box center [628, 310] width 106 height 21
click at [690, 172] on button "Close Modal" at bounding box center [680, 173] width 22 height 22
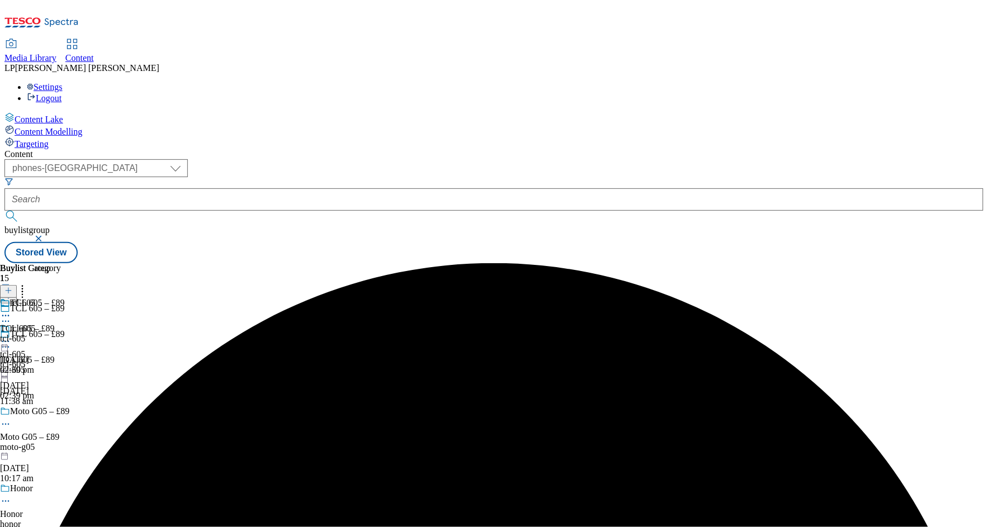
click at [35, 336] on div at bounding box center [17, 342] width 35 height 13
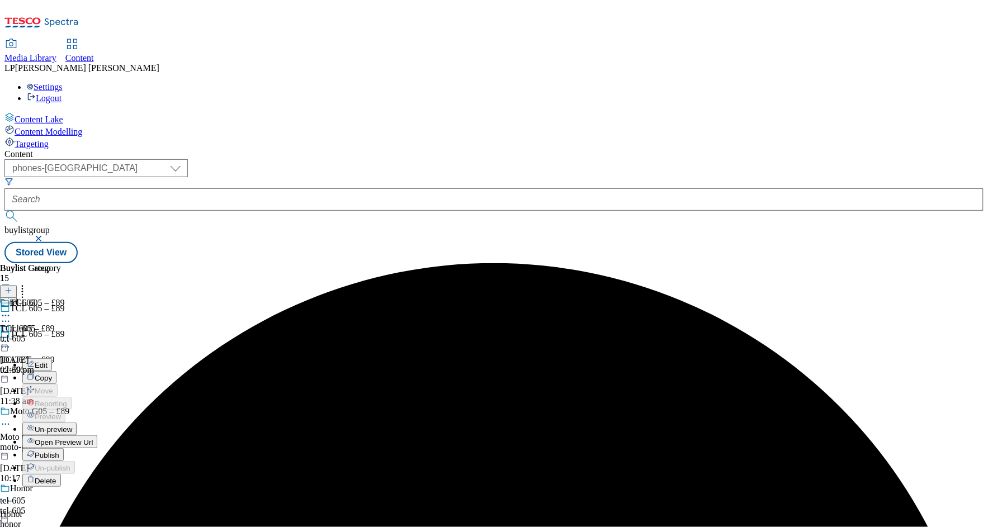
click at [72, 425] on span "Un-preview" at bounding box center [53, 429] width 37 height 8
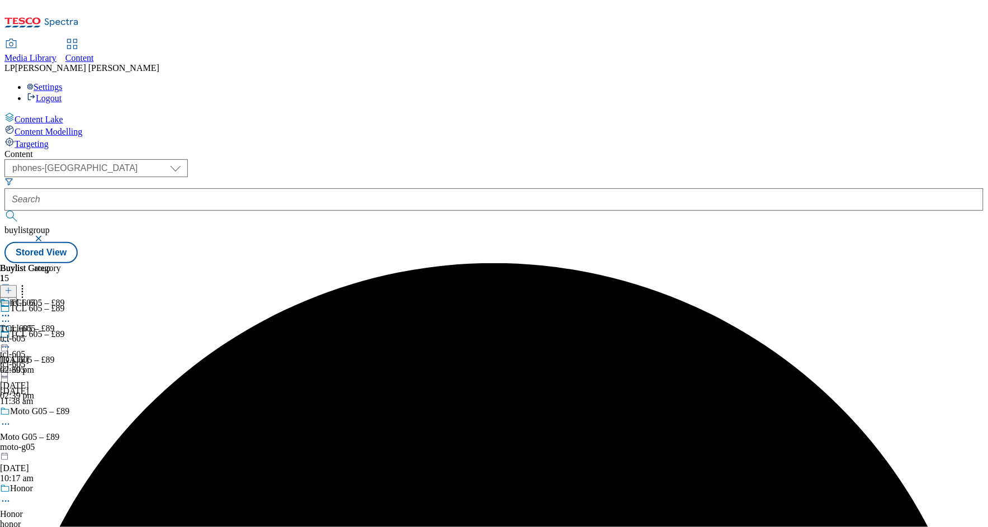
click at [11, 310] on icon at bounding box center [5, 315] width 11 height 11
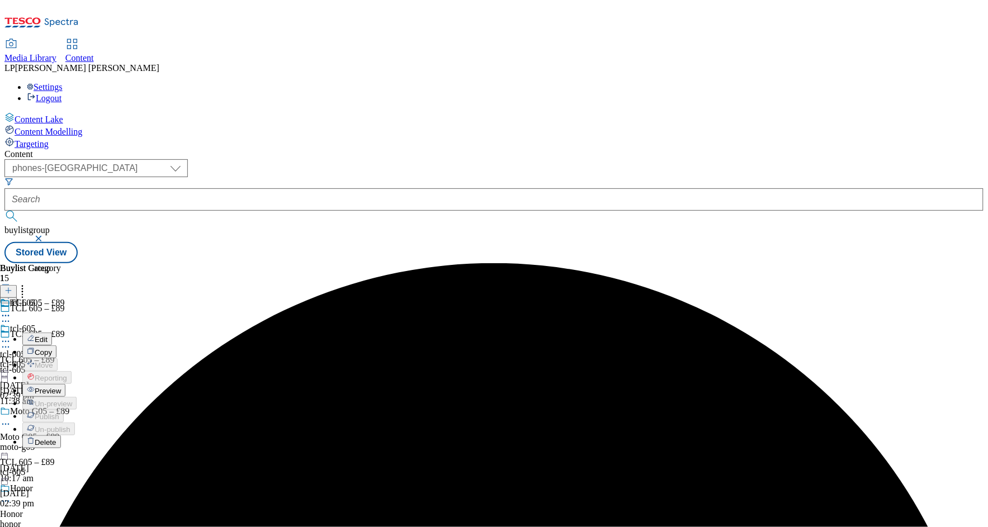
click at [61, 387] on span "Preview" at bounding box center [48, 391] width 26 height 8
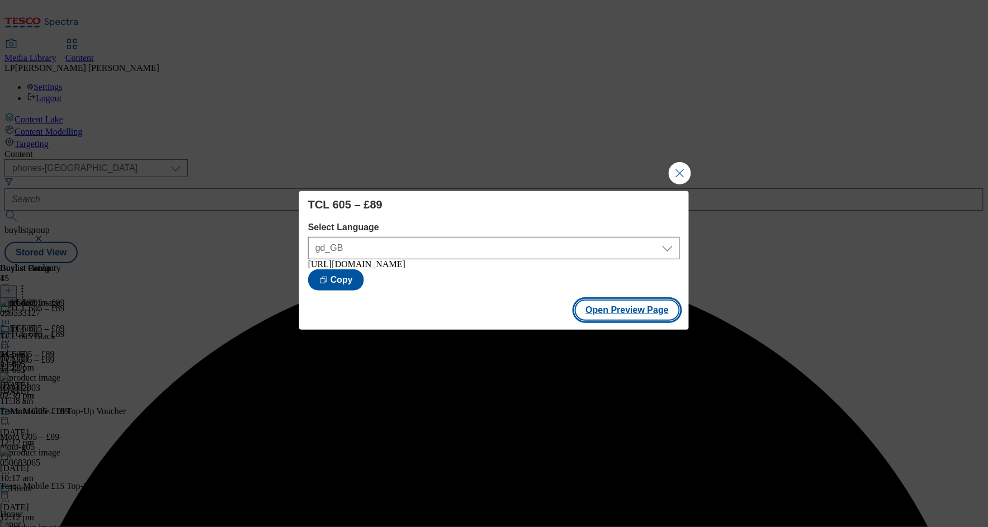
click at [615, 316] on button "Open Preview Page" at bounding box center [628, 310] width 106 height 21
click at [686, 172] on button "Close Modal" at bounding box center [680, 173] width 22 height 22
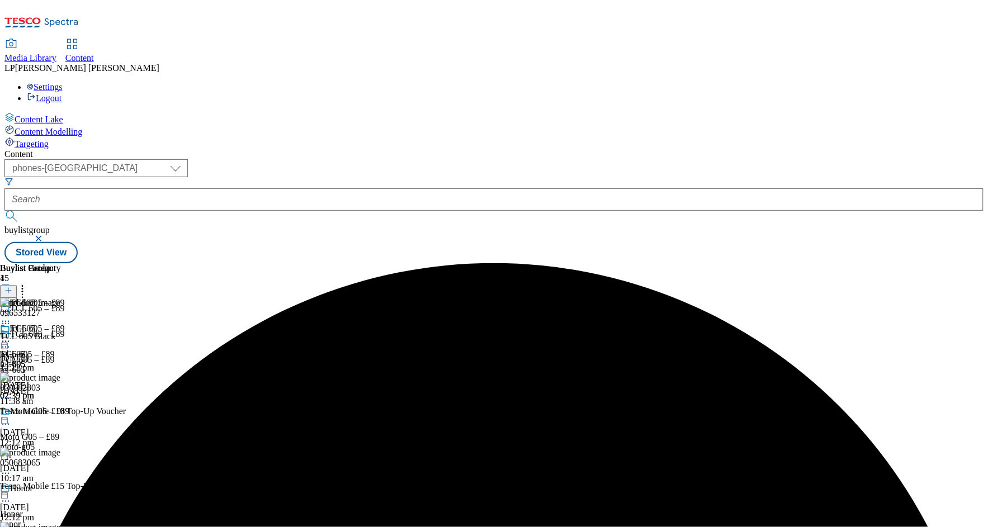
click at [11, 336] on icon at bounding box center [5, 341] width 11 height 11
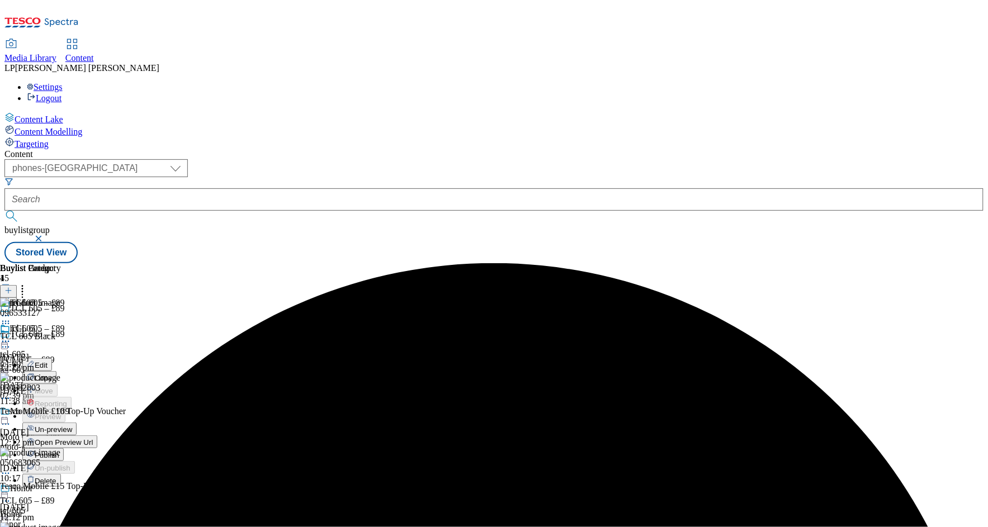
click at [72, 425] on span "Un-preview" at bounding box center [53, 429] width 37 height 8
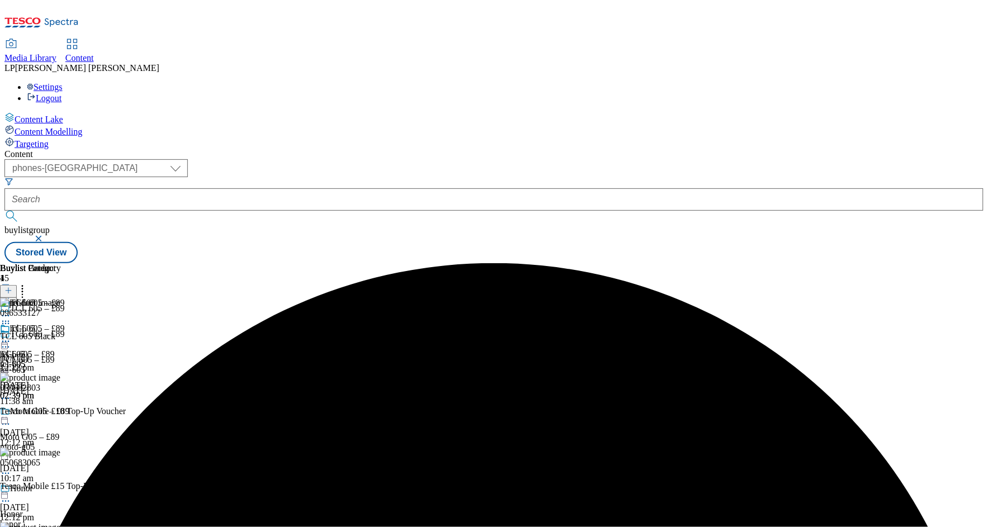
click at [11, 336] on icon at bounding box center [5, 341] width 11 height 11
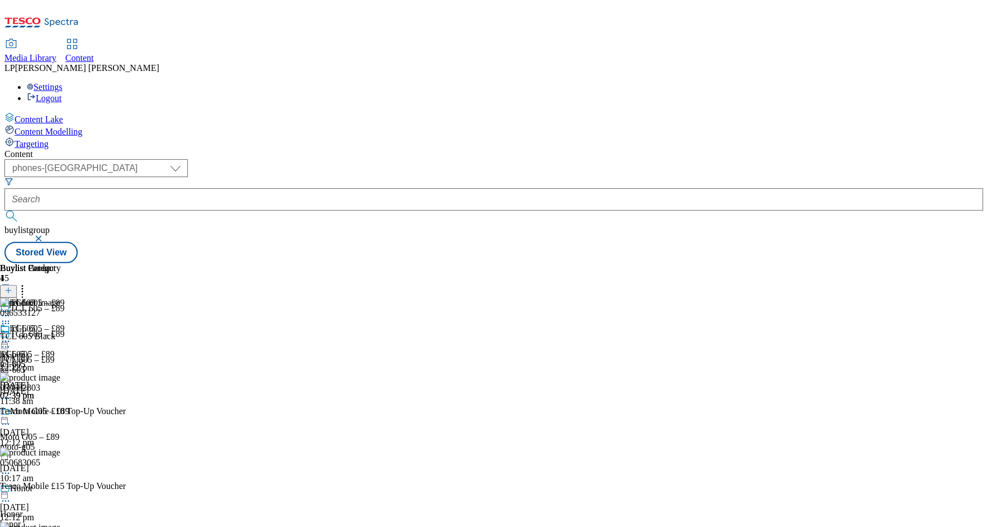
click at [11, 318] on icon at bounding box center [5, 323] width 11 height 11
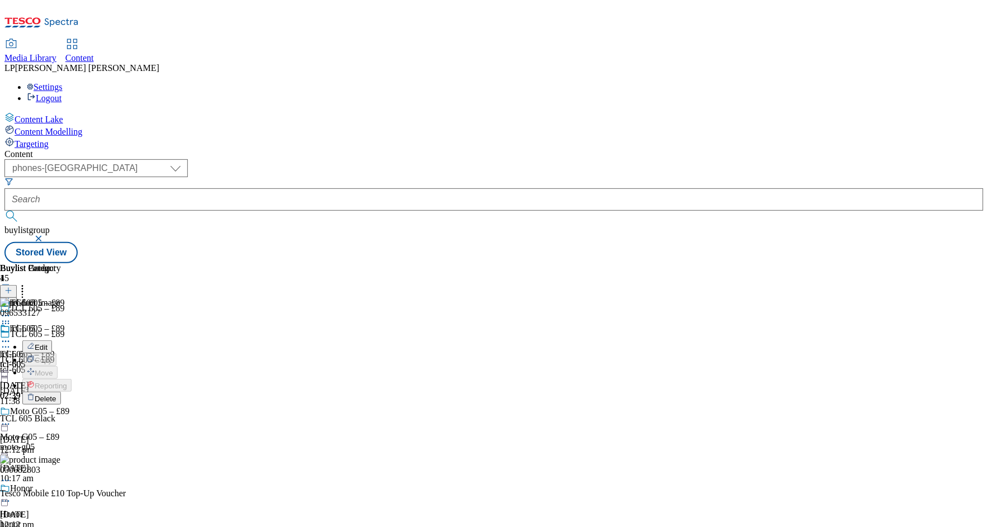
click at [11, 336] on icon at bounding box center [5, 341] width 11 height 11
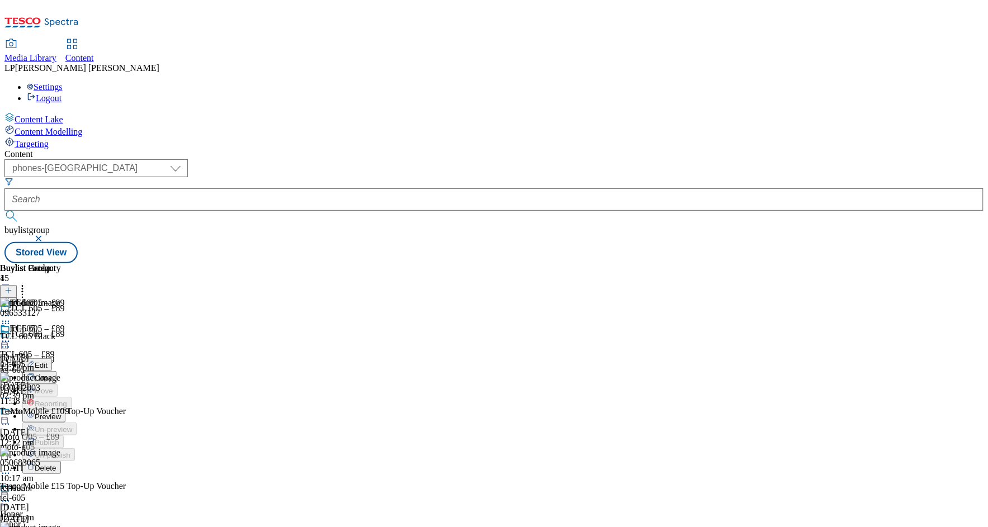
click at [77, 382] on div "tcl-605 Edit Copy Move Reporting Preview Un-preview Publish Un-publish Delete t…" at bounding box center [38, 429] width 77 height 211
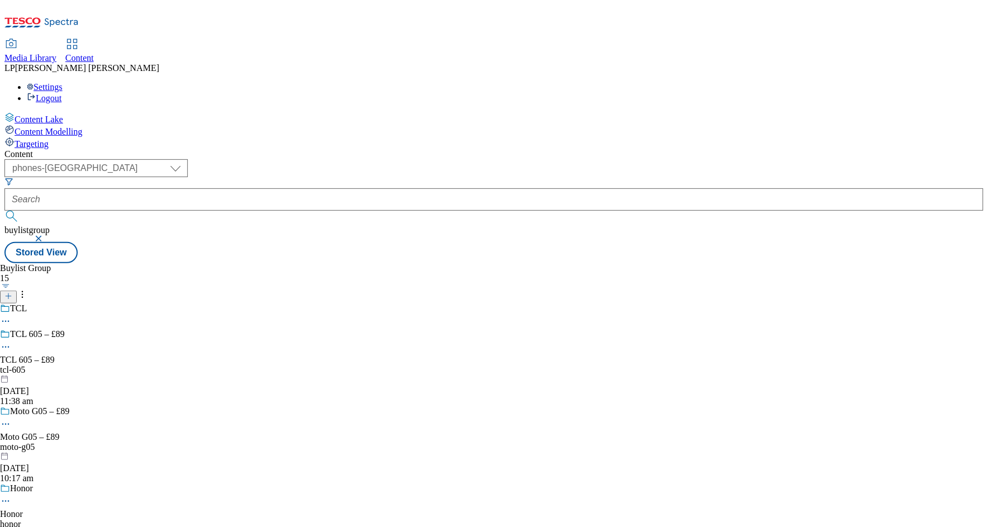
scroll to position [1394, 0]
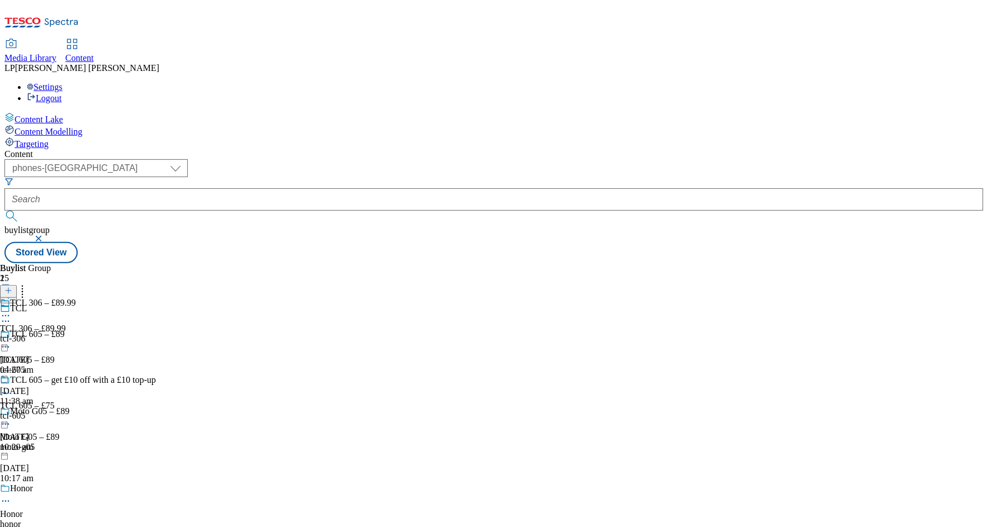
click at [156, 411] on div "tcl-605" at bounding box center [78, 416] width 156 height 10
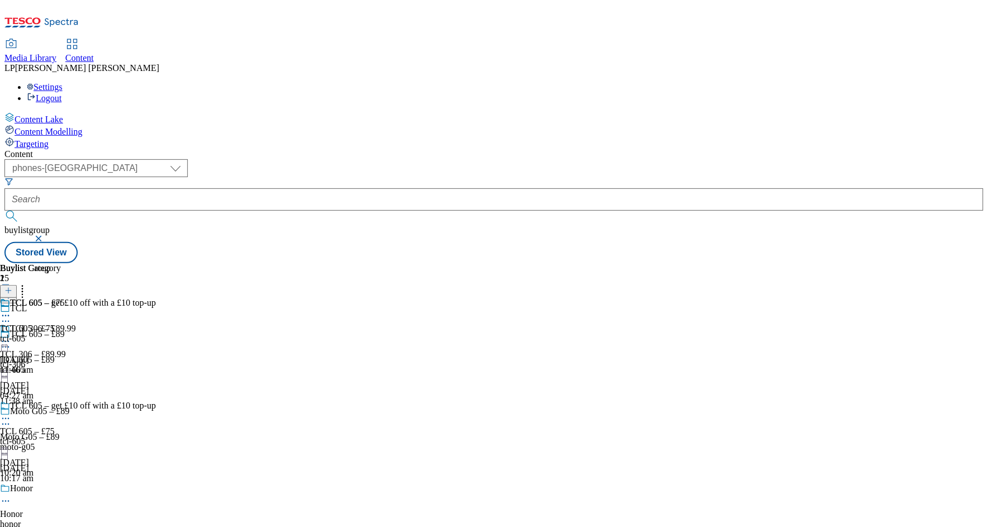
click at [156, 359] on div "tcl-306" at bounding box center [78, 364] width 156 height 10
click at [156, 437] on div "tcl-605" at bounding box center [78, 442] width 156 height 10
click at [12, 287] on icon at bounding box center [8, 291] width 8 height 8
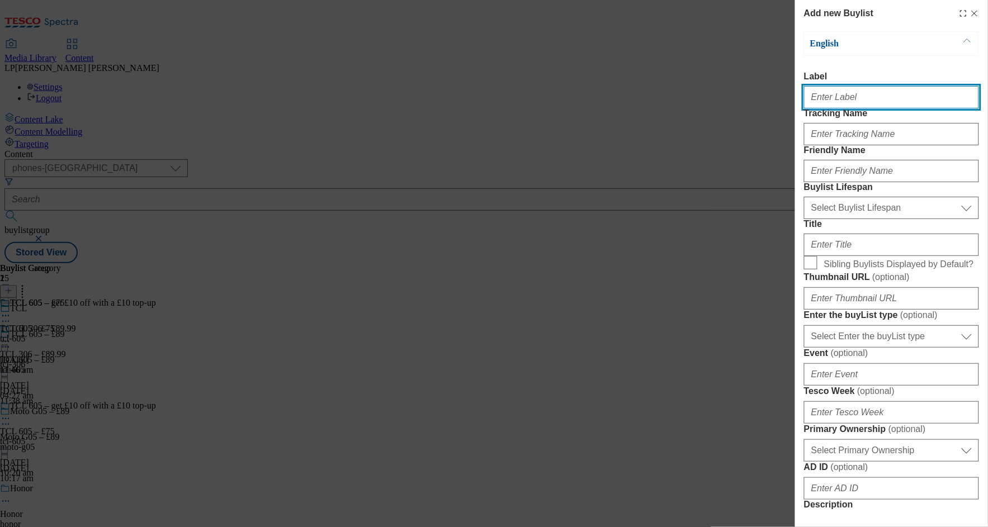
click at [821, 106] on input "Label" at bounding box center [891, 97] width 175 height 22
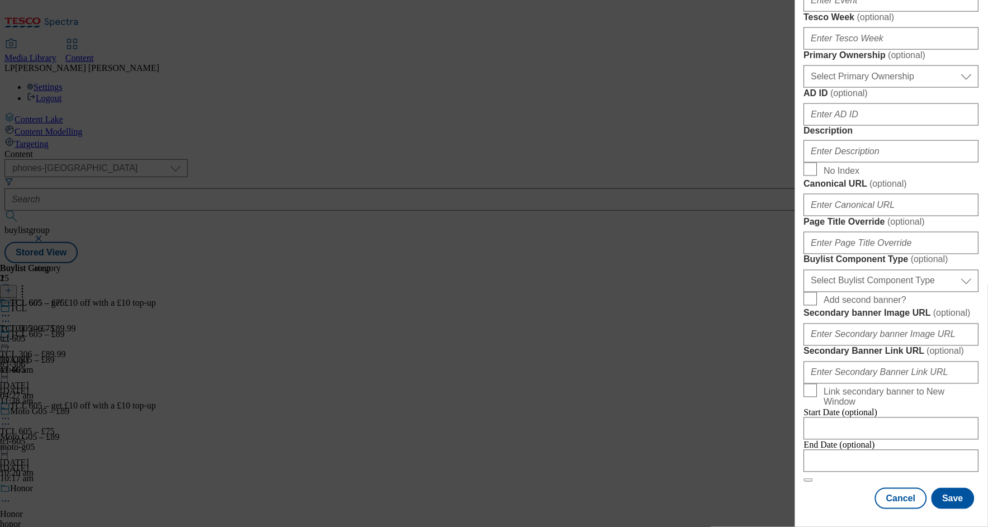
scroll to position [787, 0]
click at [895, 493] on button "Cancel" at bounding box center [900, 498] width 51 height 21
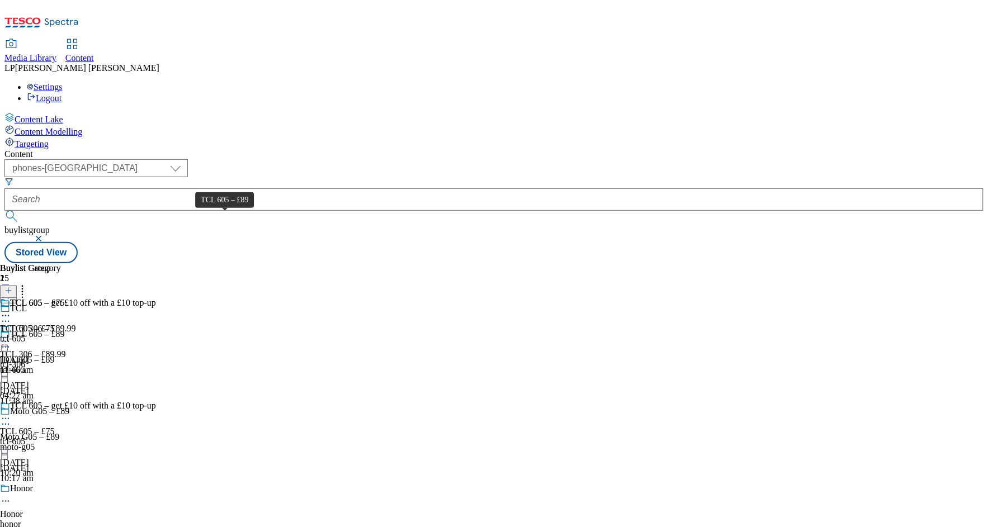
scroll to position [0, 0]
click at [11, 342] on icon at bounding box center [5, 347] width 11 height 11
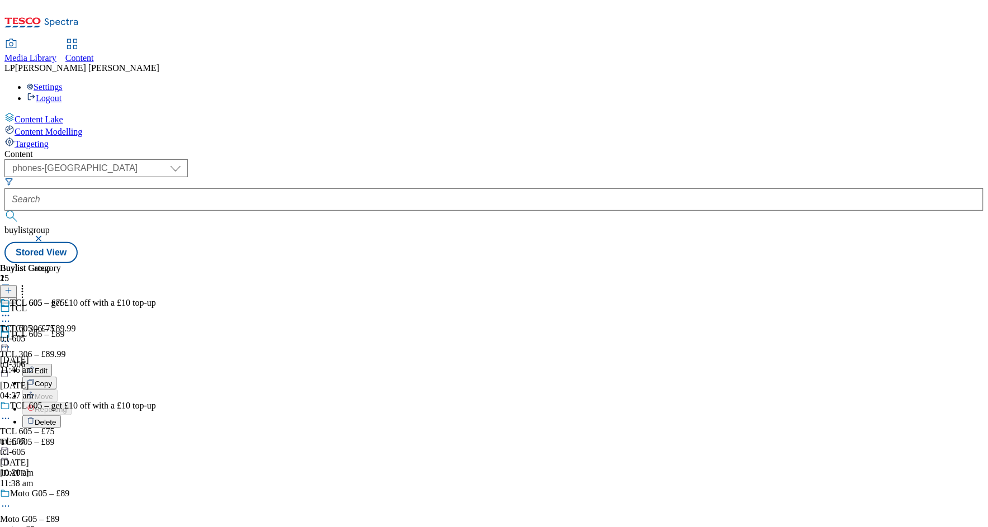
click at [56, 418] on span "Delete" at bounding box center [46, 422] width 22 height 8
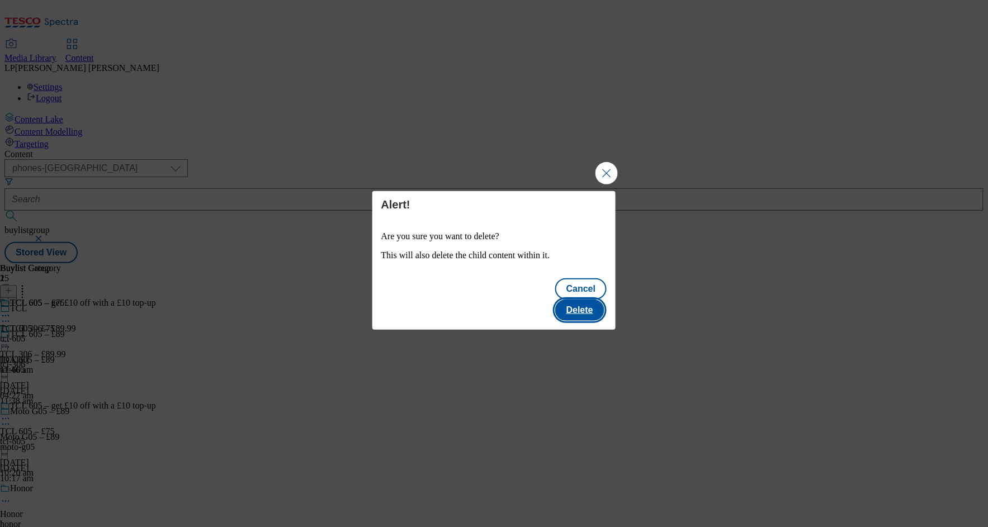
click at [584, 300] on button "Delete" at bounding box center [579, 310] width 49 height 21
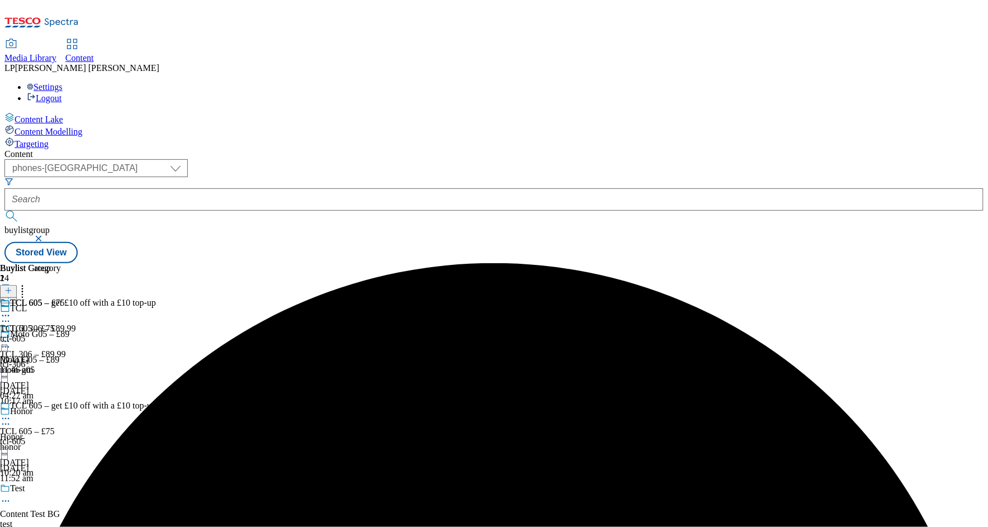
scroll to position [1278, 0]
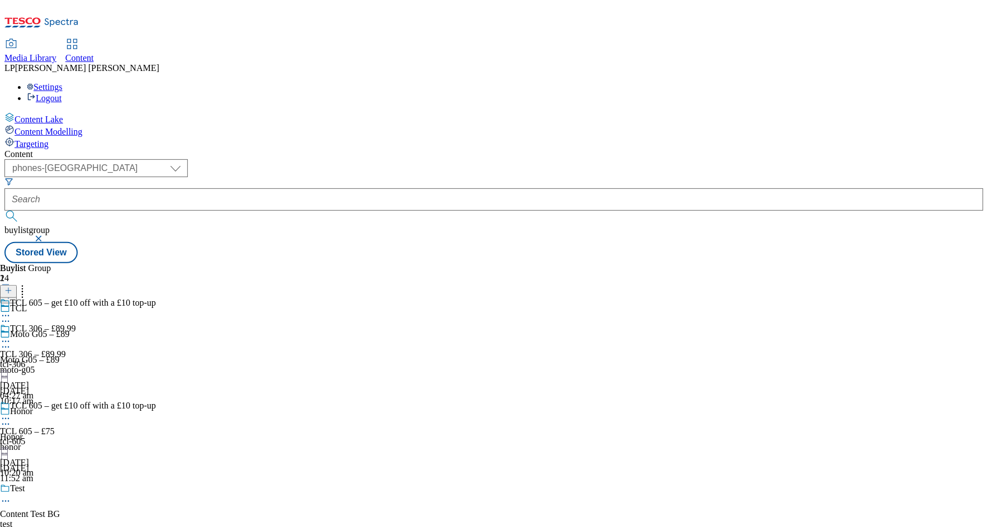
click at [12, 287] on icon at bounding box center [8, 291] width 8 height 8
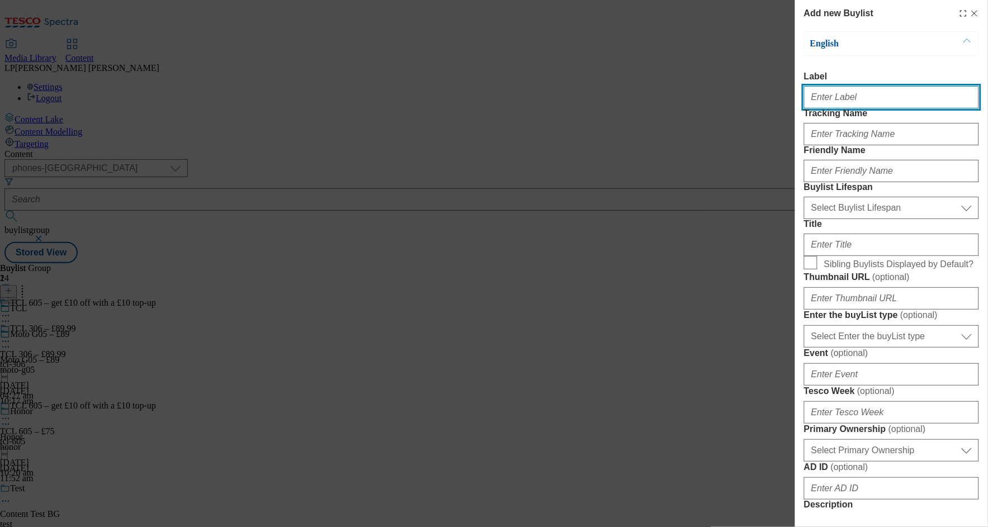
click at [831, 103] on input "Label" at bounding box center [891, 97] width 175 height 22
click at [841, 103] on input "Label" at bounding box center [891, 97] width 175 height 22
paste input "TCL 605 – £89"
type input "TCL 605 – £89"
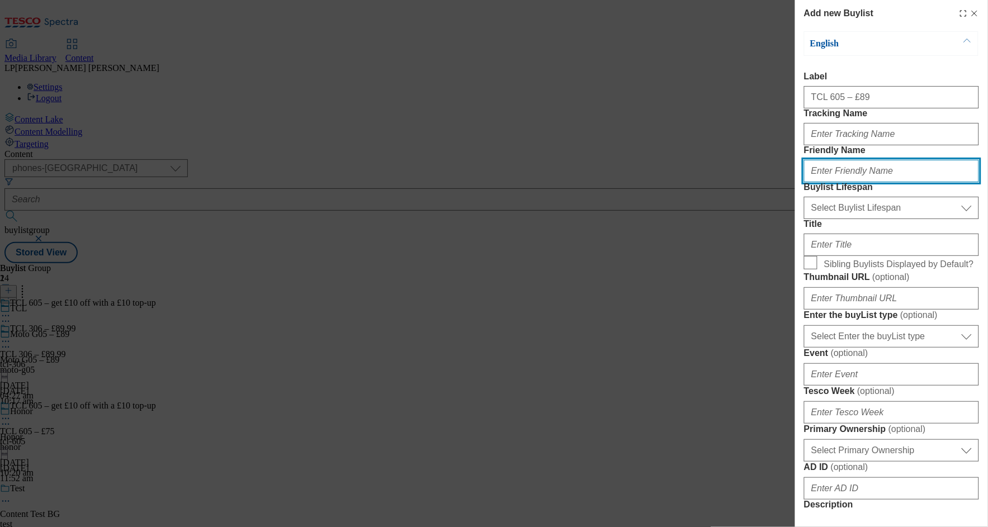
click at [825, 182] on input "Friendly Name" at bounding box center [891, 171] width 175 height 22
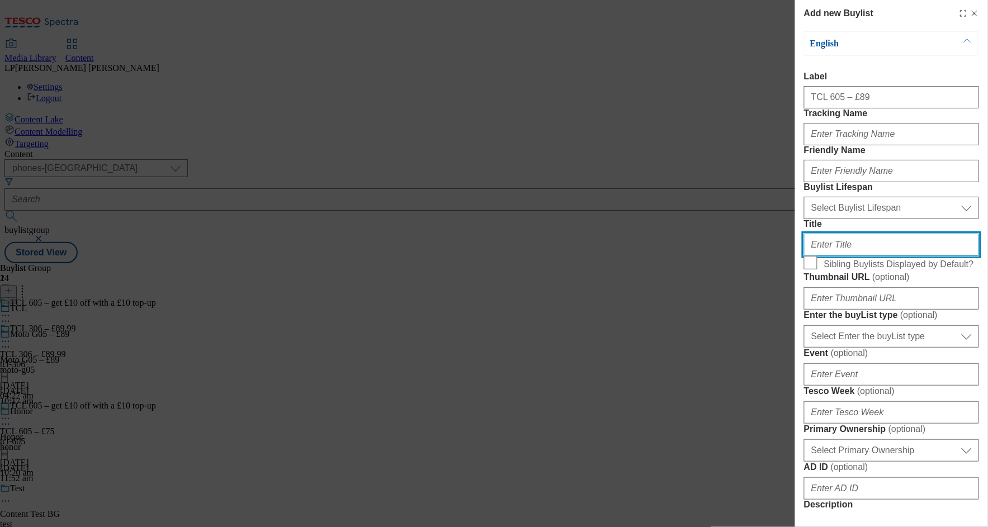
click at [830, 256] on input "Title" at bounding box center [891, 245] width 175 height 22
paste input "TCL 605 – £89"
type input "TCL 605 – £89"
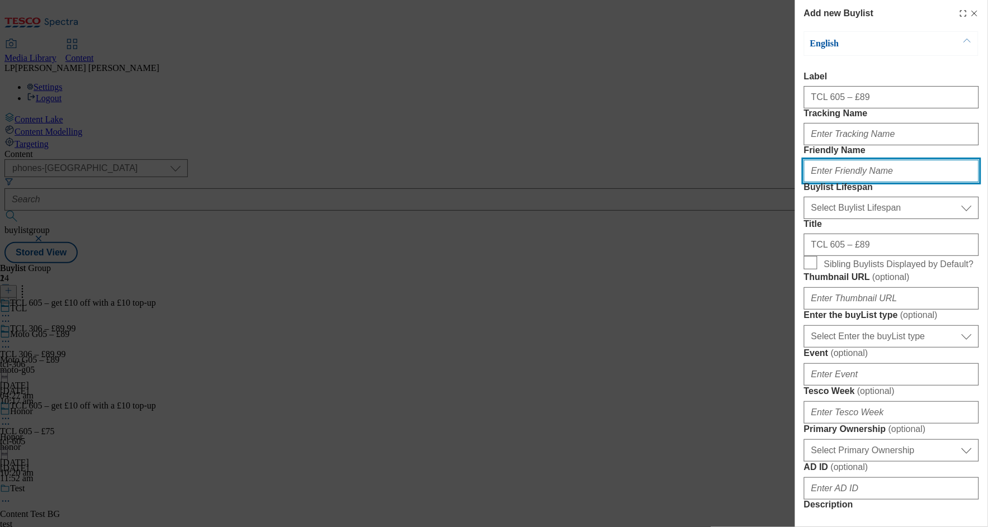
click at [827, 182] on input "Friendly Name" at bounding box center [891, 171] width 175 height 22
type input "tcl-605"
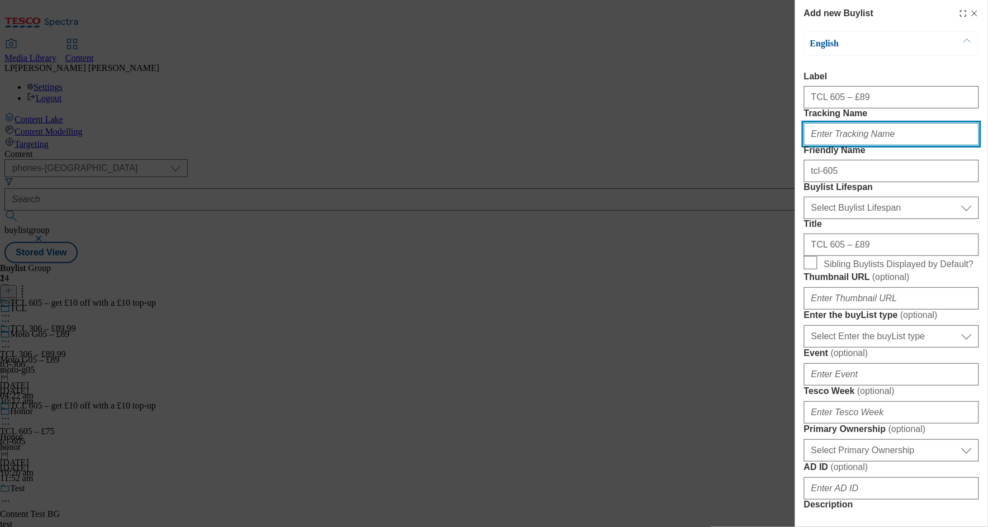
click at [828, 145] on input "Tracking Name" at bounding box center [891, 134] width 175 height 22
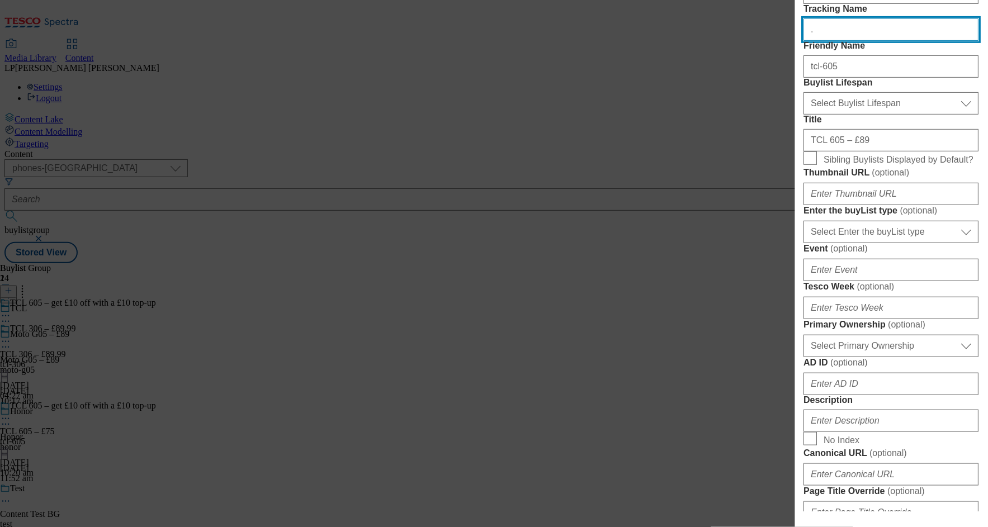
scroll to position [142, 0]
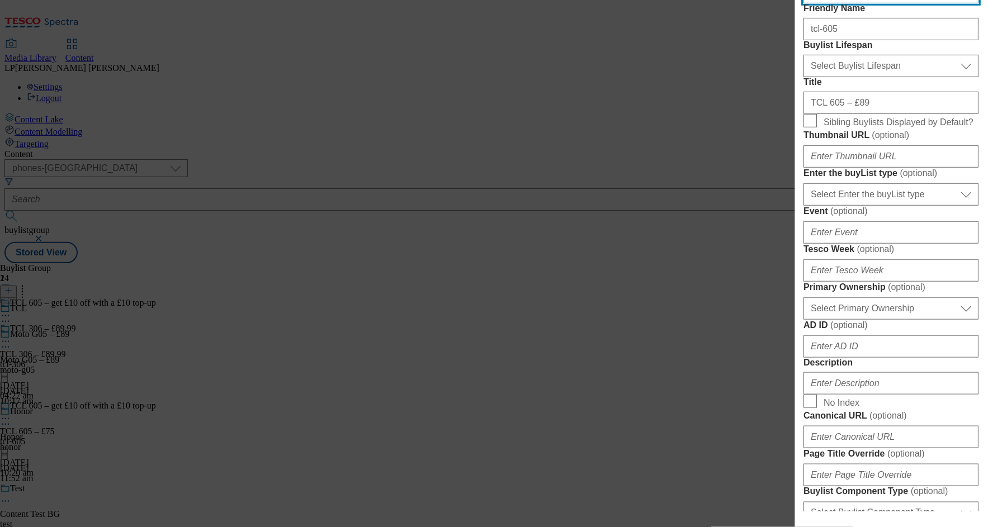
type input "."
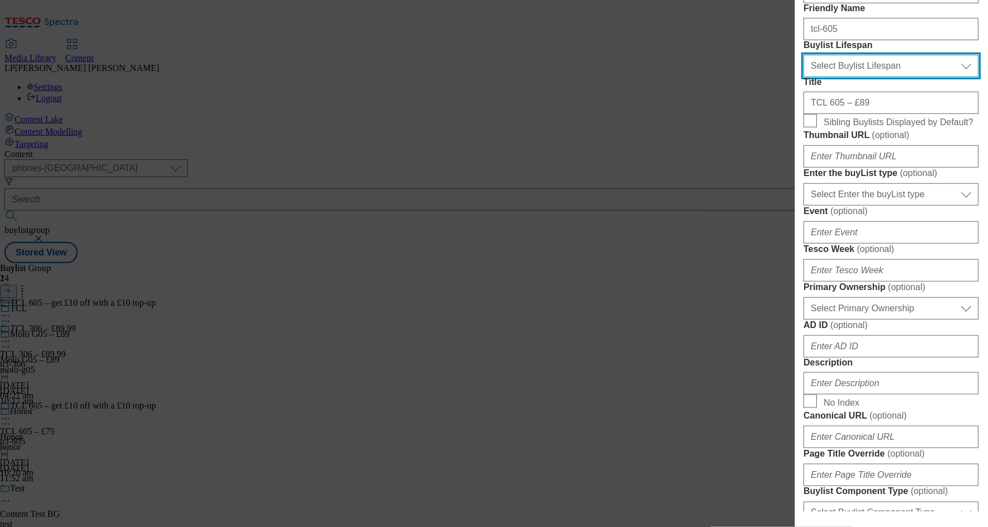
click at [846, 77] on select "Select Buylist Lifespan evergreen seasonal tactical" at bounding box center [891, 66] width 175 height 22
select select "evergreen"
click at [804, 77] on select "Select Buylist Lifespan evergreen seasonal tactical" at bounding box center [891, 66] width 175 height 22
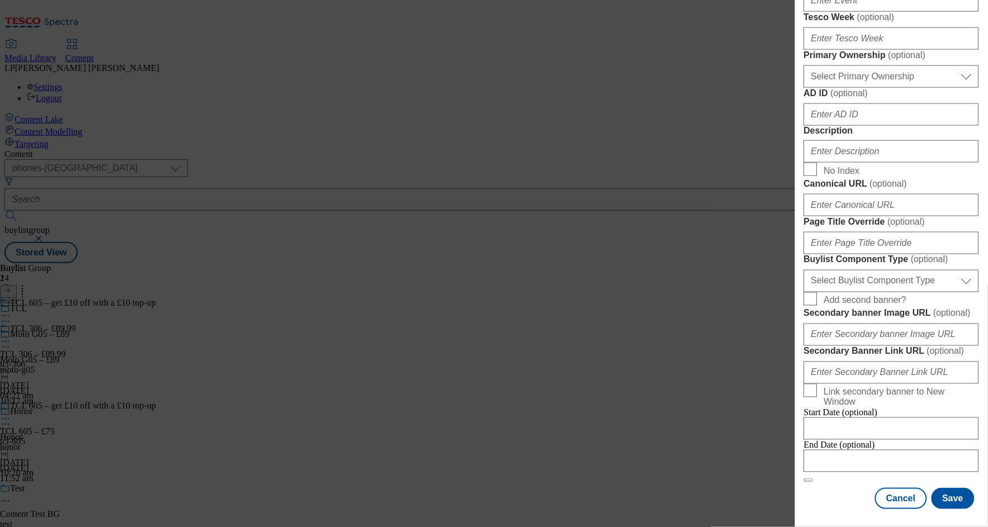
scroll to position [465, 0]
click at [842, 163] on input "Description" at bounding box center [891, 151] width 175 height 22
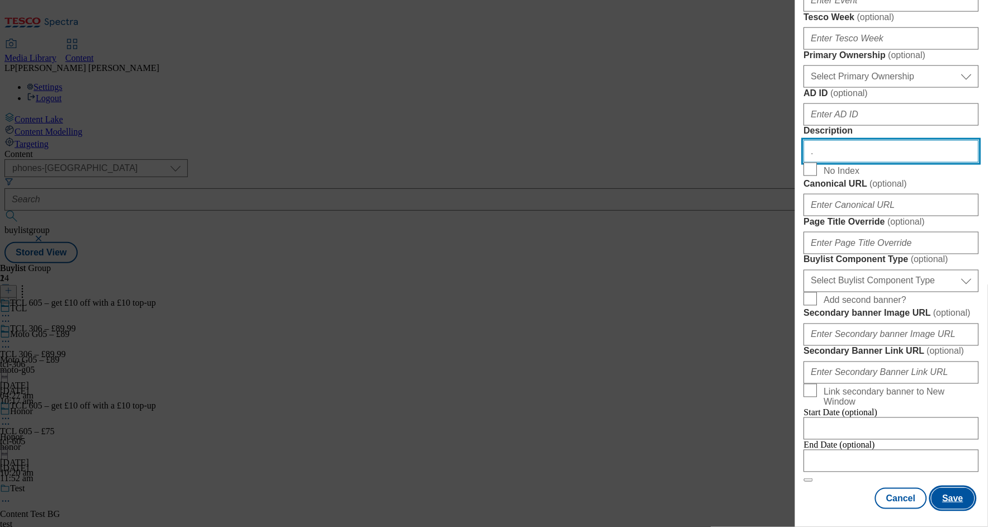
type input "."
click at [947, 488] on button "Save" at bounding box center [952, 498] width 43 height 21
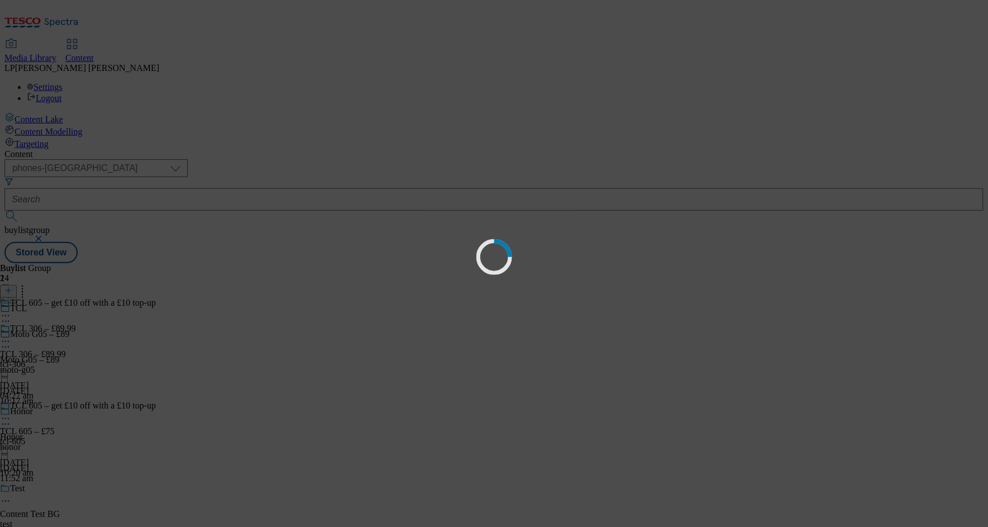
select select "evergreen"
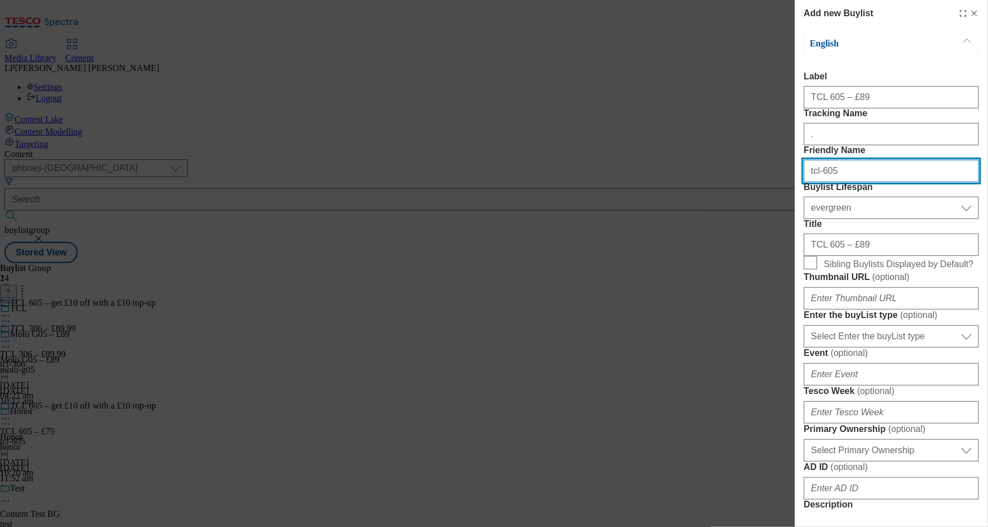
click at [851, 182] on input "tcl-605" at bounding box center [891, 171] width 175 height 22
type input "tcl-605-black"
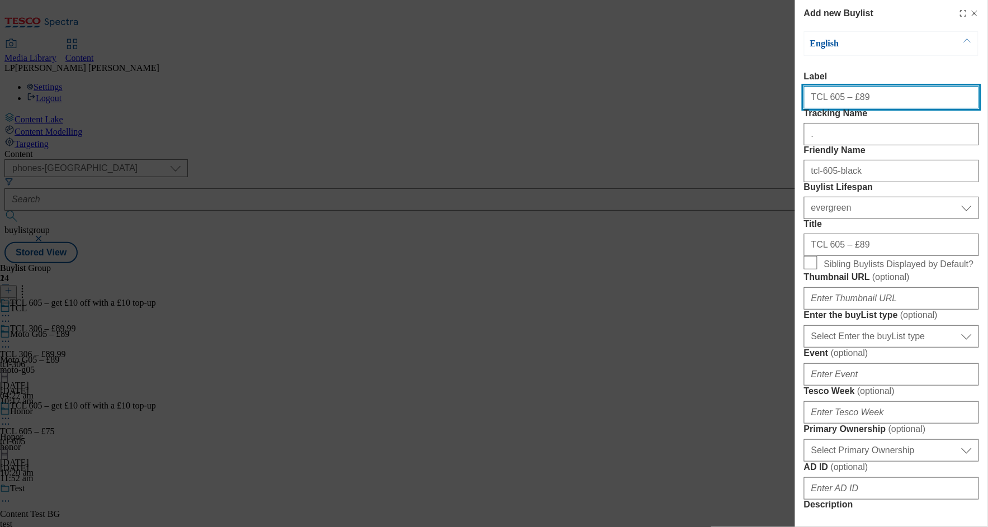
click at [839, 100] on input "TCL 605 – £89" at bounding box center [891, 97] width 175 height 22
drag, startPoint x: 878, startPoint y: 101, endPoint x: 754, endPoint y: 101, distance: 124.1
click at [754, 101] on div "Add new Buylist English Label TCL 605 Black – £89 Tracking Name . Friendly Name…" at bounding box center [494, 263] width 988 height 527
type input "TCL 605 Black – £89"
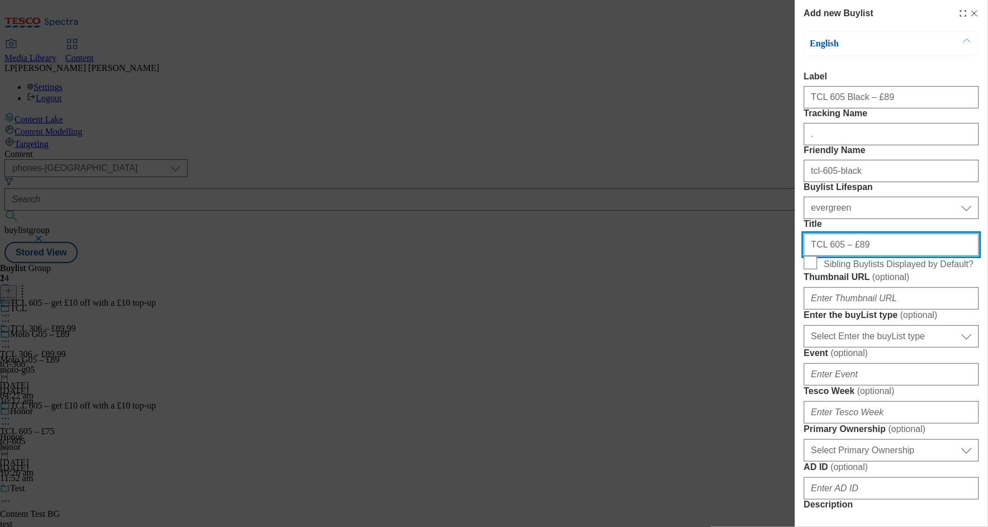
drag, startPoint x: 842, startPoint y: 325, endPoint x: 770, endPoint y: 324, distance: 71.6
click at [770, 324] on div "Add new Buylist English Label TCL 605 Black – £89 Tracking Name . Friendly Name…" at bounding box center [494, 263] width 988 height 527
paste input "Black"
type input "TCL 605 Black – £89"
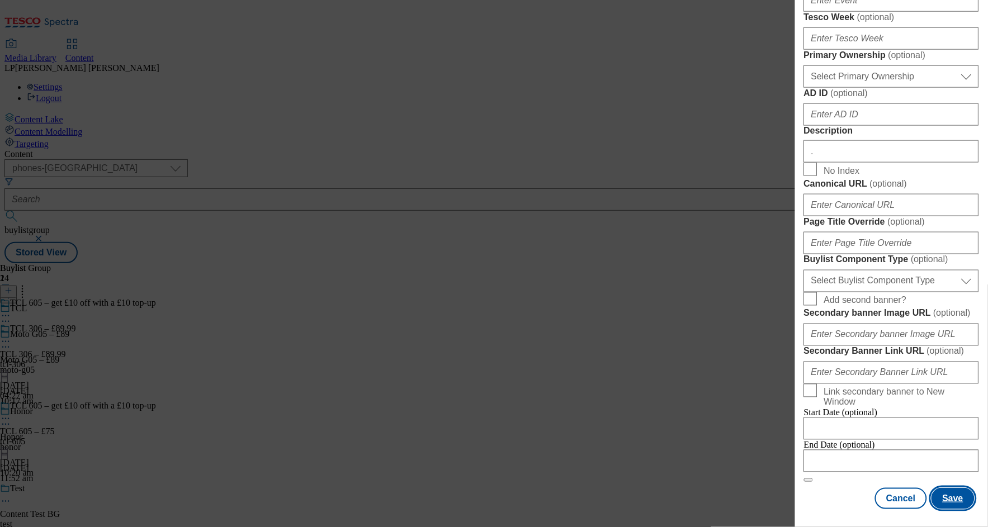
click at [944, 488] on button "Save" at bounding box center [952, 498] width 43 height 21
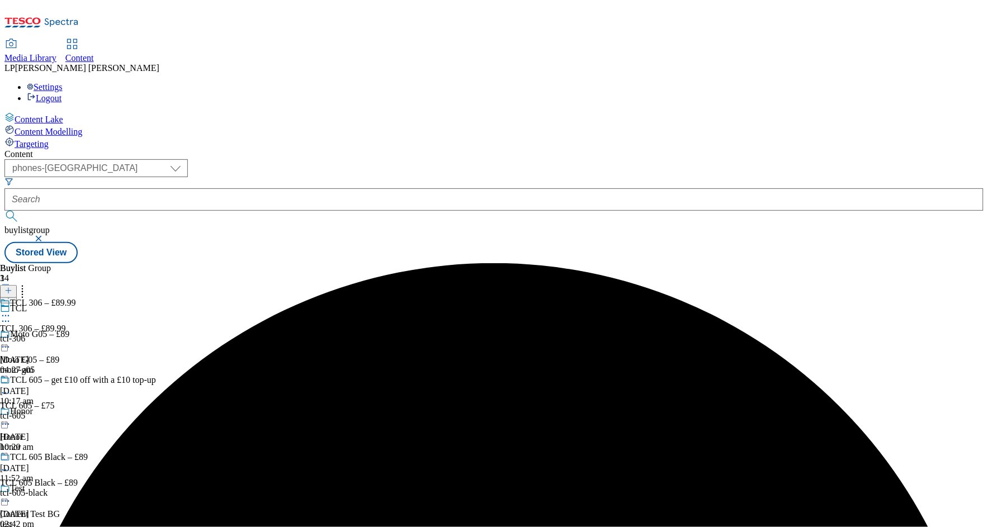
scroll to position [4, 0]
click at [156, 452] on div "TCL 605 Black – £89 TCL 605 Black – £89 tcl-605-black 8 Sept 2025 02:42 pm" at bounding box center [78, 490] width 156 height 77
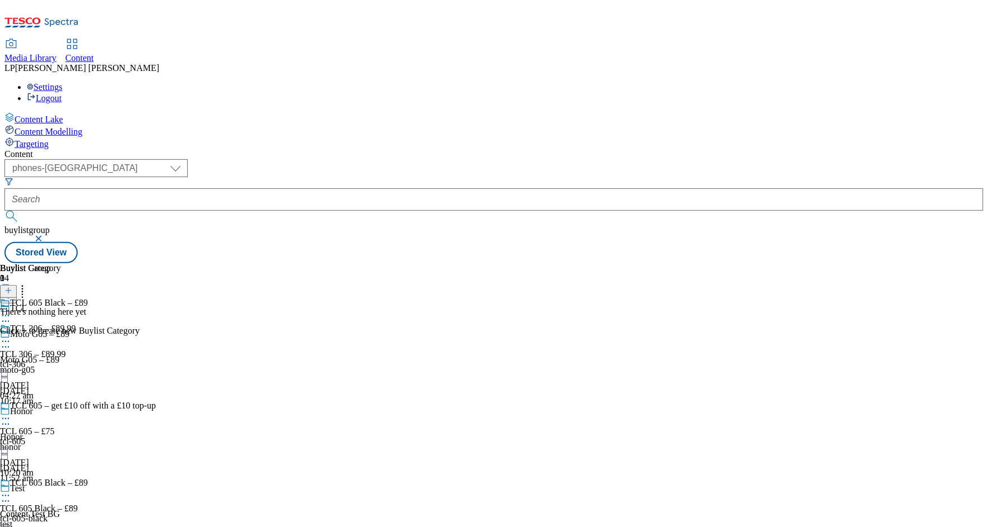
click at [8, 288] on line at bounding box center [8, 291] width 0 height 6
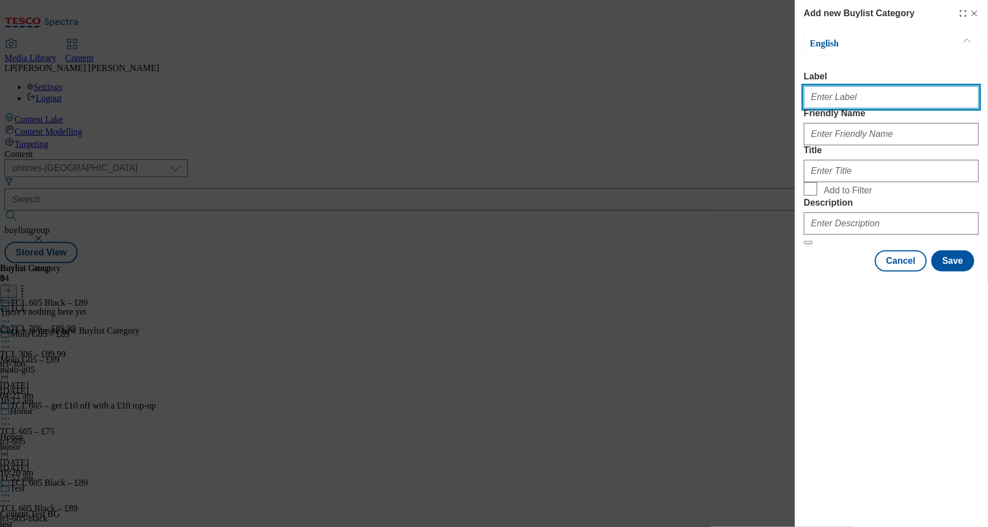
click at [816, 102] on input "Label" at bounding box center [891, 97] width 175 height 22
paste input "TCL 605 Black – £89"
type input "TCL 605 Black – £89"
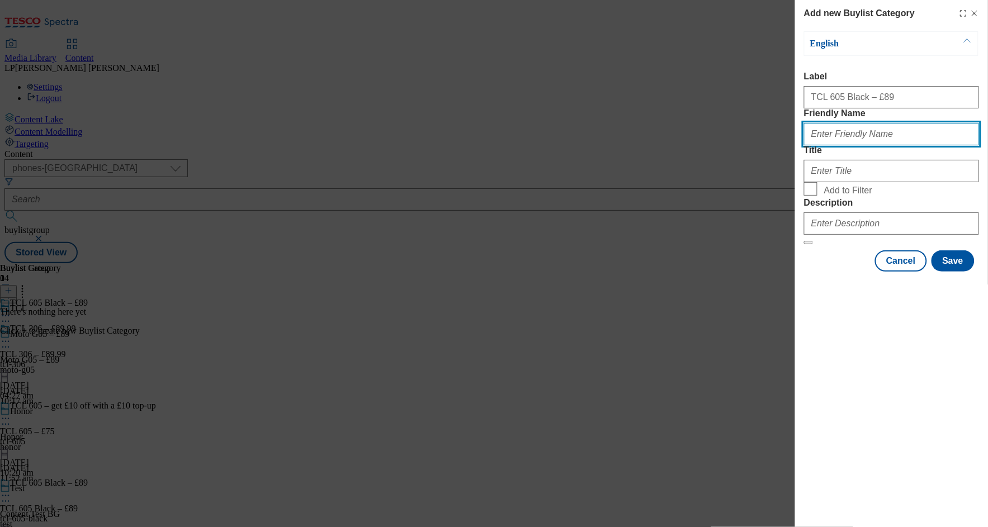
click at [844, 145] on input "Friendly Name" at bounding box center [891, 134] width 175 height 22
type input "tcl-605-black"
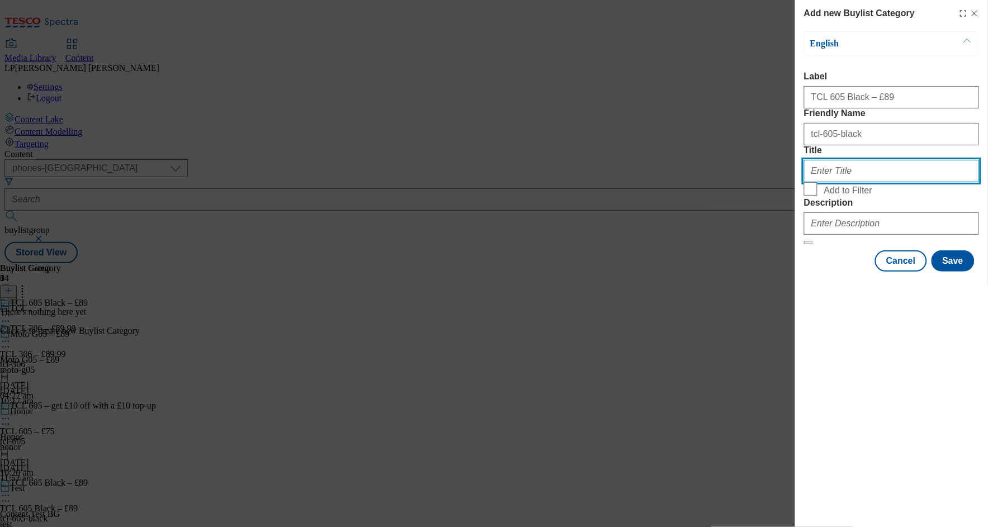
click at [852, 182] on input "Title" at bounding box center [891, 171] width 175 height 22
paste input "TCL 605 Black – £89"
type input "TCL 605 Black – £89"
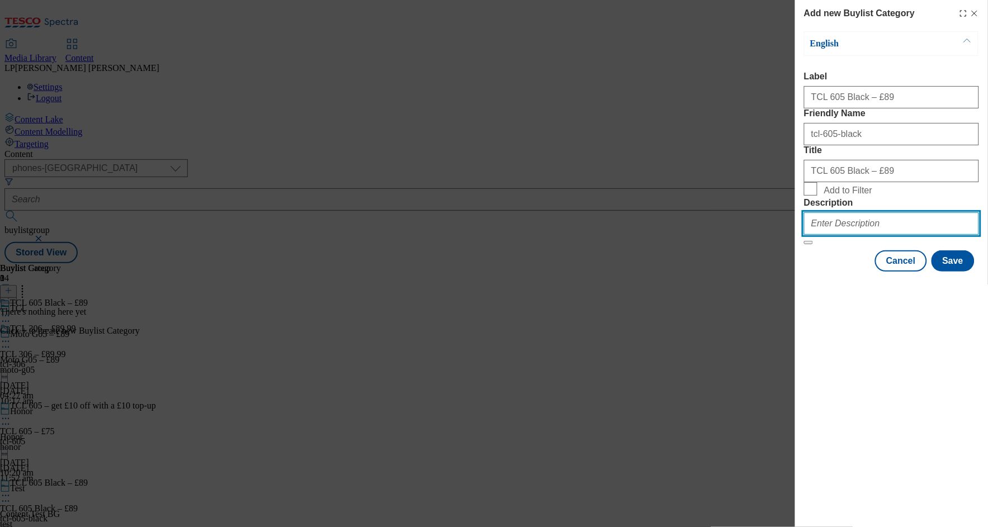
click at [840, 235] on input "Description" at bounding box center [891, 223] width 175 height 22
type input "."
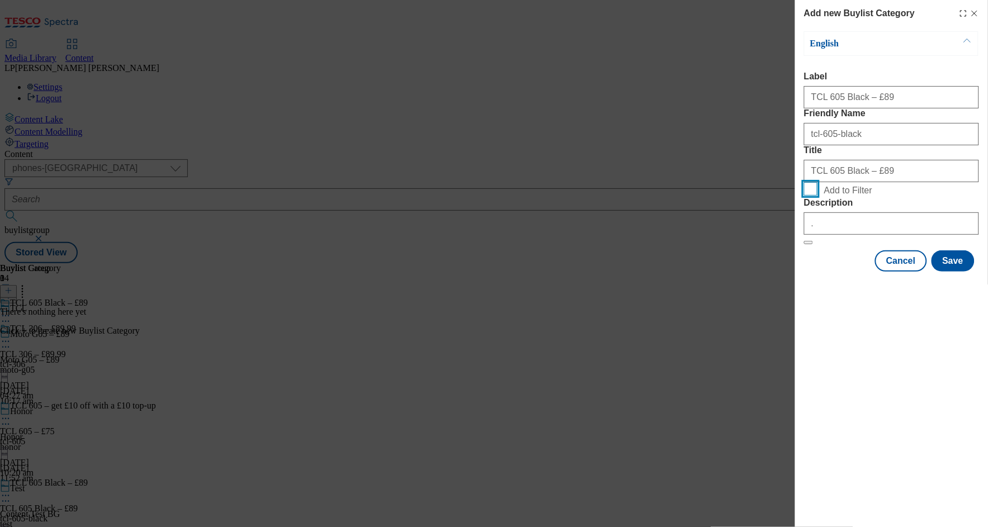
click at [816, 196] on input "Add to Filter" at bounding box center [810, 188] width 13 height 13
checkbox input "true"
click at [953, 272] on button "Save" at bounding box center [952, 260] width 43 height 21
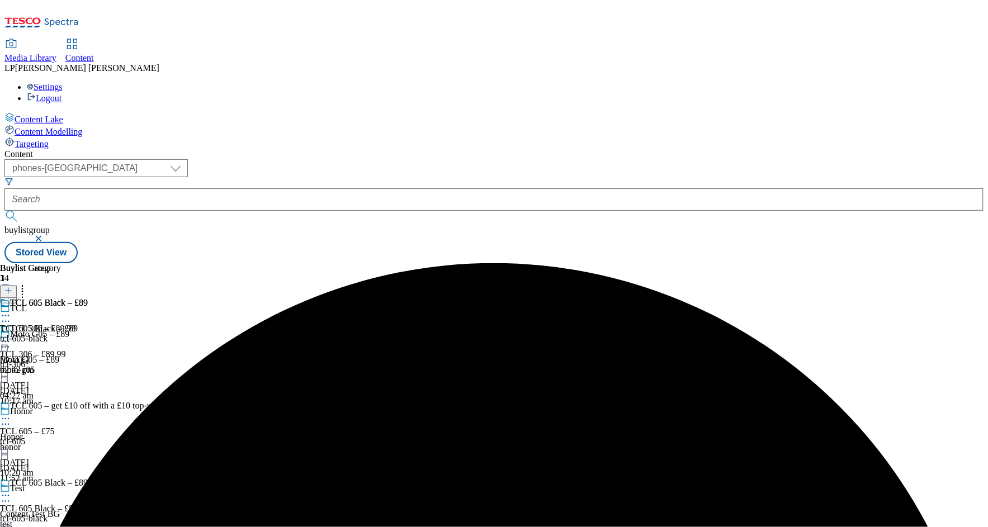
click at [88, 298] on div "TCL 605 Black – £89 TCL 605 Black – £89 tcl-605-black 8 Sept 2025 02:42 pm" at bounding box center [44, 336] width 88 height 77
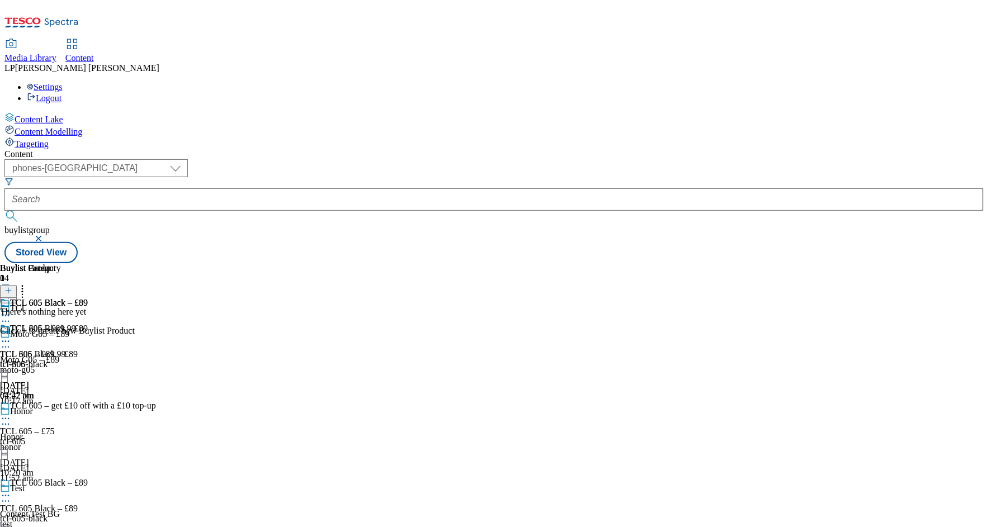
click at [17, 285] on button at bounding box center [8, 291] width 17 height 13
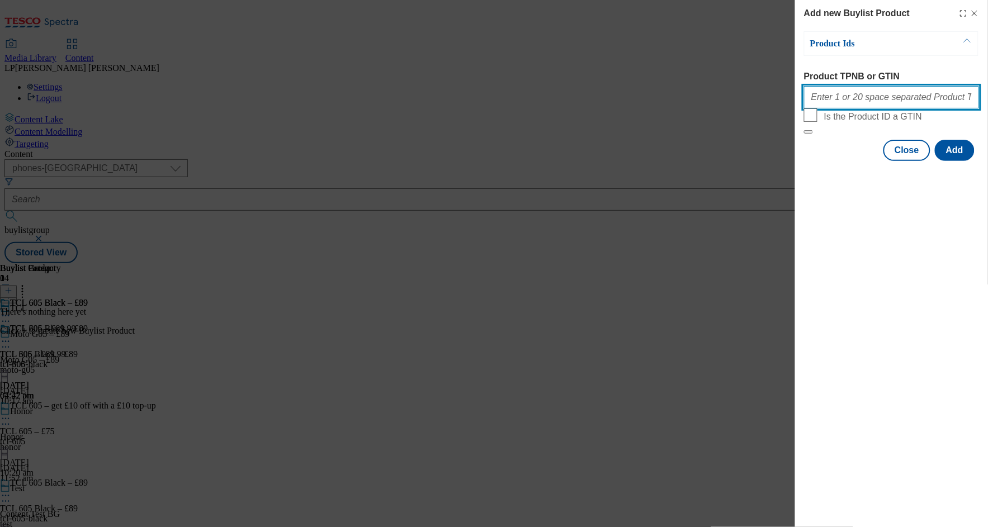
click at [897, 108] on input "Product TPNB or GTIN" at bounding box center [891, 97] width 175 height 22
click at [844, 102] on input "Product TPNB or GTIN" at bounding box center [891, 97] width 175 height 22
paste input "096533127, 050682803, 050683065, 050683088"
click at [848, 102] on input "096533127, 050682803, 050683065, 050683088" at bounding box center [891, 97] width 175 height 22
click at [822, 103] on input "096533127, 050682803, 050683065, 050683088" at bounding box center [891, 97] width 175 height 22
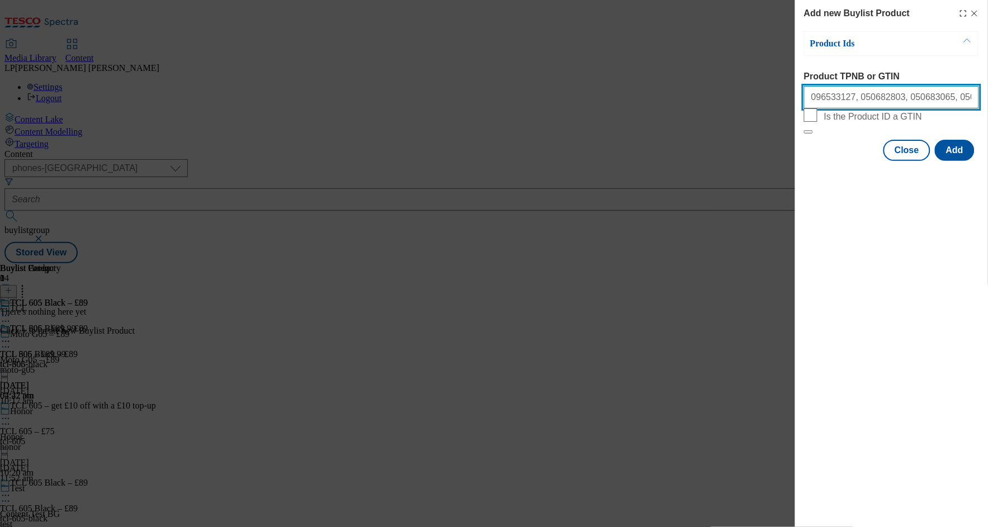
drag, startPoint x: 811, startPoint y: 103, endPoint x: 975, endPoint y: 102, distance: 164.4
click at [975, 102] on input "096533127, 050682803, 050683065, 050683088" at bounding box center [891, 97] width 175 height 22
type input "096533127, 050682803, 050683065, 050683088"
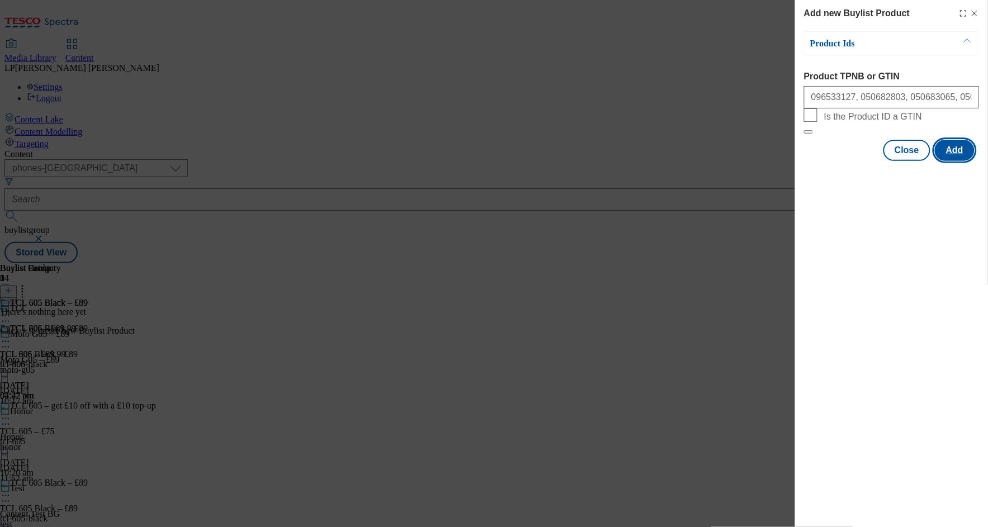
click at [948, 161] on button "Add" at bounding box center [955, 150] width 40 height 21
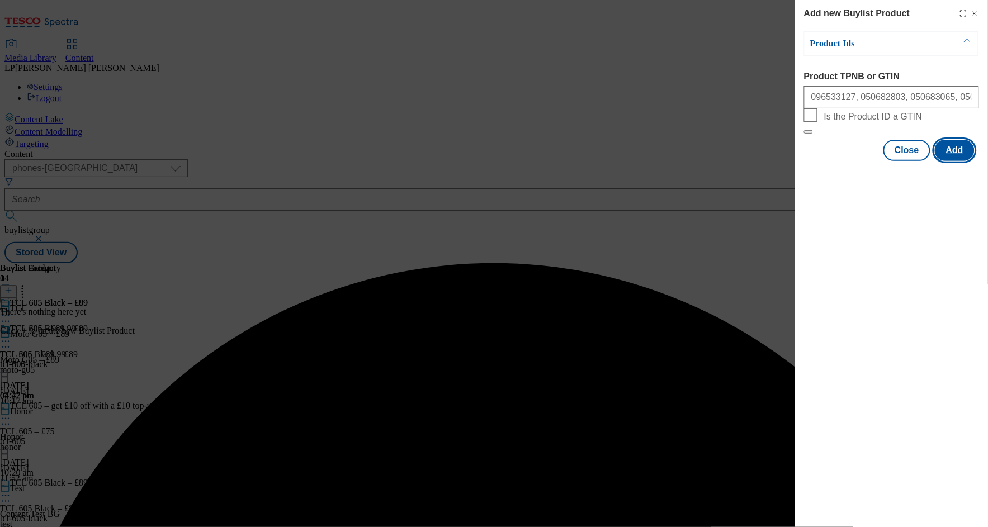
click at [948, 161] on div "Product Ids Product TPNB or GTIN 096533127, 050682803, 050683065, 050683088 Is …" at bounding box center [891, 96] width 175 height 130
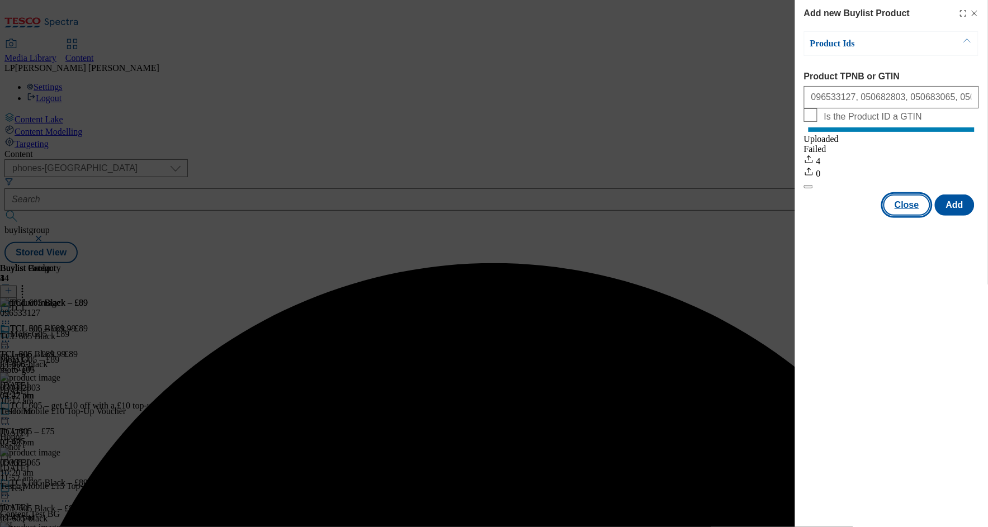
click at [901, 216] on button "Close" at bounding box center [906, 205] width 47 height 21
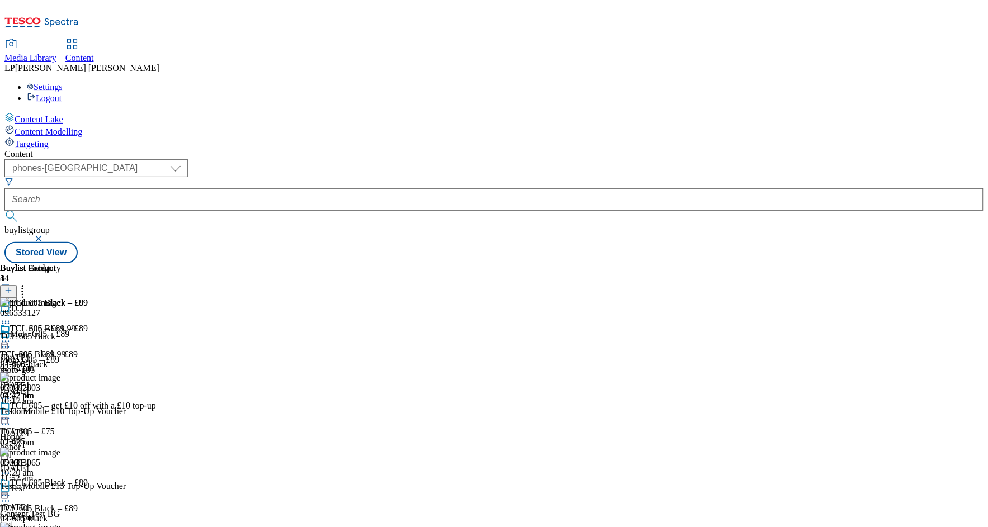
click at [11, 490] on icon at bounding box center [5, 495] width 11 height 11
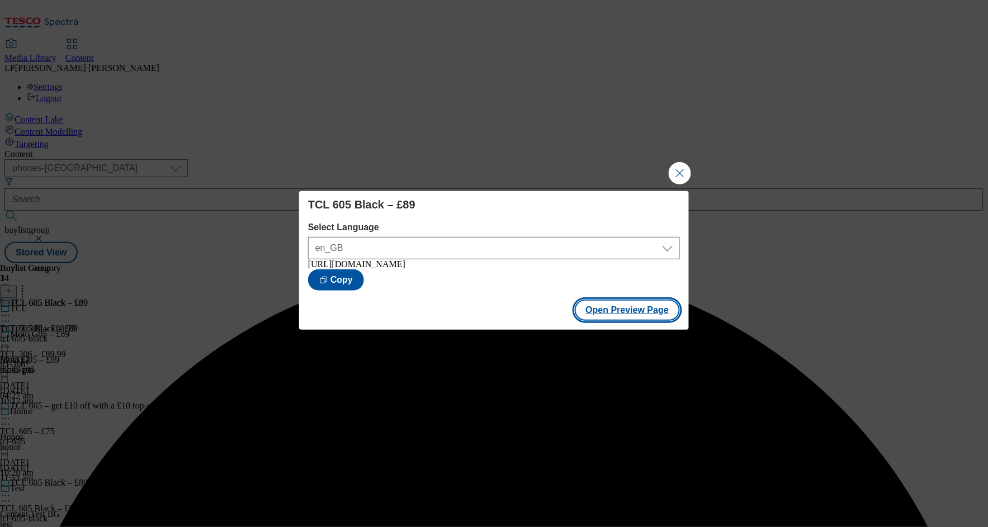
click at [632, 313] on button "Open Preview Page" at bounding box center [628, 310] width 106 height 21
drag, startPoint x: 682, startPoint y: 163, endPoint x: 691, endPoint y: 154, distance: 12.3
click at [682, 163] on button "Close Modal" at bounding box center [680, 173] width 22 height 22
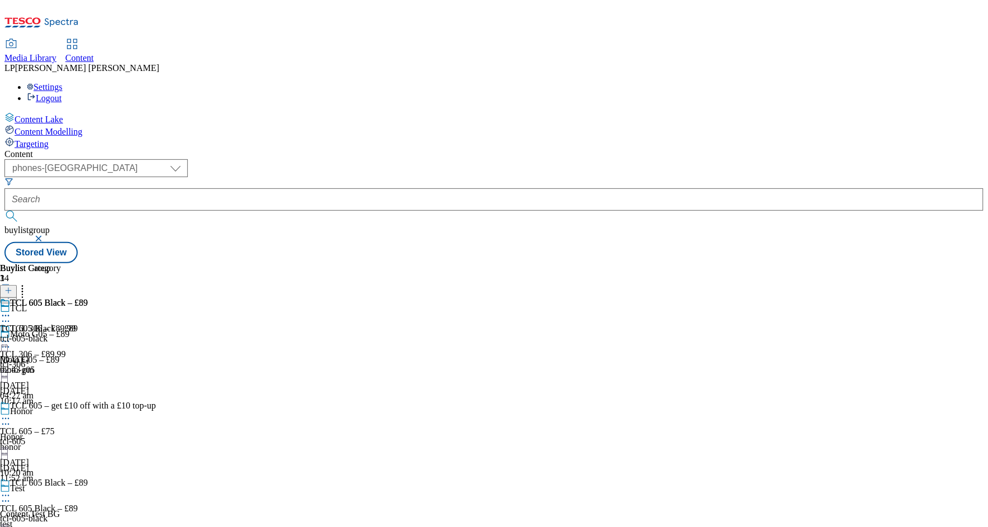
click at [206, 329] on div "Moto G05 – £89 Moto G05 – £89 moto-g05 8 Sept 2025 10:17 am" at bounding box center [103, 367] width 206 height 77
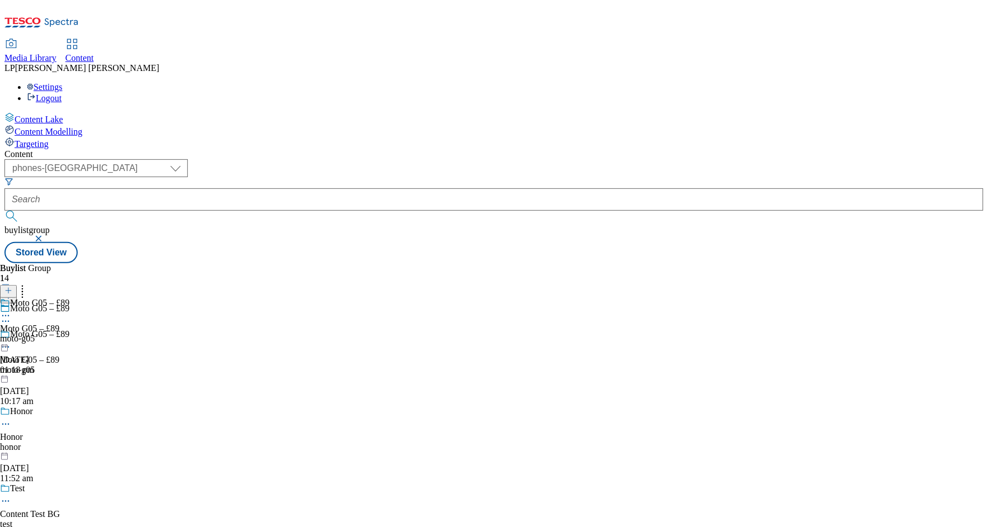
scroll to position [210, 0]
click at [69, 298] on div "Moto G05 – £89 Moto G05 – £89 moto-g05 8 Sept 2025 01:18 pm" at bounding box center [34, 336] width 69 height 77
click at [69, 334] on div "moto-g05" at bounding box center [34, 339] width 69 height 10
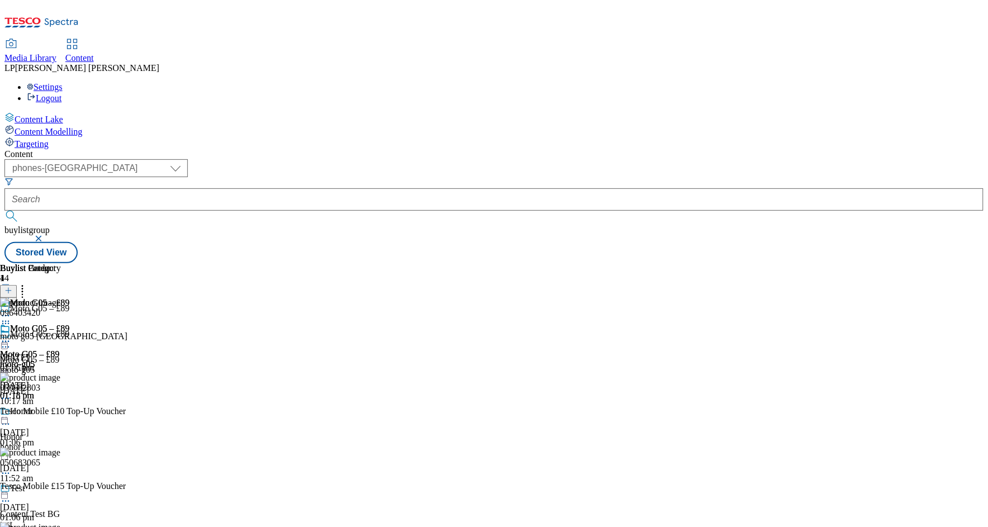
click at [69, 336] on div at bounding box center [34, 342] width 69 height 13
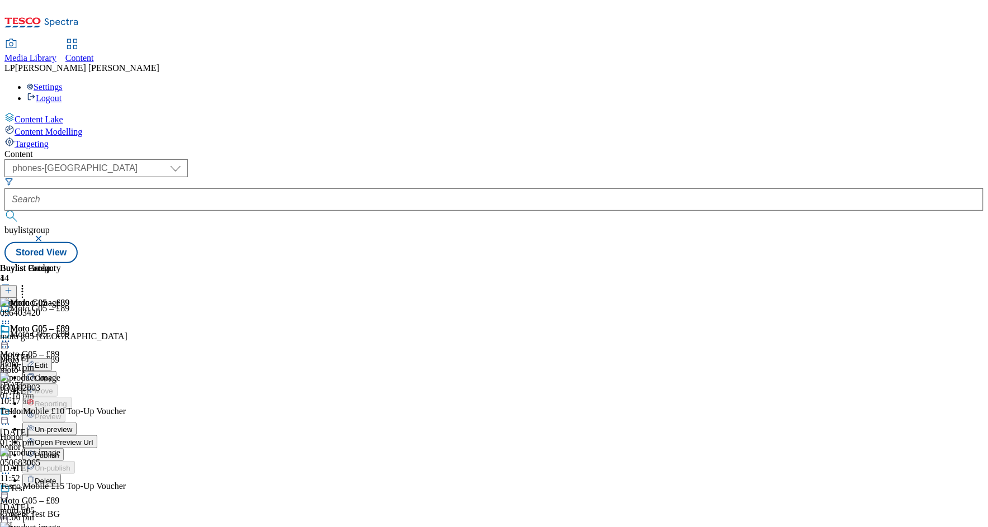
click at [72, 425] on span "Un-preview" at bounding box center [53, 429] width 37 height 8
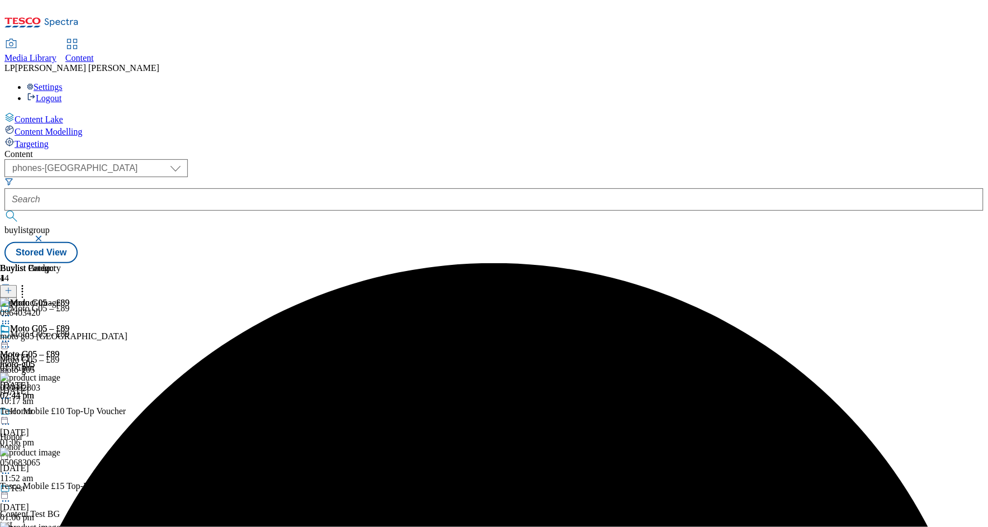
click at [11, 336] on icon at bounding box center [5, 341] width 11 height 11
click at [11, 342] on icon at bounding box center [5, 347] width 11 height 11
click at [56, 418] on span "Delete" at bounding box center [46, 422] width 22 height 8
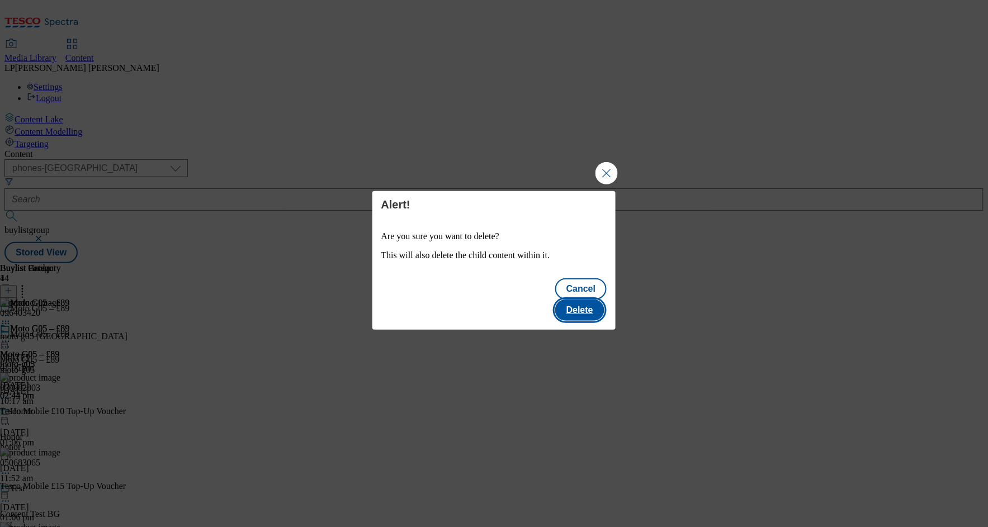
click at [591, 300] on button "Delete" at bounding box center [579, 310] width 49 height 21
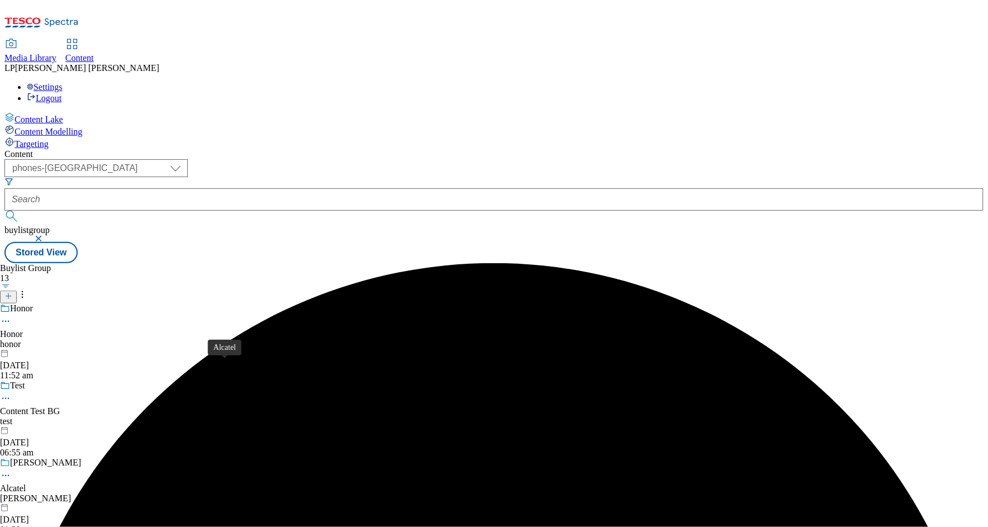
scroll to position [410, 0]
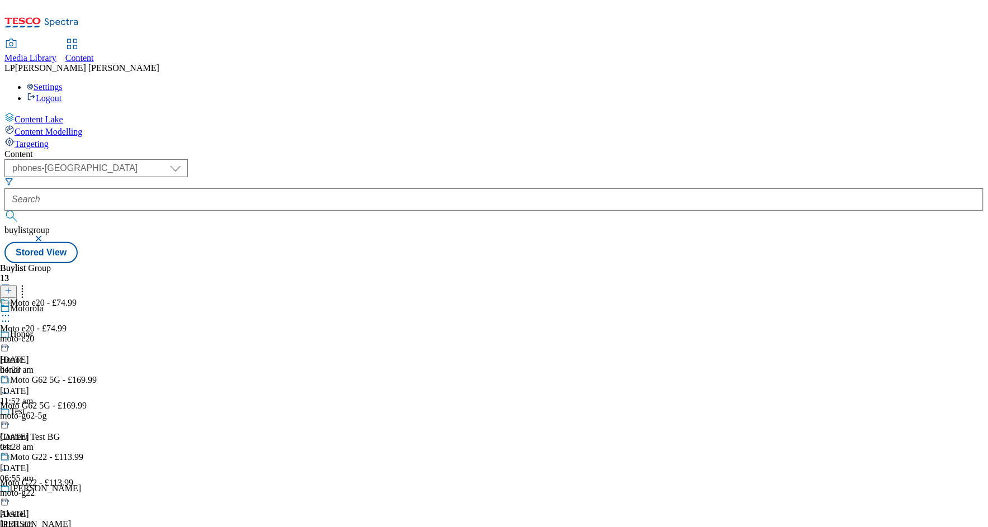
scroll to position [4, 0]
click at [8, 288] on line at bounding box center [8, 291] width 0 height 6
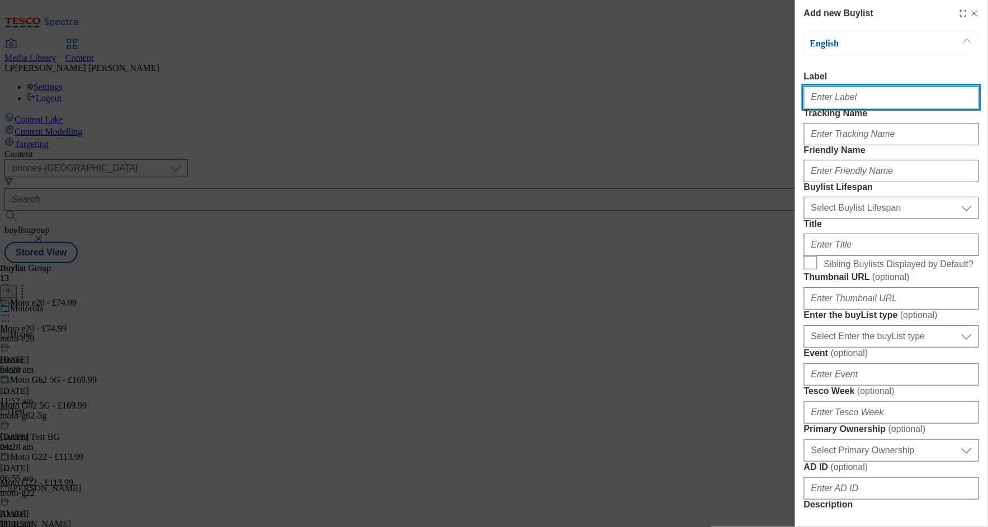
click at [818, 106] on input "Label" at bounding box center [891, 97] width 175 height 22
click at [838, 100] on input "Label" at bounding box center [891, 97] width 175 height 22
paste input "Moto G05 Forest Green"
type input "Moto G05 Forest Green"
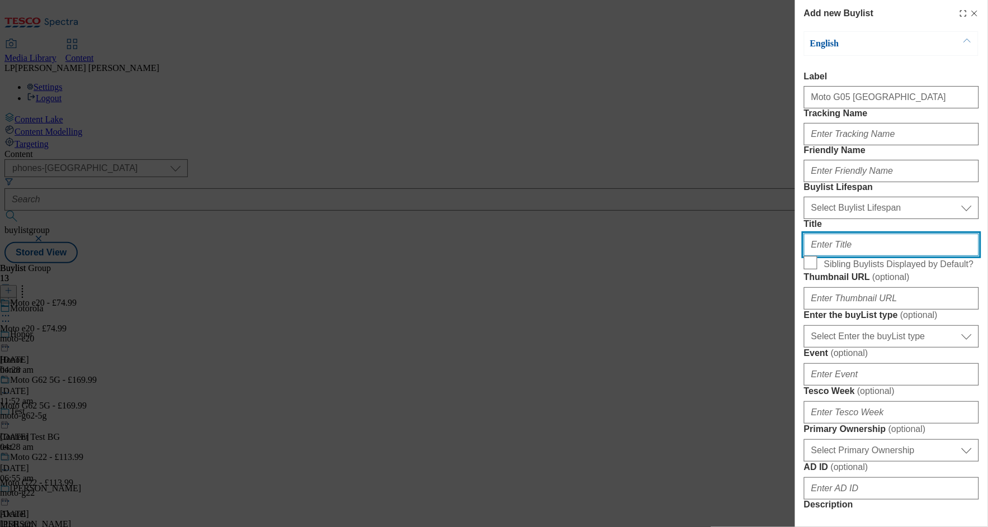
click at [822, 256] on input "Title" at bounding box center [891, 245] width 175 height 22
paste input "Moto G05 Forest Green"
type input "Moto G05 Forest Green"
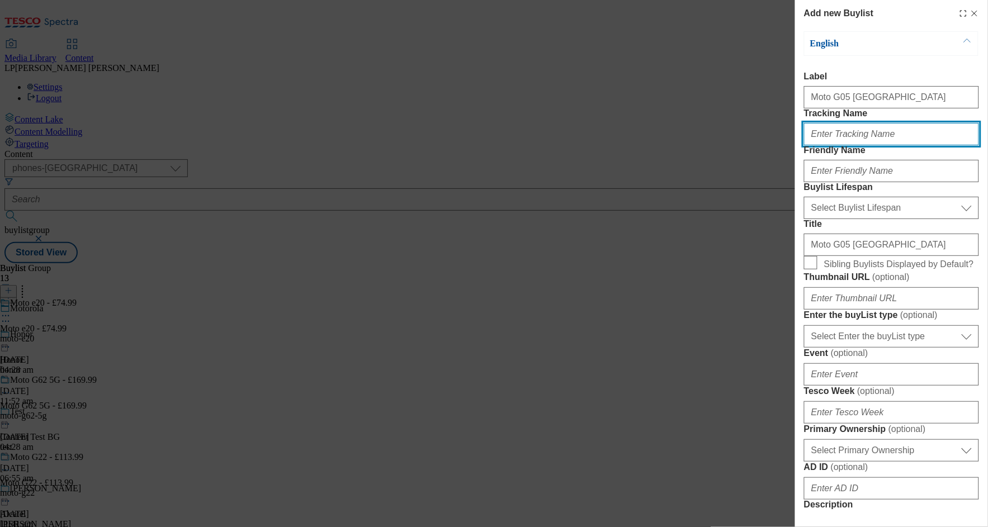
click at [844, 145] on input "Tracking Name" at bounding box center [891, 134] width 175 height 22
type input "."
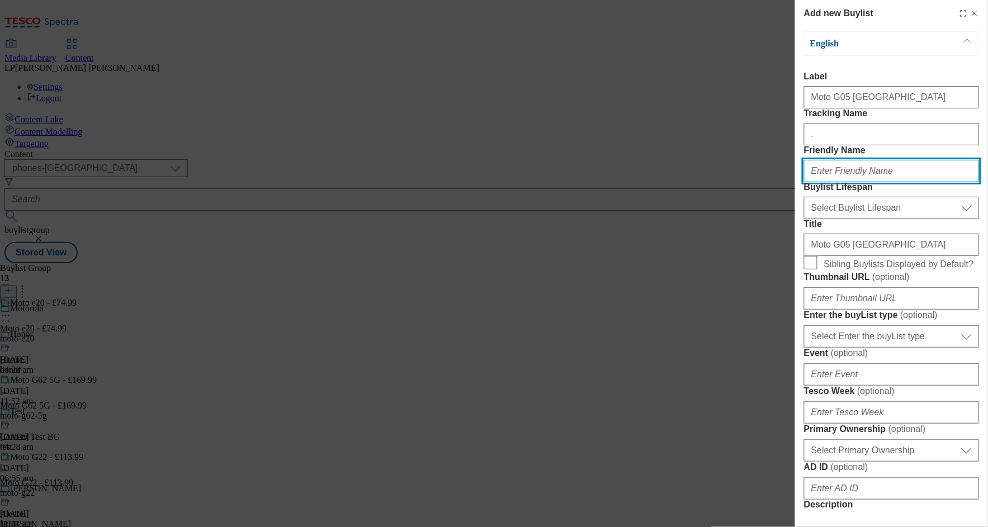
click at [851, 182] on input "Friendly Name" at bounding box center [891, 171] width 175 height 22
type input "moto-g05-forest-green"
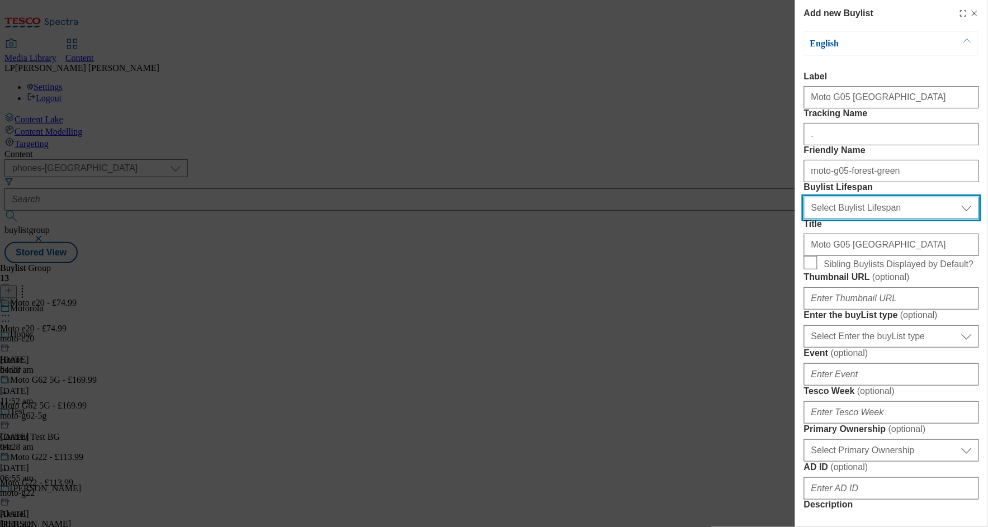
click at [855, 219] on select "Select Buylist Lifespan evergreen seasonal tactical" at bounding box center [891, 208] width 175 height 22
select select "evergreen"
click at [804, 219] on select "Select Buylist Lifespan evergreen seasonal tactical" at bounding box center [891, 208] width 175 height 22
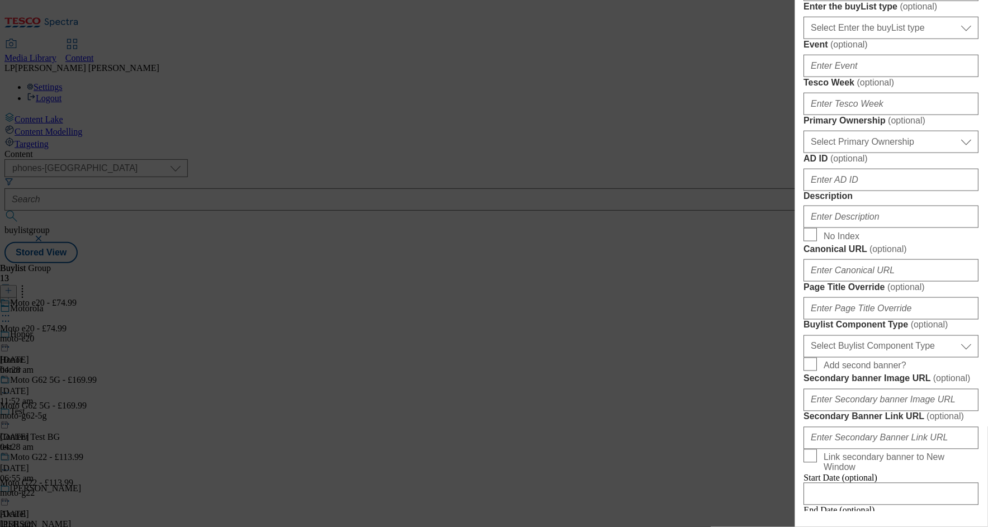
scroll to position [382, 0]
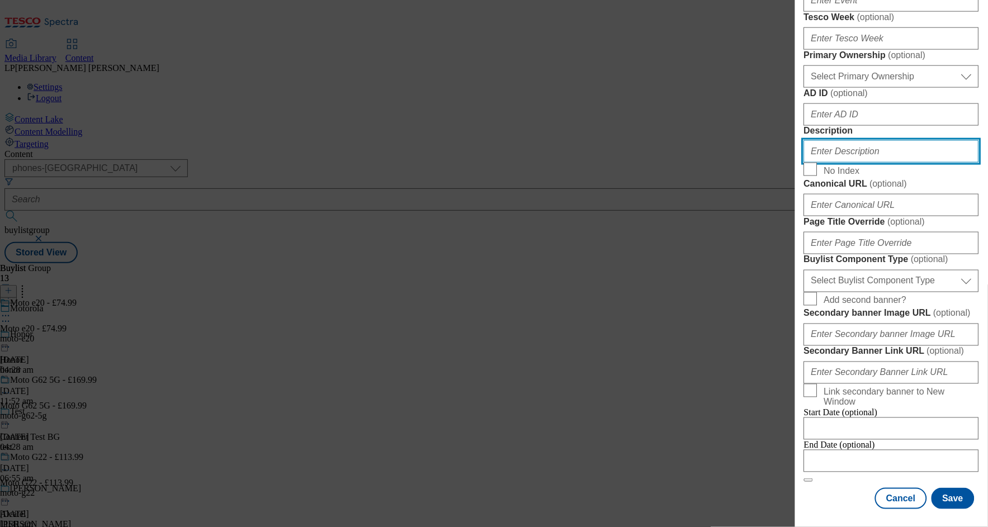
click at [833, 163] on input "Description" at bounding box center [891, 151] width 175 height 22
type input "."
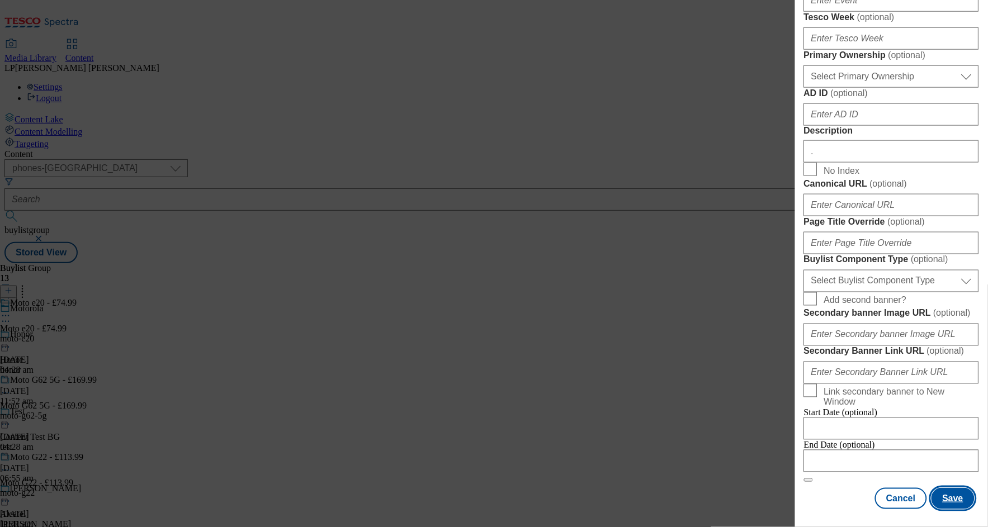
click at [943, 490] on button "Save" at bounding box center [952, 498] width 43 height 21
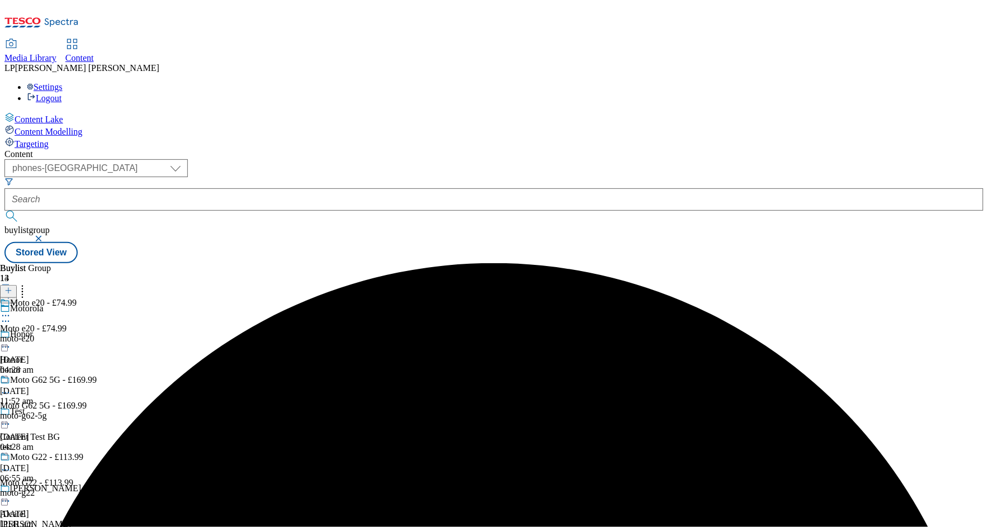
scroll to position [1278, 0]
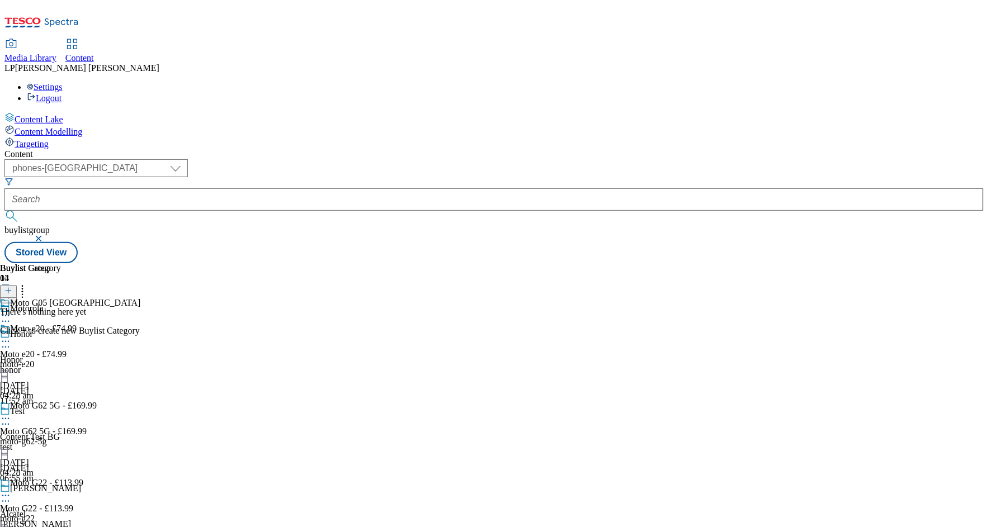
click at [140, 307] on div "There's nothing here yet Click + to create new Buylist Category" at bounding box center [70, 321] width 140 height 29
click at [17, 285] on button at bounding box center [8, 291] width 17 height 13
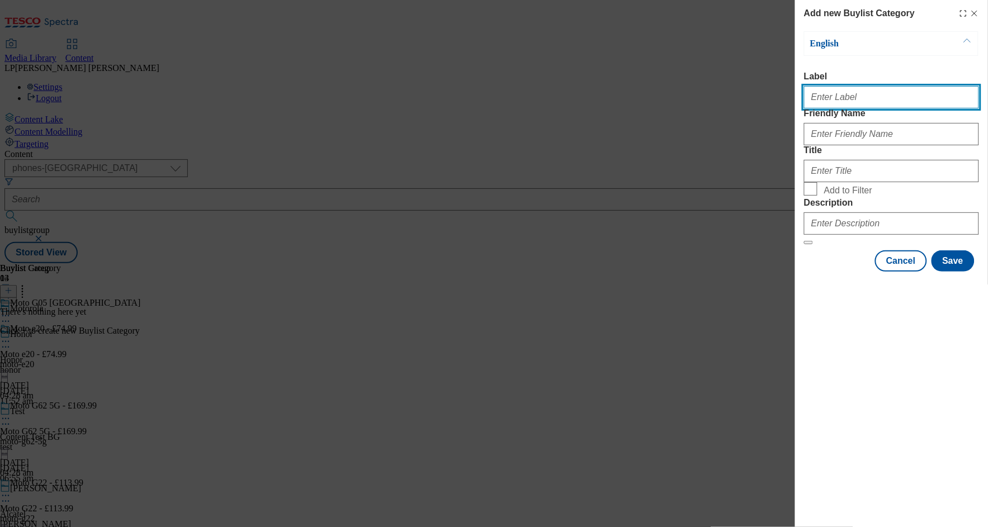
click at [840, 101] on input "Label" at bounding box center [891, 97] width 175 height 22
paste input "Moto G05 Forest Green"
type input "Moto G05 Forest Green"
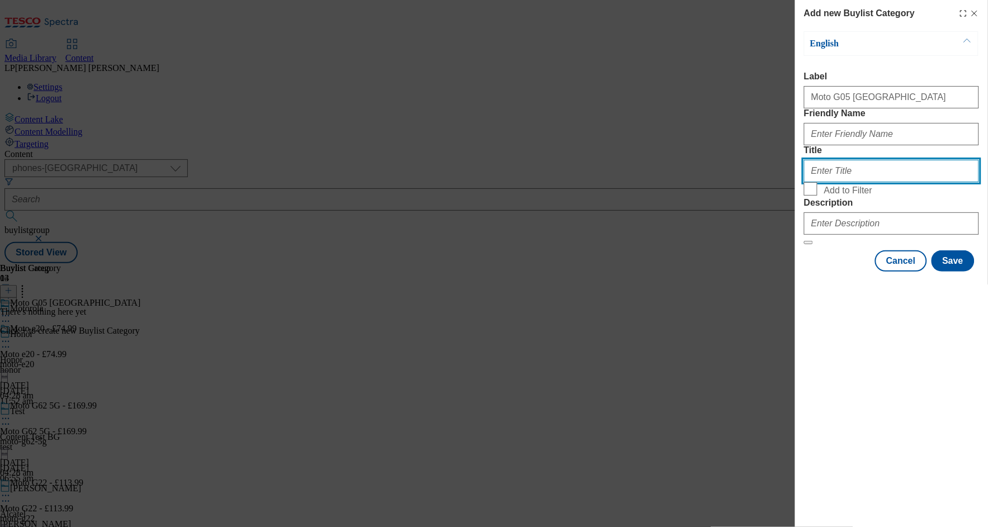
click at [832, 182] on input "Title" at bounding box center [891, 171] width 175 height 22
paste input "Moto G05 Forest Green"
type input "Moto G05 Forest Green"
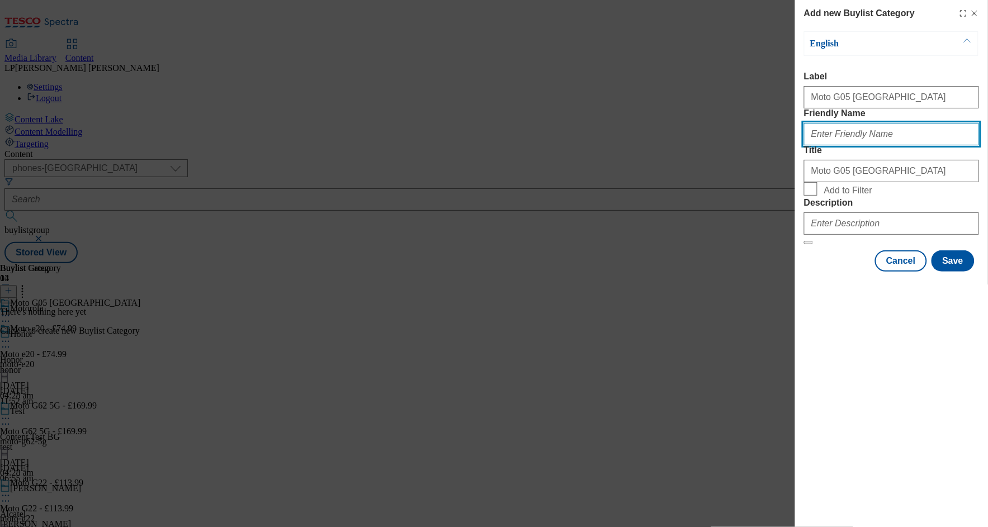
click at [855, 145] on input "Friendly Name" at bounding box center [891, 134] width 175 height 22
type input "moto-g05-forest-green"
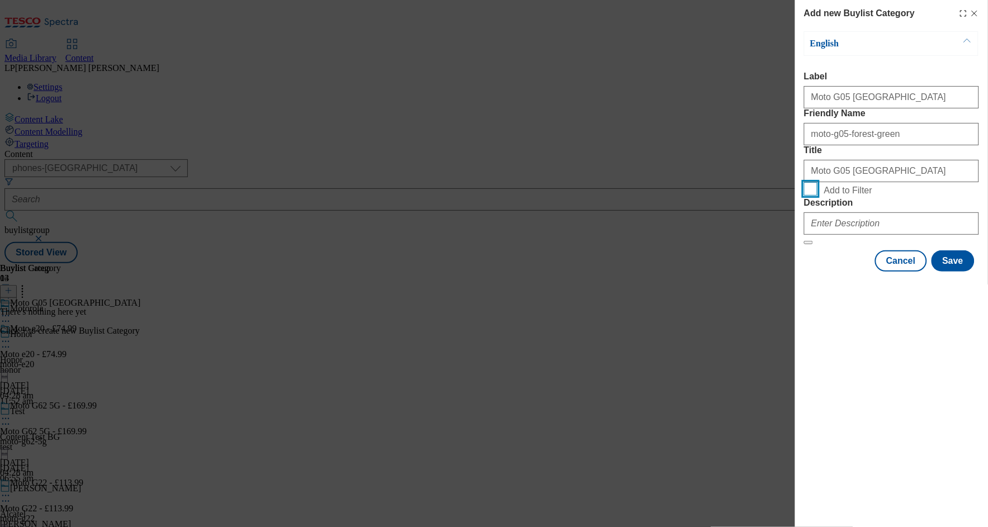
click at [810, 196] on input "Add to Filter" at bounding box center [810, 188] width 13 height 13
checkbox input "true"
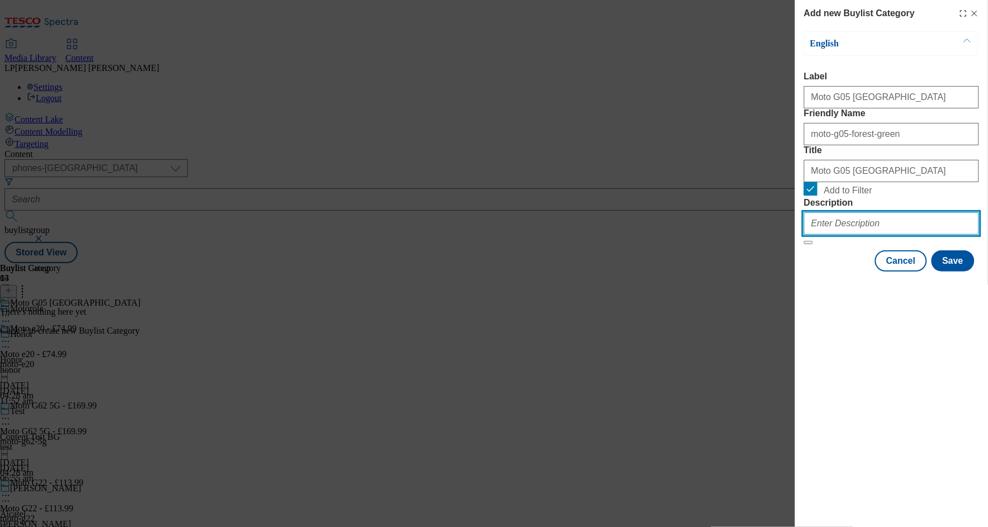
click at [844, 235] on input "Description" at bounding box center [891, 223] width 175 height 22
type input "."
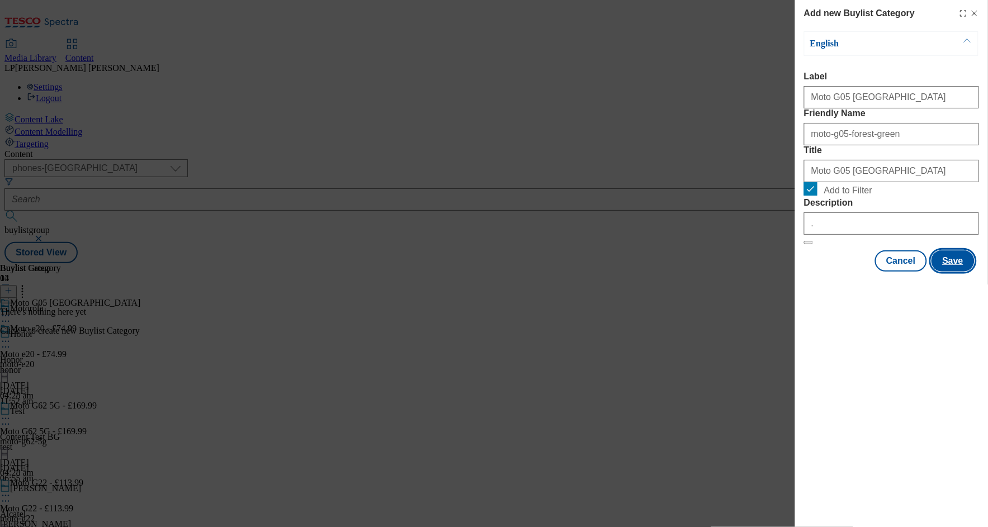
click at [961, 272] on button "Save" at bounding box center [952, 260] width 43 height 21
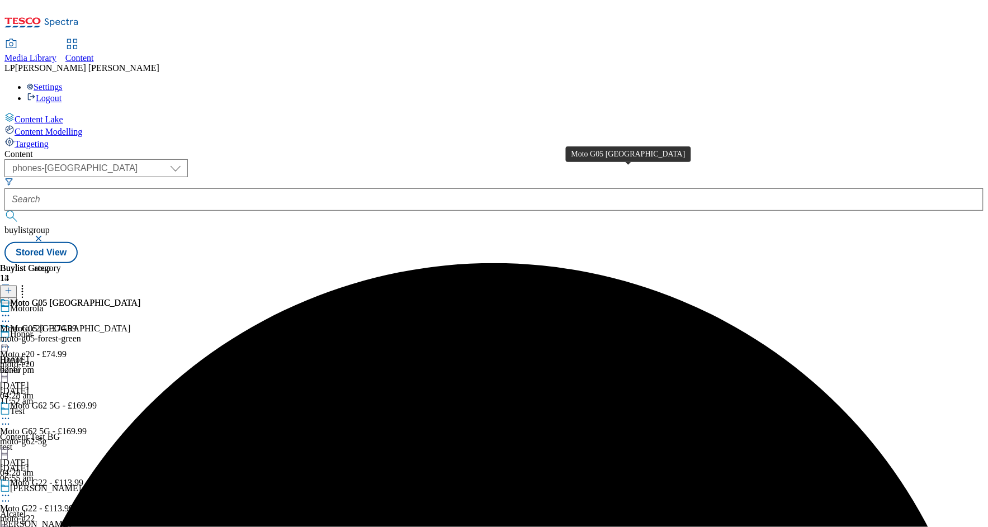
click at [140, 298] on span "Moto G05 Forest Green" at bounding box center [75, 304] width 130 height 12
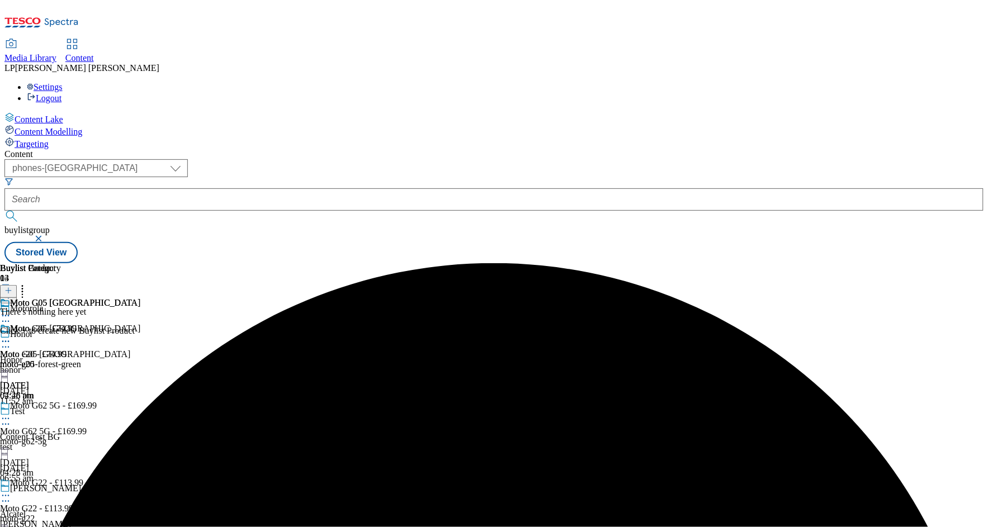
click at [12, 287] on icon at bounding box center [8, 291] width 8 height 8
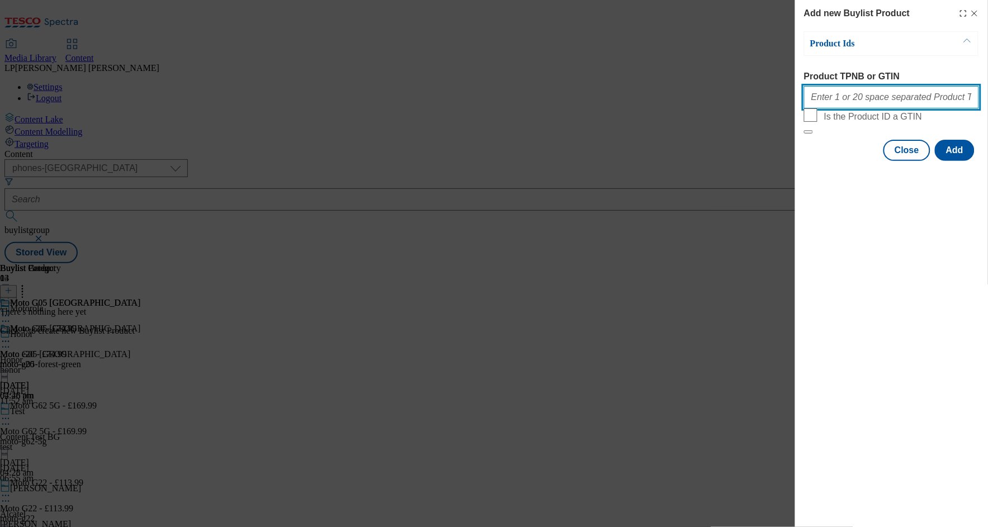
click at [864, 99] on input "Product TPNB or GTIN" at bounding box center [891, 97] width 175 height 22
paste input "096403420, 050682803, 050683065, 050683088"
click at [936, 102] on input "096403420, 050682803, 050683065, 050683088" at bounding box center [891, 97] width 175 height 22
drag, startPoint x: 949, startPoint y: 102, endPoint x: 795, endPoint y: 103, distance: 153.2
click at [795, 103] on div "Add new Buylist Product Product Ids Product TPNB or GTIN 096403420, 050682803, …" at bounding box center [891, 81] width 193 height 163
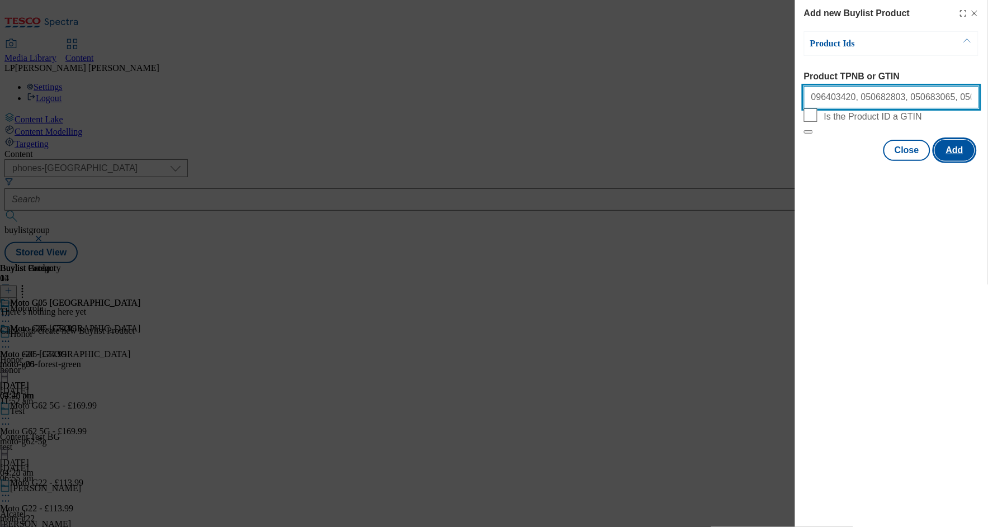
type input "096403420, 050682803, 050683065, 050683088"
click at [946, 161] on button "Add" at bounding box center [955, 150] width 40 height 21
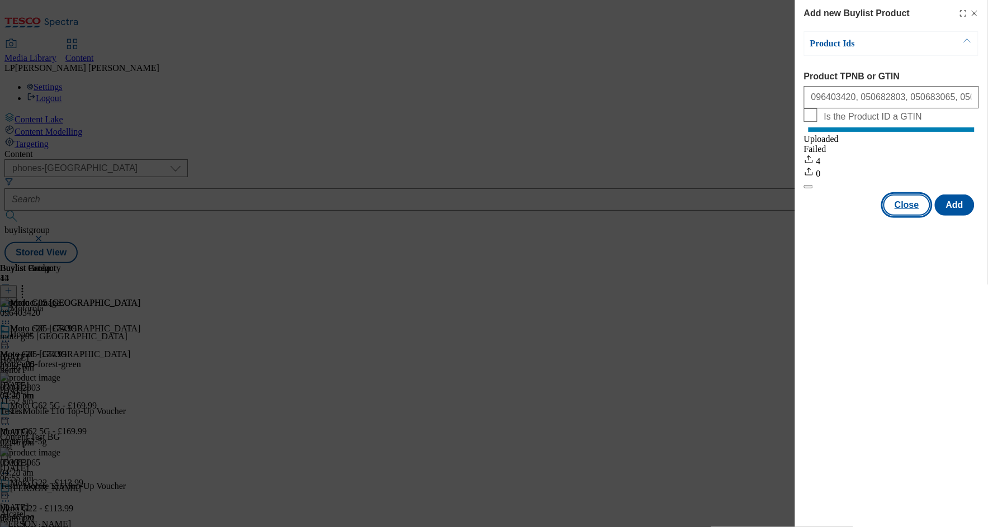
click at [913, 216] on button "Close" at bounding box center [906, 205] width 47 height 21
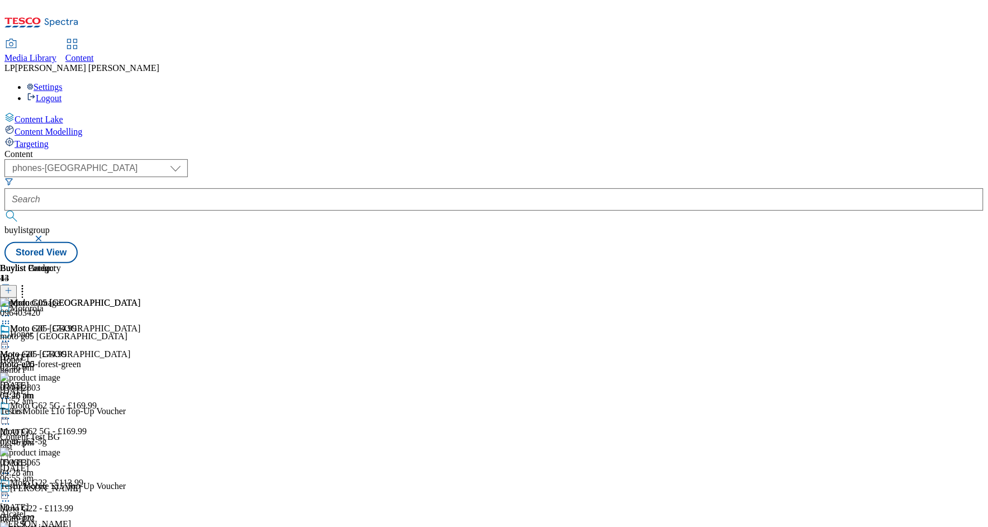
scroll to position [1278, 0]
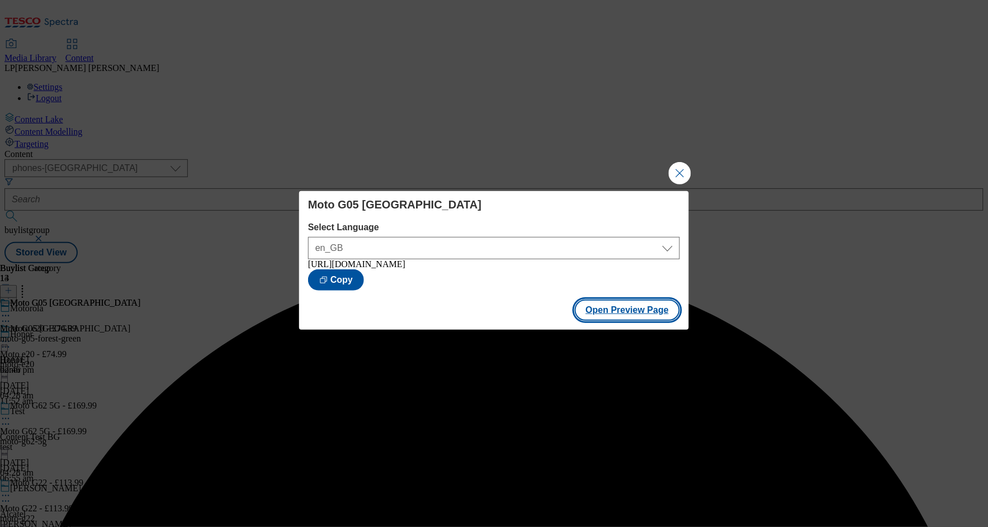
click at [616, 313] on button "Open Preview Page" at bounding box center [628, 310] width 106 height 21
click at [681, 172] on button "Close Modal" at bounding box center [680, 173] width 22 height 22
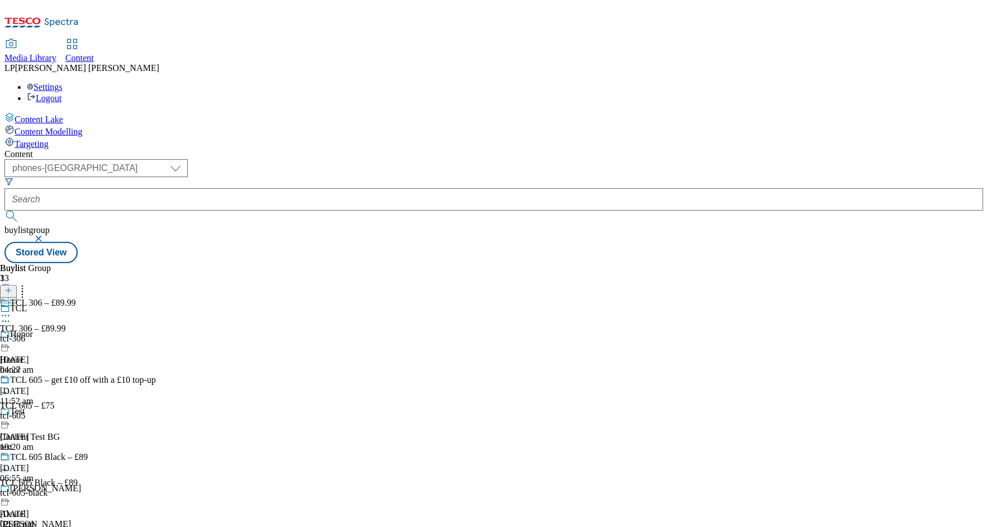
scroll to position [4, 0]
click at [156, 488] on div "tcl-605-black" at bounding box center [78, 493] width 156 height 10
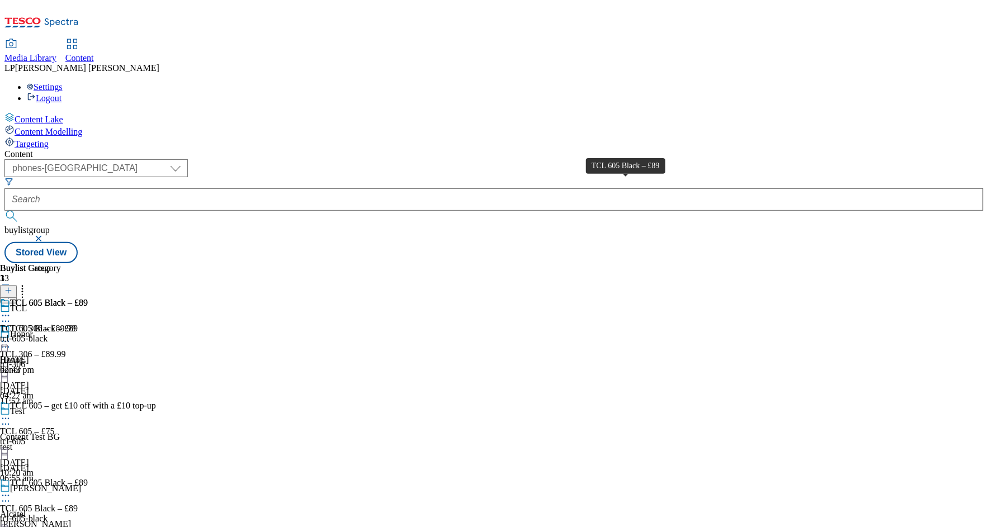
click at [78, 324] on div "TCL 605 Black – £89" at bounding box center [39, 329] width 78 height 10
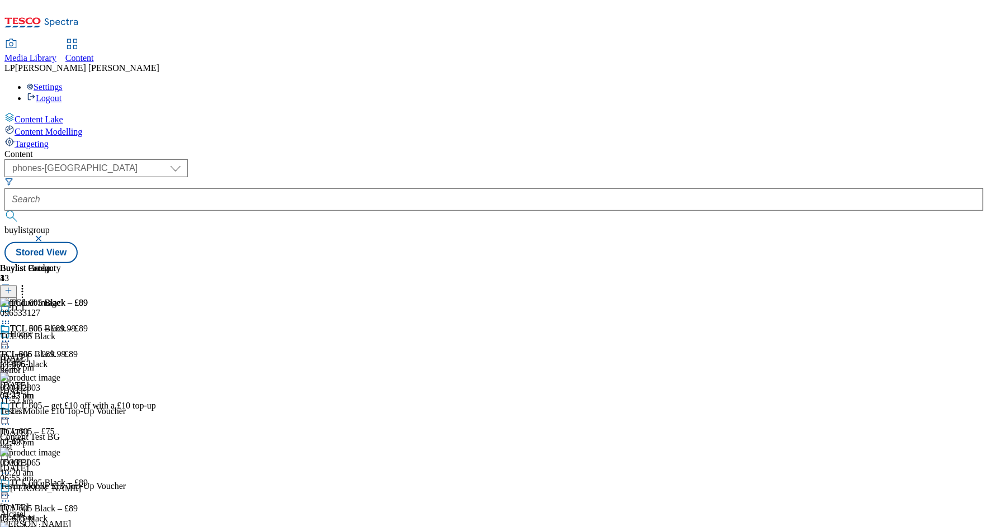
click at [11, 490] on icon at bounding box center [5, 495] width 11 height 11
click at [48, 515] on span "Edit" at bounding box center [41, 519] width 13 height 8
select select "evergreen"
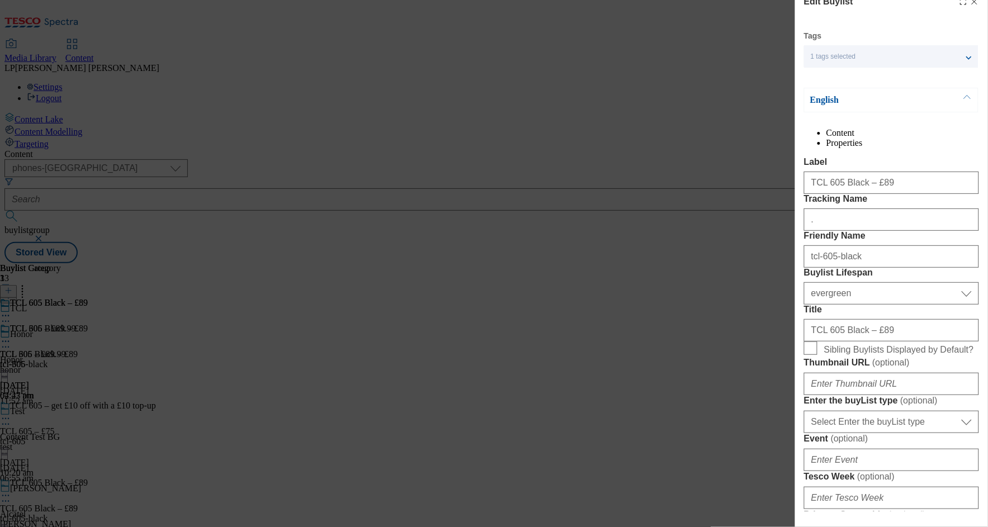
scroll to position [79, 0]
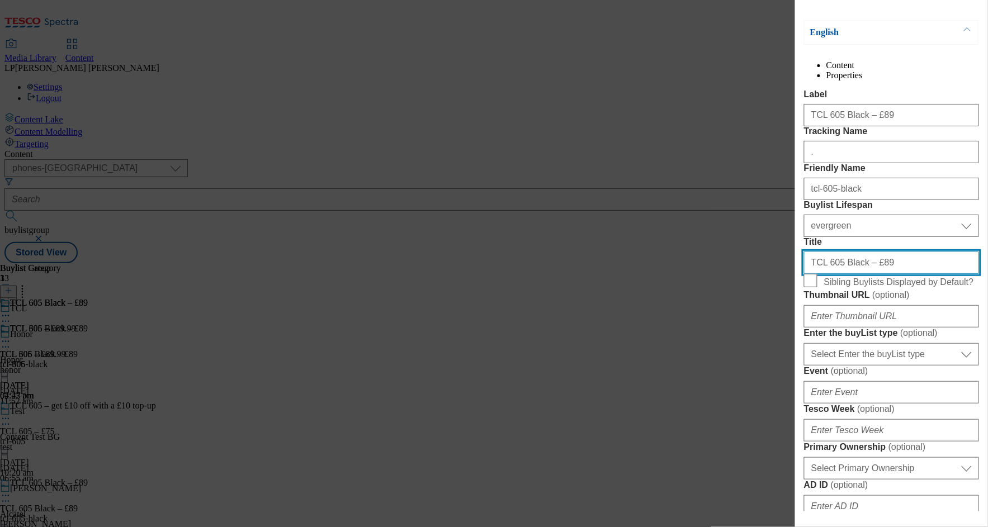
drag, startPoint x: 874, startPoint y: 360, endPoint x: 837, endPoint y: 362, distance: 36.9
click at [837, 274] on input "TCL 605 Black – £89" at bounding box center [891, 263] width 175 height 22
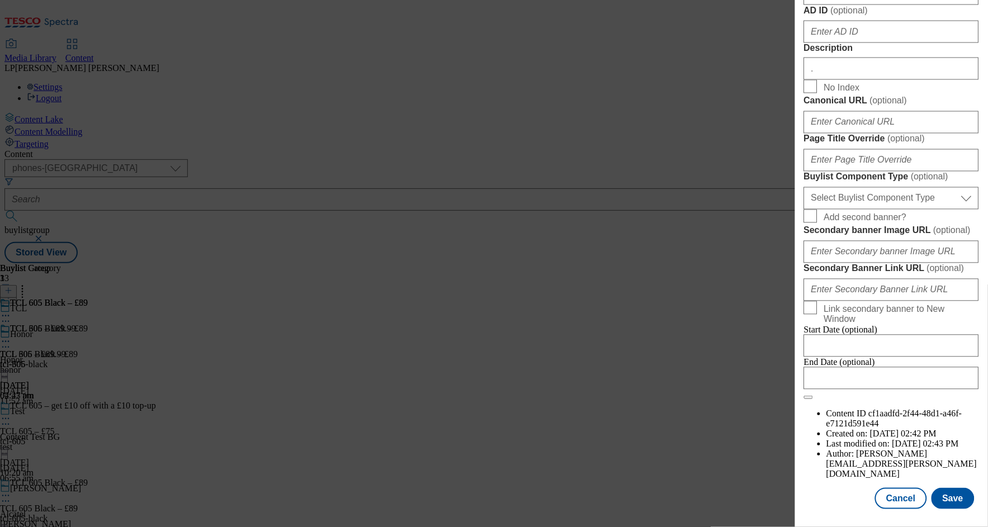
scroll to position [906, 0]
type input "TCL 605"
click at [942, 488] on button "Save" at bounding box center [952, 498] width 43 height 21
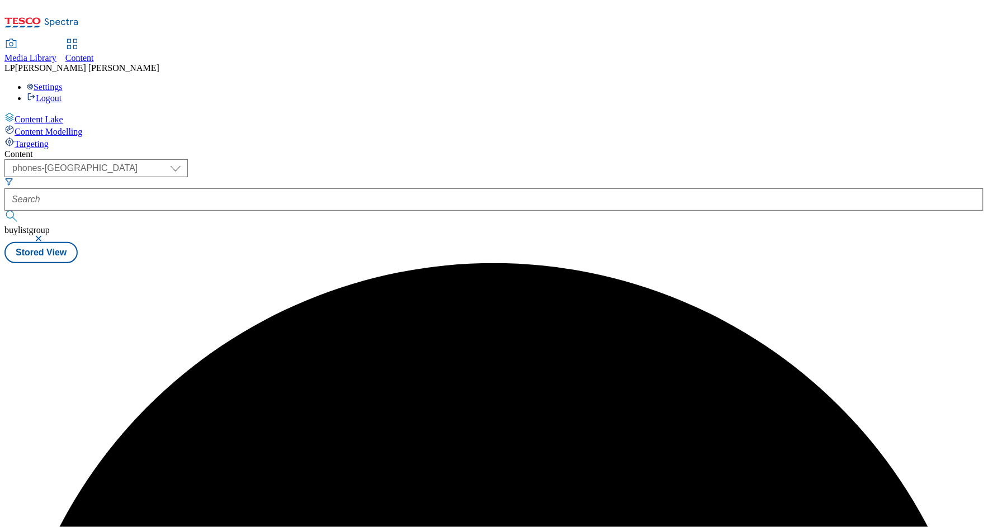
scroll to position [0, 0]
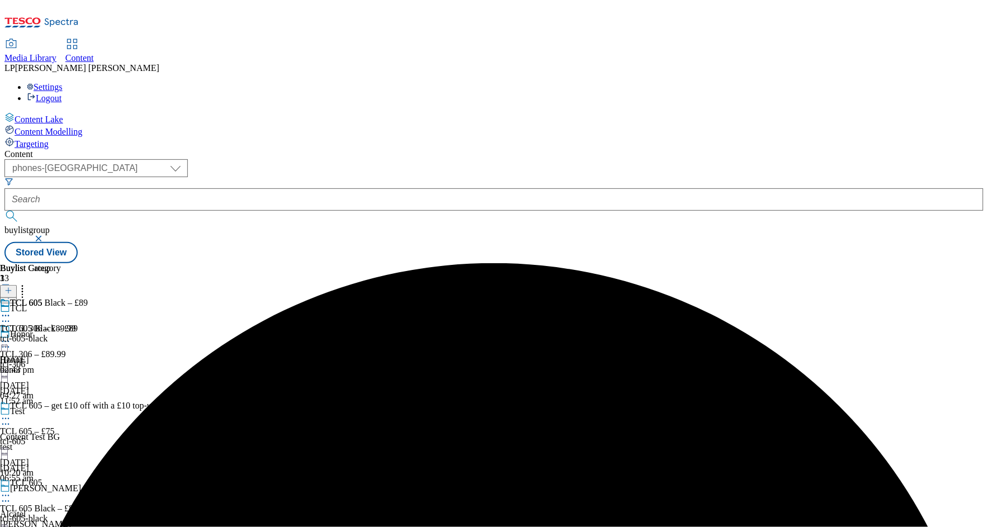
click at [11, 490] on icon at bounding box center [5, 495] width 11 height 11
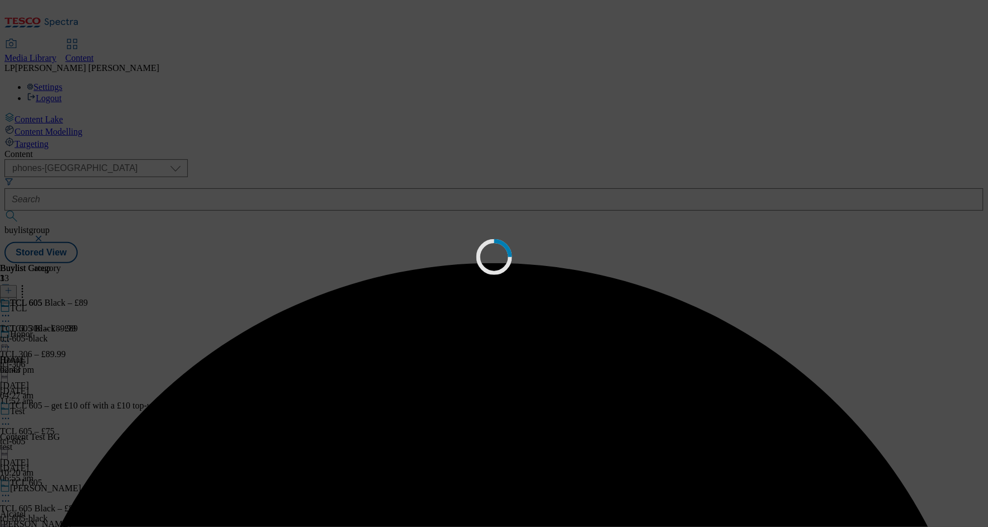
scroll to position [0, 0]
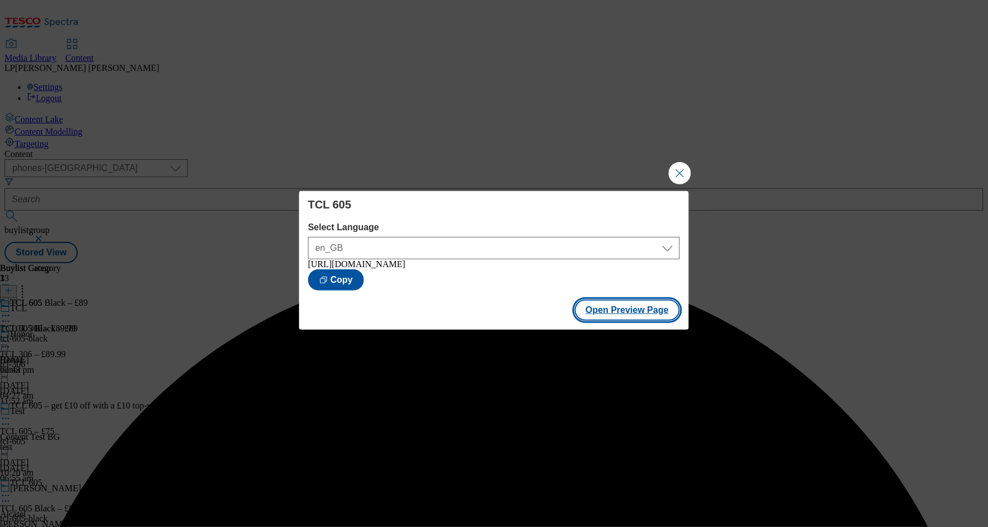
click at [640, 321] on button "Open Preview Page" at bounding box center [628, 310] width 106 height 21
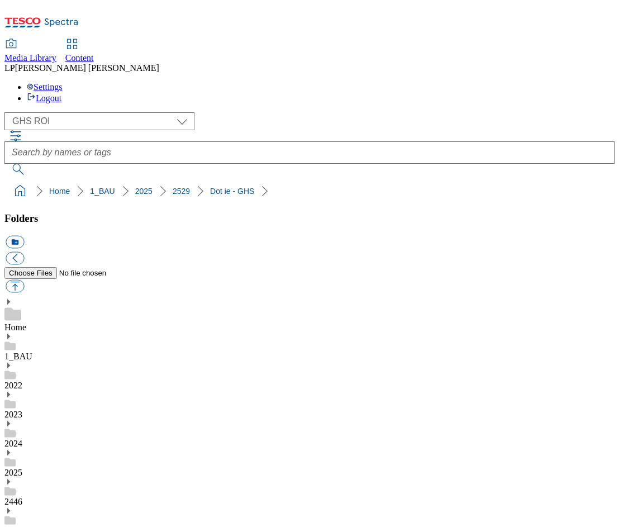
select select "flare-ghs-roi"
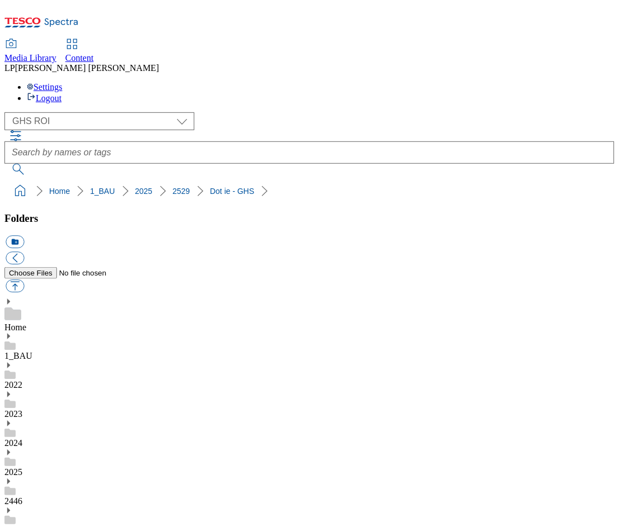
scroll to position [80, 0]
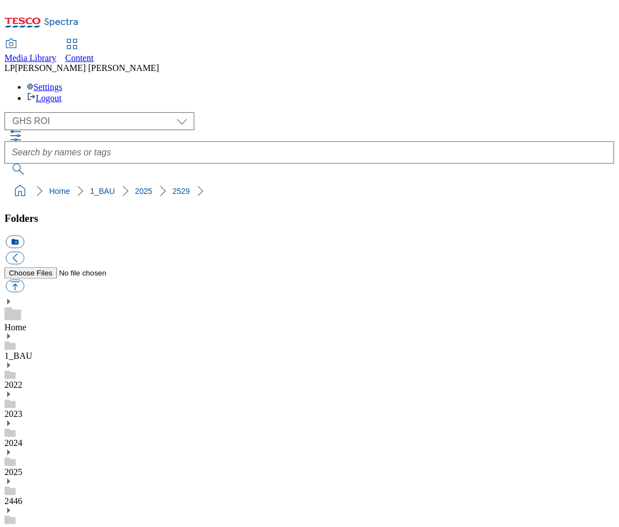
click at [12, 449] on icon at bounding box center [8, 453] width 8 height 8
click at [12, 333] on icon at bounding box center [8, 337] width 8 height 8
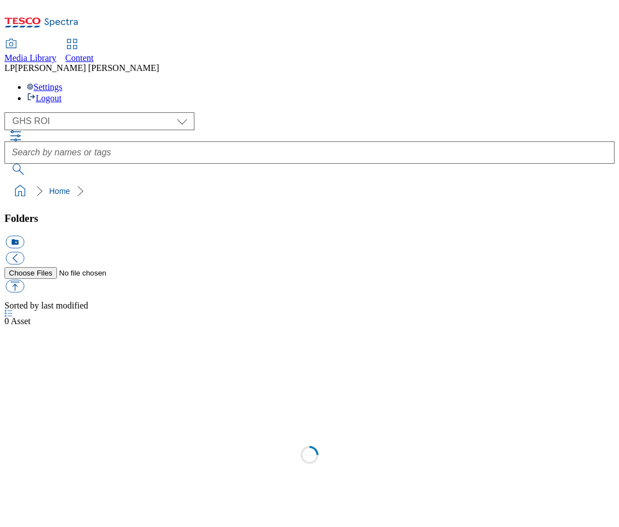
select select "flare-ghs-roi"
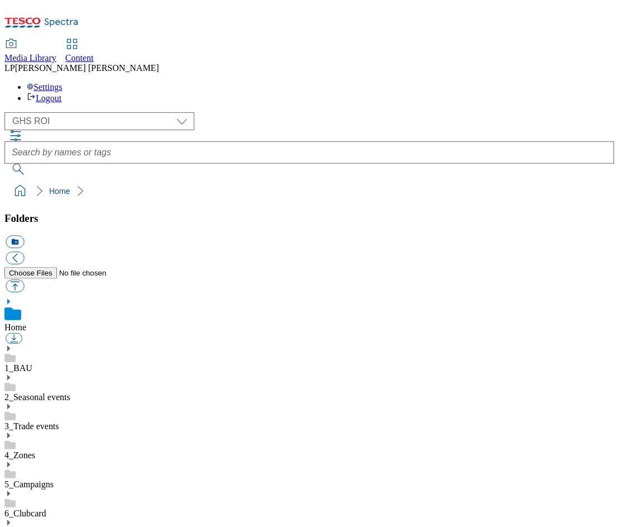
scroll to position [567, 0]
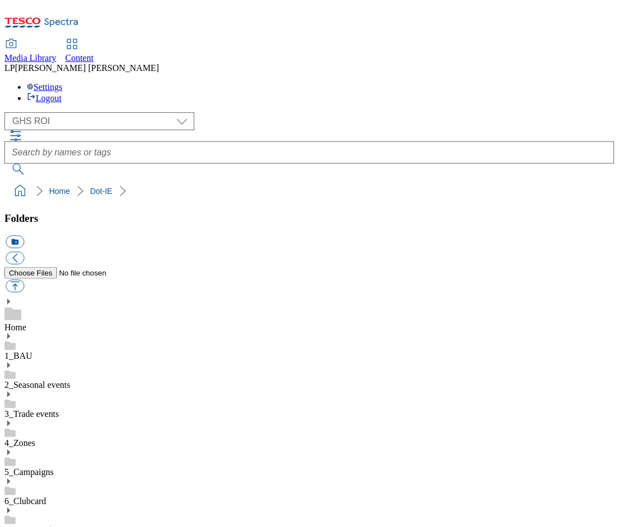
click at [10, 334] on use at bounding box center [8, 337] width 3 height 6
click at [12, 449] on icon at bounding box center [8, 453] width 8 height 8
click at [26, 323] on link "Home" at bounding box center [15, 328] width 22 height 10
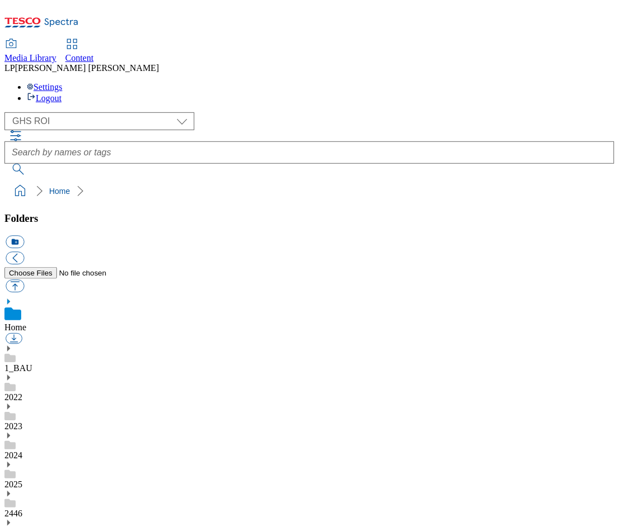
scroll to position [2, 0]
click at [12, 345] on icon at bounding box center [8, 349] width 8 height 8
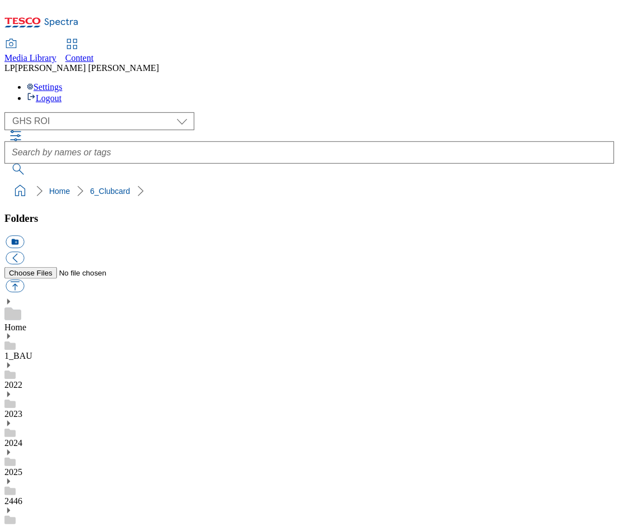
scroll to position [71, 0]
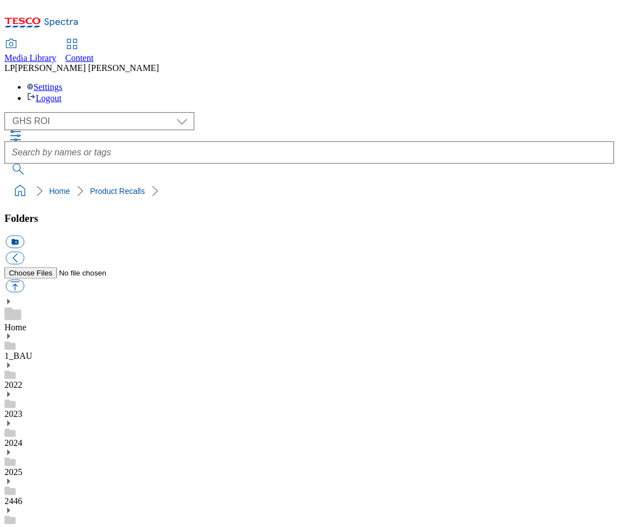
scroll to position [80, 0]
click at [21, 308] on use at bounding box center [12, 314] width 17 height 13
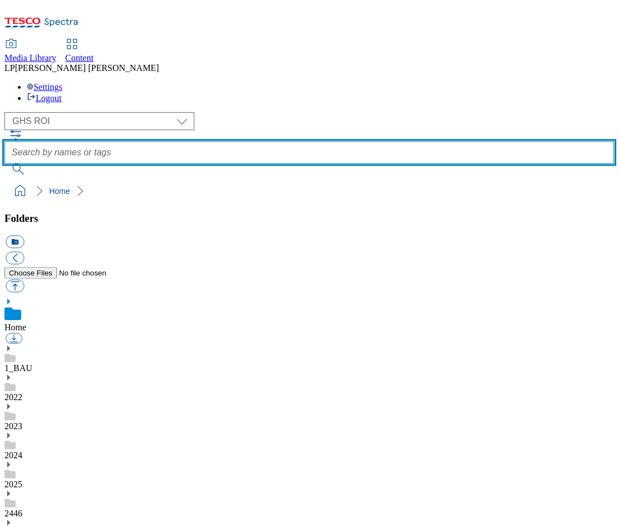
click at [274, 141] on input "text" at bounding box center [309, 152] width 610 height 22
type input "aldi price match"
click at [4, 164] on button "submit" at bounding box center [18, 169] width 29 height 11
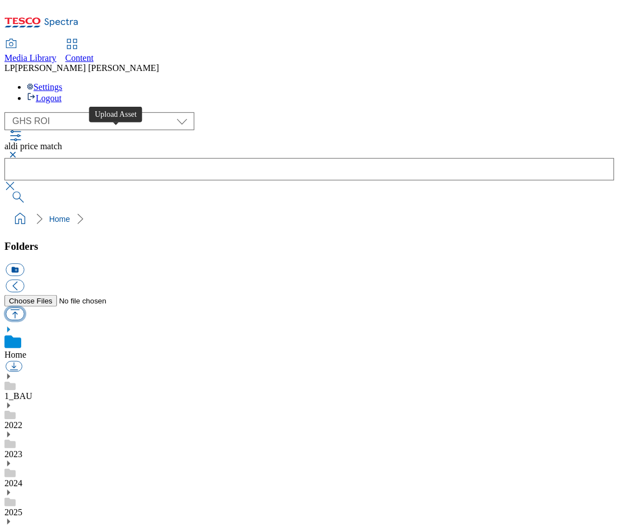
click at [24, 308] on button "button" at bounding box center [15, 314] width 18 height 13
type input "C:\fakepath\Aldi_Price_Match_08-Sep.pdf"
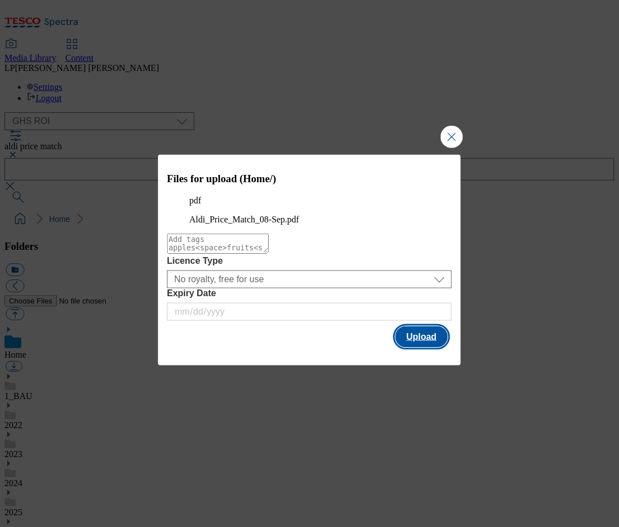
click at [412, 348] on button "Upload" at bounding box center [422, 336] width 53 height 21
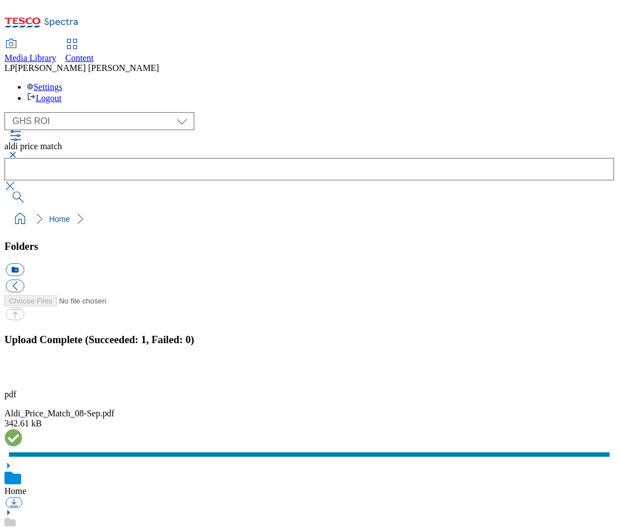
click at [503, 419] on div "342.61 kB" at bounding box center [309, 424] width 610 height 10
click at [476, 390] on div "pdf Aldi_Price_Match_08-Sep.pdf 342.61 kB" at bounding box center [309, 419] width 610 height 59
click at [547, 390] on div "pdf Aldi_Price_Match_08-Sep.pdf 342.61 kB" at bounding box center [309, 419] width 610 height 59
click at [22, 370] on button "button" at bounding box center [14, 375] width 17 height 11
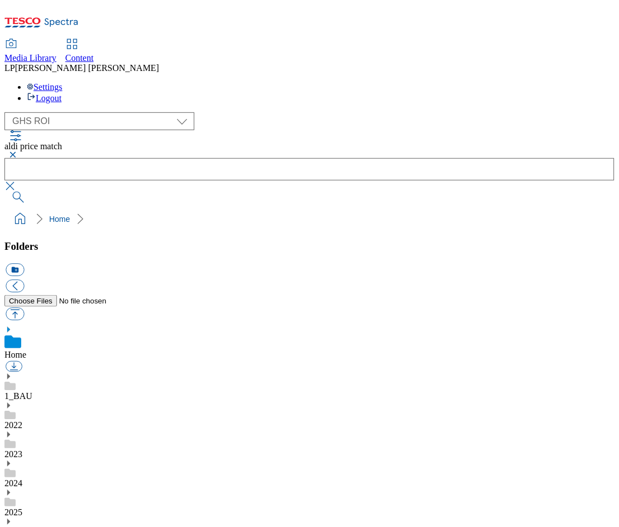
scroll to position [663, 0]
click at [26, 351] on link "Home" at bounding box center [15, 356] width 22 height 10
